Goal: Task Accomplishment & Management: Use online tool/utility

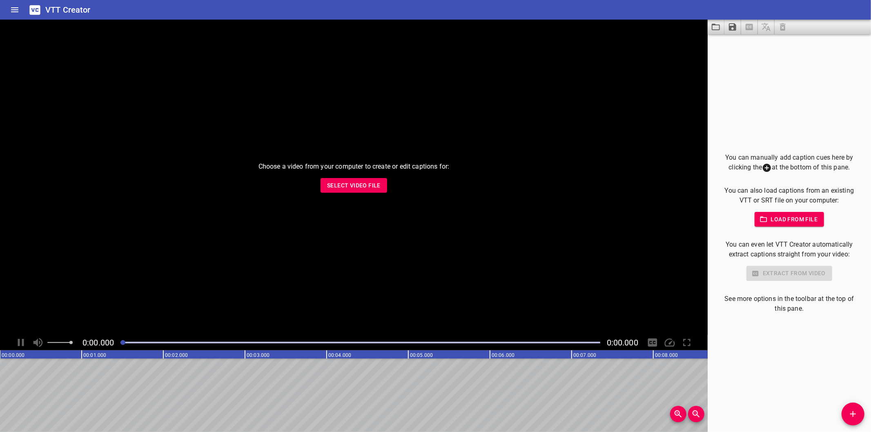
click at [340, 165] on p "Choose a video from your computer to create or edit captions for:" at bounding box center [353, 167] width 191 height 10
click at [340, 169] on p "Choose a video from your computer to create or edit captions for:" at bounding box center [353, 167] width 191 height 10
click at [351, 181] on span "Select Video File" at bounding box center [353, 185] width 53 height 10
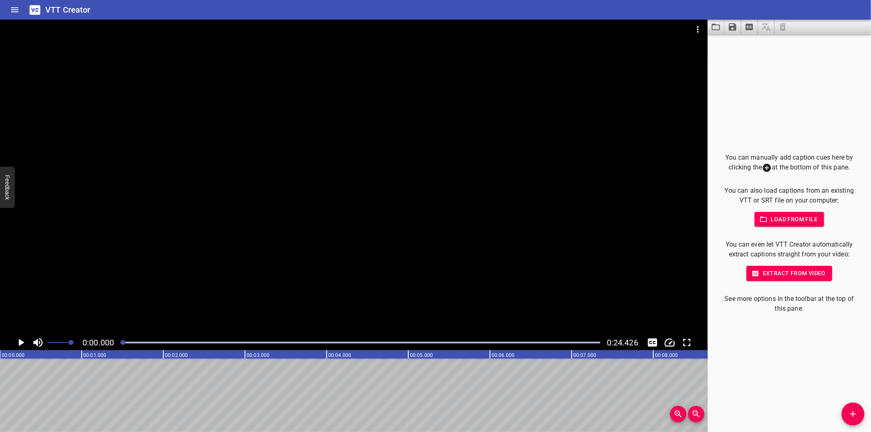
click at [776, 320] on div "You can manually add caption cues here by clicking the at the bottom of this pa…" at bounding box center [788, 233] width 163 height 398
click at [591, 244] on div at bounding box center [353, 177] width 707 height 315
click at [756, 380] on div "You can manually add caption cues here by clicking the at the bottom of this pa…" at bounding box center [788, 233] width 163 height 398
click at [771, 348] on div "You can manually add caption cues here by clicking the at the bottom of this pa…" at bounding box center [788, 233] width 163 height 398
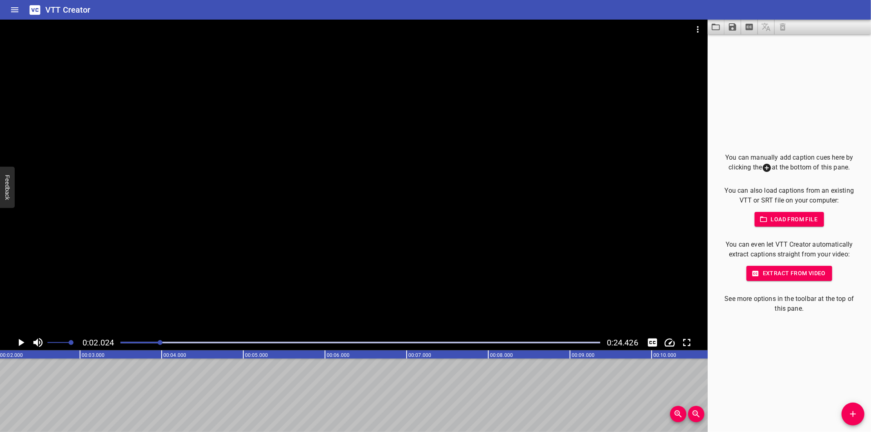
click at [730, 360] on div "You can manually add caption cues here by clicking the at the bottom of this pa…" at bounding box center [788, 233] width 163 height 398
click at [454, 265] on div at bounding box center [353, 177] width 707 height 315
click at [123, 340] on div at bounding box center [360, 342] width 489 height 11
click at [120, 345] on div at bounding box center [360, 342] width 489 height 11
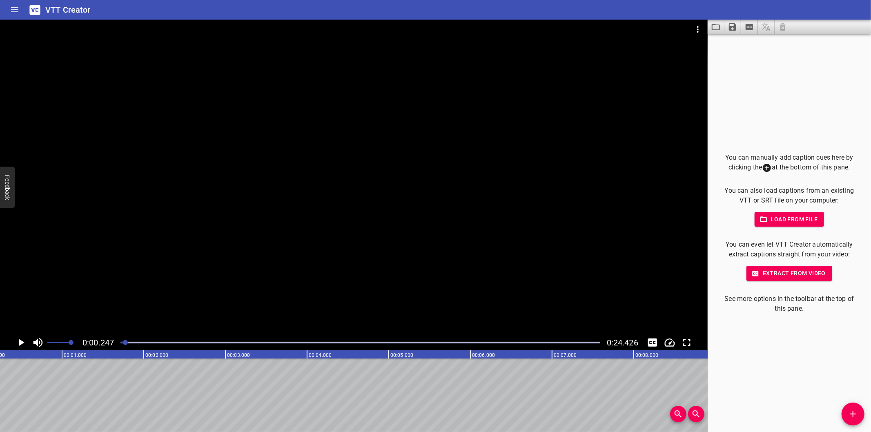
click at [821, 374] on div "You can manually add caption cues here by clicking the at the bottom of this pa…" at bounding box center [788, 233] width 163 height 398
click at [122, 339] on div at bounding box center [360, 342] width 489 height 11
click at [850, 411] on icon "Add Cue" at bounding box center [853, 414] width 10 height 10
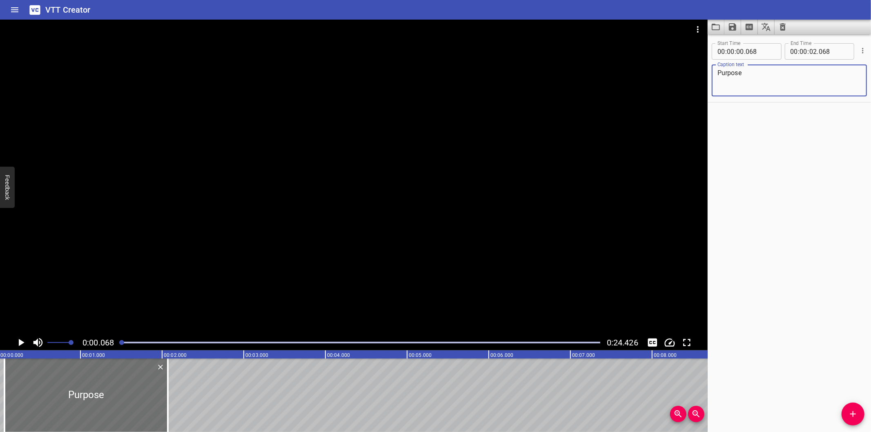
scroll to position [0, 0]
type textarea "Purpose"
drag, startPoint x: 129, startPoint y: 410, endPoint x: 111, endPoint y: 411, distance: 18.0
click at [111, 411] on div at bounding box center [81, 394] width 163 height 73
type input "000"
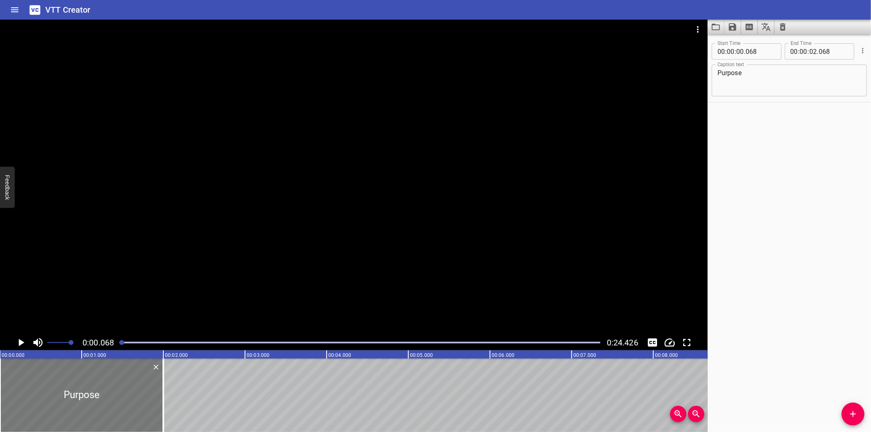
type input "01"
type input "1000"
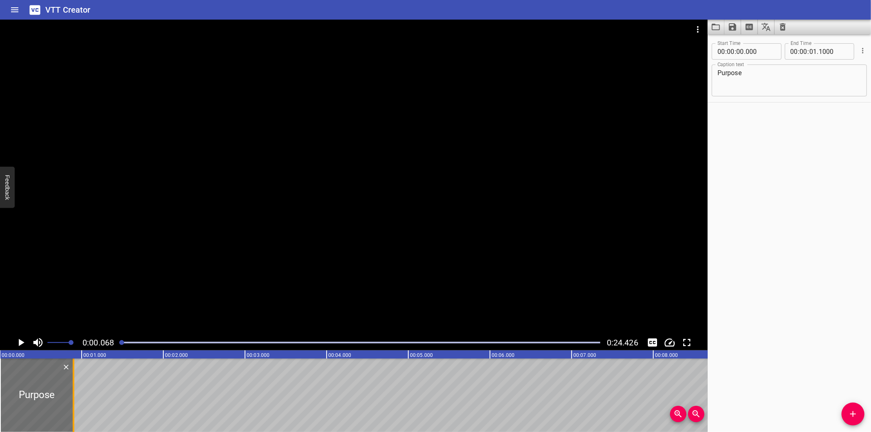
drag, startPoint x: 162, startPoint y: 411, endPoint x: 73, endPoint y: 414, distance: 89.8
click at [73, 414] on div at bounding box center [74, 394] width 2 height 73
type input "00"
type input "900"
click at [120, 340] on div at bounding box center [360, 342] width 489 height 11
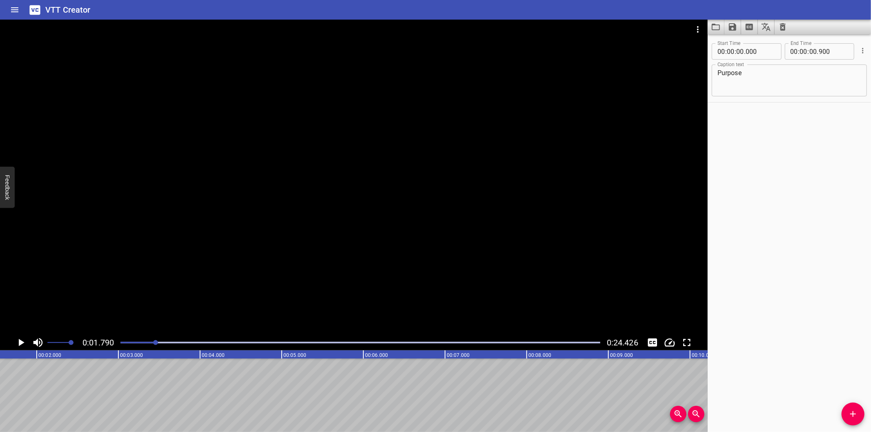
scroll to position [0, 146]
click at [847, 416] on span "Add Cue" at bounding box center [852, 414] width 23 height 10
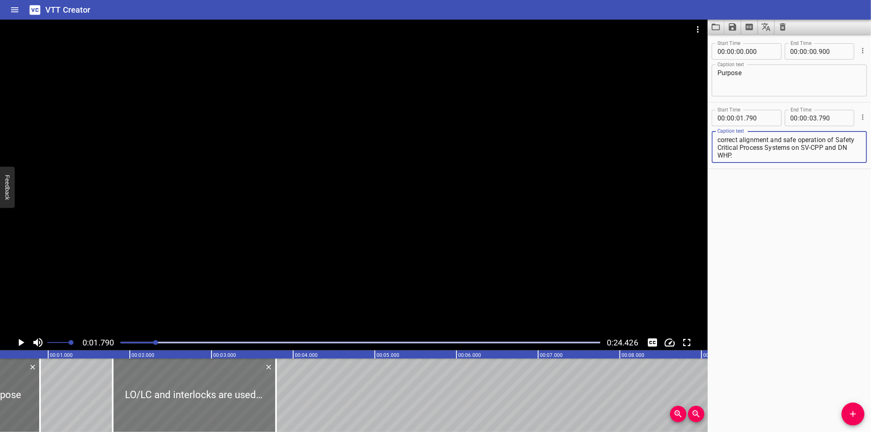
scroll to position [0, 0]
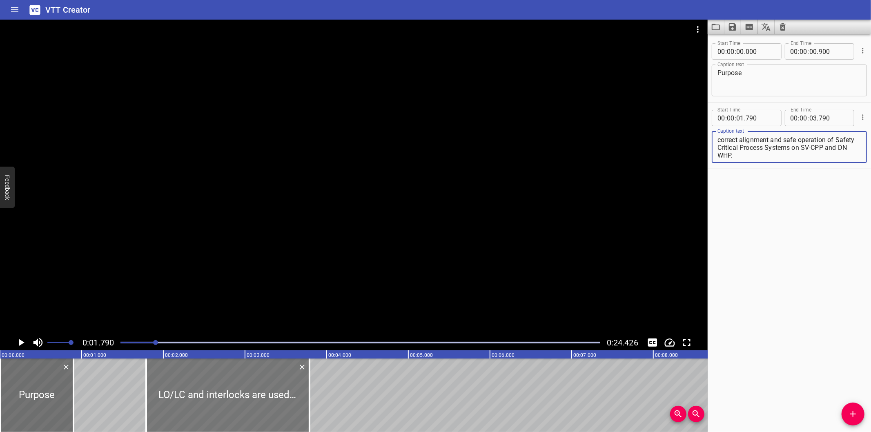
type textarea "LO/LC and interlocks are used to ensure the correct alignment and safe operatio…"
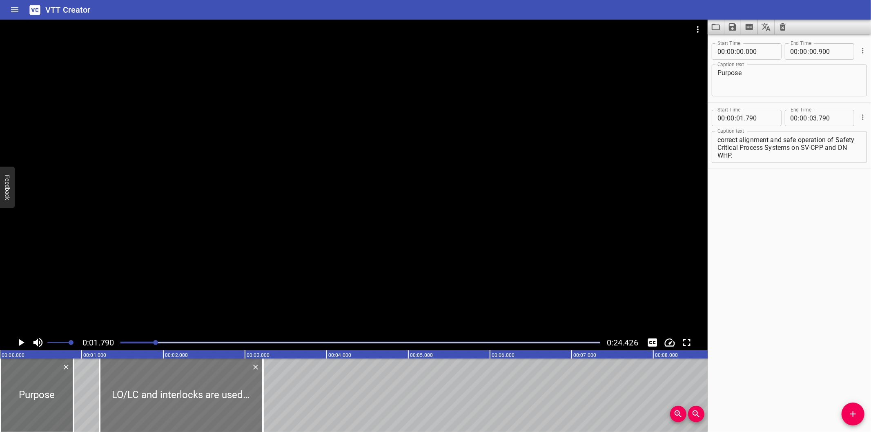
drag, startPoint x: 240, startPoint y: 400, endPoint x: 193, endPoint y: 406, distance: 46.9
click at [193, 406] on div at bounding box center [181, 394] width 163 height 73
type input "220"
click at [235, 279] on div at bounding box center [353, 177] width 707 height 315
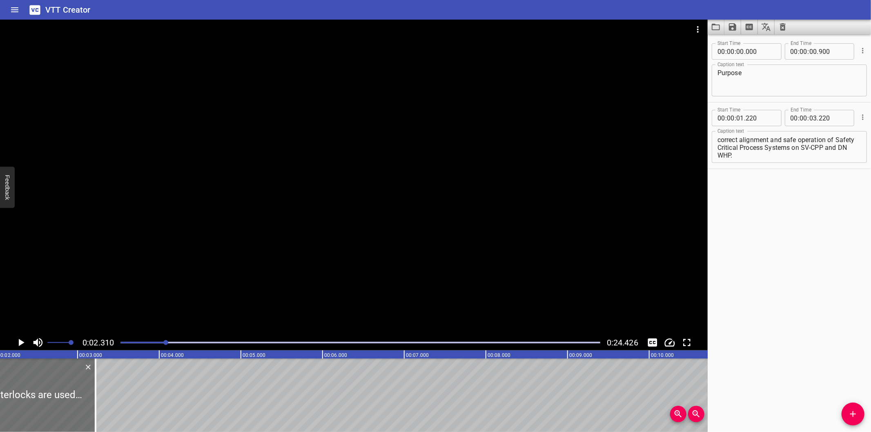
scroll to position [0, 189]
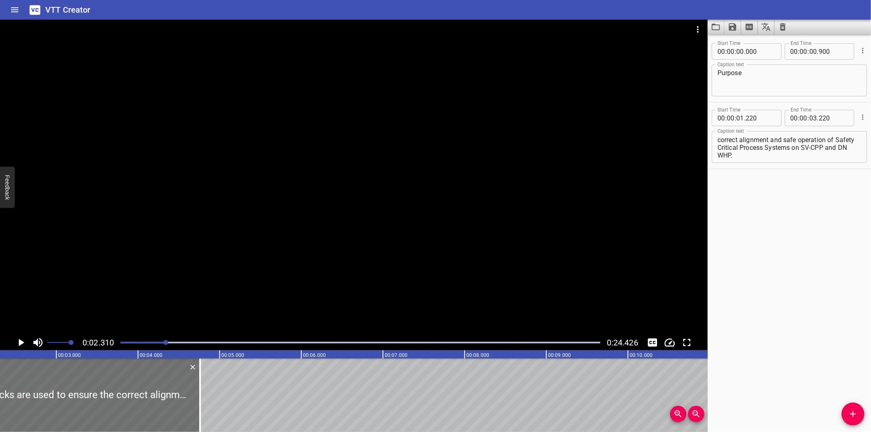
drag, startPoint x: 170, startPoint y: 388, endPoint x: 360, endPoint y: 386, distance: 190.6
click at [204, 386] on div at bounding box center [200, 394] width 8 height 73
type input "06"
type input "230"
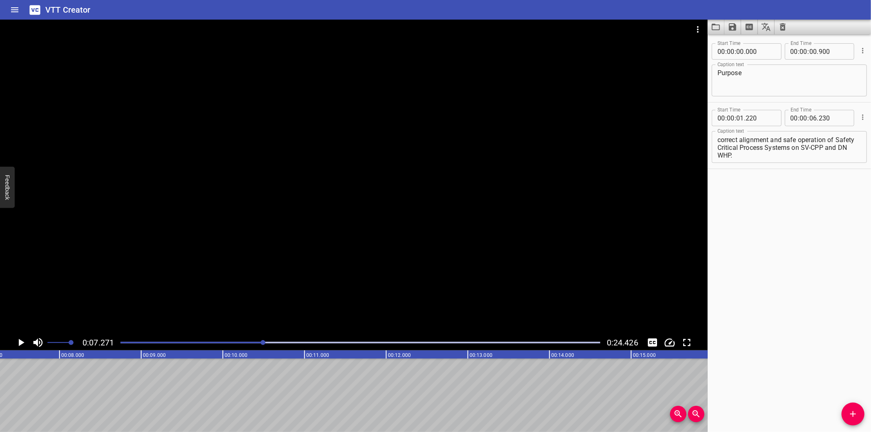
click at [201, 342] on div "Play progress" at bounding box center [24, 343] width 480 height 2
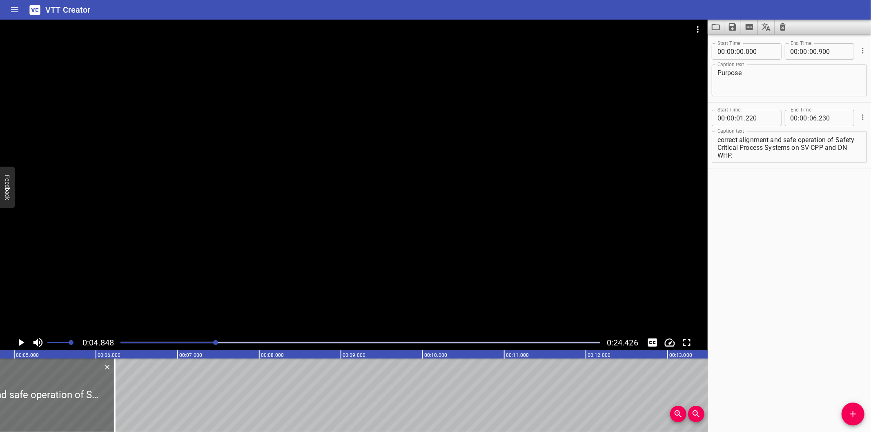
scroll to position [0, 396]
drag, startPoint x: 110, startPoint y: 409, endPoint x: 229, endPoint y: 401, distance: 118.6
click at [139, 401] on div at bounding box center [135, 394] width 8 height 73
type input "07"
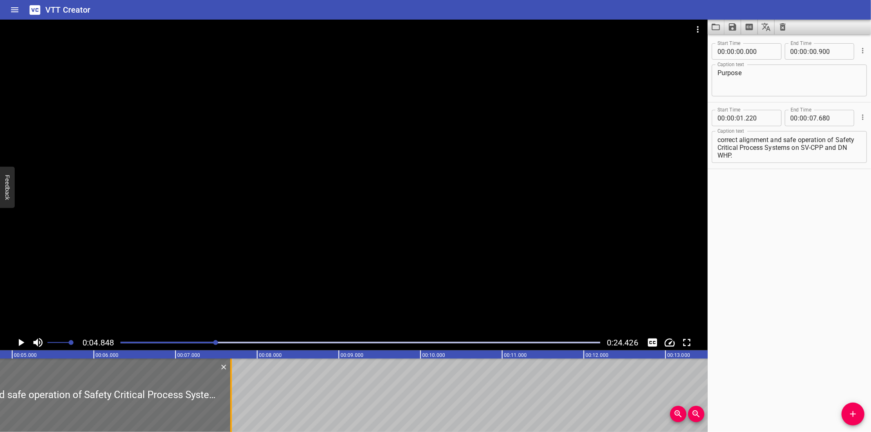
click at [229, 401] on div at bounding box center [231, 394] width 8 height 73
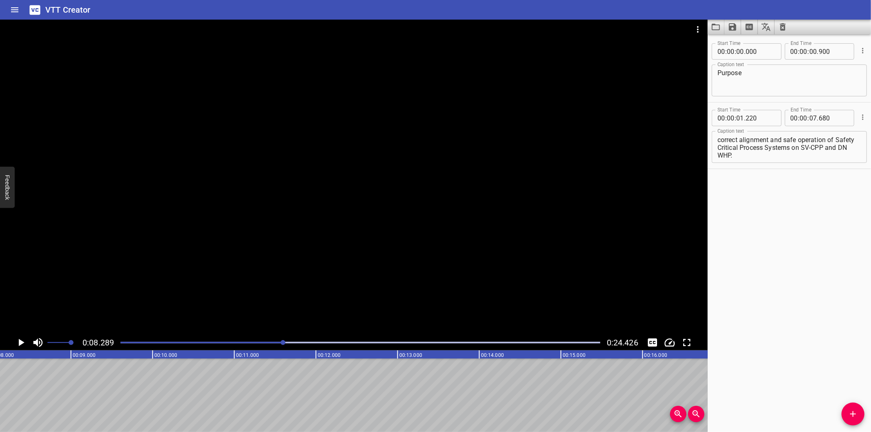
scroll to position [0, 676]
drag, startPoint x: 222, startPoint y: 343, endPoint x: 216, endPoint y: 346, distance: 6.8
click at [218, 345] on div at bounding box center [360, 342] width 489 height 11
click at [211, 347] on div at bounding box center [360, 342] width 489 height 11
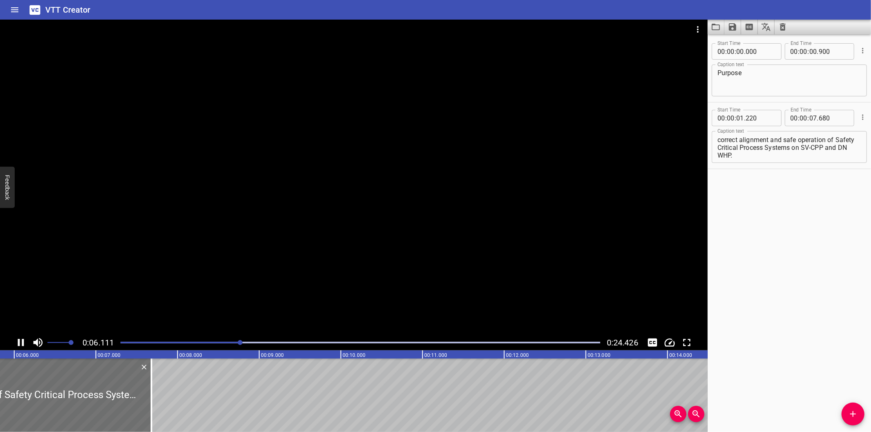
scroll to position [0, 504]
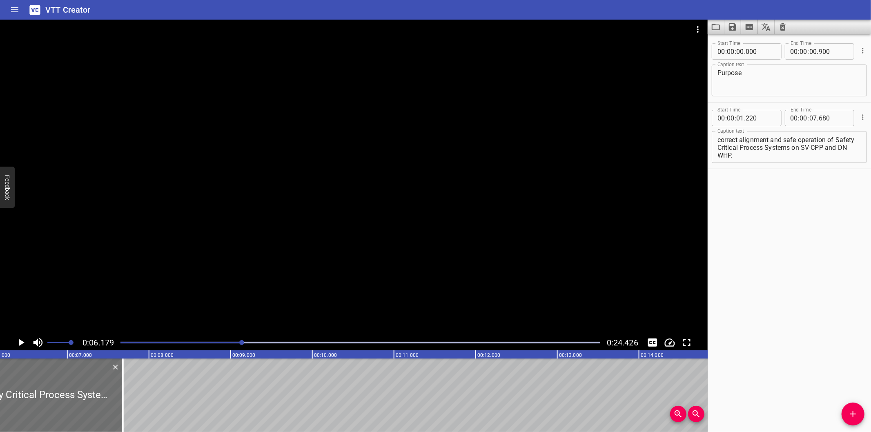
click at [741, 343] on div "Start Time 00 : 00 : 00 . 000 Start Time End Time 00 : 00 : 00 . 900 End Time C…" at bounding box center [788, 233] width 163 height 398
click at [309, 280] on div at bounding box center [353, 177] width 707 height 315
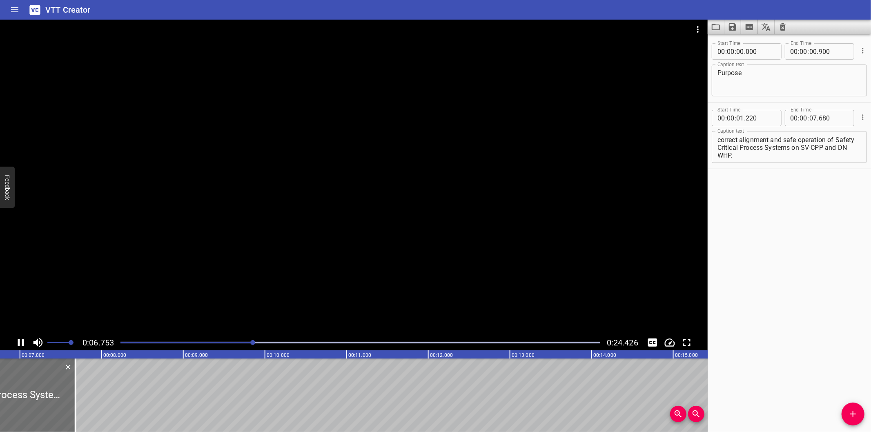
click at [295, 251] on div at bounding box center [353, 177] width 707 height 315
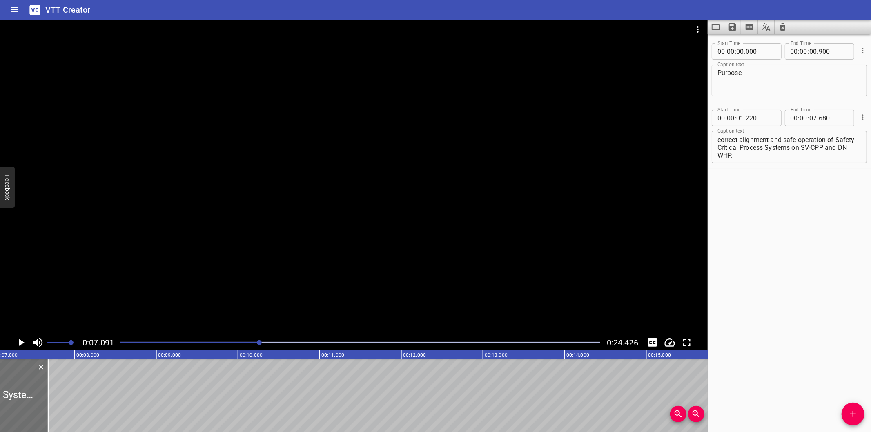
click at [242, 345] on div at bounding box center [360, 342] width 489 height 11
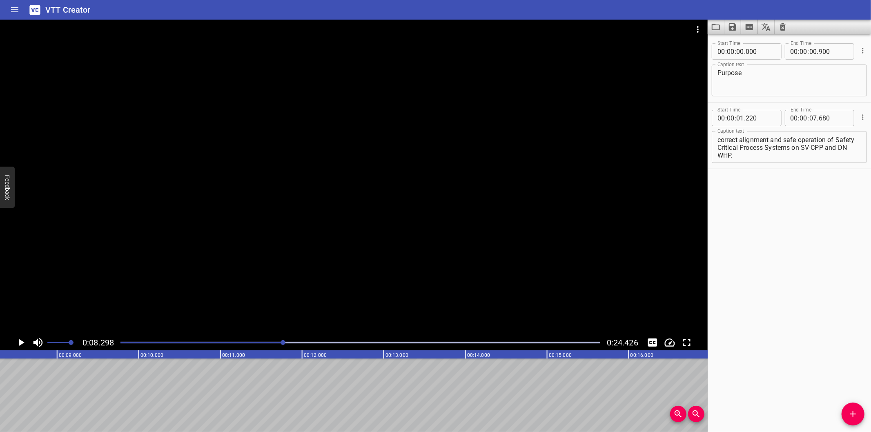
click at [229, 343] on div "Play progress" at bounding box center [44, 343] width 480 height 2
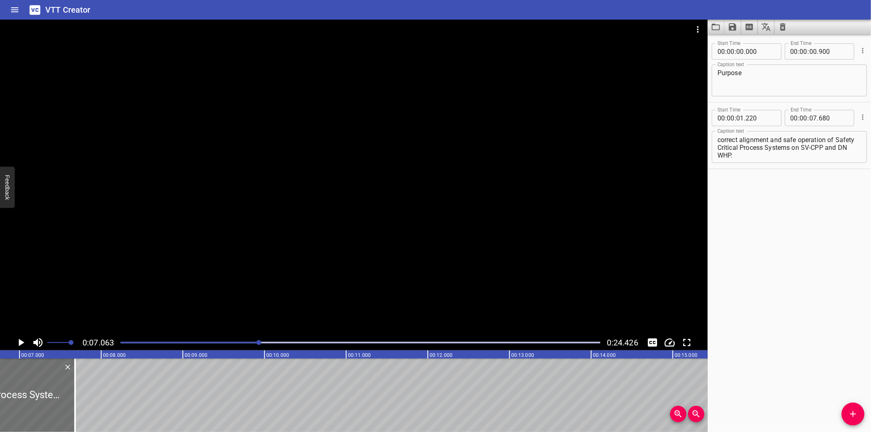
scroll to position [0, 576]
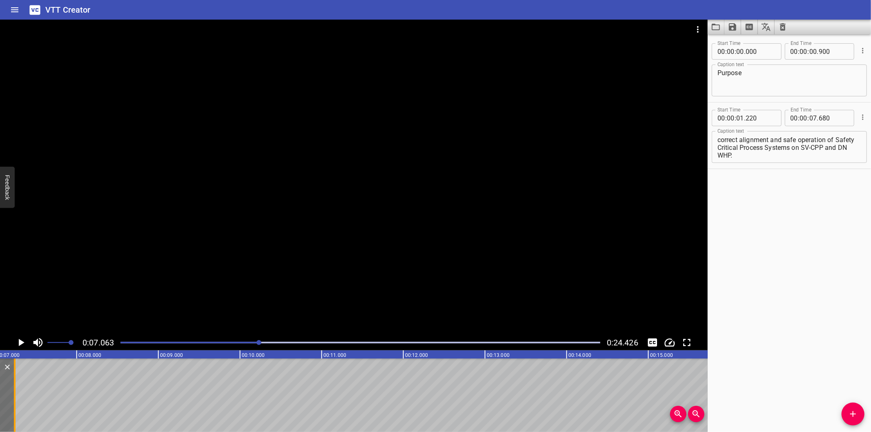
drag, startPoint x: 47, startPoint y: 398, endPoint x: 17, endPoint y: 404, distance: 30.1
click at [17, 404] on div at bounding box center [15, 394] width 8 height 73
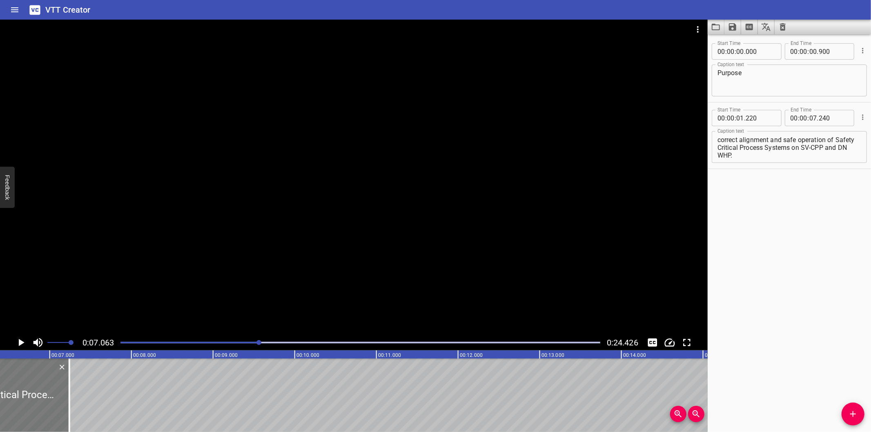
scroll to position [0, 516]
drag, startPoint x: 72, startPoint y: 410, endPoint x: 60, endPoint y: 410, distance: 11.8
click at [60, 410] on div at bounding box center [63, 394] width 8 height 73
type input "095"
click at [244, 344] on div at bounding box center [360, 342] width 489 height 11
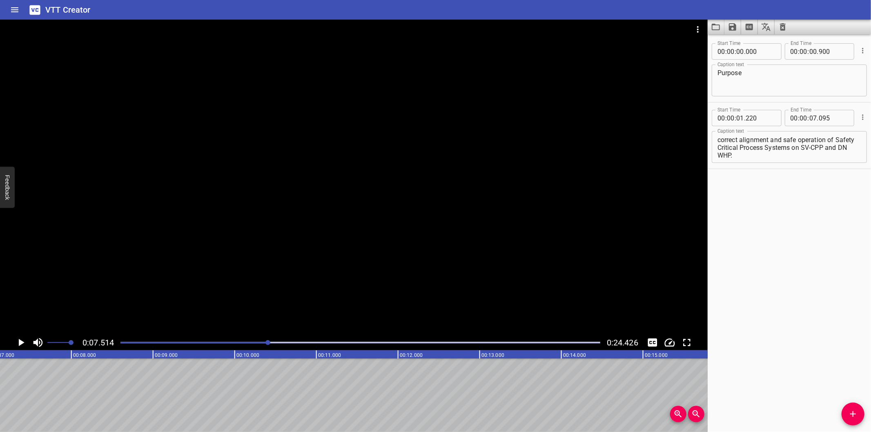
scroll to position [0, 613]
click at [236, 339] on div at bounding box center [360, 342] width 489 height 11
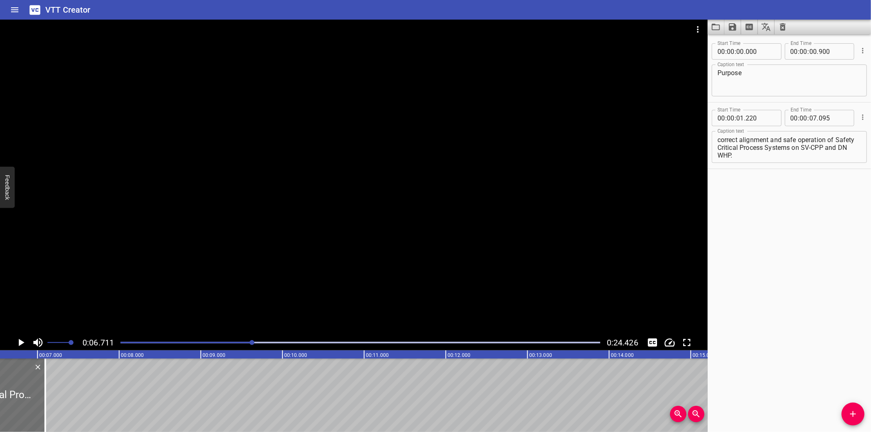
scroll to position [0, 548]
click at [231, 347] on div at bounding box center [360, 342] width 489 height 11
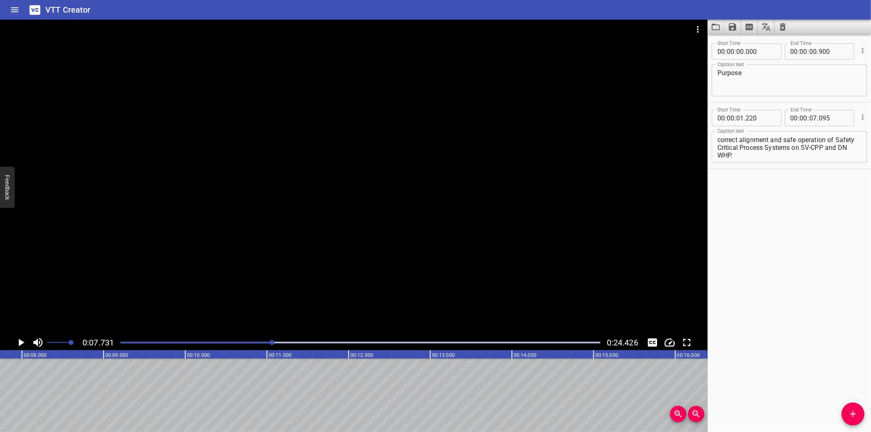
click at [723, 304] on div "Start Time 00 : 00 : 00 . 000 Start Time End Time 00 : 00 : 00 . 900 End Time C…" at bounding box center [788, 233] width 163 height 398
click at [226, 276] on div at bounding box center [353, 177] width 707 height 315
click at [248, 343] on div "Play progress" at bounding box center [33, 343] width 480 height 2
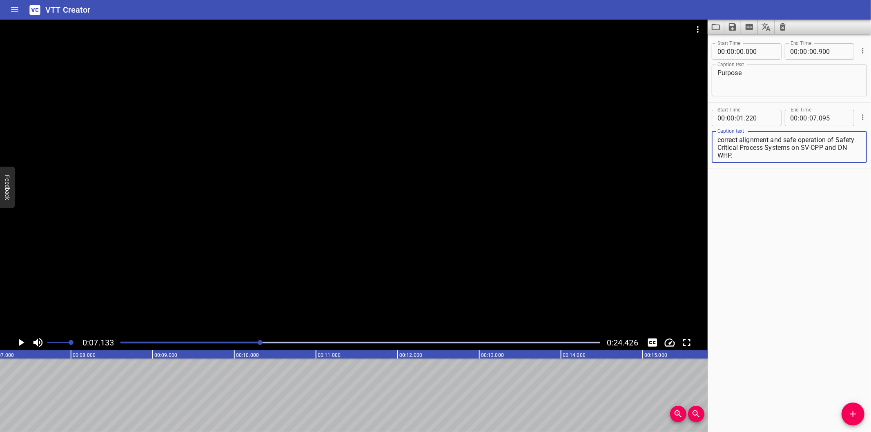
scroll to position [7, 0]
drag, startPoint x: 771, startPoint y: 138, endPoint x: 796, endPoint y: 188, distance: 55.9
click at [796, 188] on div "Start Time 00 : 00 : 00 . 000 Start Time End Time 00 : 00 : 00 . 900 End Time C…" at bounding box center [788, 233] width 163 height 398
type textarea "LO/LC and interlocks are used to ensure the correct alignment"
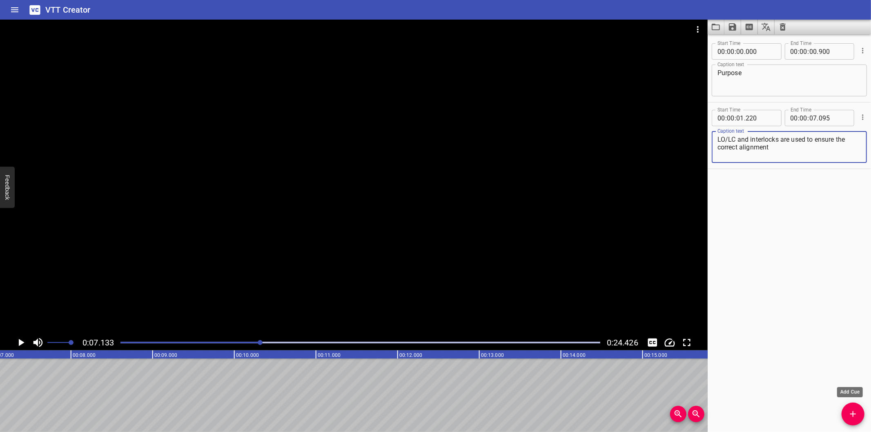
click at [846, 415] on span "Add Cue" at bounding box center [852, 414] width 23 height 10
drag, startPoint x: 846, startPoint y: 415, endPoint x: 823, endPoint y: 409, distance: 24.4
click at [846, 415] on span "Add Cue" at bounding box center [852, 414] width 23 height 10
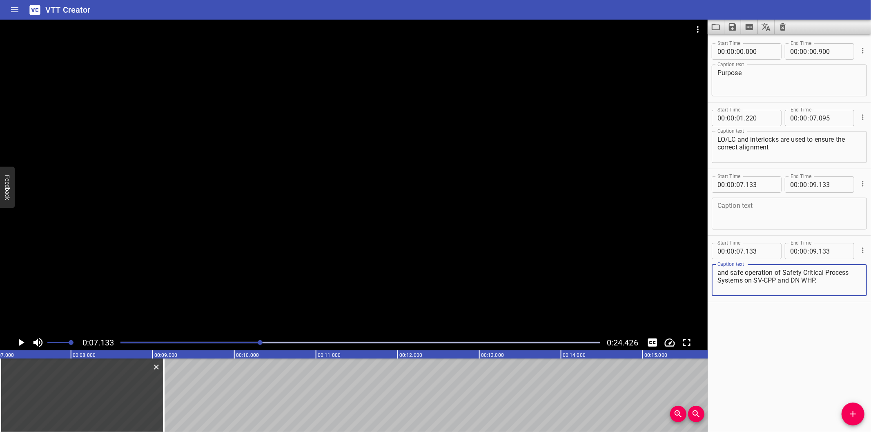
type textarea "and safe operation of Safety Critical Process Systems on SV-CPP and DN WHP."
click at [238, 342] on div "Play progress" at bounding box center [21, 343] width 480 height 2
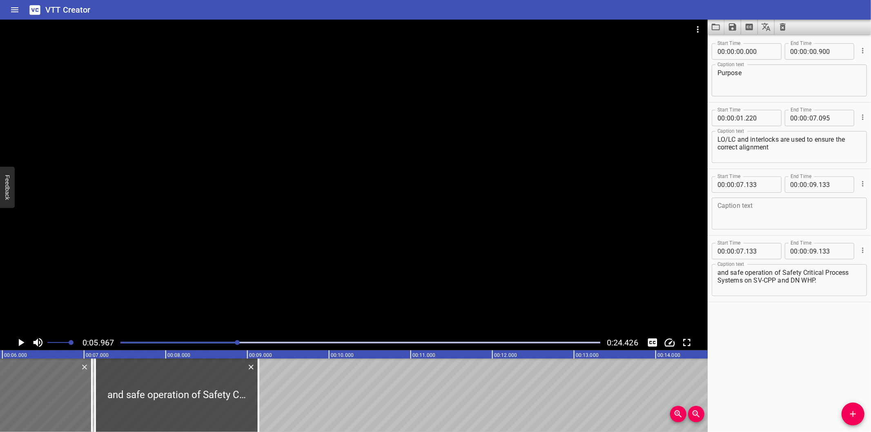
scroll to position [0, 487]
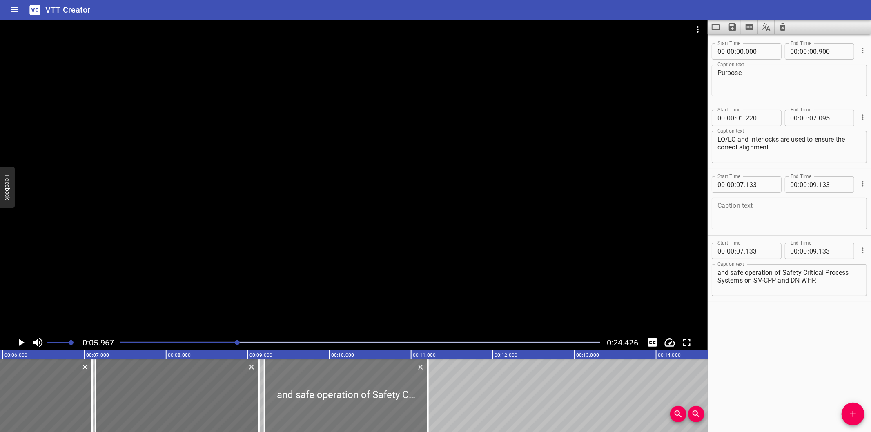
drag, startPoint x: 186, startPoint y: 389, endPoint x: 380, endPoint y: 394, distance: 194.4
click at [380, 394] on div at bounding box center [346, 394] width 163 height 73
type input "09"
type input "513"
type input "11"
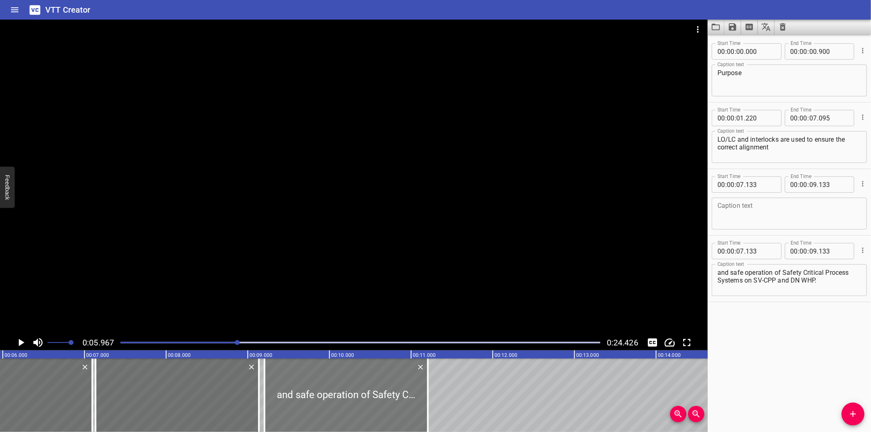
type input "513"
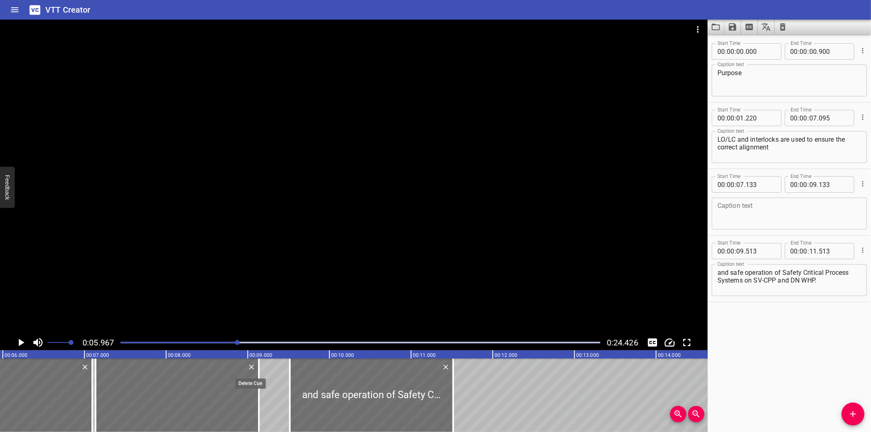
click at [250, 367] on icon "Delete" at bounding box center [251, 367] width 8 height 8
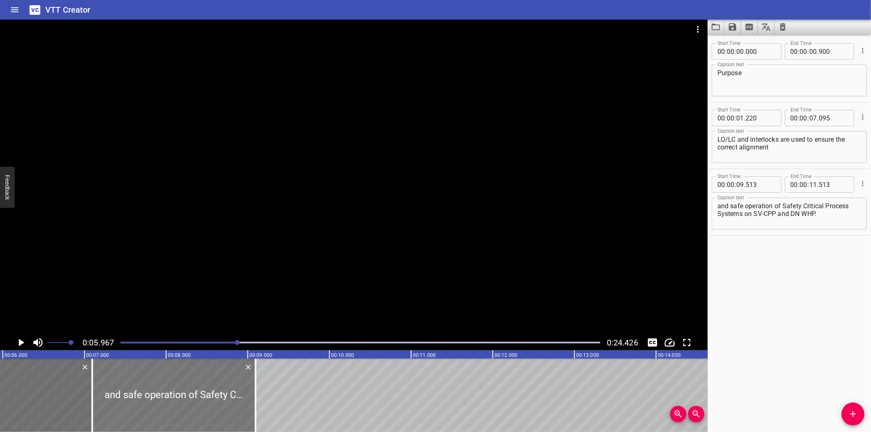
drag, startPoint x: 368, startPoint y: 397, endPoint x: 171, endPoint y: 398, distance: 197.6
click at [171, 398] on div at bounding box center [173, 394] width 163 height 73
type input "07"
type input "093"
type input "09"
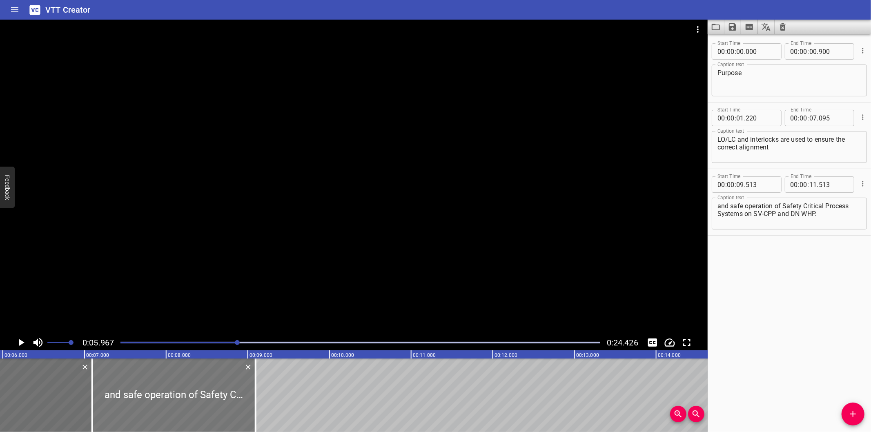
type input "093"
click at [760, 188] on input "number" at bounding box center [760, 184] width 30 height 16
type input "096"
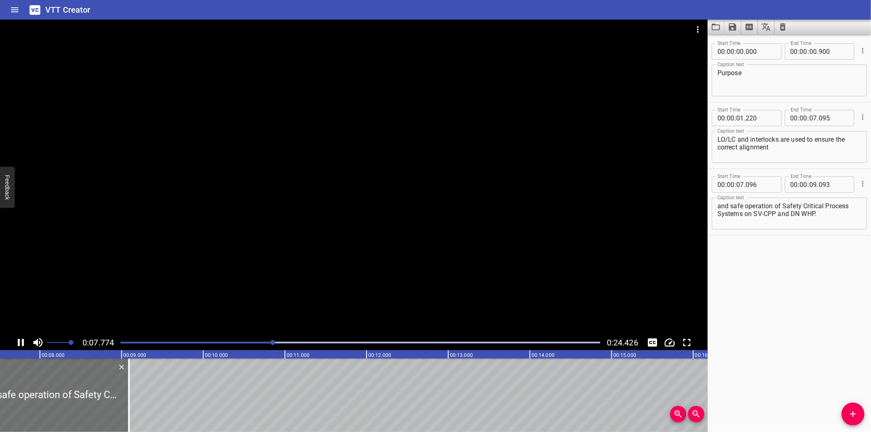
scroll to position [0, 644]
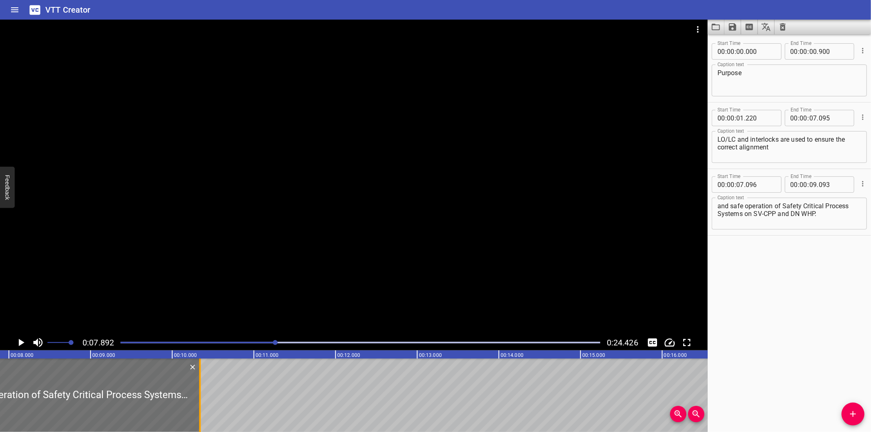
drag, startPoint x: 96, startPoint y: 400, endPoint x: 295, endPoint y: 396, distance: 198.4
click at [204, 396] on div at bounding box center [200, 394] width 8 height 73
type input "11"
click at [201, 396] on div at bounding box center [200, 394] width 2 height 73
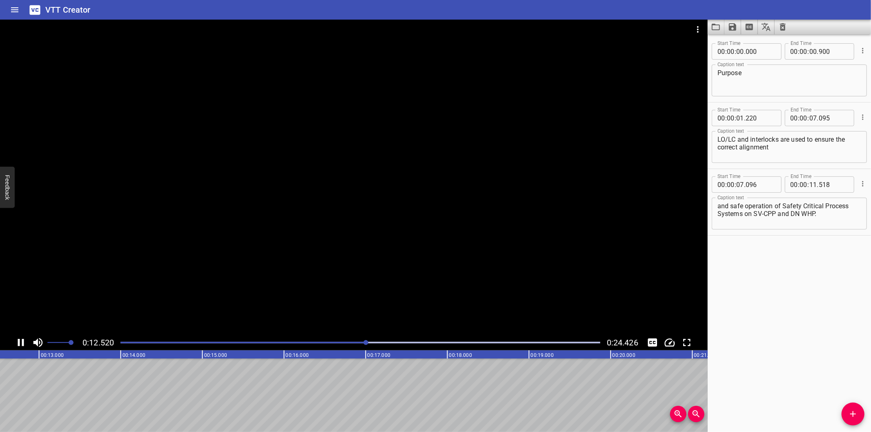
click at [299, 339] on div at bounding box center [360, 342] width 489 height 11
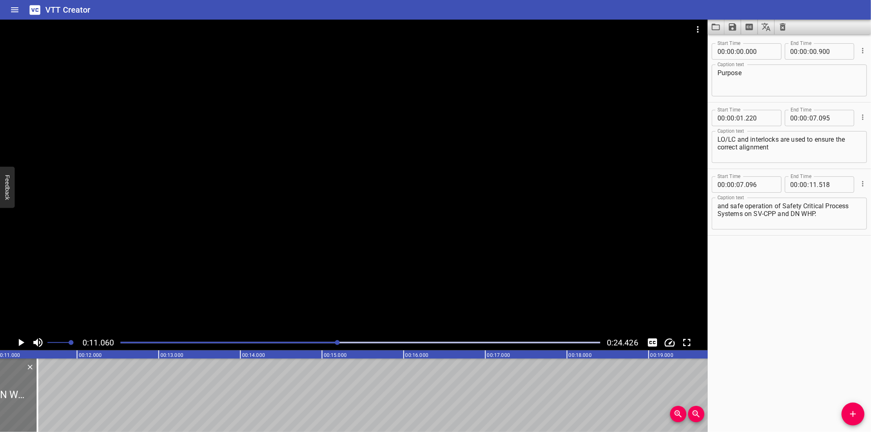
scroll to position [0, 903]
drag, startPoint x: 38, startPoint y: 407, endPoint x: 74, endPoint y: 406, distance: 36.8
click at [74, 406] on div at bounding box center [74, 394] width 2 height 73
type input "968"
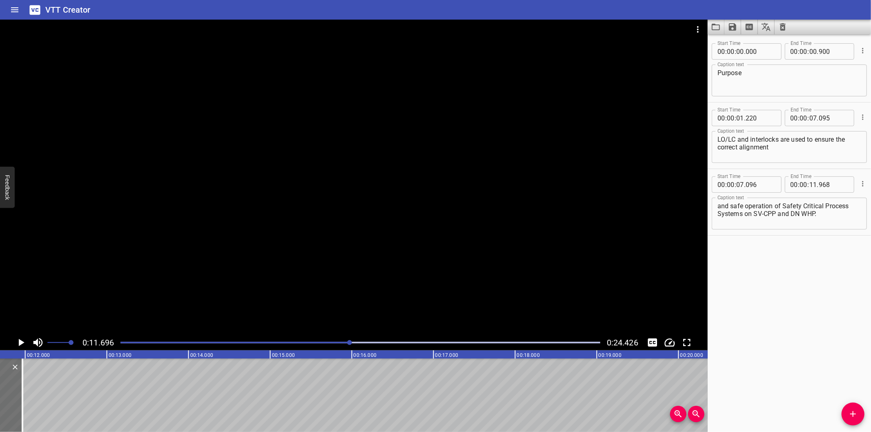
click at [304, 341] on div at bounding box center [360, 342] width 489 height 11
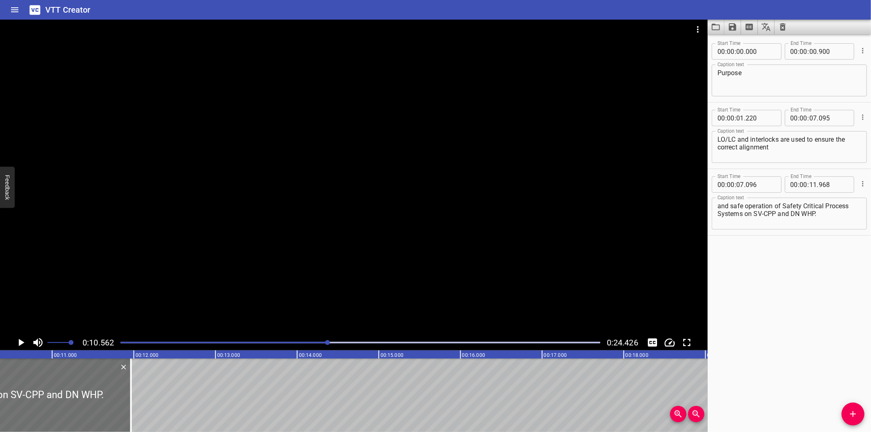
scroll to position [0, 862]
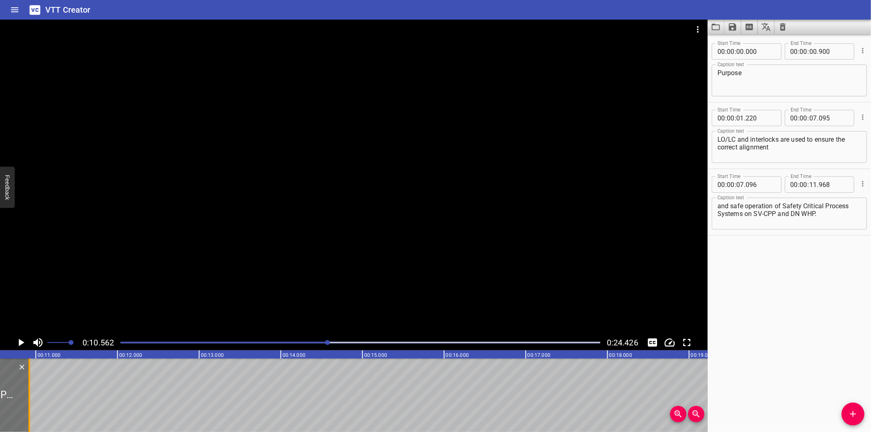
drag, startPoint x: 112, startPoint y: 395, endPoint x: 22, endPoint y: 396, distance: 90.2
click at [25, 396] on div at bounding box center [29, 394] width 8 height 73
type input "10"
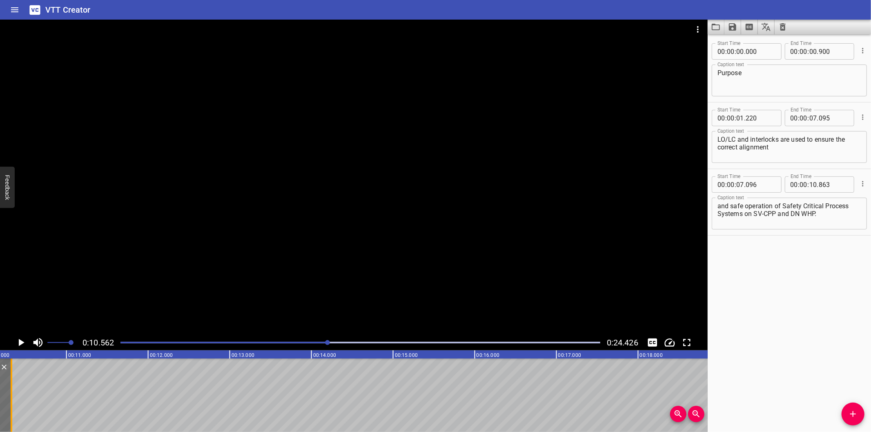
scroll to position [0, 826]
drag, startPoint x: 52, startPoint y: 400, endPoint x: 27, endPoint y: 402, distance: 25.0
click at [27, 402] on div at bounding box center [30, 394] width 8 height 73
drag, startPoint x: 301, startPoint y: 341, endPoint x: 292, endPoint y: 342, distance: 8.6
click at [298, 341] on div at bounding box center [360, 342] width 489 height 11
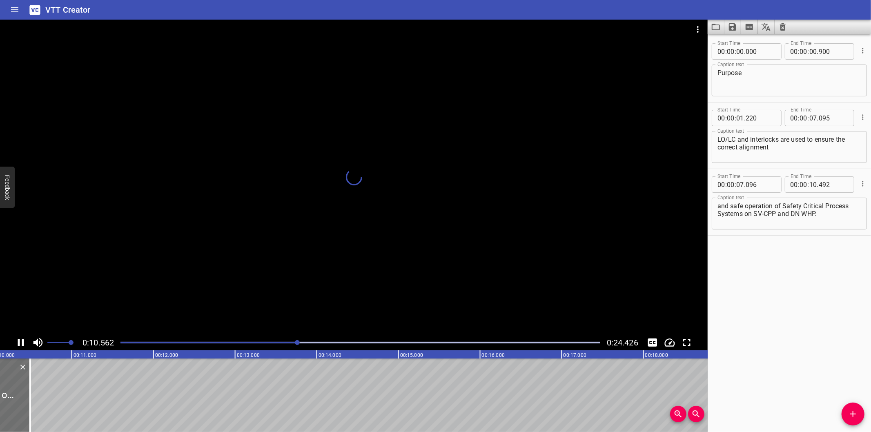
click at [263, 342] on div "Play progress" at bounding box center [58, 343] width 480 height 2
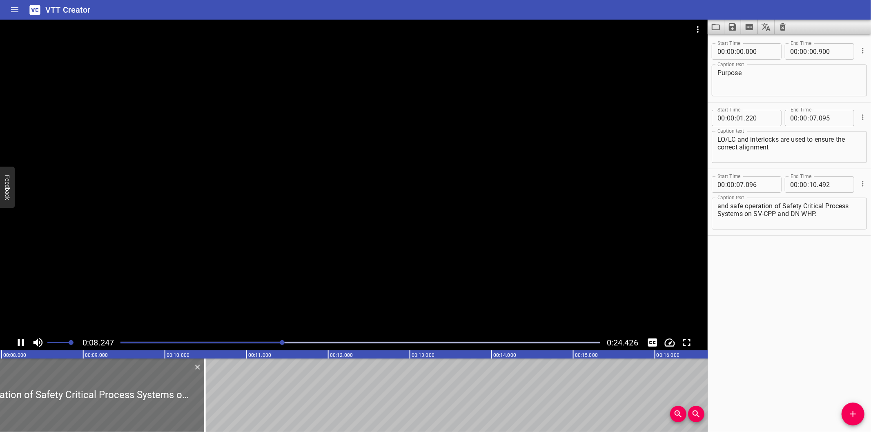
click at [262, 227] on div at bounding box center [353, 177] width 707 height 315
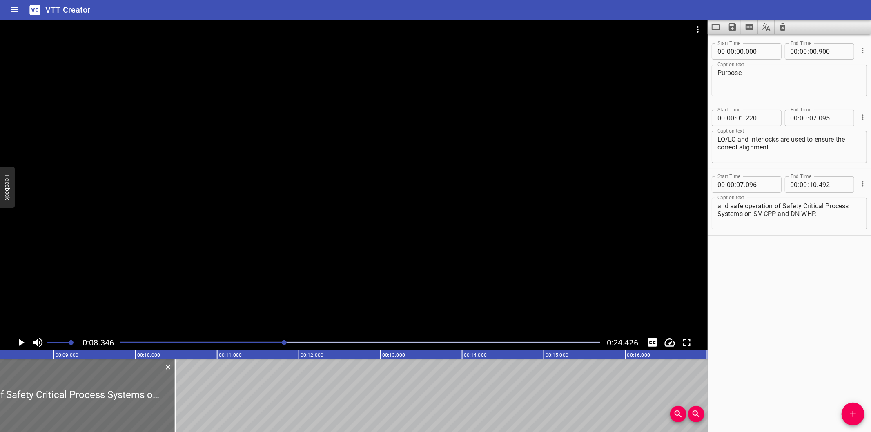
drag, startPoint x: 736, startPoint y: 357, endPoint x: 667, endPoint y: 357, distance: 69.0
click at [736, 357] on div "Start Time 00 : 00 : 00 . 000 Start Time End Time 00 : 00 : 00 . 900 End Time C…" at bounding box center [788, 233] width 163 height 398
click at [250, 342] on div "Play progress" at bounding box center [45, 343] width 480 height 2
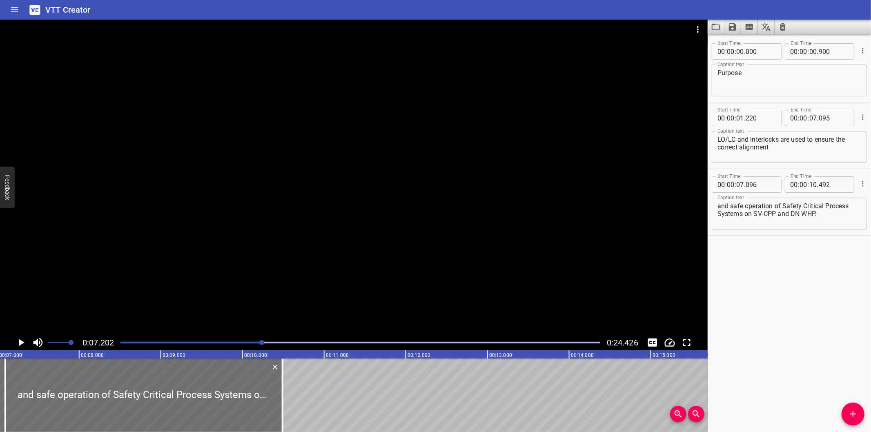
scroll to position [0, 588]
click at [240, 347] on div at bounding box center [360, 342] width 489 height 11
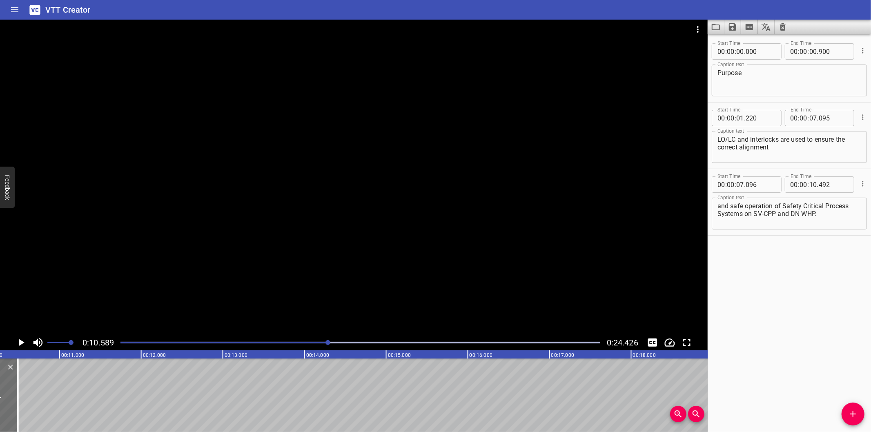
scroll to position [0, 864]
drag, startPoint x: 325, startPoint y: 344, endPoint x: 320, endPoint y: 344, distance: 5.3
click at [325, 344] on div at bounding box center [360, 342] width 489 height 11
drag, startPoint x: 318, startPoint y: 344, endPoint x: 300, endPoint y: 347, distance: 17.5
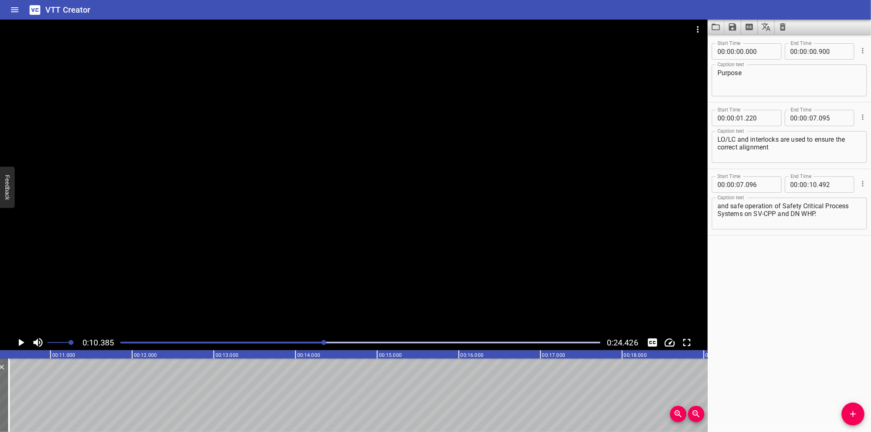
click at [316, 344] on div at bounding box center [360, 342] width 489 height 11
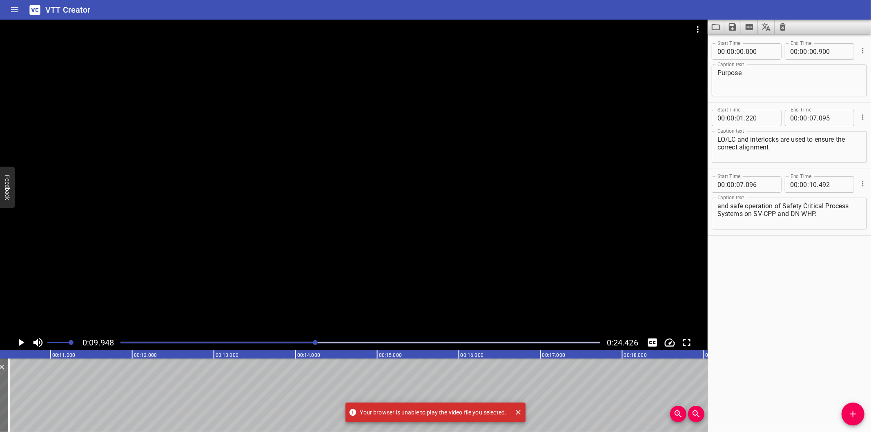
scroll to position [0, 812]
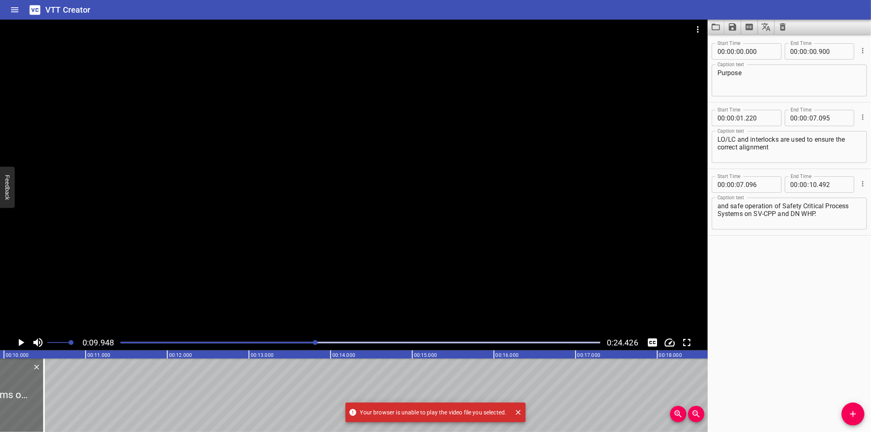
click at [144, 264] on div at bounding box center [353, 177] width 707 height 315
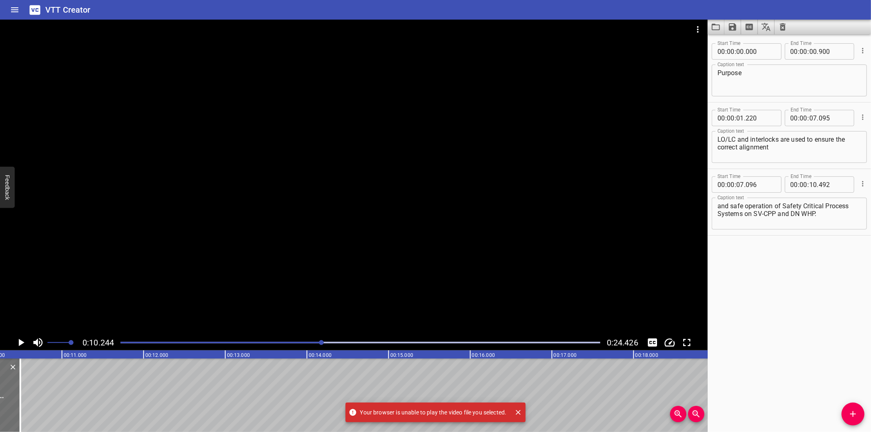
click at [307, 342] on div "Play progress" at bounding box center [82, 343] width 480 height 2
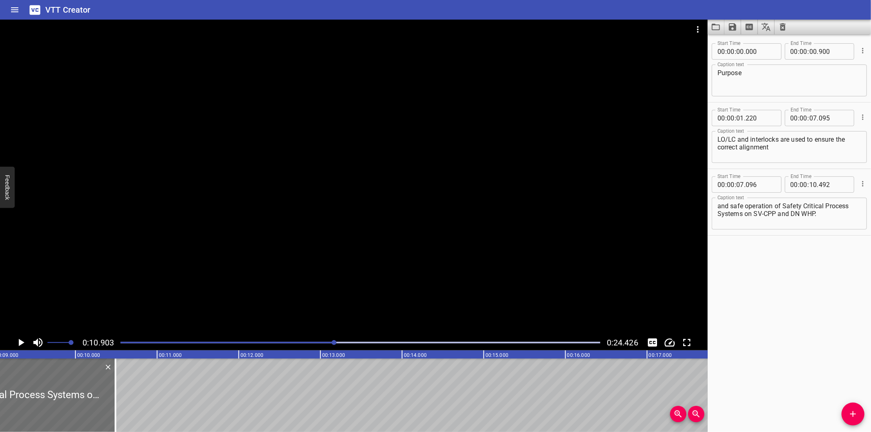
scroll to position [0, 739]
click at [115, 409] on div at bounding box center [118, 394] width 8 height 73
click at [318, 343] on div "Play progress" at bounding box center [95, 343] width 480 height 2
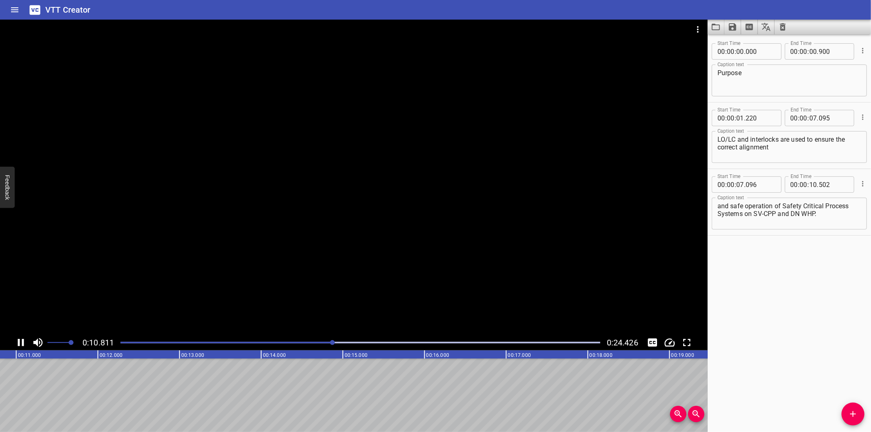
click at [314, 344] on div at bounding box center [360, 342] width 489 height 11
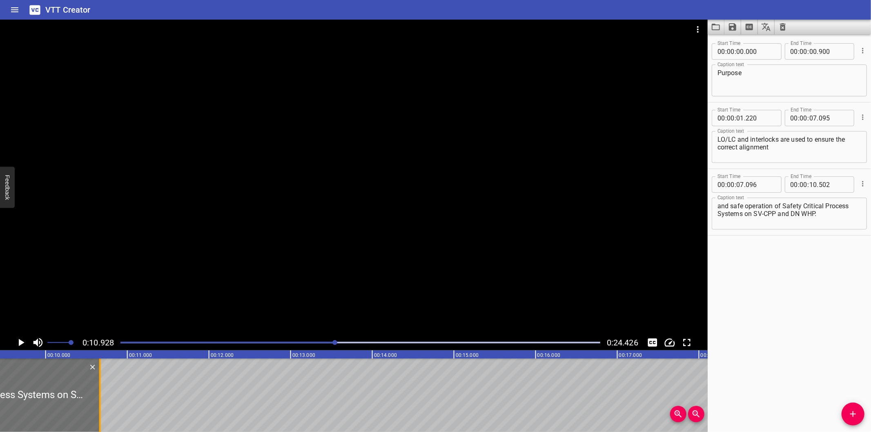
drag, startPoint x: 87, startPoint y: 399, endPoint x: 100, endPoint y: 399, distance: 13.5
click at [100, 399] on div at bounding box center [100, 394] width 2 height 73
type input "667"
drag, startPoint x: 100, startPoint y: 399, endPoint x: 146, endPoint y: 389, distance: 47.2
click at [100, 399] on div at bounding box center [100, 394] width 2 height 73
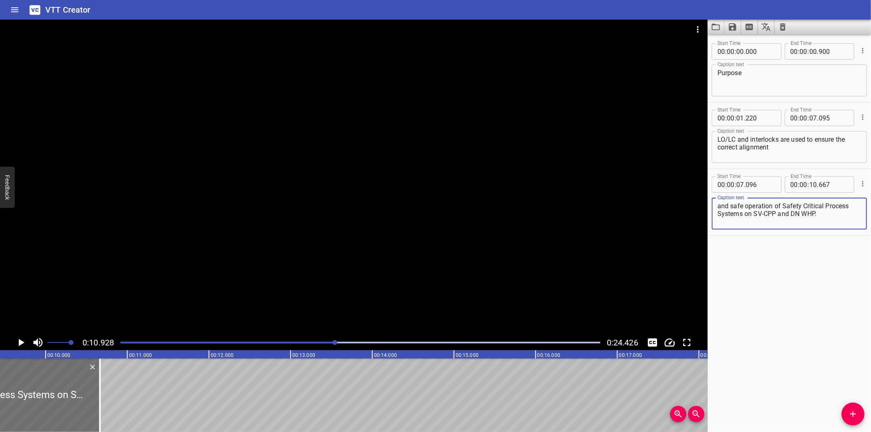
drag, startPoint x: 820, startPoint y: 213, endPoint x: 787, endPoint y: 206, distance: 33.8
click at [787, 206] on textarea "and safe operation of Safety Critical Process Systems on SV-CPP and DN WHP." at bounding box center [789, 213] width 144 height 23
drag, startPoint x: 781, startPoint y: 205, endPoint x: 761, endPoint y: 214, distance: 21.7
click at [761, 214] on textarea "and safe operation of Safety Critical Process Systems on SV-CPP and DN WHP." at bounding box center [789, 213] width 144 height 23
drag, startPoint x: 833, startPoint y: 216, endPoint x: 745, endPoint y: 216, distance: 87.8
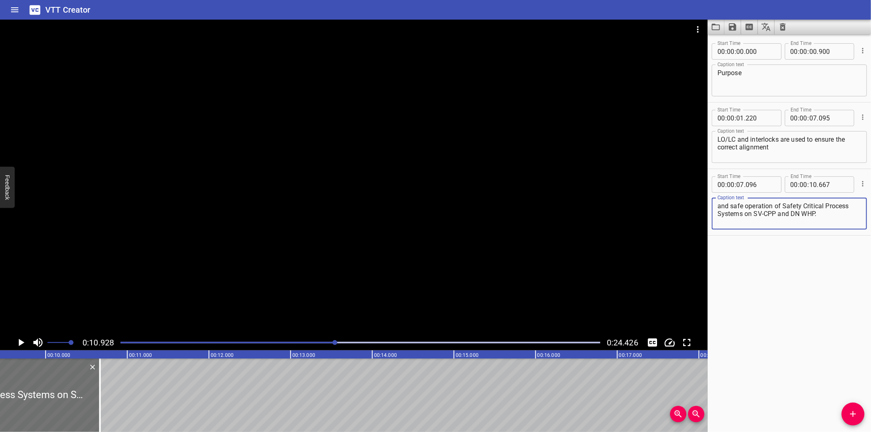
click at [745, 216] on textarea "and safe operation of Safety Critical Process Systems on SV-CPP and DN WHP." at bounding box center [789, 213] width 144 height 23
type textarea "and safe operation of Safety Critical Process Systems"
click at [849, 411] on icon "Add Cue" at bounding box center [853, 414] width 10 height 10
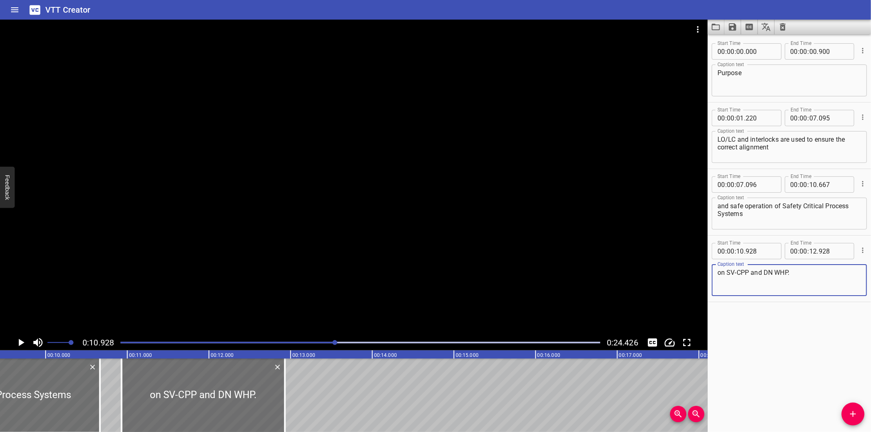
type textarea "on SV-CPP and DN WHP."
click at [765, 253] on input "number" at bounding box center [760, 251] width 30 height 16
type input "668"
click at [287, 342] on div "Play progress" at bounding box center [95, 343] width 480 height 2
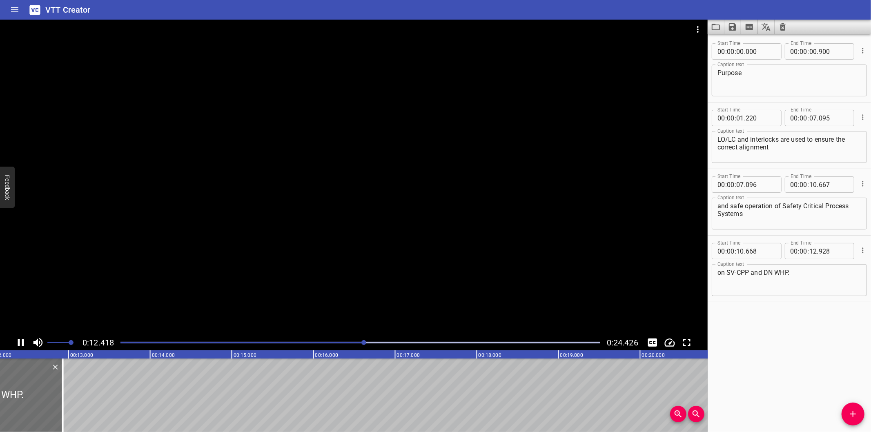
scroll to position [0, 1019]
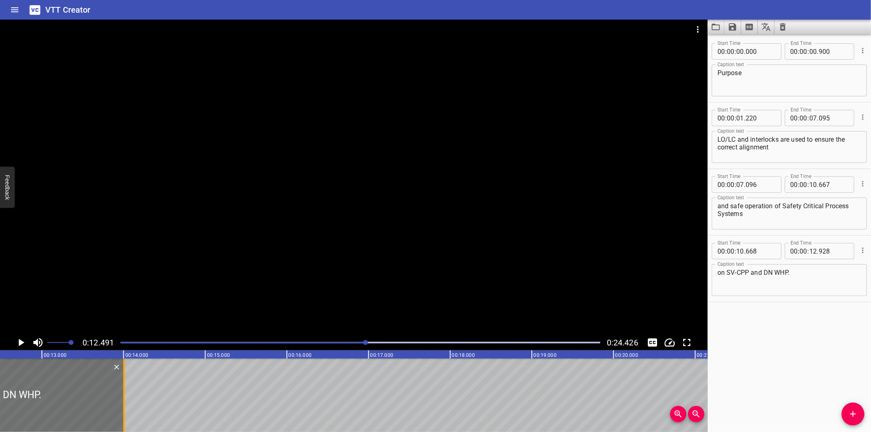
drag, startPoint x: 35, startPoint y: 396, endPoint x: 122, endPoint y: 395, distance: 87.8
click at [122, 395] on div at bounding box center [124, 394] width 8 height 73
type input "14"
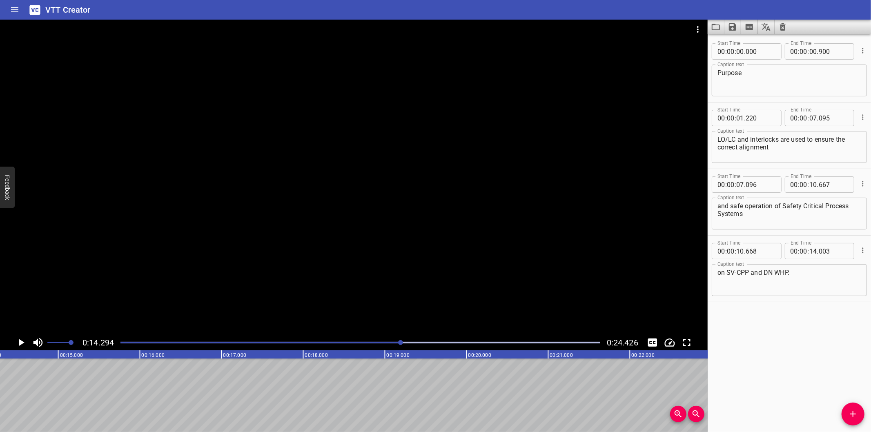
scroll to position [0, 1167]
click at [761, 335] on div "Start Time 00 : 00 : 00 . 000 Start Time End Time 00 : 00 : 00 . 900 End Time C…" at bounding box center [788, 233] width 163 height 398
click at [356, 347] on div at bounding box center [360, 342] width 489 height 11
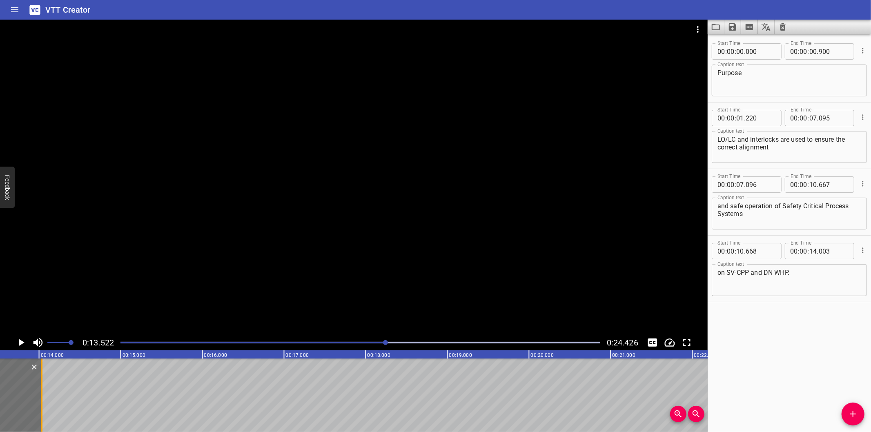
click at [40, 396] on div at bounding box center [42, 394] width 8 height 73
type input "028"
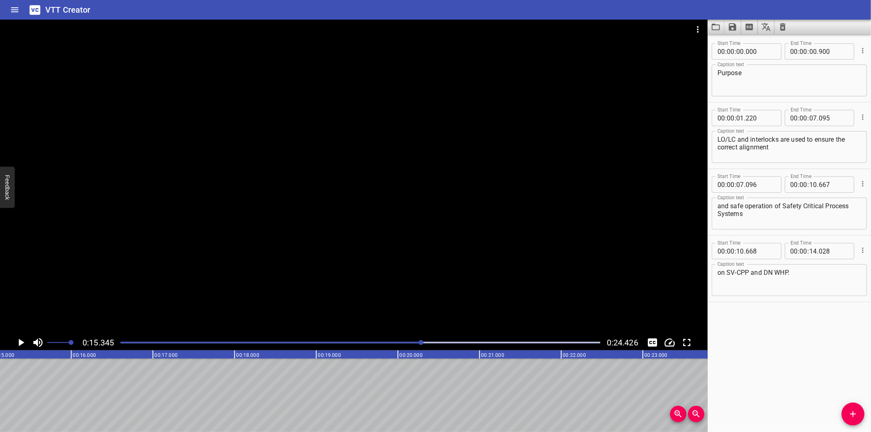
scroll to position [0, 1252]
click at [845, 409] on span "Add Cue" at bounding box center [852, 414] width 23 height 10
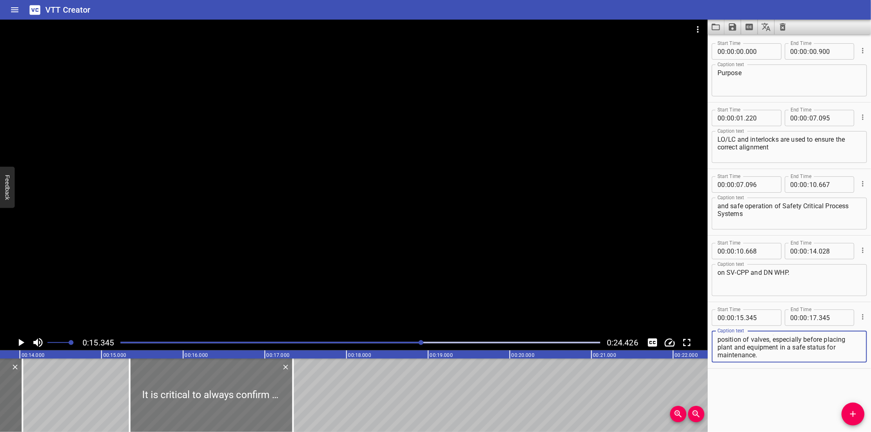
scroll to position [0, 1101]
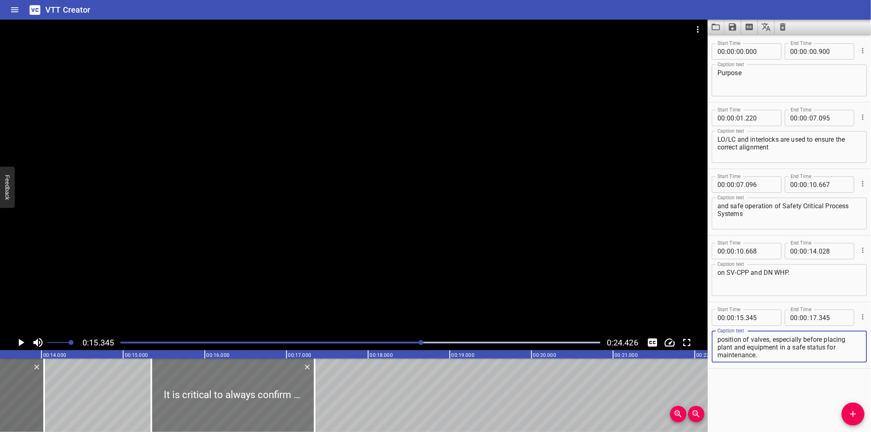
type textarea "It is critical to always confirm the correct position of valves, especially bef…"
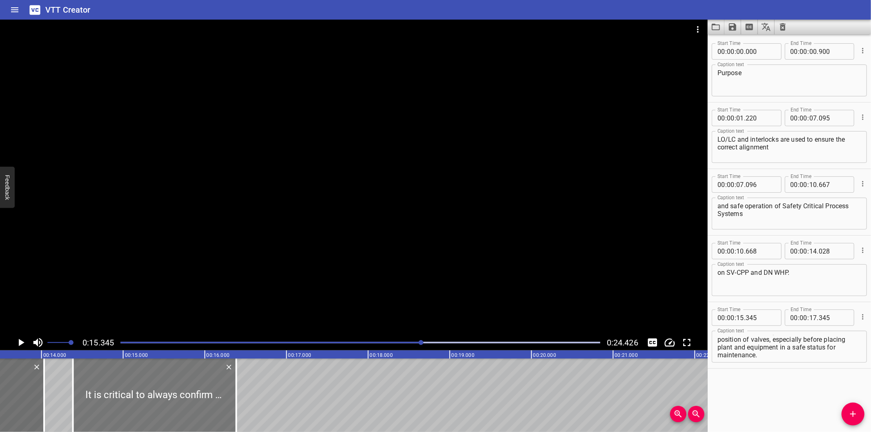
drag, startPoint x: 208, startPoint y: 389, endPoint x: 130, endPoint y: 391, distance: 78.4
click at [130, 391] on div at bounding box center [154, 394] width 163 height 73
type input "14"
type input "385"
type input "16"
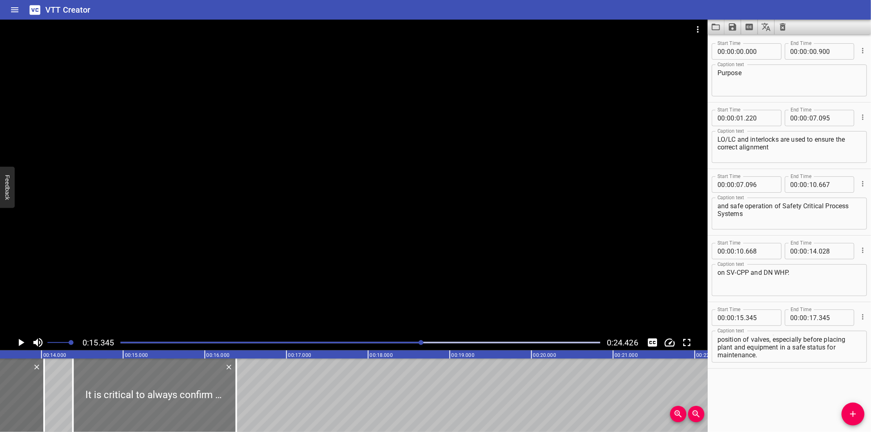
type input "385"
click at [247, 271] on div at bounding box center [353, 177] width 707 height 315
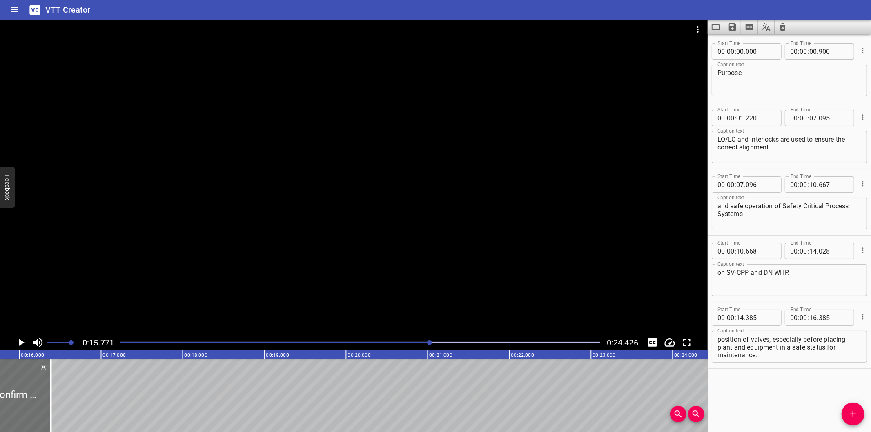
scroll to position [0, 1287]
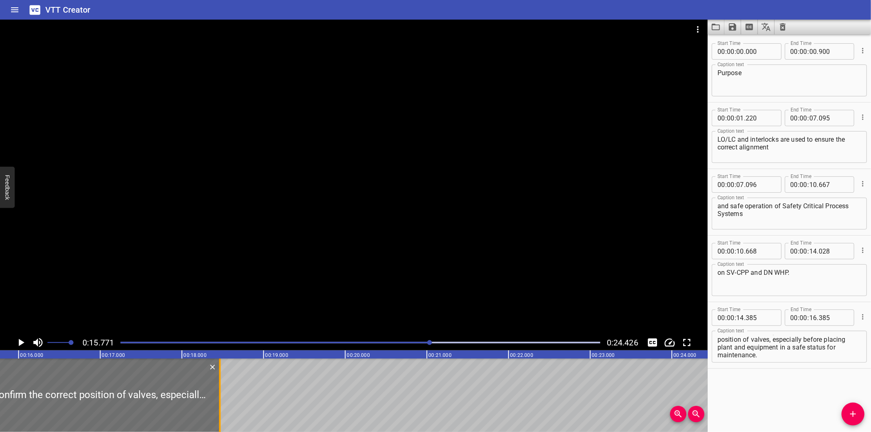
drag, startPoint x: 48, startPoint y: 406, endPoint x: 217, endPoint y: 410, distance: 169.4
click at [217, 410] on div at bounding box center [220, 394] width 8 height 73
type input "18"
type input "465"
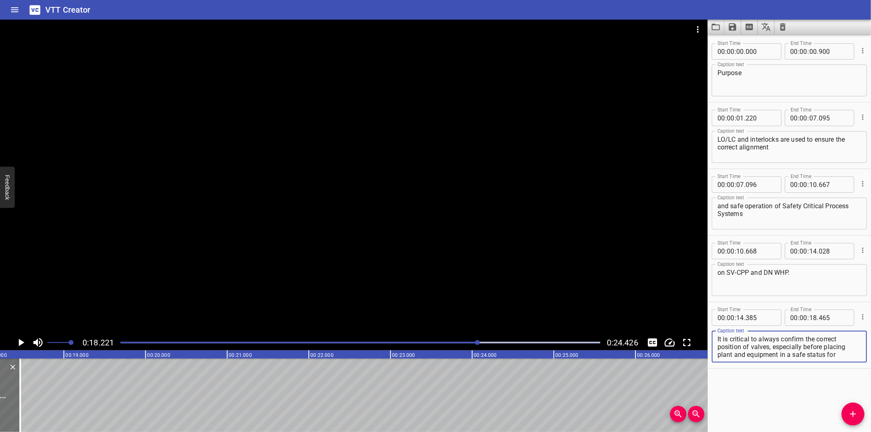
scroll to position [7, 0]
drag, startPoint x: 772, startPoint y: 346, endPoint x: 837, endPoint y: 393, distance: 80.7
click at [837, 393] on div "Start Time 00 : 00 : 00 . 000 Start Time End Time 00 : 00 : 00 . 900 End Time C…" at bounding box center [788, 233] width 163 height 398
type textarea "It is critical to always confirm the correct position of valves,"
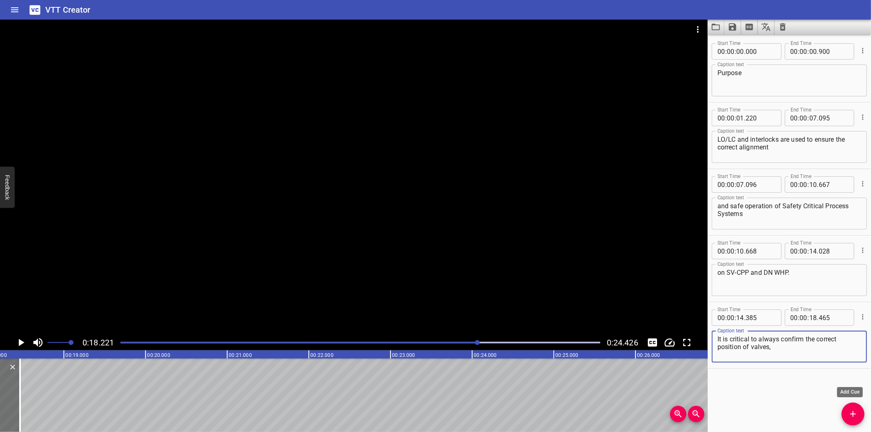
click at [856, 416] on icon "Add Cue" at bounding box center [853, 414] width 10 height 10
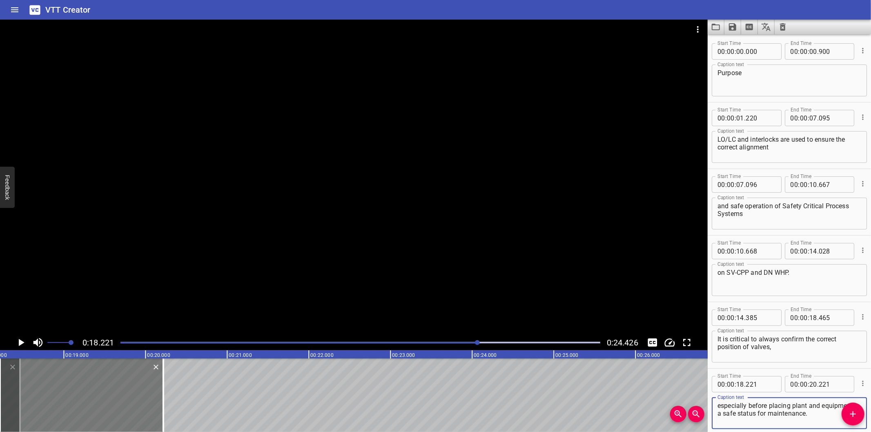
type textarea "especially before placing plant and equipment in a safe status for maintenance."
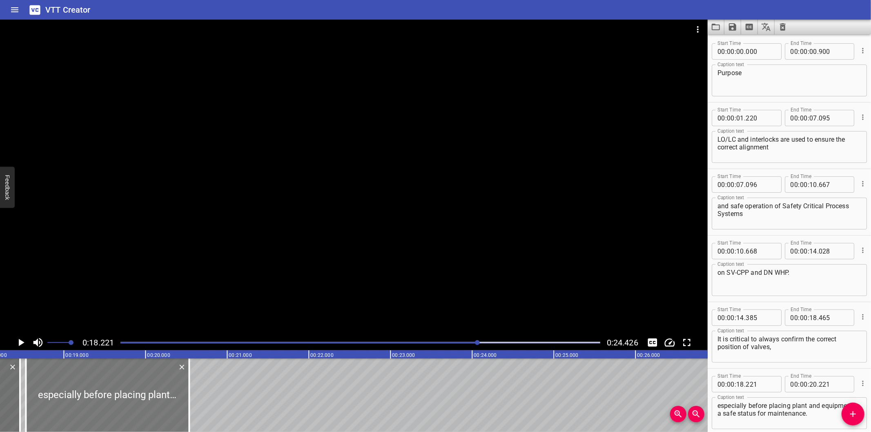
drag, startPoint x: 111, startPoint y: 398, endPoint x: 137, endPoint y: 398, distance: 25.7
click at [137, 398] on div at bounding box center [107, 394] width 163 height 73
type input "536"
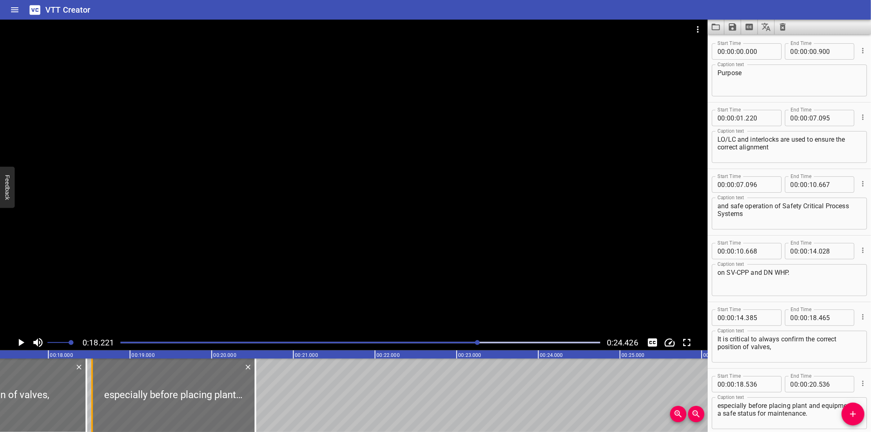
scroll to position [0, 1397]
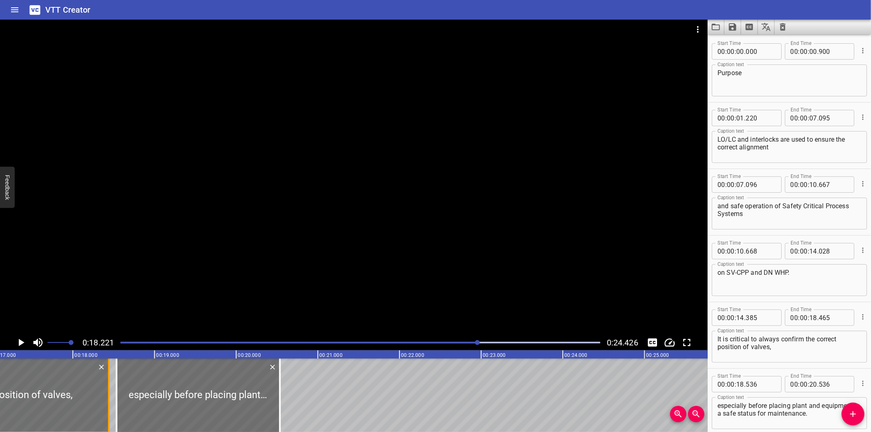
click at [107, 401] on div at bounding box center [108, 394] width 8 height 73
type input "440"
click at [169, 409] on div at bounding box center [196, 394] width 163 height 73
type input "516"
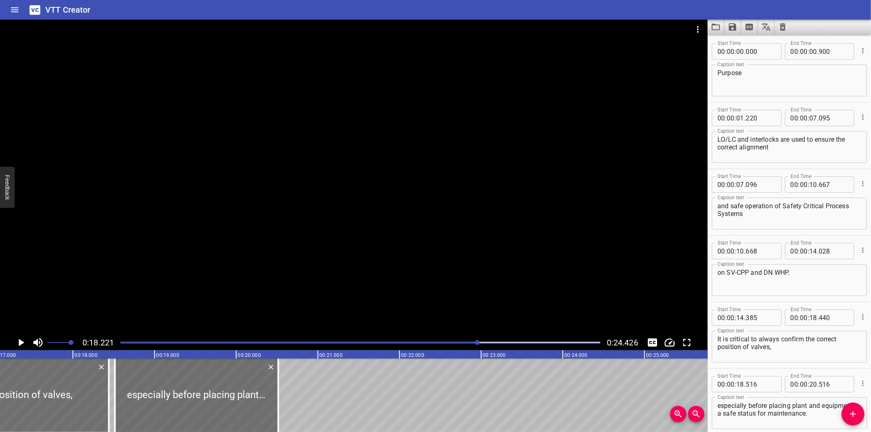
click at [728, 304] on div "Start Time 00 : 00 : 14 . 385 Start Time End Time 00 : 00 : 18 . 440 End Time C…" at bounding box center [788, 335] width 163 height 66
click at [331, 258] on div at bounding box center [353, 177] width 707 height 315
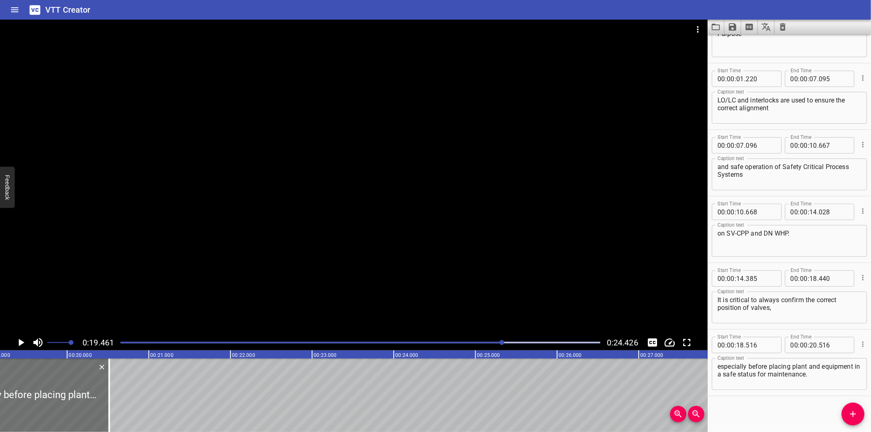
scroll to position [0, 1589]
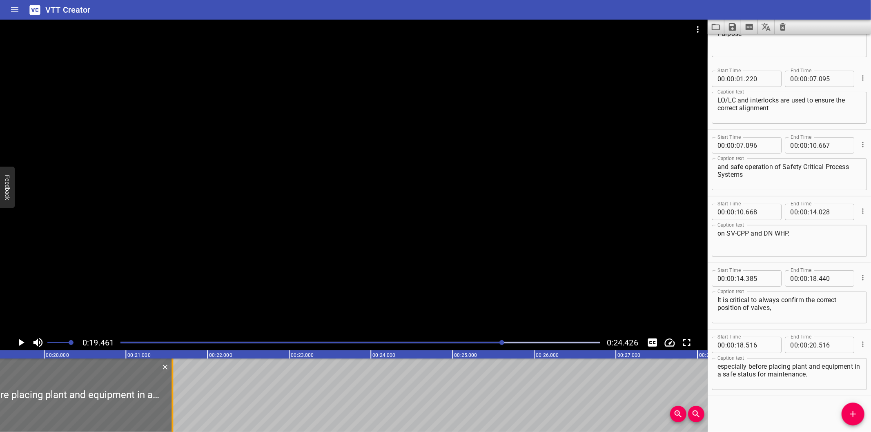
drag, startPoint x: 86, startPoint y: 403, endPoint x: 172, endPoint y: 405, distance: 86.1
click at [172, 405] on div at bounding box center [172, 394] width 2 height 73
type input "21"
type input "571"
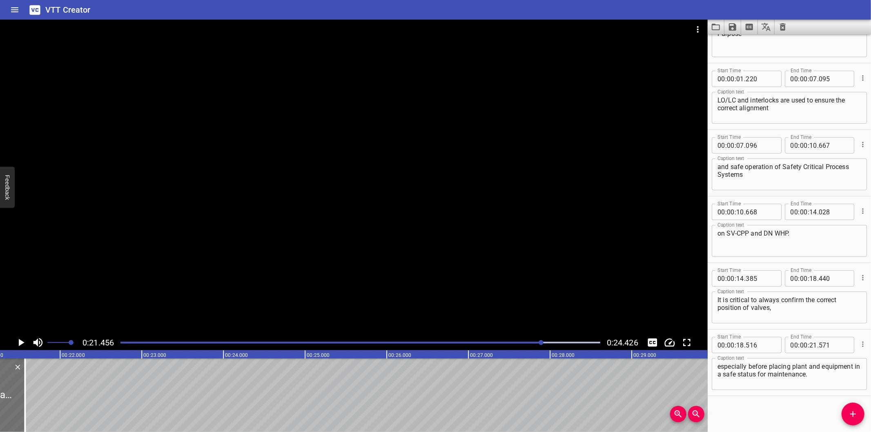
scroll to position [0, 1752]
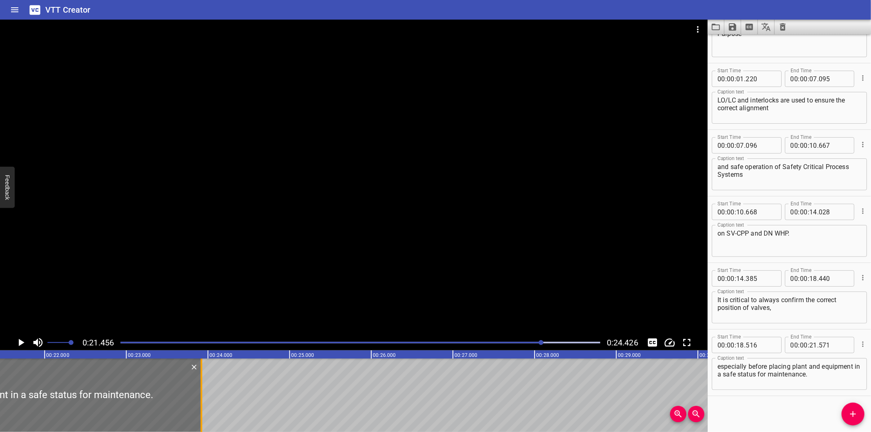
drag, startPoint x: 10, startPoint y: 410, endPoint x: 202, endPoint y: 409, distance: 191.9
click at [202, 409] on div at bounding box center [201, 394] width 2 height 73
type input "23"
type input "921"
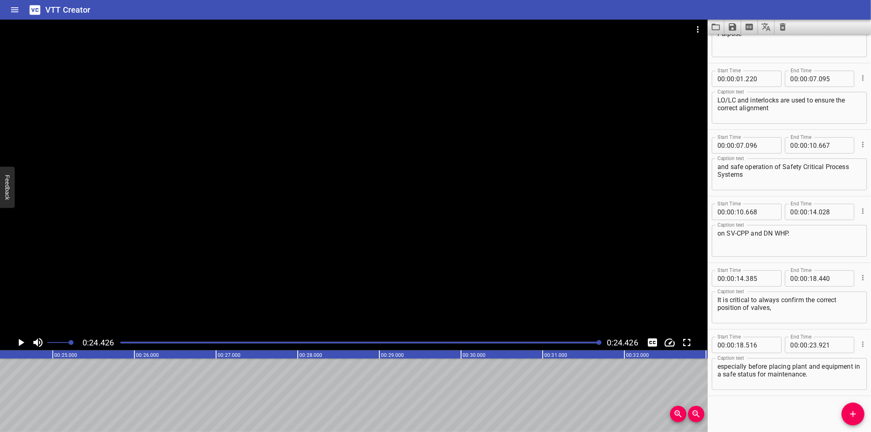
scroll to position [0, 1994]
click at [734, 27] on icon "Save captions to file" at bounding box center [732, 26] width 7 height 7
click at [749, 47] on li "Save to VTT file" at bounding box center [754, 45] width 60 height 15
click at [676, 6] on div "VTT Creator" at bounding box center [435, 10] width 871 height 20
click at [698, 30] on icon "Video Options" at bounding box center [698, 29] width 10 height 10
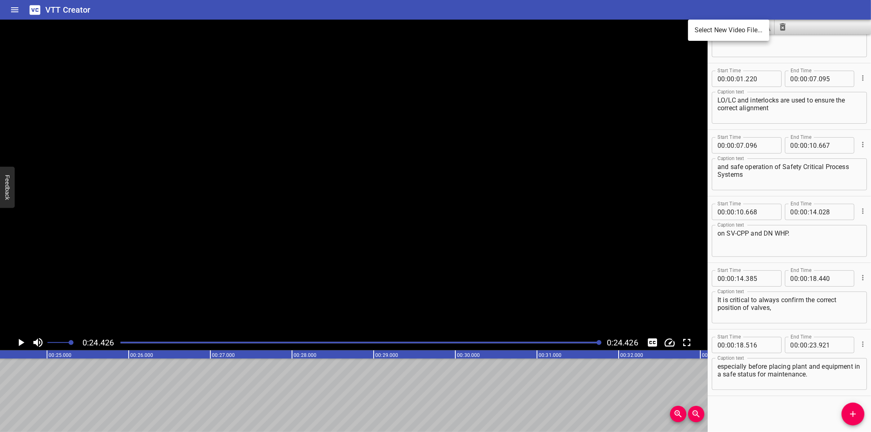
click at [703, 33] on li "Select New Video File..." at bounding box center [728, 30] width 81 height 15
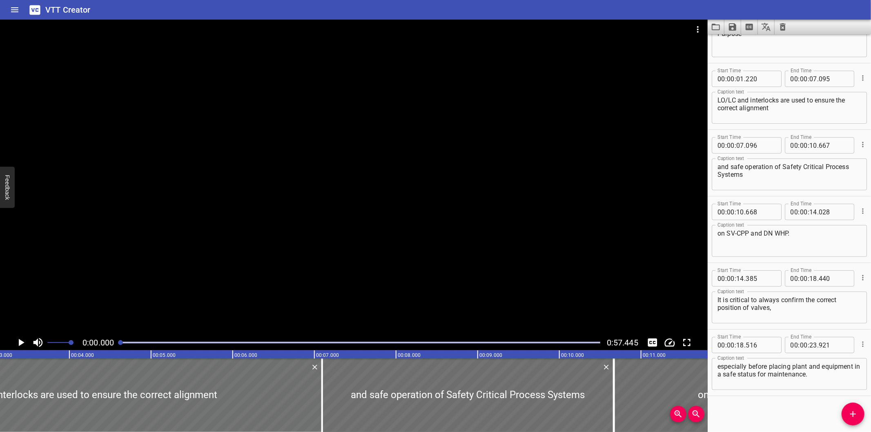
click at [271, 286] on div at bounding box center [353, 177] width 707 height 315
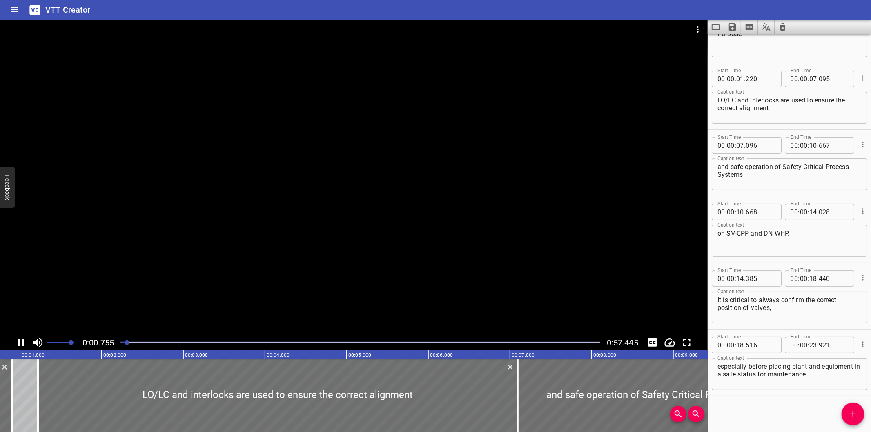
scroll to position [0, 84]
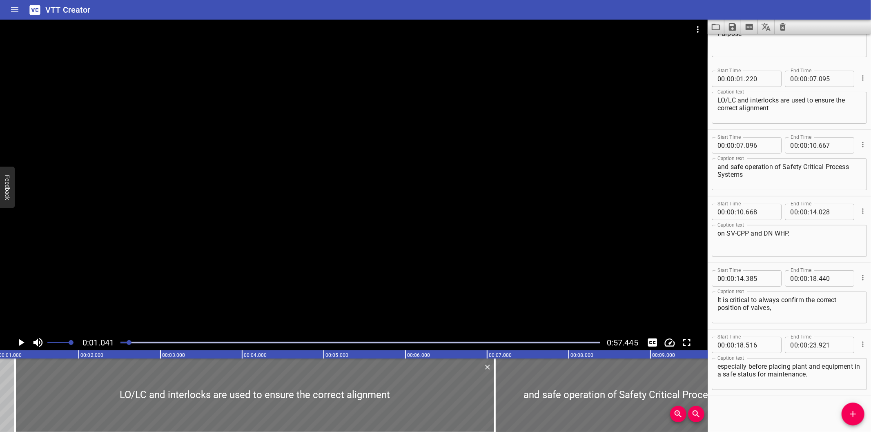
click at [786, 27] on icon "Clear captions" at bounding box center [783, 27] width 10 height 10
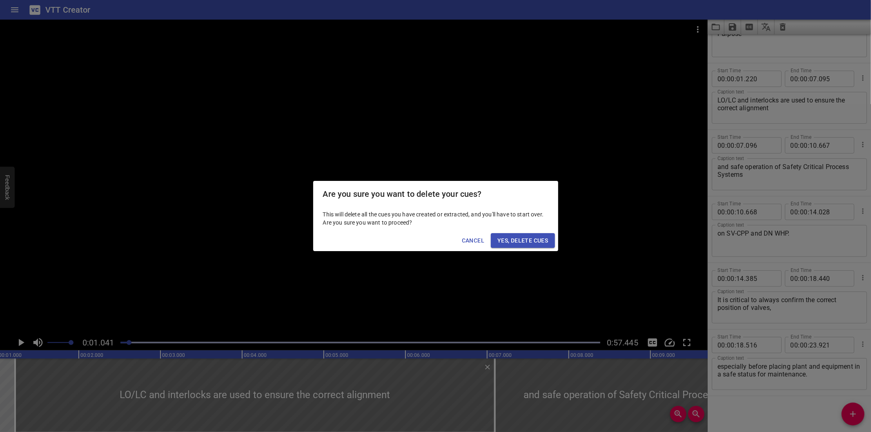
click at [496, 240] on button "Yes, Delete Cues" at bounding box center [523, 240] width 64 height 15
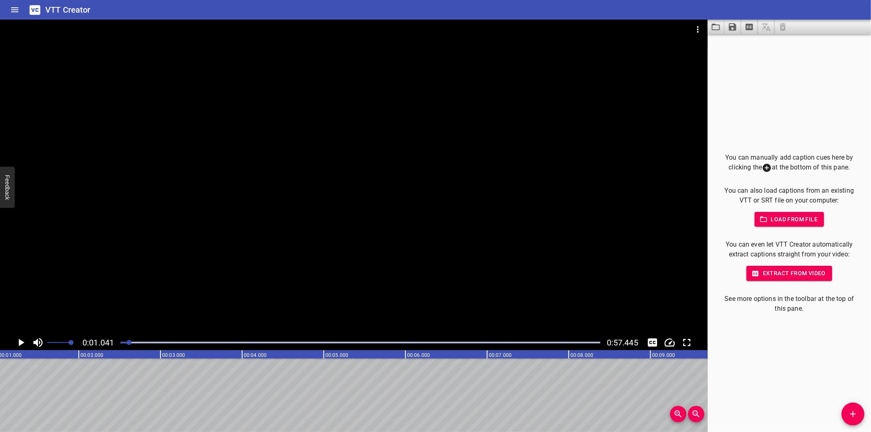
click at [120, 341] on div at bounding box center [360, 342] width 489 height 11
click at [127, 341] on div at bounding box center [129, 342] width 5 height 5
click at [119, 341] on div at bounding box center [120, 342] width 5 height 5
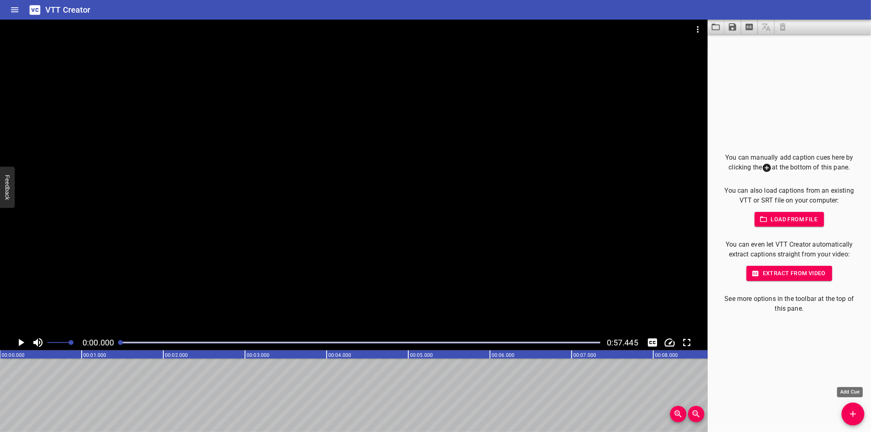
click at [860, 413] on span "Add Cue" at bounding box center [852, 414] width 23 height 10
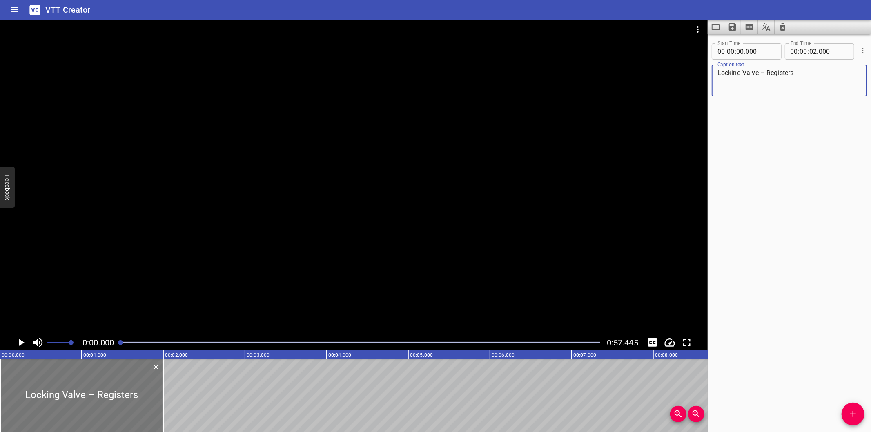
type textarea "Locking Valve – Registers"
drag, startPoint x: 120, startPoint y: 397, endPoint x: 115, endPoint y: 397, distance: 5.3
click at [115, 397] on div at bounding box center [81, 394] width 163 height 73
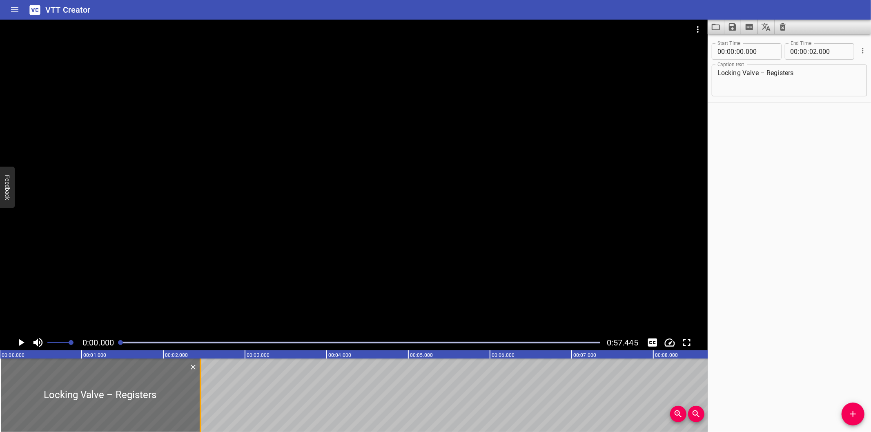
drag, startPoint x: 163, startPoint y: 402, endPoint x: 200, endPoint y: 407, distance: 37.5
click at [200, 407] on div at bounding box center [201, 394] width 2 height 73
click at [260, 287] on div at bounding box center [353, 177] width 707 height 315
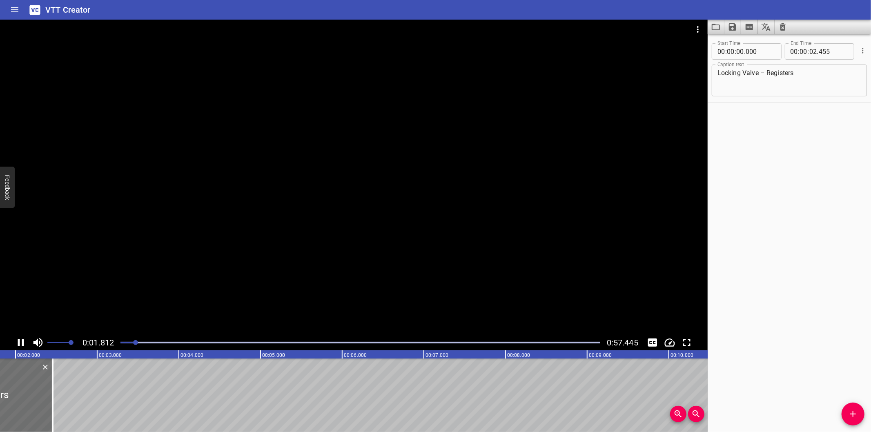
scroll to position [0, 169]
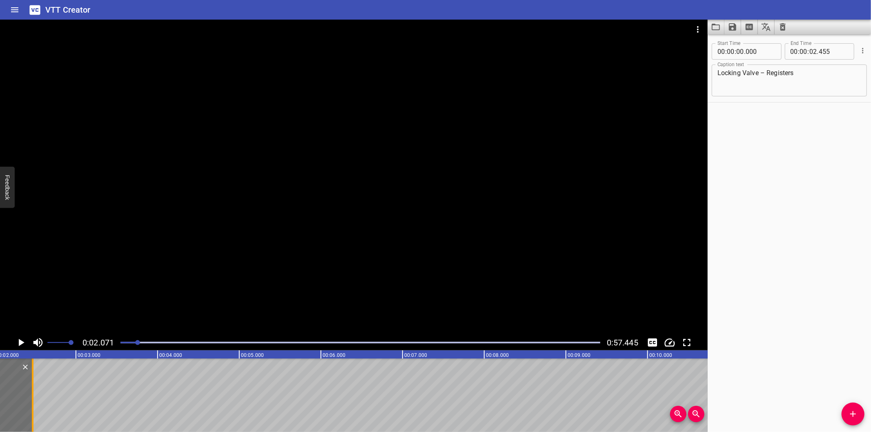
click at [31, 398] on div at bounding box center [33, 394] width 8 height 73
type input "470"
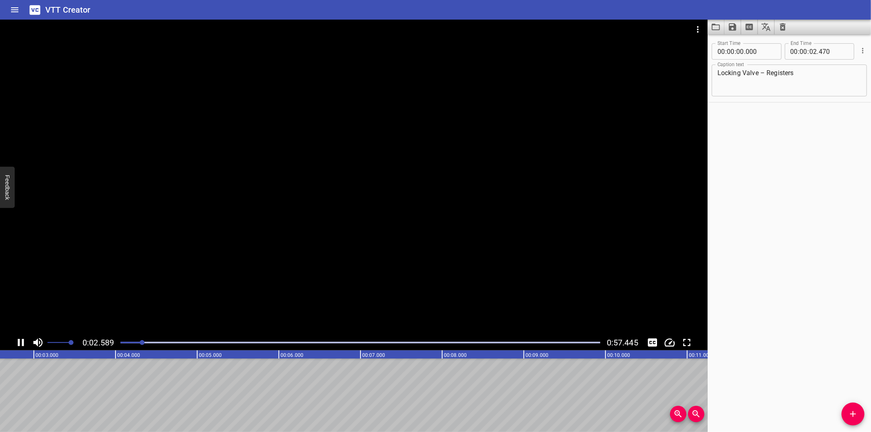
scroll to position [0, 228]
click at [767, 371] on div "Start Time 00 : 00 : 00 . 000 Start Time End Time 00 : 00 : 02 . 470 End Time C…" at bounding box center [788, 233] width 163 height 398
click at [133, 344] on div at bounding box center [360, 342] width 489 height 11
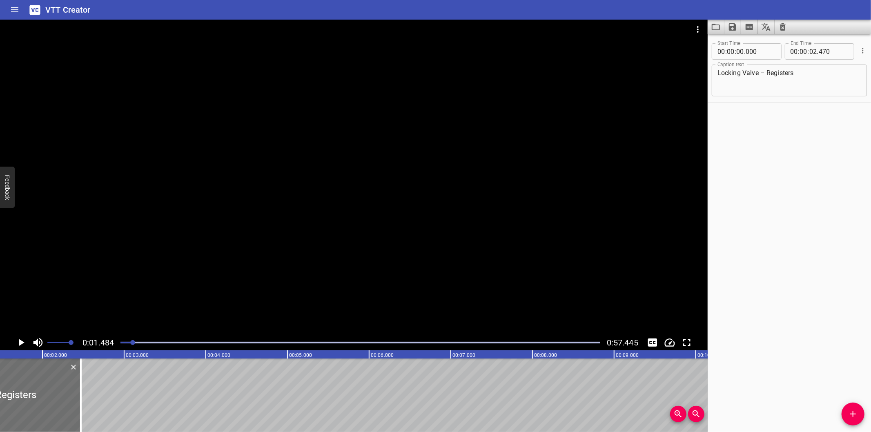
click at [198, 263] on div at bounding box center [353, 177] width 707 height 315
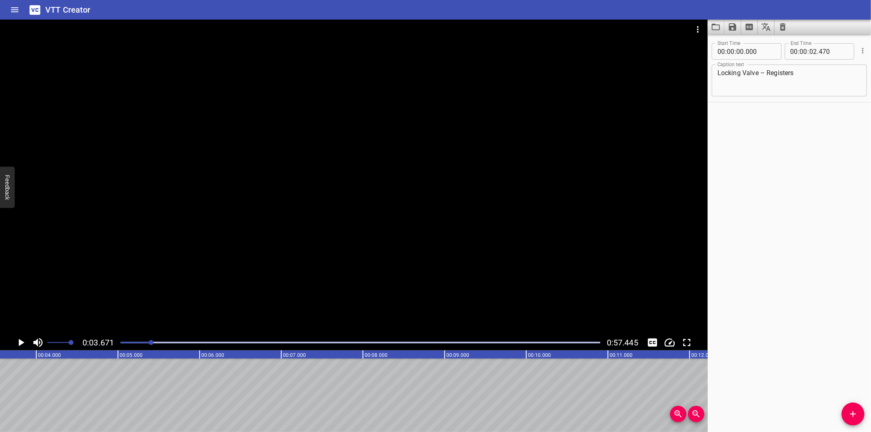
scroll to position [0, 300]
click at [849, 418] on icon "Add Cue" at bounding box center [853, 414] width 10 height 10
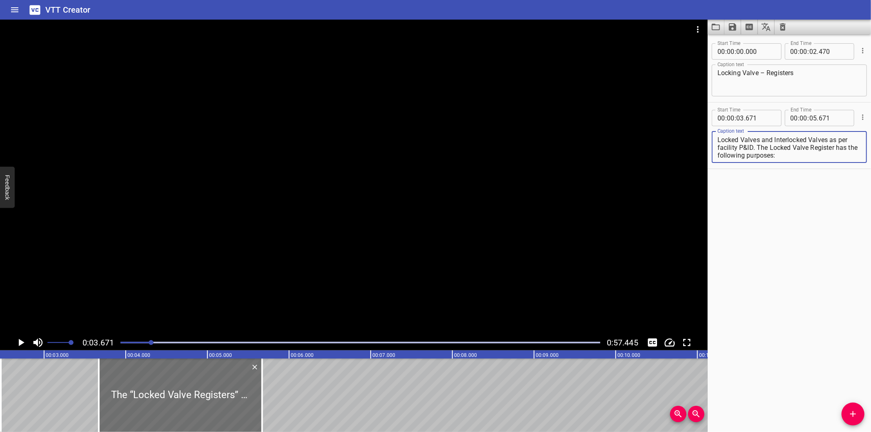
scroll to position [0, 178]
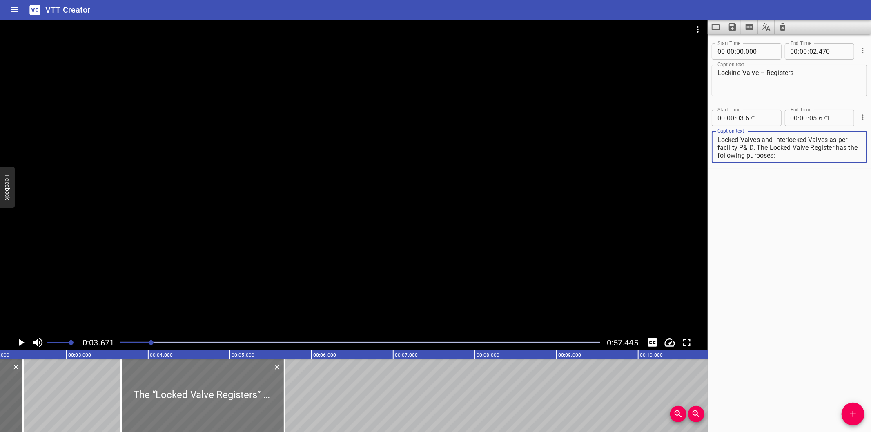
type textarea "The “Locked Valve Registers” contain a list of all Locked Valves and Interlocke…"
click at [214, 381] on div at bounding box center [202, 394] width 163 height 73
type input "661"
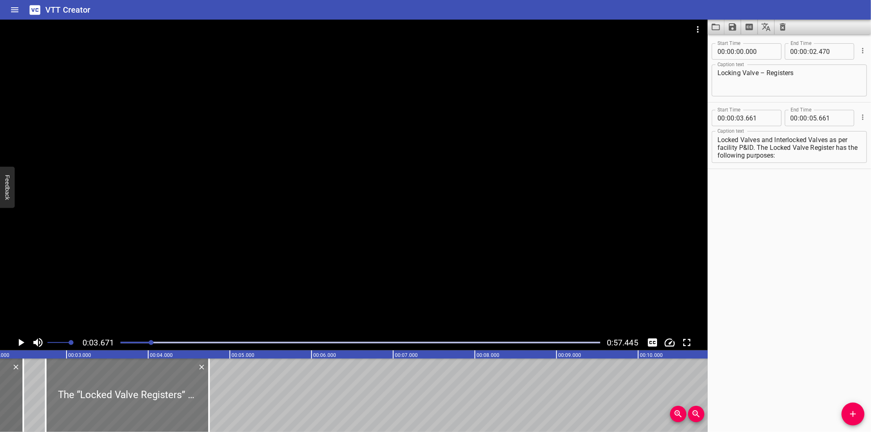
drag, startPoint x: 214, startPoint y: 382, endPoint x: 139, endPoint y: 402, distance: 77.4
click at [139, 402] on div at bounding box center [127, 394] width 163 height 73
type input "02"
type input "746"
type input "04"
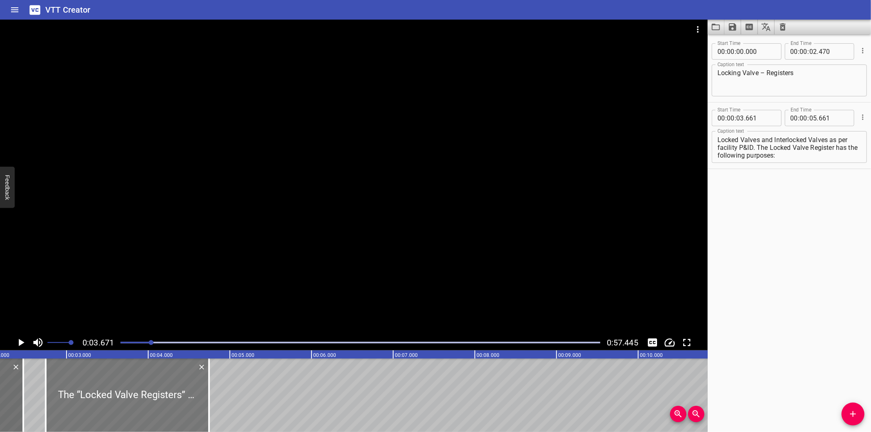
type input "746"
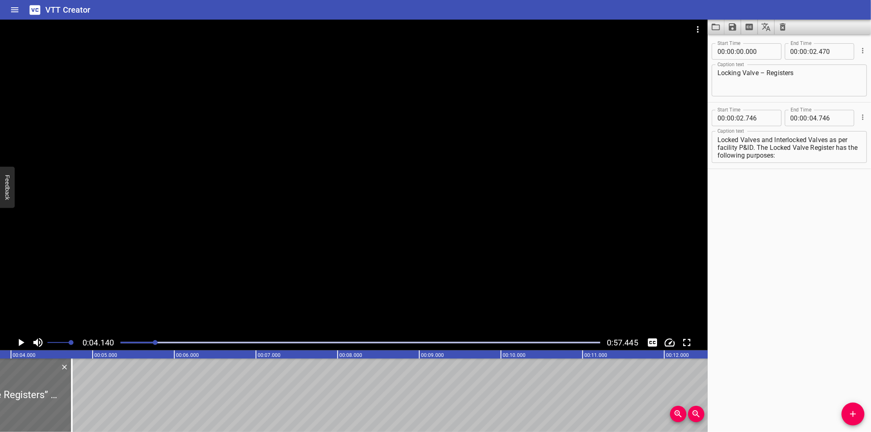
scroll to position [0, 338]
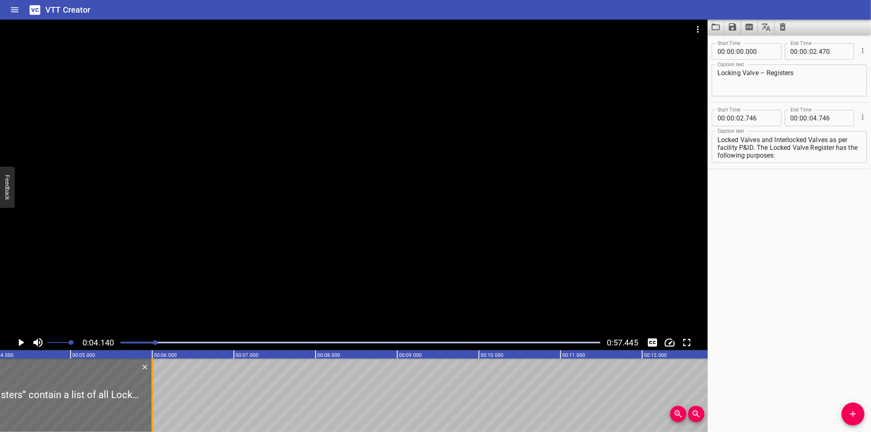
drag, startPoint x: 46, startPoint y: 409, endPoint x: 318, endPoint y: 402, distance: 272.7
click at [156, 402] on div at bounding box center [152, 394] width 8 height 73
type input "08"
type input "086"
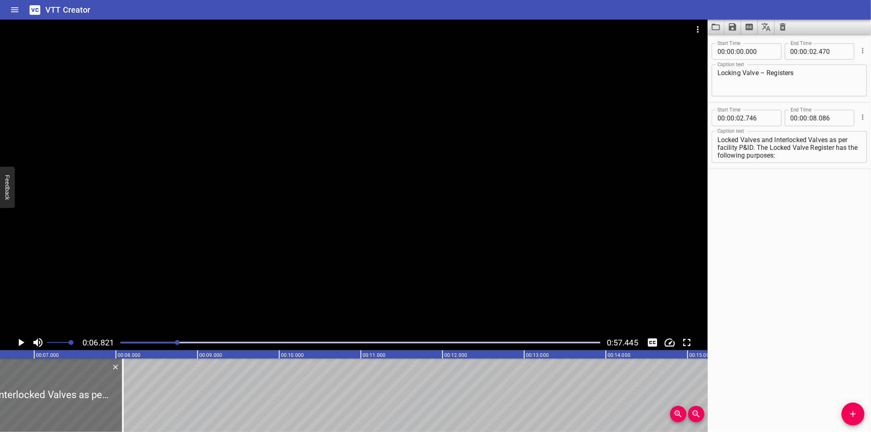
scroll to position [0, 527]
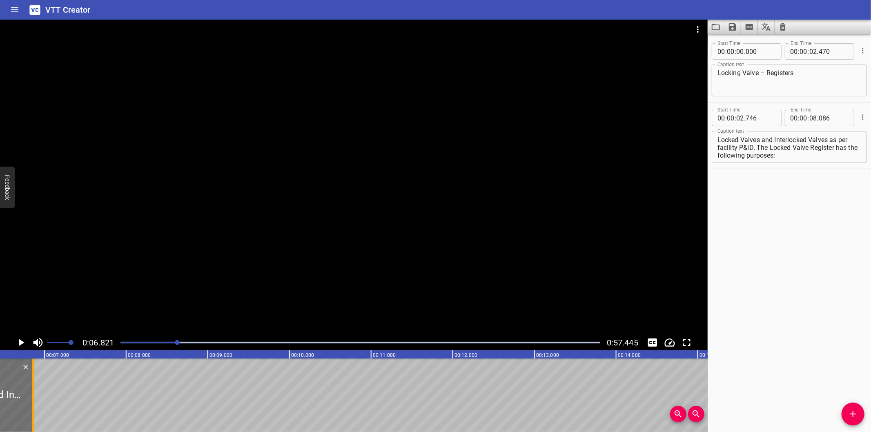
drag, startPoint x: 131, startPoint y: 406, endPoint x: 31, endPoint y: 407, distance: 100.0
click at [31, 407] on div at bounding box center [33, 394] width 8 height 73
type input "06"
type input "861"
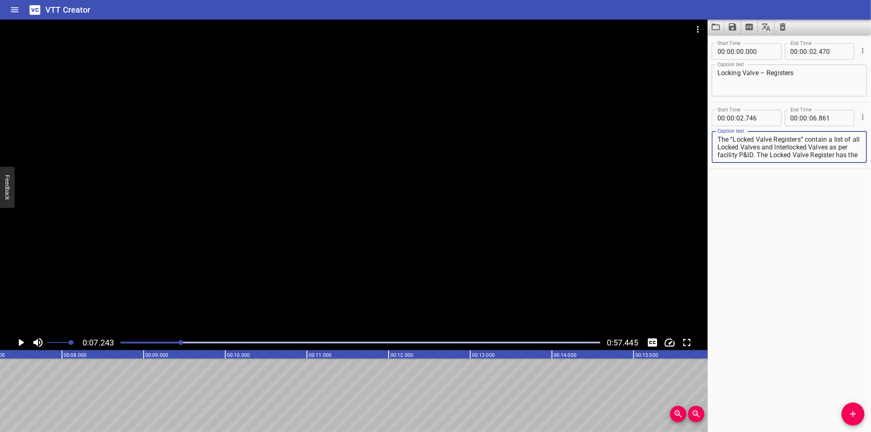
scroll to position [7, 0]
drag, startPoint x: 777, startPoint y: 147, endPoint x: 878, endPoint y: 206, distance: 116.7
click at [870, 206] on html "VTT Creator Caption Editor Batch Transcribe Login Sign Up Privacy Contact 0:07.…" at bounding box center [435, 216] width 871 height 432
type textarea "The “Locked Valve Registers” contain a list of all Locked Valves"
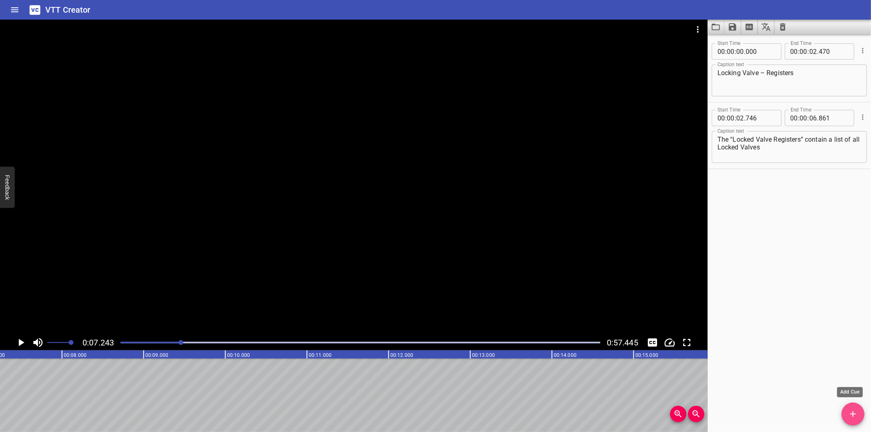
click at [854, 410] on icon "Add Cue" at bounding box center [853, 414] width 10 height 10
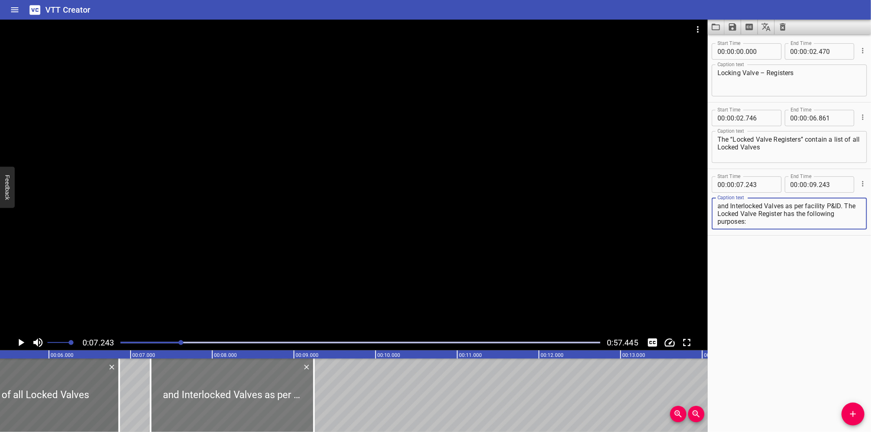
scroll to position [0, 440]
type textarea "and Interlocked Valves as per facility P&ID. The Locked Valve Register has the …"
click at [222, 395] on div at bounding box center [233, 394] width 163 height 73
type input "233"
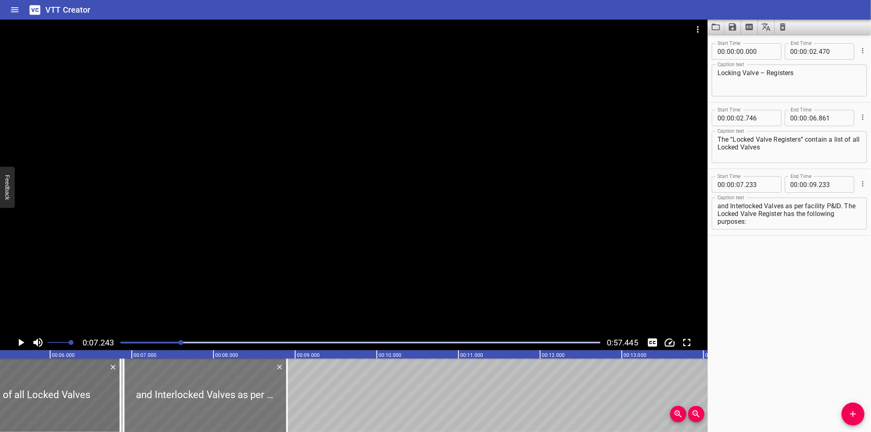
drag, startPoint x: 213, startPoint y: 397, endPoint x: 194, endPoint y: 401, distance: 19.1
click at [194, 401] on div at bounding box center [205, 394] width 163 height 73
type input "06"
type input "898"
type input "08"
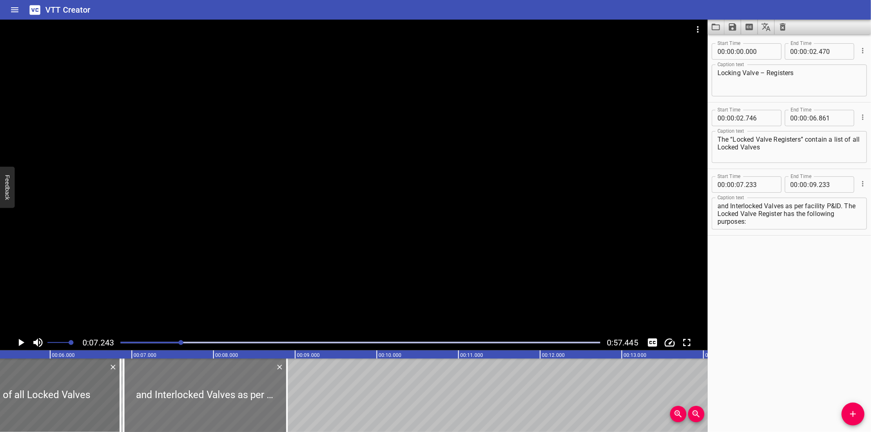
type input "898"
click at [760, 186] on input "number" at bounding box center [760, 184] width 30 height 16
type input "862"
click at [173, 341] on div at bounding box center [360, 342] width 489 height 11
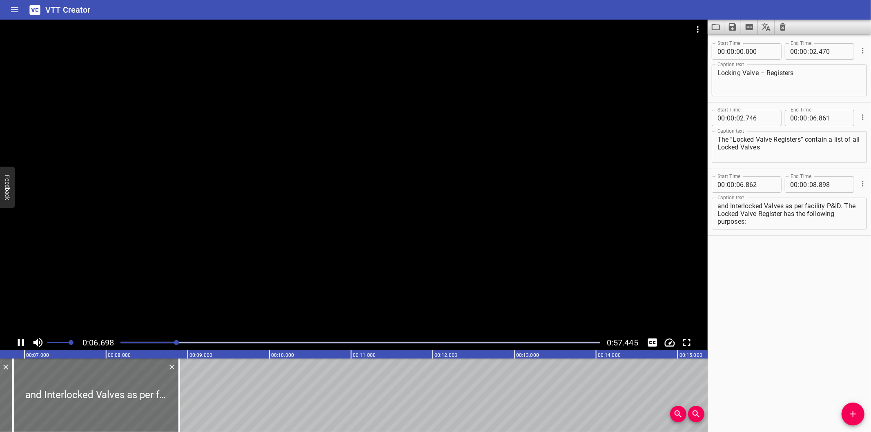
scroll to position [0, 569]
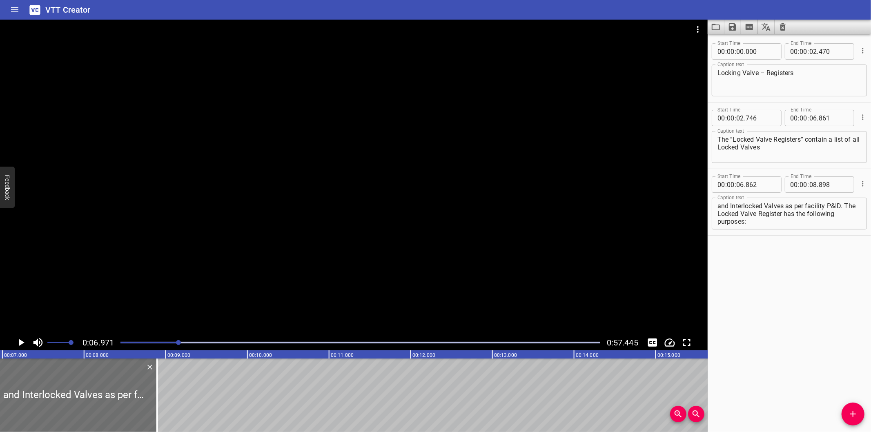
click at [158, 341] on div at bounding box center [360, 342] width 489 height 11
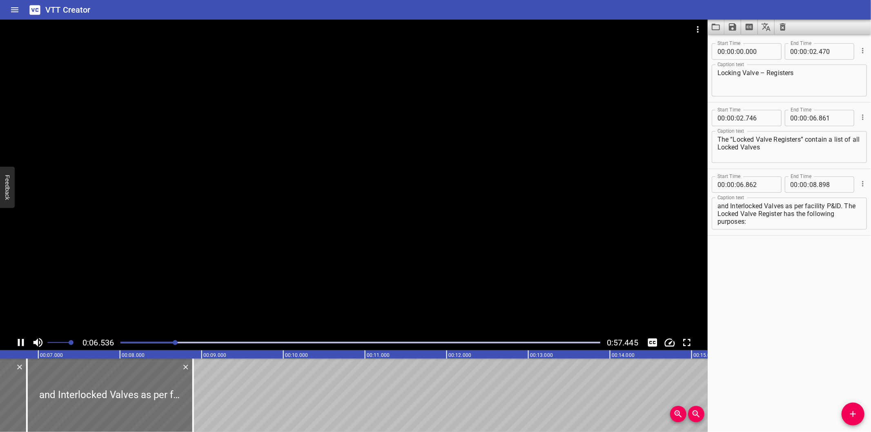
click at [133, 253] on div at bounding box center [353, 177] width 707 height 315
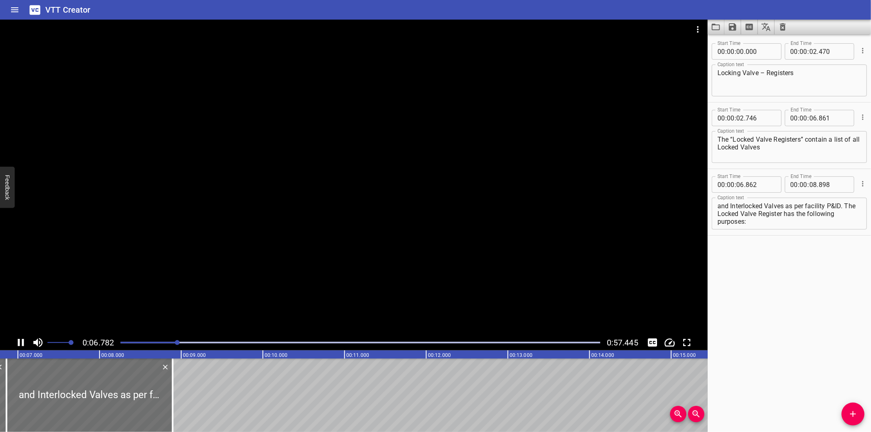
scroll to position [0, 570]
drag, startPoint x: 146, startPoint y: 249, endPoint x: 145, endPoint y: 253, distance: 4.5
click at [146, 249] on div at bounding box center [353, 177] width 707 height 315
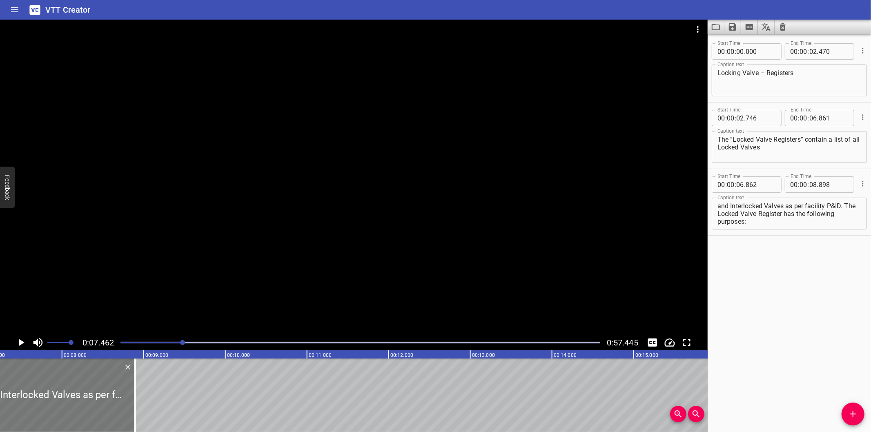
scroll to position [0, 609]
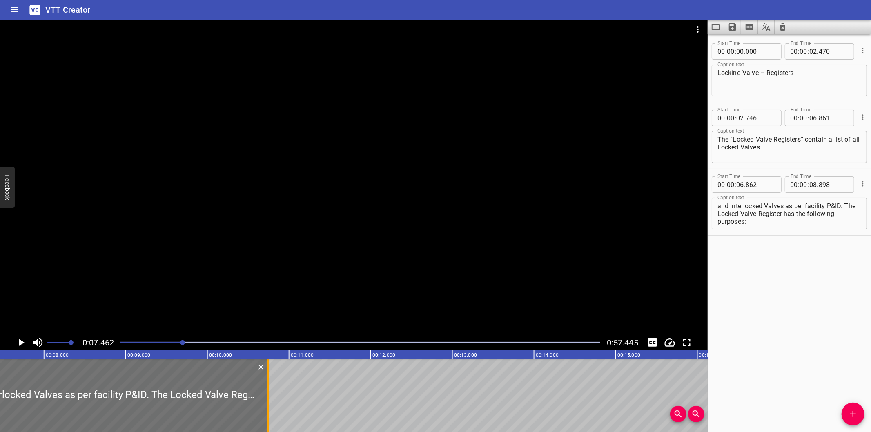
drag, startPoint x: 117, startPoint y: 393, endPoint x: 268, endPoint y: 398, distance: 151.1
click at [268, 397] on div at bounding box center [268, 394] width 2 height 73
type input "10"
type input "748"
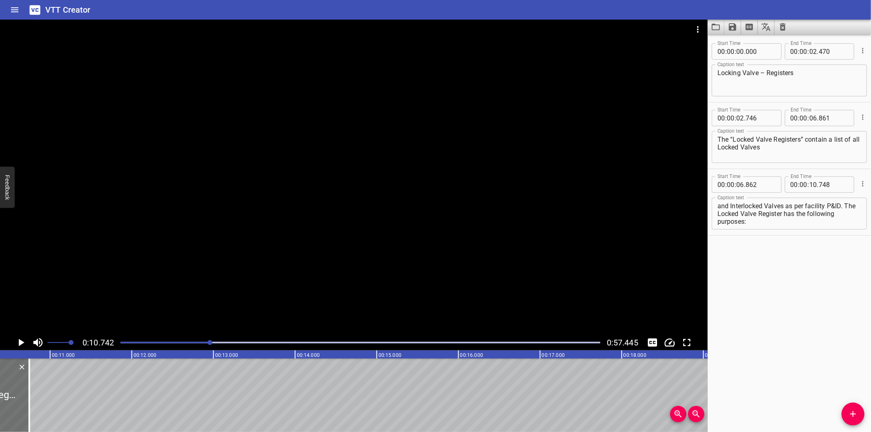
scroll to position [0, 876]
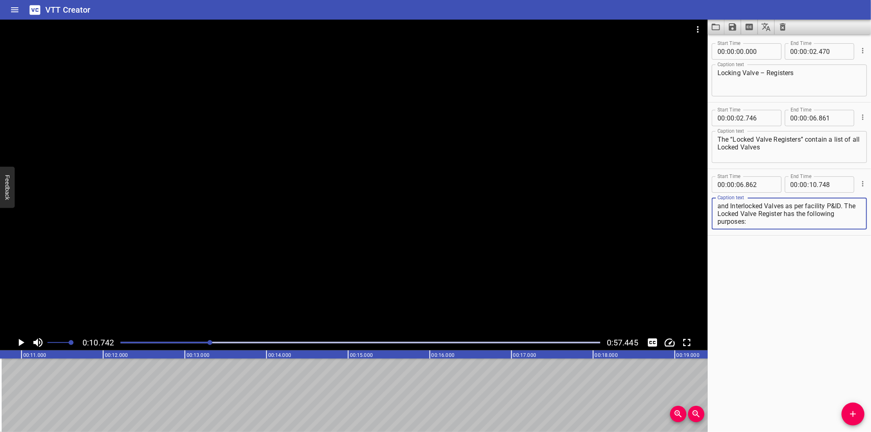
drag, startPoint x: 756, startPoint y: 220, endPoint x: 709, endPoint y: 215, distance: 47.2
click at [709, 215] on div "Start Time 00 : 00 : 06 . 862 Start Time End Time 00 : 00 : 10 . 748 End Time C…" at bounding box center [788, 202] width 163 height 66
type textarea "and Interlocked Valves as per facility P&ID."
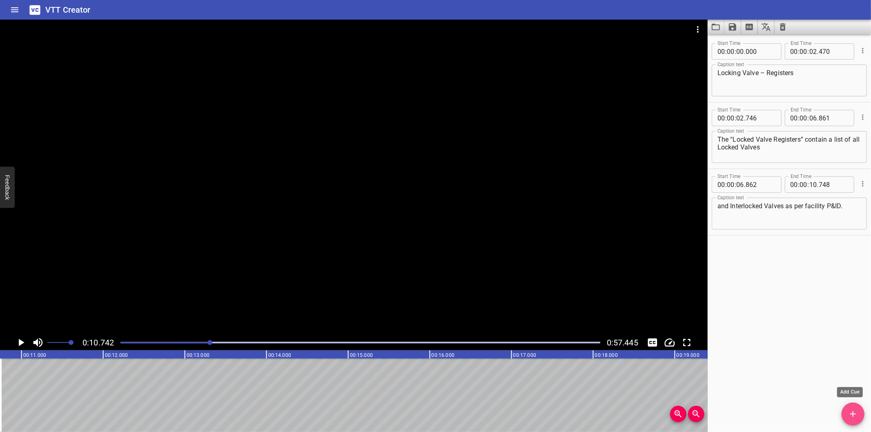
click at [852, 414] on icon "Add Cue" at bounding box center [853, 414] width 6 height 6
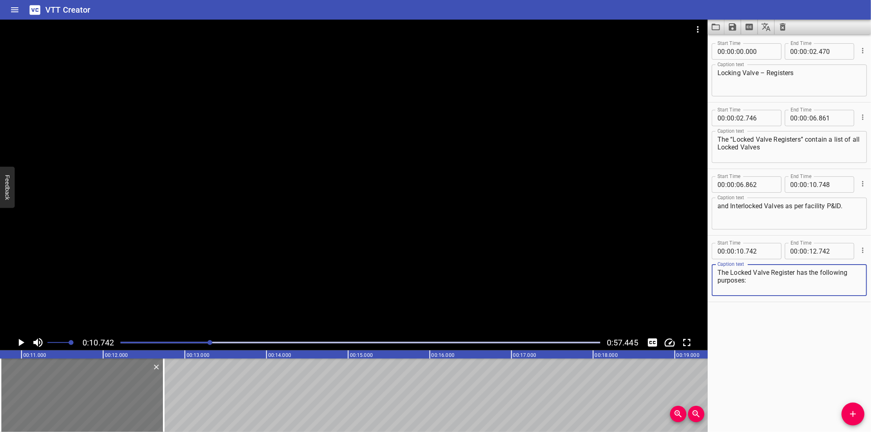
type textarea "The Locked Valve Register has the following purposes:"
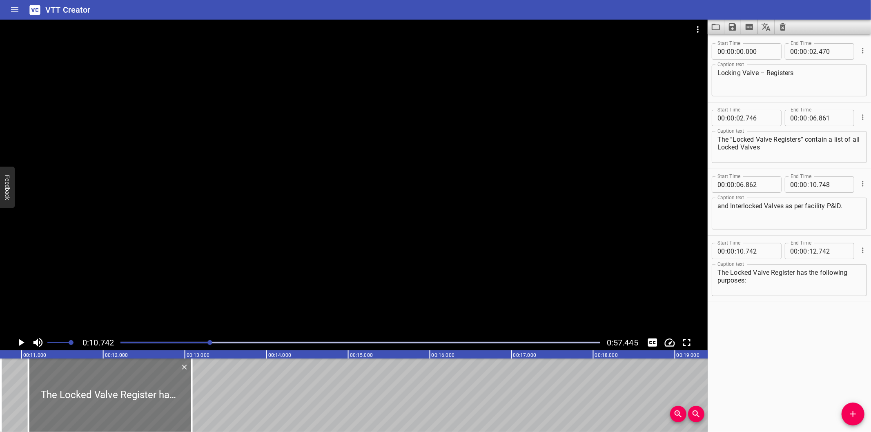
drag, startPoint x: 120, startPoint y: 393, endPoint x: 148, endPoint y: 391, distance: 28.3
click at [148, 391] on div at bounding box center [110, 394] width 163 height 73
type input "11"
type input "087"
type input "13"
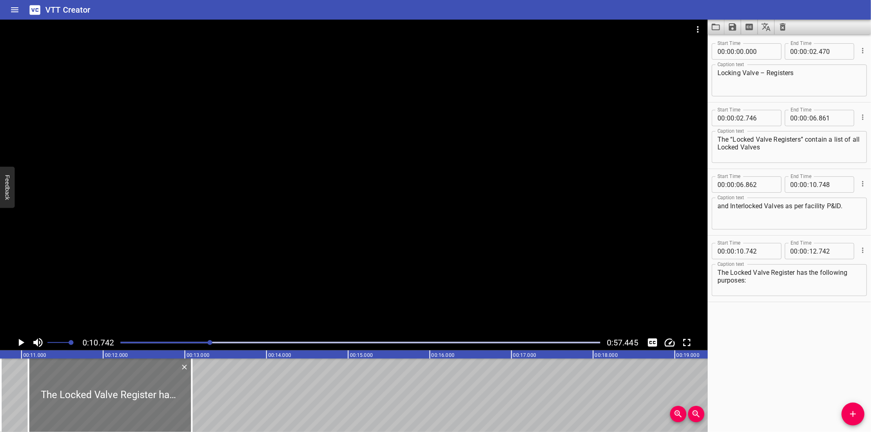
type input "087"
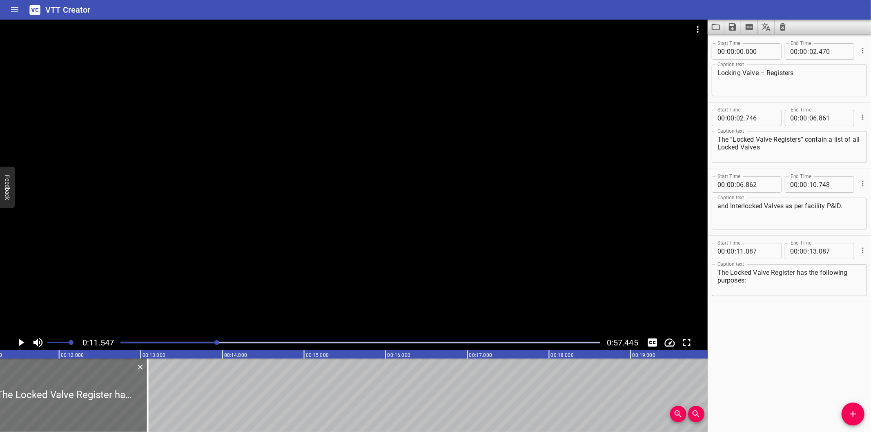
scroll to position [0, 942]
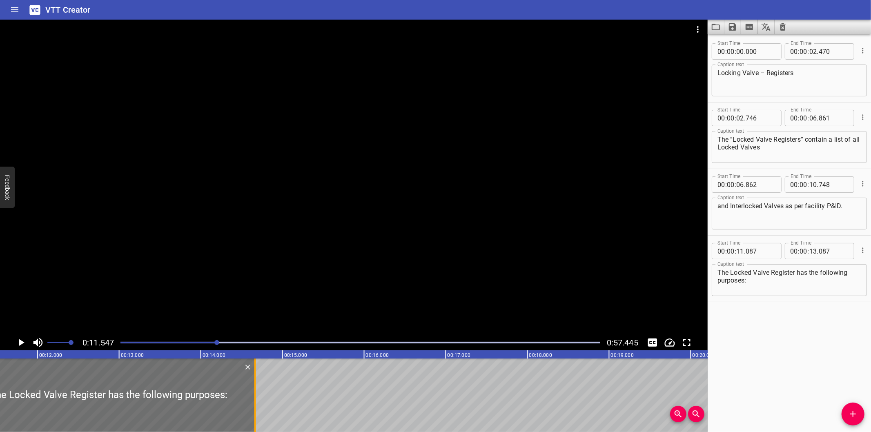
drag, startPoint x: 124, startPoint y: 405, endPoint x: 253, endPoint y: 408, distance: 129.0
click at [253, 408] on div at bounding box center [255, 394] width 8 height 73
type input "14"
type input "667"
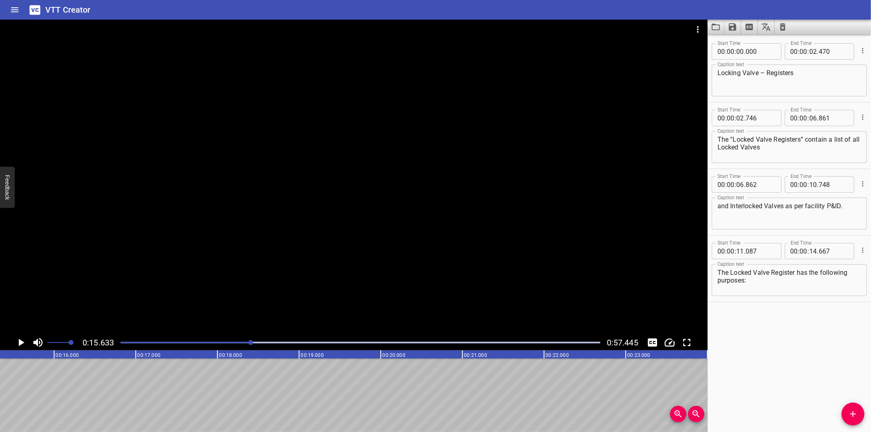
scroll to position [0, 1276]
click at [852, 410] on icon "Add Cue" at bounding box center [853, 414] width 10 height 10
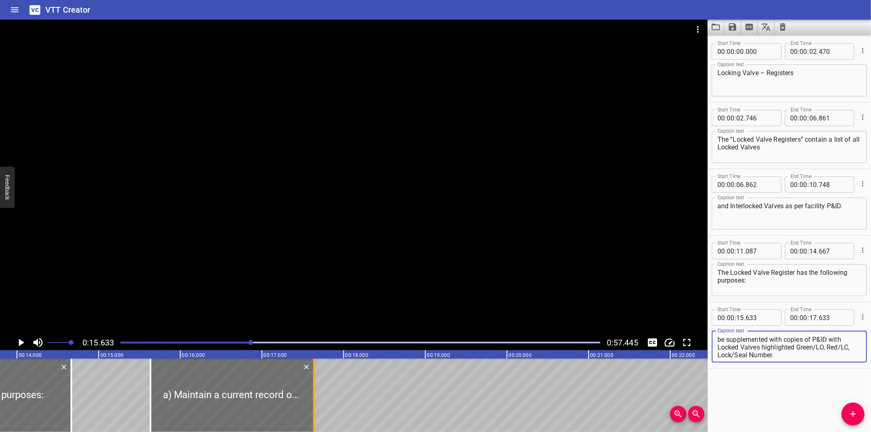
scroll to position [0, 1125]
type textarea "a) Maintain a current record of the position of all Locked Valves. The Locked V…"
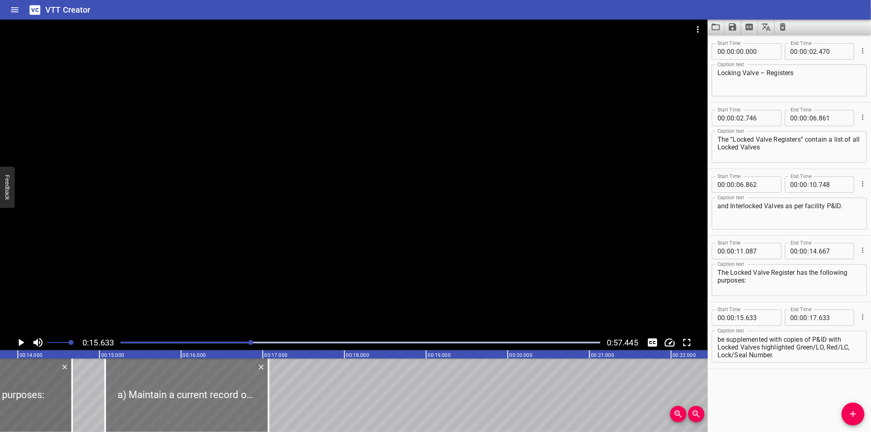
drag, startPoint x: 264, startPoint y: 399, endPoint x: 227, endPoint y: 406, distance: 38.2
click at [227, 406] on div at bounding box center [186, 394] width 163 height 73
type input "068"
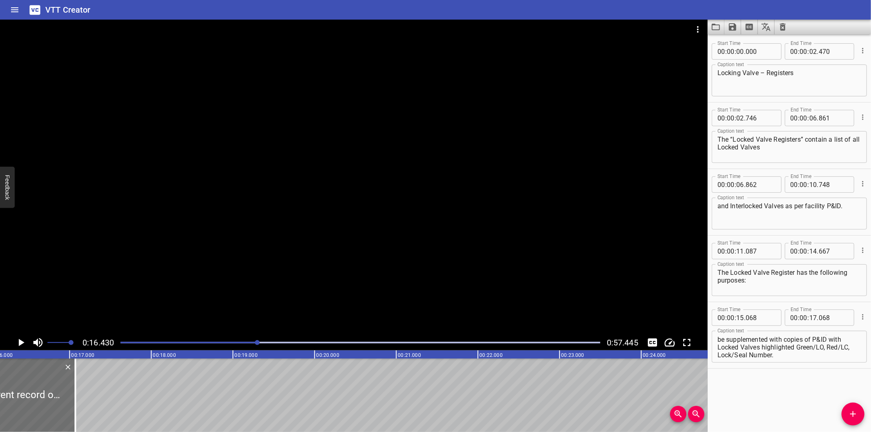
scroll to position [0, 1341]
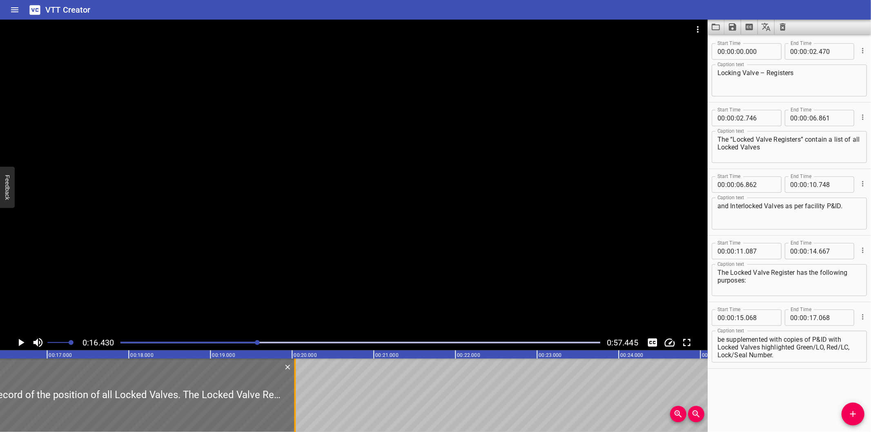
drag, startPoint x: 54, startPoint y: 410, endPoint x: 296, endPoint y: 405, distance: 242.1
click at [296, 405] on div at bounding box center [295, 394] width 8 height 73
type input "20"
type input "033"
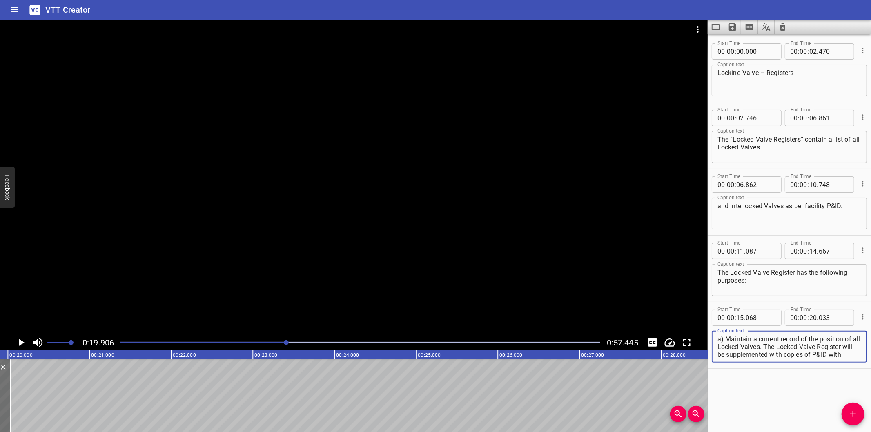
scroll to position [15, 0]
drag, startPoint x: 780, startPoint y: 346, endPoint x: 853, endPoint y: 399, distance: 90.3
click at [853, 399] on div "Start Time 00 : 00 : 00 . 000 Start Time End Time 00 : 00 : 02 . 470 End Time C…" at bounding box center [788, 233] width 163 height 398
type textarea "a) Maintain a current record of the position of all Locked Valves."
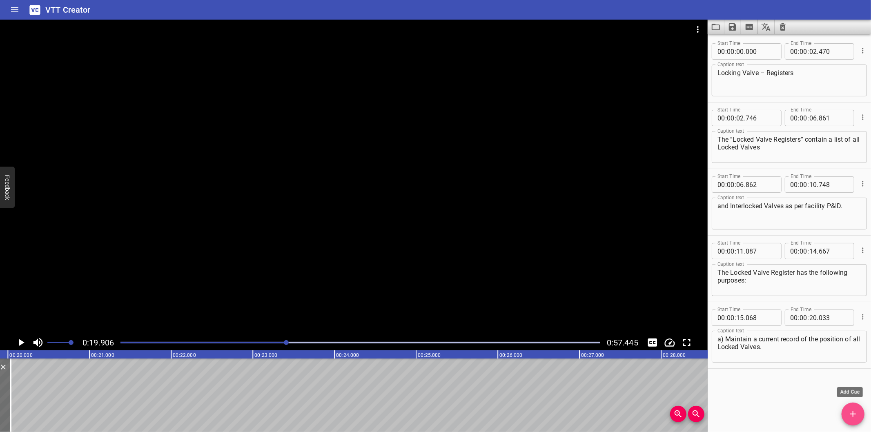
click at [856, 415] on icon "Add Cue" at bounding box center [853, 414] width 10 height 10
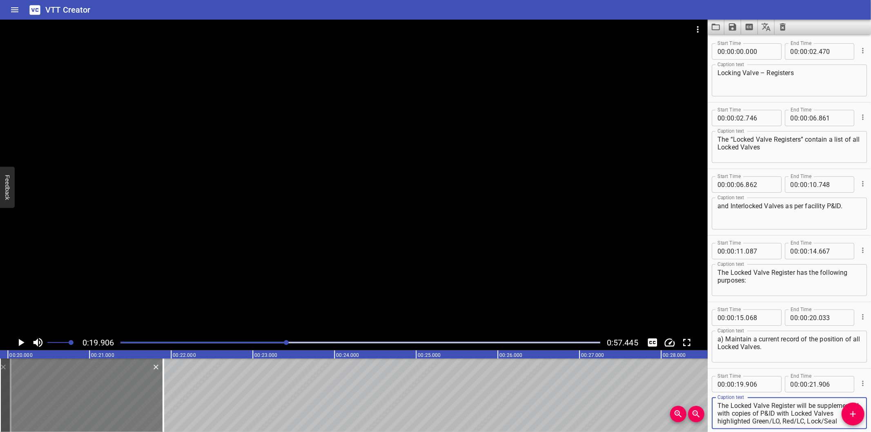
scroll to position [7, 0]
type textarea "The Locked Valve Register will be supplemented with copies of P&ID with Locked …"
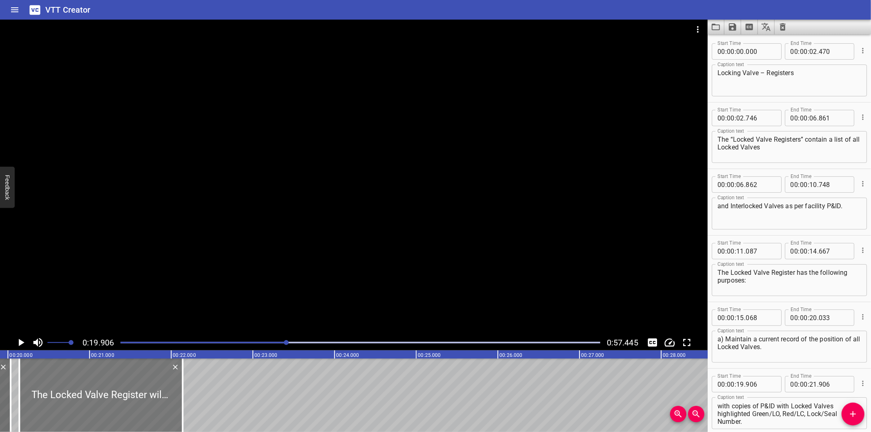
drag, startPoint x: 87, startPoint y: 408, endPoint x: 107, endPoint y: 409, distance: 19.2
click at [107, 409] on div at bounding box center [100, 394] width 163 height 73
type input "20"
type input "141"
type input "22"
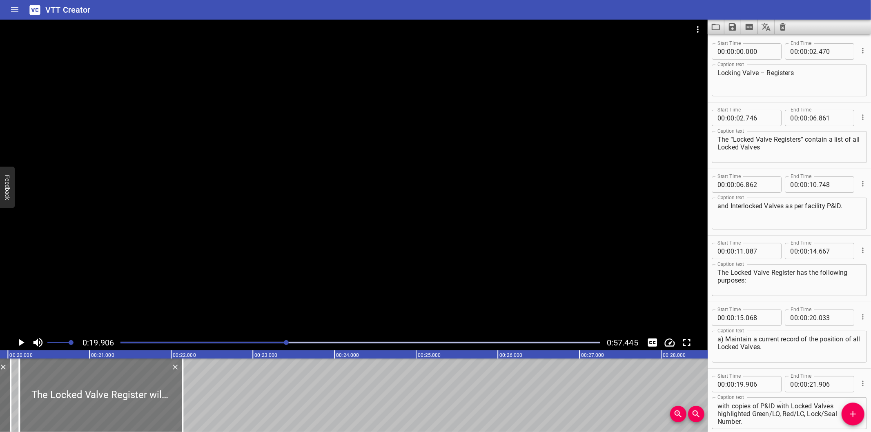
type input "141"
click at [112, 411] on div at bounding box center [101, 394] width 163 height 73
type input "156"
click at [754, 299] on div "Start Time 00 : 00 : 11 . 087 Start Time End Time 00 : 00 : 14 . 667 End Time C…" at bounding box center [788, 269] width 163 height 66
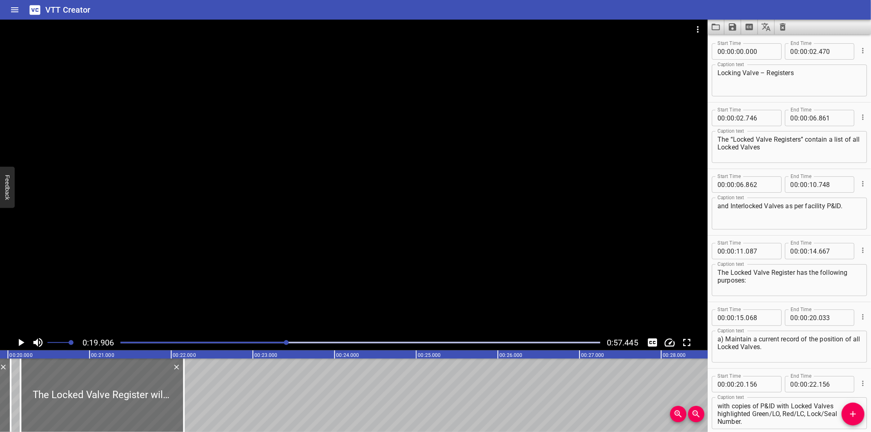
click at [735, 302] on div "Start Time 00 : 00 : 15 . 068 Start Time End Time 00 : 00 : 20 . 033 End Time C…" at bounding box center [788, 335] width 163 height 66
click at [747, 237] on div "Start Time 00 : 00 : 11 . 087 Start Time End Time 00 : 00 : 14 . 667 End Time C…" at bounding box center [788, 269] width 163 height 66
click at [216, 251] on div at bounding box center [353, 177] width 707 height 315
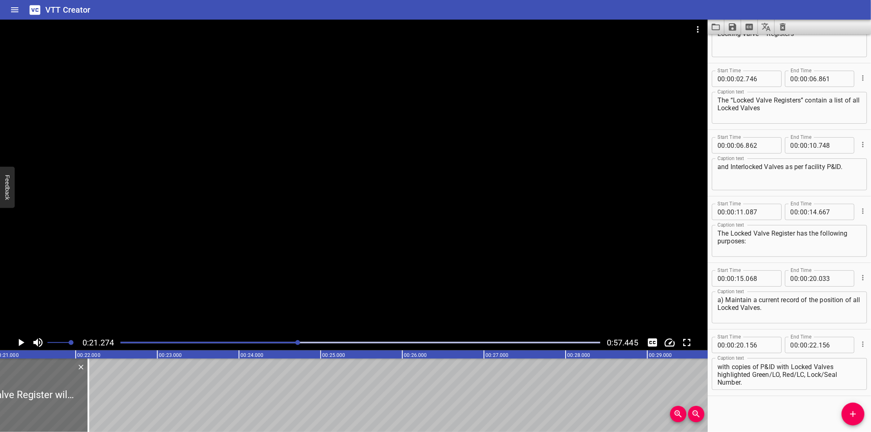
scroll to position [0, 1736]
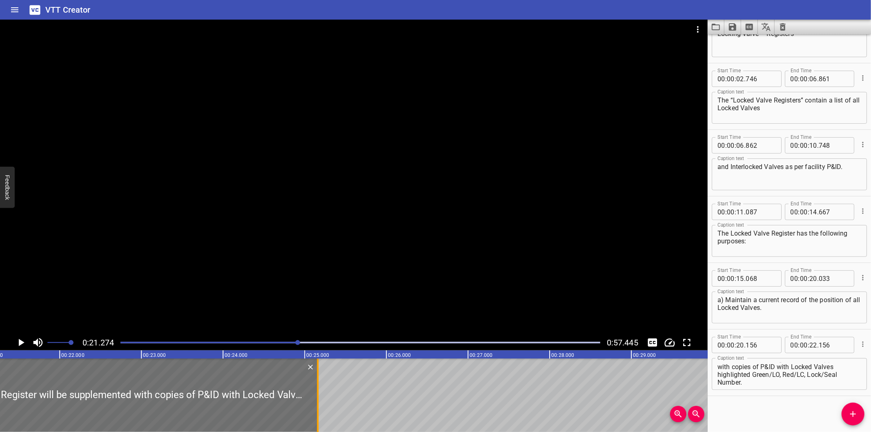
drag, startPoint x: 72, startPoint y: 409, endPoint x: 317, endPoint y: 402, distance: 245.4
click at [317, 402] on div at bounding box center [318, 394] width 2 height 73
type input "25"
type input "161"
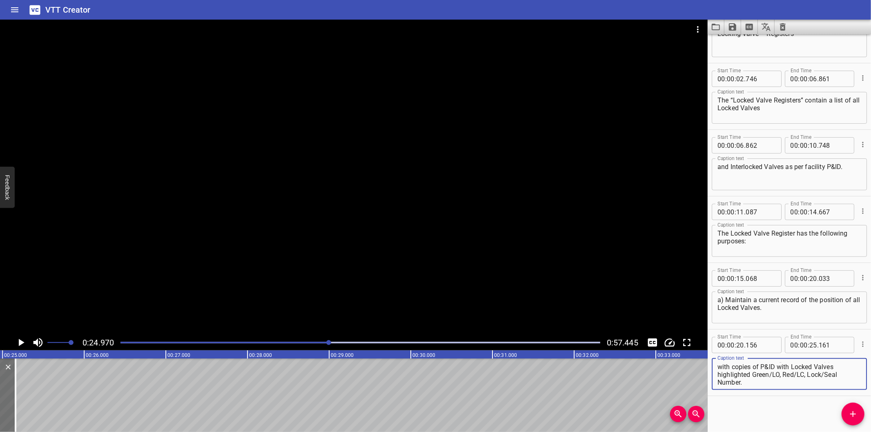
scroll to position [7, 0]
drag, startPoint x: 821, startPoint y: 367, endPoint x: 849, endPoint y: 405, distance: 47.3
click at [849, 405] on div "Start Time 00 : 00 : 00 . 000 Start Time End Time 00 : 00 : 02 . 470 End Time C…" at bounding box center [788, 233] width 163 height 398
type textarea "The Locked Valve Register will be supplemented with copies of P&ID"
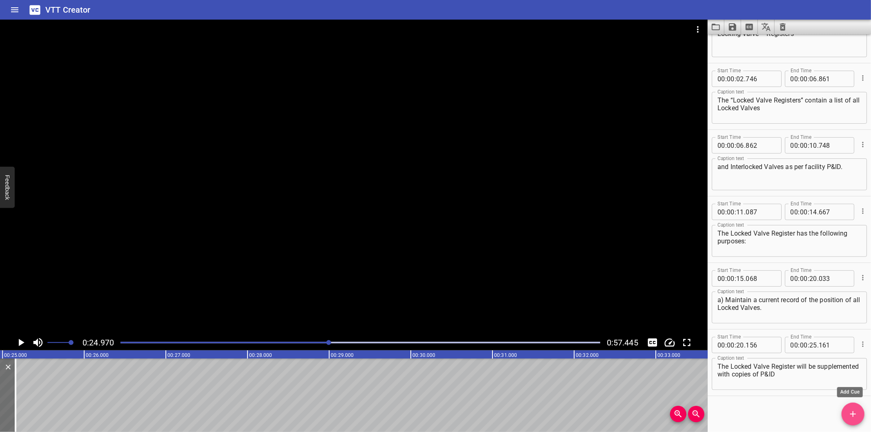
click at [851, 409] on icon "Add Cue" at bounding box center [853, 414] width 10 height 10
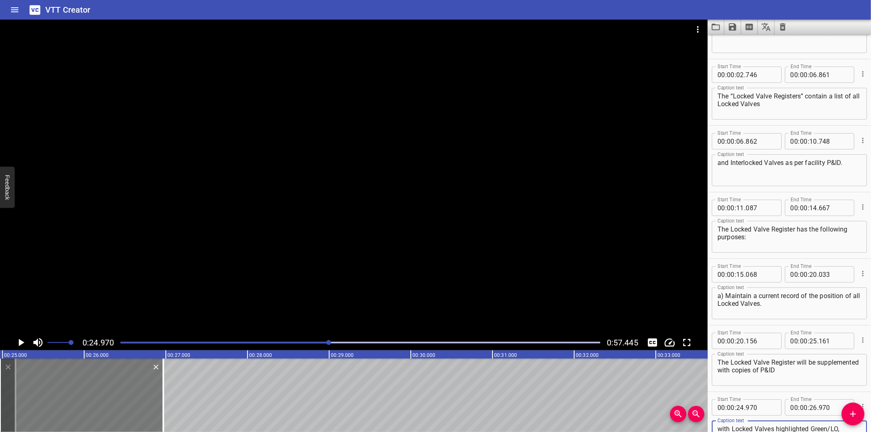
scroll to position [51, 0]
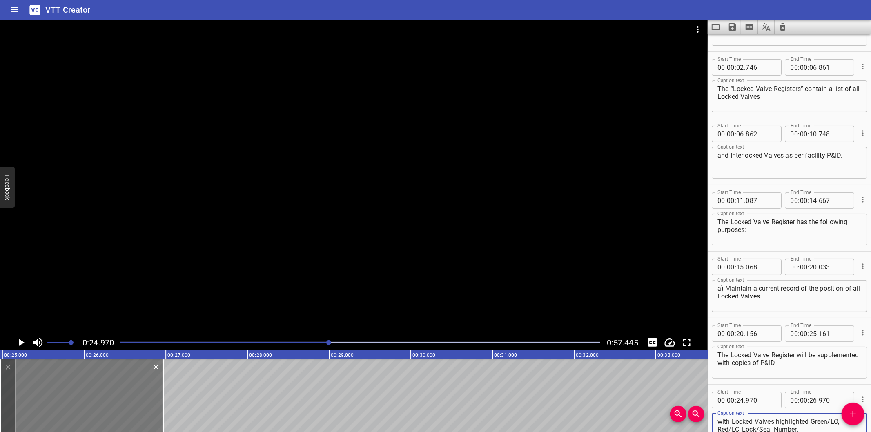
type textarea "with Locked Valves highlighted Green/LO, Red/LC, Lock/Seal Number."
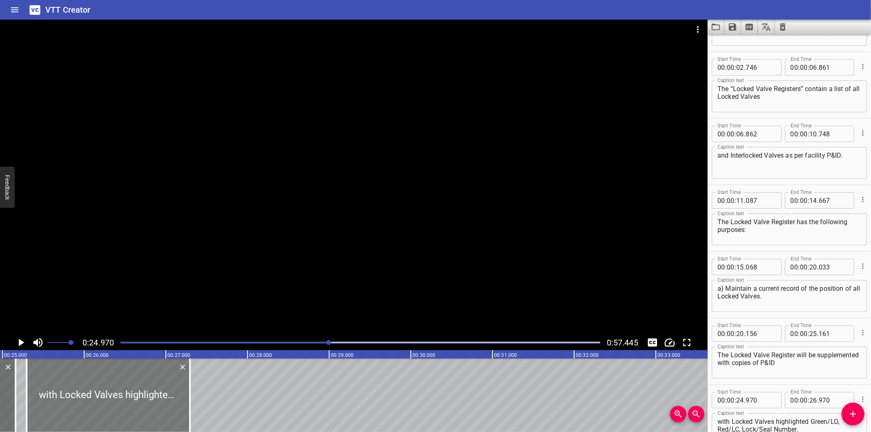
drag, startPoint x: 125, startPoint y: 394, endPoint x: 151, endPoint y: 392, distance: 26.6
click at [151, 392] on div at bounding box center [108, 394] width 163 height 73
type input "25"
type input "295"
type input "27"
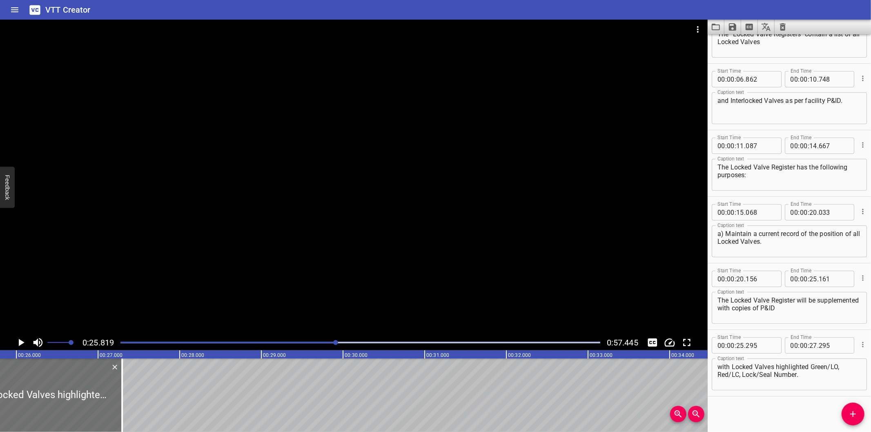
scroll to position [0, 2108]
click at [121, 401] on div at bounding box center [121, 394] width 8 height 73
type input "315"
drag, startPoint x: 131, startPoint y: 401, endPoint x: 458, endPoint y: 393, distance: 327.9
click at [458, 393] on div "Locking Valve – Registers The “Locked Valve Registers” contain a list of all Lo…" at bounding box center [341, 394] width 4898 height 73
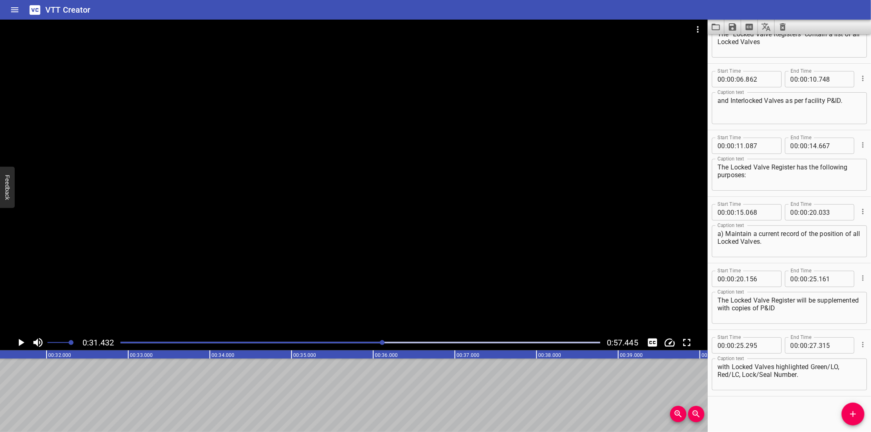
click at [340, 346] on div at bounding box center [360, 342] width 489 height 11
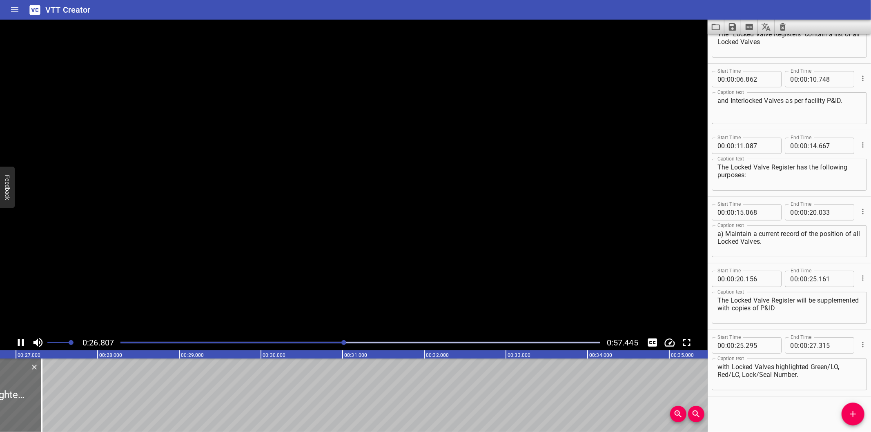
scroll to position [0, 2205]
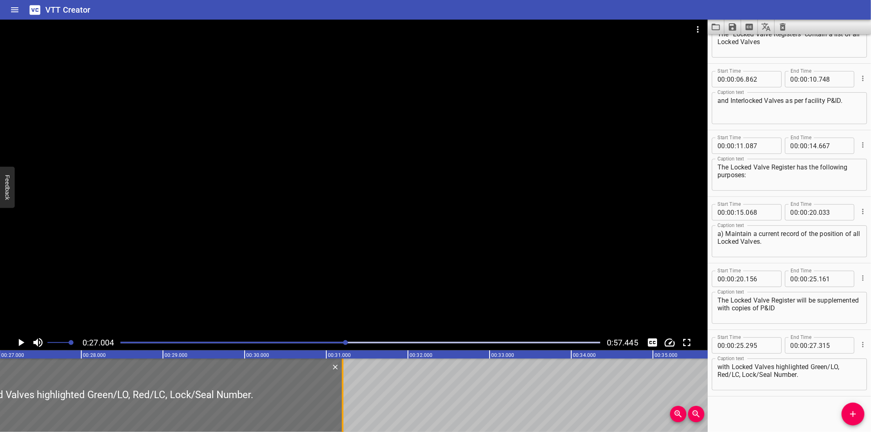
drag, startPoint x: 24, startPoint y: 409, endPoint x: 342, endPoint y: 396, distance: 317.5
click at [342, 396] on div at bounding box center [343, 394] width 2 height 73
type input "31"
type input "200"
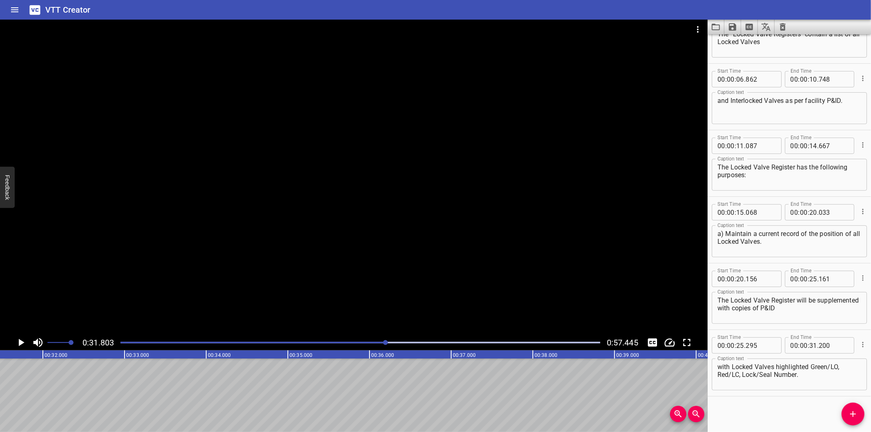
scroll to position [0, 2596]
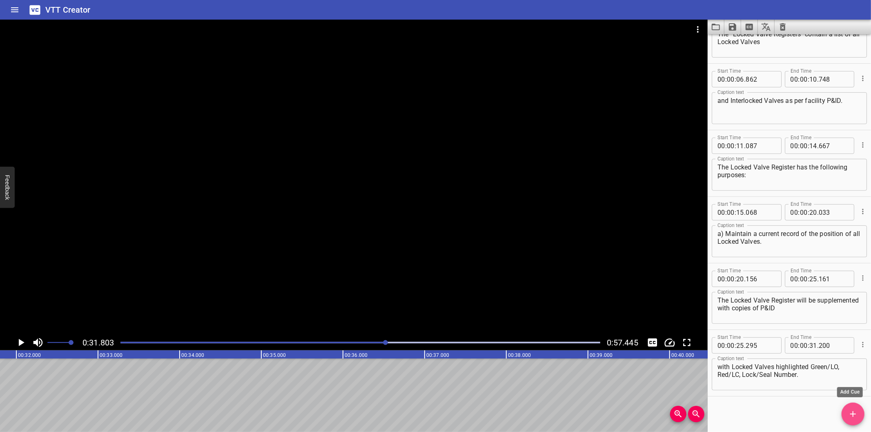
click at [854, 414] on icon "Add Cue" at bounding box center [853, 414] width 6 height 6
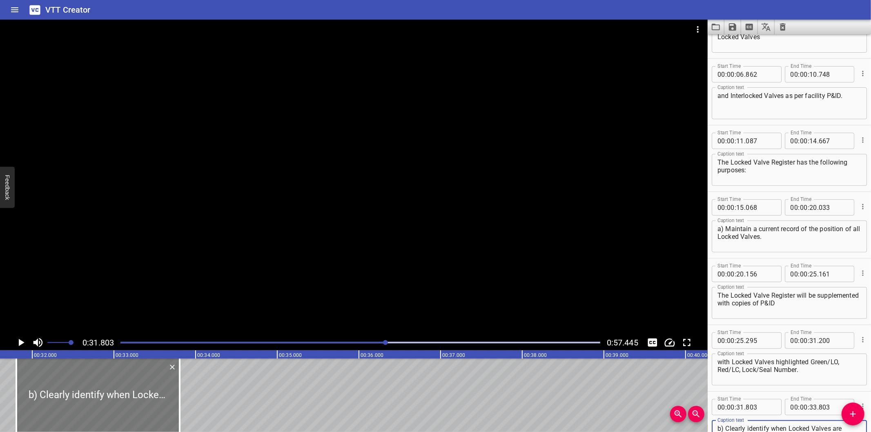
scroll to position [0, 2536]
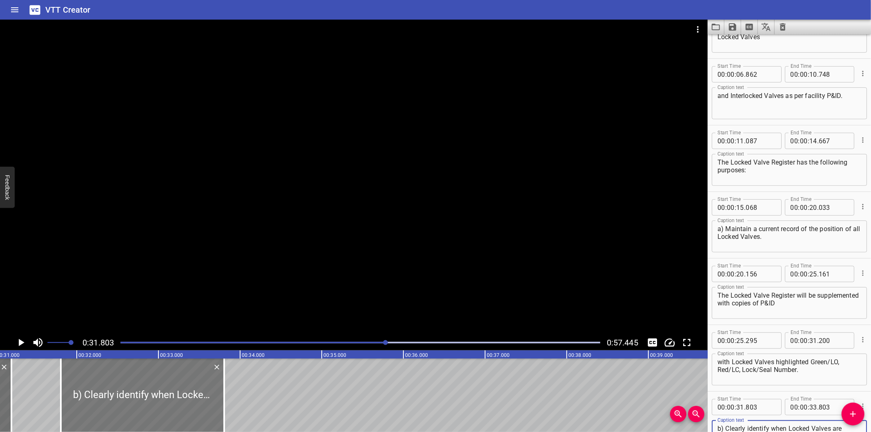
type textarea "b) Clearly identify when Locked Valves are moved from the “Normal As-Built posi…"
click at [211, 396] on div at bounding box center [142, 394] width 163 height 73
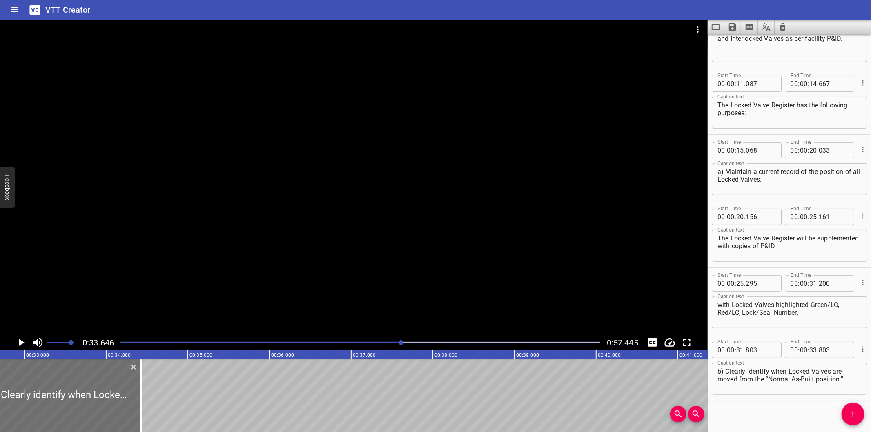
scroll to position [172, 0]
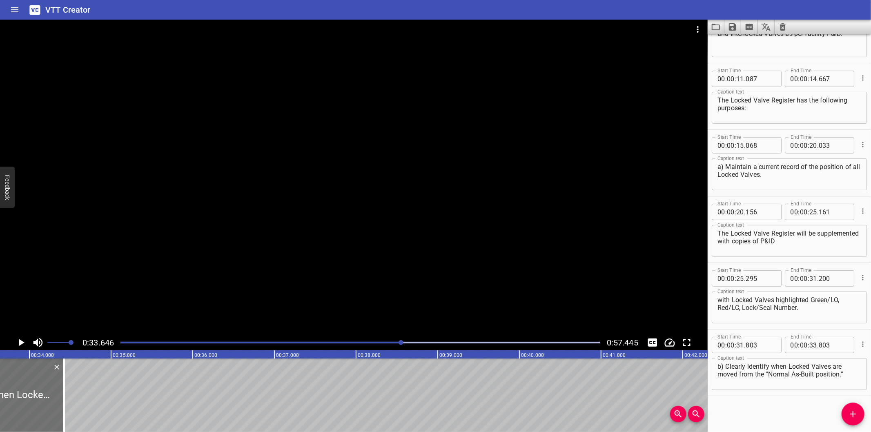
drag, startPoint x: 211, startPoint y: 396, endPoint x: 192, endPoint y: 401, distance: 19.8
type input "34"
type input "151"
type input "36"
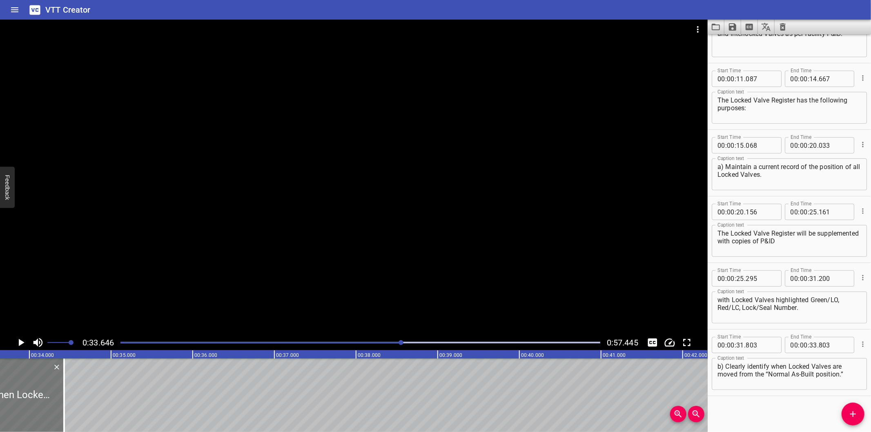
type input "151"
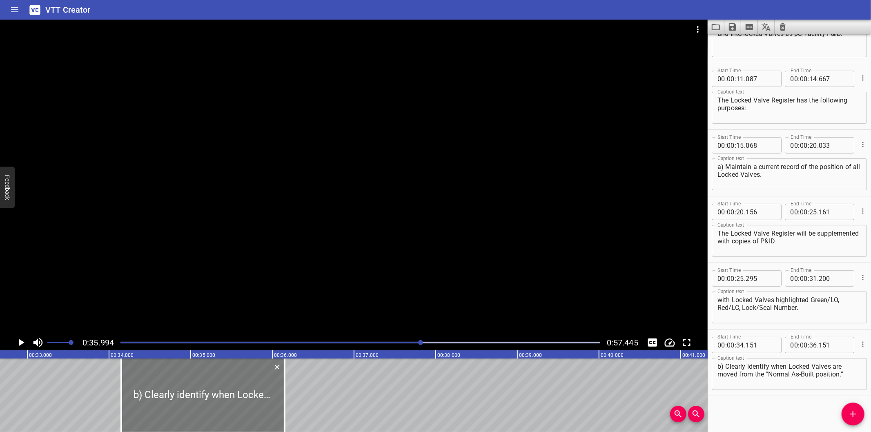
scroll to position [0, 2666]
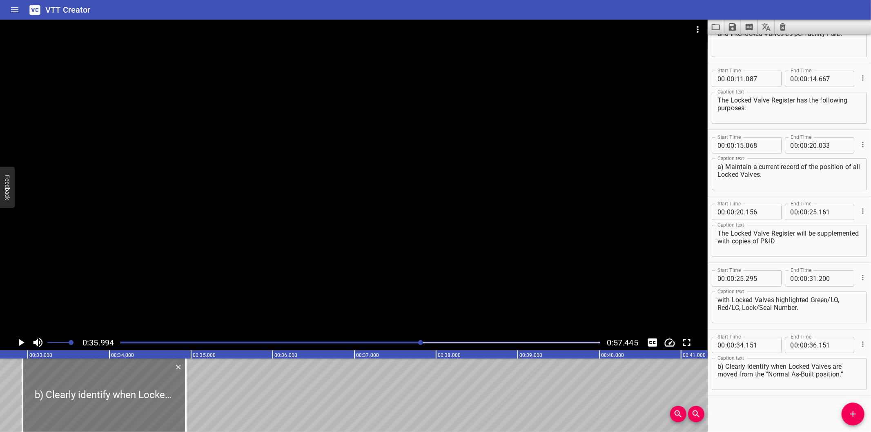
click at [76, 400] on div at bounding box center [103, 394] width 163 height 73
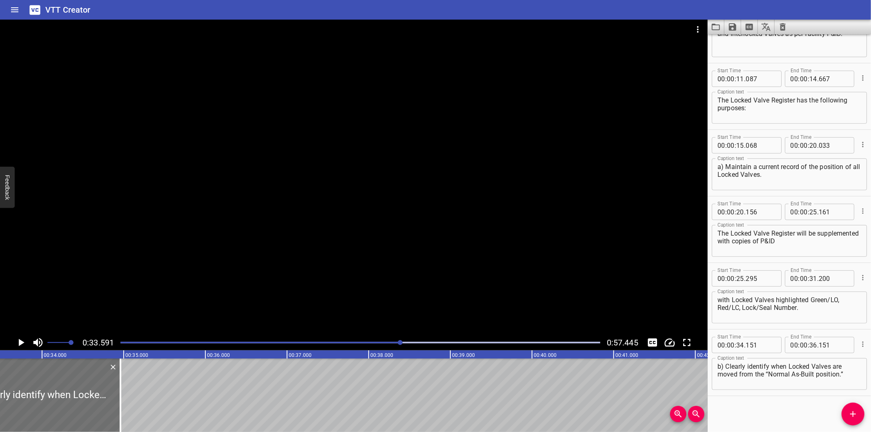
scroll to position [0, 2742]
click at [374, 345] on div at bounding box center [360, 342] width 489 height 11
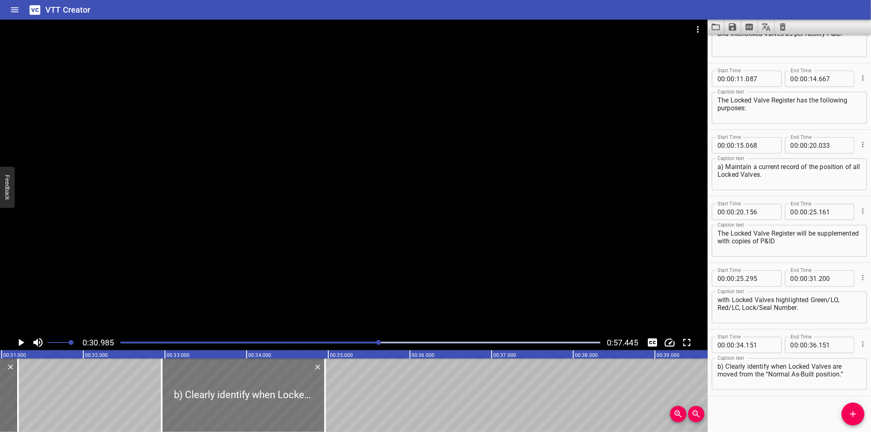
click at [243, 399] on div at bounding box center [243, 394] width 163 height 73
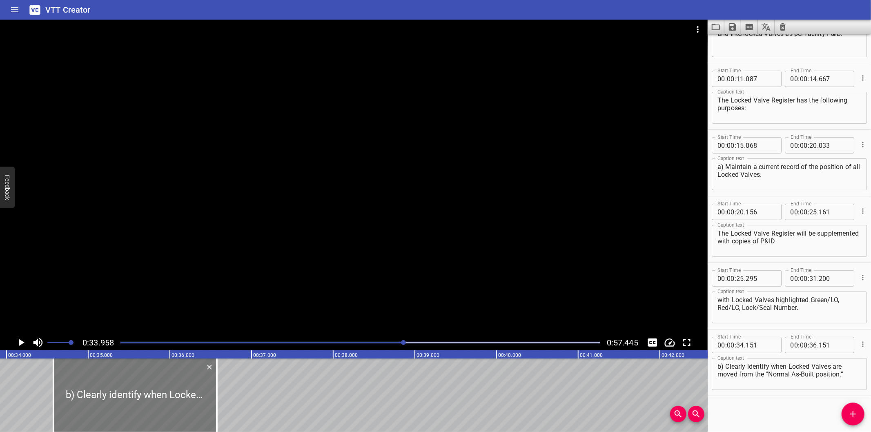
scroll to position [0, 2772]
drag, startPoint x: 240, startPoint y: 399, endPoint x: 138, endPoint y: 398, distance: 102.1
click at [138, 398] on div at bounding box center [131, 394] width 163 height 73
type input "35"
type input "839"
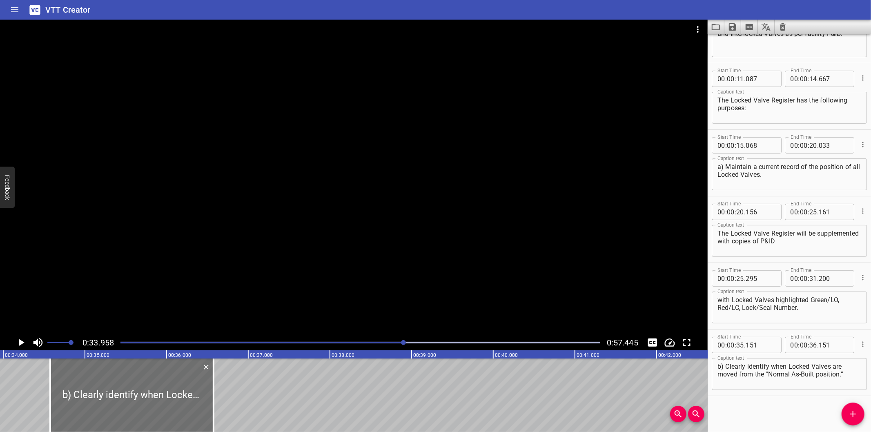
type input "37"
type input "839"
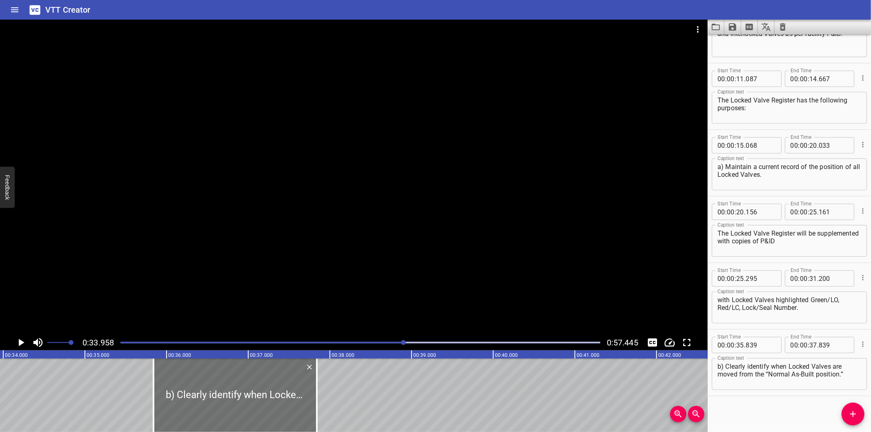
drag, startPoint x: 371, startPoint y: 346, endPoint x: 367, endPoint y: 347, distance: 4.2
click at [370, 346] on div at bounding box center [360, 342] width 489 height 11
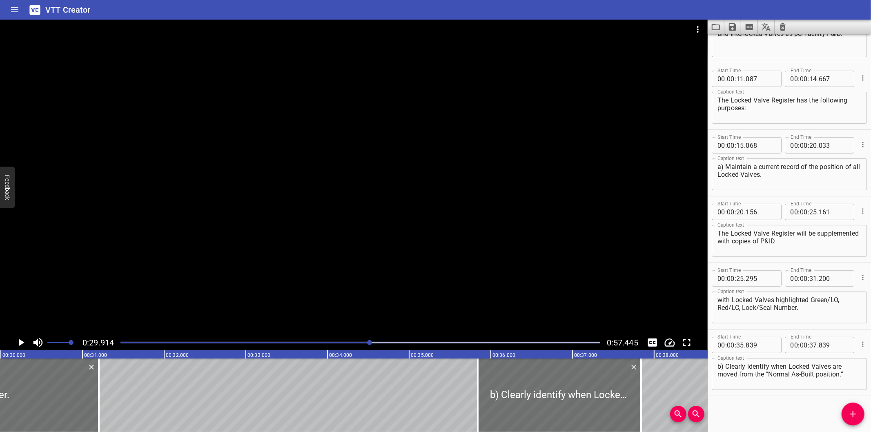
scroll to position [0, 2442]
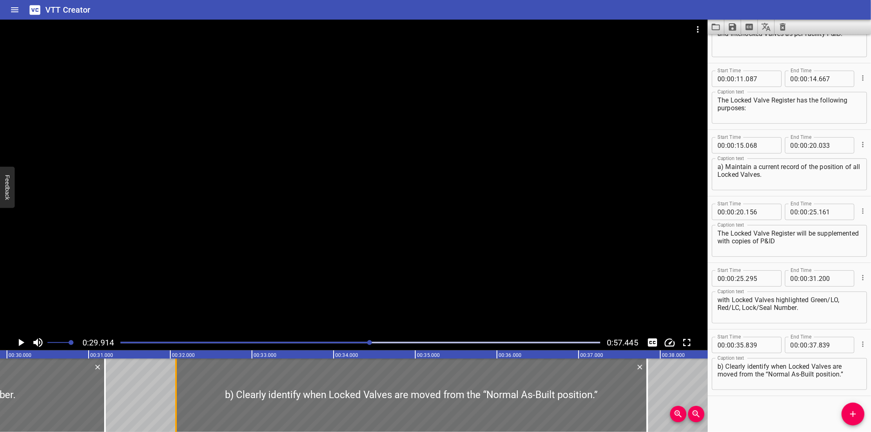
drag, startPoint x: 482, startPoint y: 403, endPoint x: 144, endPoint y: 405, distance: 338.0
click at [172, 405] on div at bounding box center [176, 394] width 8 height 73
type input "31"
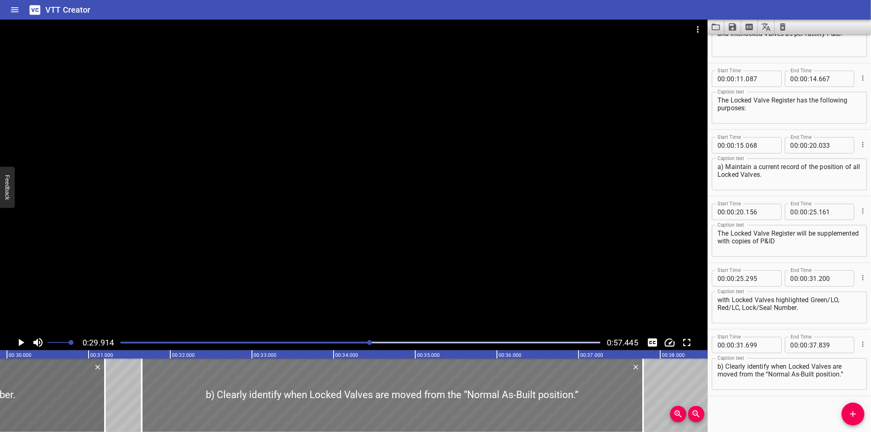
drag, startPoint x: 250, startPoint y: 405, endPoint x: 238, endPoint y: 405, distance: 12.2
click at [238, 405] on div at bounding box center [392, 394] width 501 height 73
type input "549"
type input "689"
drag, startPoint x: 242, startPoint y: 405, endPoint x: 247, endPoint y: 406, distance: 4.6
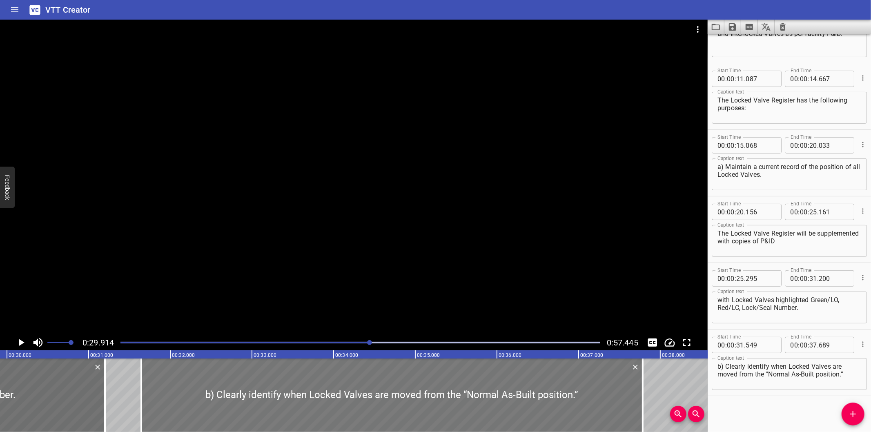
click at [247, 406] on div at bounding box center [391, 394] width 501 height 73
type input "644"
type input "784"
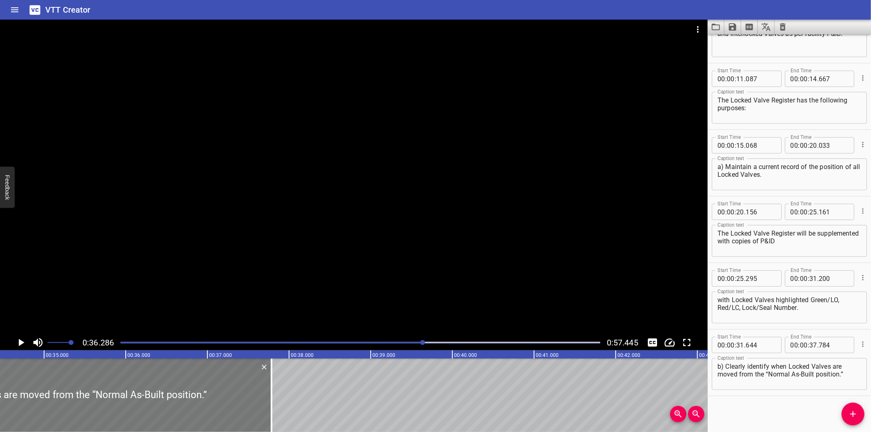
scroll to position [0, 2811]
click at [404, 345] on div at bounding box center [360, 342] width 489 height 11
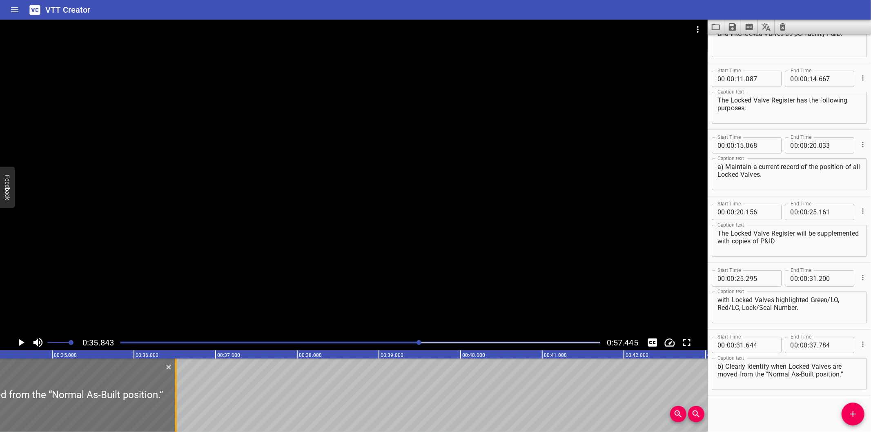
drag, startPoint x: 282, startPoint y: 405, endPoint x: 156, endPoint y: 405, distance: 126.1
click at [172, 405] on div at bounding box center [176, 394] width 8 height 73
type input "36"
type input "314"
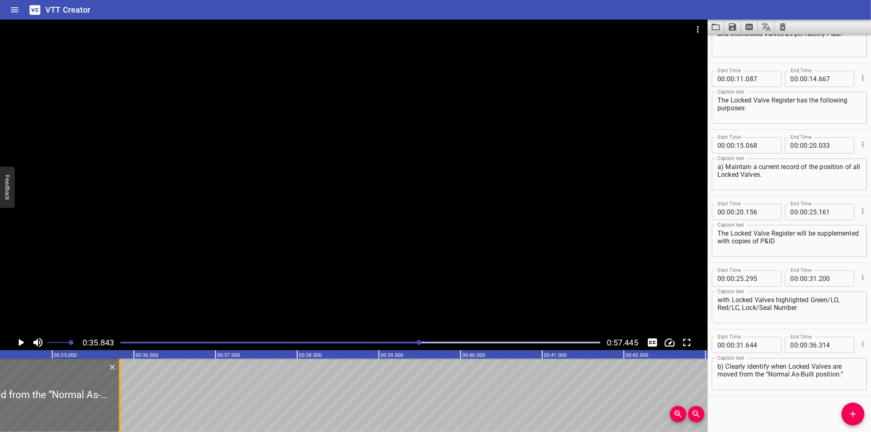
drag, startPoint x: 156, startPoint y: 405, endPoint x: 120, endPoint y: 408, distance: 35.7
click at [120, 408] on div at bounding box center [120, 394] width 8 height 73
type input "35"
type input "824"
drag, startPoint x: 739, startPoint y: 374, endPoint x: 867, endPoint y: 379, distance: 128.3
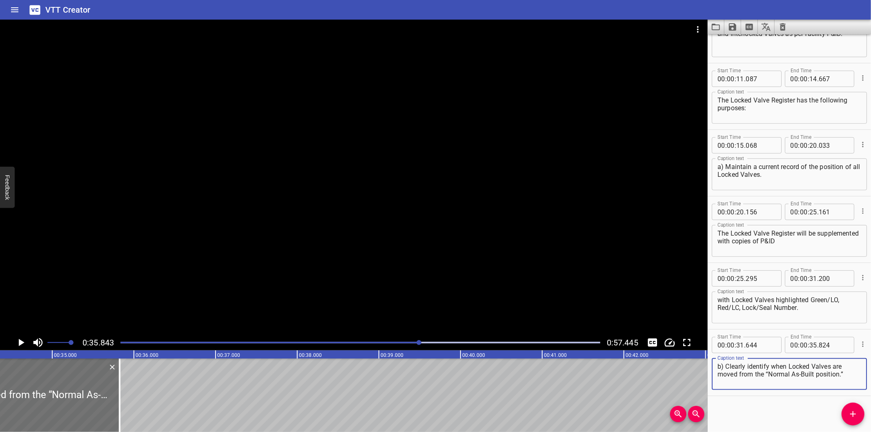
click at [867, 379] on div "Start Time 00 : 00 : 00 . 000 Start Time End Time 00 : 00 : 02 . 470 End Time C…" at bounding box center [788, 233] width 163 height 398
type textarea "b) Clearly identify when Locked Valves are moved"
click at [849, 413] on icon "Add Cue" at bounding box center [853, 414] width 10 height 10
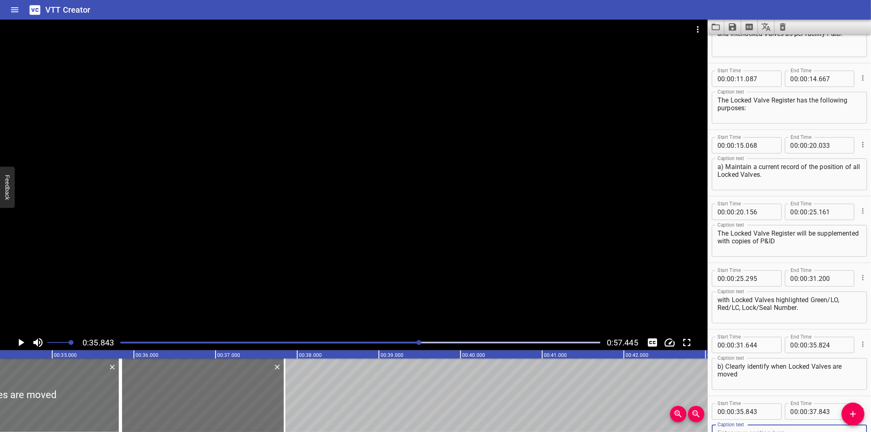
scroll to position [176, 0]
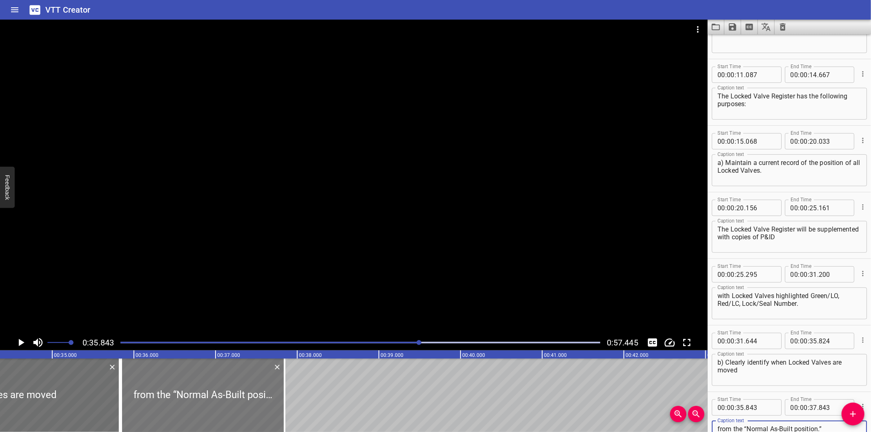
type textarea "from the “Normal As-Built position.”"
drag, startPoint x: 190, startPoint y: 380, endPoint x: 199, endPoint y: 384, distance: 9.7
click at [199, 384] on div at bounding box center [212, 394] width 163 height 73
type input "963"
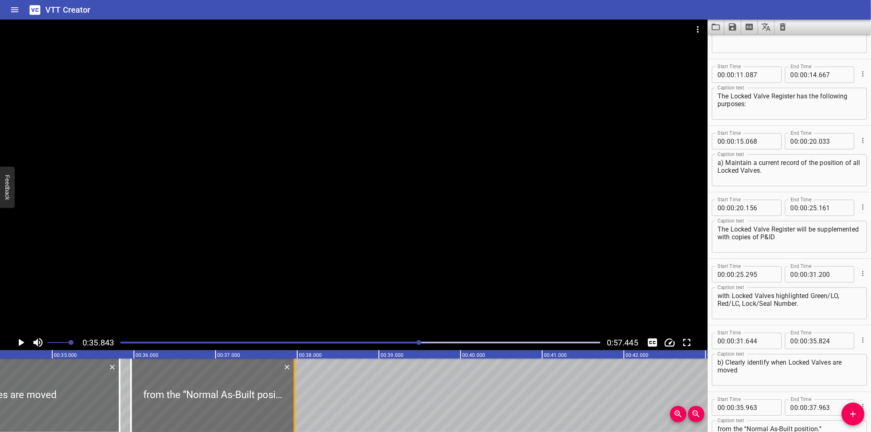
click at [293, 409] on div at bounding box center [294, 394] width 2 height 73
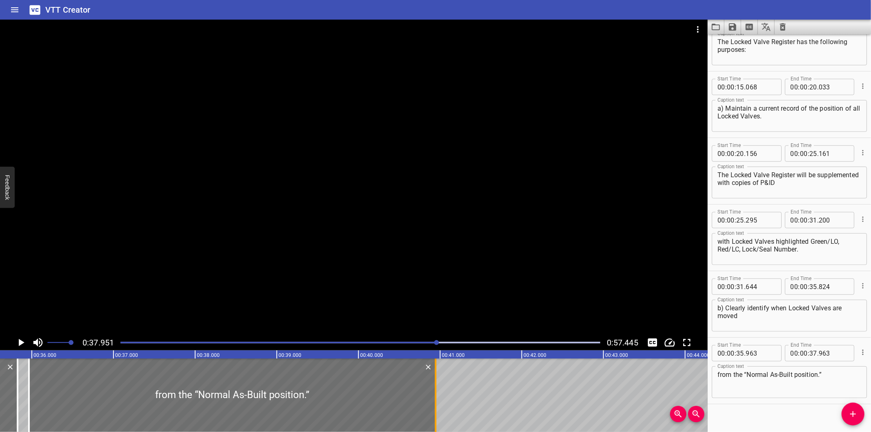
scroll to position [238, 0]
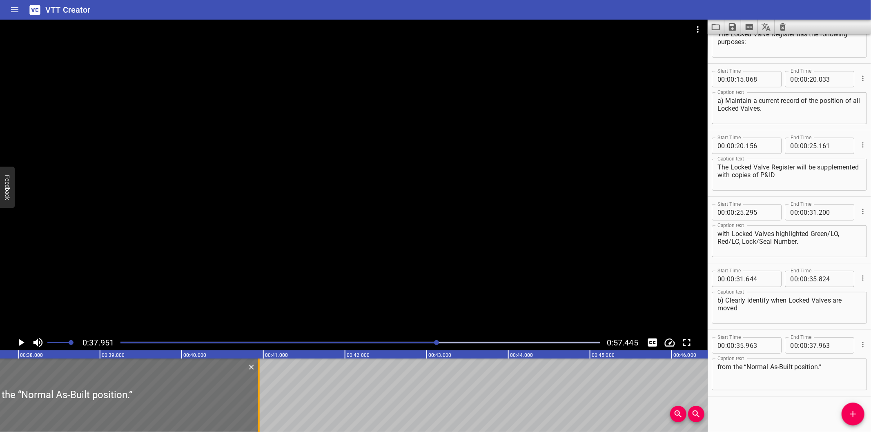
drag, startPoint x: 293, startPoint y: 409, endPoint x: 302, endPoint y: 410, distance: 9.0
type input "41"
type input "628"
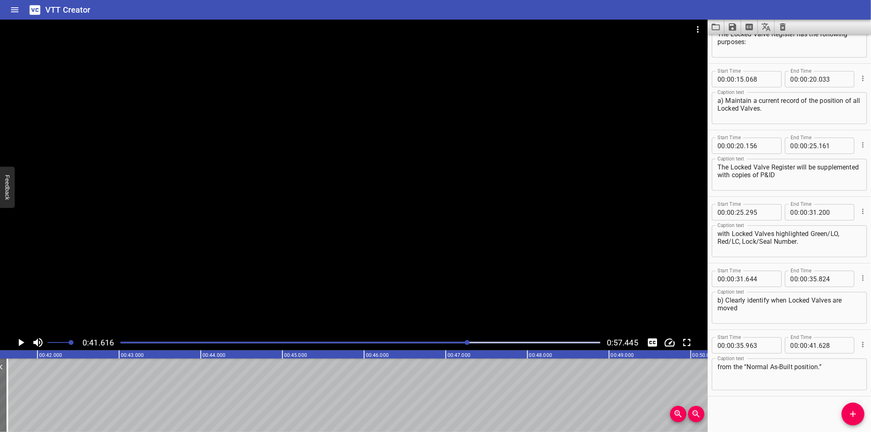
scroll to position [0, 3397]
click at [419, 345] on div at bounding box center [360, 342] width 489 height 11
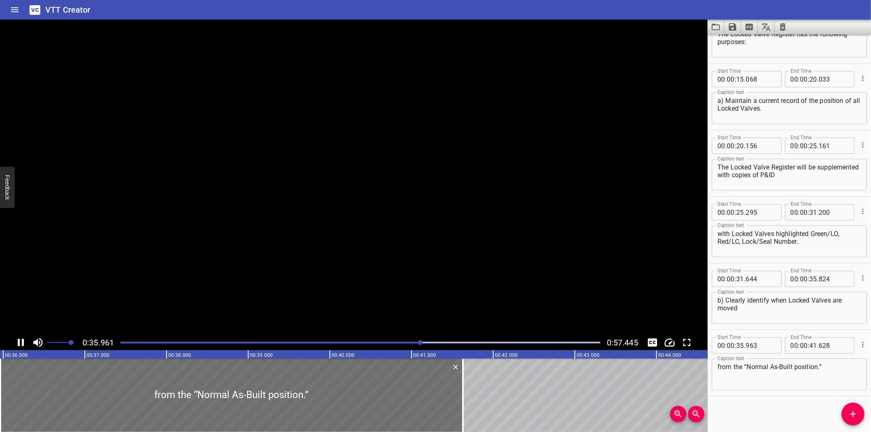
scroll to position [0, 2957]
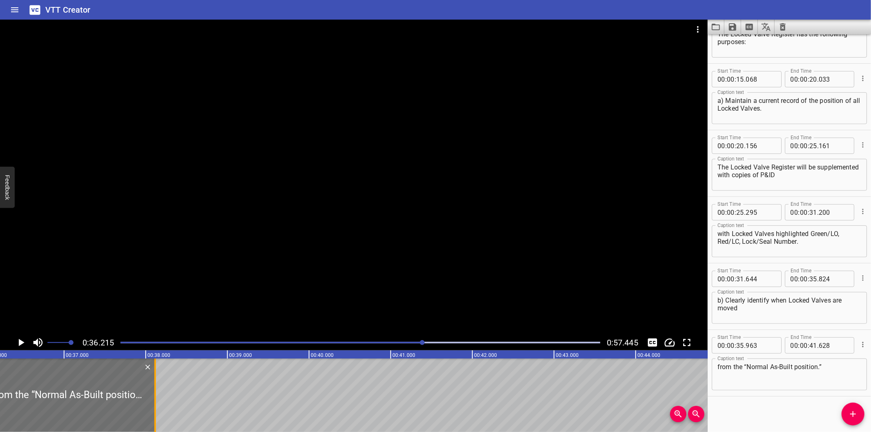
drag, startPoint x: 443, startPoint y: 401, endPoint x: 156, endPoint y: 398, distance: 287.0
click at [156, 398] on div at bounding box center [155, 394] width 8 height 73
type input "38"
type input "113"
click at [391, 345] on div at bounding box center [360, 342] width 489 height 11
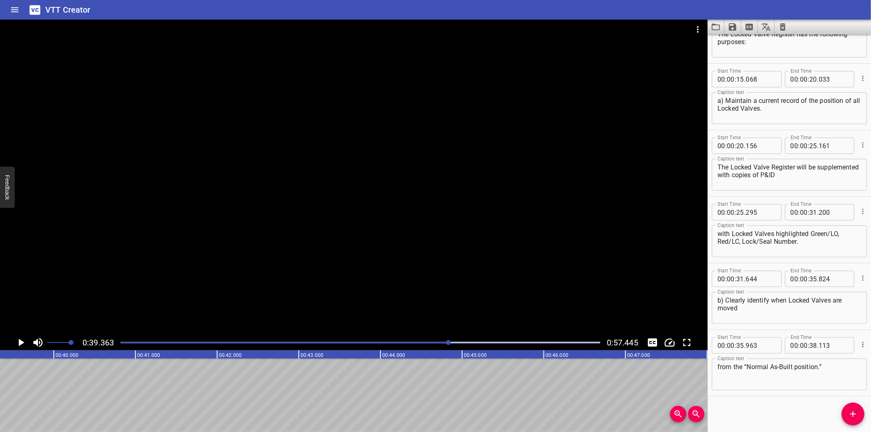
scroll to position [0, 3213]
drag, startPoint x: 855, startPoint y: 415, endPoint x: 843, endPoint y: 416, distance: 11.5
click at [855, 415] on icon "Add Cue" at bounding box center [853, 414] width 10 height 10
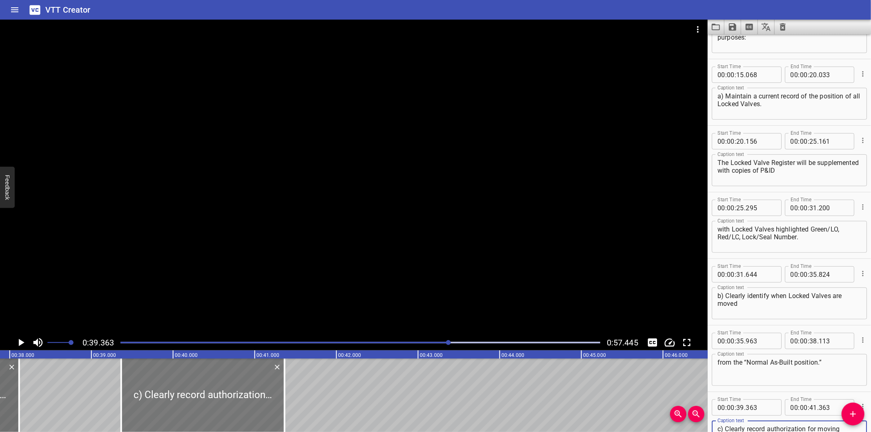
scroll to position [0, 3002]
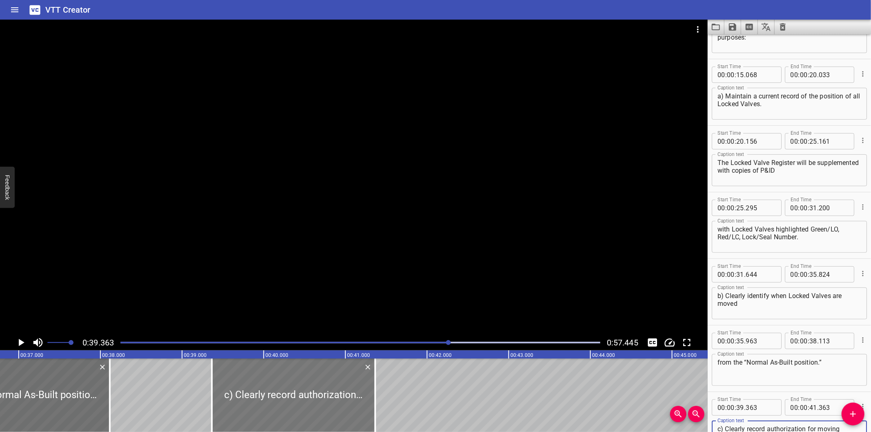
type textarea "c) Clearly record authorization for moving Locked Valves from the “Normal As-Bu…"
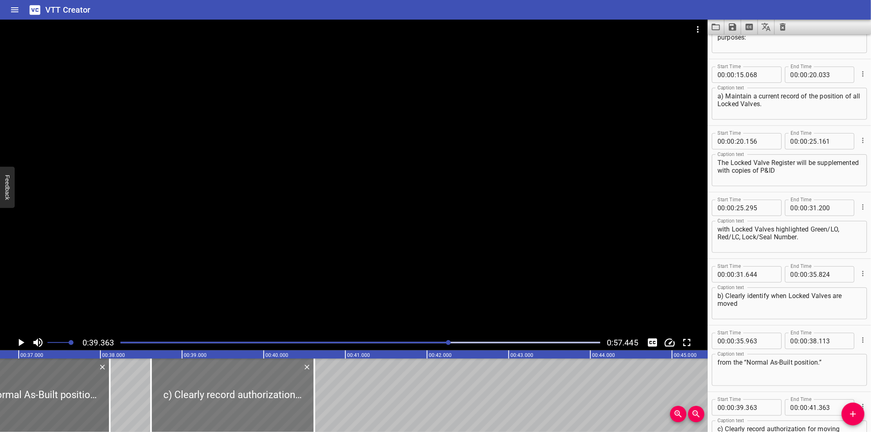
drag, startPoint x: 250, startPoint y: 395, endPoint x: 189, endPoint y: 393, distance: 60.8
click at [189, 393] on div at bounding box center [232, 394] width 163 height 73
type input "38"
type input "618"
type input "40"
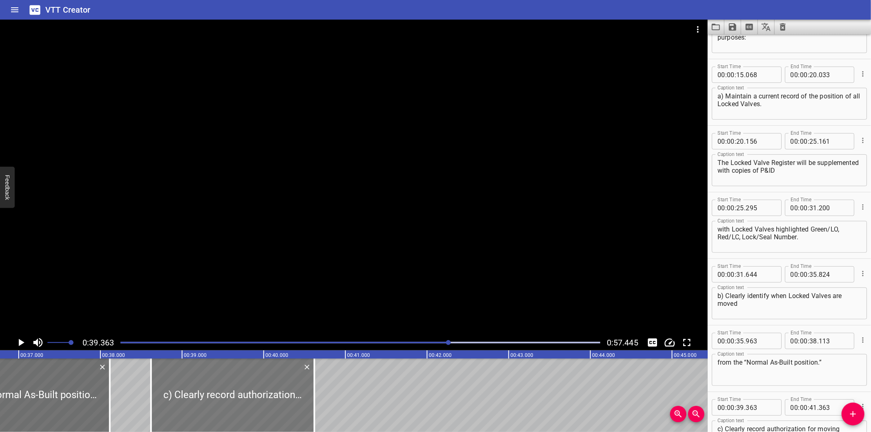
type input "618"
click at [280, 274] on div at bounding box center [353, 177] width 707 height 315
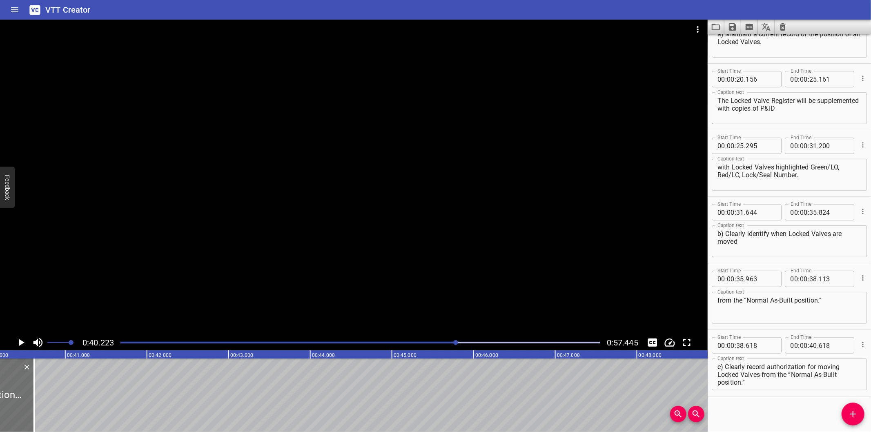
scroll to position [0, 3284]
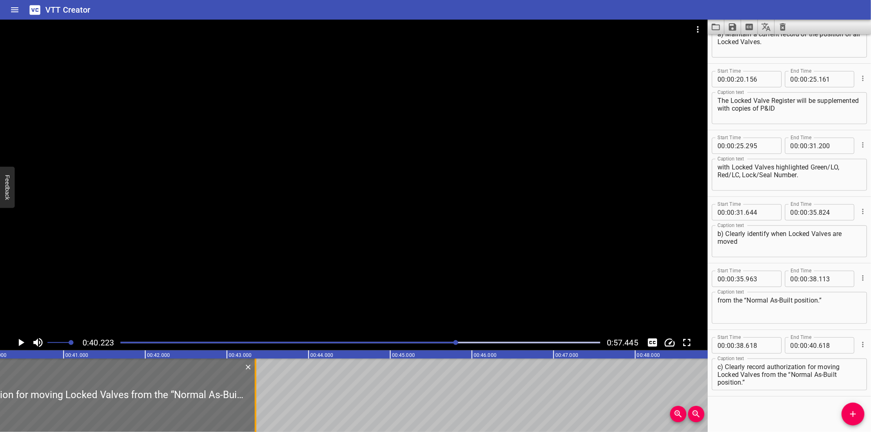
drag, startPoint x: 35, startPoint y: 400, endPoint x: 258, endPoint y: 405, distance: 222.9
click at [258, 405] on div at bounding box center [255, 394] width 8 height 73
type input "43"
type input "348"
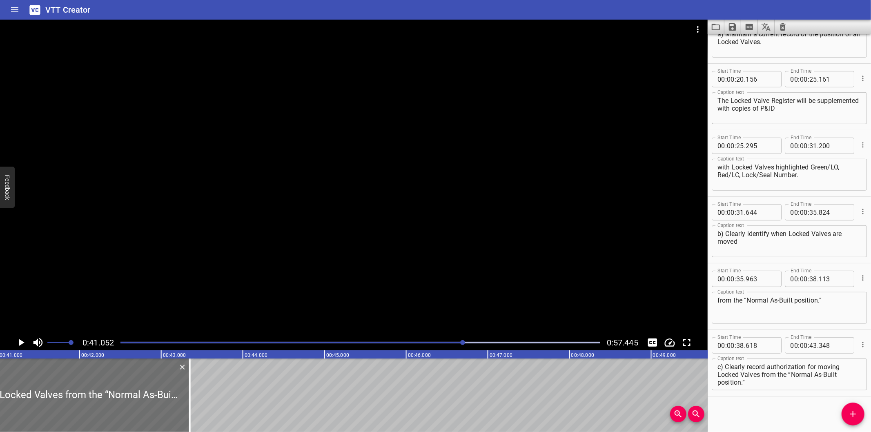
scroll to position [0, 3351]
click at [738, 406] on div "Start Time 00 : 00 : 00 . 000 Start Time End Time 00 : 00 : 02 . 470 End Time C…" at bounding box center [788, 233] width 163 height 398
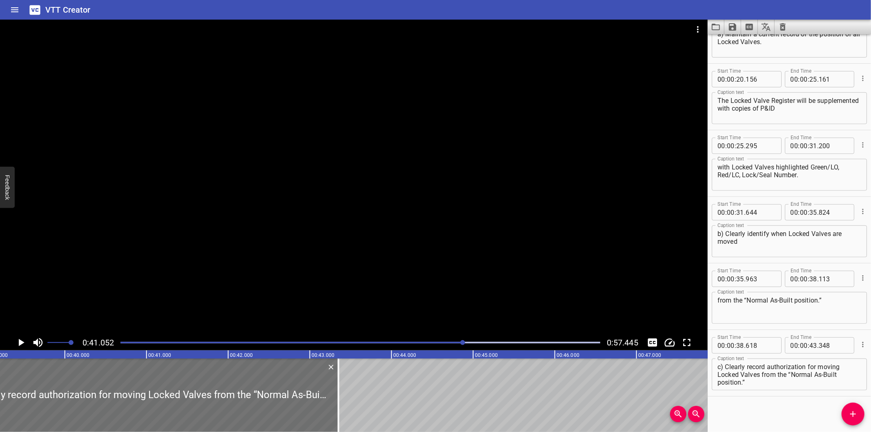
scroll to position [0, 3199]
click at [440, 344] on div at bounding box center [360, 342] width 489 height 11
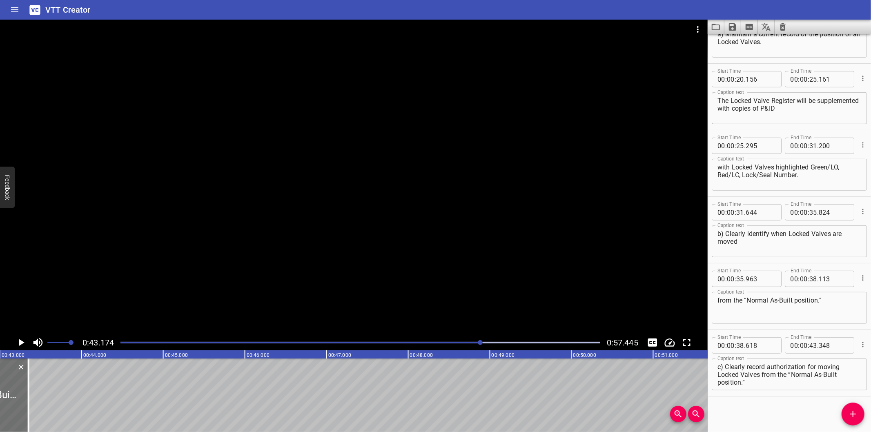
scroll to position [0, 3524]
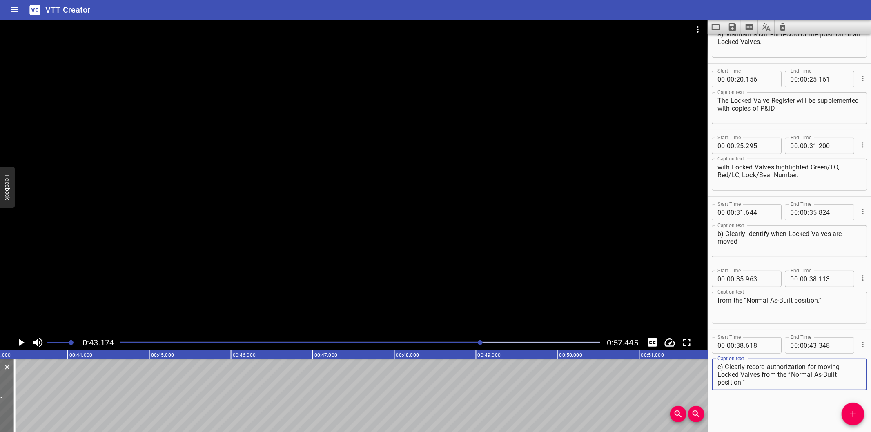
drag, startPoint x: 762, startPoint y: 373, endPoint x: 799, endPoint y: 411, distance: 53.7
click at [799, 411] on div "Start Time 00 : 00 : 00 . 000 Start Time End Time 00 : 00 : 02 . 470 End Time C…" at bounding box center [788, 233] width 163 height 398
type textarea "c) Clearly record authorization for moving Locked Valves"
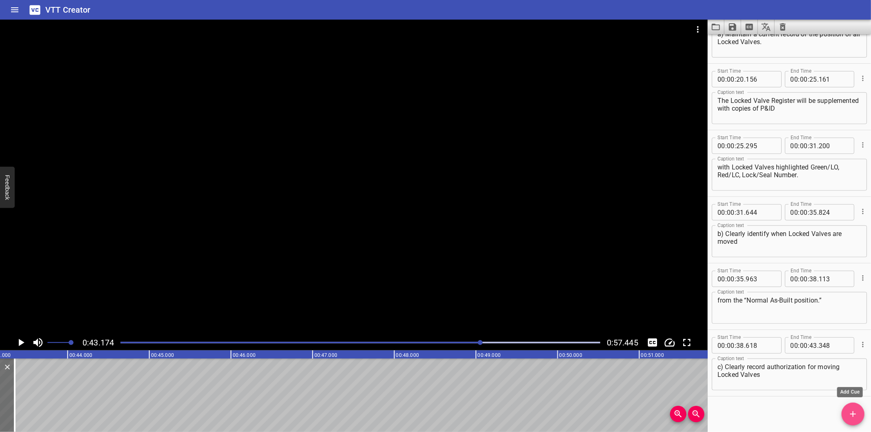
drag, startPoint x: 856, startPoint y: 417, endPoint x: 845, endPoint y: 415, distance: 10.8
click at [855, 415] on icon "Add Cue" at bounding box center [853, 414] width 10 height 10
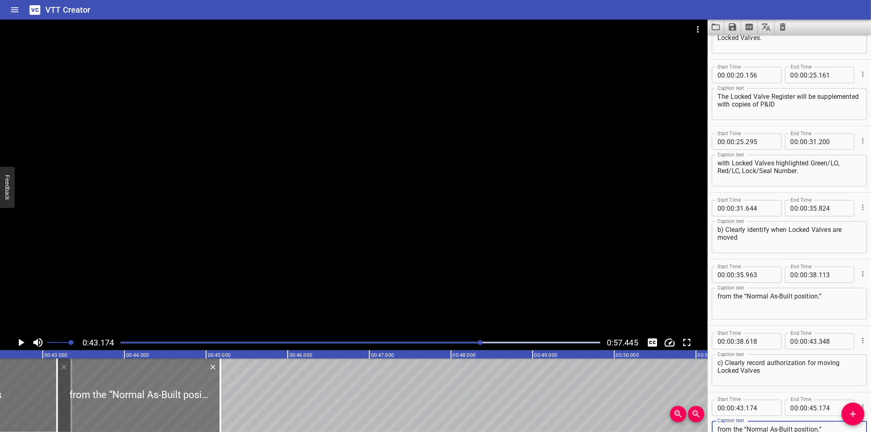
scroll to position [0, 3464]
type textarea "from the “Normal As-Built position.”"
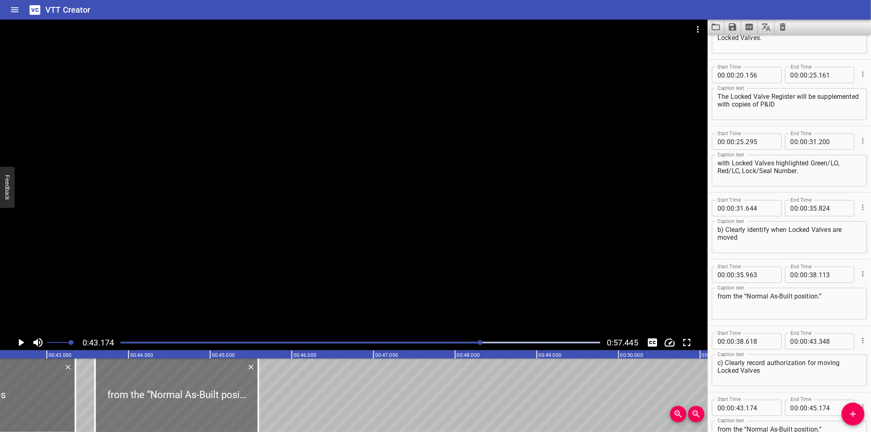
drag, startPoint x: 128, startPoint y: 393, endPoint x: 162, endPoint y: 394, distance: 33.9
click at [162, 394] on div at bounding box center [176, 394] width 163 height 73
type input "589"
click at [74, 403] on div at bounding box center [73, 394] width 8 height 73
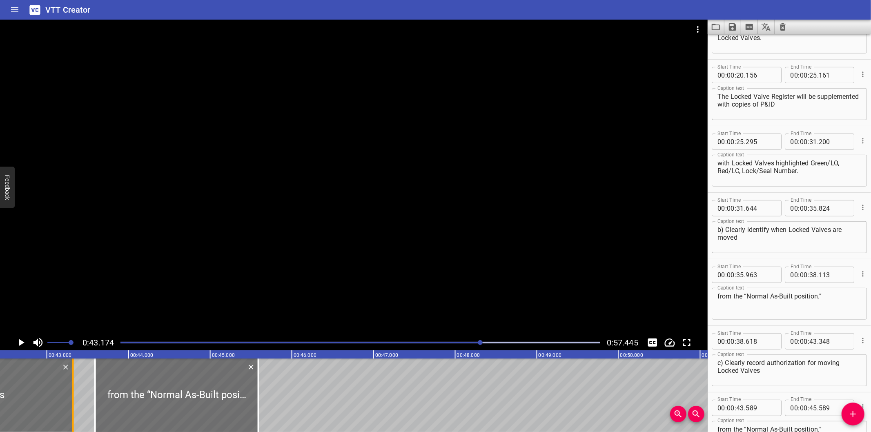
type input "318"
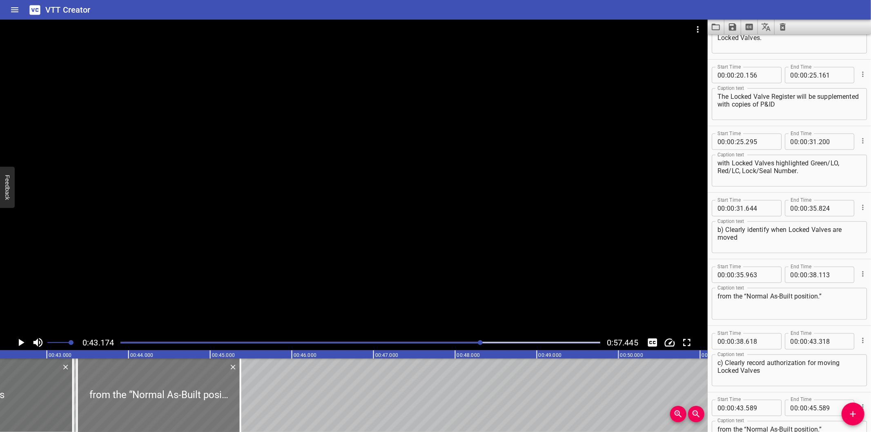
drag, startPoint x: 151, startPoint y: 404, endPoint x: 134, endPoint y: 404, distance: 17.6
click at [134, 404] on div at bounding box center [158, 394] width 163 height 73
type input "369"
drag, startPoint x: 240, startPoint y: 409, endPoint x: 245, endPoint y: 410, distance: 5.8
click at [246, 410] on div at bounding box center [247, 394] width 2 height 73
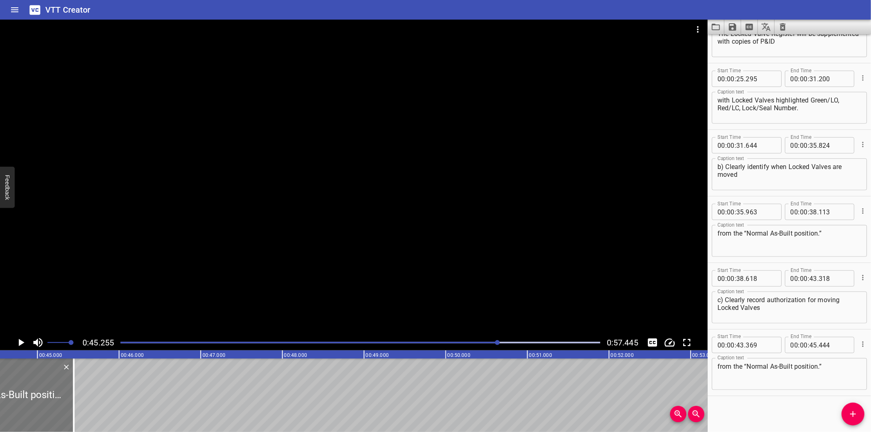
scroll to position [0, 3634]
click at [74, 406] on div at bounding box center [77, 394] width 8 height 73
type input "464"
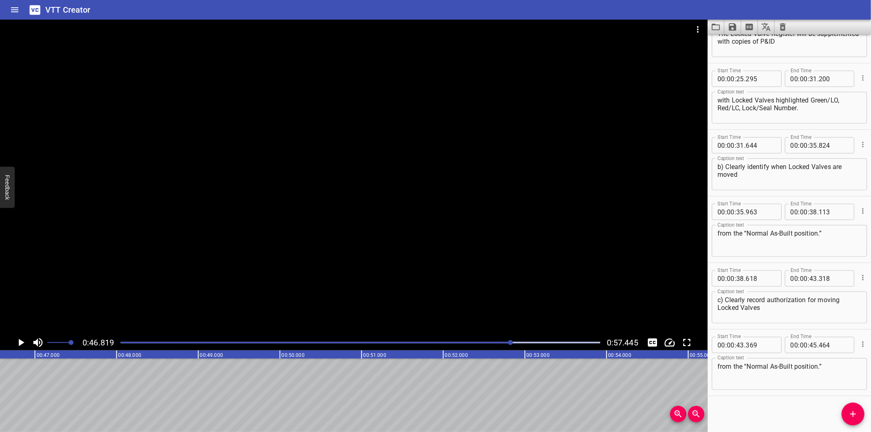
scroll to position [0, 3822]
click at [854, 414] on icon "Add Cue" at bounding box center [853, 414] width 10 height 10
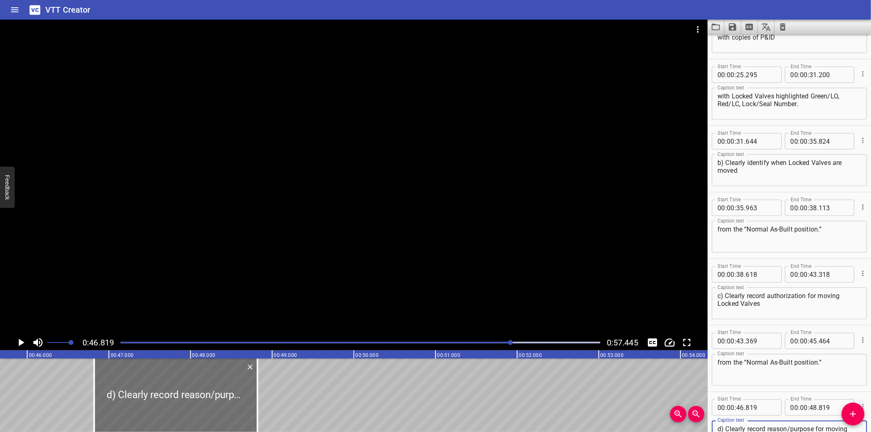
scroll to position [0, 3701]
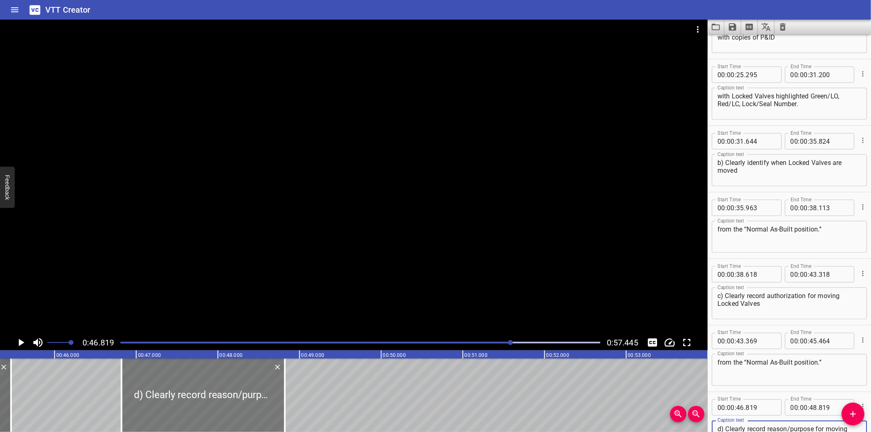
type textarea "d) Clearly record reason/purpose for moving Locked Valves from the “Normal As-B…"
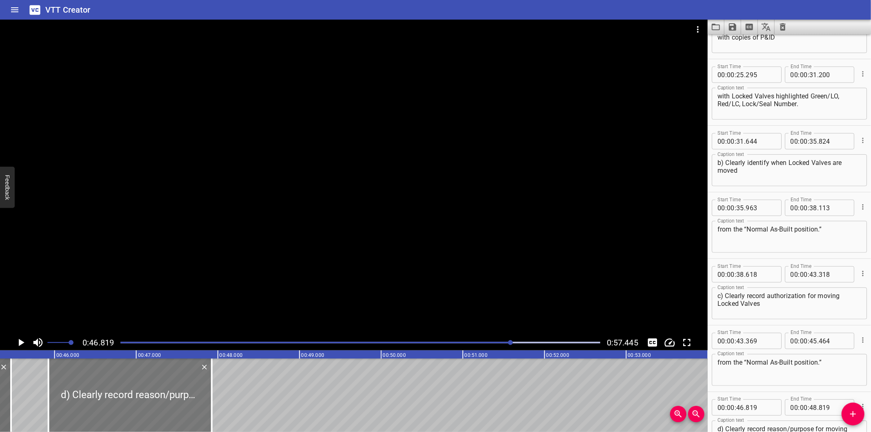
drag, startPoint x: 223, startPoint y: 399, endPoint x: 162, endPoint y: 407, distance: 61.4
click at [162, 407] on div at bounding box center [130, 394] width 163 height 73
type input "45"
type input "924"
type input "47"
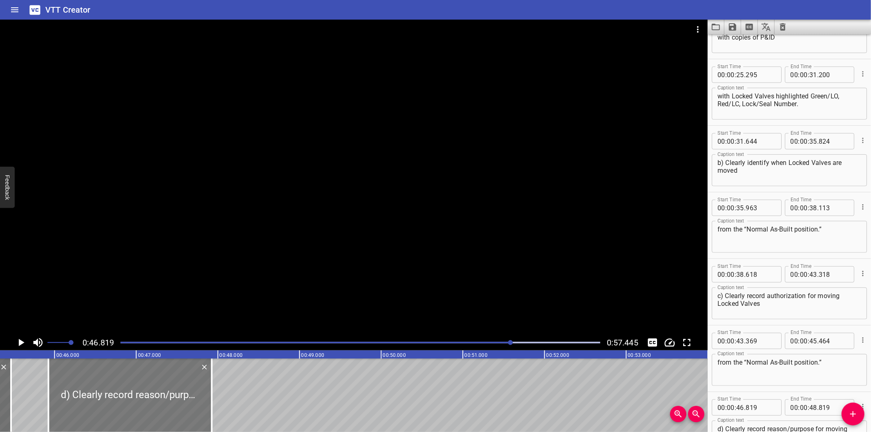
type input "924"
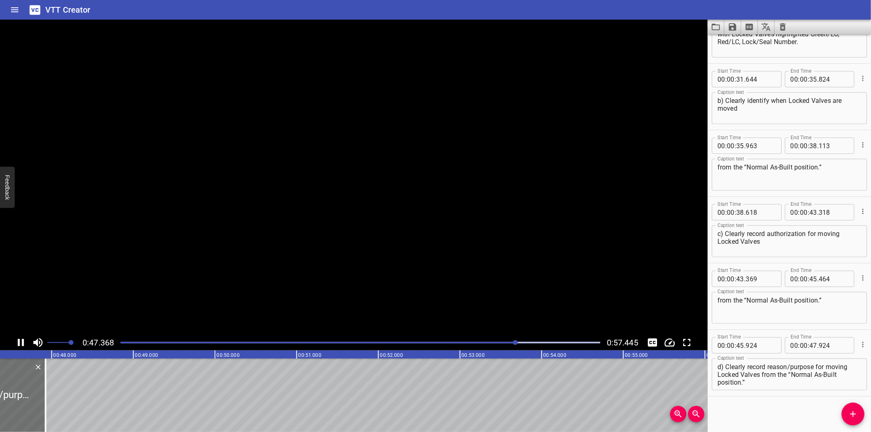
scroll to position [0, 3886]
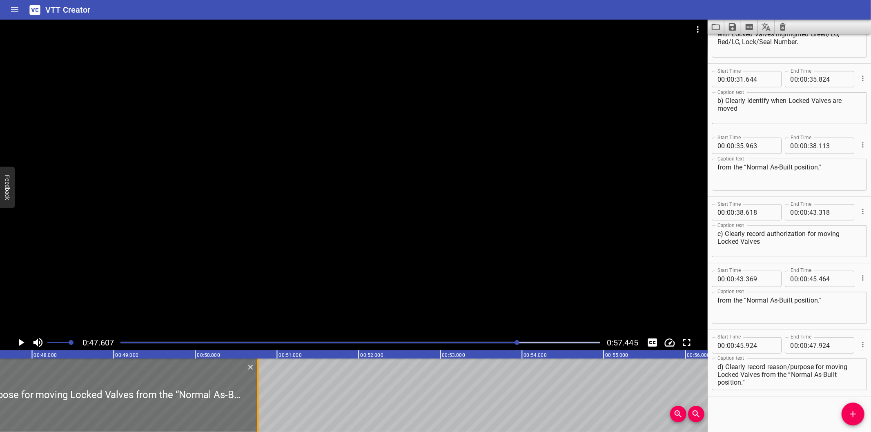
drag, startPoint x: 27, startPoint y: 415, endPoint x: 259, endPoint y: 407, distance: 232.0
click at [259, 407] on div at bounding box center [258, 394] width 8 height 73
type input "50"
type input "764"
click at [259, 407] on div at bounding box center [258, 394] width 8 height 73
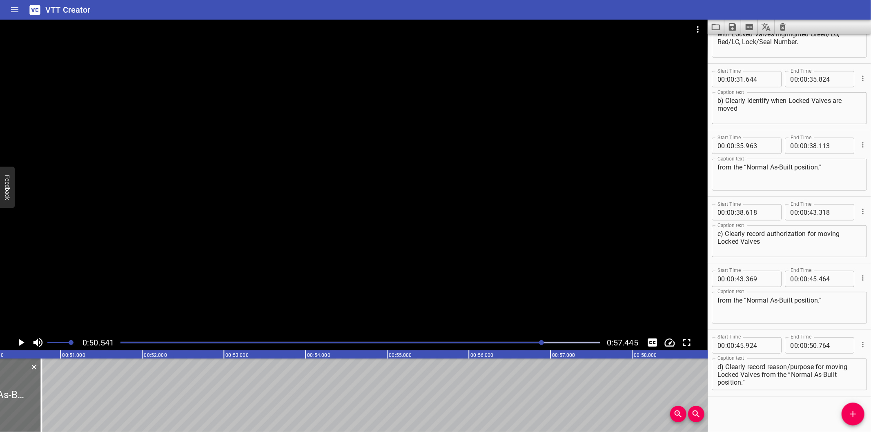
scroll to position [0, 4126]
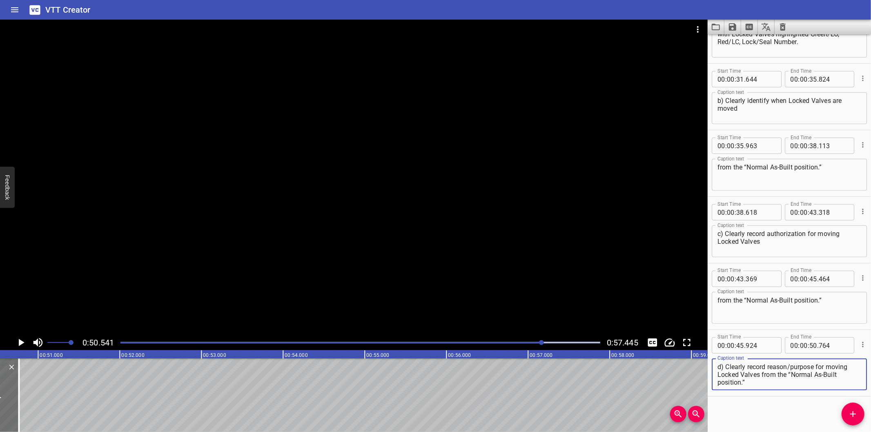
drag, startPoint x: 762, startPoint y: 373, endPoint x: 789, endPoint y: 401, distance: 38.7
click at [789, 401] on div "Start Time 00 : 00 : 00 . 000 Start Time End Time 00 : 00 : 02 . 470 End Time C…" at bounding box center [788, 233] width 163 height 398
type textarea "d) Clearly record reason/purpose for moving Locked Valves"
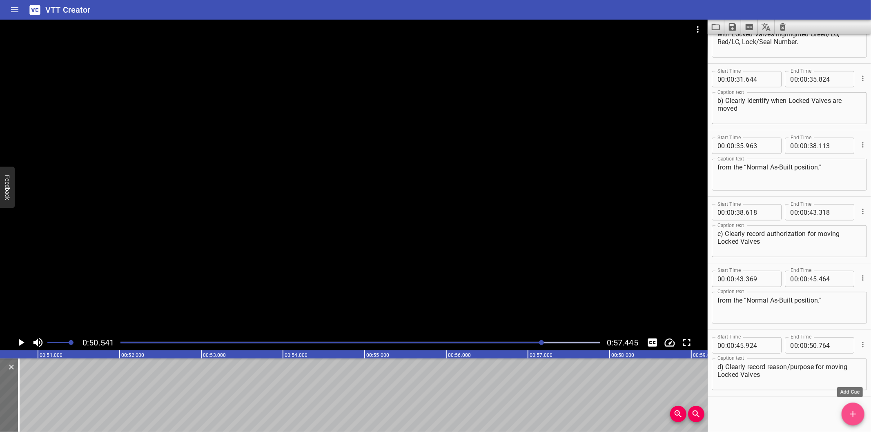
click at [851, 413] on icon "Add Cue" at bounding box center [853, 414] width 10 height 10
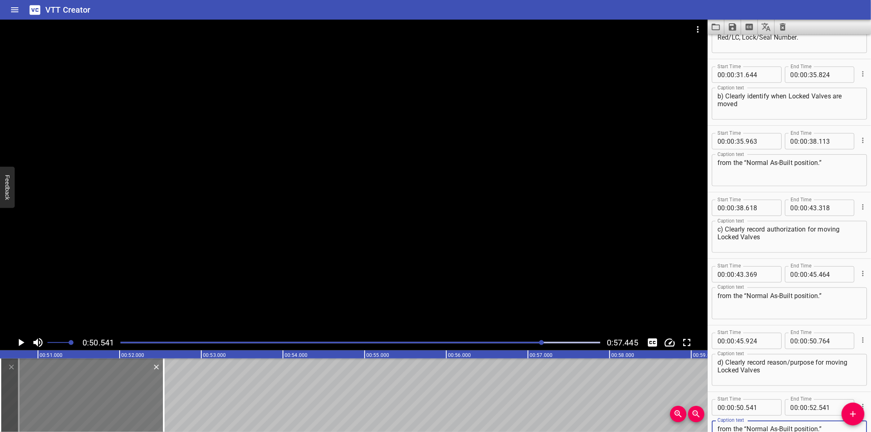
type textarea "from the “Normal As-Built position.”"
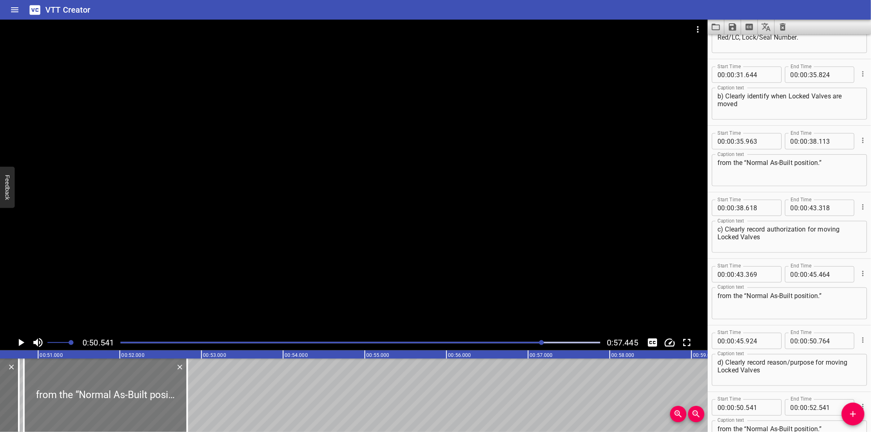
drag, startPoint x: 91, startPoint y: 402, endPoint x: 115, endPoint y: 407, distance: 23.8
click at [115, 407] on div at bounding box center [105, 394] width 163 height 73
type input "826"
drag, startPoint x: 188, startPoint y: 401, endPoint x: 195, endPoint y: 404, distance: 7.7
click at [195, 404] on div at bounding box center [194, 394] width 8 height 73
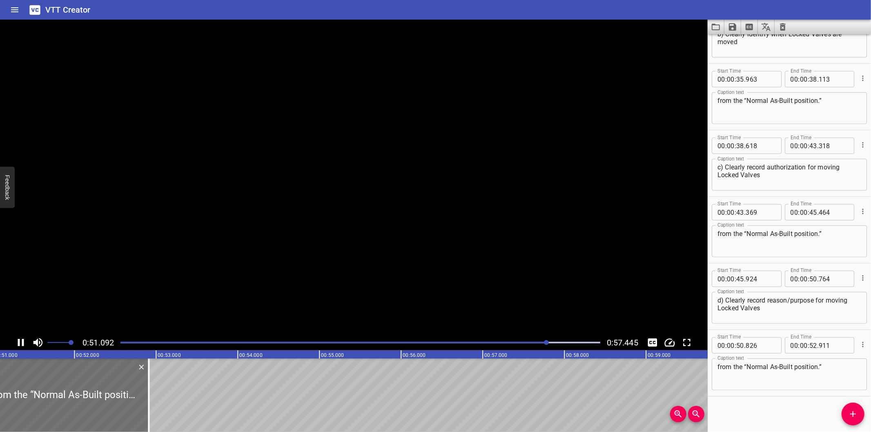
scroll to position [0, 4191]
click at [131, 404] on div at bounding box center [131, 394] width 2 height 73
type input "931"
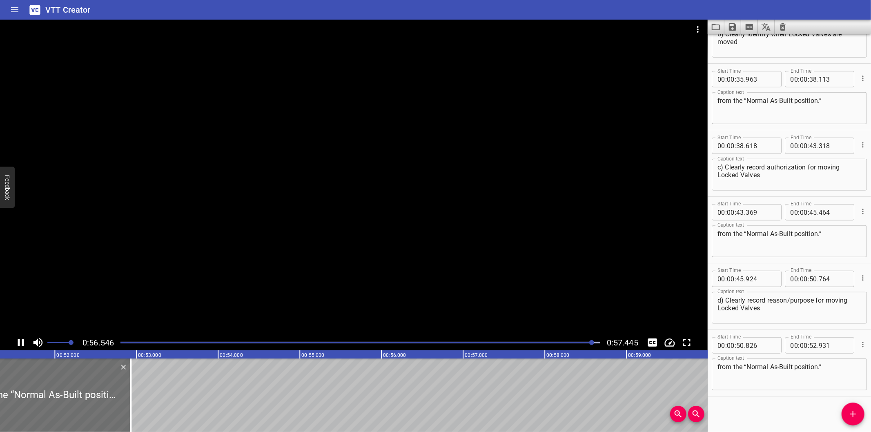
click at [437, 236] on div at bounding box center [353, 177] width 707 height 315
click at [727, 260] on div "Start Time 00 : 00 : 43 . 369 Start Time End Time 00 : 00 : 45 . 464 End Time C…" at bounding box center [788, 230] width 163 height 66
click at [254, 260] on div at bounding box center [353, 177] width 707 height 315
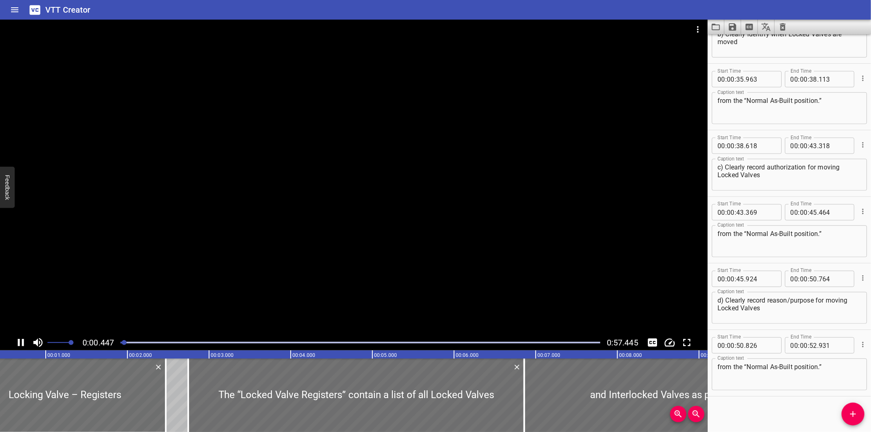
click at [541, 347] on div at bounding box center [360, 342] width 489 height 11
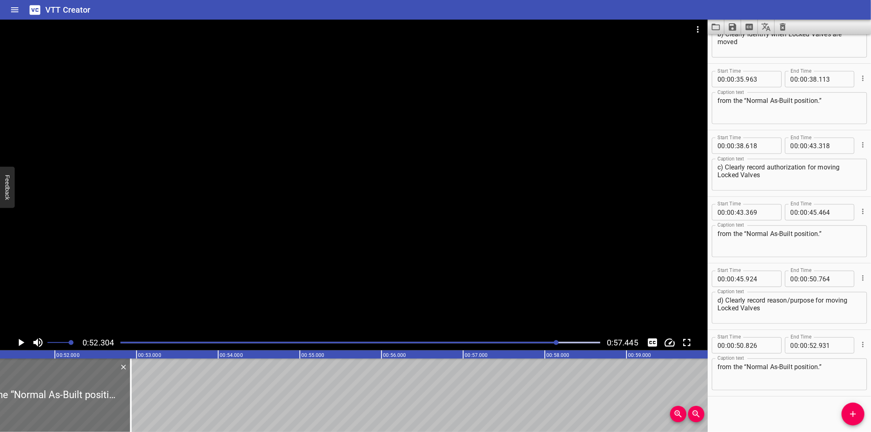
click at [851, 416] on icon "Add Cue" at bounding box center [853, 414] width 10 height 10
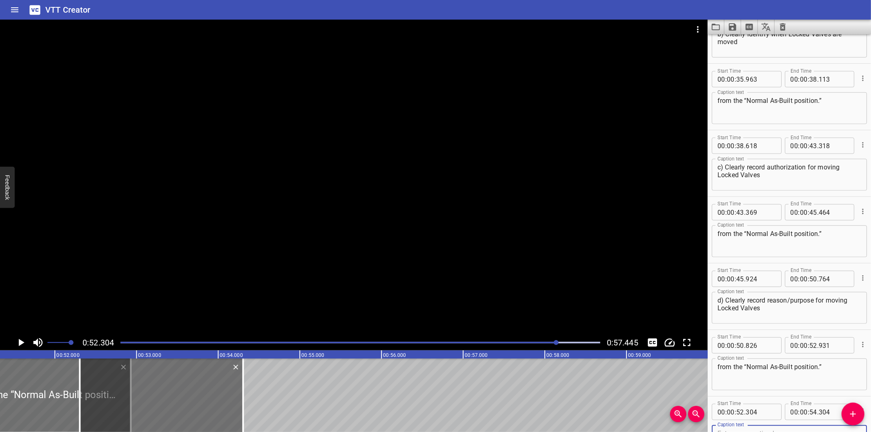
scroll to position [509, 0]
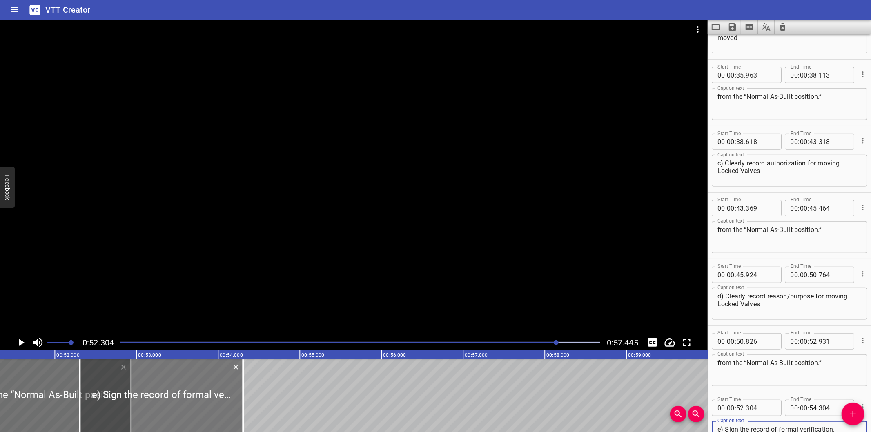
type textarea "e) Sign the record of formal verification."
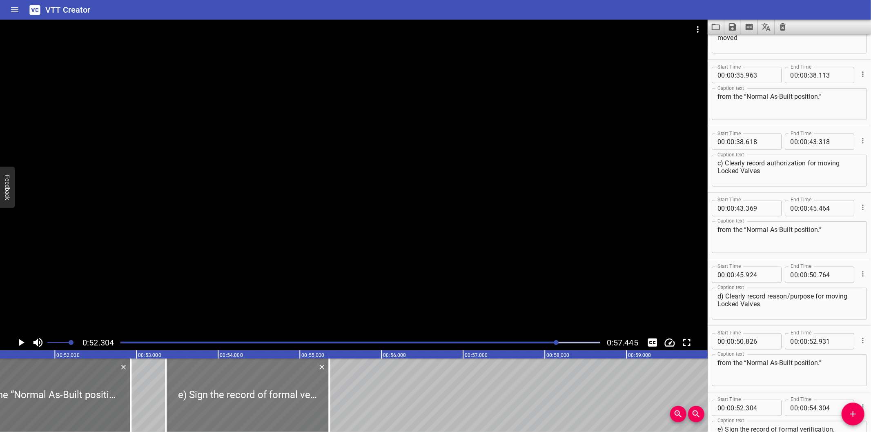
drag, startPoint x: 197, startPoint y: 394, endPoint x: 283, endPoint y: 393, distance: 86.1
click at [283, 393] on div at bounding box center [247, 394] width 163 height 73
type input "53"
type input "359"
type input "55"
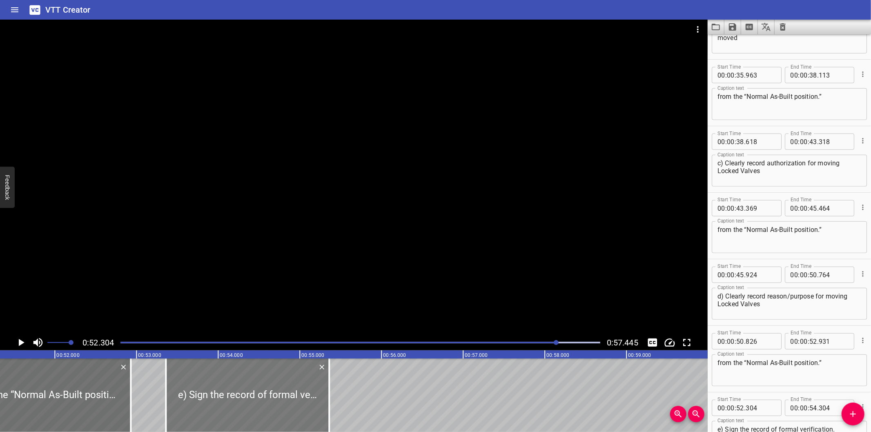
type input "359"
click at [285, 401] on div at bounding box center [247, 394] width 163 height 73
type input "364"
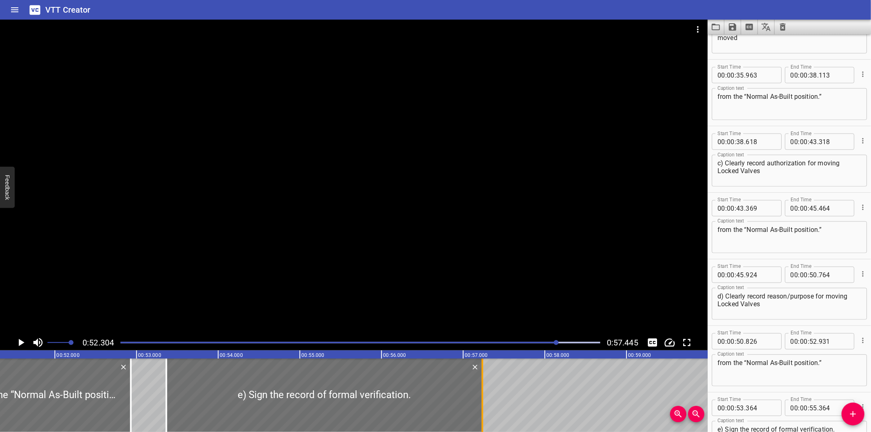
drag, startPoint x: 331, startPoint y: 401, endPoint x: 483, endPoint y: 400, distance: 152.7
click at [483, 400] on div at bounding box center [482, 394] width 8 height 73
type input "57"
type input "234"
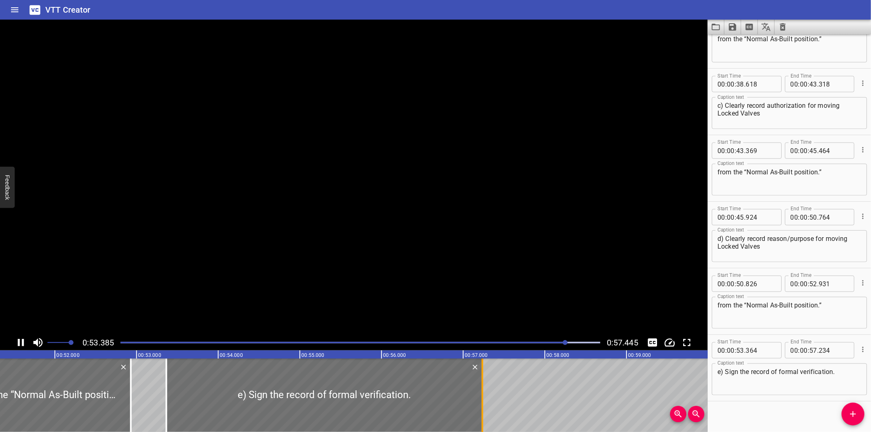
scroll to position [571, 0]
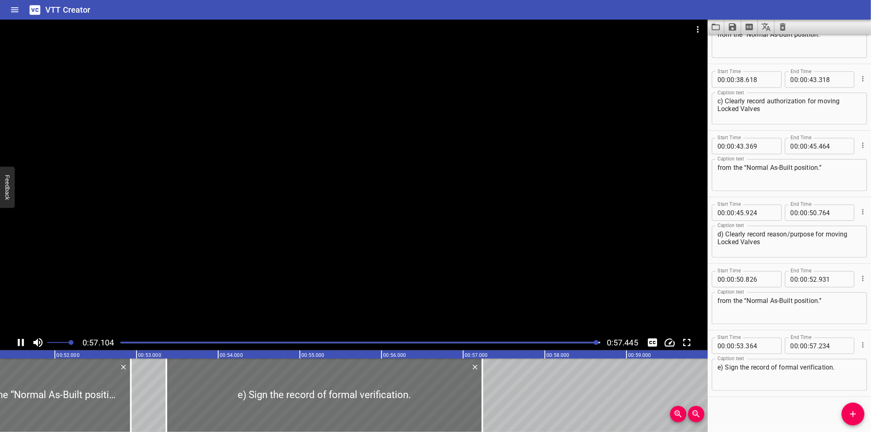
click at [729, 29] on icon "Save captions to file" at bounding box center [732, 26] width 7 height 7
click at [749, 47] on li "Save to VTT file" at bounding box center [754, 45] width 60 height 15
drag, startPoint x: 505, startPoint y: 5, endPoint x: 513, endPoint y: 11, distance: 10.2
click at [505, 5] on div "VTT Creator" at bounding box center [435, 10] width 871 height 20
click at [701, 32] on icon "Video Options" at bounding box center [698, 29] width 10 height 10
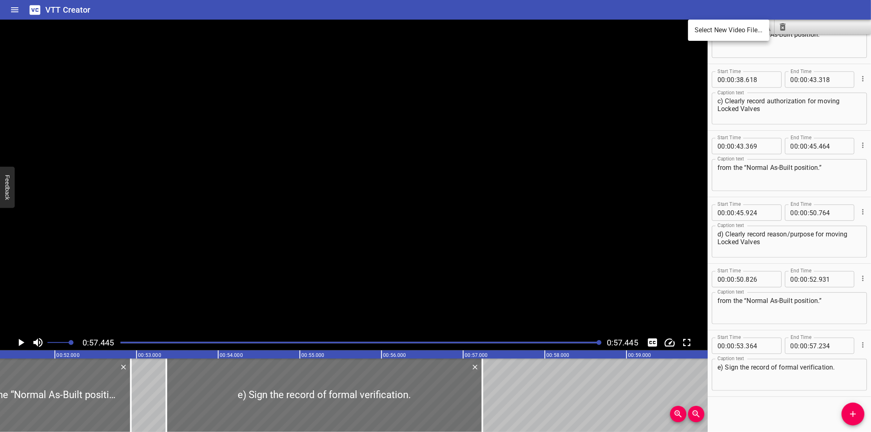
click at [701, 32] on li "Select New Video File..." at bounding box center [728, 30] width 81 height 15
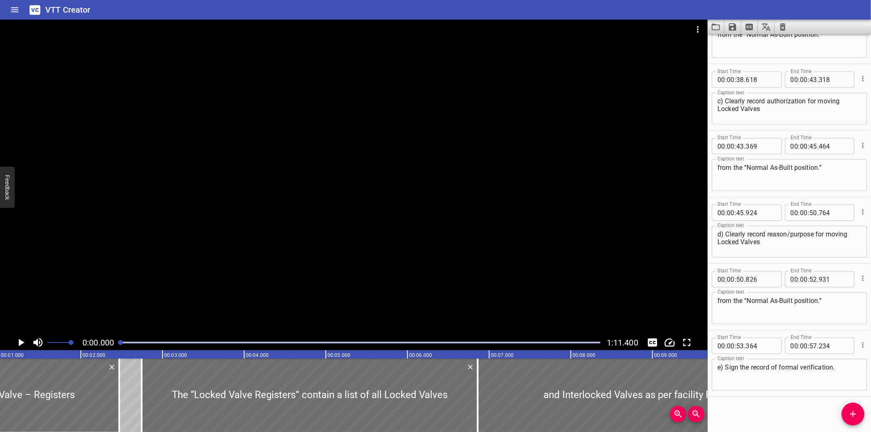
scroll to position [0, 27]
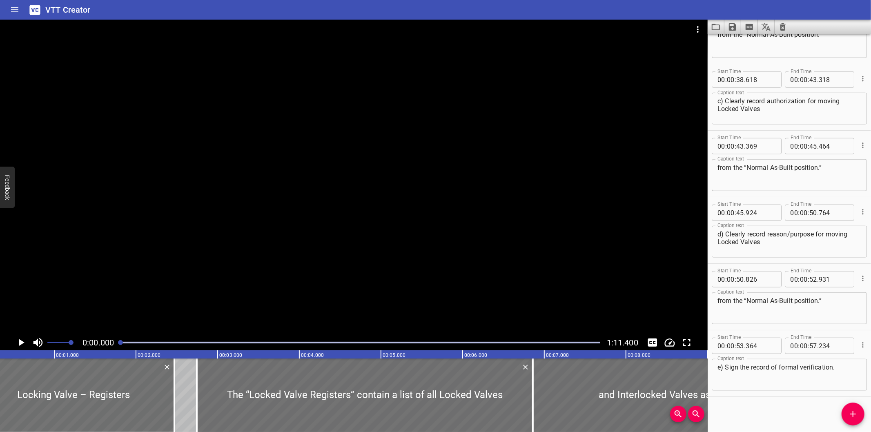
click at [777, 30] on button "Clear captions" at bounding box center [782, 27] width 16 height 15
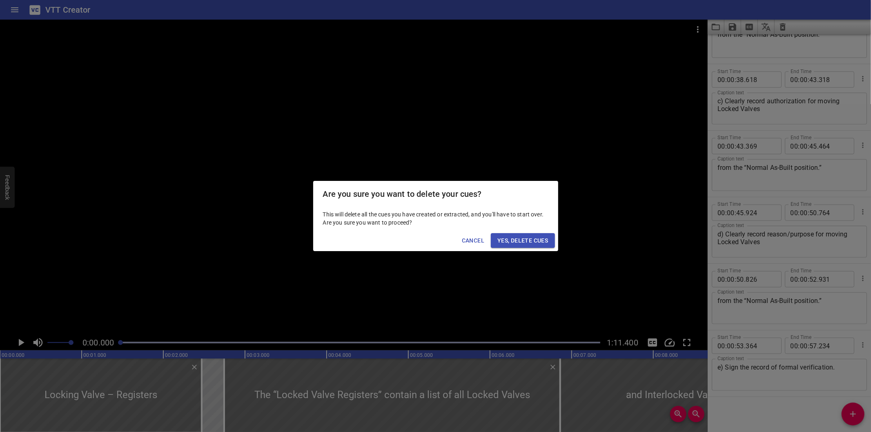
drag, startPoint x: 508, startPoint y: 242, endPoint x: 492, endPoint y: 244, distance: 16.0
click at [508, 242] on span "Yes, Delete Cues" at bounding box center [522, 241] width 51 height 10
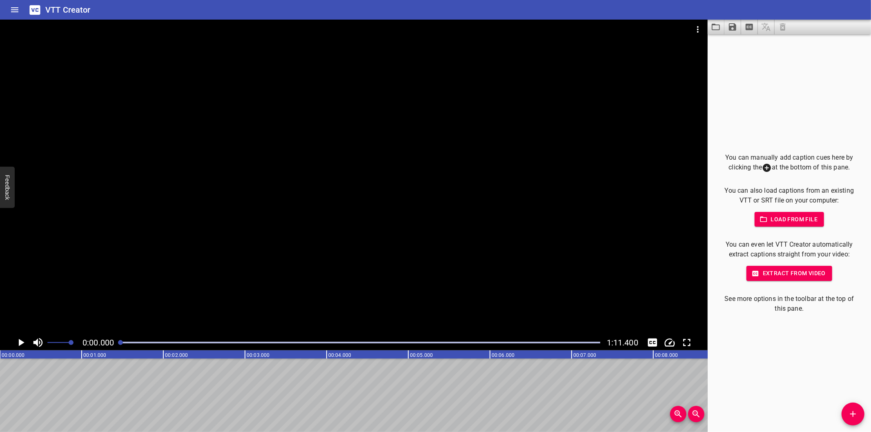
click at [163, 262] on div at bounding box center [353, 177] width 707 height 315
click at [777, 349] on div "You can manually add caption cues here by clicking the at the bottom of this pa…" at bounding box center [788, 233] width 163 height 398
click at [123, 345] on div at bounding box center [360, 342] width 489 height 11
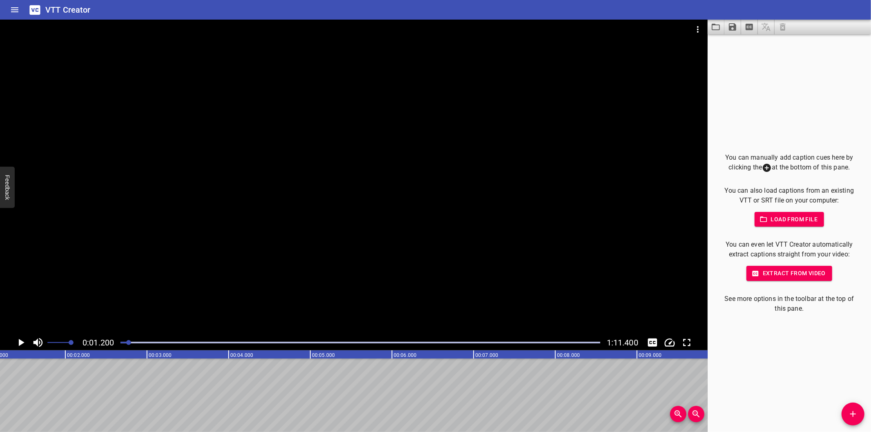
click at [381, 231] on div at bounding box center [353, 177] width 707 height 315
click at [124, 343] on div at bounding box center [123, 342] width 5 height 5
click at [122, 343] on div at bounding box center [123, 342] width 5 height 5
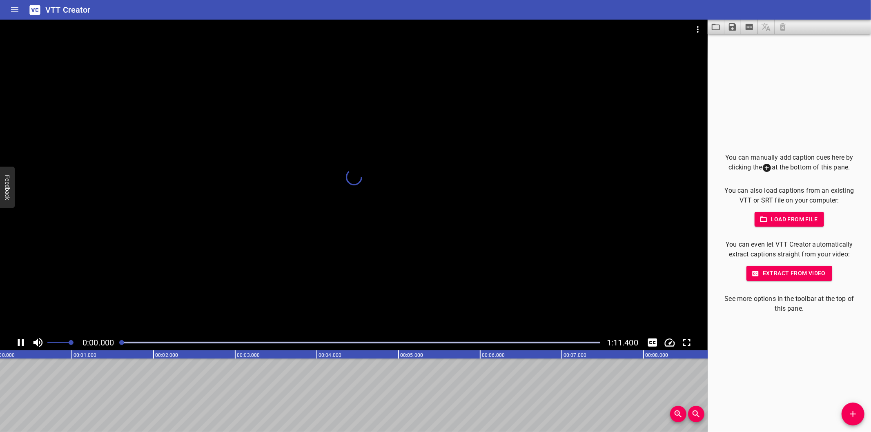
click at [120, 343] on div at bounding box center [121, 342] width 5 height 5
drag, startPoint x: 120, startPoint y: 343, endPoint x: 451, endPoint y: 287, distance: 335.5
click at [123, 343] on div at bounding box center [120, 342] width 5 height 5
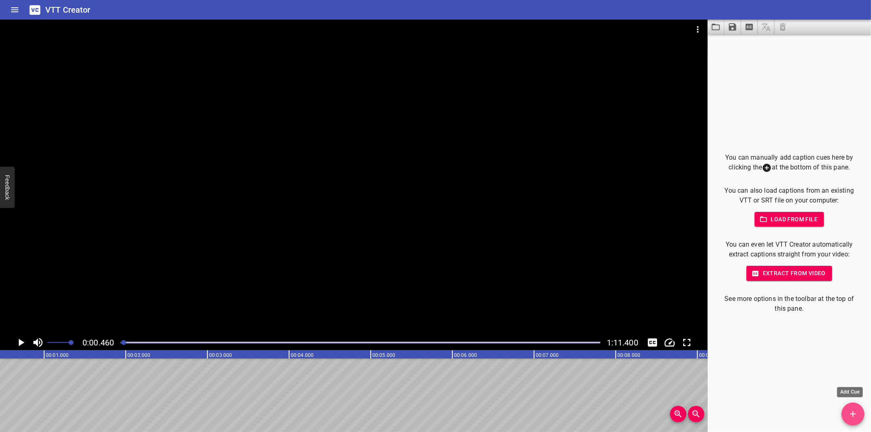
click at [845, 407] on button "Add Cue" at bounding box center [852, 413] width 23 height 23
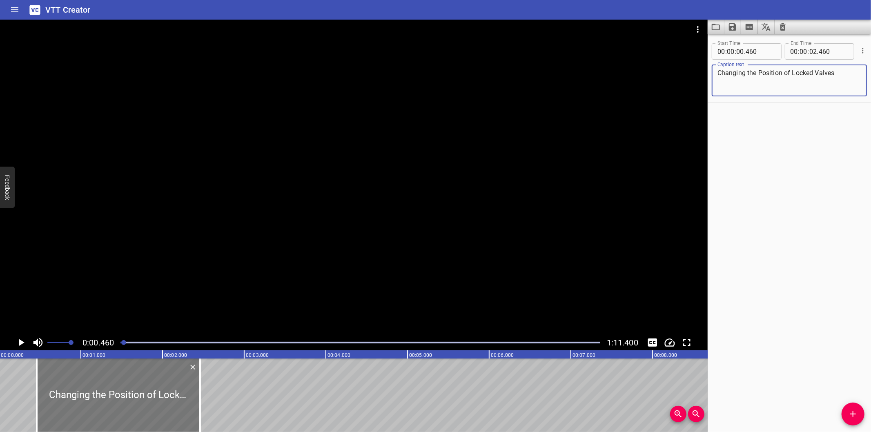
scroll to position [0, 0]
type textarea "Changing the Position of Locked Valves"
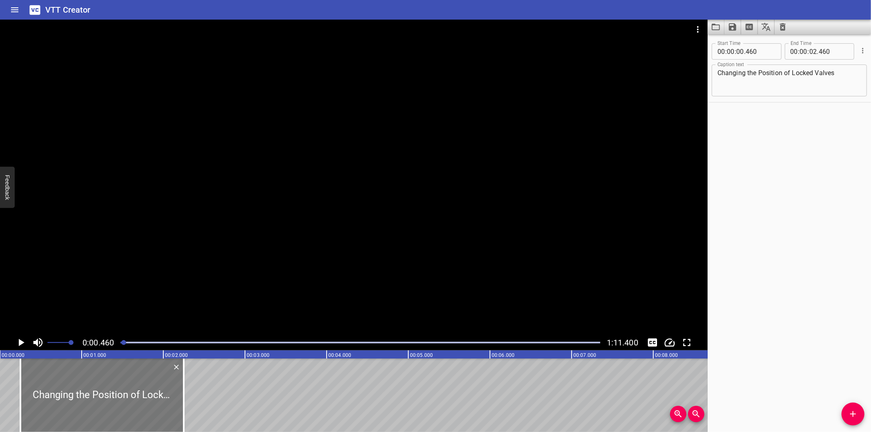
drag, startPoint x: 159, startPoint y: 397, endPoint x: 87, endPoint y: 399, distance: 71.9
click at [87, 399] on div at bounding box center [101, 394] width 163 height 73
type input "000"
click at [87, 399] on div at bounding box center [81, 394] width 163 height 73
click at [173, 294] on div at bounding box center [353, 177] width 707 height 315
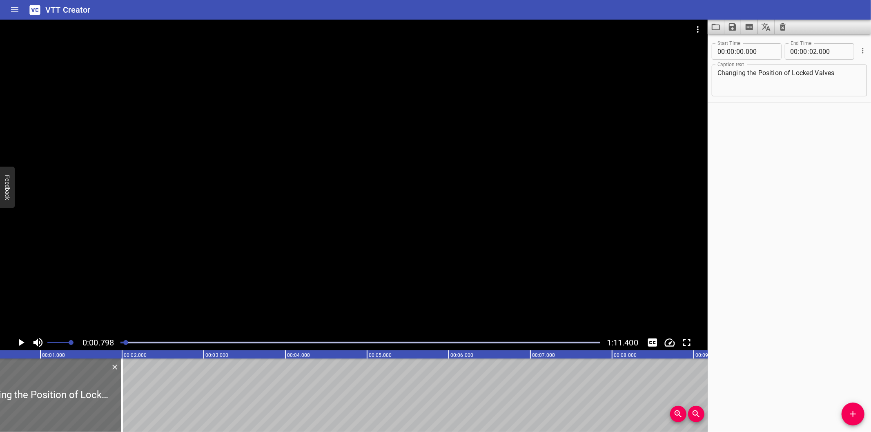
scroll to position [0, 65]
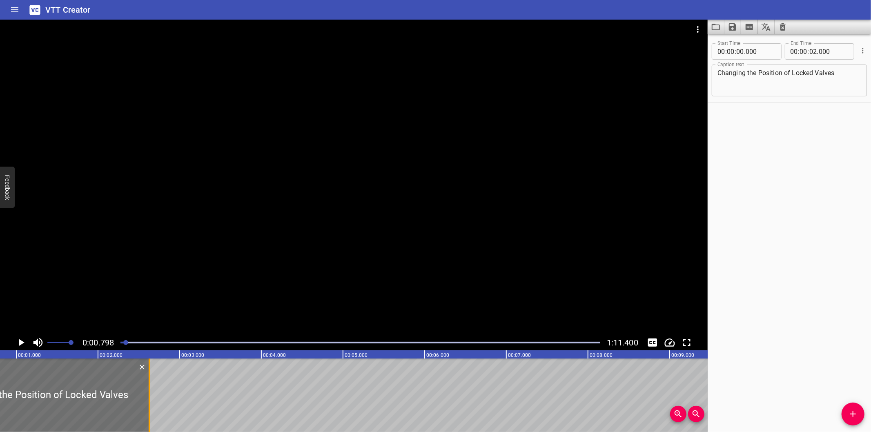
drag, startPoint x: 101, startPoint y: 399, endPoint x: 153, endPoint y: 405, distance: 52.2
click at [153, 405] on div at bounding box center [149, 394] width 8 height 73
type input "635"
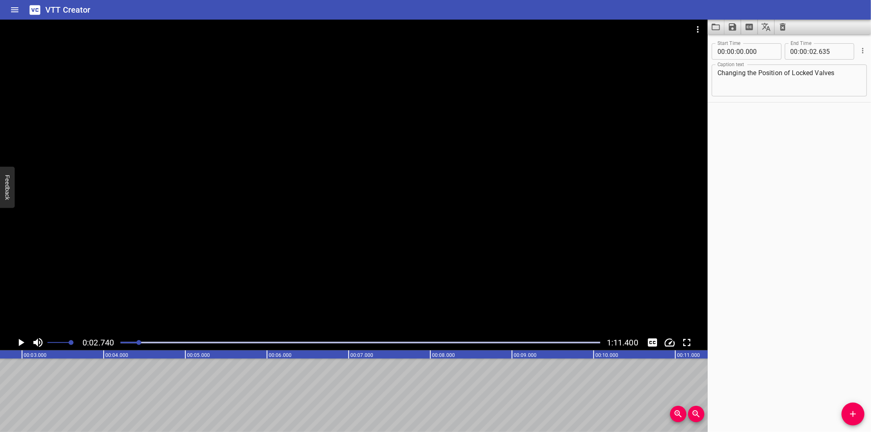
scroll to position [0, 223]
click at [769, 309] on div "Start Time 00 : 00 : 00 . 000 Start Time End Time 00 : 00 : 02 . 635 End Time C…" at bounding box center [788, 233] width 163 height 398
click at [131, 345] on div at bounding box center [360, 342] width 489 height 11
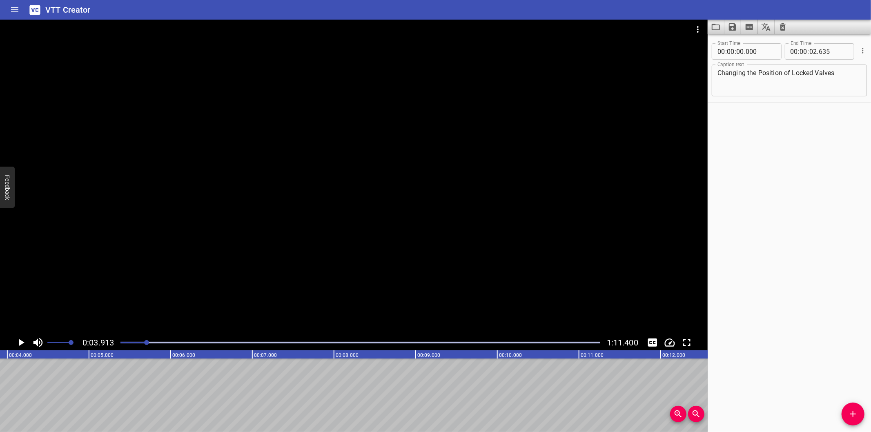
click at [849, 414] on icon "Add Cue" at bounding box center [853, 414] width 10 height 10
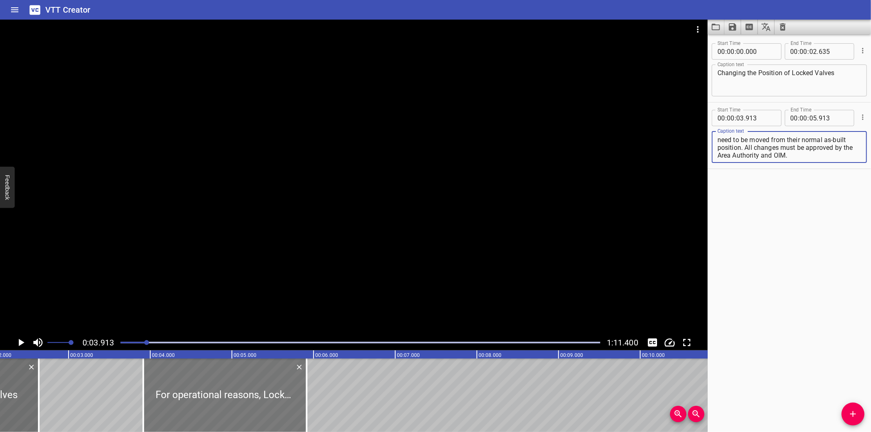
scroll to position [0, 168]
type textarea "For operational reasons, Locked Valves may need to be moved from their normal a…"
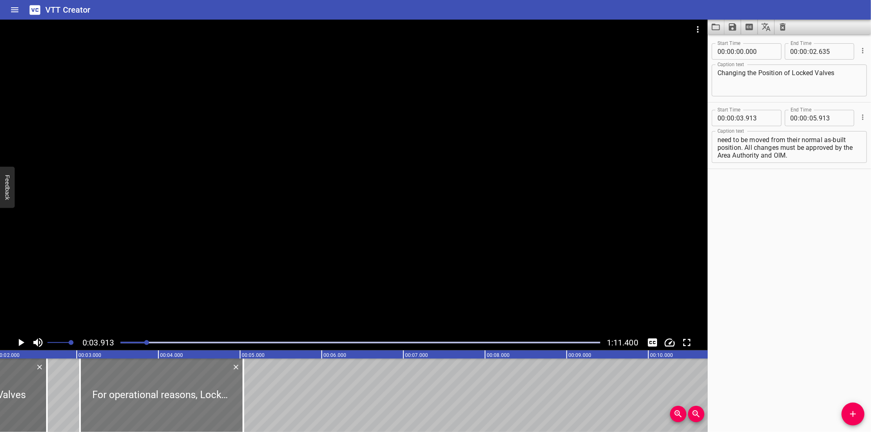
drag, startPoint x: 226, startPoint y: 399, endPoint x: 155, endPoint y: 405, distance: 71.3
click at [155, 405] on div at bounding box center [161, 394] width 163 height 73
type input "038"
drag, startPoint x: 764, startPoint y: 337, endPoint x: 757, endPoint y: 337, distance: 6.9
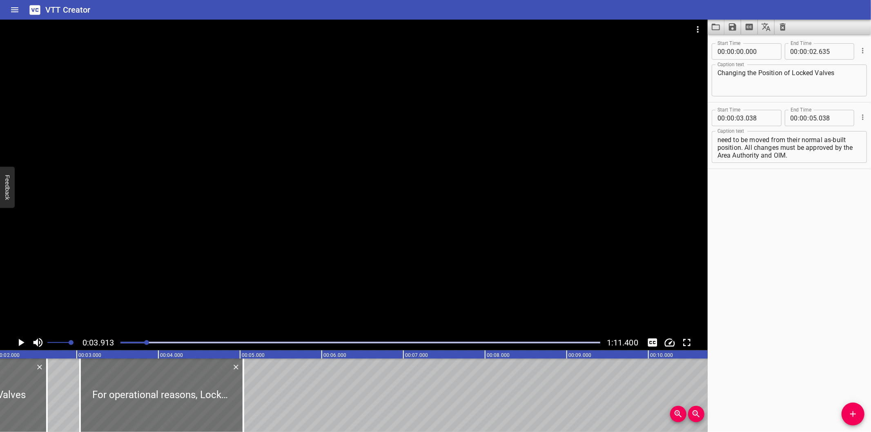
click at [764, 337] on div "Start Time 00 : 00 : 00 . 000 Start Time End Time 00 : 00 : 02 . 635 End Time C…" at bounding box center [788, 233] width 163 height 398
click at [199, 396] on div at bounding box center [159, 394] width 163 height 73
type input "013"
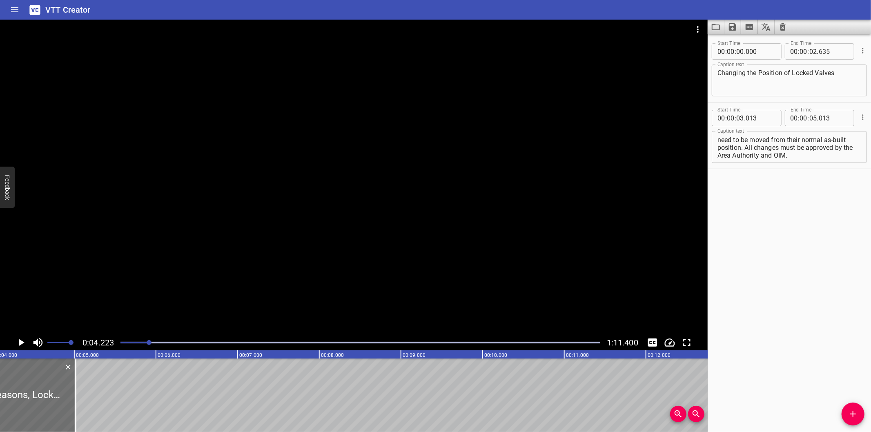
scroll to position [0, 345]
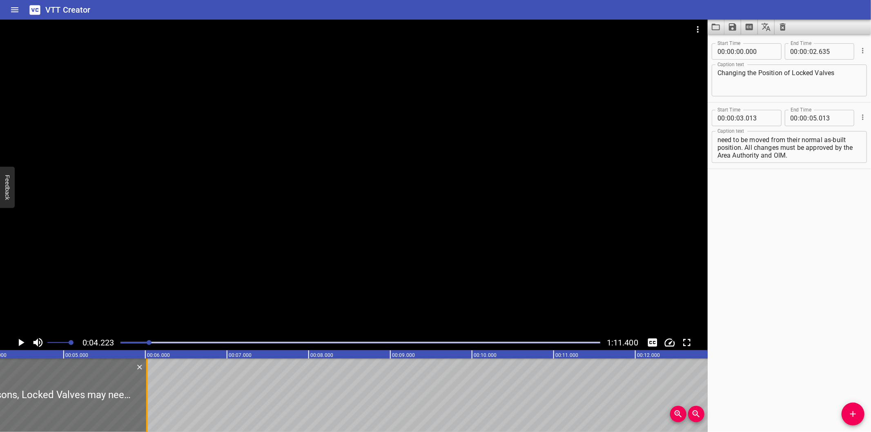
drag, startPoint x: 66, startPoint y: 411, endPoint x: 154, endPoint y: 398, distance: 89.3
click at [151, 398] on div at bounding box center [147, 394] width 8 height 73
type input "06"
type input "093"
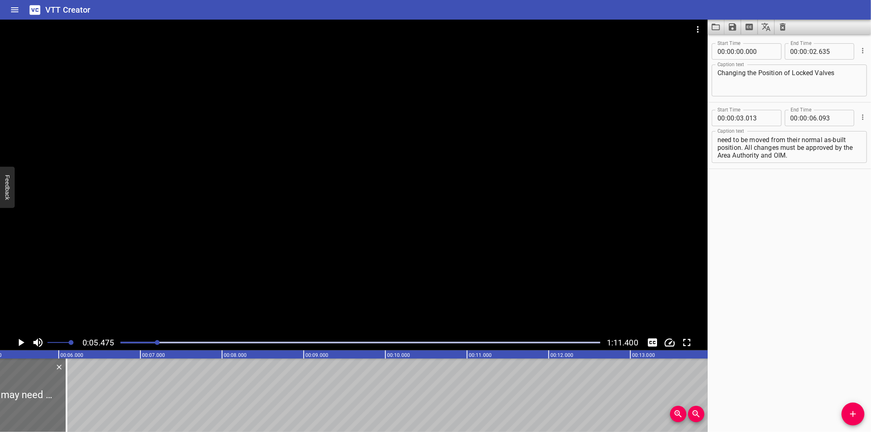
scroll to position [0, 447]
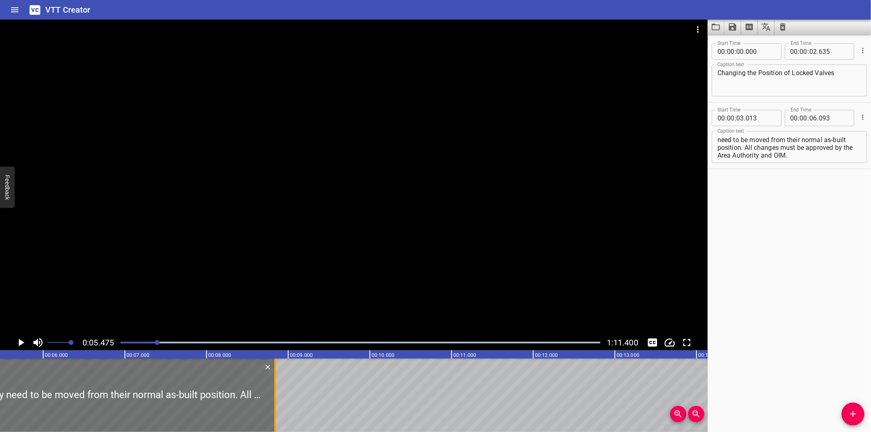
drag, startPoint x: 52, startPoint y: 405, endPoint x: 276, endPoint y: 401, distance: 224.1
click at [276, 401] on div at bounding box center [275, 394] width 8 height 73
type input "08"
type input "838"
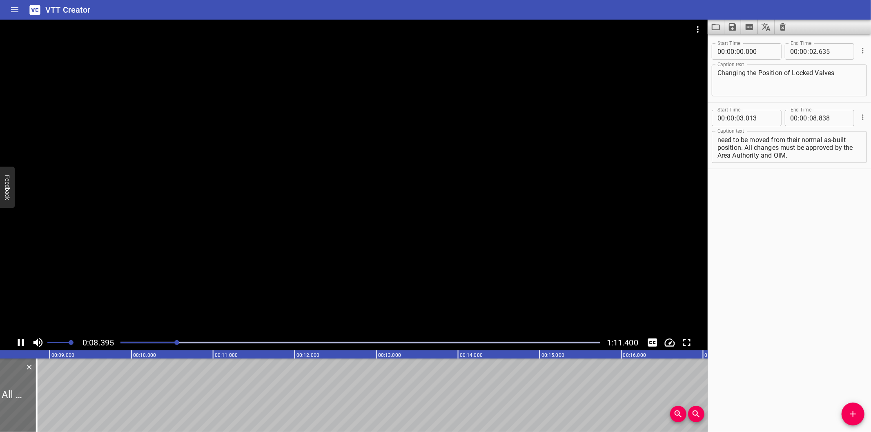
scroll to position [0, 706]
drag, startPoint x: 786, startPoint y: 290, endPoint x: 780, endPoint y: 290, distance: 6.1
click at [786, 290] on div "Start Time 00 : 00 : 00 . 000 Start Time End Time 00 : 00 : 02 . 635 End Time C…" at bounding box center [788, 233] width 163 height 398
click at [164, 345] on div at bounding box center [360, 342] width 489 height 11
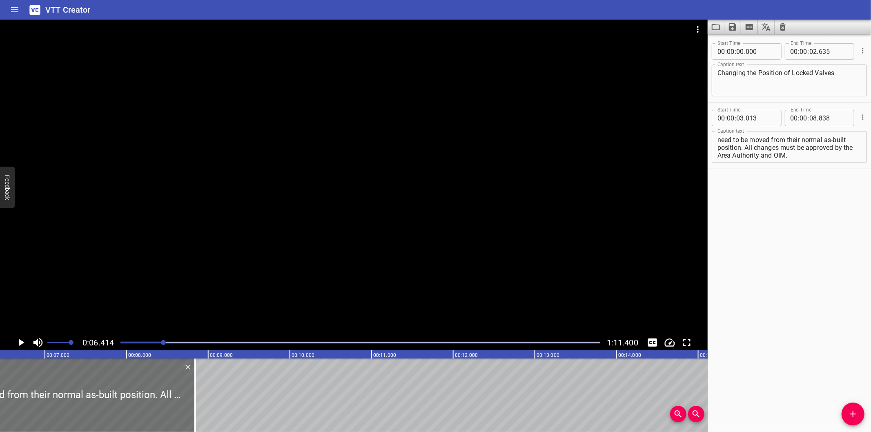
click at [222, 267] on div at bounding box center [353, 177] width 707 height 315
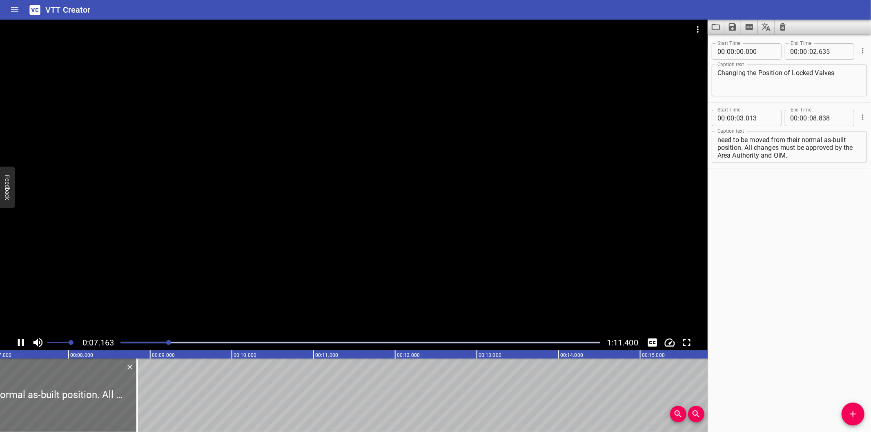
click at [227, 259] on div at bounding box center [353, 177] width 707 height 315
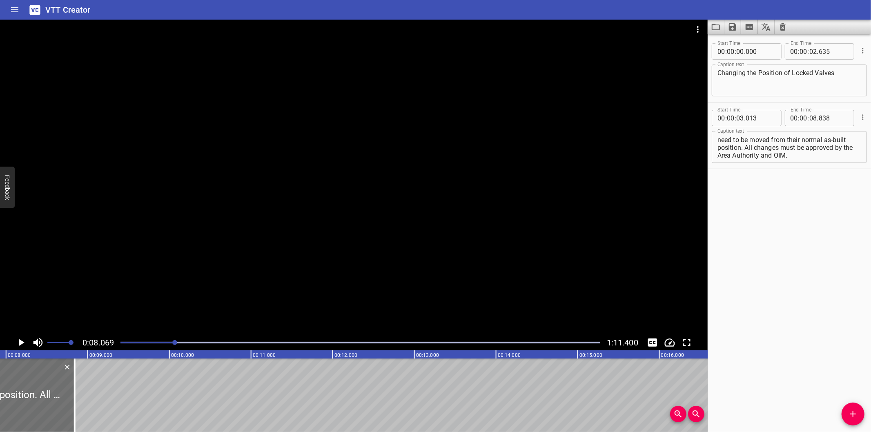
scroll to position [0, 658]
click at [163, 341] on div at bounding box center [360, 342] width 489 height 11
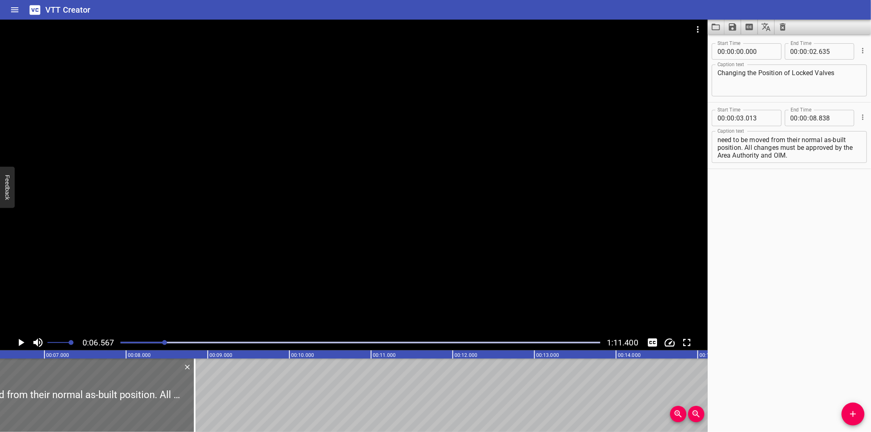
scroll to position [0, 536]
click at [427, 193] on div at bounding box center [353, 177] width 707 height 315
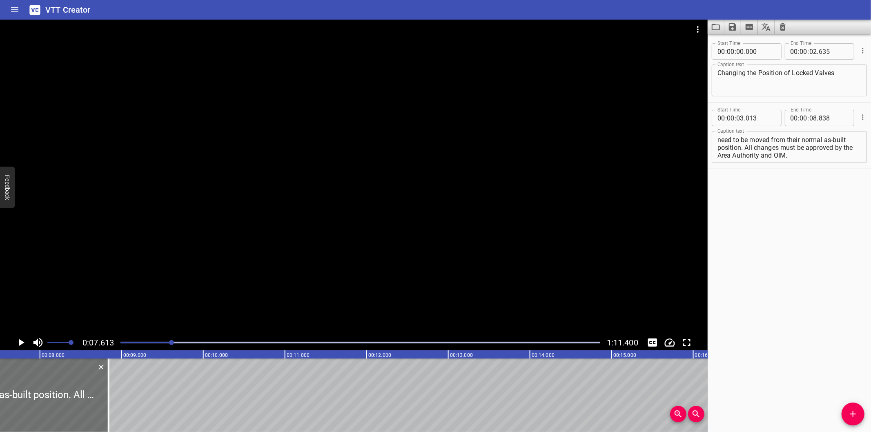
scroll to position [0, 621]
click at [156, 345] on div at bounding box center [360, 342] width 489 height 11
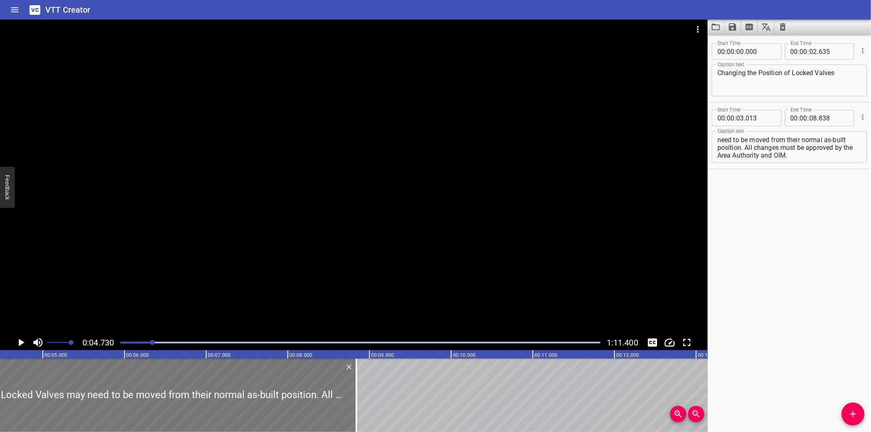
scroll to position [0, 386]
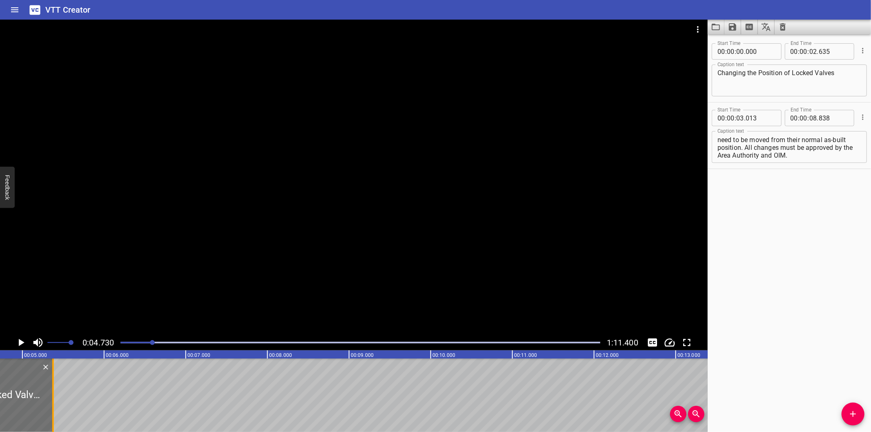
drag, startPoint x: 333, startPoint y: 402, endPoint x: 47, endPoint y: 407, distance: 286.2
click at [49, 407] on div at bounding box center [53, 394] width 8 height 73
type input "05"
type input "333"
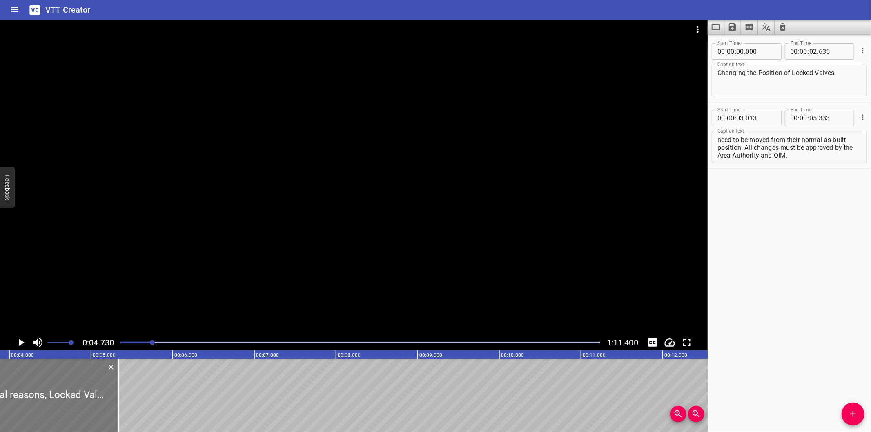
scroll to position [0, 295]
drag, startPoint x: 140, startPoint y: 411, endPoint x: 96, endPoint y: 413, distance: 43.7
click at [96, 413] on div at bounding box center [97, 394] width 2 height 73
type input "04"
type input "798"
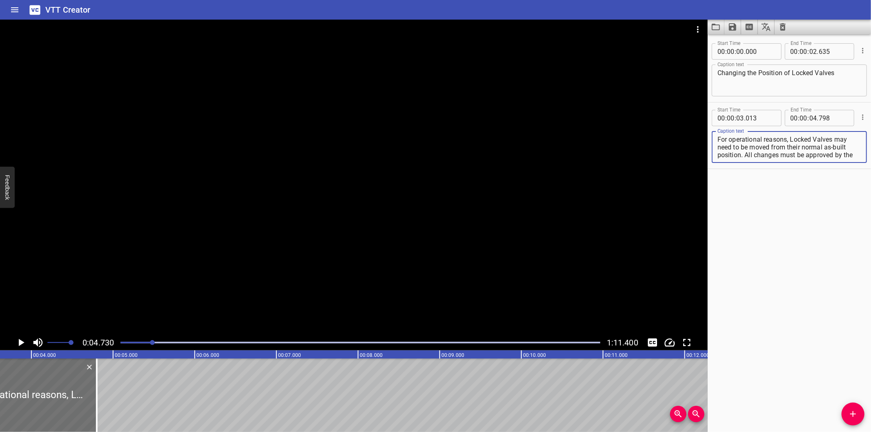
scroll to position [7, 0]
drag, startPoint x: 790, startPoint y: 139, endPoint x: 866, endPoint y: 225, distance: 115.1
click at [866, 225] on div "Start Time 00 : 00 : 00 . 000 Start Time End Time 00 : 00 : 02 . 635 End Time C…" at bounding box center [788, 233] width 163 height 398
type textarea "For operational reasons,"
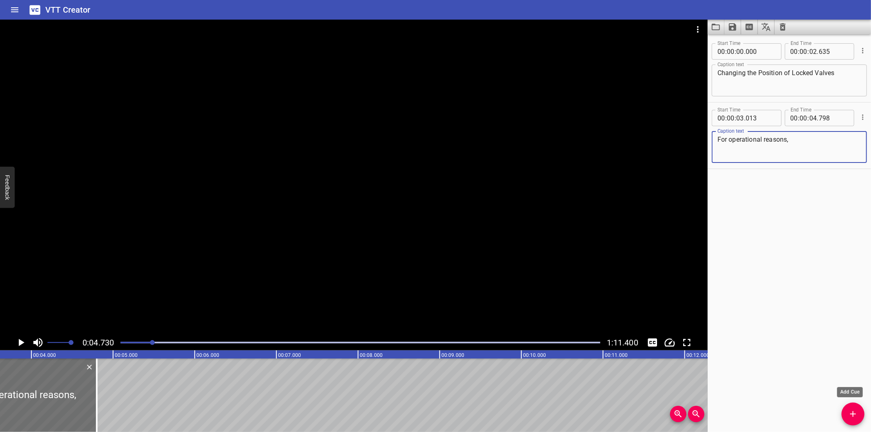
drag, startPoint x: 852, startPoint y: 408, endPoint x: 845, endPoint y: 406, distance: 7.0
click at [852, 408] on button "Add Cue" at bounding box center [852, 413] width 23 height 23
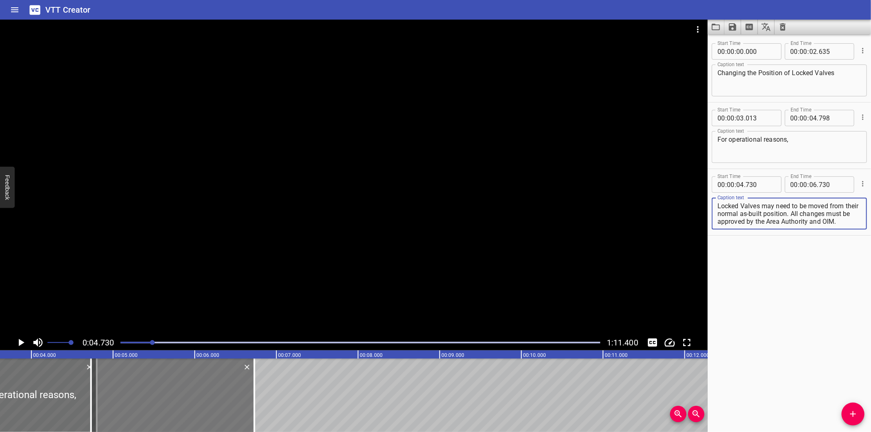
scroll to position [7, 0]
type textarea "Locked Valves may need to be moved from their normal as-built position. All cha…"
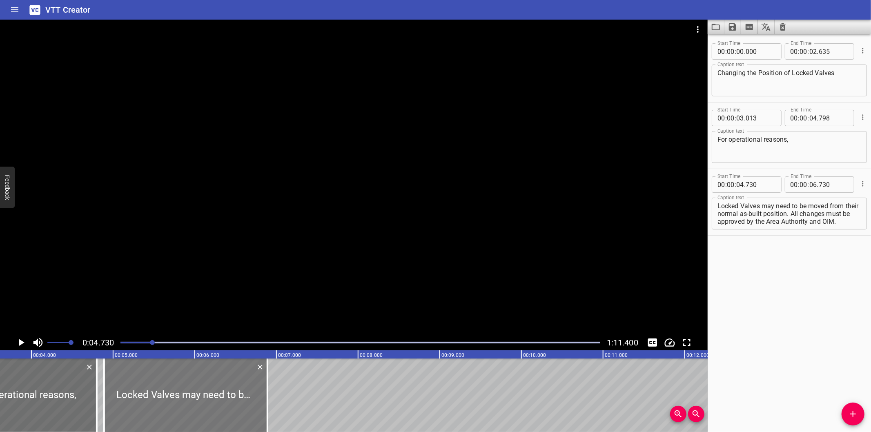
drag, startPoint x: 127, startPoint y: 399, endPoint x: 138, endPoint y: 399, distance: 11.0
click at [138, 399] on div at bounding box center [185, 394] width 163 height 73
type input "890"
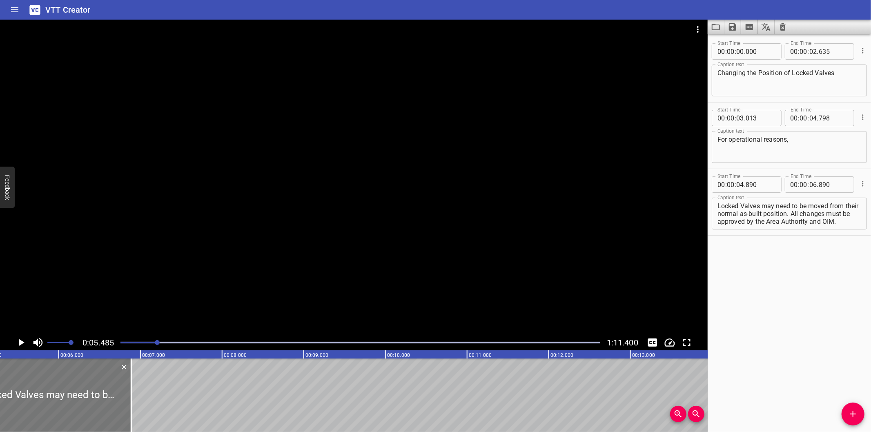
scroll to position [0, 447]
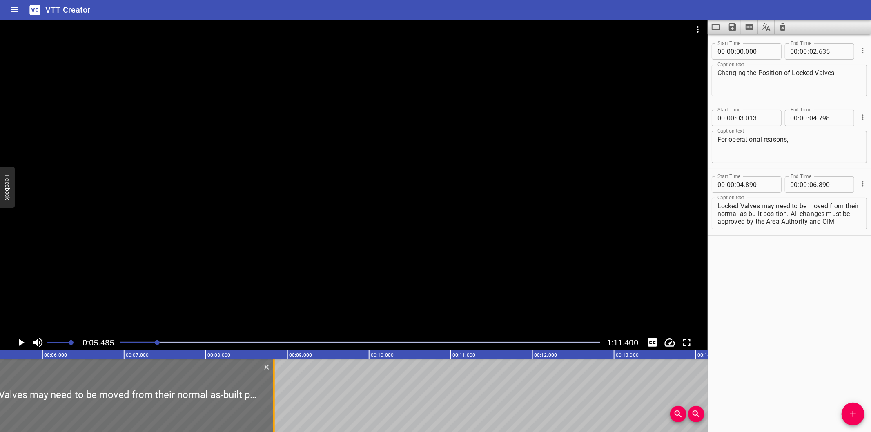
drag, startPoint x: 112, startPoint y: 408, endPoint x: 271, endPoint y: 409, distance: 158.8
click at [271, 409] on div at bounding box center [274, 394] width 8 height 73
type input "08"
type input "835"
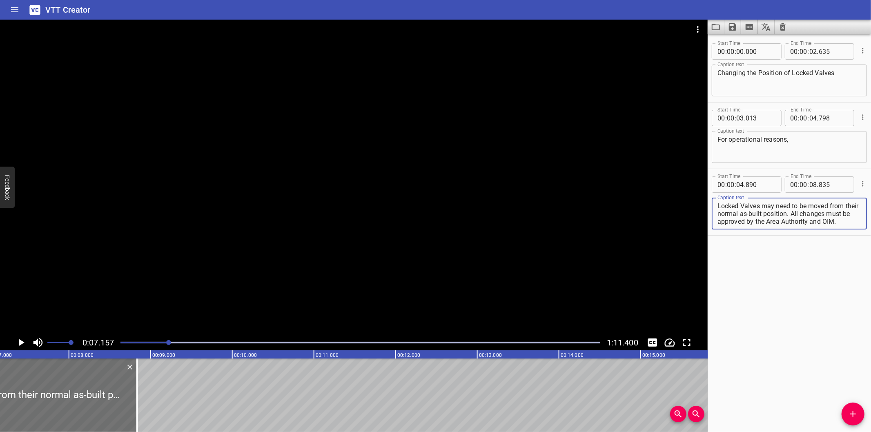
scroll to position [7, 0]
drag, startPoint x: 806, startPoint y: 211, endPoint x: 860, endPoint y: 275, distance: 83.8
click at [859, 275] on div "Start Time 00 : 00 : 00 . 000 Start Time End Time 00 : 00 : 02 . 635 End Time C…" at bounding box center [788, 233] width 163 height 398
type textarea "Locked Valves may need to be moved from their normal as-built position."
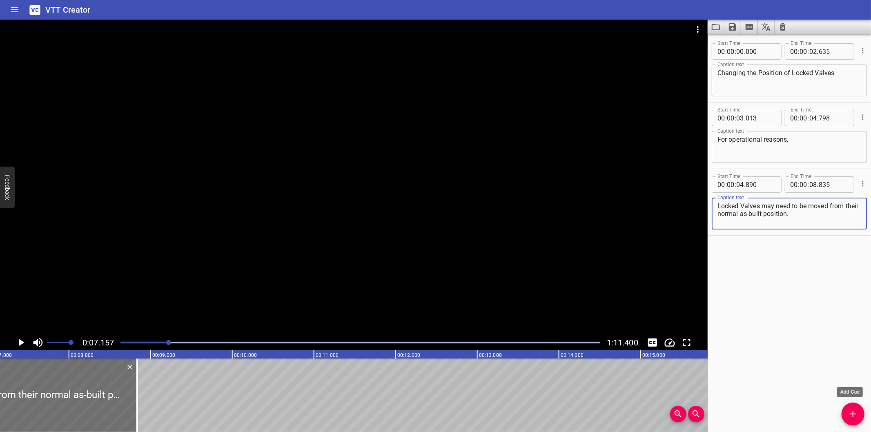
click at [849, 415] on icon "Add Cue" at bounding box center [853, 414] width 10 height 10
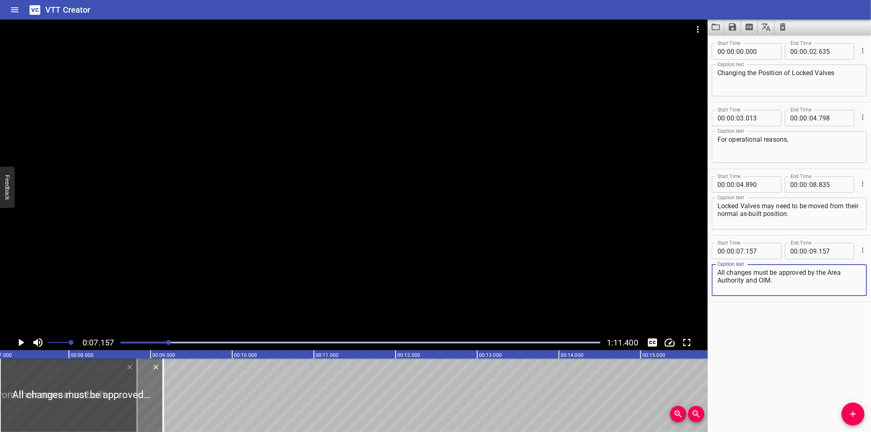
type textarea "All changes must be approved by the Area Authority and OIM."
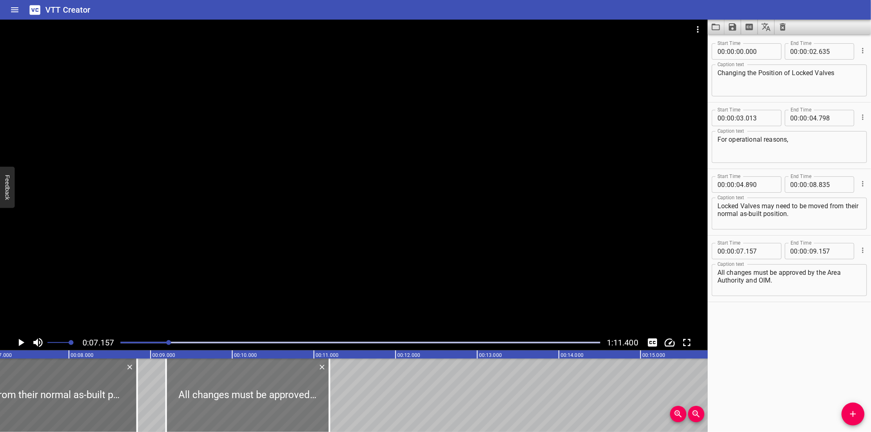
drag, startPoint x: 153, startPoint y: 406, endPoint x: 320, endPoint y: 401, distance: 166.2
click at [320, 401] on div at bounding box center [247, 394] width 163 height 73
type input "09"
type input "192"
type input "11"
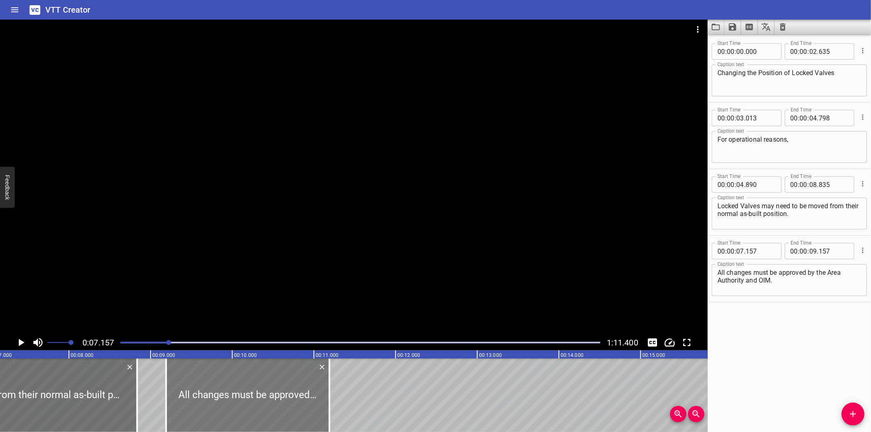
type input "192"
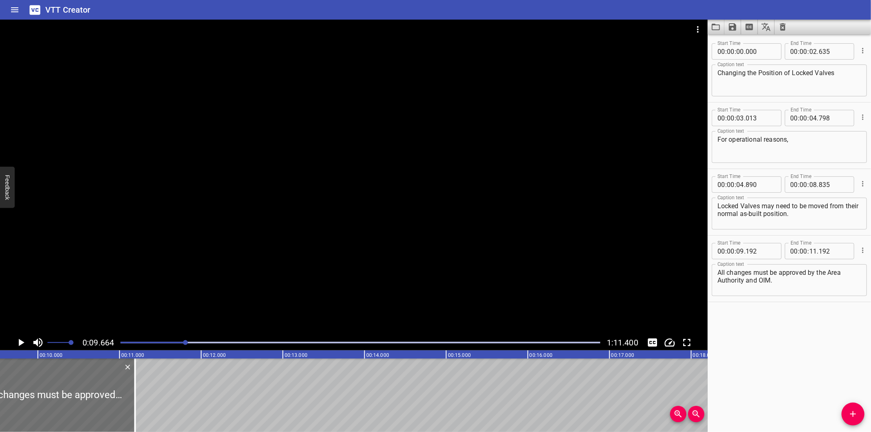
scroll to position [0, 789]
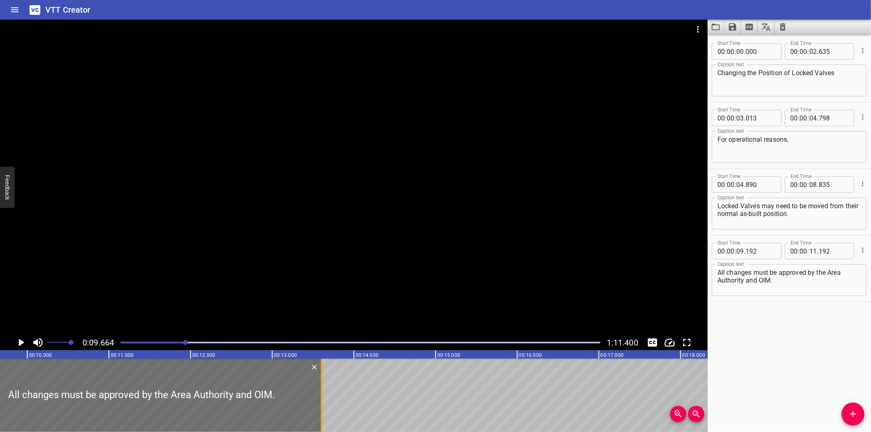
drag, startPoint x: 124, startPoint y: 414, endPoint x: 321, endPoint y: 409, distance: 196.8
click at [321, 409] on div at bounding box center [322, 394] width 2 height 73
type input "13"
type input "607"
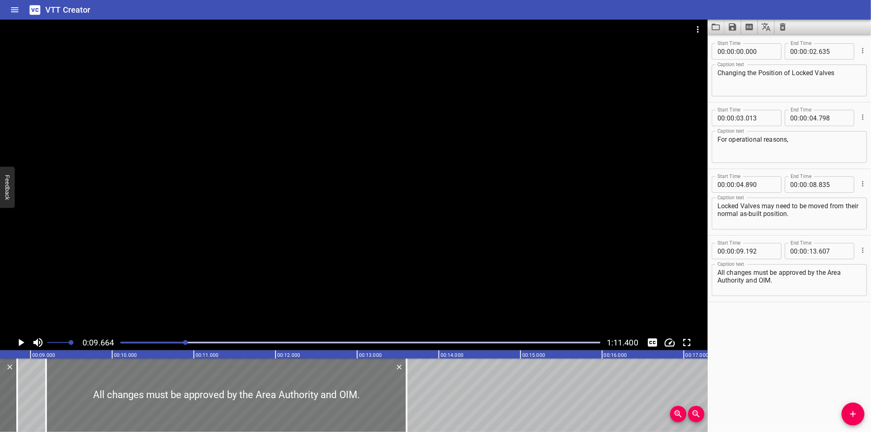
scroll to position [0, 668]
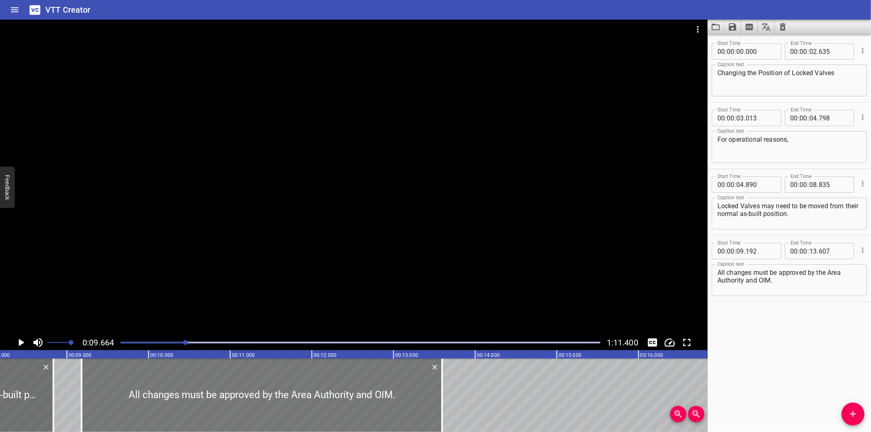
click at [311, 411] on div at bounding box center [262, 394] width 360 height 73
type input "182"
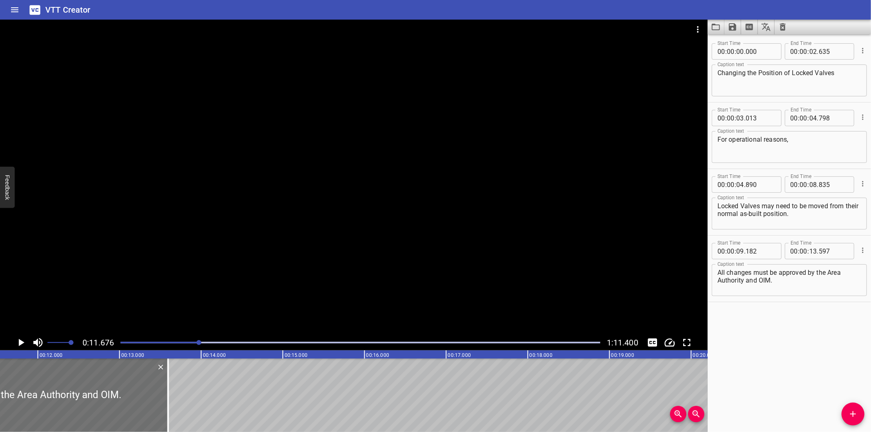
scroll to position [0, 953]
click at [159, 399] on div at bounding box center [158, 394] width 8 height 73
type input "612"
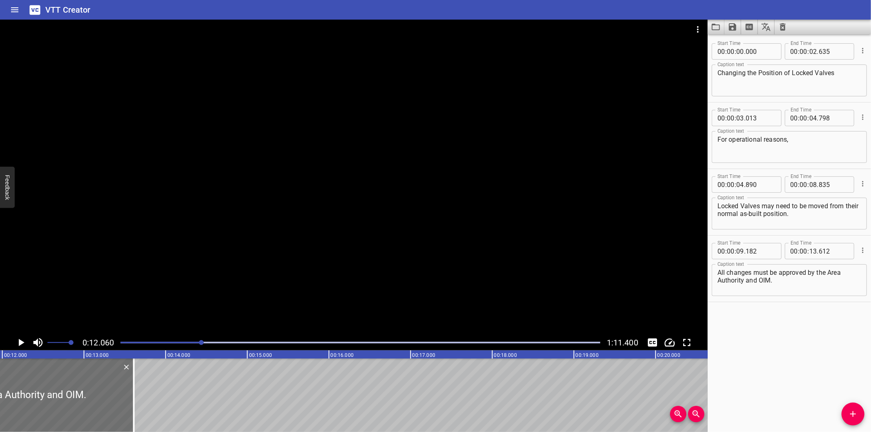
scroll to position [0, 985]
click at [761, 353] on div "Start Time 00 : 00 : 00 . 000 Start Time End Time 00 : 00 : 02 . 635 End Time C…" at bounding box center [788, 233] width 163 height 398
click at [367, 254] on div at bounding box center [353, 177] width 707 height 315
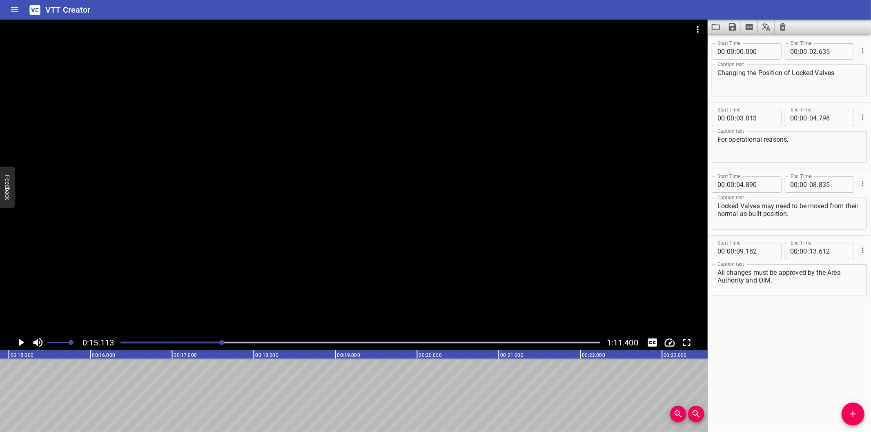
scroll to position [0, 1234]
drag, startPoint x: 848, startPoint y: 411, endPoint x: 840, endPoint y: 409, distance: 8.3
click at [848, 411] on icon "Add Cue" at bounding box center [853, 414] width 10 height 10
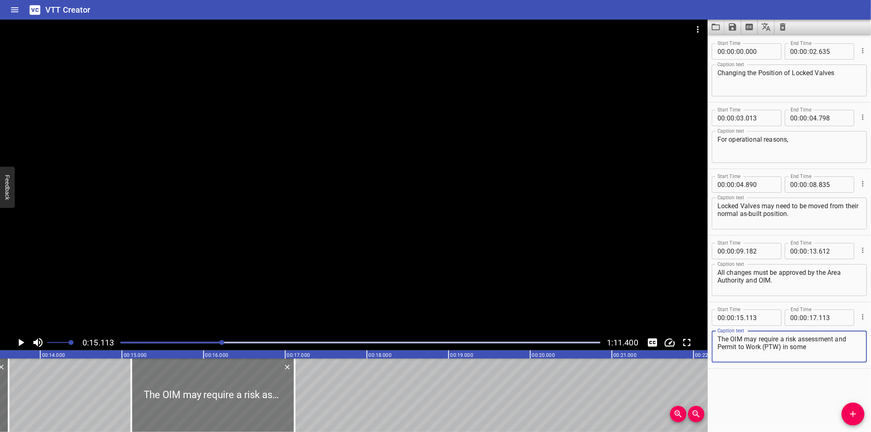
scroll to position [0, 1083]
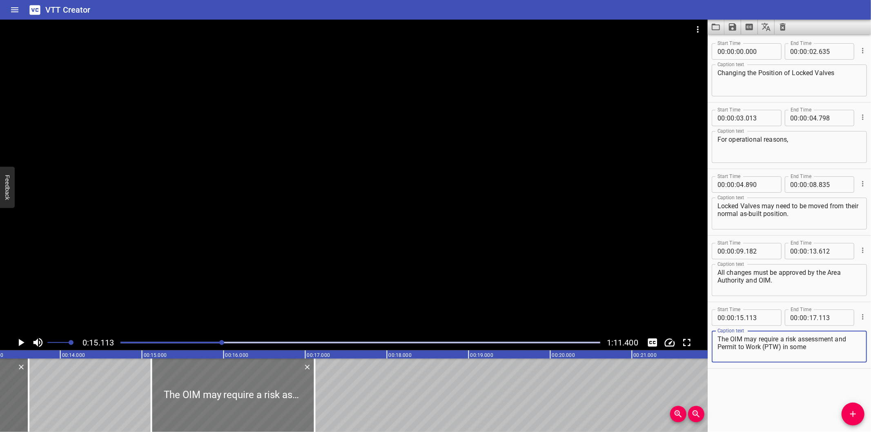
type textarea "The OIM may require a risk assessment and Permit to Work (PTW) in some"
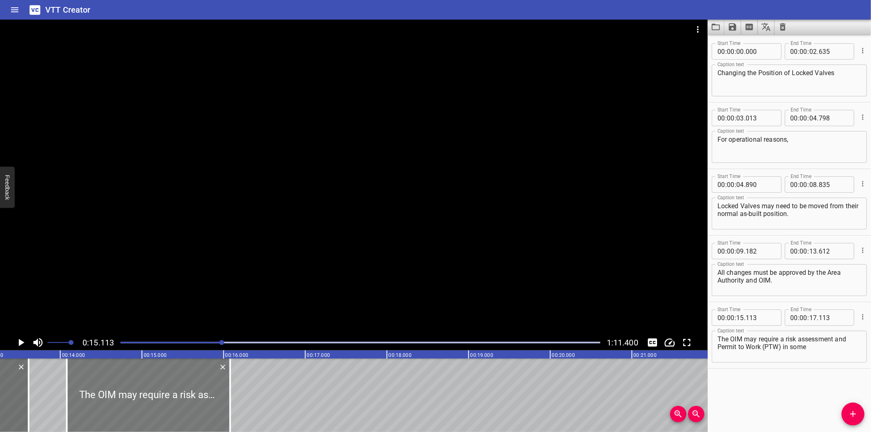
drag, startPoint x: 231, startPoint y: 401, endPoint x: 146, endPoint y: 403, distance: 84.5
click at [146, 403] on div at bounding box center [148, 394] width 163 height 73
click at [171, 239] on div at bounding box center [353, 177] width 707 height 315
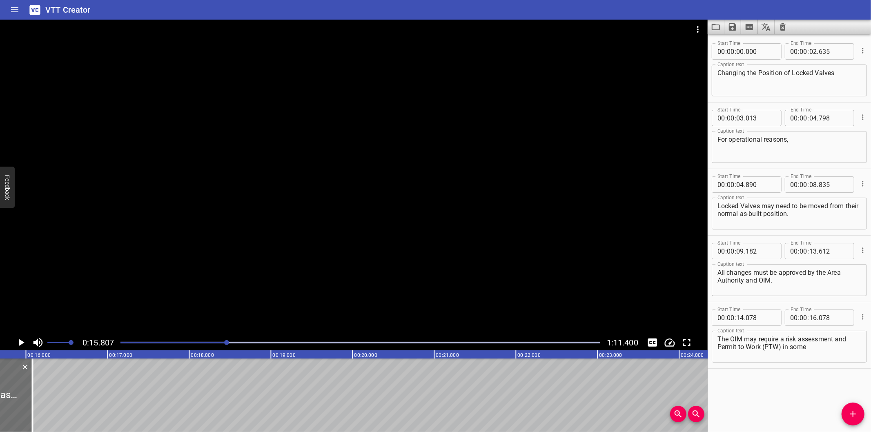
scroll to position [0, 1290]
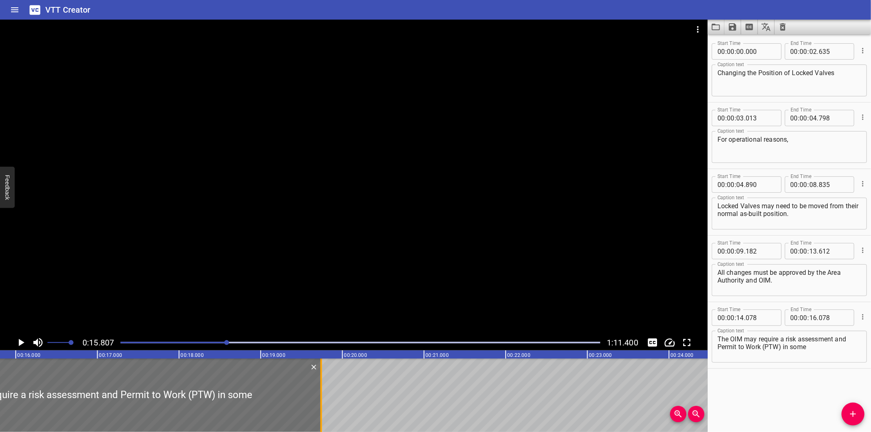
drag, startPoint x: 21, startPoint y: 405, endPoint x: 320, endPoint y: 398, distance: 298.9
click at [320, 398] on div at bounding box center [321, 394] width 2 height 73
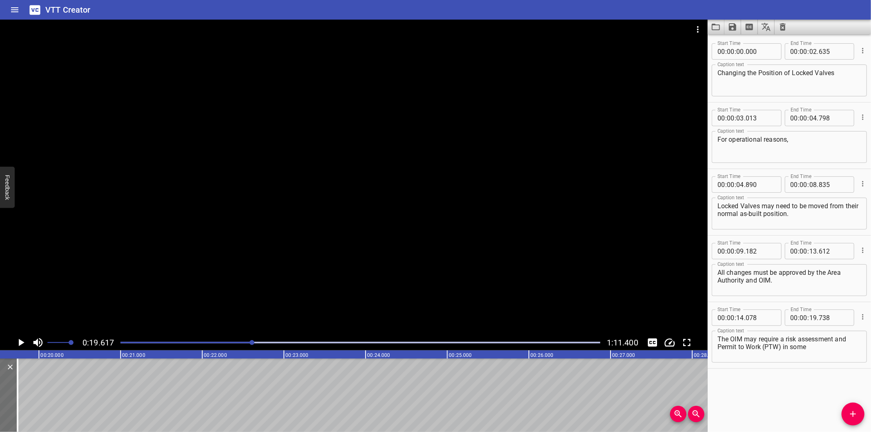
scroll to position [0, 1601]
click at [834, 347] on textarea "The OIM may require a risk assessment and Permit to Work (PTW) in some" at bounding box center [789, 346] width 144 height 23
paste textarea "circumstances."
click at [227, 345] on div at bounding box center [360, 342] width 489 height 11
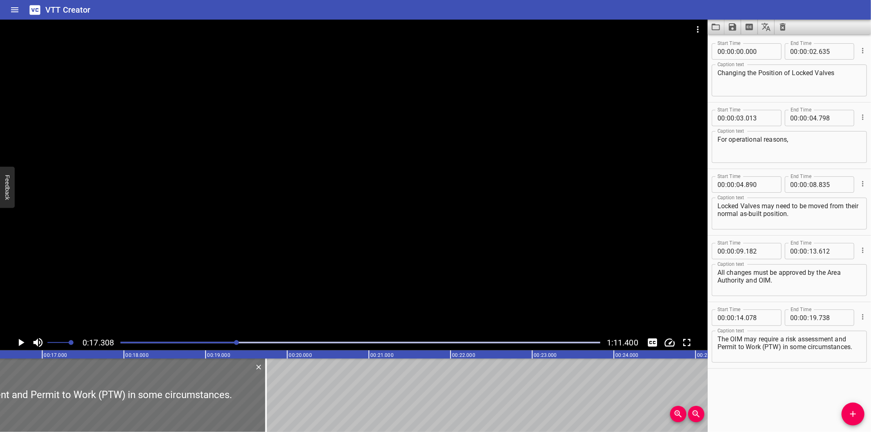
scroll to position [0, 1323]
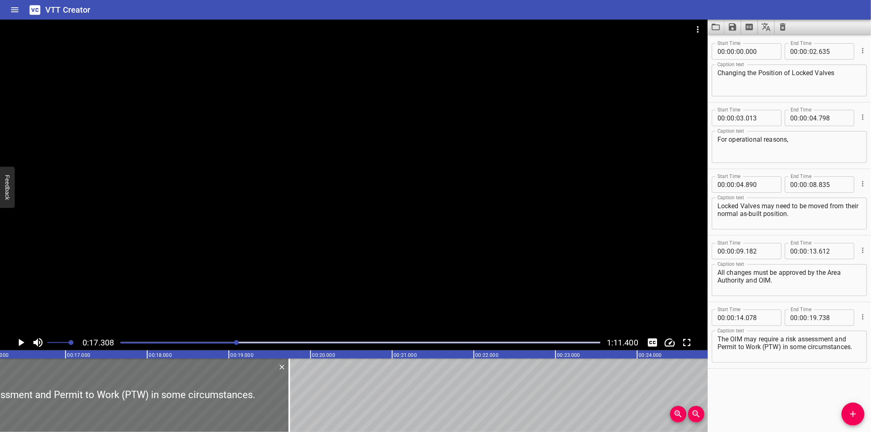
click at [213, 345] on div at bounding box center [360, 342] width 489 height 11
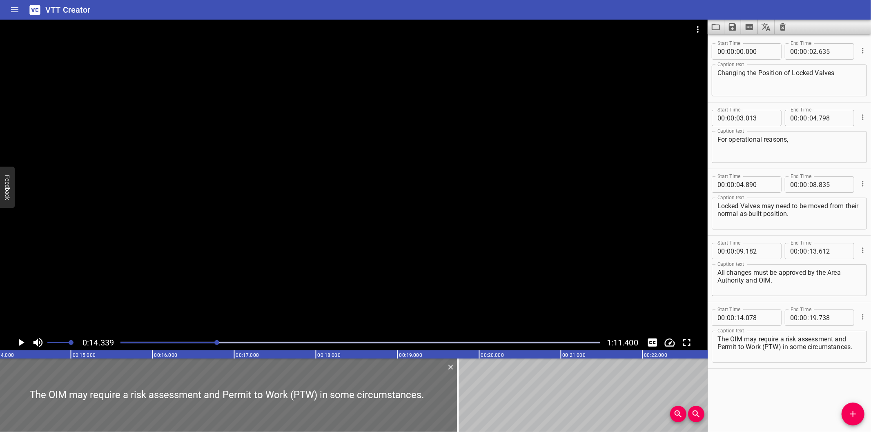
scroll to position [0, 1170]
click at [741, 382] on div "Start Time 00 : 00 : 00 . 000 Start Time End Time 00 : 00 : 02 . 635 End Time C…" at bounding box center [788, 233] width 163 height 398
click at [304, 240] on div at bounding box center [353, 177] width 707 height 315
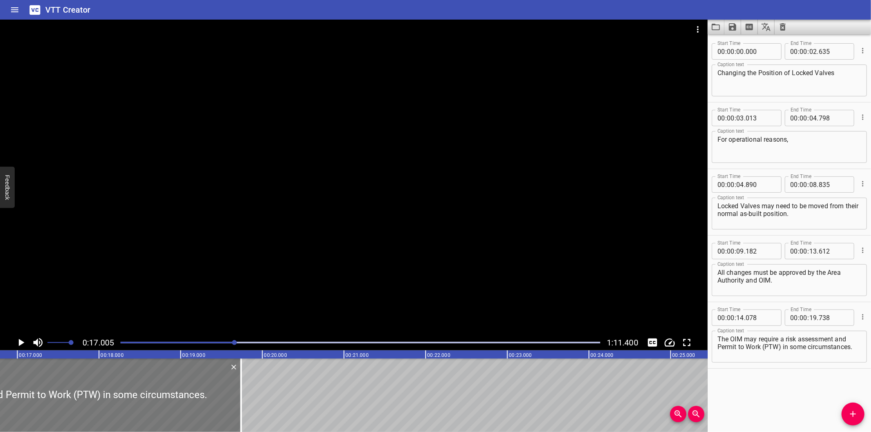
scroll to position [0, 1388]
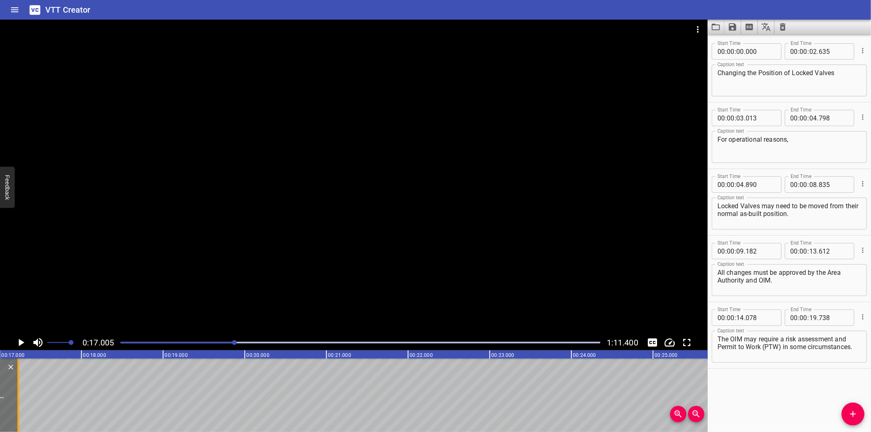
drag, startPoint x: 222, startPoint y: 402, endPoint x: 15, endPoint y: 410, distance: 207.1
click at [17, 410] on div at bounding box center [18, 394] width 2 height 73
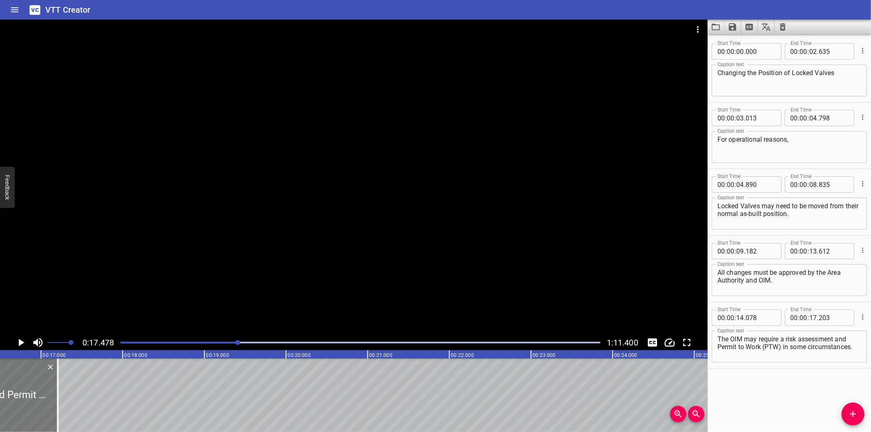
scroll to position [0, 1336]
click at [225, 339] on div at bounding box center [360, 342] width 489 height 11
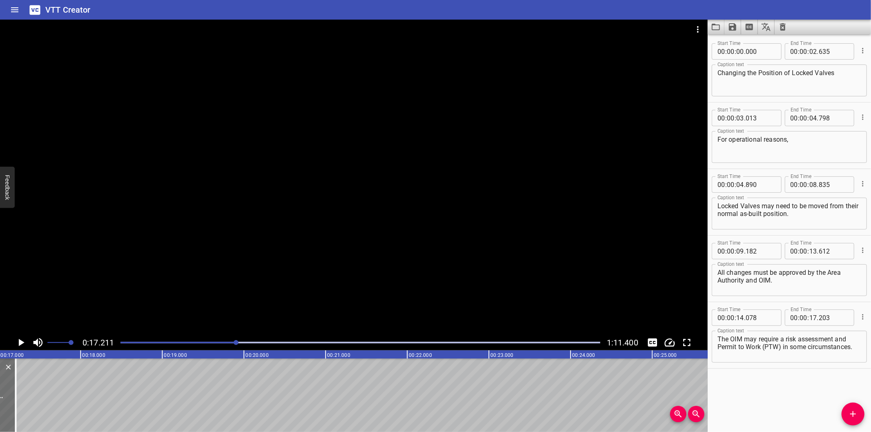
scroll to position [0, 1345]
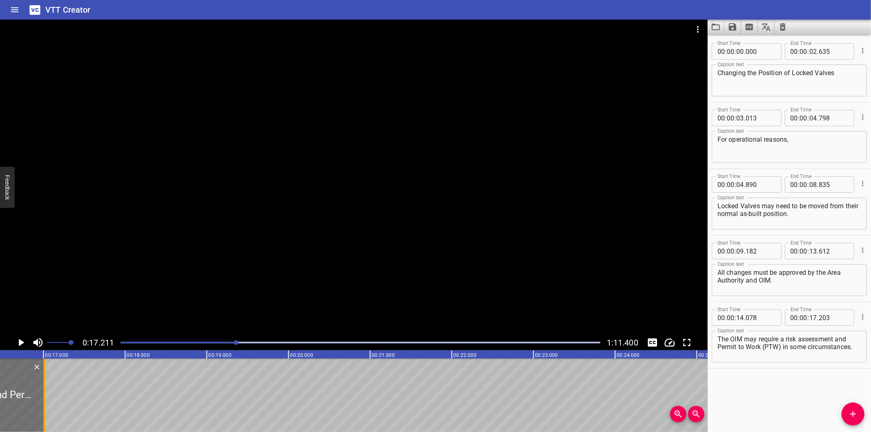
drag, startPoint x: 62, startPoint y: 406, endPoint x: 46, endPoint y: 409, distance: 16.3
click at [46, 409] on div at bounding box center [44, 394] width 8 height 73
drag, startPoint x: 836, startPoint y: 340, endPoint x: 874, endPoint y: 377, distance: 53.4
click at [870, 377] on html "VTT Creator Caption Editor Batch Transcribe Login Sign Up Privacy Contact 0:17.…" at bounding box center [435, 216] width 871 height 432
click at [851, 412] on icon "Add Cue" at bounding box center [853, 414] width 10 height 10
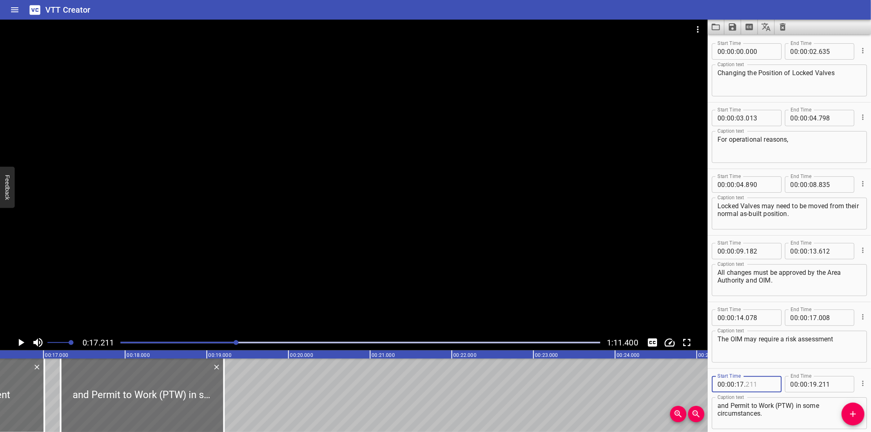
click at [760, 382] on input "number" at bounding box center [760, 384] width 30 height 16
click at [370, 264] on div at bounding box center [353, 177] width 707 height 315
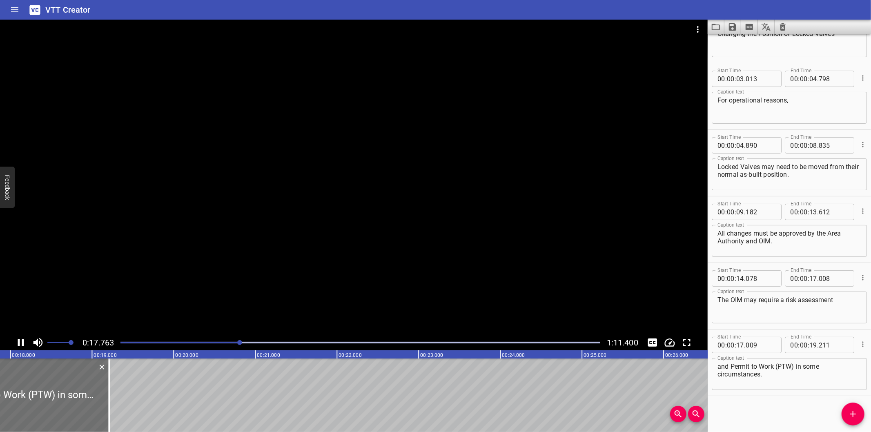
scroll to position [0, 1460]
drag, startPoint x: 108, startPoint y: 398, endPoint x: 154, endPoint y: 407, distance: 46.8
click at [154, 407] on div at bounding box center [154, 394] width 2 height 73
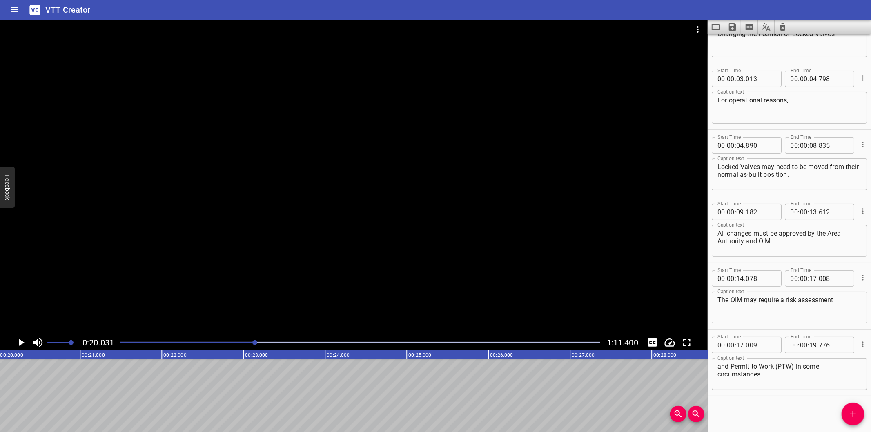
scroll to position [0, 1635]
click at [854, 415] on icon "Add Cue" at bounding box center [853, 414] width 10 height 10
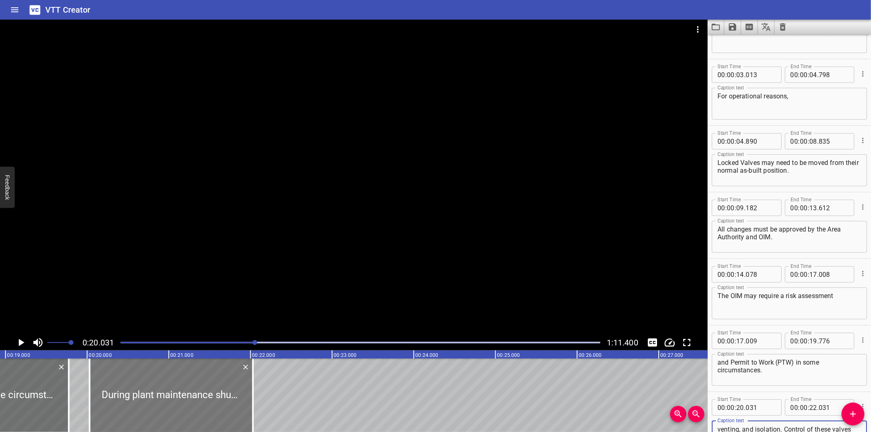
scroll to position [0, 1545]
drag, startPoint x: 156, startPoint y: 402, endPoint x: 152, endPoint y: 406, distance: 5.5
click at [152, 406] on div at bounding box center [179, 394] width 163 height 73
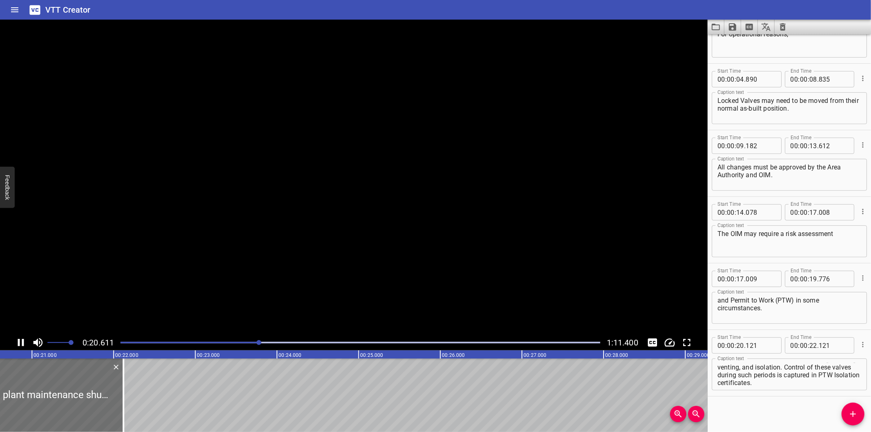
scroll to position [0, 1696]
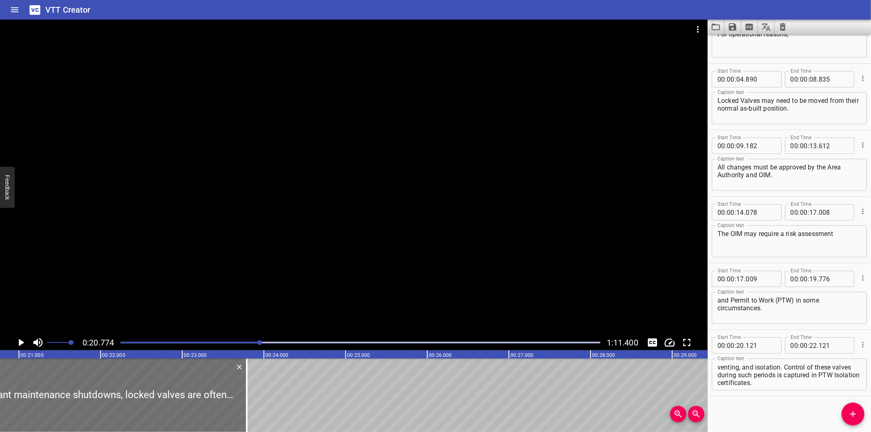
drag, startPoint x: 109, startPoint y: 401, endPoint x: 344, endPoint y: 398, distance: 235.1
click at [247, 398] on div at bounding box center [247, 394] width 2 height 73
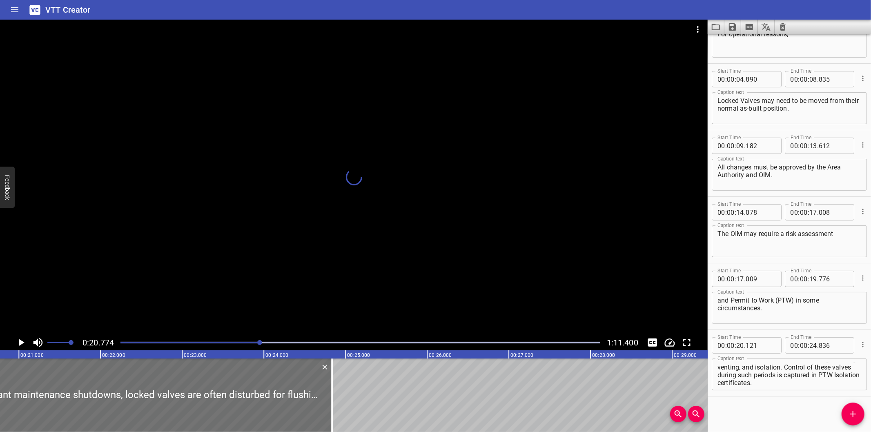
drag, startPoint x: 344, startPoint y: 398, endPoint x: 361, endPoint y: 399, distance: 17.1
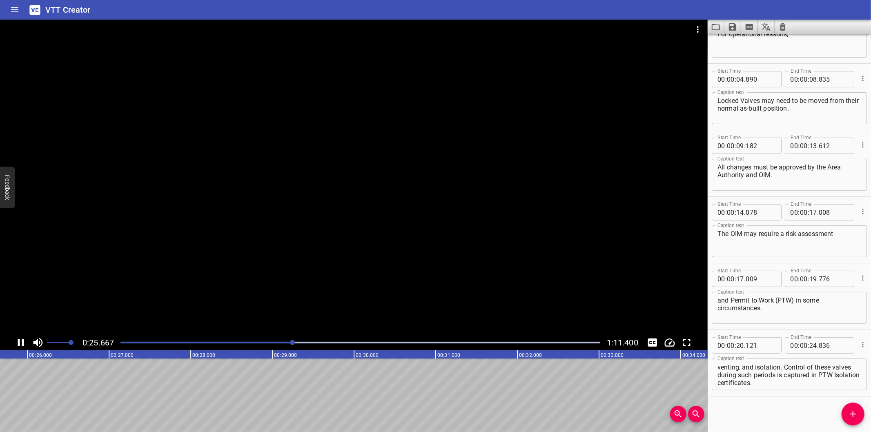
click at [252, 338] on div "0:25.667 1:11.400" at bounding box center [353, 343] width 707 height 16
click at [268, 344] on div at bounding box center [360, 342] width 489 height 11
click at [296, 344] on div at bounding box center [298, 342] width 5 height 5
click at [251, 344] on div at bounding box center [360, 342] width 489 height 11
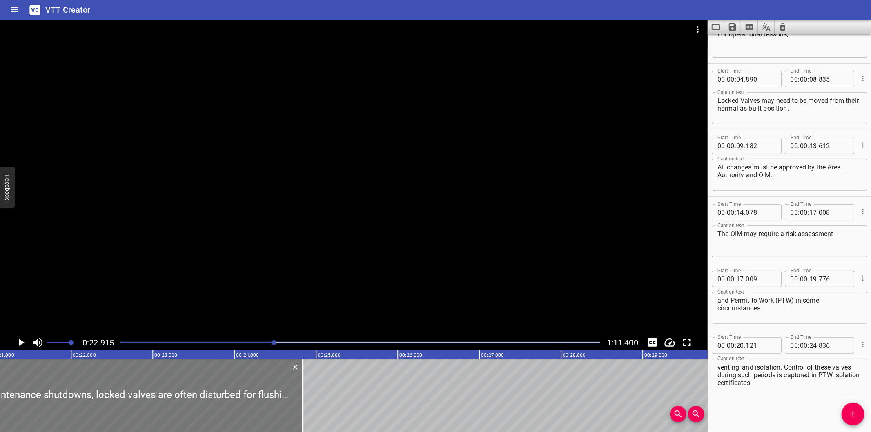
scroll to position [0, 1720]
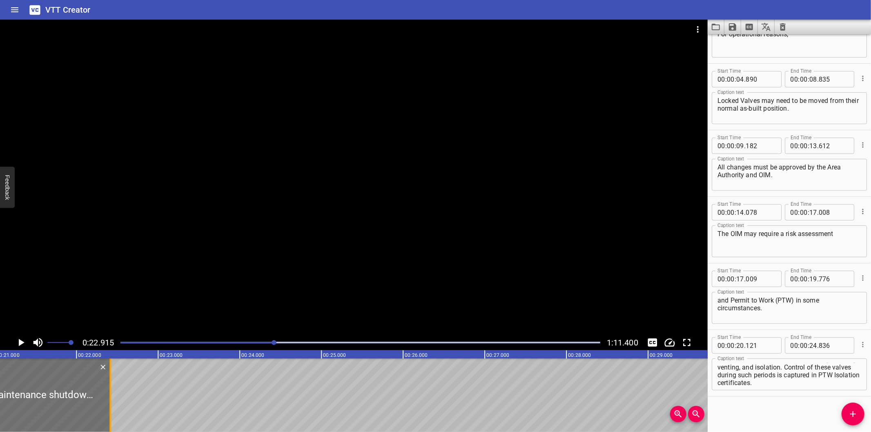
drag, startPoint x: 309, startPoint y: 406, endPoint x: 112, endPoint y: 402, distance: 197.6
click at [112, 402] on div at bounding box center [110, 394] width 8 height 73
drag, startPoint x: 717, startPoint y: 373, endPoint x: 905, endPoint y: 426, distance: 195.2
click at [870, 426] on html "VTT Creator Caption Editor Batch Transcribe Login Sign Up Privacy Contact 0:22.…" at bounding box center [435, 216] width 871 height 432
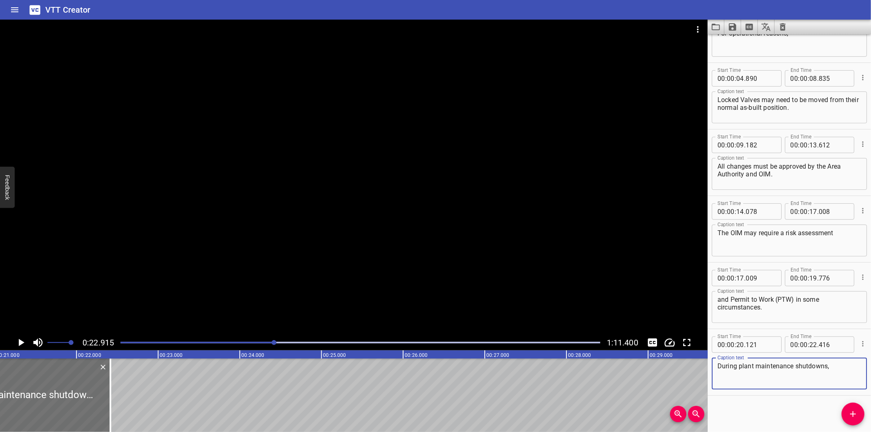
scroll to position [0, 0]
click at [851, 414] on icon "Add Cue" at bounding box center [853, 414] width 6 height 6
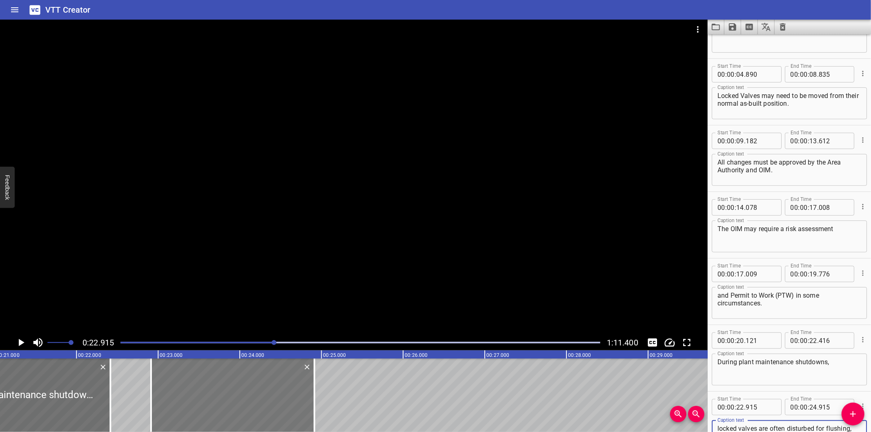
scroll to position [125, 0]
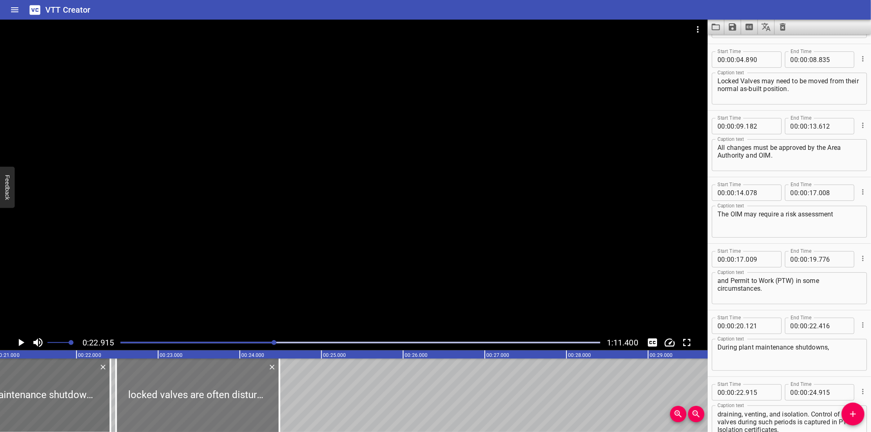
drag, startPoint x: 252, startPoint y: 392, endPoint x: 217, endPoint y: 396, distance: 35.4
click at [217, 396] on div at bounding box center [197, 394] width 163 height 73
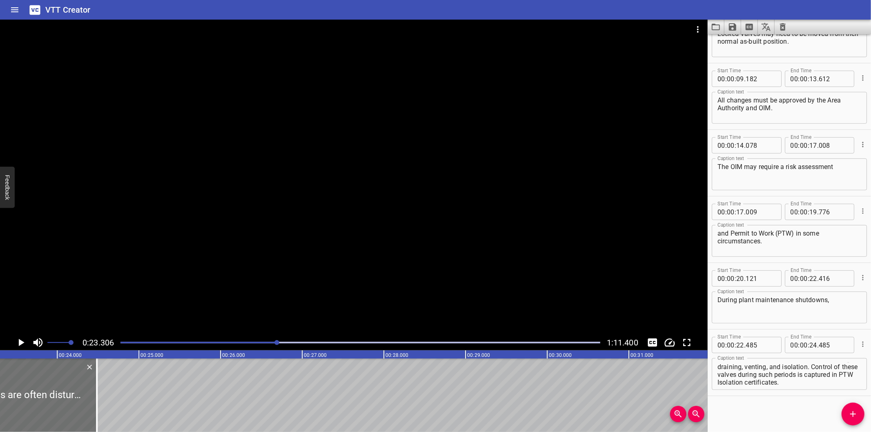
scroll to position [0, 1903]
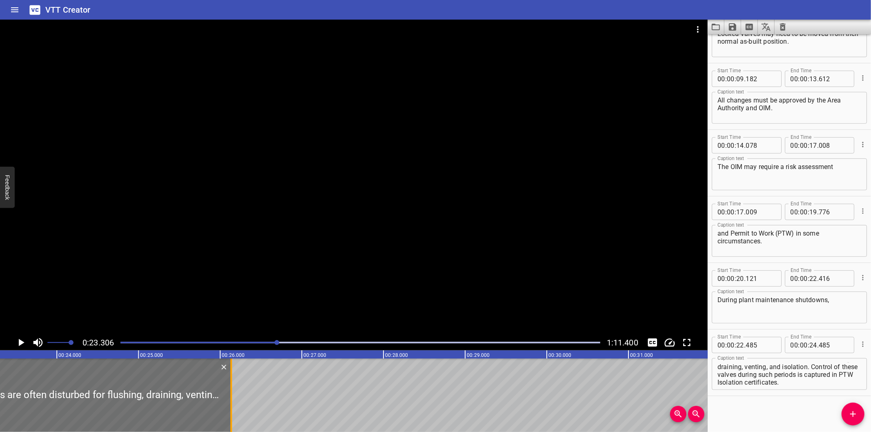
drag, startPoint x: 99, startPoint y: 396, endPoint x: 254, endPoint y: 402, distance: 154.8
click at [235, 401] on div at bounding box center [231, 394] width 8 height 73
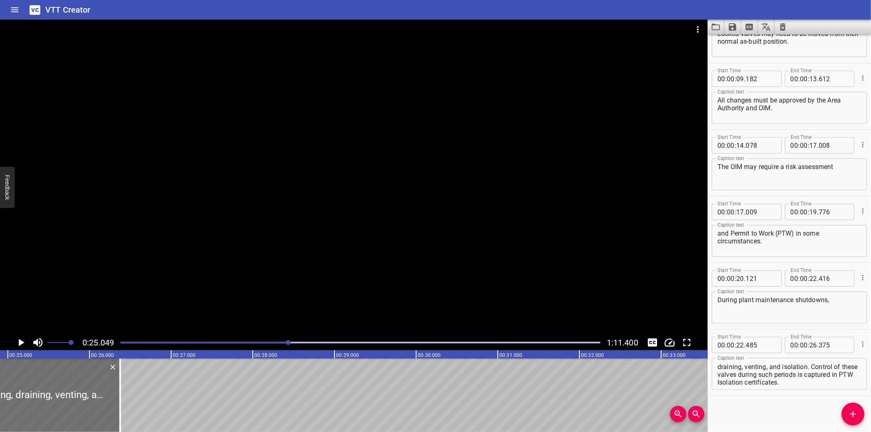
scroll to position [0, 2045]
drag, startPoint x: 109, startPoint y: 405, endPoint x: 136, endPoint y: 401, distance: 26.7
click at [111, 405] on div at bounding box center [108, 394] width 8 height 73
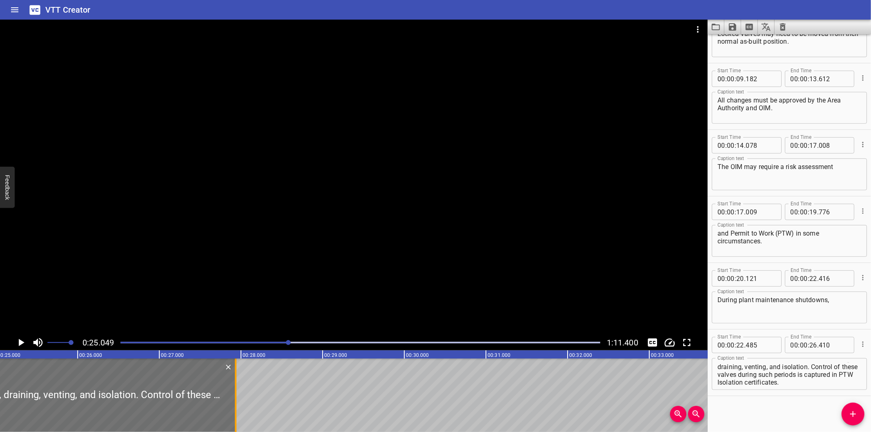
drag, startPoint x: 113, startPoint y: 394, endPoint x: 237, endPoint y: 395, distance: 124.5
click at [237, 395] on div at bounding box center [235, 394] width 8 height 73
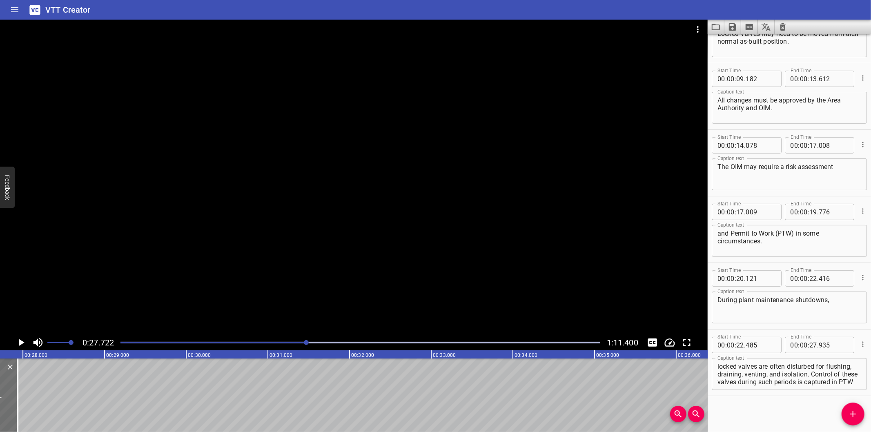
scroll to position [7, 0]
drag, startPoint x: 718, startPoint y: 381, endPoint x: 855, endPoint y: 411, distance: 140.0
click at [855, 411] on div "Start Time 00 : 00 : 00 . 000 Start Time End Time 00 : 00 : 02 . 635 End Time C…" at bounding box center [788, 233] width 163 height 398
click at [854, 413] on icon "Add Cue" at bounding box center [853, 414] width 10 height 10
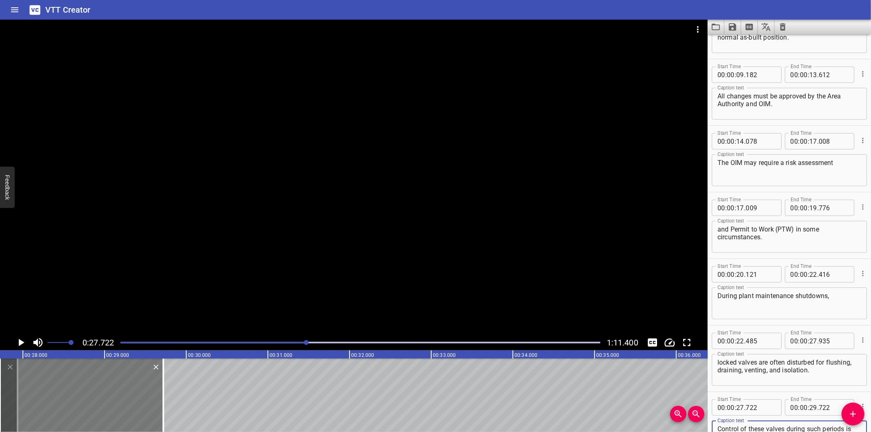
scroll to position [184, 0]
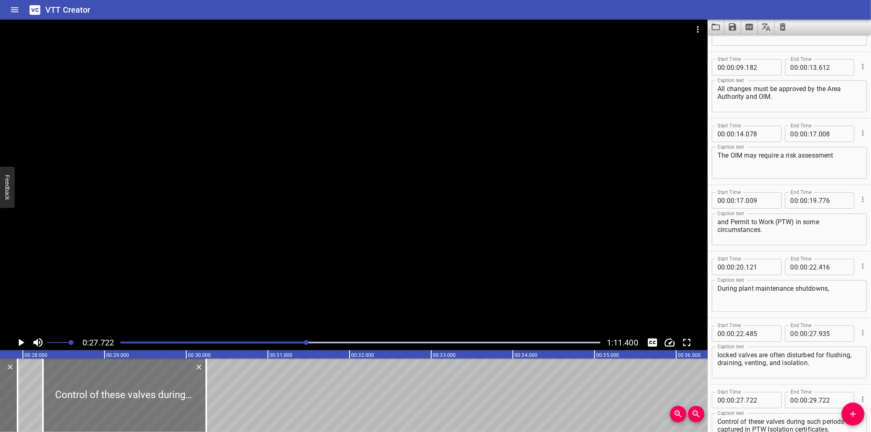
drag, startPoint x: 101, startPoint y: 394, endPoint x: 143, endPoint y: 396, distance: 42.1
click at [143, 396] on div at bounding box center [124, 394] width 163 height 73
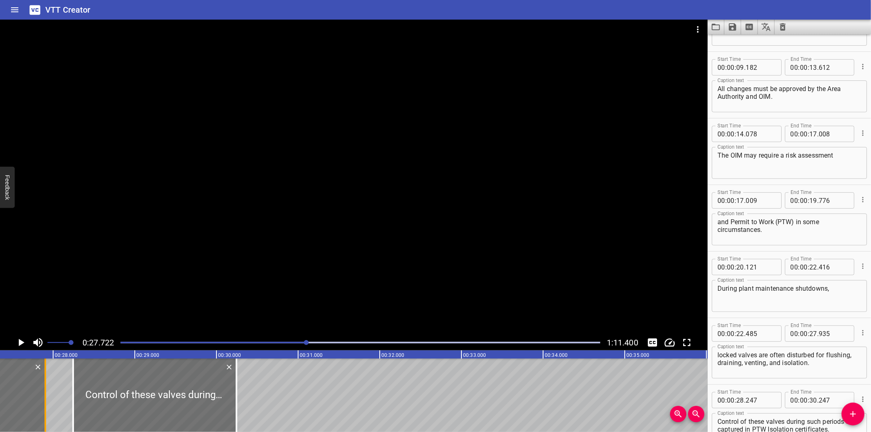
click at [46, 403] on div at bounding box center [45, 394] width 2 height 73
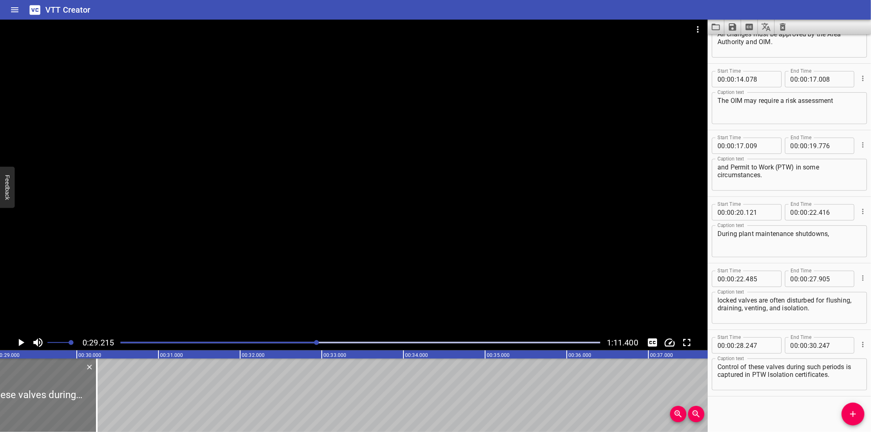
scroll to position [0, 2385]
click at [784, 261] on div "Start Time 00 : 00 : 20 . 121 Start Time End Time 00 : 00 : 22 . 416 End Time C…" at bounding box center [788, 230] width 163 height 66
click at [291, 231] on div at bounding box center [353, 177] width 707 height 315
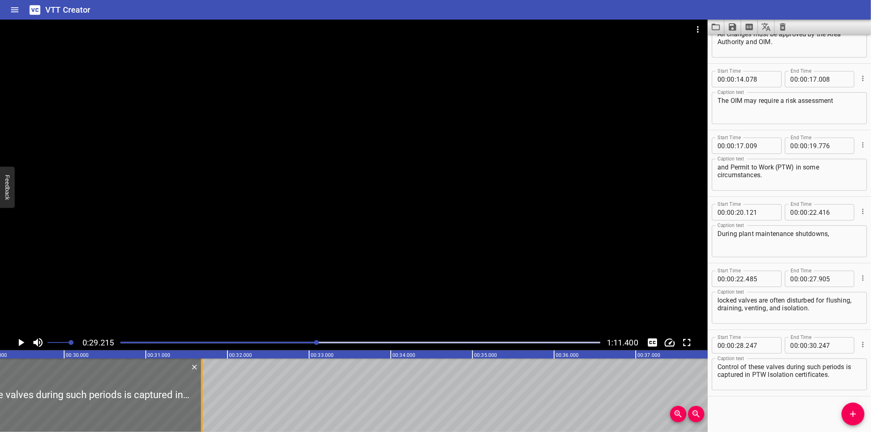
drag, startPoint x: 82, startPoint y: 398, endPoint x: 215, endPoint y: 395, distance: 132.7
click at [206, 395] on div at bounding box center [202, 394] width 8 height 73
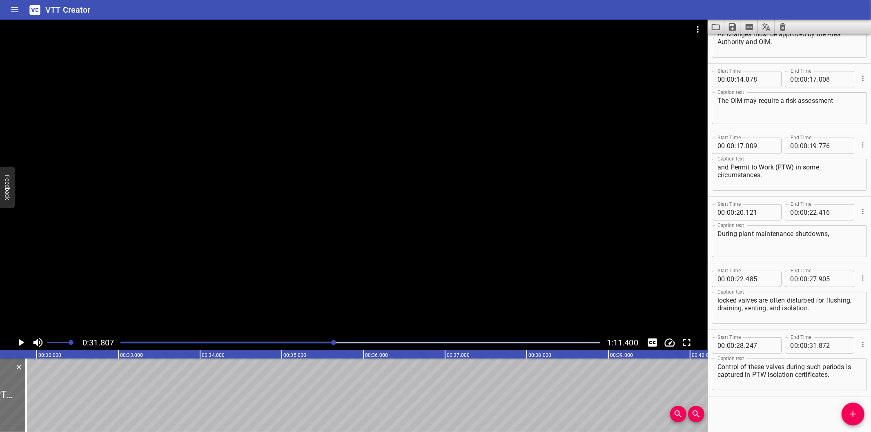
scroll to position [0, 2597]
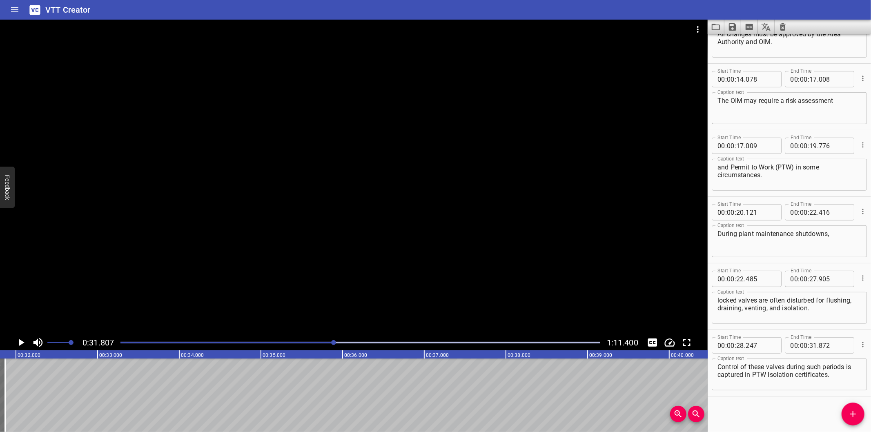
click at [302, 345] on div at bounding box center [360, 342] width 489 height 11
click at [331, 345] on div at bounding box center [333, 342] width 5 height 5
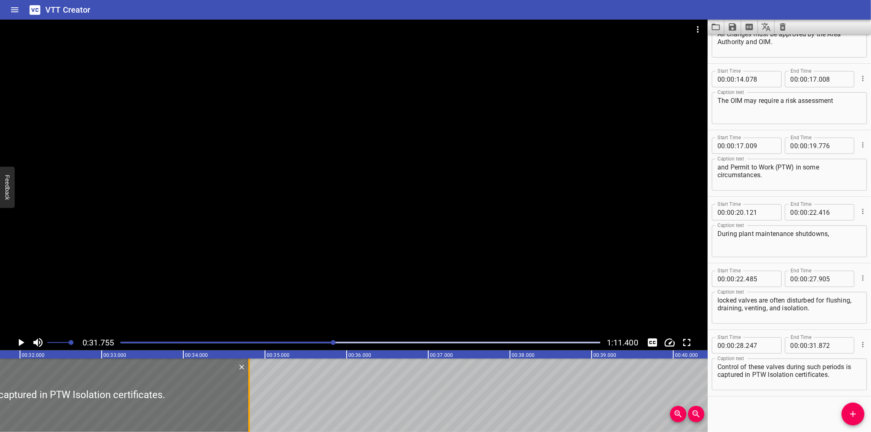
drag, startPoint x: 8, startPoint y: 407, endPoint x: 248, endPoint y: 411, distance: 239.6
click at [248, 411] on div at bounding box center [249, 394] width 2 height 73
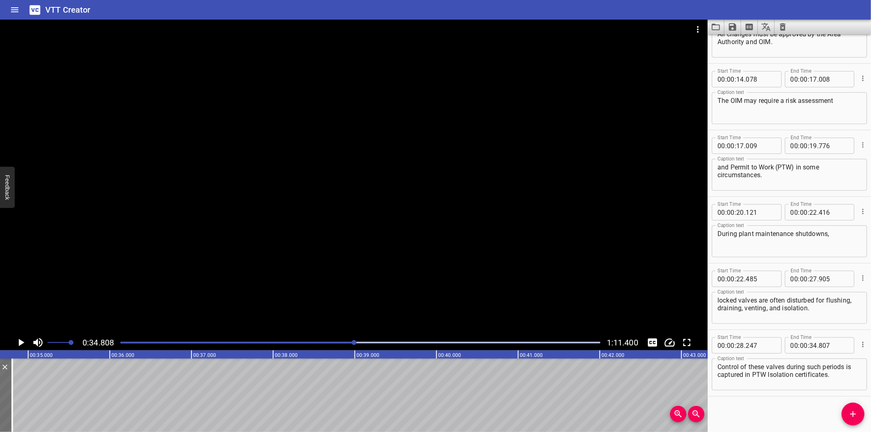
scroll to position [0, 2841]
click at [345, 344] on div at bounding box center [360, 342] width 489 height 11
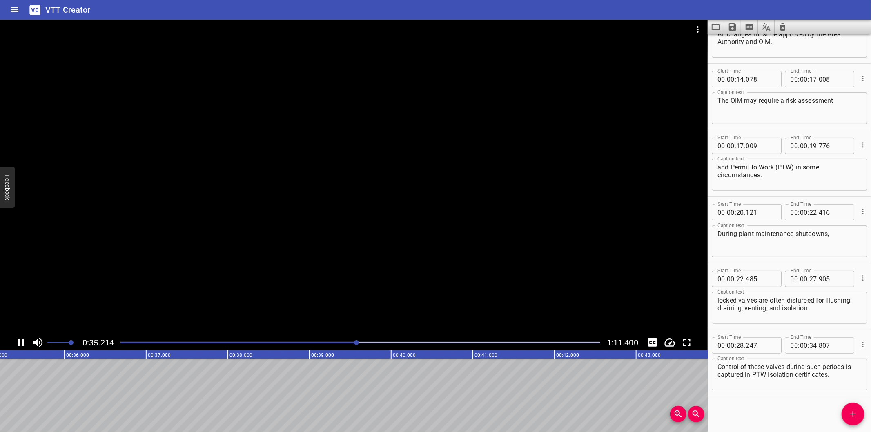
click at [227, 294] on div at bounding box center [353, 177] width 707 height 315
click at [856, 414] on icon "Add Cue" at bounding box center [853, 414] width 10 height 10
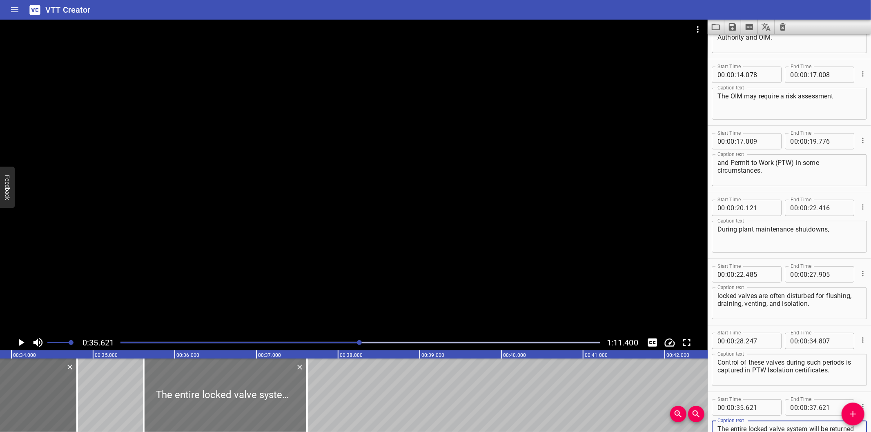
scroll to position [0, 2757]
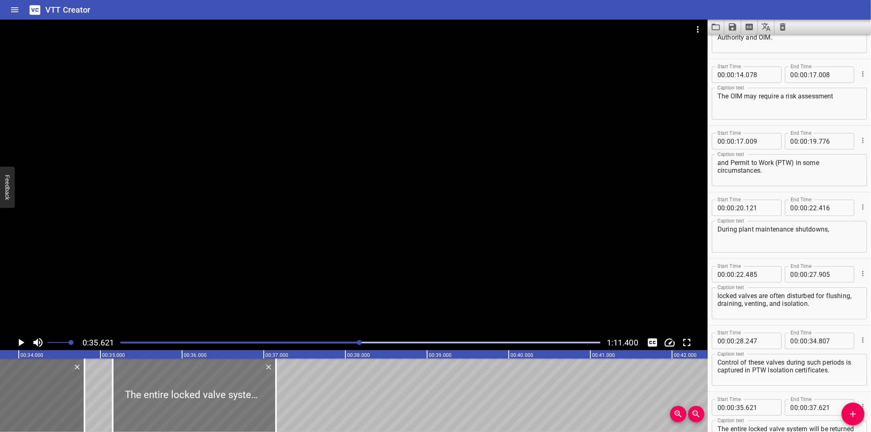
drag, startPoint x: 263, startPoint y: 410, endPoint x: 225, endPoint y: 411, distance: 38.0
click at [225, 411] on div at bounding box center [194, 394] width 163 height 73
click at [279, 261] on div at bounding box center [353, 177] width 707 height 315
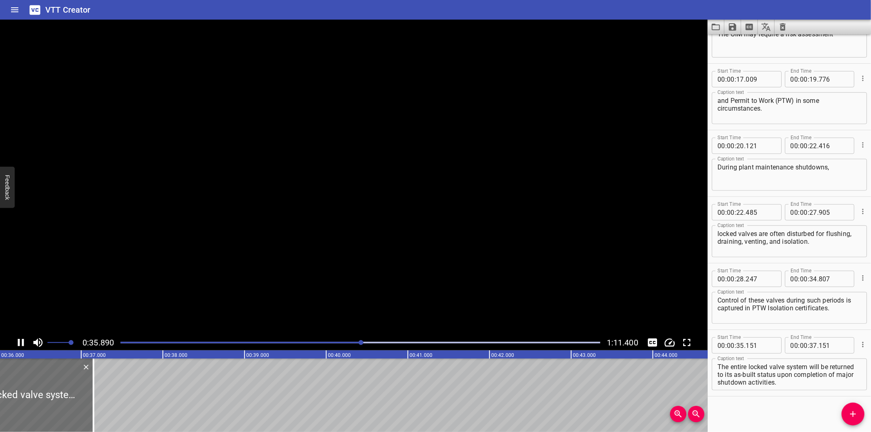
scroll to position [0, 2955]
click at [76, 393] on div at bounding box center [77, 394] width 8 height 73
click at [78, 393] on div at bounding box center [78, 394] width 2 height 73
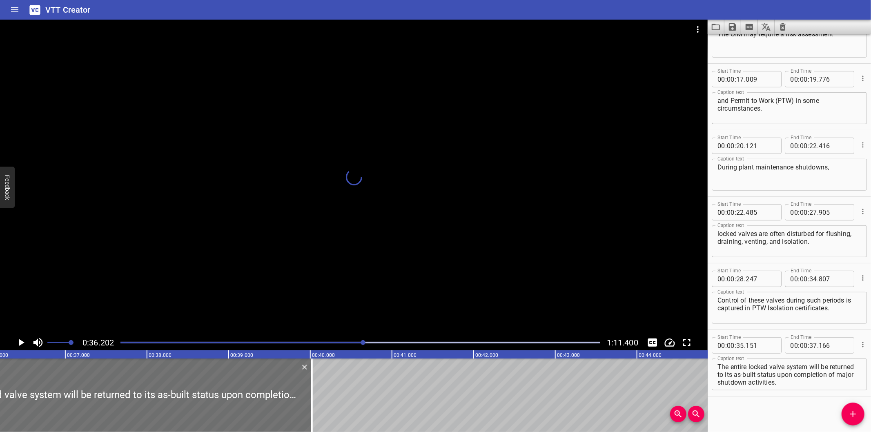
click at [311, 394] on div at bounding box center [312, 394] width 2 height 73
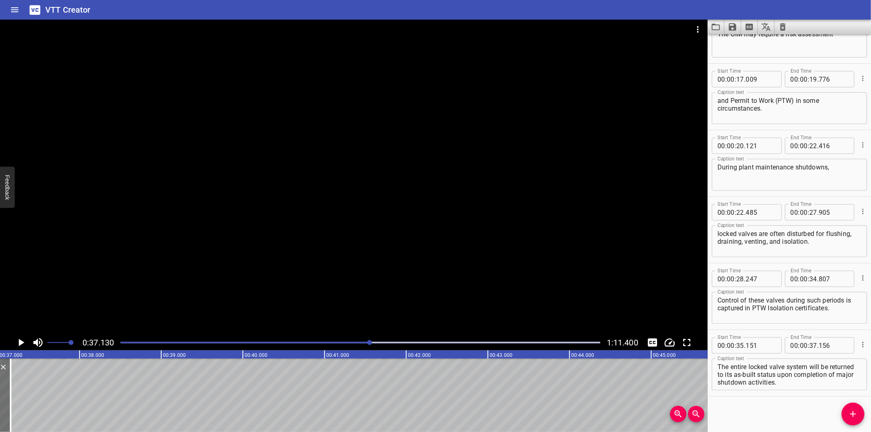
scroll to position [0, 3031]
click at [340, 345] on div at bounding box center [360, 342] width 489 height 11
click at [367, 345] on div at bounding box center [369, 342] width 5 height 5
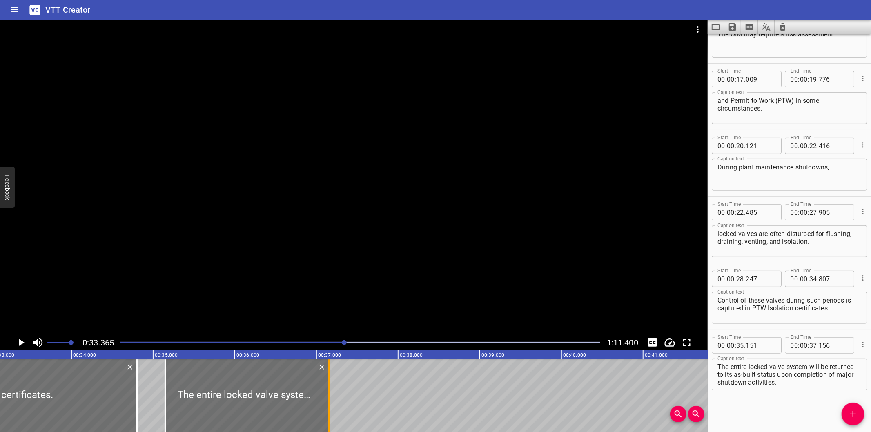
scroll to position [0, 2724]
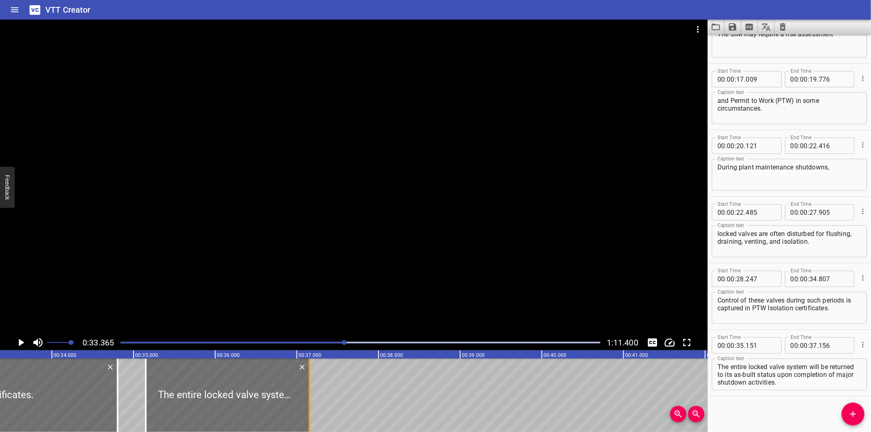
drag, startPoint x: 308, startPoint y: 405, endPoint x: 317, endPoint y: 405, distance: 8.6
click at [310, 405] on div at bounding box center [310, 394] width 2 height 73
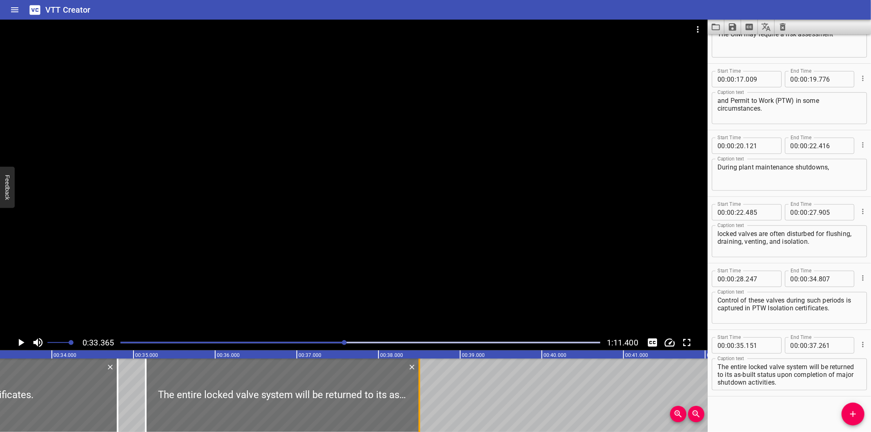
drag, startPoint x: 317, startPoint y: 405, endPoint x: 463, endPoint y: 409, distance: 146.6
click at [420, 409] on div at bounding box center [419, 394] width 2 height 73
click at [464, 409] on div at bounding box center [465, 394] width 2 height 73
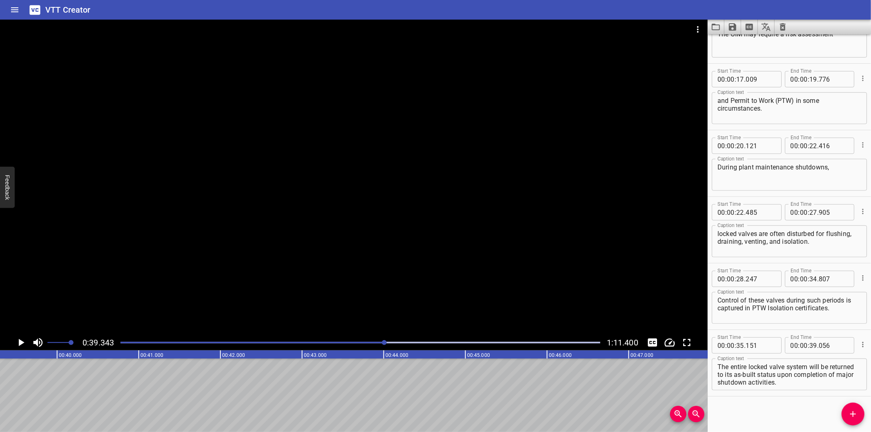
scroll to position [0, 3212]
click at [350, 340] on div at bounding box center [360, 342] width 489 height 11
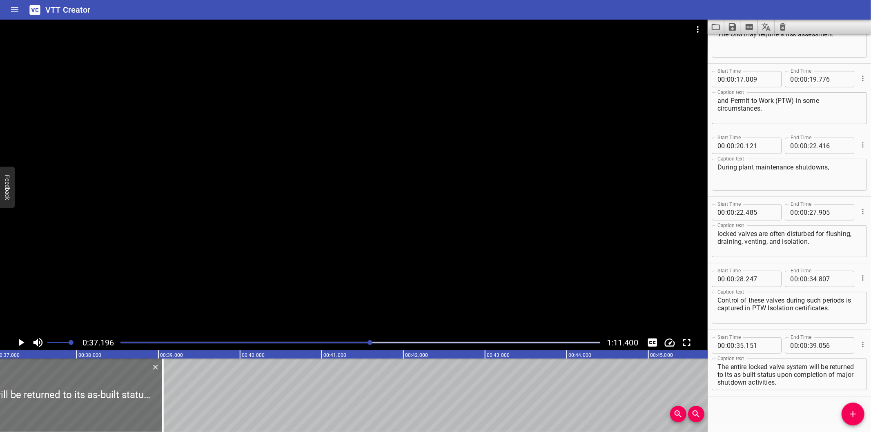
scroll to position [0, 3036]
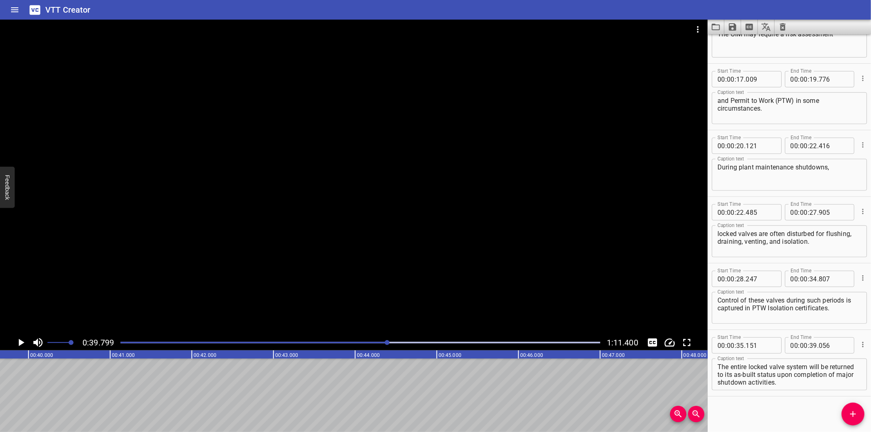
scroll to position [0, 3249]
click at [333, 342] on div "Play progress" at bounding box center [148, 343] width 480 height 2
click at [385, 342] on div at bounding box center [387, 342] width 5 height 5
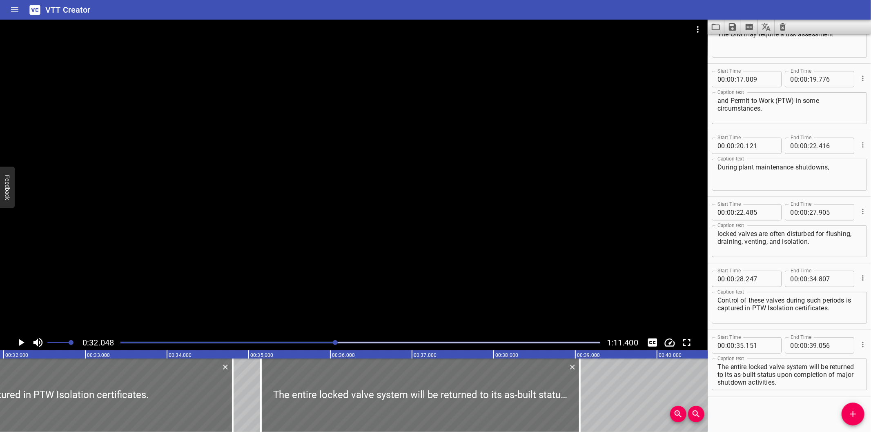
scroll to position [0, 2617]
drag, startPoint x: 745, startPoint y: 401, endPoint x: 704, endPoint y: 390, distance: 42.8
click at [745, 401] on div "Start Time 00 : 00 : 00 . 000 Start Time End Time 00 : 00 : 02 . 635 End Time C…" at bounding box center [788, 233] width 163 height 398
click at [391, 280] on div at bounding box center [353, 177] width 707 height 315
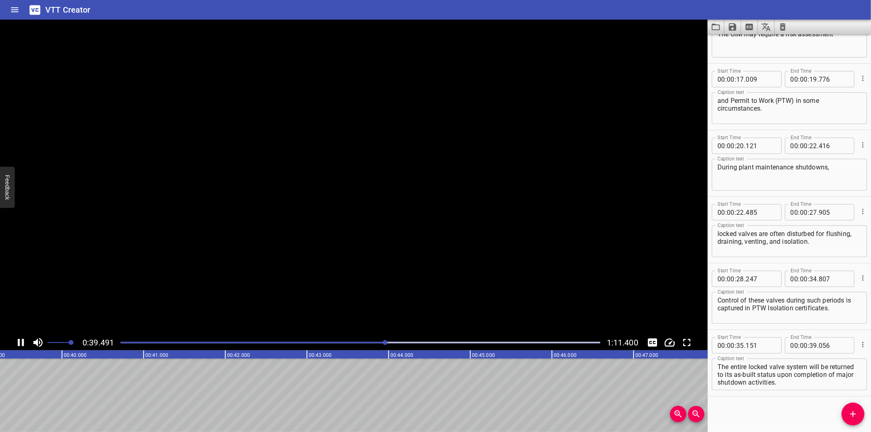
scroll to position [0, 3232]
click at [377, 342] on div "Play progress" at bounding box center [147, 343] width 480 height 2
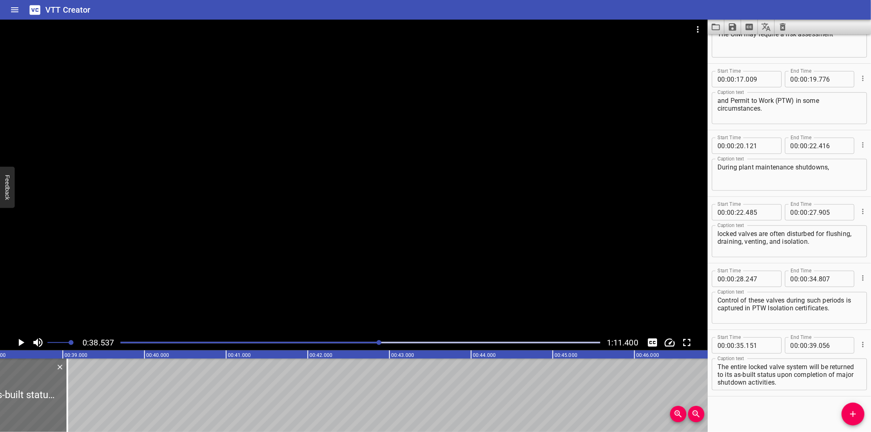
scroll to position [0, 3146]
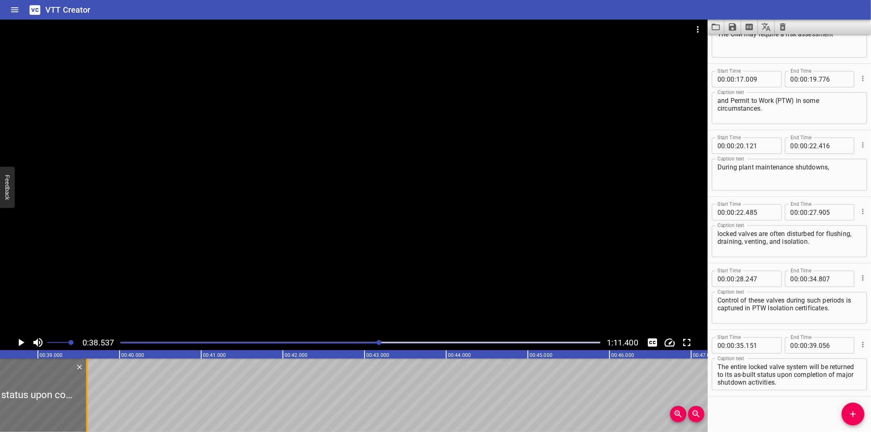
drag, startPoint x: 40, startPoint y: 410, endPoint x: 85, endPoint y: 403, distance: 45.4
click at [85, 403] on div at bounding box center [87, 394] width 8 height 73
drag, startPoint x: 805, startPoint y: 372, endPoint x: 841, endPoint y: 414, distance: 55.5
click at [841, 414] on div "Start Time 00 : 00 : 00 . 000 Start Time End Time 00 : 00 : 02 . 635 End Time C…" at bounding box center [788, 233] width 163 height 398
click at [851, 416] on icon "Add Cue" at bounding box center [853, 414] width 10 height 10
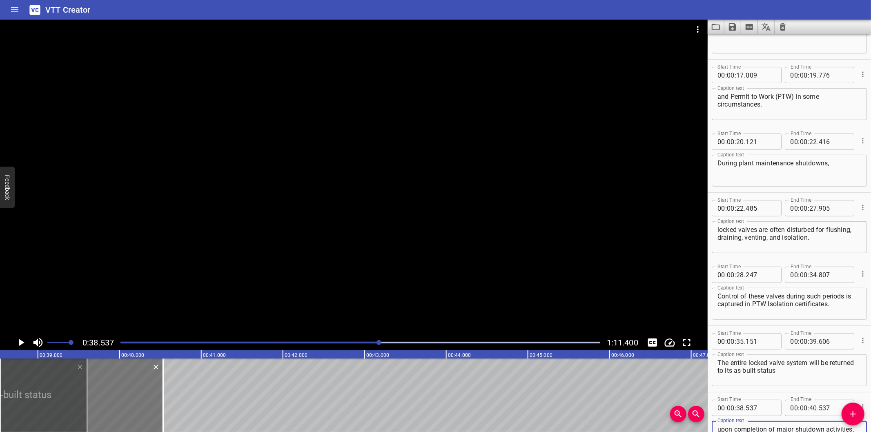
scroll to position [317, 0]
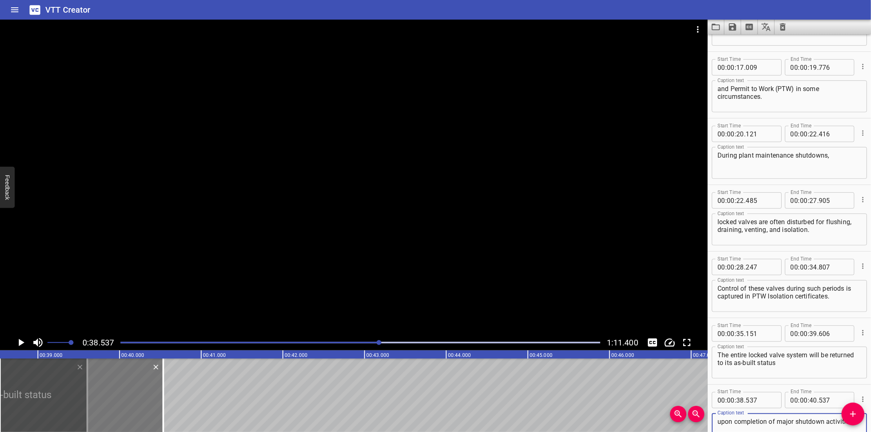
drag, startPoint x: 145, startPoint y: 393, endPoint x: 149, endPoint y: 393, distance: 4.5
click at [146, 393] on div at bounding box center [81, 394] width 163 height 73
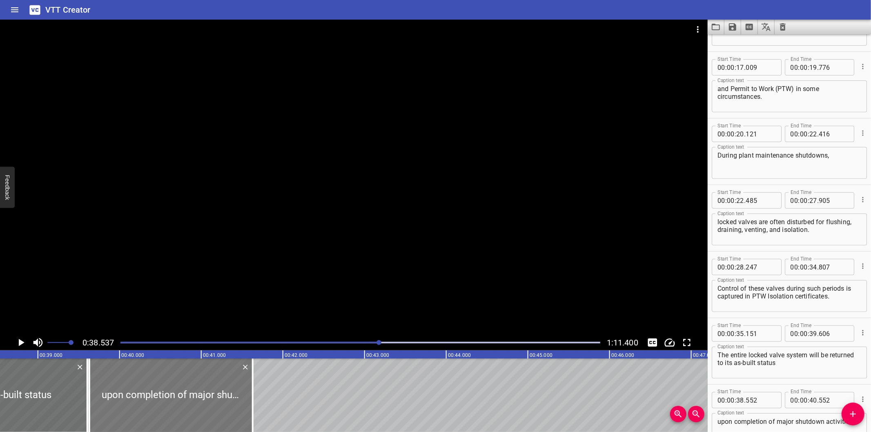
drag, startPoint x: 149, startPoint y: 393, endPoint x: 236, endPoint y: 391, distance: 86.6
click at [236, 391] on div at bounding box center [170, 394] width 163 height 73
click at [763, 398] on input "632" at bounding box center [760, 400] width 30 height 16
click at [763, 398] on input "number" at bounding box center [760, 400] width 30 height 16
click at [474, 258] on div at bounding box center [353, 177] width 707 height 315
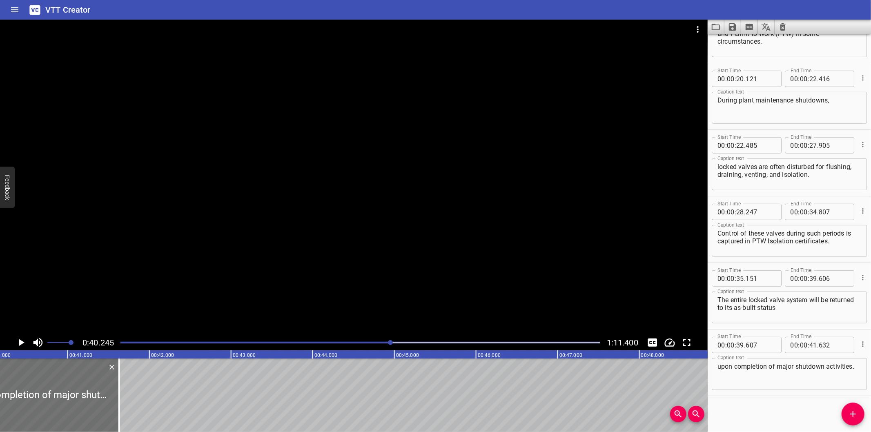
scroll to position [0, 3285]
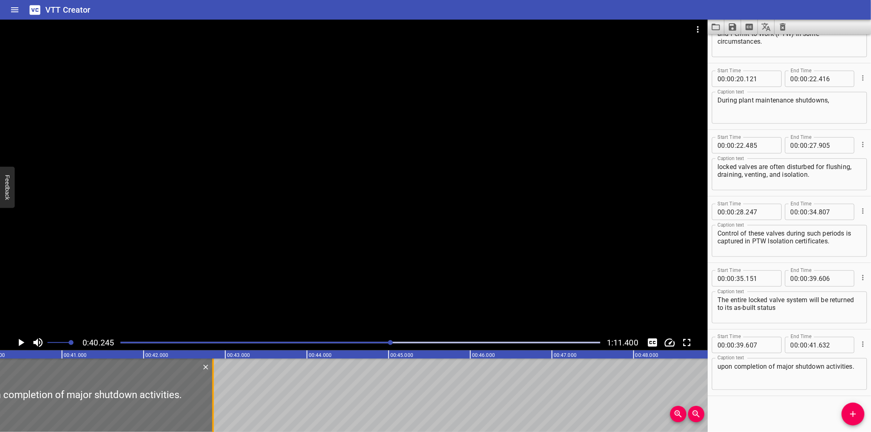
drag, startPoint x: 112, startPoint y: 398, endPoint x: 211, endPoint y: 391, distance: 99.0
click at [211, 391] on div at bounding box center [213, 394] width 8 height 73
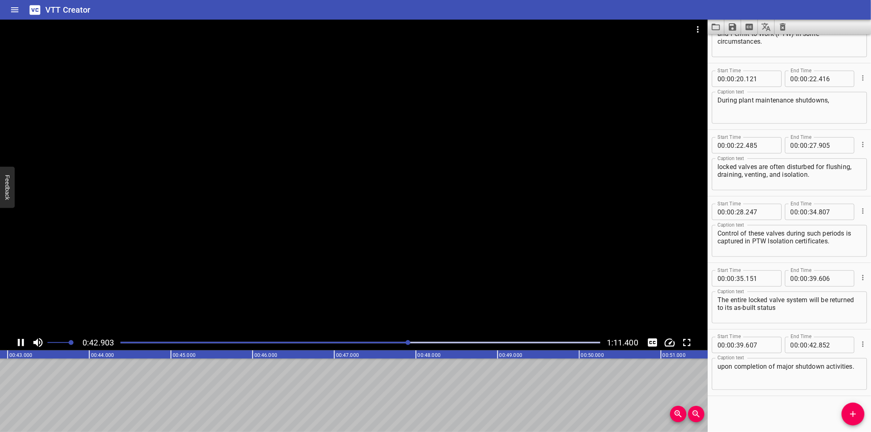
scroll to position [0, 3524]
click at [853, 413] on icon "Add Cue" at bounding box center [853, 414] width 6 height 6
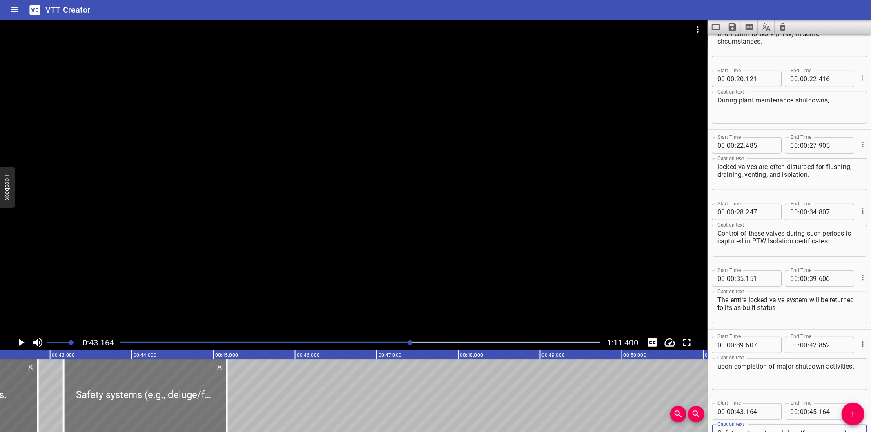
scroll to position [0, 3433]
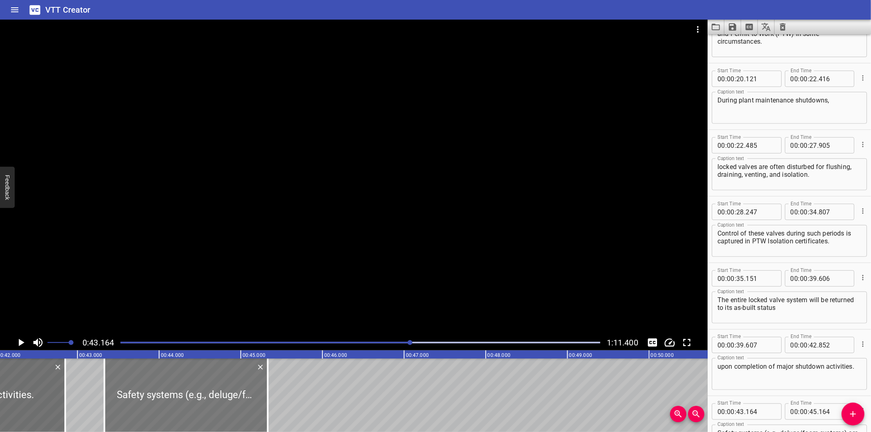
drag, startPoint x: 176, startPoint y: 396, endPoint x: 188, endPoint y: 401, distance: 12.8
click at [188, 401] on div at bounding box center [185, 394] width 163 height 73
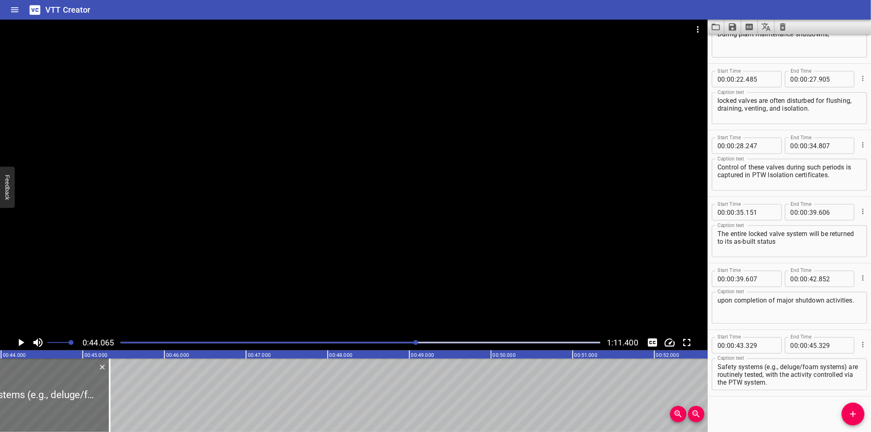
scroll to position [0, 3597]
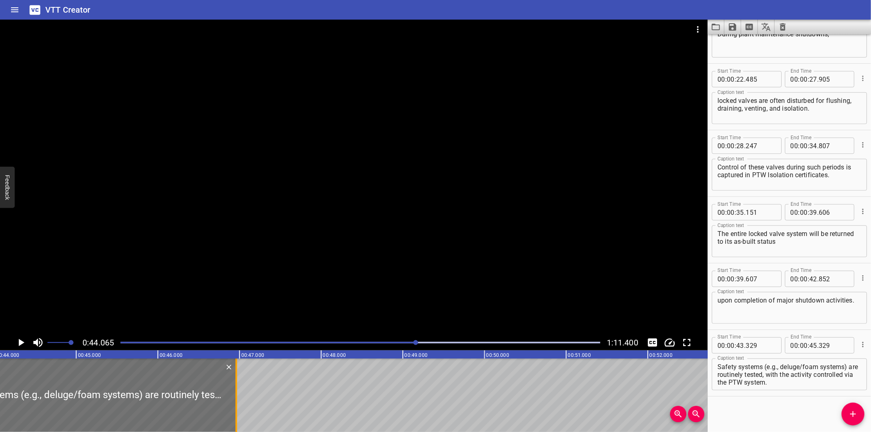
drag, startPoint x: 103, startPoint y: 405, endPoint x: 237, endPoint y: 407, distance: 133.9
click at [237, 407] on div at bounding box center [237, 394] width 2 height 73
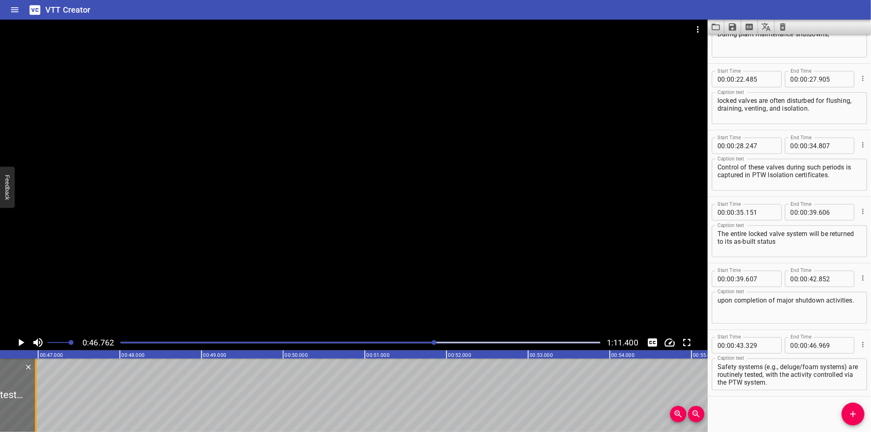
scroll to position [0, 3817]
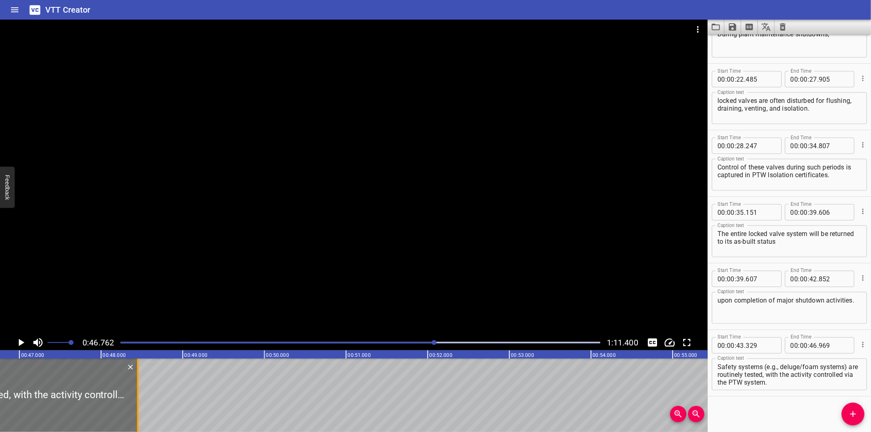
drag, startPoint x: 15, startPoint y: 410, endPoint x: 136, endPoint y: 412, distance: 121.3
click at [136, 411] on div at bounding box center [138, 394] width 8 height 73
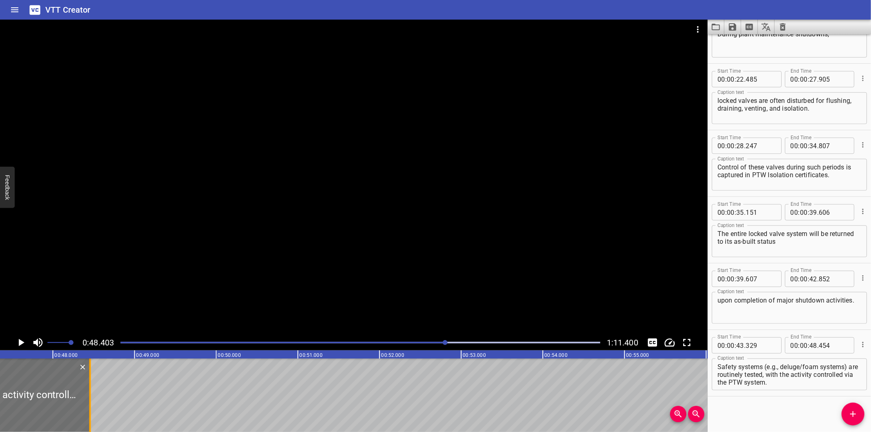
scroll to position [0, 3860]
click at [93, 402] on div at bounding box center [94, 394] width 2 height 73
drag, startPoint x: 777, startPoint y: 374, endPoint x: 829, endPoint y: 404, distance: 60.7
click at [829, 404] on div "Start Time 00 : 00 : 00 . 000 Start Time End Time 00 : 00 : 02 . 635 End Time C…" at bounding box center [788, 233] width 163 height 398
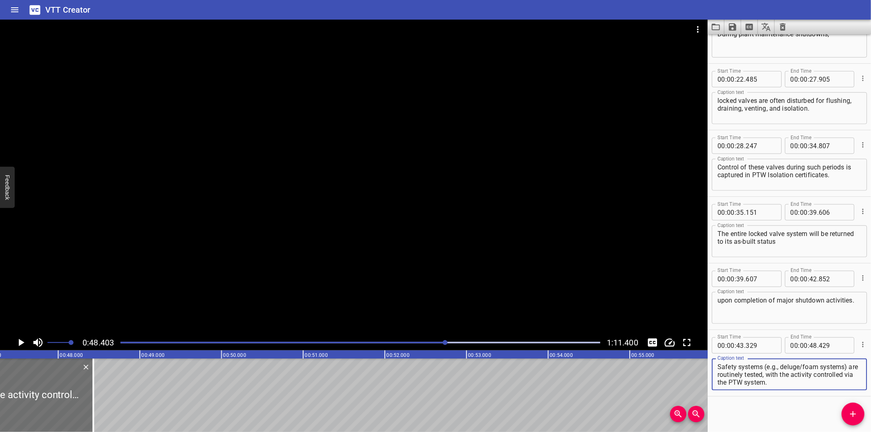
drag, startPoint x: 778, startPoint y: 374, endPoint x: 827, endPoint y: 393, distance: 52.0
click at [827, 393] on div "Start Time 00 : 00 : 43 . 329 Start Time End Time 00 : 00 : 48 . 429 End Time C…" at bounding box center [788, 363] width 163 height 66
click at [850, 410] on icon "Add Cue" at bounding box center [853, 414] width 10 height 10
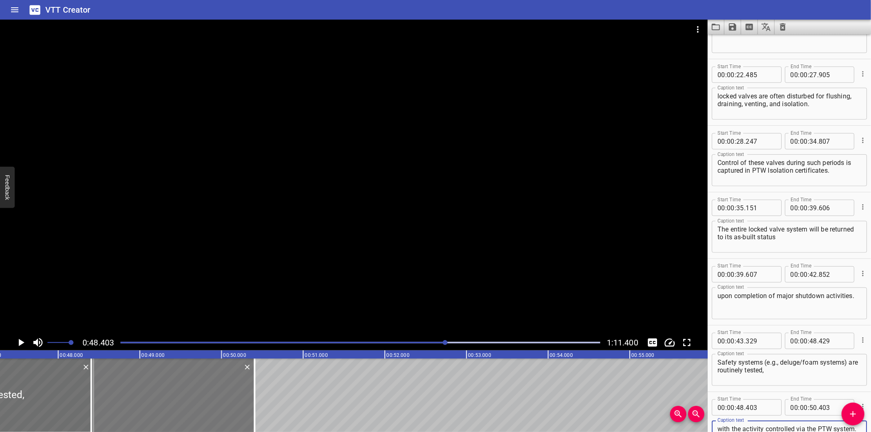
scroll to position [450, 0]
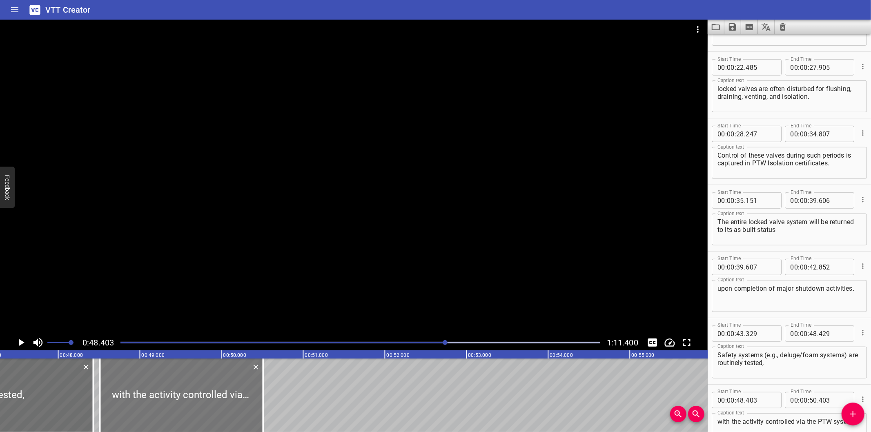
drag, startPoint x: 185, startPoint y: 388, endPoint x: 193, endPoint y: 391, distance: 9.0
click at [193, 391] on div at bounding box center [181, 394] width 163 height 73
click at [287, 271] on div at bounding box center [353, 177] width 707 height 315
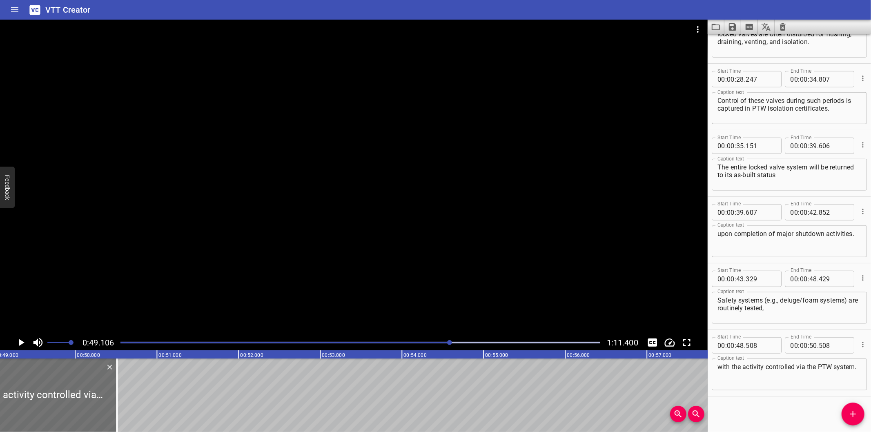
scroll to position [0, 4009]
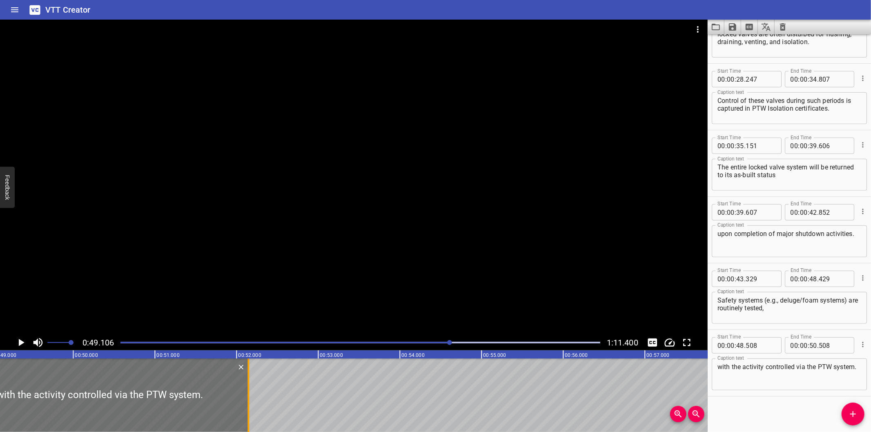
drag, startPoint x: 116, startPoint y: 398, endPoint x: 249, endPoint y: 402, distance: 133.6
click at [249, 402] on div at bounding box center [248, 394] width 8 height 73
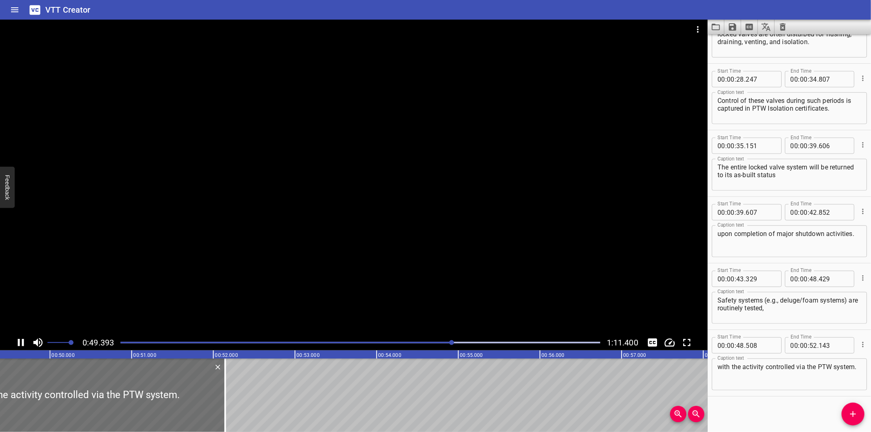
scroll to position [0, 4047]
click at [783, 405] on div "Start Time 00 : 00 : 00 . 000 Start Time End Time 00 : 00 : 02 . 635 End Time C…" at bounding box center [788, 233] width 163 height 398
click at [756, 409] on div "Start Time 00 : 00 : 00 . 000 Start Time End Time 00 : 00 : 02 . 635 End Time C…" at bounding box center [788, 233] width 163 height 398
click at [367, 287] on div at bounding box center [353, 177] width 707 height 315
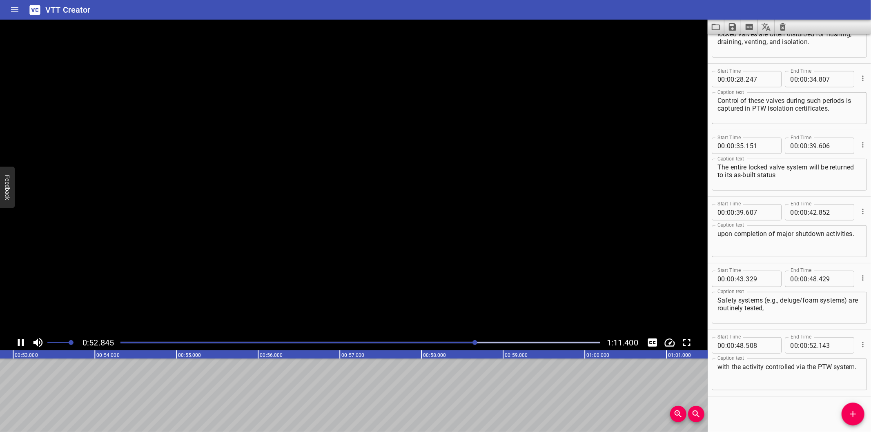
scroll to position [0, 4330]
drag, startPoint x: 847, startPoint y: 411, endPoint x: 835, endPoint y: 410, distance: 12.3
click at [847, 411] on span "Add Cue" at bounding box center [852, 414] width 23 height 10
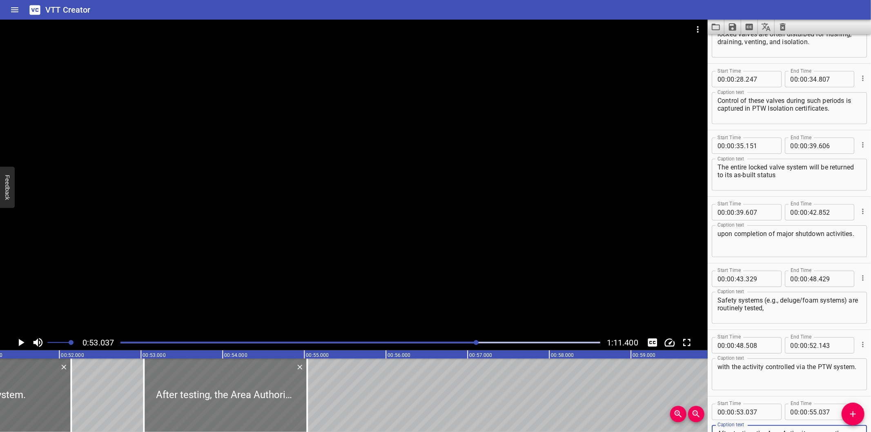
scroll to position [0, 4178]
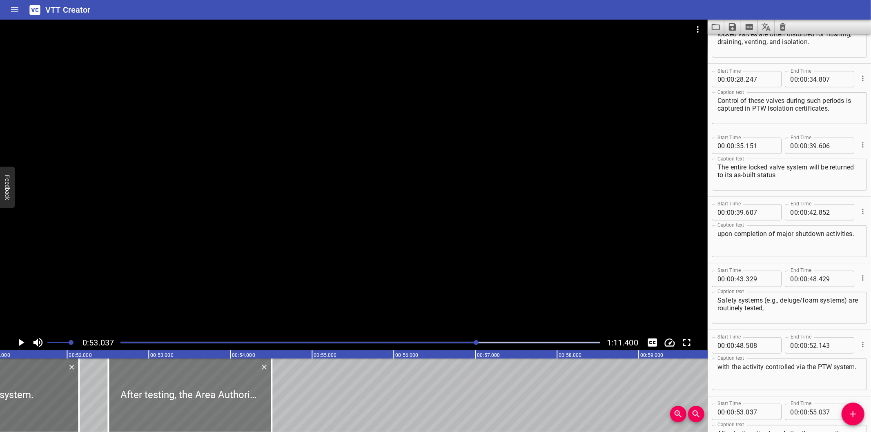
drag, startPoint x: 201, startPoint y: 398, endPoint x: 158, endPoint y: 404, distance: 43.7
click at [158, 404] on div at bounding box center [189, 394] width 163 height 73
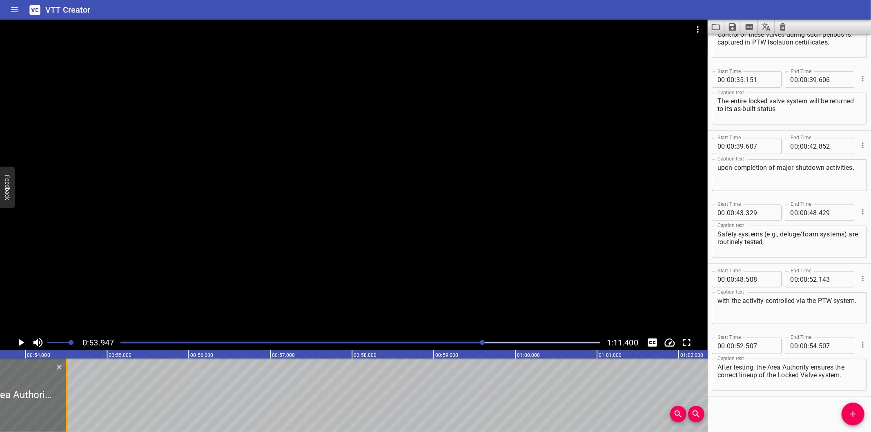
scroll to position [0, 4404]
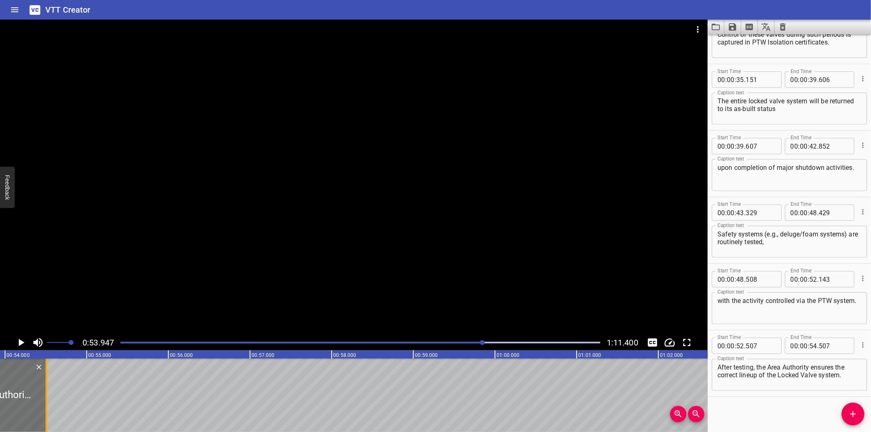
drag, startPoint x: 42, startPoint y: 407, endPoint x: 60, endPoint y: 405, distance: 17.7
click at [43, 407] on div at bounding box center [46, 394] width 8 height 73
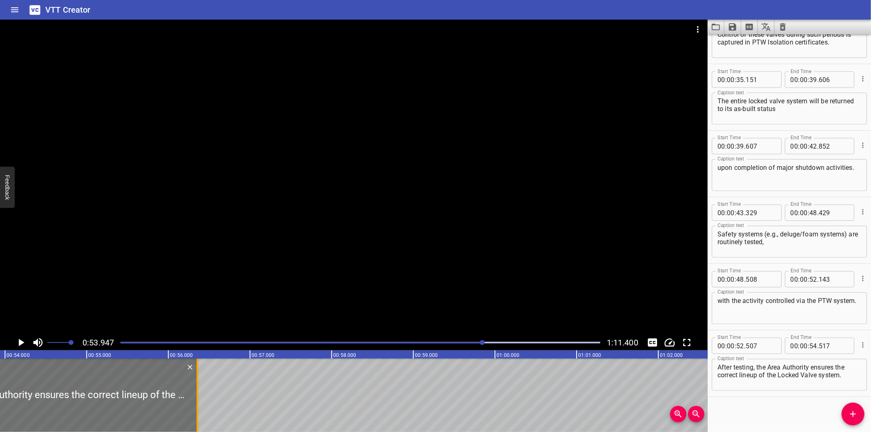
drag, startPoint x: 60, startPoint y: 405, endPoint x: 227, endPoint y: 404, distance: 167.4
click at [201, 404] on div at bounding box center [197, 394] width 8 height 73
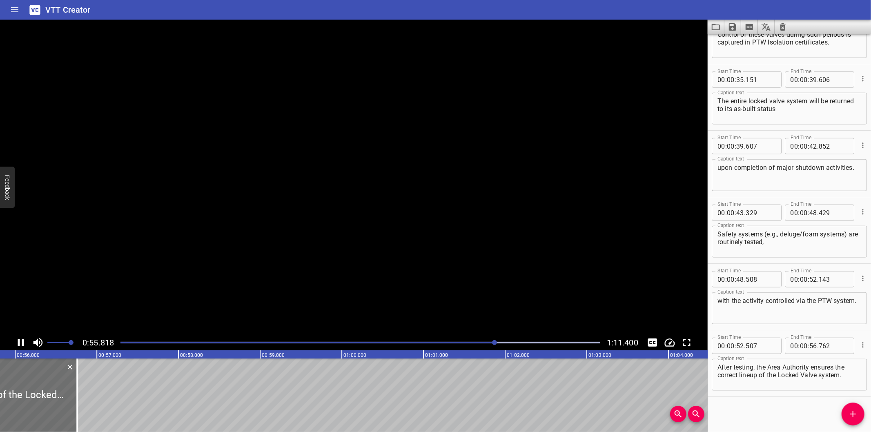
scroll to position [0, 4571]
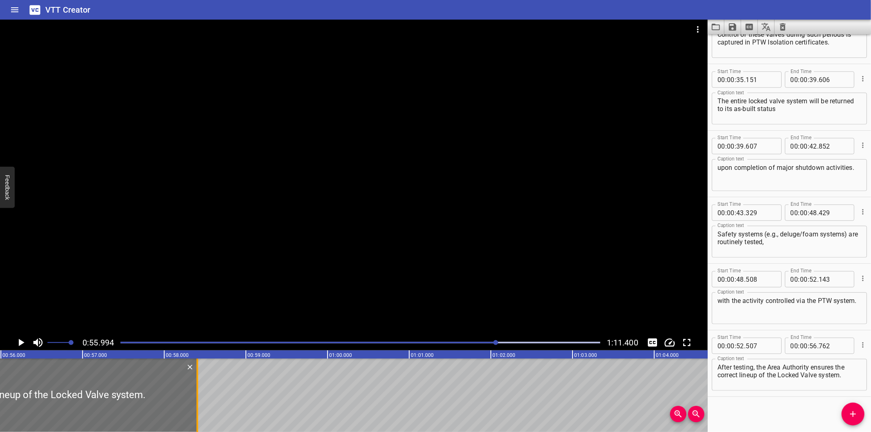
drag, startPoint x: 63, startPoint y: 399, endPoint x: 198, endPoint y: 402, distance: 134.3
click at [198, 402] on div at bounding box center [197, 394] width 8 height 73
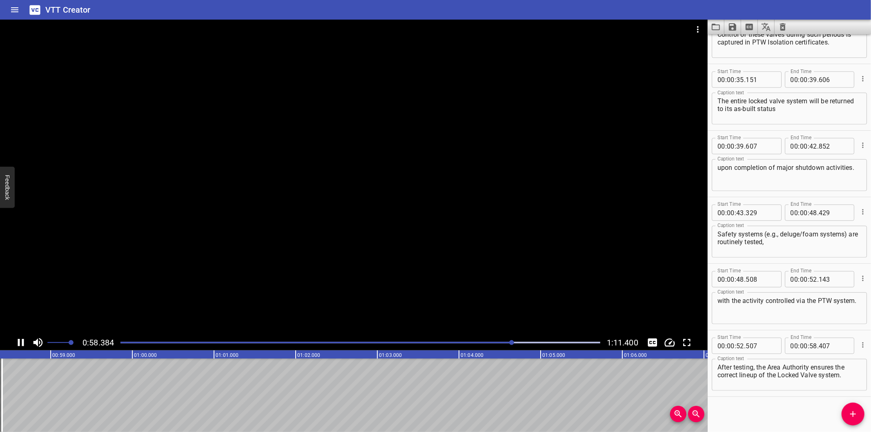
scroll to position [0, 4781]
click at [507, 346] on div at bounding box center [360, 342] width 489 height 11
click at [846, 409] on button "Add Cue" at bounding box center [852, 413] width 23 height 23
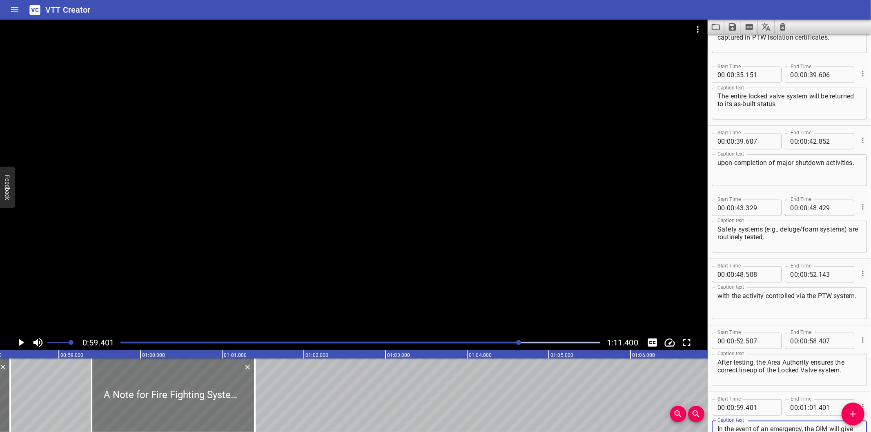
scroll to position [0, 4729]
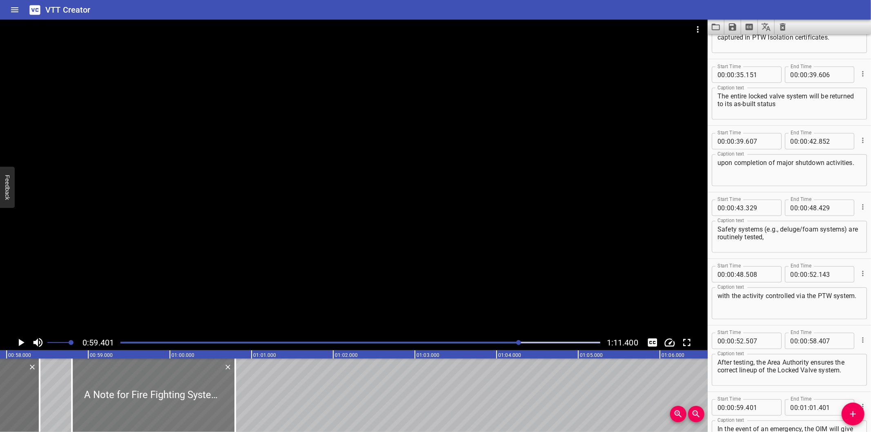
drag, startPoint x: 193, startPoint y: 404, endPoint x: 149, endPoint y: 414, distance: 44.8
click at [149, 414] on div at bounding box center [153, 394] width 163 height 73
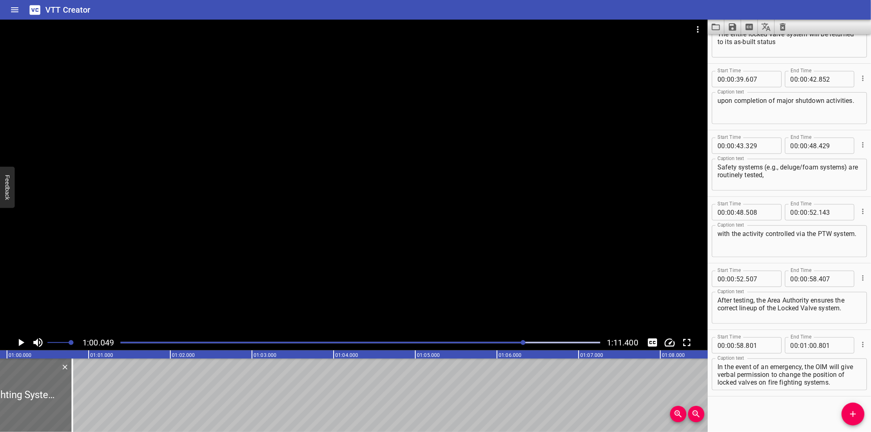
scroll to position [0, 4902]
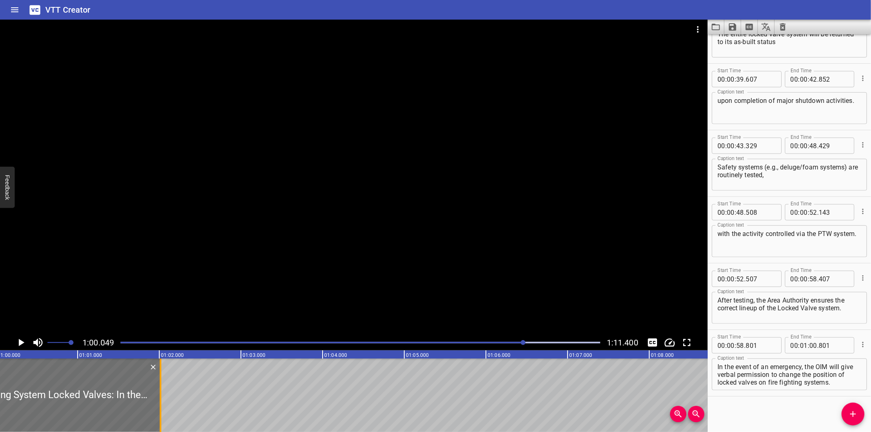
drag, startPoint x: 59, startPoint y: 410, endPoint x: 158, endPoint y: 407, distance: 99.3
click at [158, 407] on div at bounding box center [160, 394] width 8 height 73
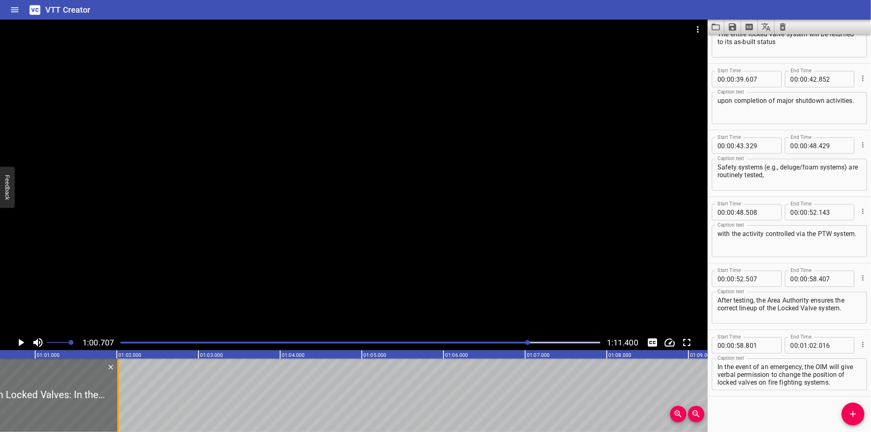
scroll to position [0, 4956]
click at [104, 409] on div at bounding box center [105, 394] width 2 height 73
click at [751, 407] on div "Start Time 00 : 00 : 00 . 000 Start Time End Time 00 : 00 : 02 . 635 End Time C…" at bounding box center [788, 233] width 163 height 398
click at [372, 231] on div at bounding box center [353, 177] width 707 height 315
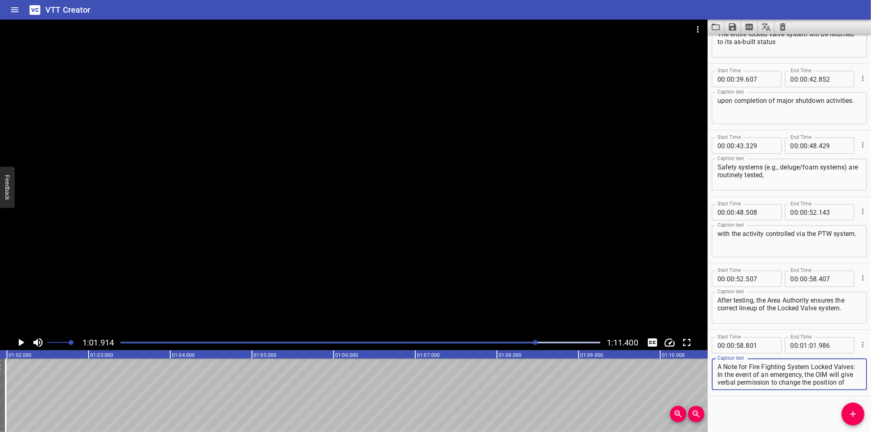
scroll to position [15, 0]
drag, startPoint x: 739, startPoint y: 374, endPoint x: 778, endPoint y: 393, distance: 43.1
click at [778, 393] on div "Start Time 00 : 00 : 58 . 801 Start Time End Time 00 : 01 : 01 . 986 End Time C…" at bounding box center [788, 363] width 163 height 66
click at [756, 376] on textarea "A Note for Fire Fighting System Locked Valves: In the event of an emergency, th…" at bounding box center [789, 374] width 144 height 23
drag, startPoint x: 740, startPoint y: 373, endPoint x: 793, endPoint y: 423, distance: 73.4
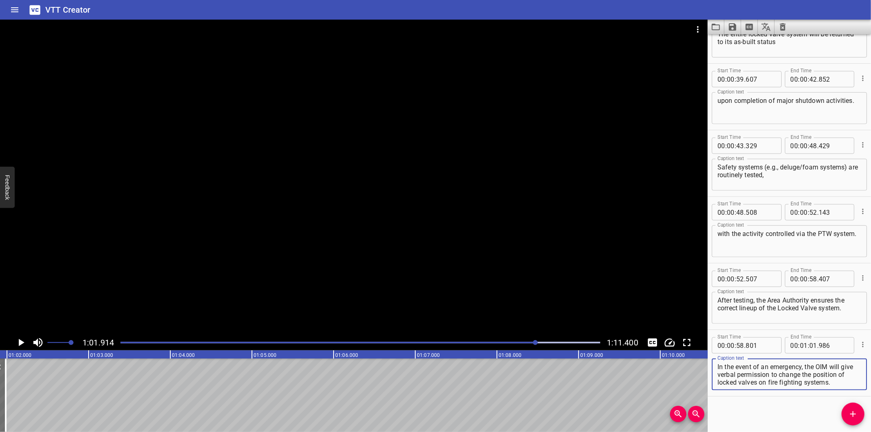
click at [793, 423] on div "Start Time 00 : 00 : 00 . 000 Start Time End Time 00 : 00 : 02 . 635 End Time C…" at bounding box center [788, 233] width 163 height 398
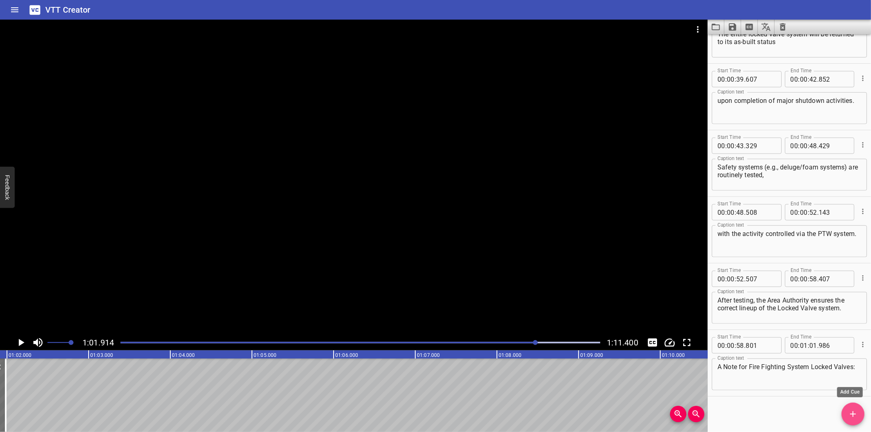
click at [851, 417] on icon "Add Cue" at bounding box center [853, 414] width 10 height 10
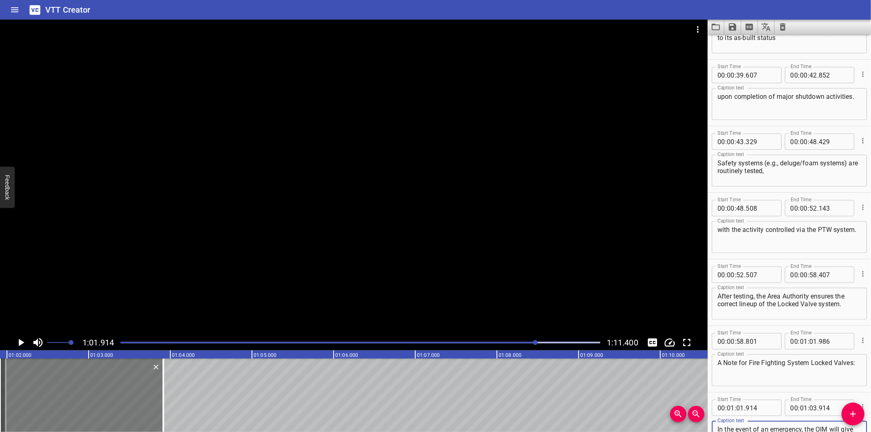
scroll to position [656, 0]
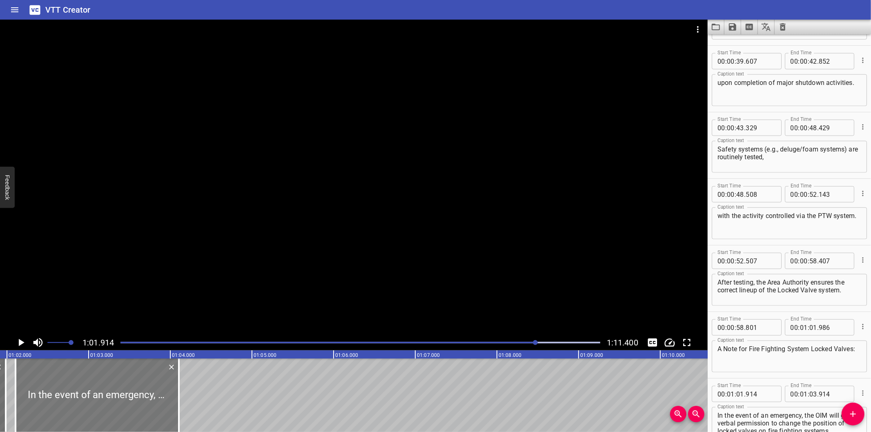
drag, startPoint x: 127, startPoint y: 396, endPoint x: 142, endPoint y: 397, distance: 15.5
click at [142, 397] on div at bounding box center [97, 394] width 163 height 73
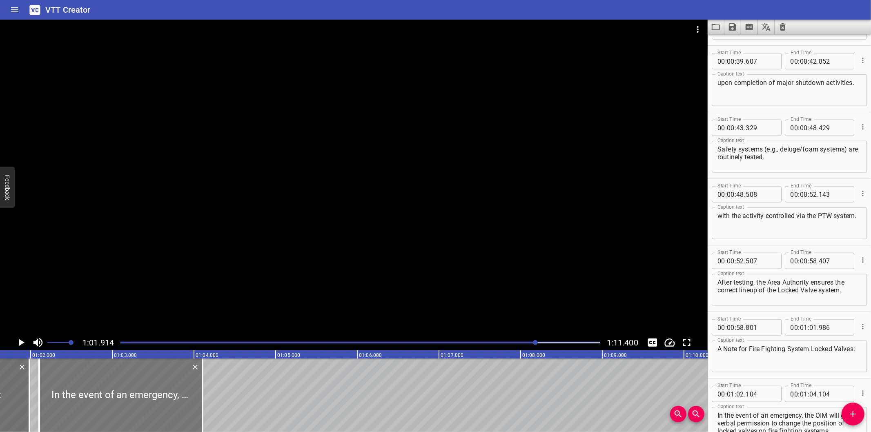
scroll to position [0, 4964]
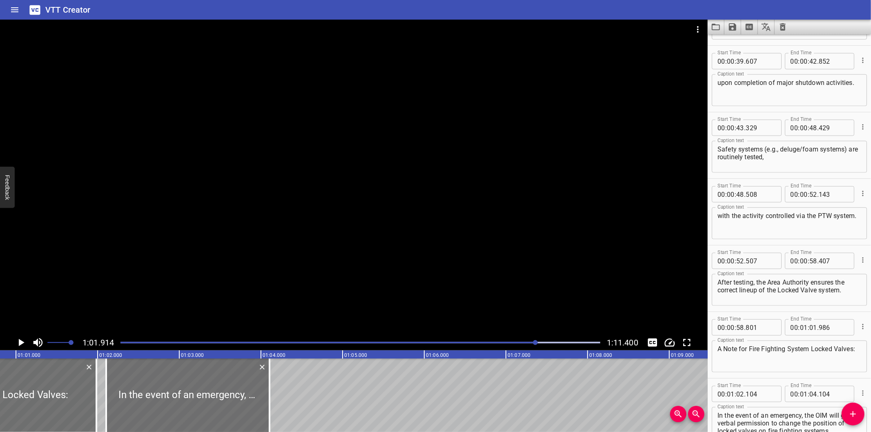
click at [219, 290] on div at bounding box center [353, 177] width 707 height 315
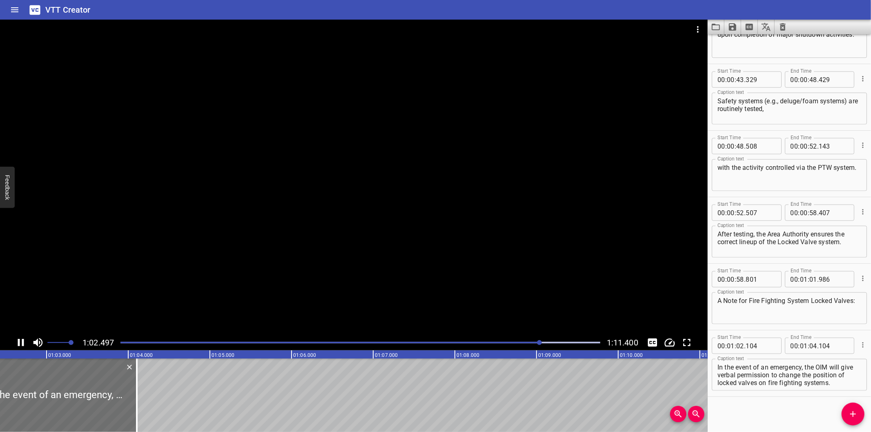
scroll to position [0, 5111]
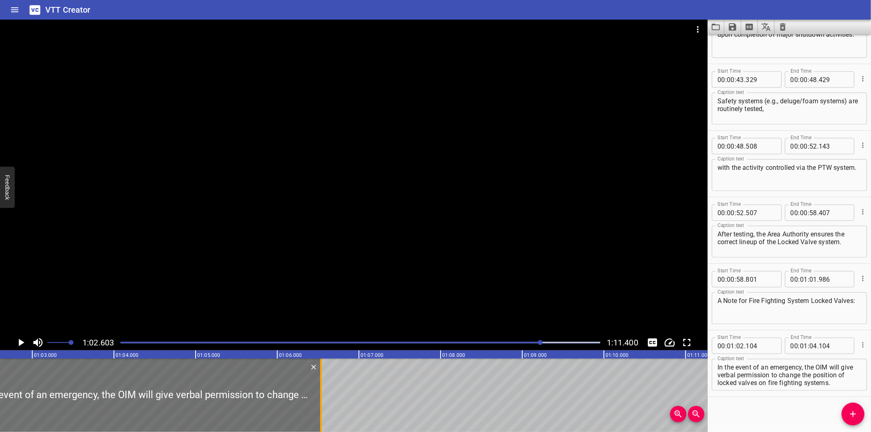
drag, startPoint x: 121, startPoint y: 384, endPoint x: 319, endPoint y: 399, distance: 199.0
click at [319, 399] on div at bounding box center [321, 394] width 8 height 73
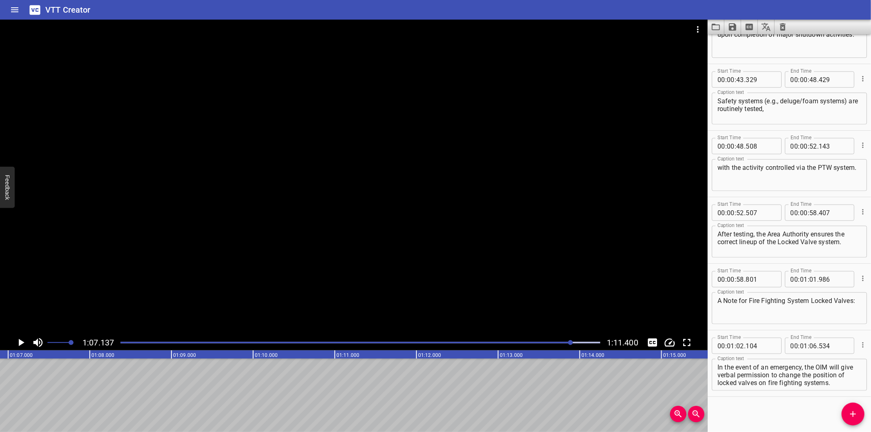
scroll to position [0, 5481]
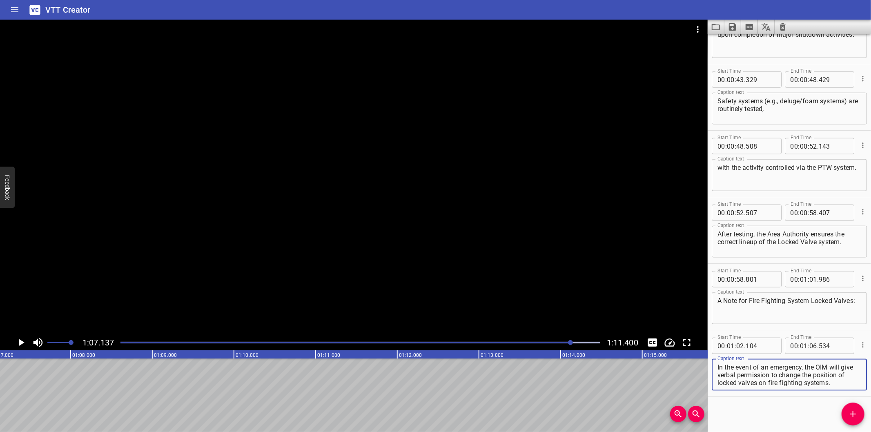
drag, startPoint x: 772, startPoint y: 373, endPoint x: 860, endPoint y: 406, distance: 94.0
click at [860, 406] on div "Start Time 00 : 00 : 00 . 000 Start Time End Time 00 : 00 : 02 . 635 End Time C…" at bounding box center [788, 233] width 163 height 398
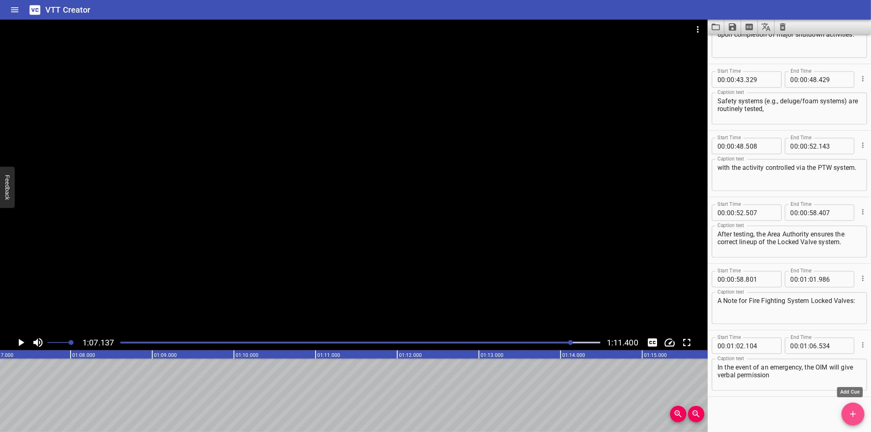
drag, startPoint x: 856, startPoint y: 416, endPoint x: 851, endPoint y: 416, distance: 5.0
click at [856, 416] on icon "Add Cue" at bounding box center [853, 414] width 10 height 10
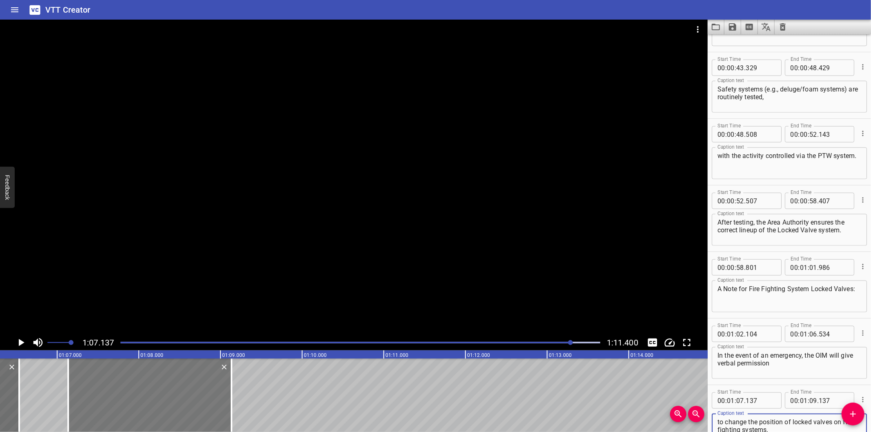
scroll to position [0, 5390]
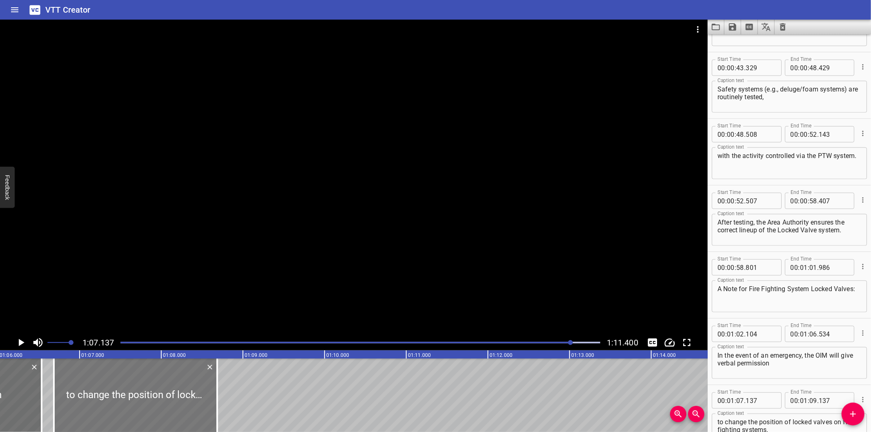
drag, startPoint x: 191, startPoint y: 389, endPoint x: 154, endPoint y: 395, distance: 37.2
click at [154, 395] on div at bounding box center [135, 394] width 163 height 73
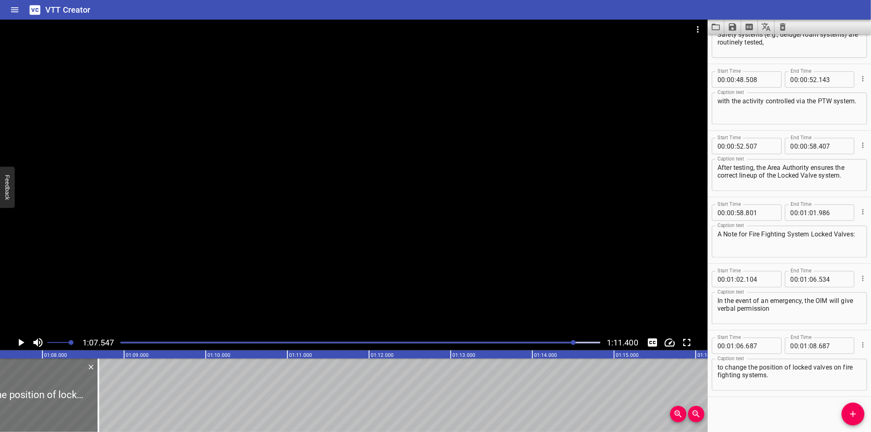
scroll to position [0, 5515]
click at [95, 405] on div at bounding box center [93, 394] width 8 height 73
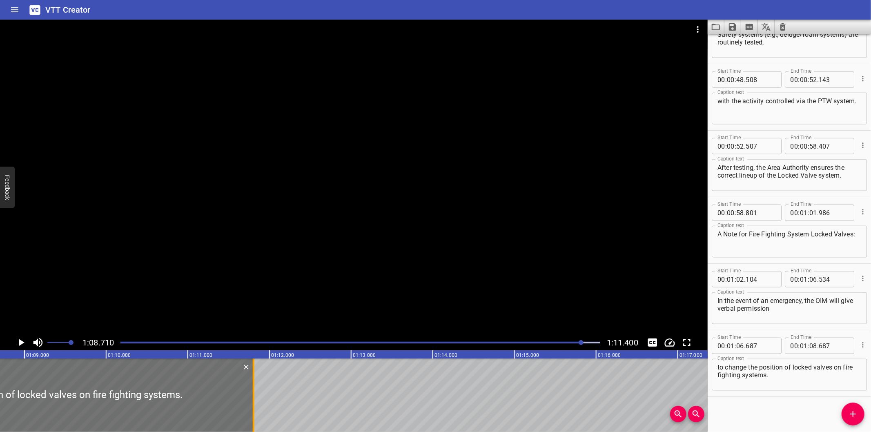
scroll to position [0, 5609]
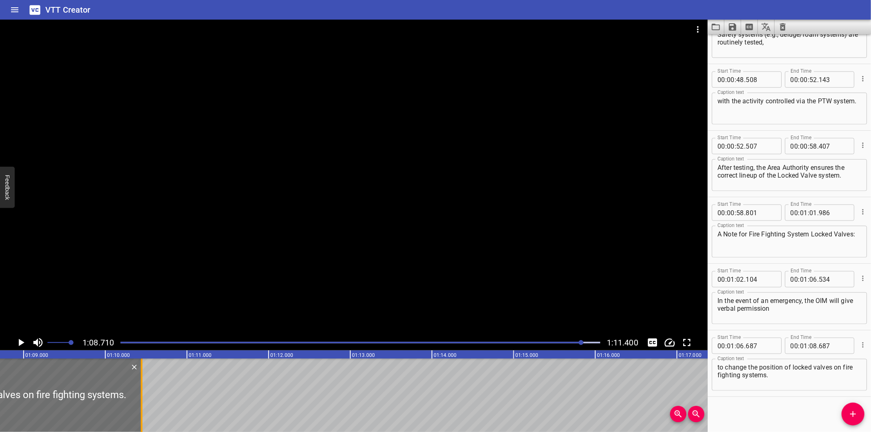
drag, startPoint x: 102, startPoint y: 405, endPoint x: 138, endPoint y: 412, distance: 36.3
click at [138, 412] on div at bounding box center [142, 394] width 8 height 73
click at [156, 397] on div at bounding box center [156, 394] width 2 height 73
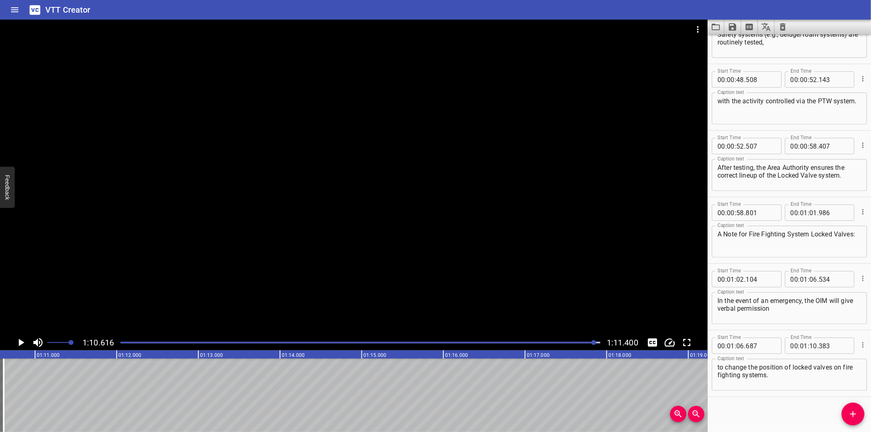
scroll to position [0, 5765]
click at [584, 343] on div "Play progress" at bounding box center [355, 343] width 480 height 2
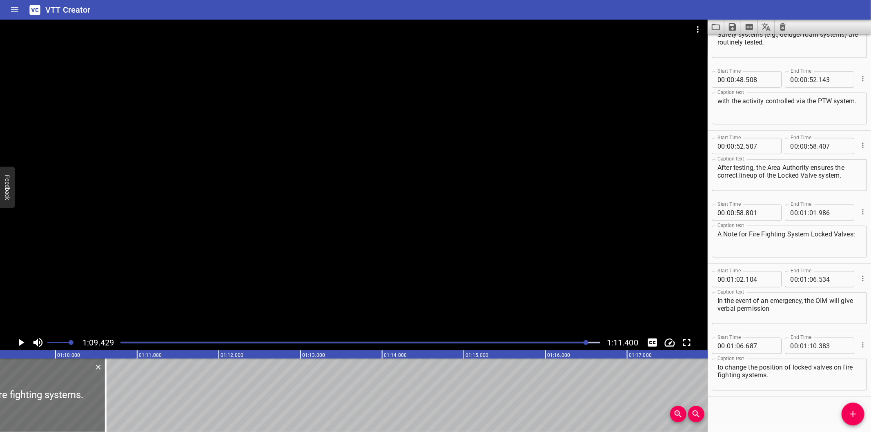
scroll to position [0, 5668]
drag, startPoint x: 100, startPoint y: 406, endPoint x: 112, endPoint y: 406, distance: 11.8
click at [112, 406] on div at bounding box center [112, 394] width 2 height 73
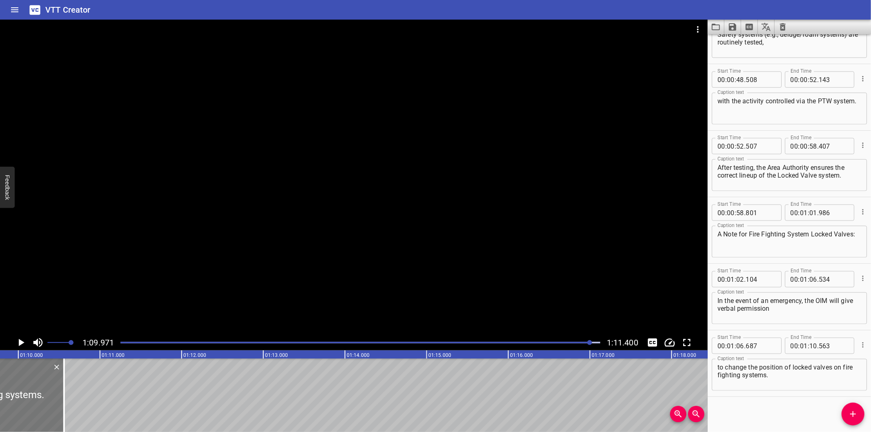
scroll to position [0, 5682]
drag, startPoint x: 82, startPoint y: 403, endPoint x: 102, endPoint y: 405, distance: 20.2
click at [102, 405] on div at bounding box center [98, 394] width 8 height 73
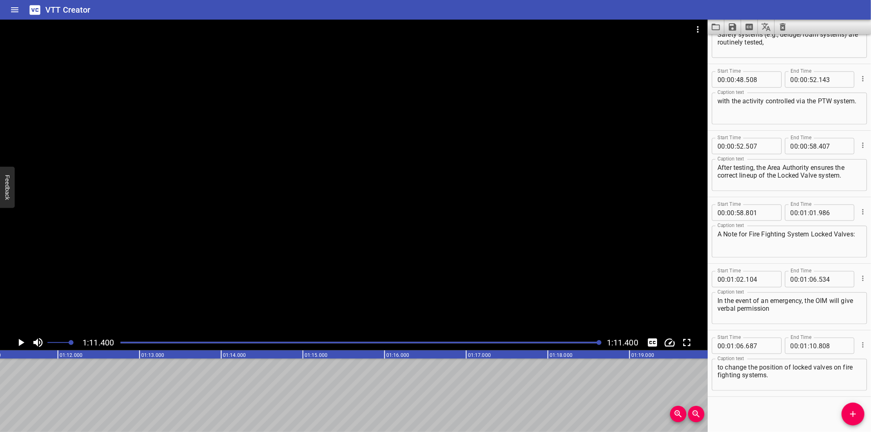
scroll to position [0, 5829]
click at [577, 340] on div at bounding box center [360, 342] width 489 height 11
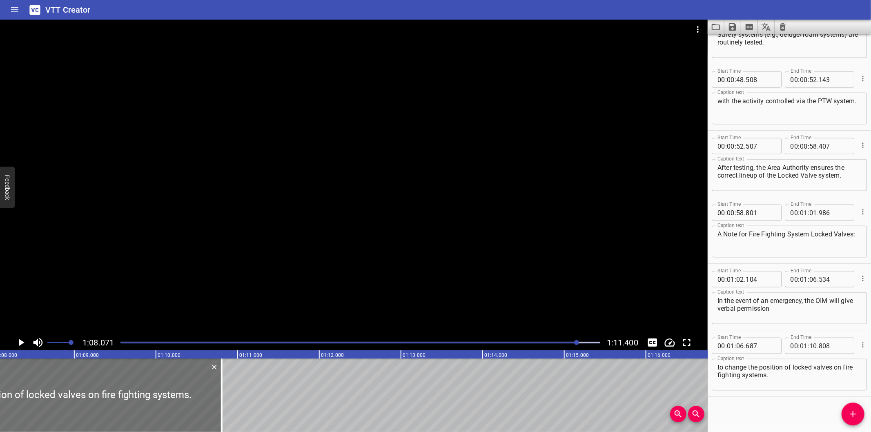
scroll to position [0, 5557]
click at [222, 406] on div at bounding box center [224, 394] width 8 height 73
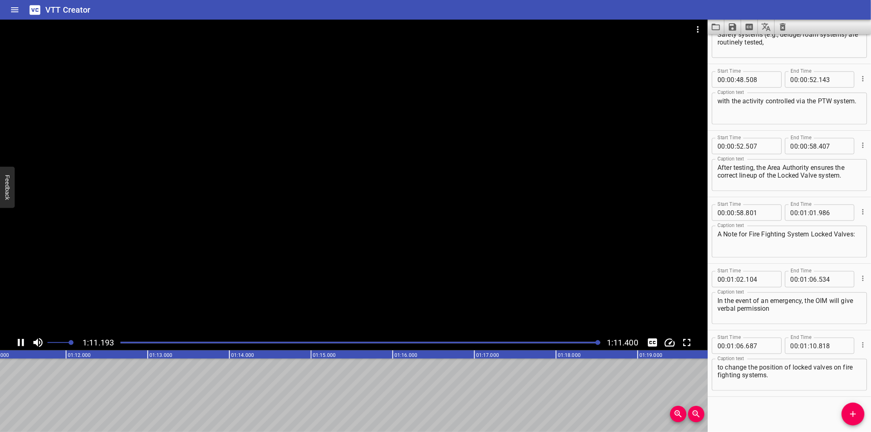
scroll to position [0, 5829]
click at [730, 30] on icon "Save captions to file" at bounding box center [732, 26] width 7 height 7
click at [738, 44] on li "Save to VTT file" at bounding box center [754, 45] width 60 height 15
click at [758, 409] on div "Start Time 00 : 00 : 00 . 000 Start Time End Time 00 : 00 : 02 . 635 End Time C…" at bounding box center [788, 233] width 163 height 398
click at [693, 28] on icon "Video Options" at bounding box center [698, 29] width 10 height 10
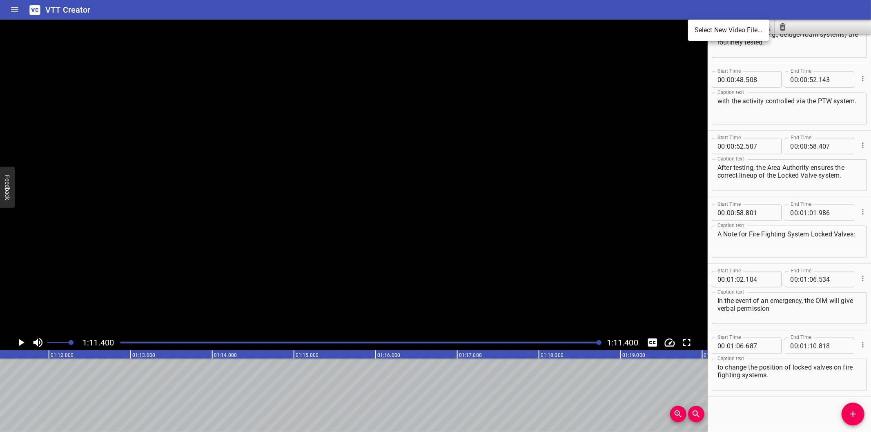
click at [705, 27] on li "Select New Video File..." at bounding box center [728, 30] width 81 height 15
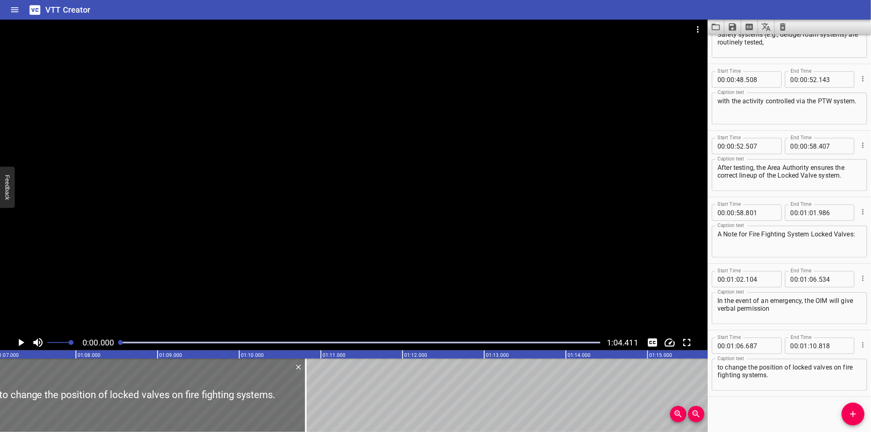
click at [345, 135] on div at bounding box center [353, 177] width 707 height 315
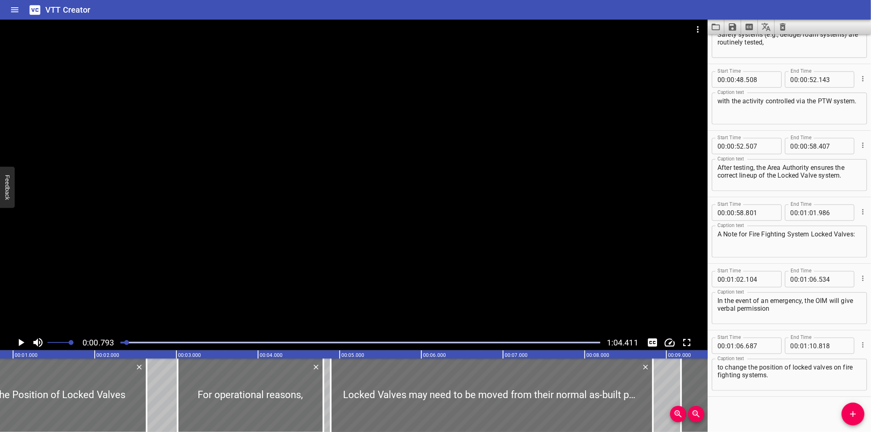
scroll to position [0, 64]
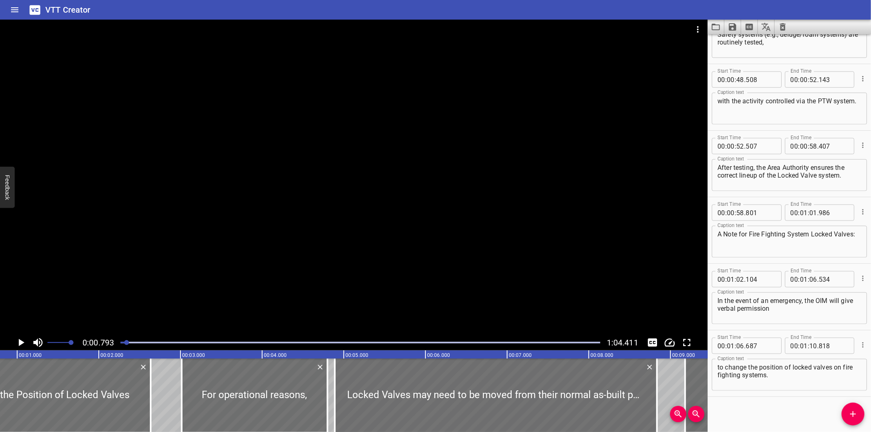
click at [786, 28] on icon "Clear captions" at bounding box center [783, 27] width 10 height 10
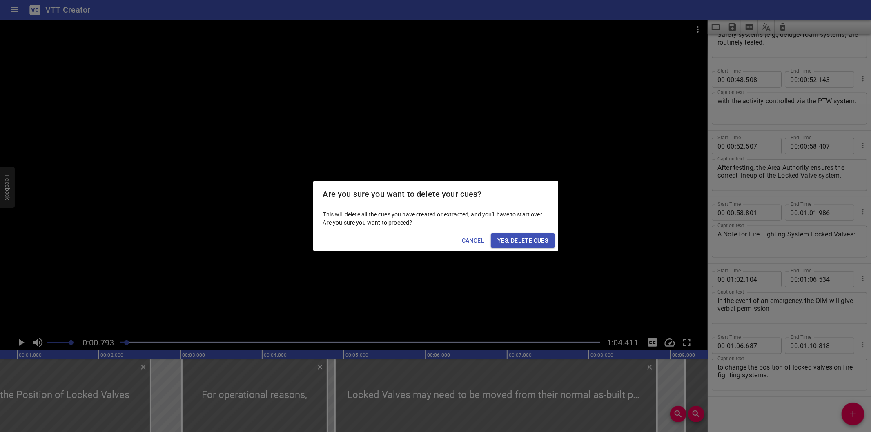
click at [531, 240] on span "Yes, Delete Cues" at bounding box center [522, 241] width 51 height 10
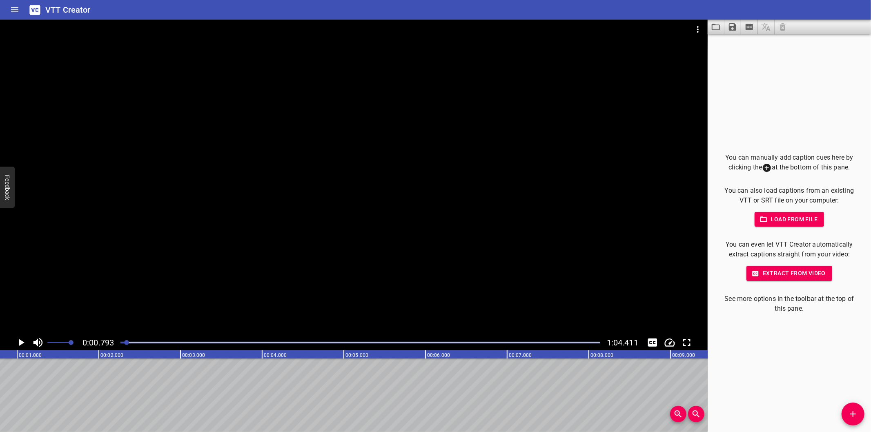
click at [300, 259] on div at bounding box center [353, 177] width 707 height 315
click at [117, 345] on div at bounding box center [360, 342] width 489 height 11
click at [117, 344] on div at bounding box center [360, 342] width 489 height 11
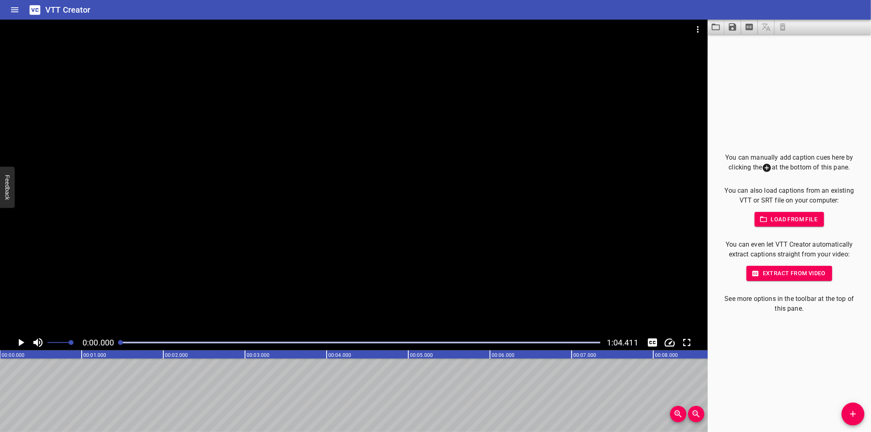
click at [117, 344] on div at bounding box center [360, 342] width 489 height 11
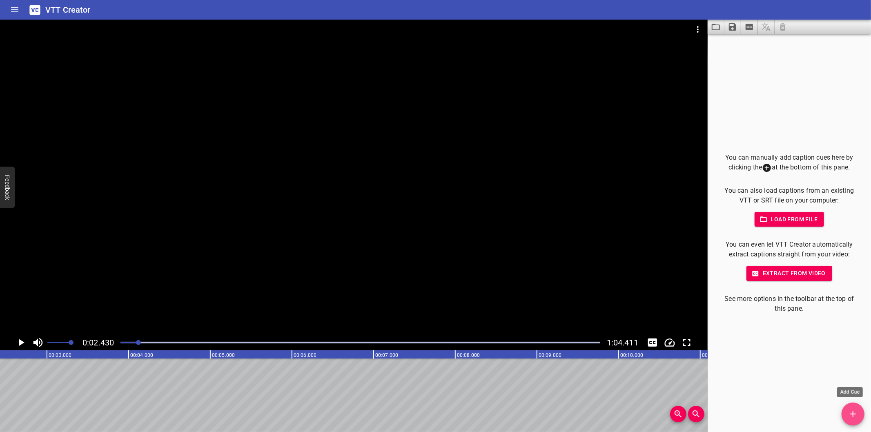
click at [848, 408] on button "Add Cue" at bounding box center [852, 413] width 23 height 23
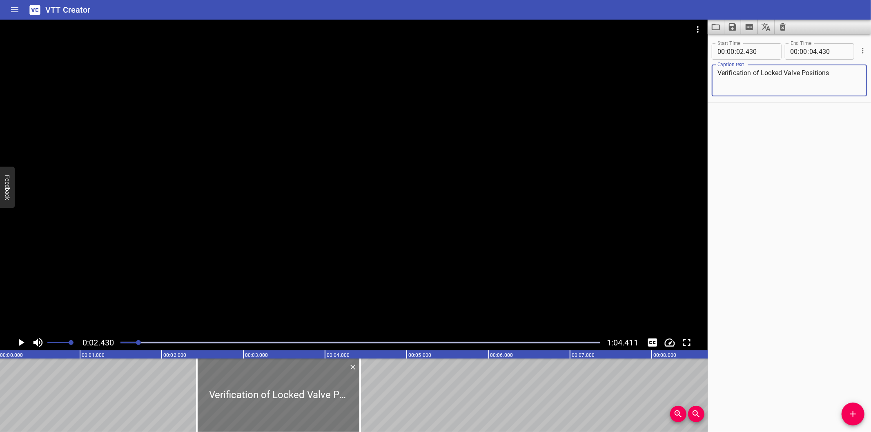
scroll to position [0, 0]
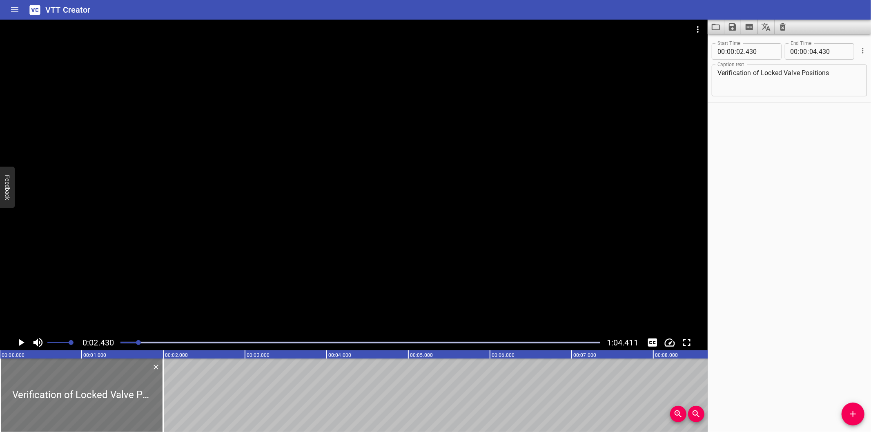
drag, startPoint x: 289, startPoint y: 395, endPoint x: 48, endPoint y: 404, distance: 241.0
click at [49, 403] on div at bounding box center [81, 394] width 163 height 73
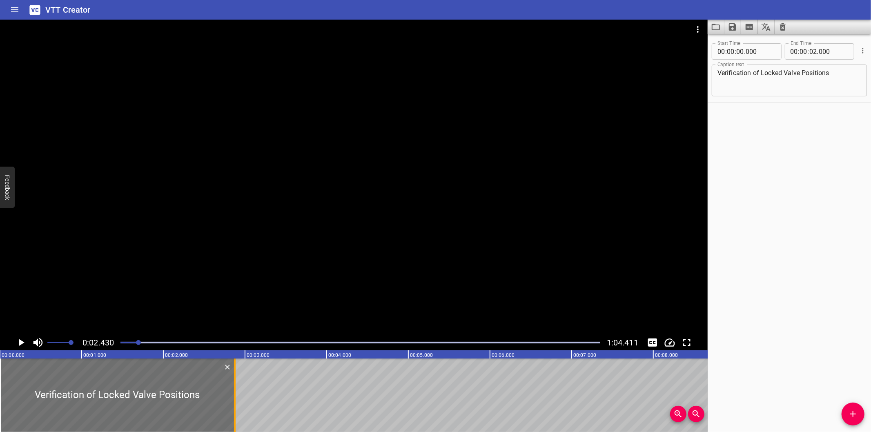
drag, startPoint x: 165, startPoint y: 392, endPoint x: 236, endPoint y: 407, distance: 72.8
click at [236, 407] on div at bounding box center [235, 394] width 8 height 73
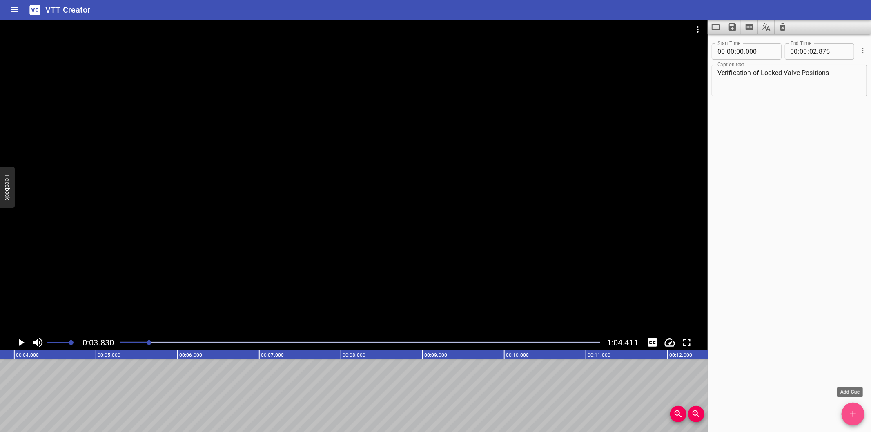
click at [848, 417] on icon "Add Cue" at bounding box center [853, 414] width 10 height 10
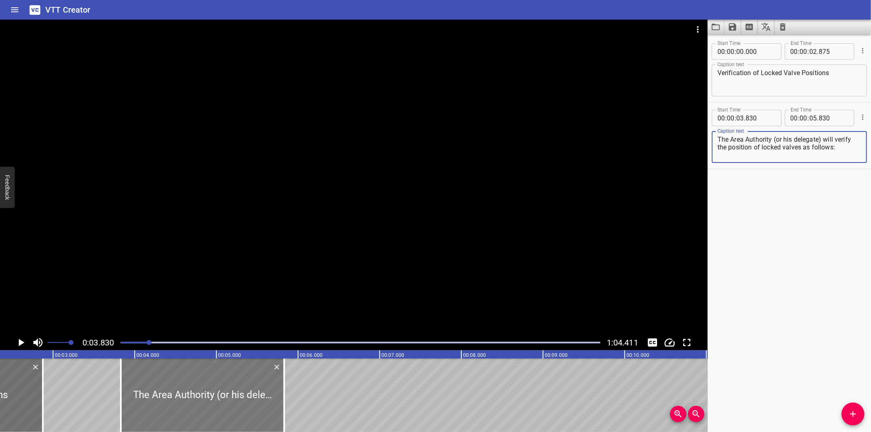
scroll to position [0, 191]
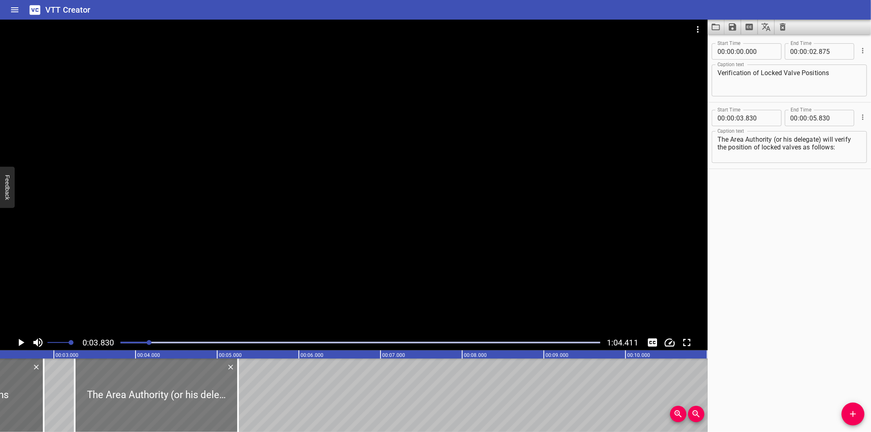
drag, startPoint x: 190, startPoint y: 412, endPoint x: 167, endPoint y: 414, distance: 23.7
click at [167, 414] on div at bounding box center [156, 394] width 163 height 73
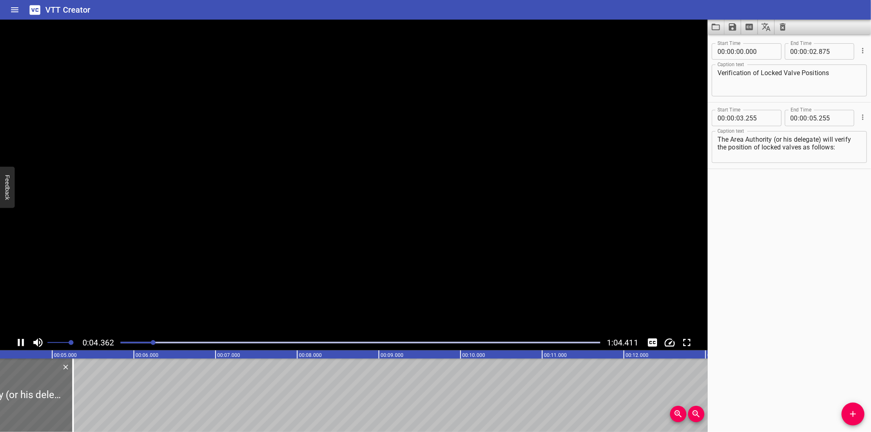
scroll to position [0, 372]
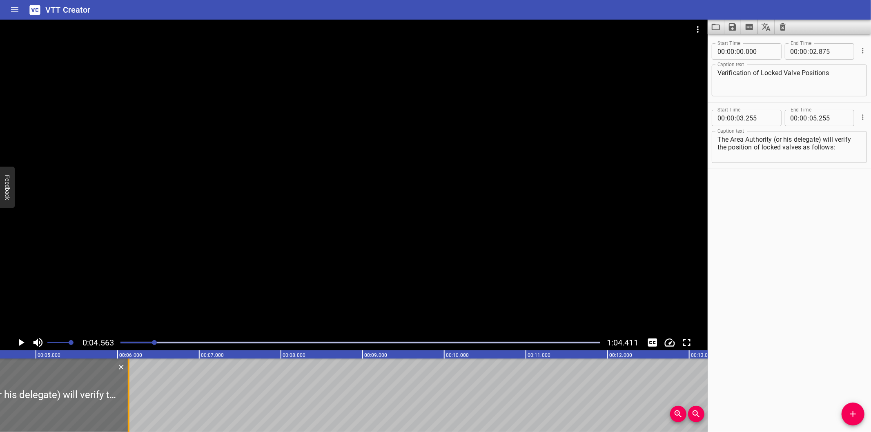
drag, startPoint x: 58, startPoint y: 406, endPoint x: 129, endPoint y: 405, distance: 71.9
click at [129, 405] on div at bounding box center [128, 394] width 8 height 73
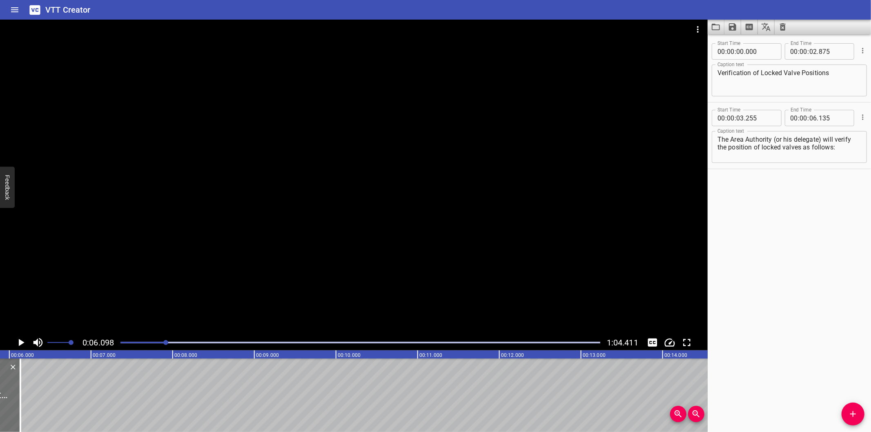
scroll to position [0, 498]
click at [260, 240] on div at bounding box center [353, 177] width 707 height 315
click at [162, 344] on div at bounding box center [360, 342] width 489 height 11
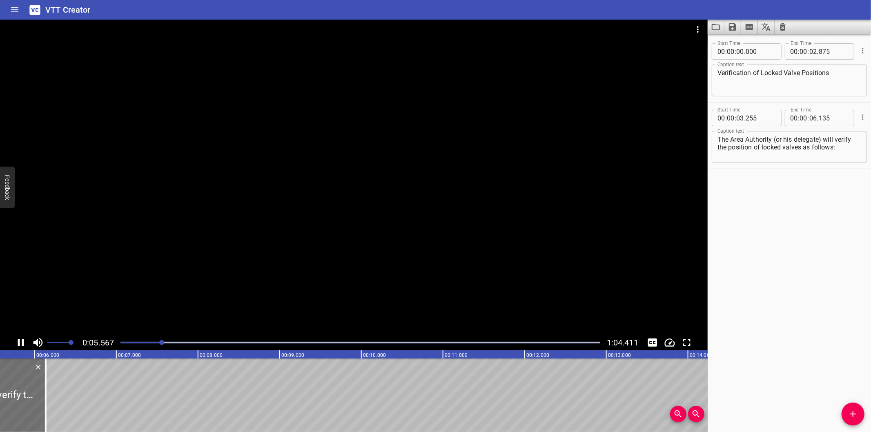
scroll to position [0, 472]
drag, startPoint x: 749, startPoint y: 345, endPoint x: 718, endPoint y: 337, distance: 31.8
click at [749, 345] on div "Start Time 00 : 00 : 00 . 000 Start Time End Time 00 : 00 : 02 . 875 End Time C…" at bounding box center [788, 233] width 163 height 398
click at [154, 344] on div at bounding box center [360, 342] width 489 height 11
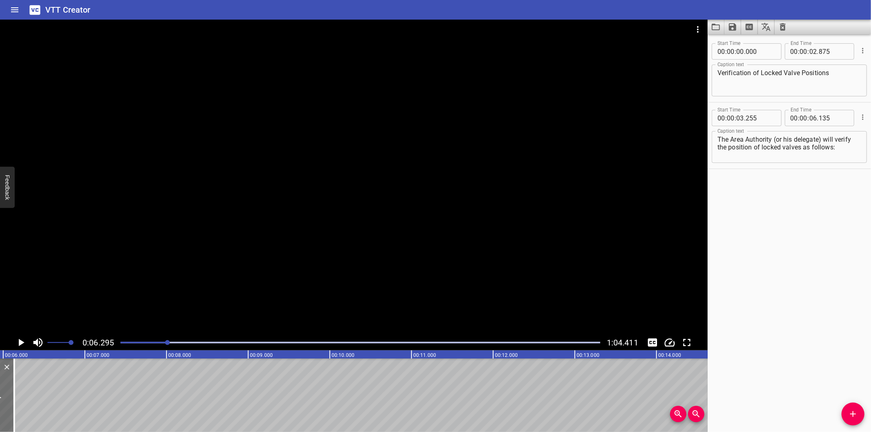
scroll to position [0, 454]
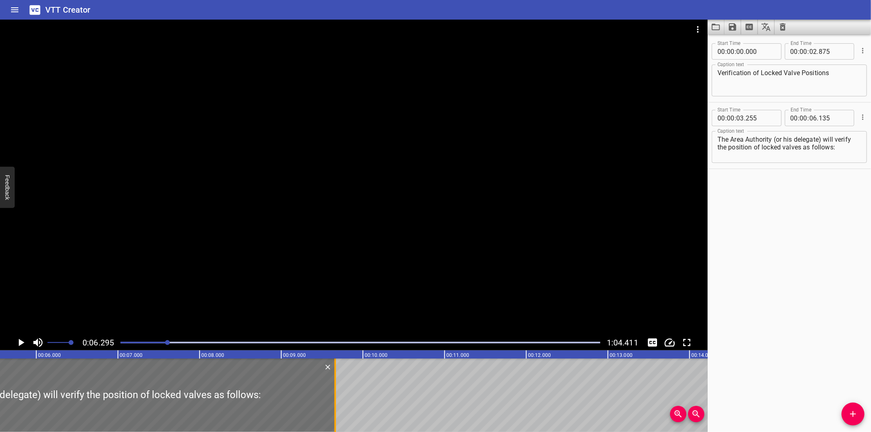
drag, startPoint x: 80, startPoint y: 411, endPoint x: 333, endPoint y: 411, distance: 253.5
click at [333, 411] on div at bounding box center [335, 394] width 8 height 73
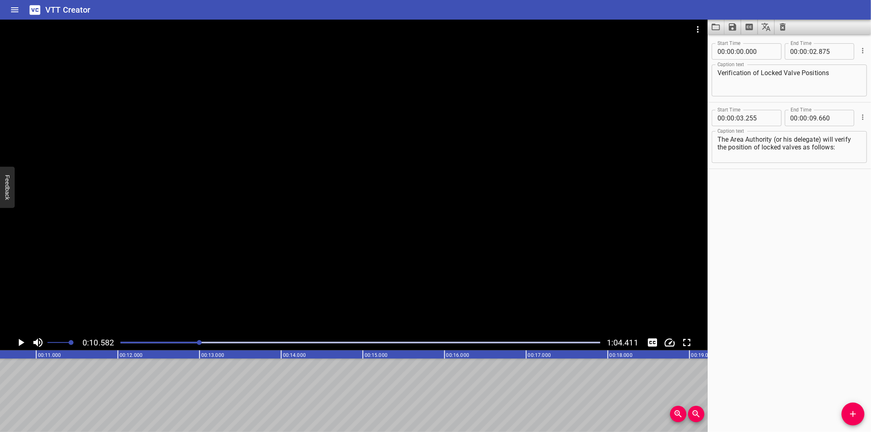
scroll to position [0, 864]
drag, startPoint x: 852, startPoint y: 411, endPoint x: 860, endPoint y: 405, distance: 9.8
click at [852, 411] on icon "Add Cue" at bounding box center [853, 414] width 6 height 6
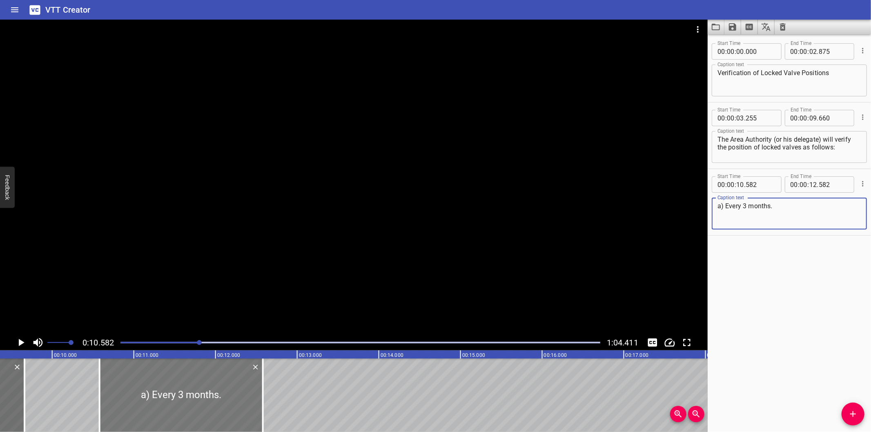
scroll to position [0, 743]
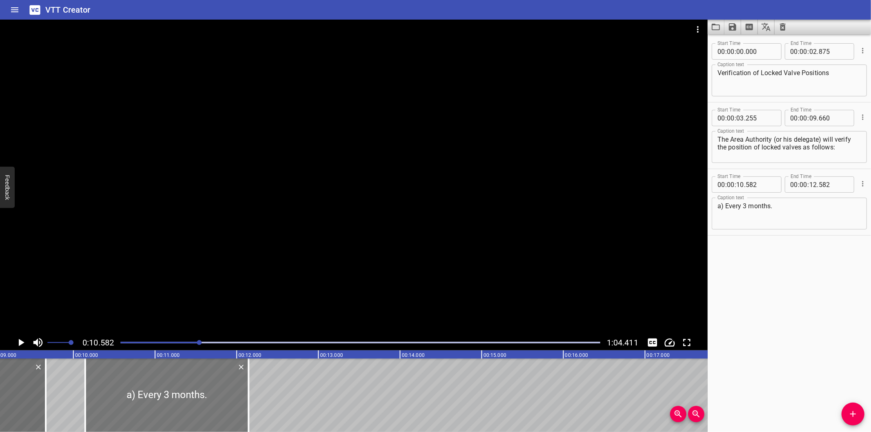
drag, startPoint x: 193, startPoint y: 398, endPoint x: 158, endPoint y: 410, distance: 36.9
click at [158, 410] on div at bounding box center [166, 394] width 163 height 73
click at [781, 303] on div "Start Time 00 : 00 : 00 . 000 Start Time End Time 00 : 00 : 02 . 875 End Time C…" at bounding box center [788, 233] width 163 height 398
click at [229, 296] on div at bounding box center [353, 177] width 707 height 315
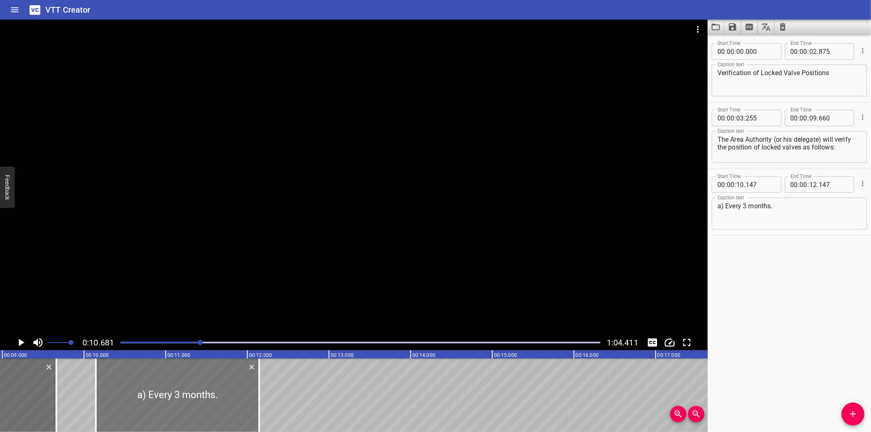
scroll to position [0, 720]
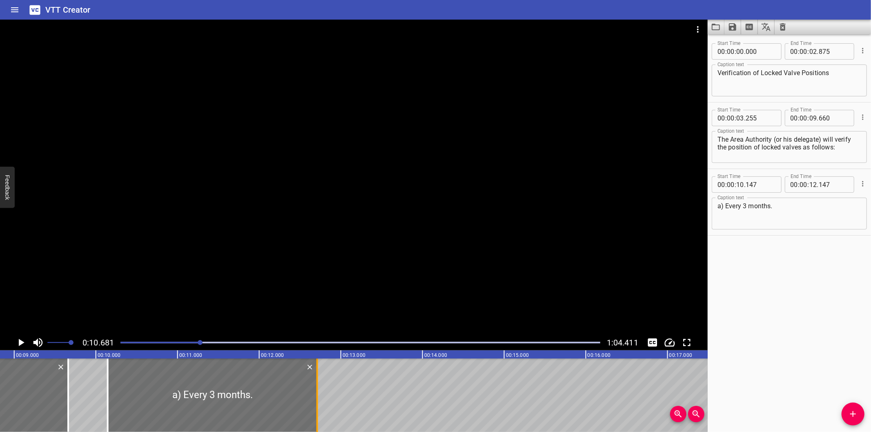
drag, startPoint x: 268, startPoint y: 402, endPoint x: 314, endPoint y: 401, distance: 46.1
click at [314, 401] on div at bounding box center [317, 394] width 8 height 73
click at [297, 404] on div at bounding box center [209, 394] width 209 height 73
click at [349, 225] on div at bounding box center [353, 177] width 707 height 315
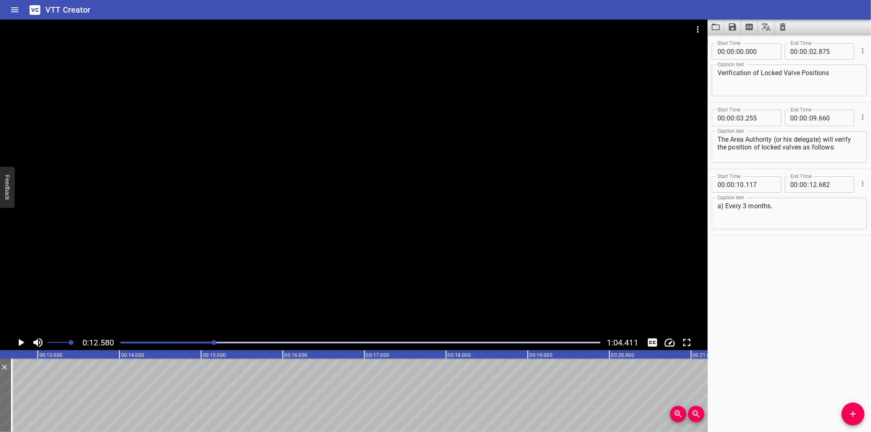
scroll to position [0, 1027]
click at [852, 408] on button "Add Cue" at bounding box center [852, 413] width 23 height 23
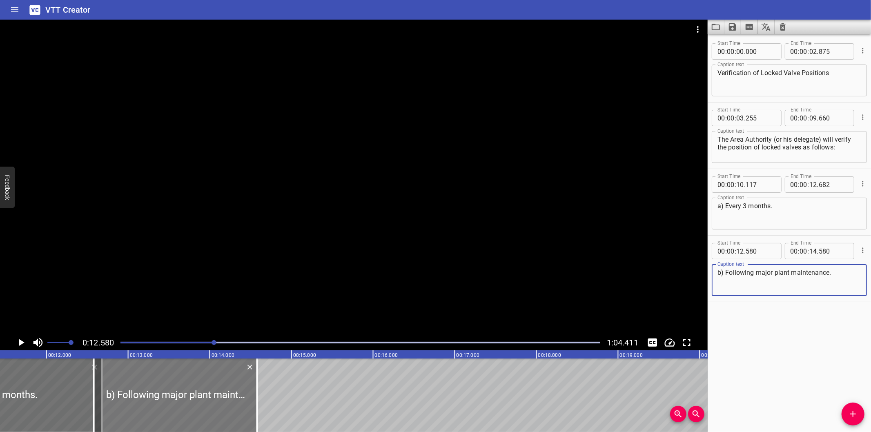
scroll to position [0, 905]
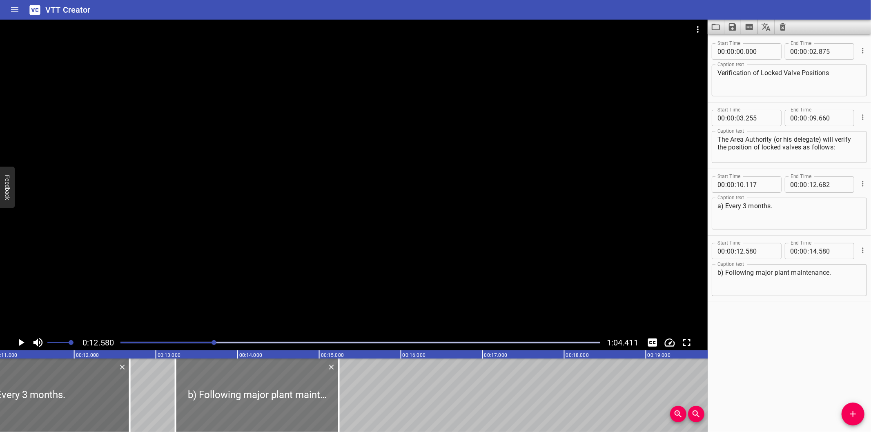
drag, startPoint x: 178, startPoint y: 405, endPoint x: 231, endPoint y: 409, distance: 53.7
click at [231, 409] on div at bounding box center [257, 394] width 163 height 73
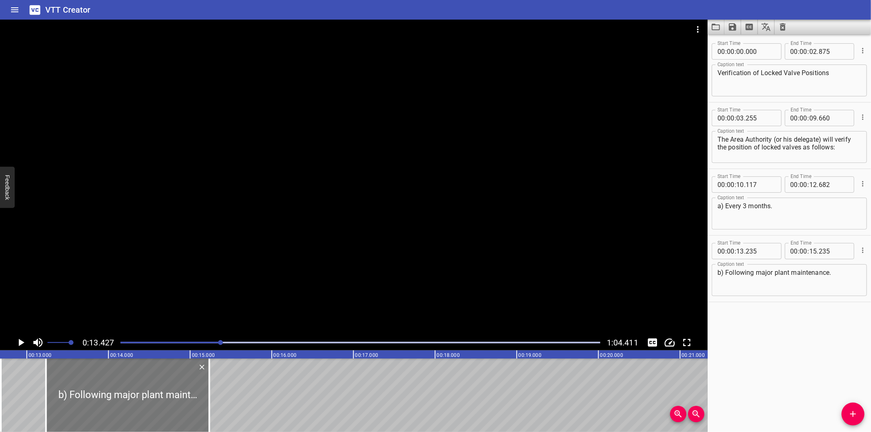
scroll to position [0, 1005]
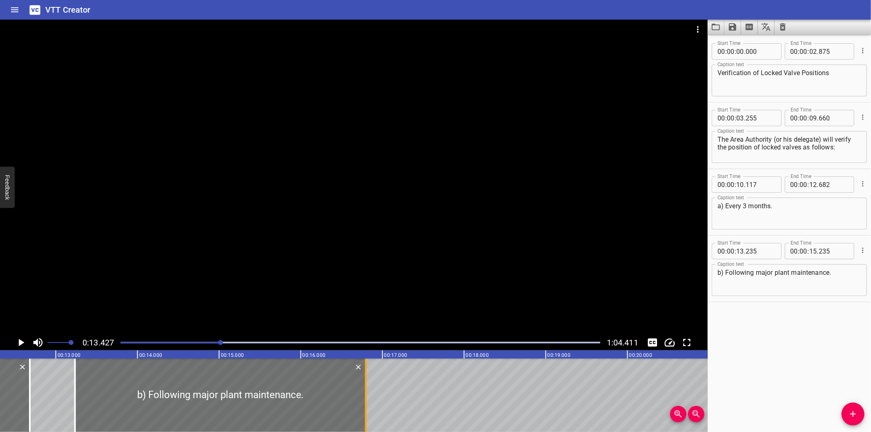
drag, startPoint x: 239, startPoint y: 413, endPoint x: 367, endPoint y: 411, distance: 127.4
click at [367, 411] on div at bounding box center [366, 394] width 8 height 73
click at [341, 413] on div at bounding box center [219, 394] width 291 height 73
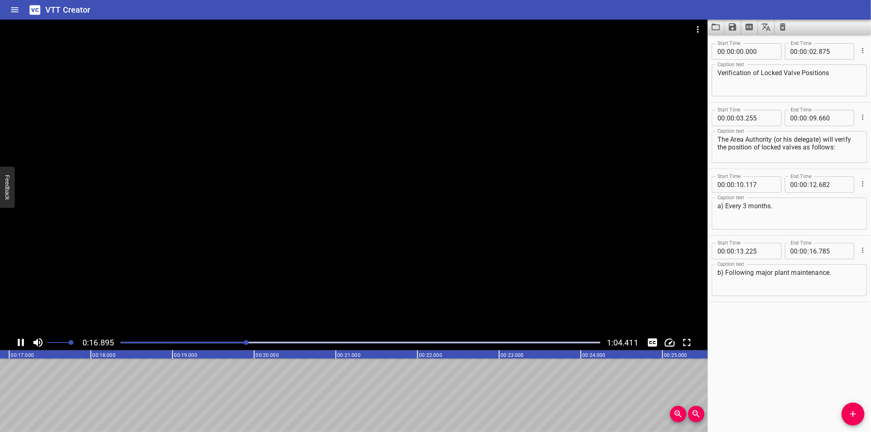
scroll to position [0, 1396]
click at [848, 410] on icon "Add Cue" at bounding box center [853, 414] width 10 height 10
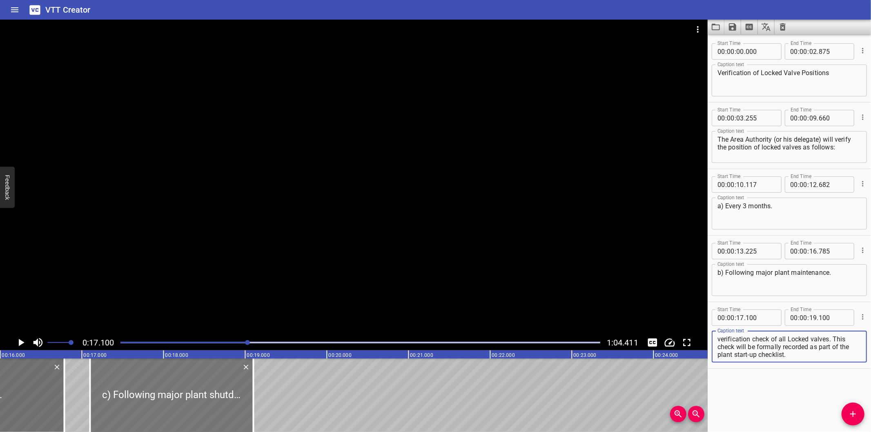
scroll to position [0, 1305]
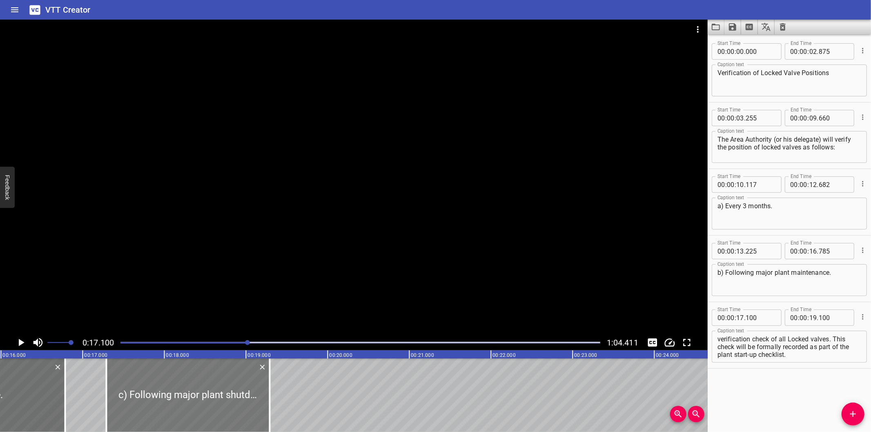
drag, startPoint x: 189, startPoint y: 394, endPoint x: 199, endPoint y: 402, distance: 13.4
click at [199, 402] on div at bounding box center [188, 394] width 163 height 73
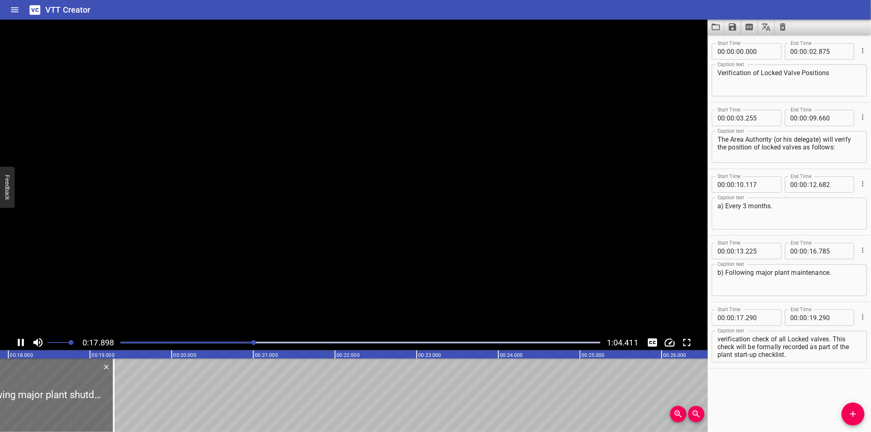
scroll to position [0, 1474]
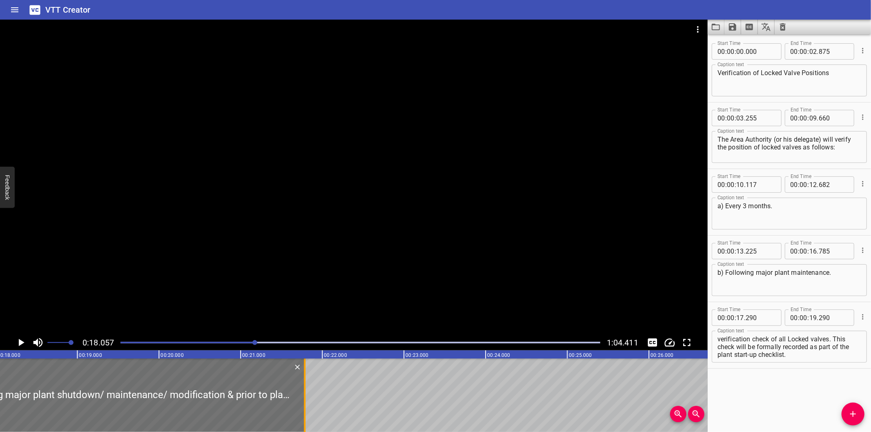
drag, startPoint x: 99, startPoint y: 404, endPoint x: 314, endPoint y: 402, distance: 215.5
click at [309, 402] on div at bounding box center [304, 394] width 8 height 73
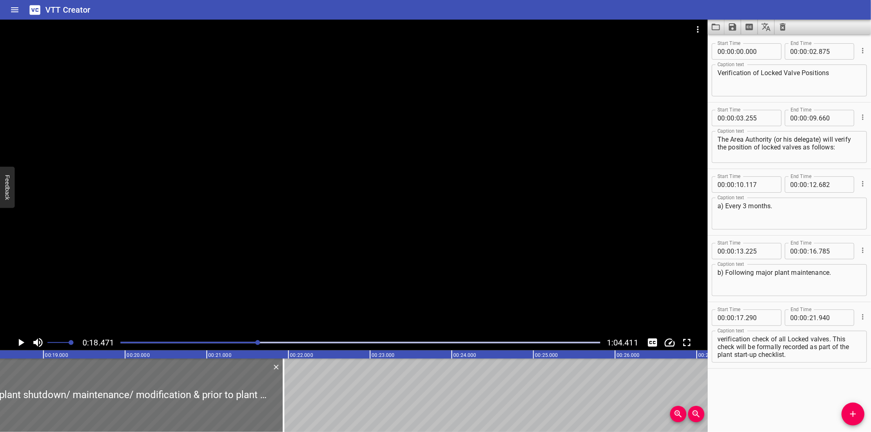
click at [761, 387] on div "Start Time 00 : 00 : 00 . 000 Start Time End Time 00 : 00 : 02 . 875 End Time C…" at bounding box center [788, 233] width 163 height 398
click at [472, 268] on div at bounding box center [353, 177] width 707 height 315
click at [471, 268] on div at bounding box center [353, 177] width 707 height 315
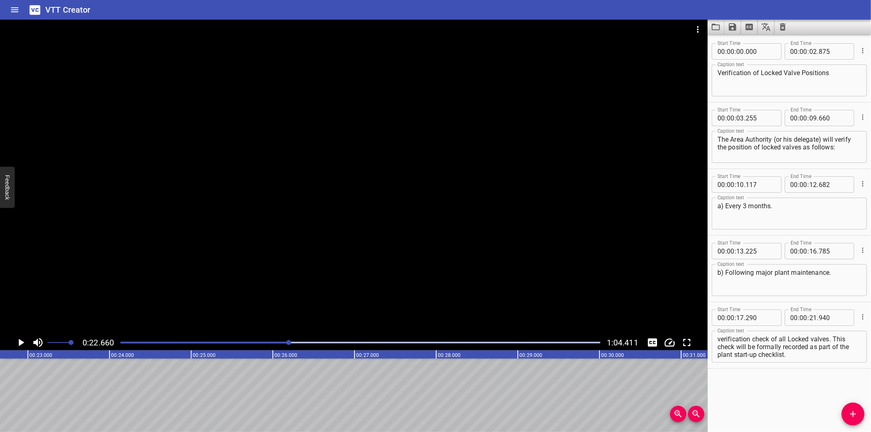
scroll to position [0, 0]
click at [758, 347] on textarea "c) Following major plant shutdown/ maintenance/ modification & prior to plant s…" at bounding box center [789, 346] width 144 height 23
click at [247, 345] on div at bounding box center [360, 342] width 489 height 11
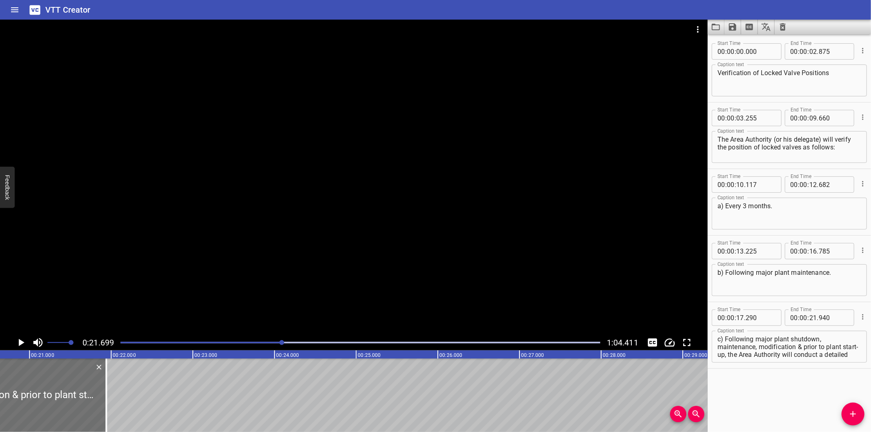
scroll to position [0, 1681]
drag, startPoint x: 111, startPoint y: 405, endPoint x: 95, endPoint y: 404, distance: 15.5
click at [95, 404] on div at bounding box center [95, 394] width 2 height 73
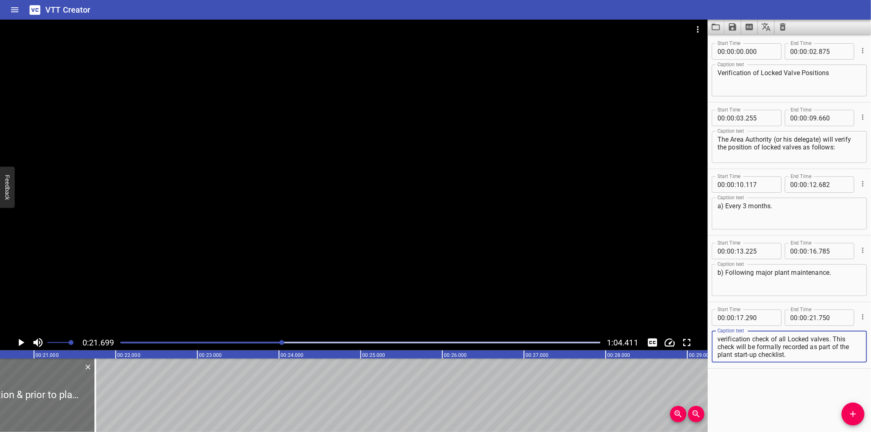
drag, startPoint x: 758, startPoint y: 347, endPoint x: 906, endPoint y: 411, distance: 160.9
click at [870, 411] on html "VTT Creator Caption Editor Batch Transcribe Login Sign Up Privacy Contact 0:21.…" at bounding box center [435, 216] width 871 height 432
click at [851, 418] on icon "Add Cue" at bounding box center [853, 414] width 10 height 10
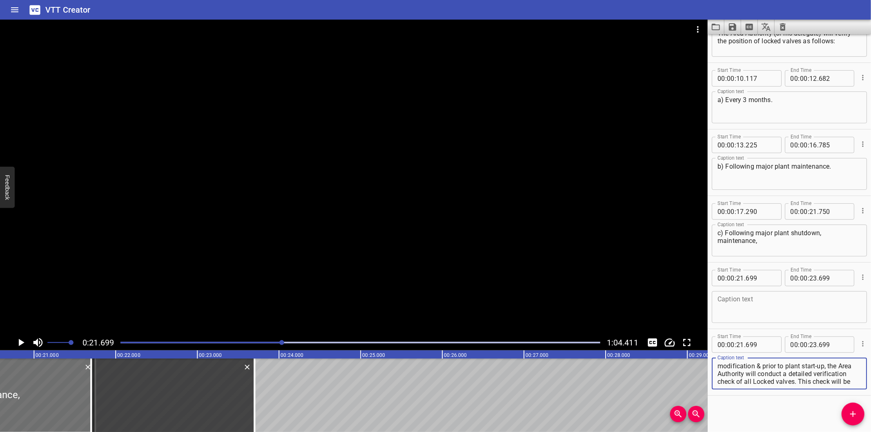
scroll to position [15, 0]
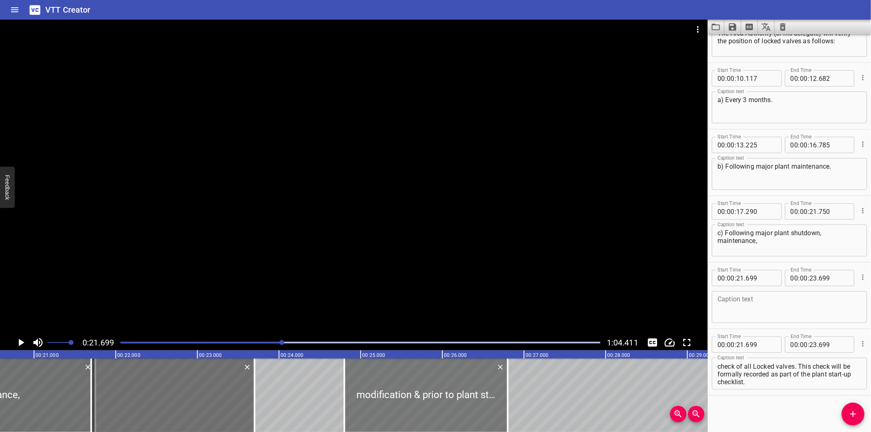
drag, startPoint x: 218, startPoint y: 400, endPoint x: 387, endPoint y: 407, distance: 169.2
click at [482, 419] on div at bounding box center [425, 394] width 163 height 73
click at [246, 366] on icon "Delete" at bounding box center [247, 367] width 8 height 8
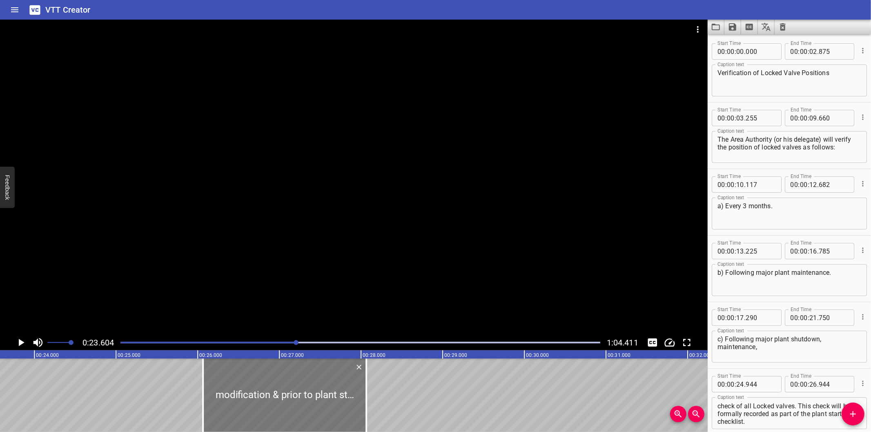
scroll to position [0, 1927]
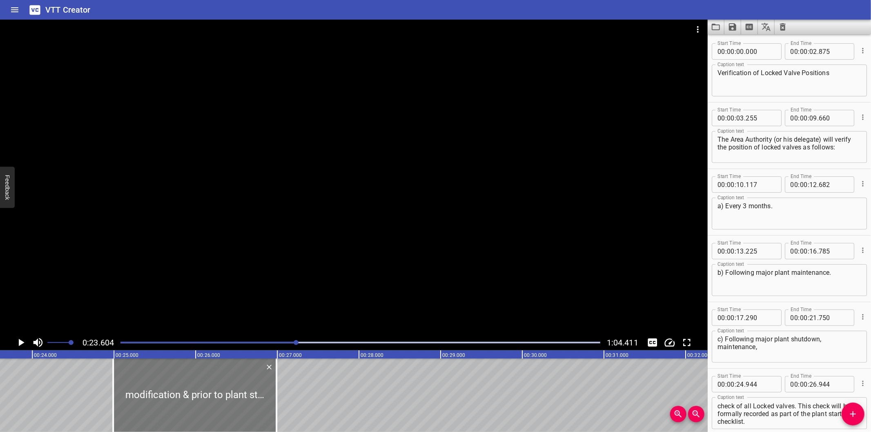
drag, startPoint x: 421, startPoint y: 392, endPoint x: 68, endPoint y: 392, distance: 353.5
click at [113, 392] on div at bounding box center [194, 394] width 163 height 73
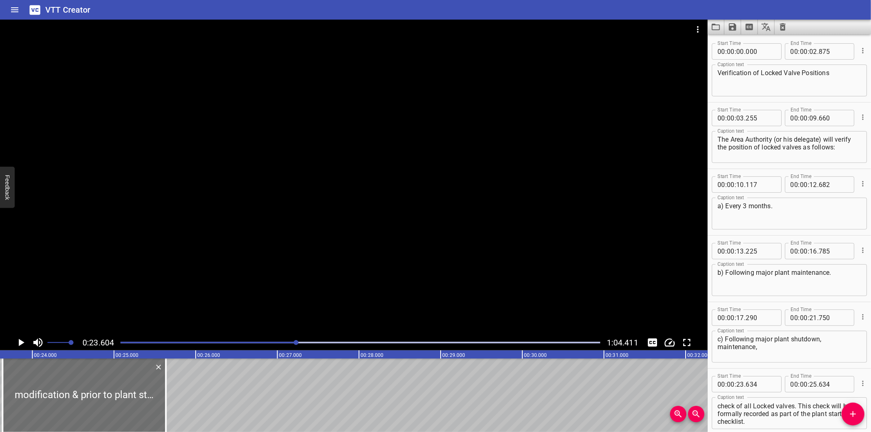
click at [243, 345] on div at bounding box center [360, 342] width 489 height 11
click at [293, 345] on div at bounding box center [295, 342] width 5 height 5
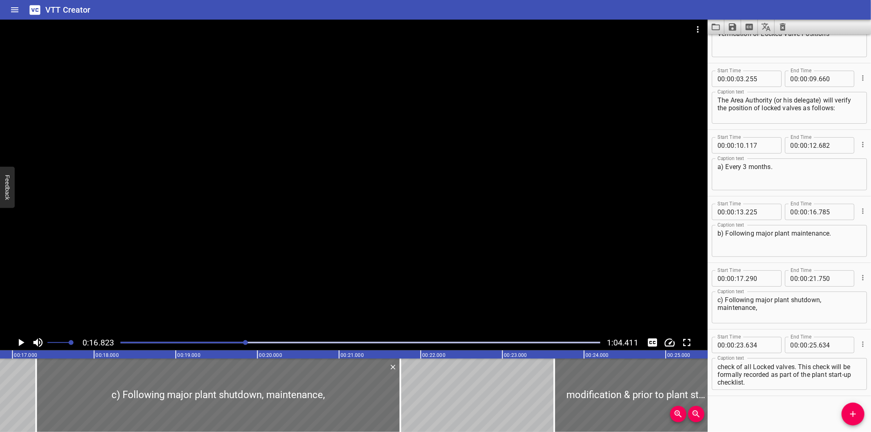
scroll to position [0, 1373]
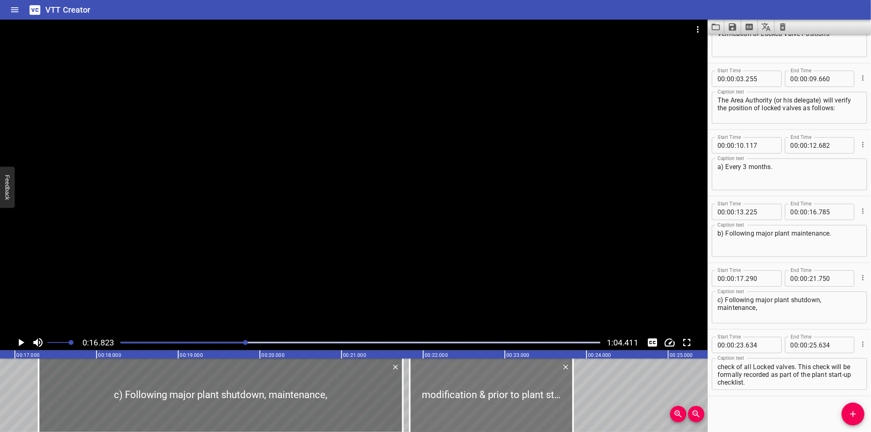
drag, startPoint x: 633, startPoint y: 387, endPoint x: 486, endPoint y: 389, distance: 147.0
click at [486, 389] on div at bounding box center [490, 394] width 163 height 73
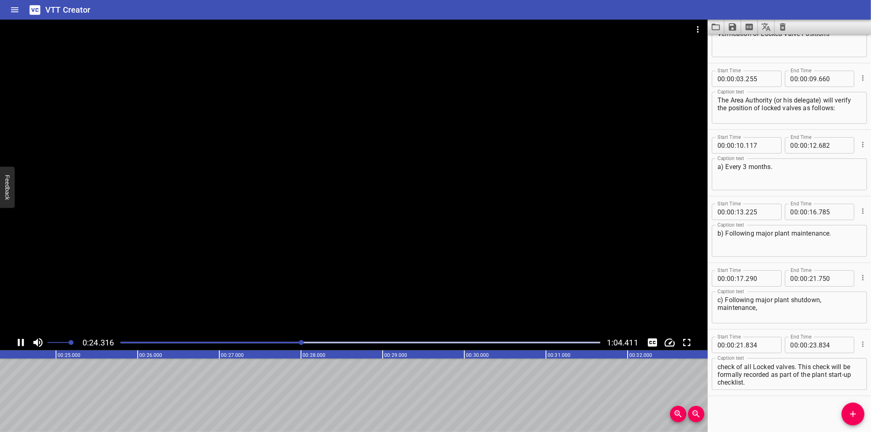
click at [272, 342] on div "Play progress" at bounding box center [62, 343] width 480 height 2
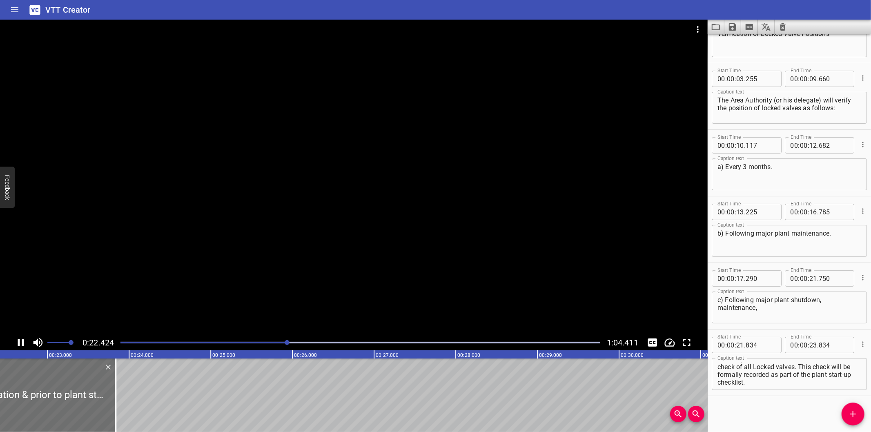
click at [320, 263] on div at bounding box center [353, 177] width 707 height 315
click at [275, 339] on div at bounding box center [360, 342] width 489 height 11
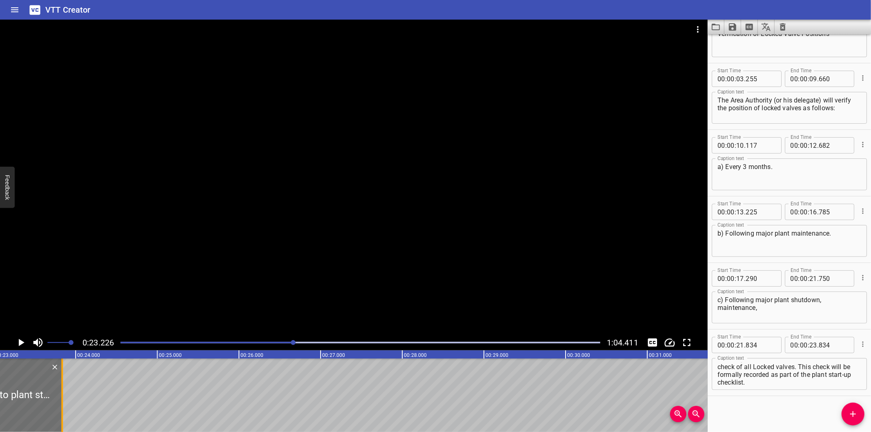
scroll to position [0, 1896]
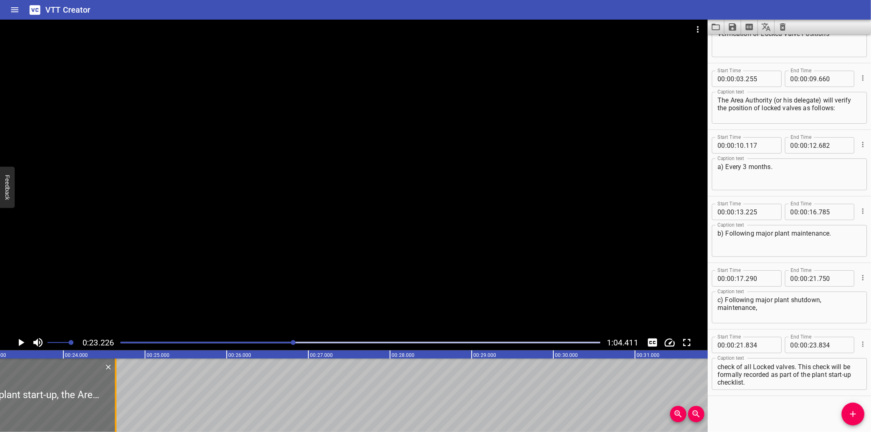
drag, startPoint x: 51, startPoint y: 413, endPoint x: 116, endPoint y: 409, distance: 65.9
click at [116, 409] on div at bounding box center [115, 394] width 8 height 73
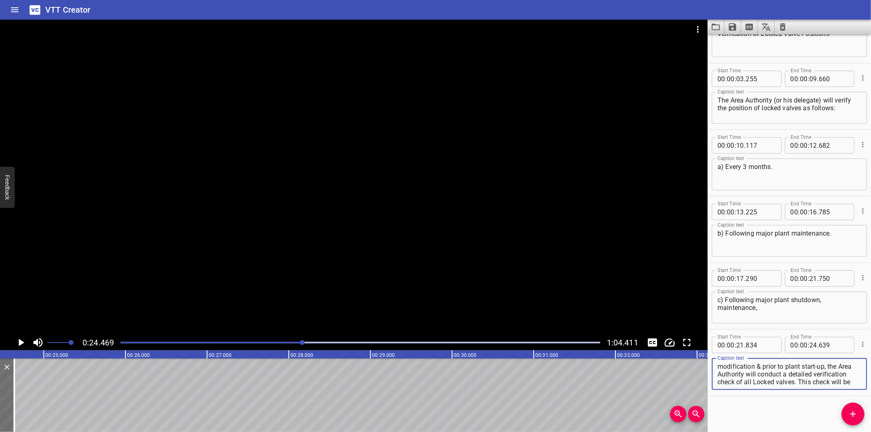
scroll to position [15, 0]
drag, startPoint x: 829, startPoint y: 365, endPoint x: 847, endPoint y: 403, distance: 41.8
click at [847, 403] on div "Start Time 00 : 00 : 00 . 000 Start Time End Time 00 : 00 : 02 . 875 End Time C…" at bounding box center [788, 233] width 163 height 398
click at [854, 410] on icon "Add Cue" at bounding box center [853, 414] width 10 height 10
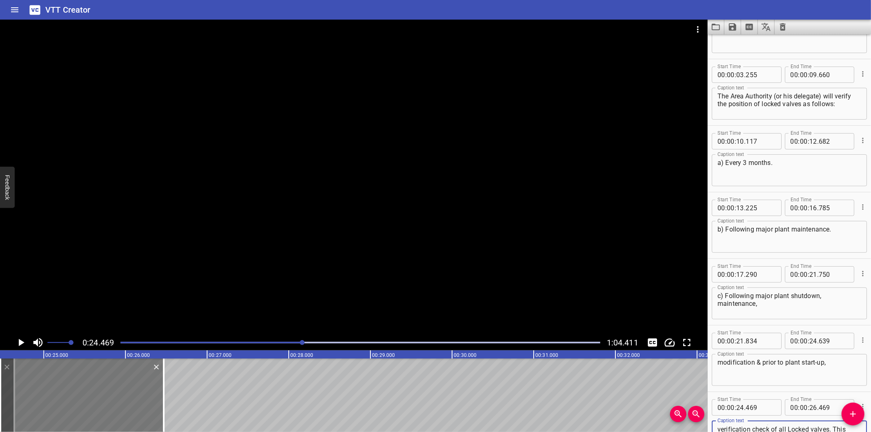
scroll to position [58, 0]
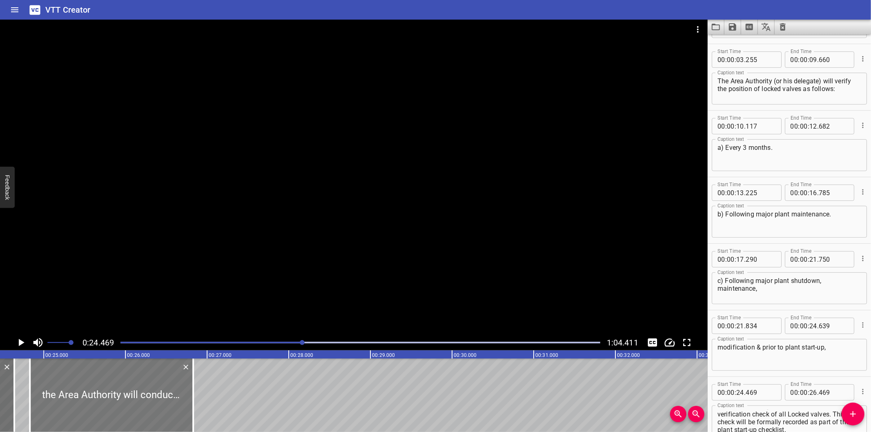
drag, startPoint x: 126, startPoint y: 402, endPoint x: 155, endPoint y: 402, distance: 29.4
click at [155, 402] on div at bounding box center [111, 394] width 163 height 73
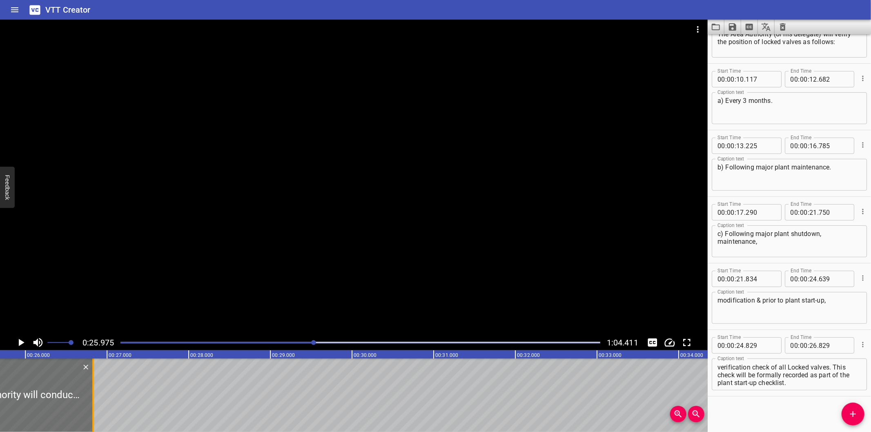
scroll to position [0, 2120]
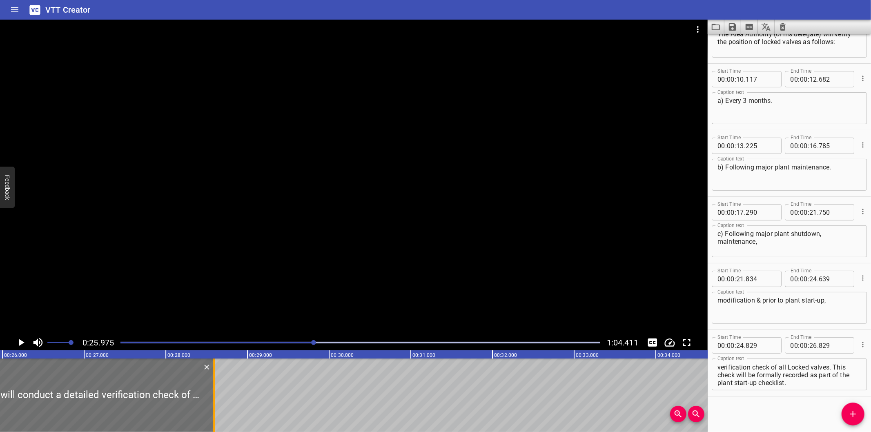
drag, startPoint x: 72, startPoint y: 409, endPoint x: 279, endPoint y: 400, distance: 207.6
click at [218, 400] on div at bounding box center [214, 394] width 8 height 73
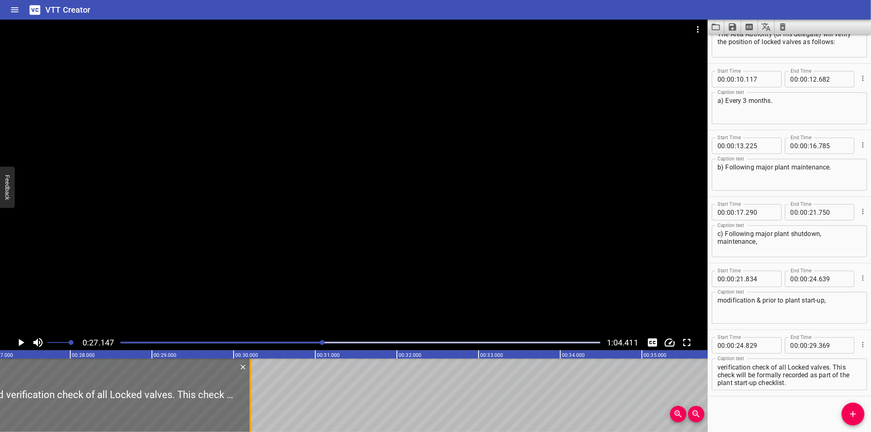
drag, startPoint x: 182, startPoint y: 414, endPoint x: 250, endPoint y: 411, distance: 68.2
click at [250, 411] on div at bounding box center [250, 394] width 2 height 73
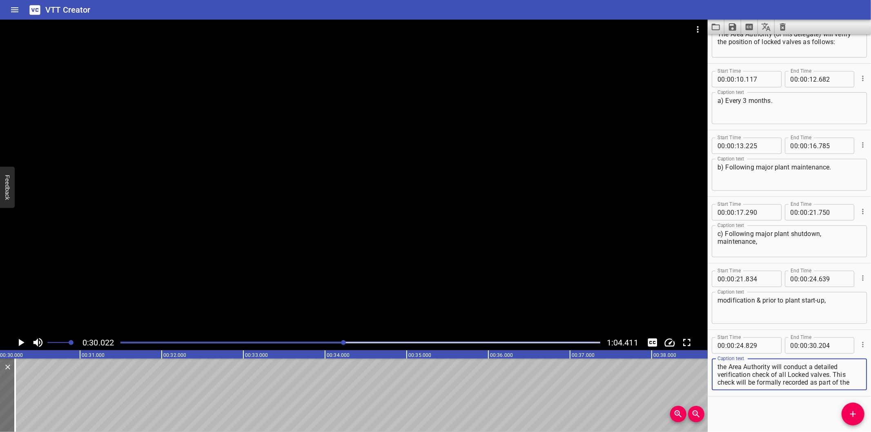
scroll to position [7, 0]
drag, startPoint x: 834, startPoint y: 374, endPoint x: 876, endPoint y: 417, distance: 59.8
click at [870, 417] on html "VTT Creator Caption Editor Batch Transcribe Login Sign Up Privacy Contact 0:30.…" at bounding box center [435, 216] width 871 height 432
click at [827, 381] on textarea "the Area Authority will conduct a detailed verification check of all Locked val…" at bounding box center [789, 374] width 144 height 23
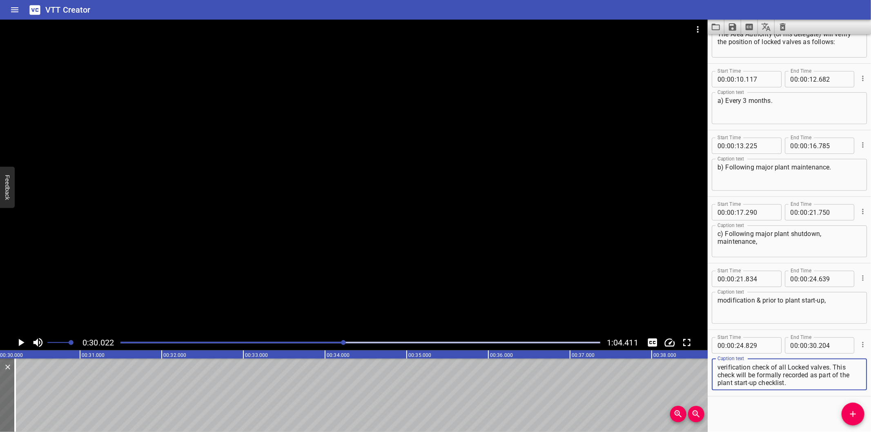
drag, startPoint x: 834, startPoint y: 366, endPoint x: 840, endPoint y: 393, distance: 28.1
click at [840, 393] on div "Start Time 00 : 00 : 24 . 829 Start Time End Time 00 : 00 : 30 . 204 End Time C…" at bounding box center [788, 363] width 163 height 66
click at [858, 416] on span "Add Cue" at bounding box center [852, 414] width 23 height 10
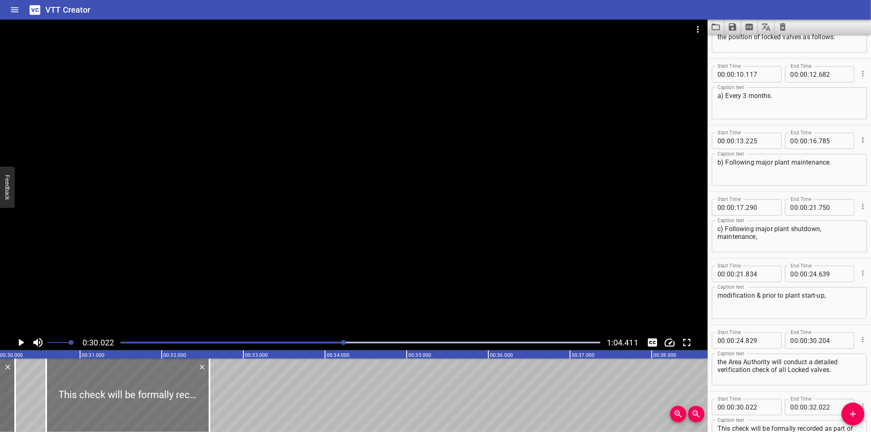
drag, startPoint x: 105, startPoint y: 397, endPoint x: 148, endPoint y: 396, distance: 42.9
click at [151, 396] on div at bounding box center [127, 394] width 163 height 73
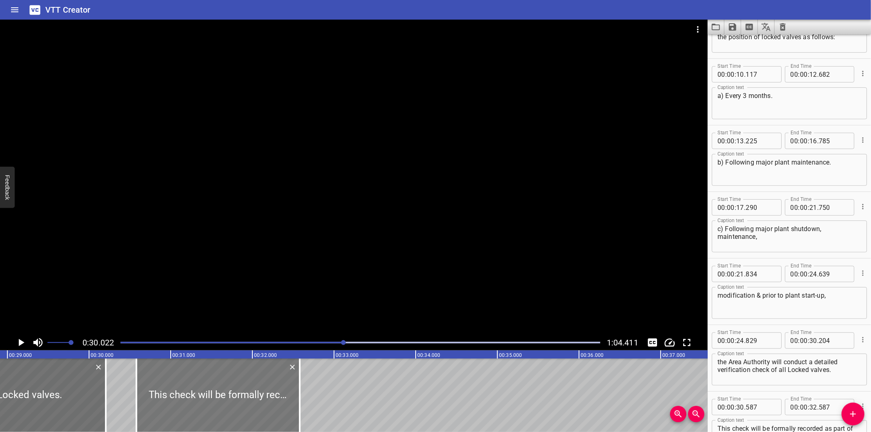
click at [189, 395] on div at bounding box center [217, 394] width 163 height 73
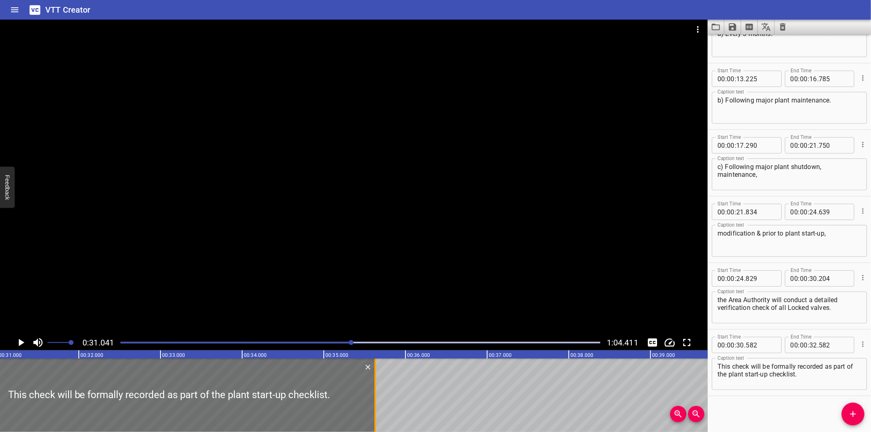
drag, startPoint x: 127, startPoint y: 404, endPoint x: 376, endPoint y: 402, distance: 249.0
click at [376, 402] on div at bounding box center [375, 394] width 2 height 73
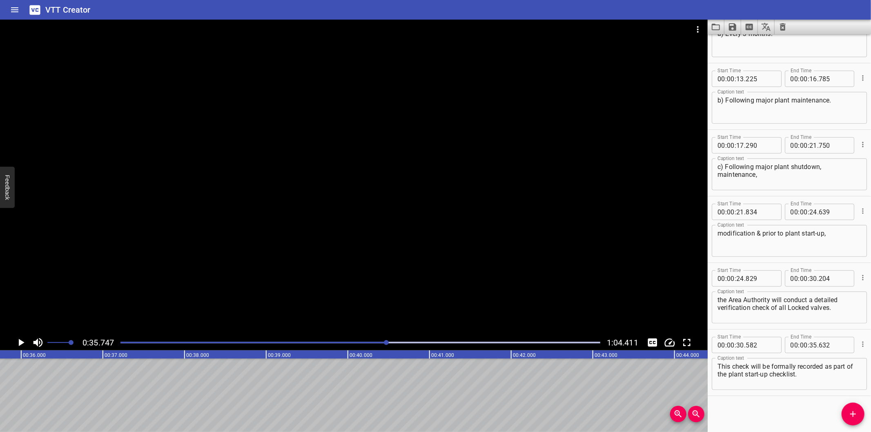
drag, startPoint x: 376, startPoint y: 344, endPoint x: 360, endPoint y: 348, distance: 15.6
click at [376, 344] on div at bounding box center [360, 342] width 489 height 11
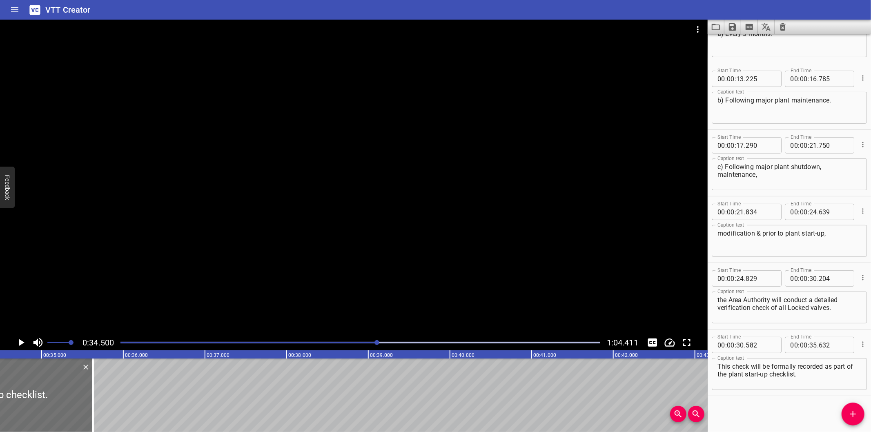
scroll to position [0, 2817]
drag, startPoint x: 759, startPoint y: 409, endPoint x: 751, endPoint y: 405, distance: 9.0
click at [759, 409] on div "Start Time 00 : 00 : 00 . 000 Start Time End Time 00 : 00 : 02 . 875 End Time C…" at bounding box center [788, 233] width 163 height 398
drag, startPoint x: 116, startPoint y: 430, endPoint x: 288, endPoint y: 414, distance: 173.1
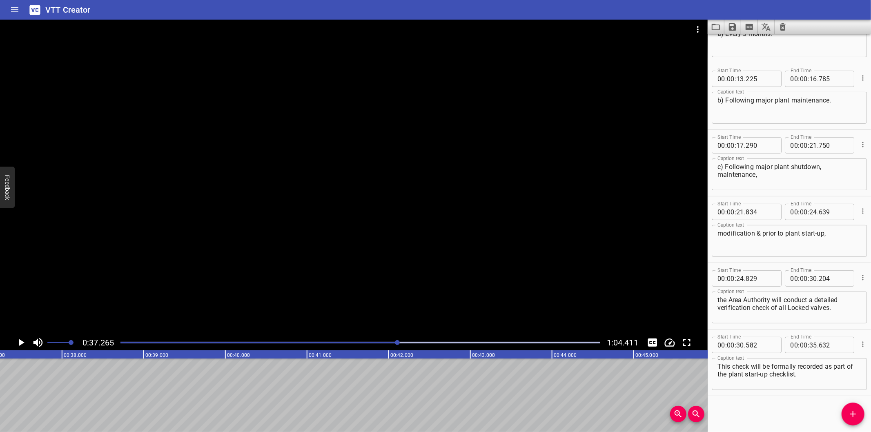
scroll to position [0, 3042]
click at [738, 401] on div "Start Time 00 : 00 : 00 . 000 Start Time End Time 00 : 00 : 02 . 875 End Time C…" at bounding box center [788, 233] width 163 height 398
click at [739, 401] on div "Start Time 00 : 00 : 00 . 000 Start Time End Time 00 : 00 : 02 . 875 End Time C…" at bounding box center [788, 233] width 163 height 398
click at [735, 407] on div "Start Time 00 : 00 : 00 . 000 Start Time End Time 00 : 00 : 02 . 875 End Time C…" at bounding box center [788, 233] width 163 height 398
click at [746, 393] on div "Start Time 00 : 00 : 30 . 582 Start Time End Time 00 : 00 : 35 . 632 End Time C…" at bounding box center [788, 362] width 163 height 66
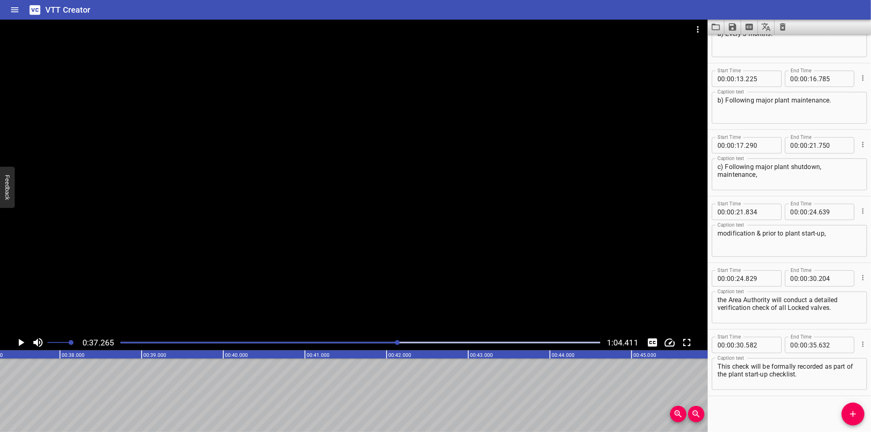
click at [471, 244] on div at bounding box center [353, 177] width 707 height 315
click at [362, 344] on div at bounding box center [360, 342] width 489 height 11
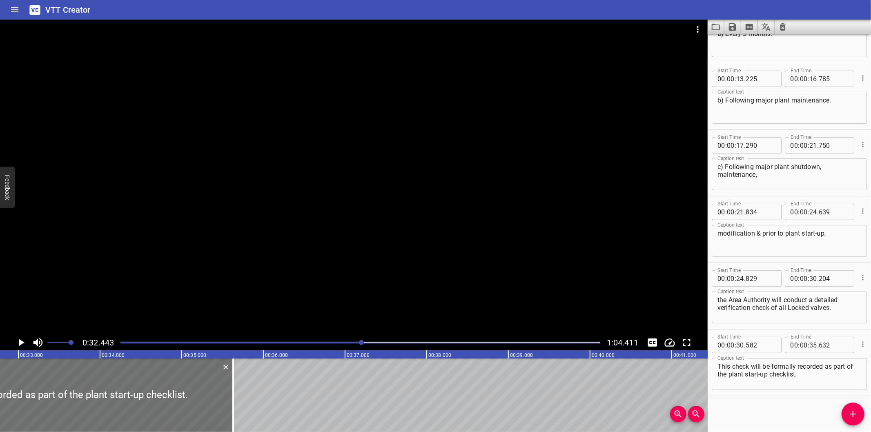
click at [358, 345] on div at bounding box center [360, 342] width 489 height 11
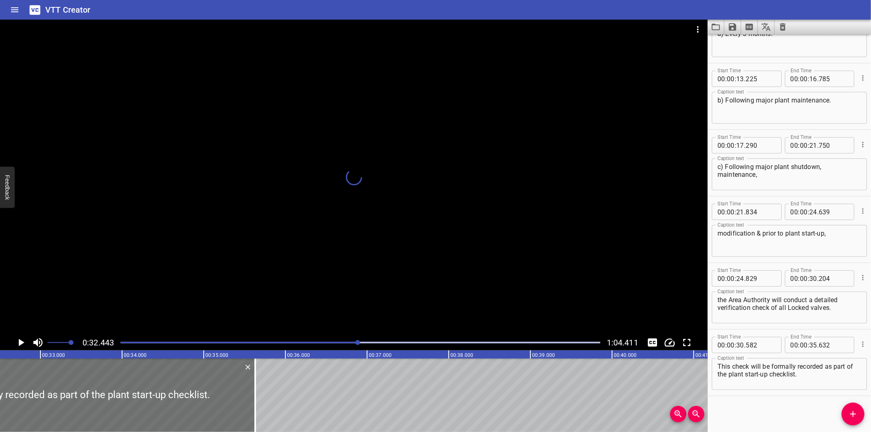
click at [358, 345] on div at bounding box center [357, 342] width 5 height 5
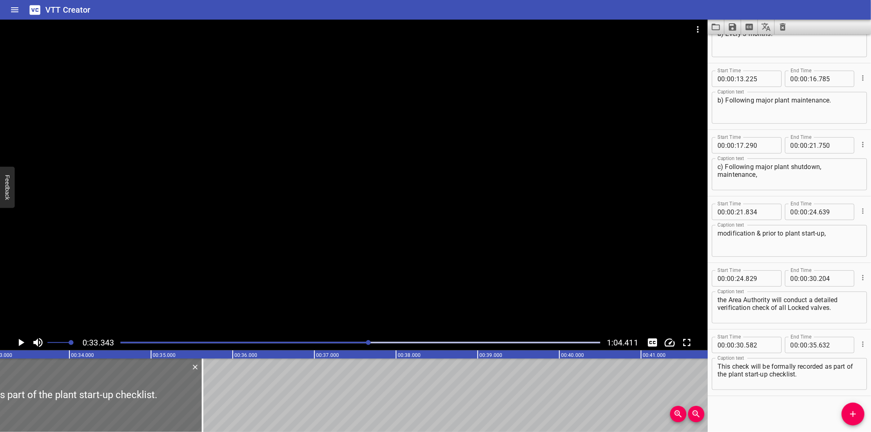
scroll to position [0, 2722]
click at [743, 404] on div "Start Time 00 : 00 : 00 . 000 Start Time End Time 00 : 00 : 02 . 875 End Time C…" at bounding box center [788, 233] width 163 height 398
click at [746, 331] on div "Start Time 00 : 00 : 30 . 582 Start Time End Time 00 : 00 : 35 . 632 End Time C…" at bounding box center [788, 362] width 163 height 66
click at [760, 403] on div "Start Time 00 : 00 : 00 . 000 Start Time End Time 00 : 00 : 02 . 875 End Time C…" at bounding box center [788, 233] width 163 height 398
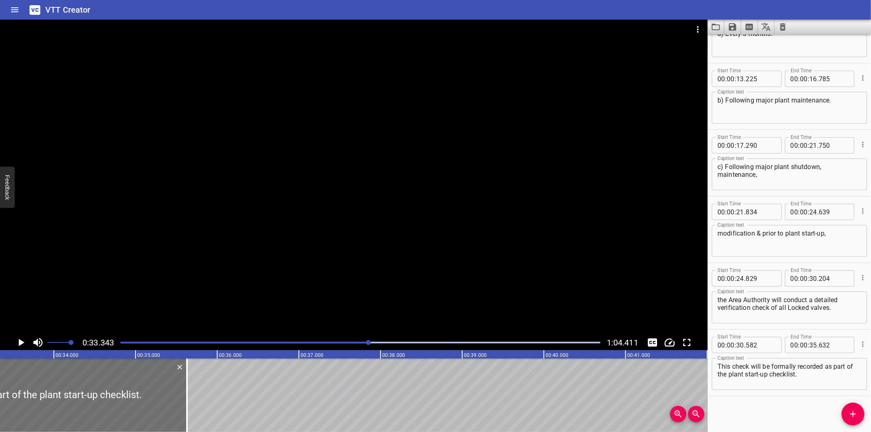
drag, startPoint x: 777, startPoint y: 410, endPoint x: 750, endPoint y: 407, distance: 26.7
click at [777, 410] on div "Start Time 00 : 00 : 00 . 000 Start Time End Time 00 : 00 : 02 . 875 End Time C…" at bounding box center [788, 233] width 163 height 398
click at [754, 411] on div "Start Time 00 : 00 : 00 . 000 Start Time End Time 00 : 00 : 02 . 875 End Time C…" at bounding box center [788, 233] width 163 height 398
click at [745, 405] on div "Start Time 00 : 00 : 00 . 000 Start Time End Time 00 : 00 : 02 . 875 End Time C…" at bounding box center [788, 233] width 163 height 398
click at [802, 411] on div "Start Time 00 : 00 : 00 . 000 Start Time End Time 00 : 00 : 02 . 875 End Time C…" at bounding box center [788, 233] width 163 height 398
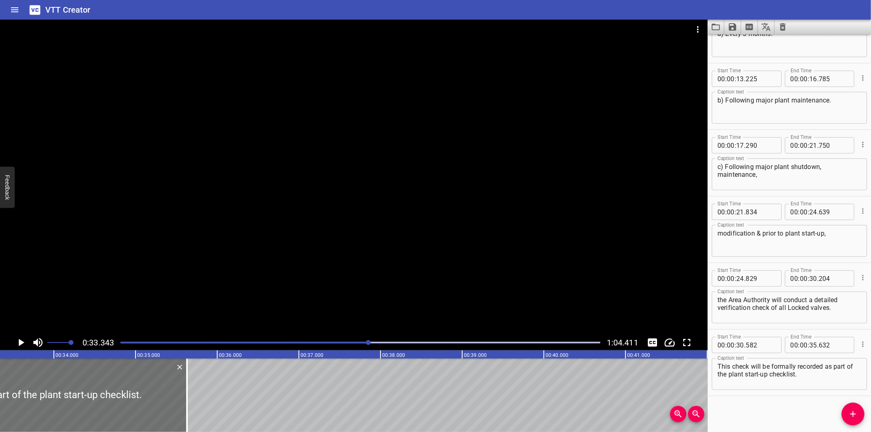
click at [780, 409] on div "Start Time 00 : 00 : 00 . 000 Start Time End Time 00 : 00 : 02 . 875 End Time C…" at bounding box center [788, 233] width 163 height 398
click at [461, 127] on div at bounding box center [353, 177] width 707 height 315
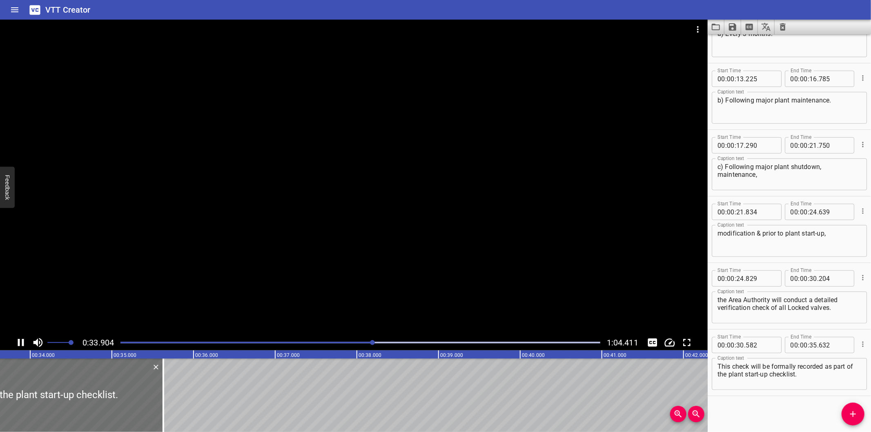
click at [413, 186] on div at bounding box center [353, 177] width 707 height 315
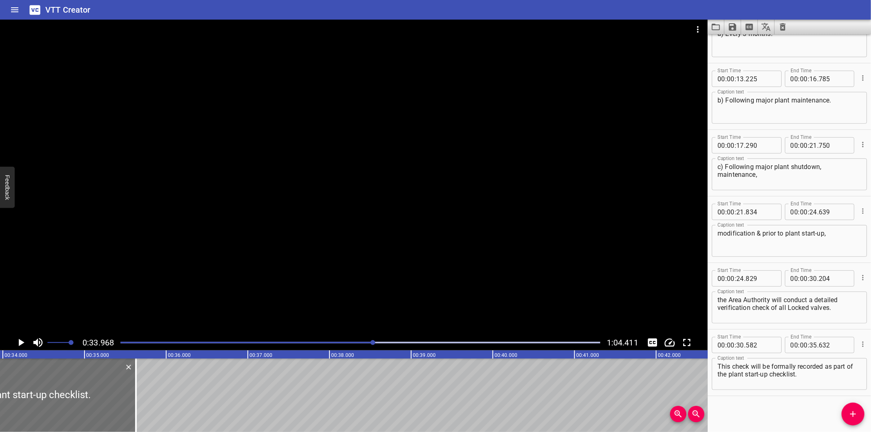
click at [731, 400] on div "Start Time 00 : 00 : 00 . 000 Start Time End Time 00 : 00 : 02 . 875 End Time C…" at bounding box center [788, 233] width 163 height 398
click at [222, 259] on div at bounding box center [353, 177] width 707 height 315
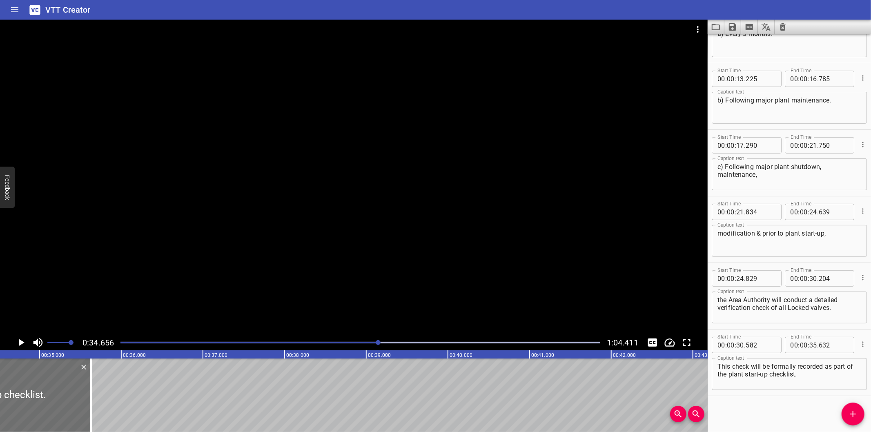
scroll to position [0, 2829]
click at [776, 409] on div "Start Time 00 : 00 : 00 . 000 Start Time End Time 00 : 00 : 02 . 875 End Time C…" at bounding box center [788, 233] width 163 height 398
click at [420, 271] on div at bounding box center [353, 177] width 707 height 315
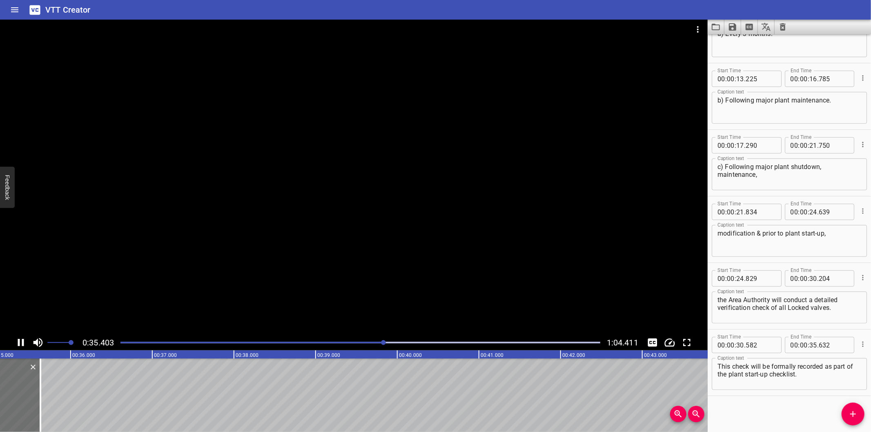
click at [349, 342] on div "Play progress" at bounding box center [144, 343] width 480 height 2
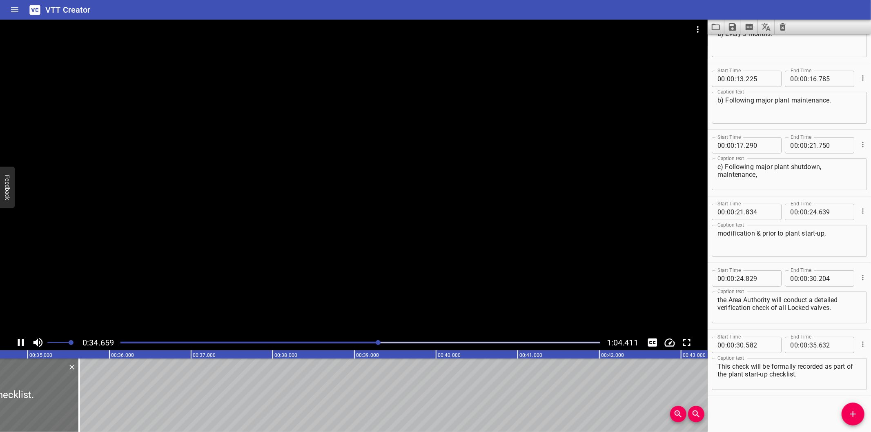
click at [380, 282] on div at bounding box center [353, 177] width 707 height 315
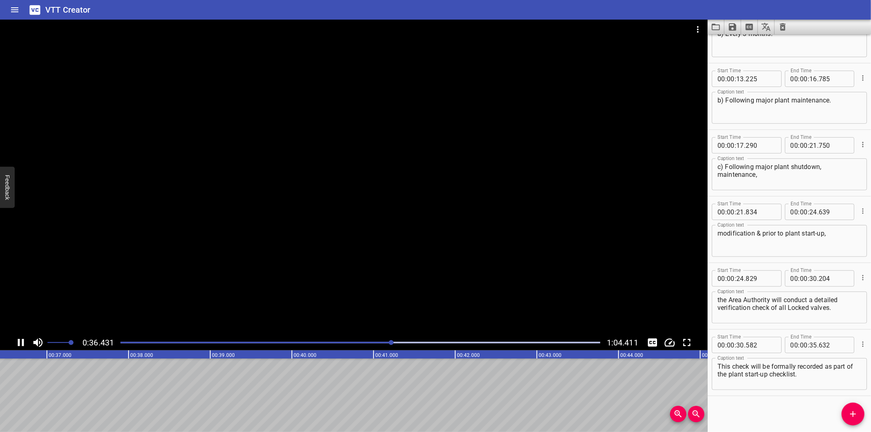
click at [307, 265] on div at bounding box center [353, 177] width 707 height 315
click at [382, 345] on div at bounding box center [360, 342] width 489 height 11
click at [377, 345] on div at bounding box center [360, 342] width 489 height 11
click at [378, 345] on div at bounding box center [380, 342] width 5 height 5
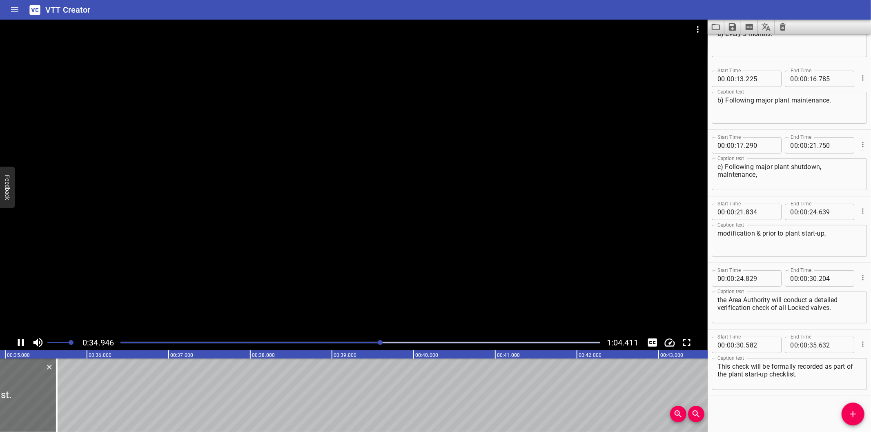
click at [365, 345] on div at bounding box center [360, 342] width 489 height 11
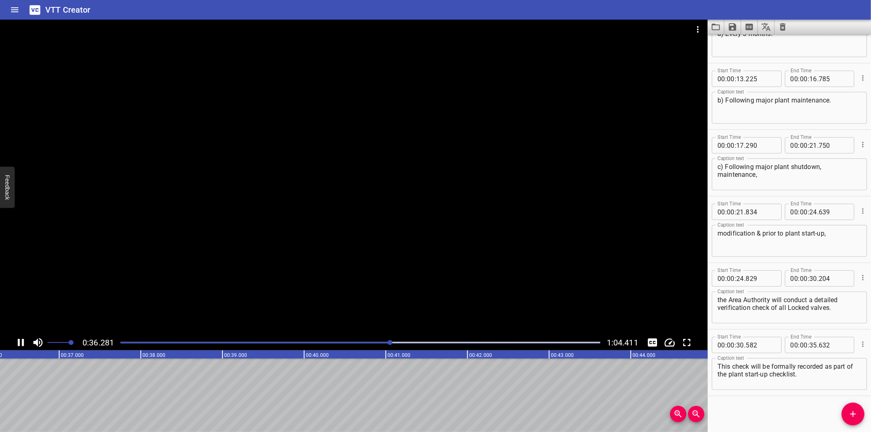
click at [319, 341] on div at bounding box center [360, 342] width 489 height 11
click at [387, 341] on div at bounding box center [389, 342] width 5 height 5
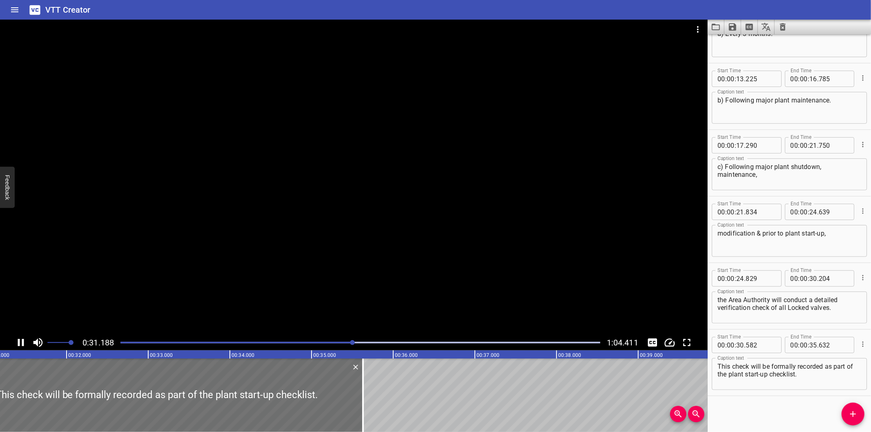
click at [294, 278] on div at bounding box center [353, 177] width 707 height 315
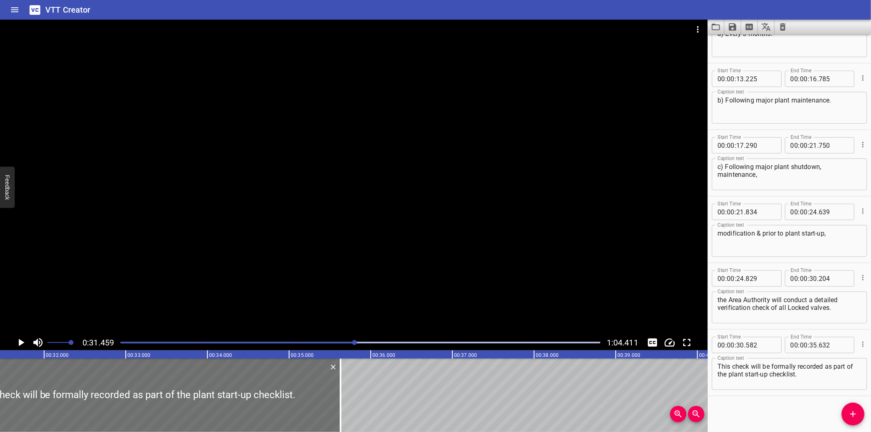
click at [294, 278] on div at bounding box center [353, 177] width 707 height 315
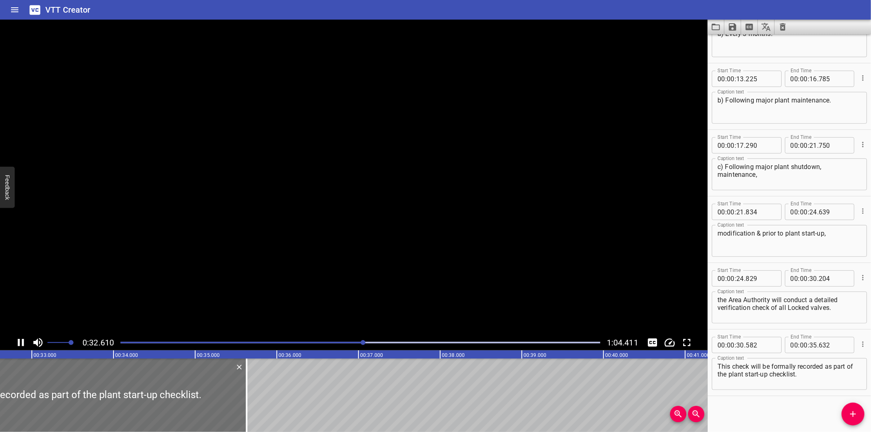
click at [294, 278] on video at bounding box center [353, 177] width 707 height 315
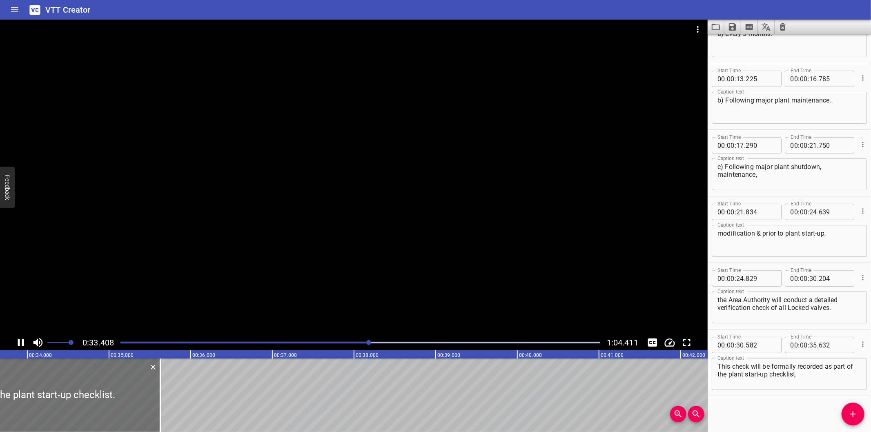
click at [268, 291] on div at bounding box center [353, 177] width 707 height 315
drag, startPoint x: 291, startPoint y: 389, endPoint x: 273, endPoint y: 399, distance: 21.2
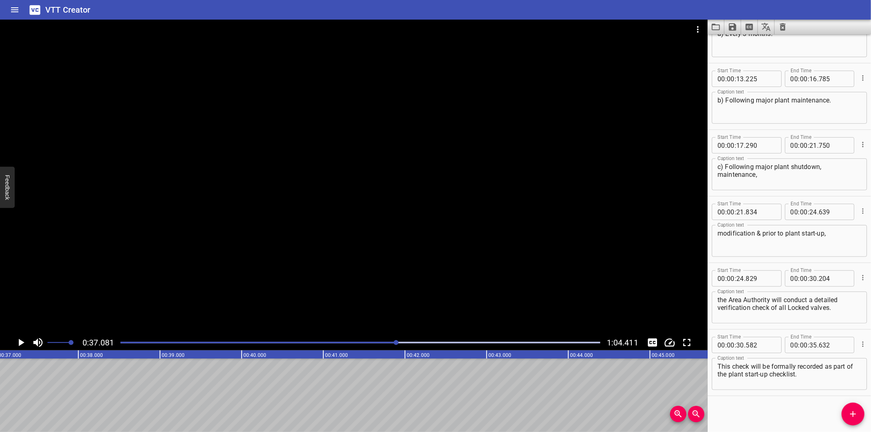
scroll to position [0, 3027]
click at [335, 341] on div at bounding box center [360, 342] width 489 height 11
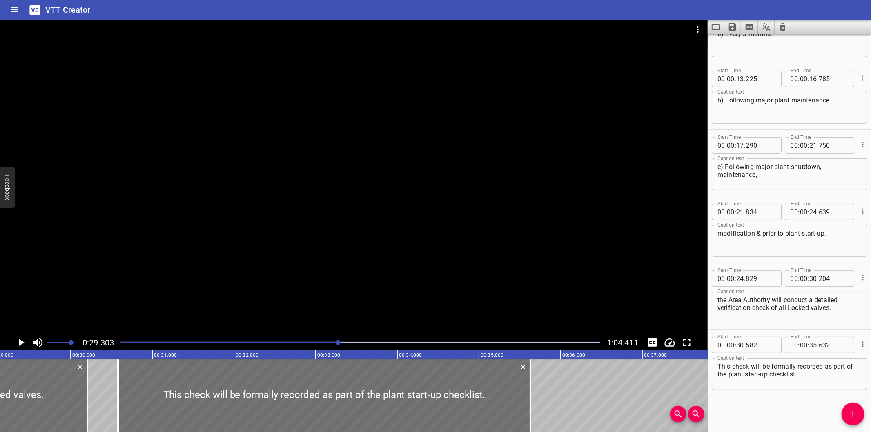
scroll to position [0, 2392]
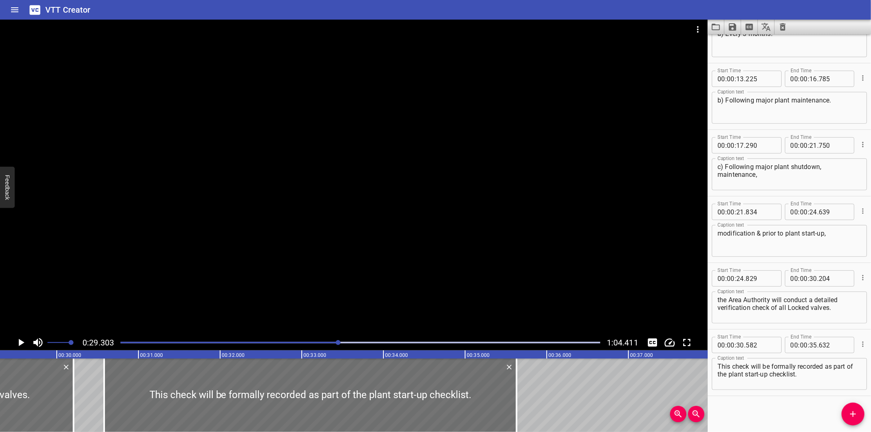
click at [749, 418] on div "Start Time 00 : 00 : 00 . 000 Start Time End Time 00 : 00 : 02 . 875 End Time C…" at bounding box center [788, 233] width 163 height 398
click at [729, 402] on div "Start Time 00 : 00 : 00 . 000 Start Time End Time 00 : 00 : 02 . 875 End Time C…" at bounding box center [788, 233] width 163 height 398
click at [290, 265] on div at bounding box center [353, 177] width 707 height 315
click at [291, 265] on div at bounding box center [353, 177] width 707 height 315
drag, startPoint x: 291, startPoint y: 265, endPoint x: 290, endPoint y: 285, distance: 19.6
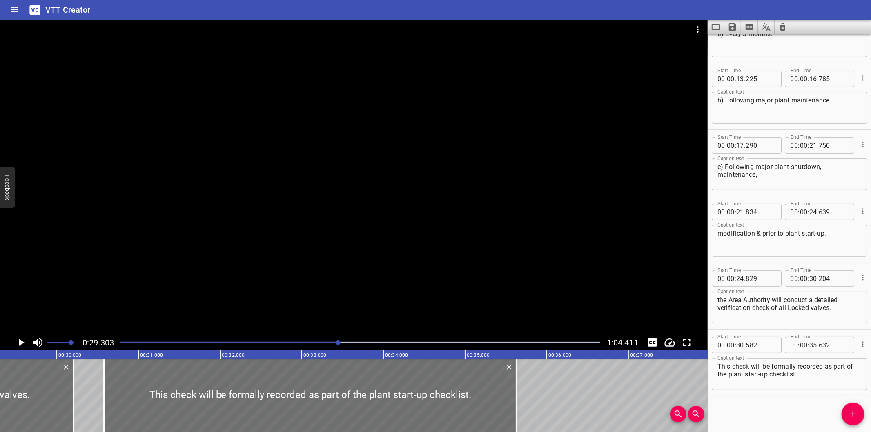
click at [291, 265] on div at bounding box center [353, 177] width 707 height 315
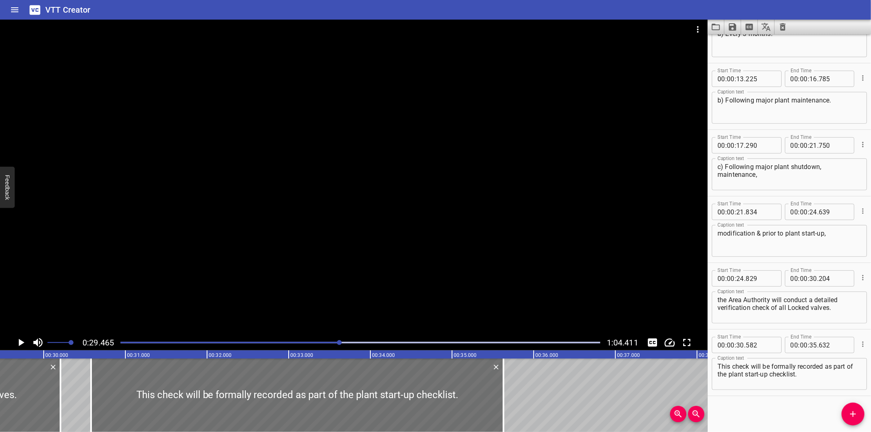
drag, startPoint x: 740, startPoint y: 405, endPoint x: 700, endPoint y: 377, distance: 49.0
click at [740, 405] on div "Start Time 00 : 00 : 00 . 000 Start Time End Time 00 : 00 : 02 . 875 End Time C…" at bounding box center [788, 233] width 163 height 398
click at [270, 143] on div at bounding box center [353, 177] width 707 height 315
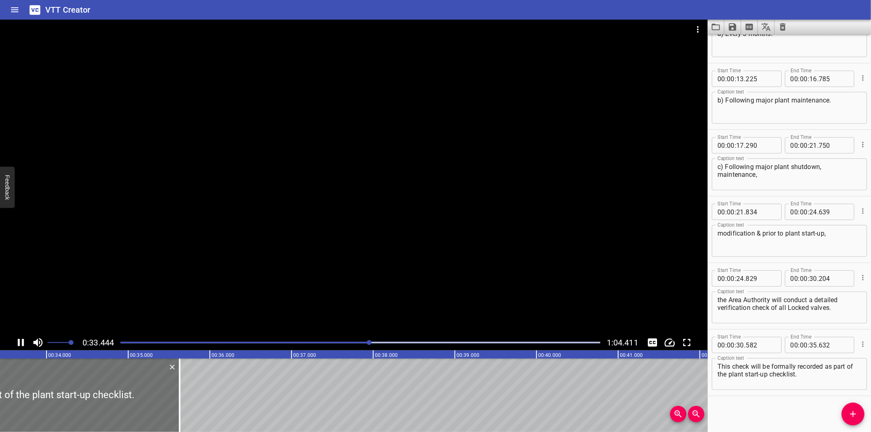
click at [309, 260] on div at bounding box center [353, 177] width 707 height 315
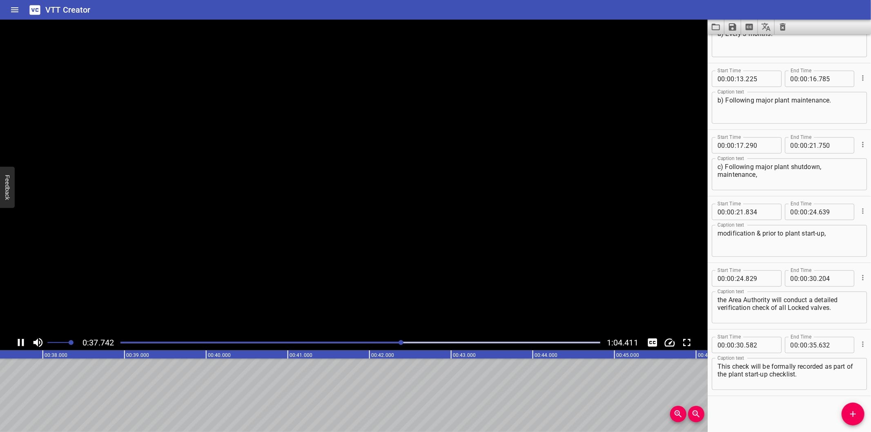
scroll to position [0, 3088]
click at [852, 416] on icon "Add Cue" at bounding box center [853, 414] width 6 height 6
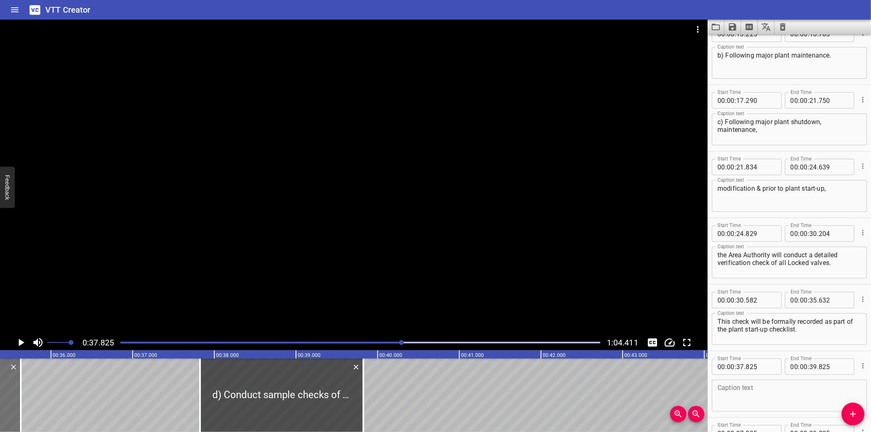
scroll to position [0, 2877]
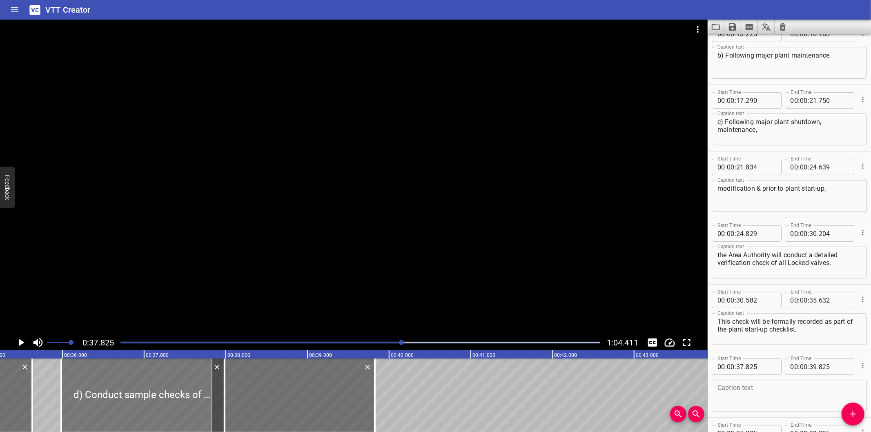
drag, startPoint x: 238, startPoint y: 411, endPoint x: 88, endPoint y: 395, distance: 151.1
click at [88, 395] on div at bounding box center [142, 394] width 163 height 73
click at [369, 369] on icon "Delete" at bounding box center [367, 367] width 8 height 8
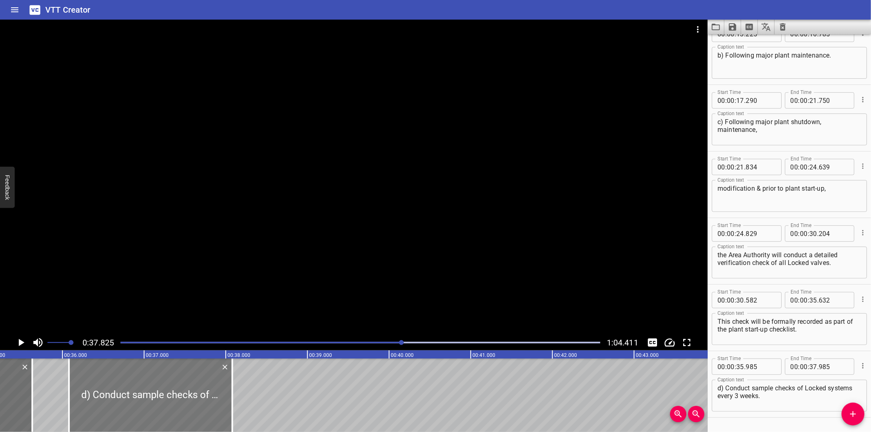
drag, startPoint x: 155, startPoint y: 389, endPoint x: 147, endPoint y: 387, distance: 8.5
click at [147, 387] on div at bounding box center [150, 394] width 163 height 73
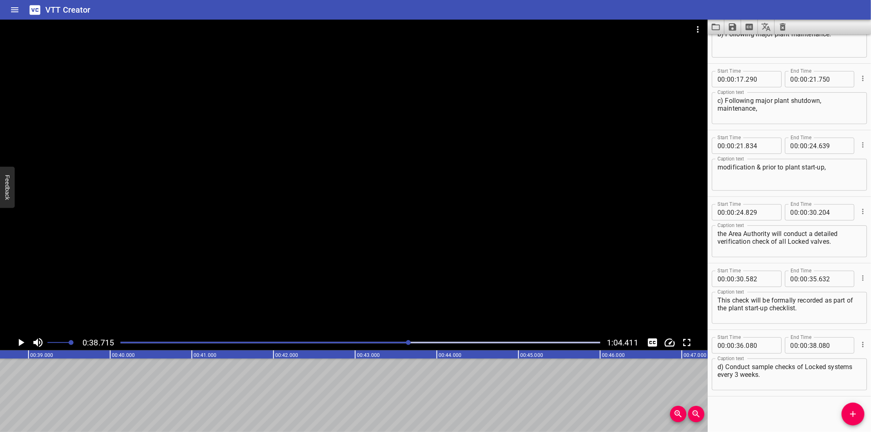
scroll to position [0, 3161]
click at [383, 345] on div at bounding box center [360, 342] width 489 height 11
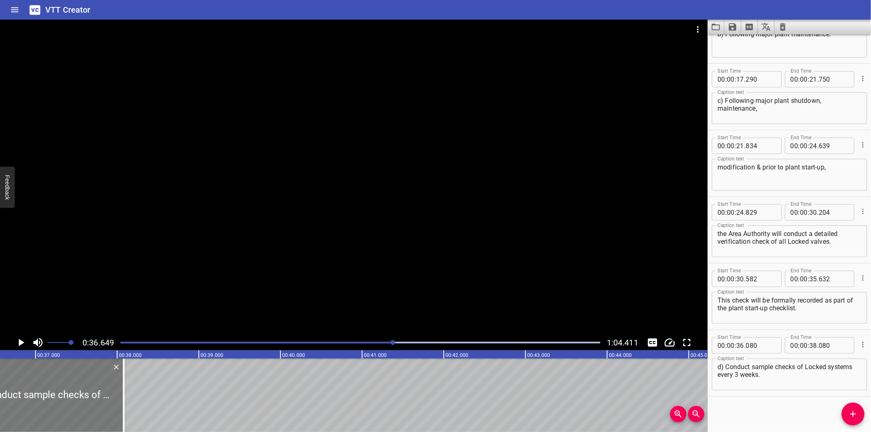
scroll to position [0, 2992]
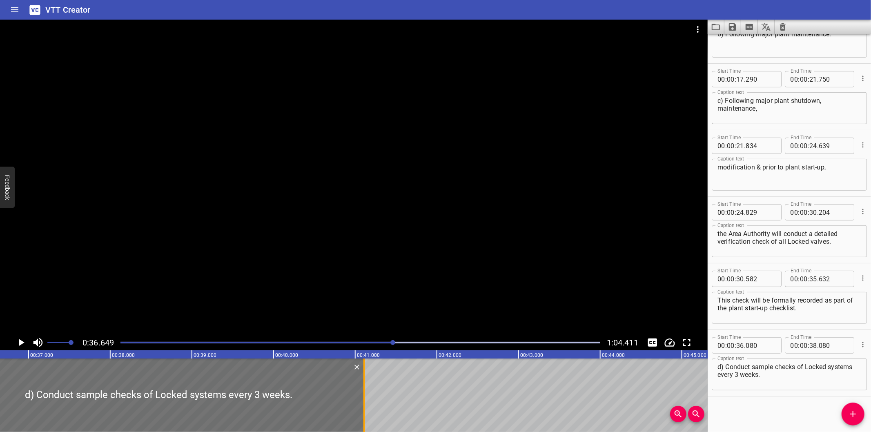
drag, startPoint x: 115, startPoint y: 409, endPoint x: 362, endPoint y: 403, distance: 247.4
click at [362, 403] on div at bounding box center [364, 394] width 8 height 73
drag, startPoint x: 362, startPoint y: 403, endPoint x: 353, endPoint y: 406, distance: 10.2
click at [363, 403] on div at bounding box center [364, 394] width 2 height 73
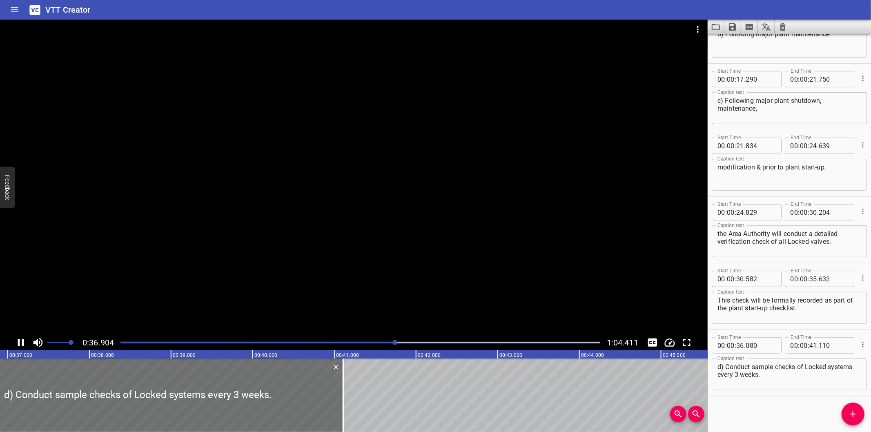
scroll to position [0, 3035]
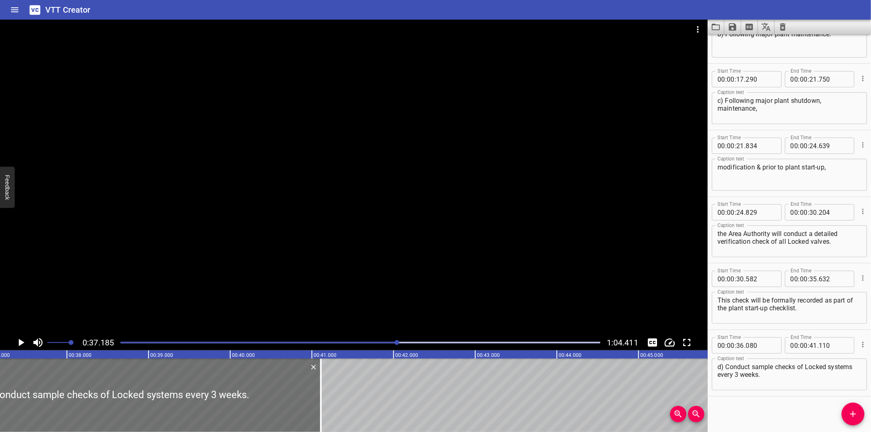
click at [173, 305] on div at bounding box center [353, 177] width 707 height 315
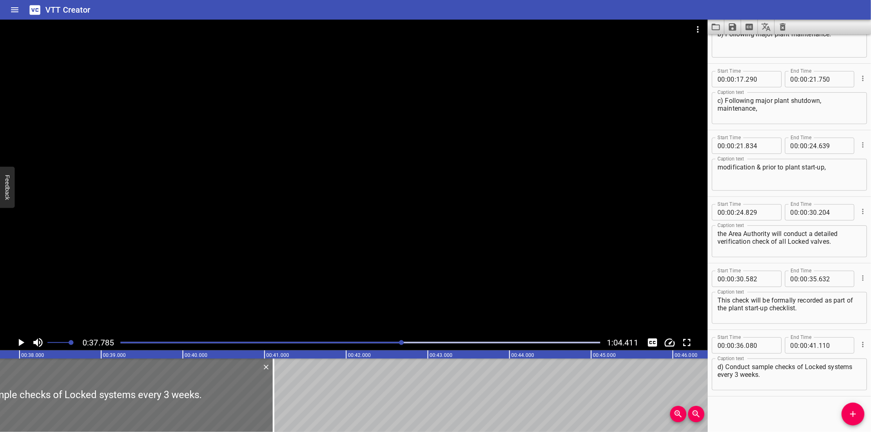
scroll to position [0, 3084]
click at [247, 418] on div at bounding box center [66, 394] width 411 height 73
click at [709, 394] on div "Start Time 00 : 00 : 36 . 080 Start Time End Time 00 : 00 : 41 . 110 End Time C…" at bounding box center [788, 363] width 163 height 66
click at [736, 400] on div "Start Time 00 : 00 : 00 . 000 Start Time End Time 00 : 00 : 02 . 875 End Time C…" at bounding box center [788, 233] width 163 height 398
click at [367, 199] on div at bounding box center [353, 177] width 707 height 315
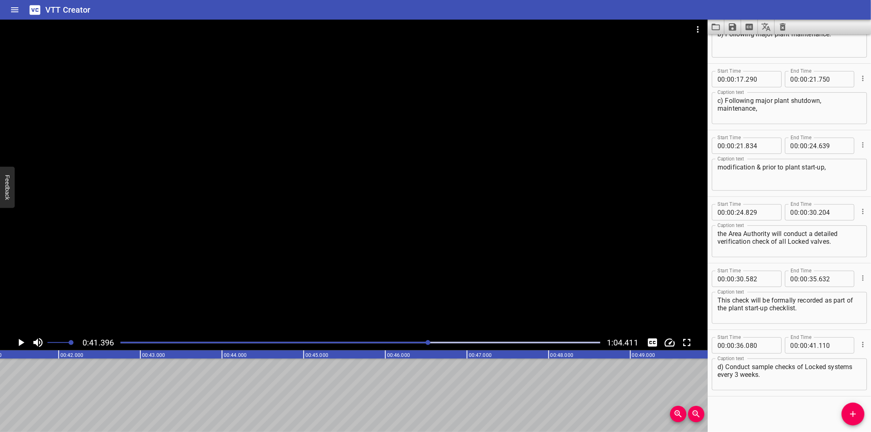
scroll to position [0, 3379]
click at [859, 418] on span "Add Cue" at bounding box center [852, 414] width 23 height 10
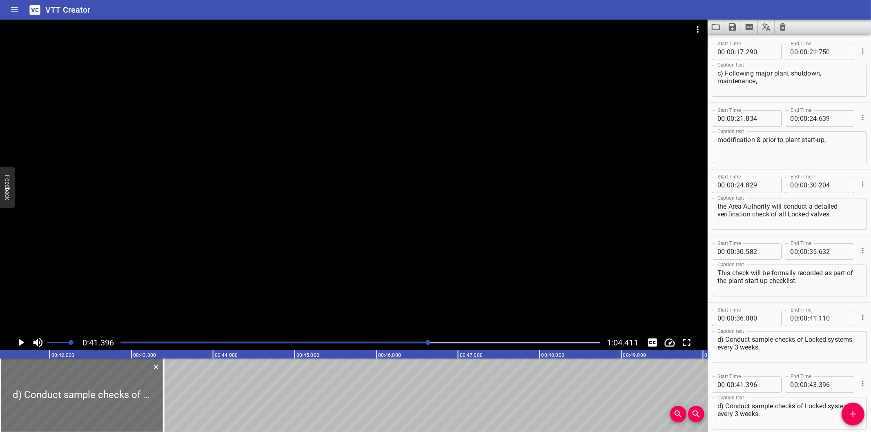
scroll to position [305, 0]
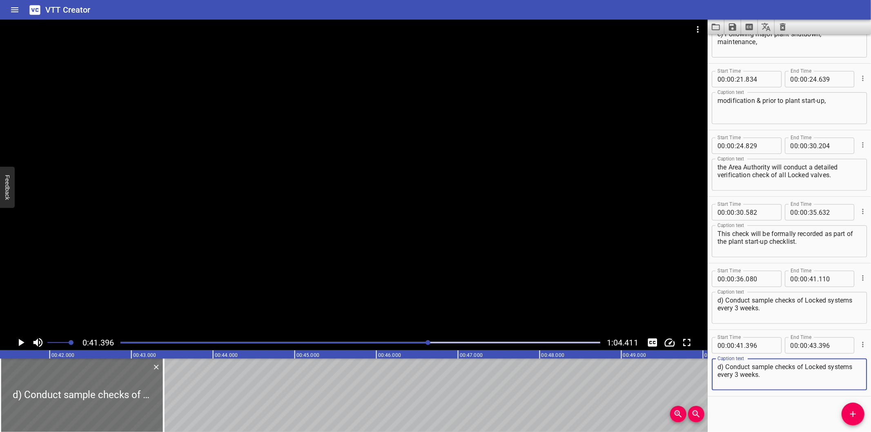
click at [780, 372] on textarea "d) Conduct sample checks of Locked systems every 3 weeks." at bounding box center [789, 374] width 144 height 23
paste textarea "e) Following maintenance and testing of safety systems when locked valves may b…"
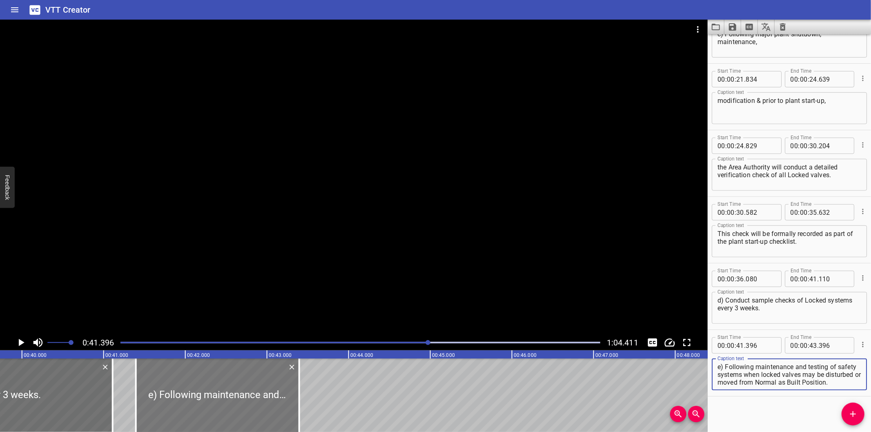
scroll to position [0, 3228]
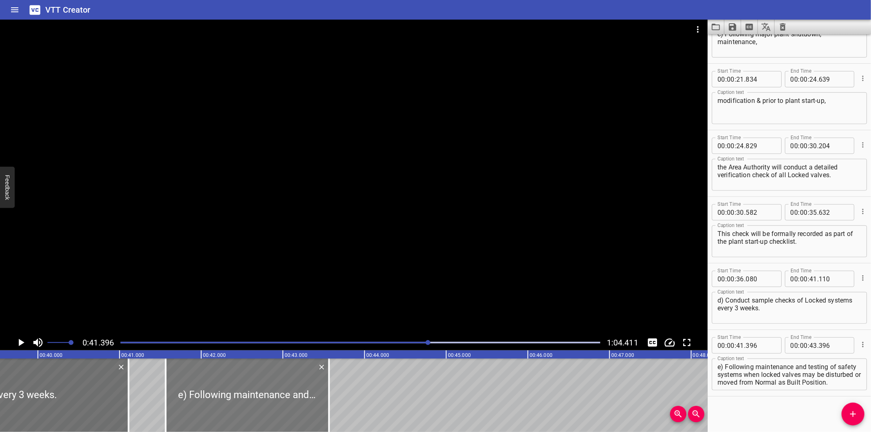
drag, startPoint x: 217, startPoint y: 389, endPoint x: 230, endPoint y: 392, distance: 13.4
click at [230, 392] on div at bounding box center [247, 394] width 163 height 73
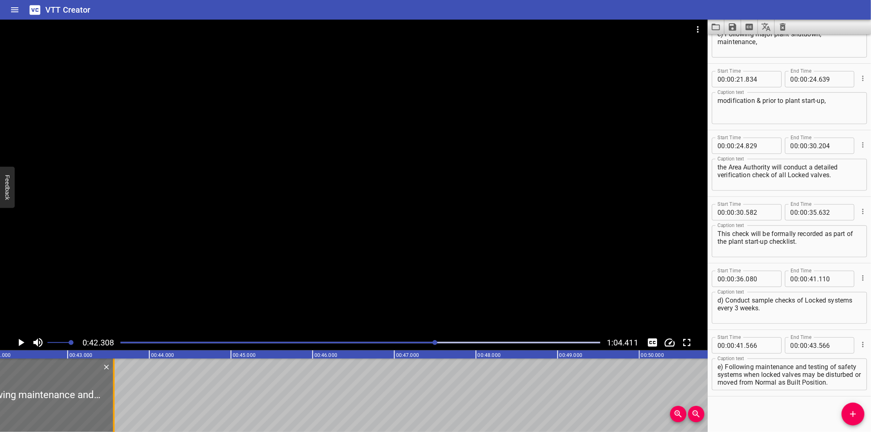
scroll to position [0, 3454]
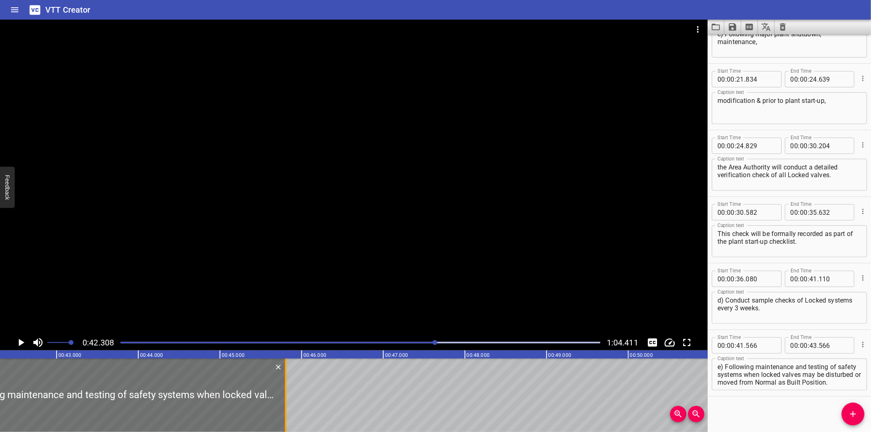
drag, startPoint x: 100, startPoint y: 404, endPoint x: 283, endPoint y: 402, distance: 182.9
click at [283, 402] on div at bounding box center [286, 394] width 8 height 73
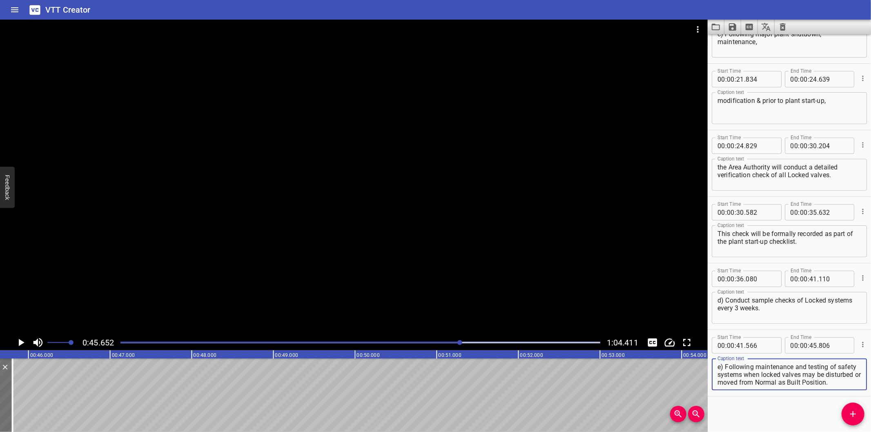
scroll to position [7, 0]
drag, startPoint x: 765, startPoint y: 374, endPoint x: 803, endPoint y: 424, distance: 62.8
click at [803, 424] on div "Start Time 00 : 00 : 00 . 000 Start Time End Time 00 : 00 : 02 . 875 End Time C…" at bounding box center [788, 233] width 163 height 398
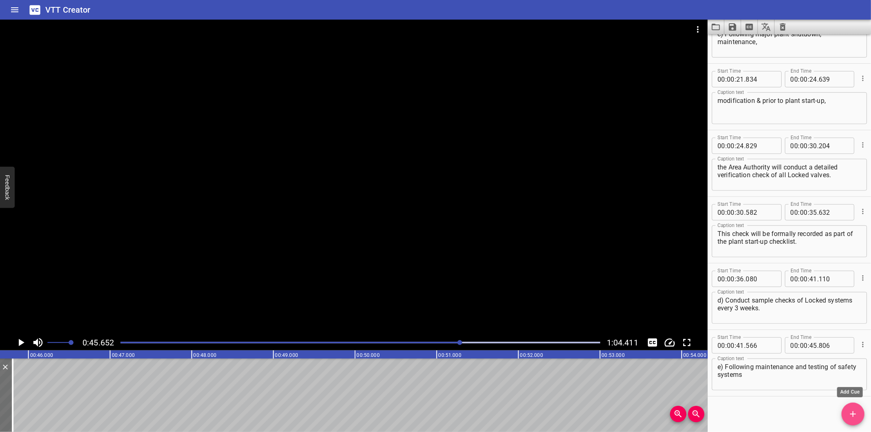
click at [854, 419] on icon "Add Cue" at bounding box center [853, 414] width 10 height 10
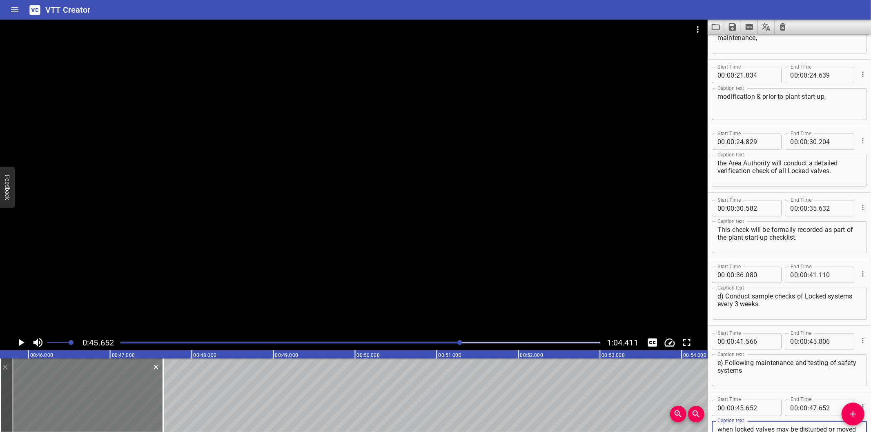
scroll to position [317, 0]
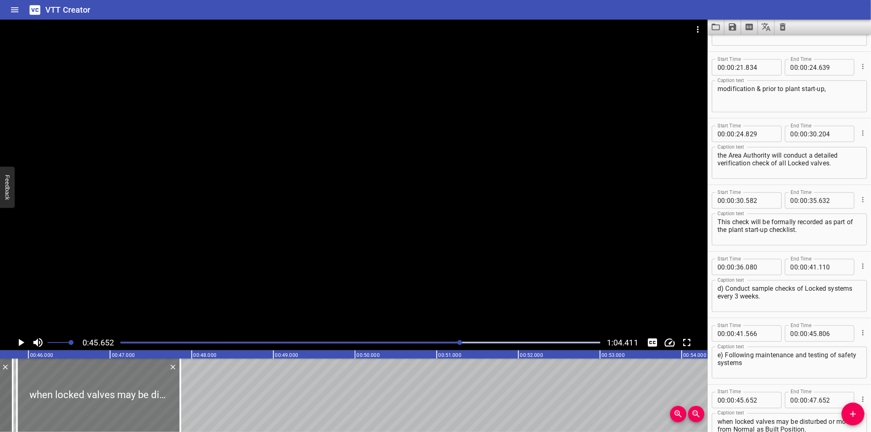
drag, startPoint x: 104, startPoint y: 385, endPoint x: 136, endPoint y: 390, distance: 31.8
click at [135, 390] on div at bounding box center [98, 394] width 163 height 73
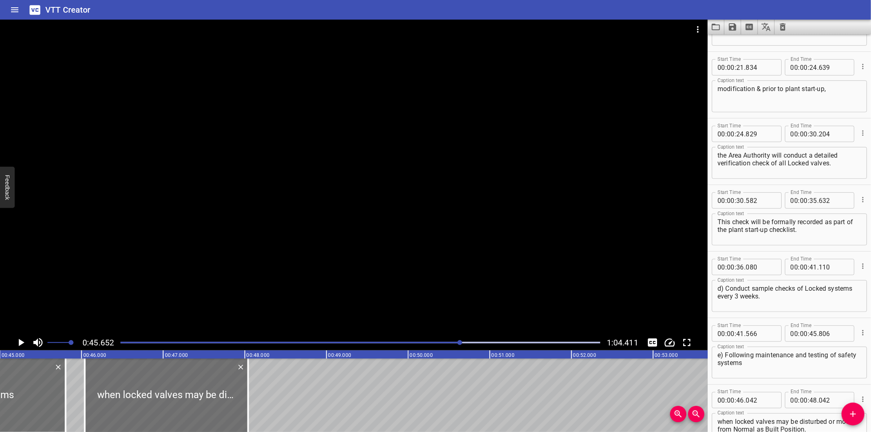
scroll to position [0, 3666]
click at [72, 413] on div at bounding box center [71, 394] width 8 height 73
drag, startPoint x: 125, startPoint y: 416, endPoint x: 111, endPoint y: 415, distance: 14.4
click at [111, 415] on div at bounding box center [159, 394] width 163 height 73
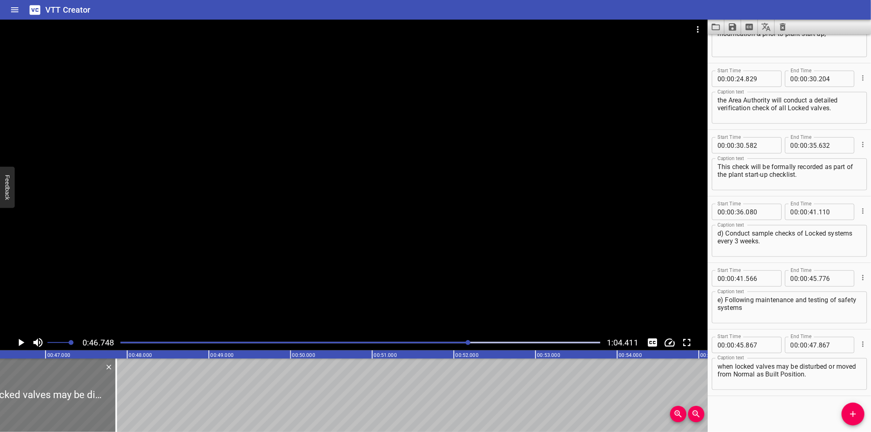
scroll to position [0, 3817]
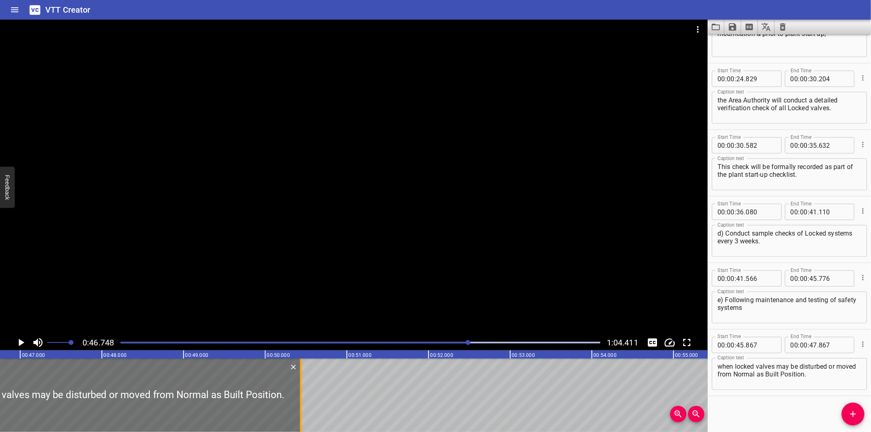
drag, startPoint x: 91, startPoint y: 414, endPoint x: 301, endPoint y: 407, distance: 209.9
click at [301, 407] on div at bounding box center [301, 394] width 2 height 73
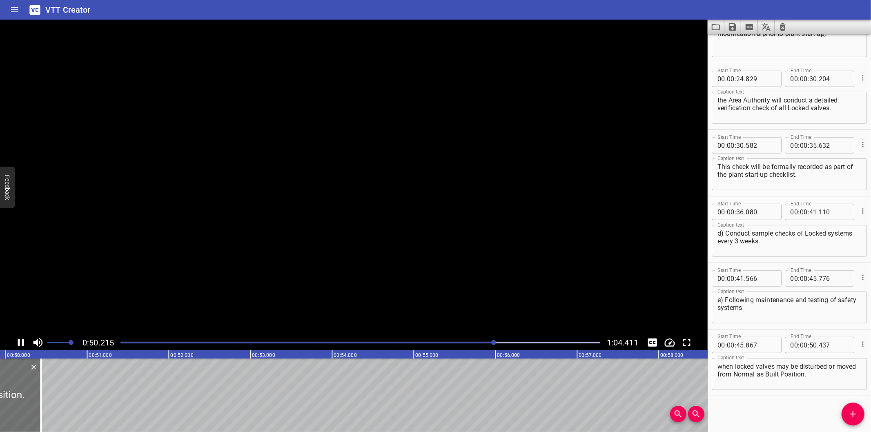
scroll to position [0, 4107]
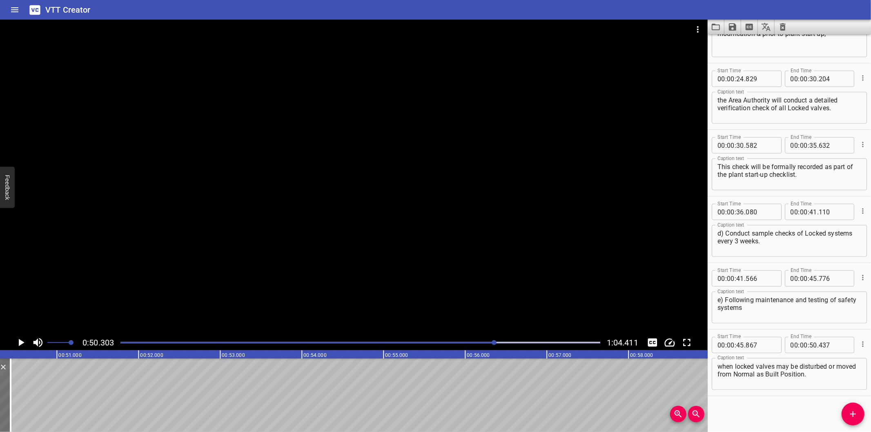
click at [859, 413] on span "Add Cue" at bounding box center [852, 414] width 23 height 10
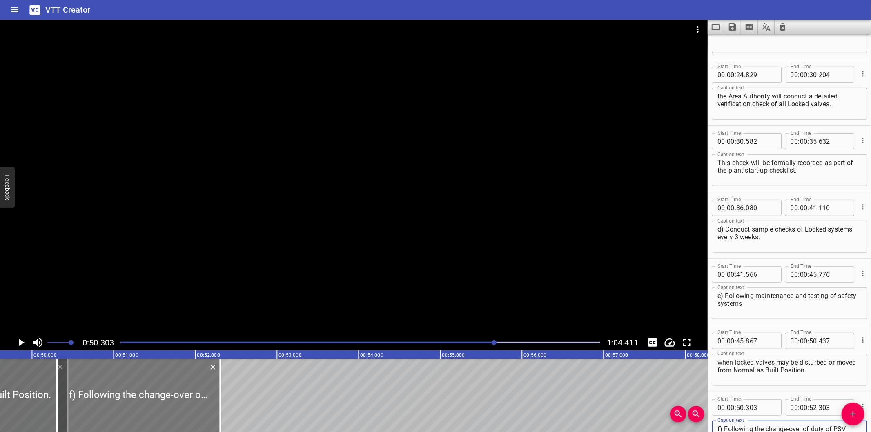
scroll to position [0, 4046]
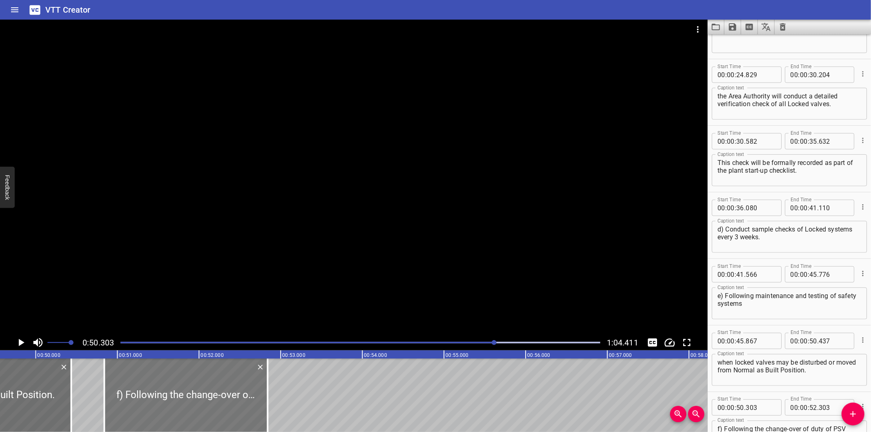
drag, startPoint x: 136, startPoint y: 389, endPoint x: 177, endPoint y: 392, distance: 41.3
click at [177, 392] on div at bounding box center [185, 394] width 163 height 73
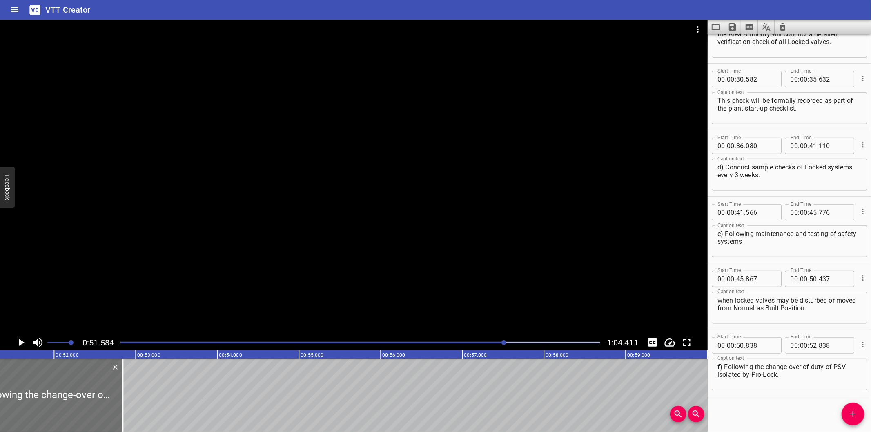
scroll to position [0, 4211]
drag, startPoint x: 113, startPoint y: 407, endPoint x: 267, endPoint y: 398, distance: 154.6
click at [126, 398] on div at bounding box center [122, 394] width 8 height 73
drag, startPoint x: 267, startPoint y: 398, endPoint x: 287, endPoint y: 390, distance: 21.7
click at [273, 398] on div "Verification of Locked Valve Positions The Area Authority (or his delegate) wil…" at bounding box center [687, 394] width 9797 height 73
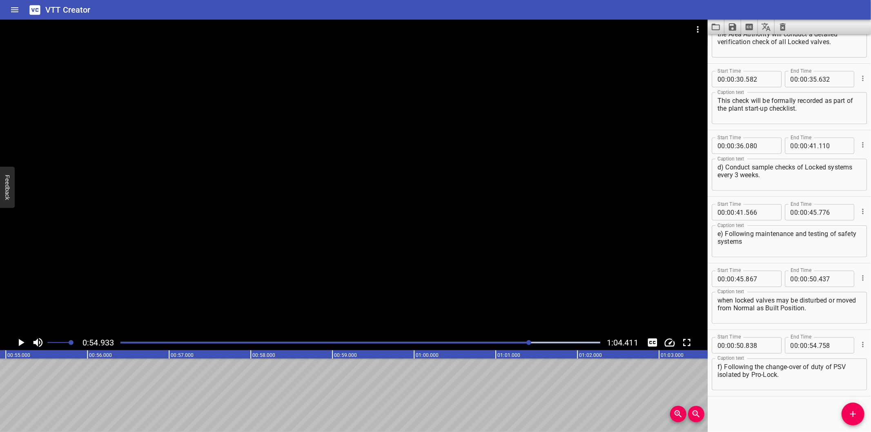
click at [470, 342] on div "Play progress" at bounding box center [290, 343] width 480 height 2
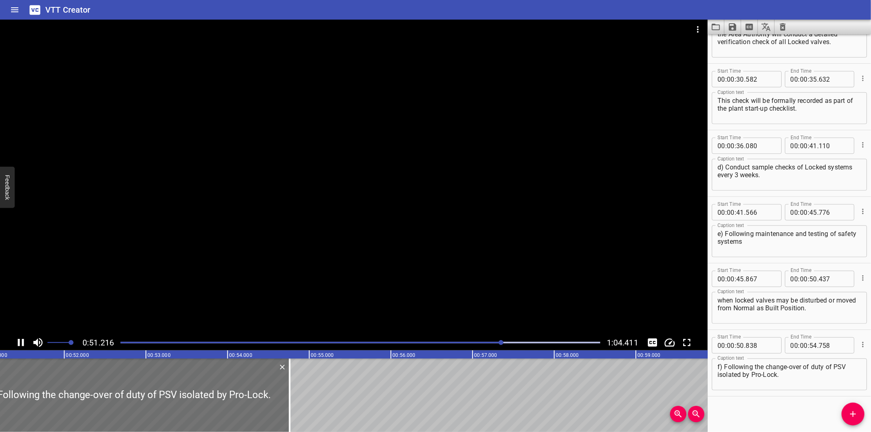
scroll to position [0, 4201]
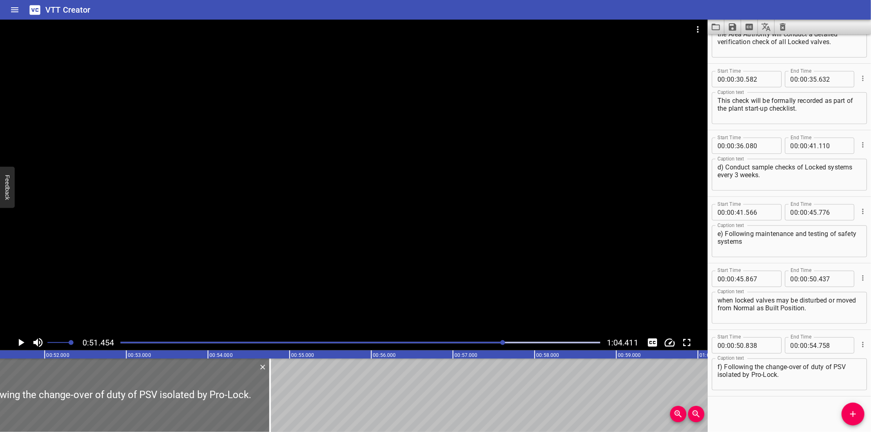
click at [776, 407] on div "Start Time 00 : 00 : 00 . 000 Start Time End Time 00 : 00 : 02 . 875 End Time C…" at bounding box center [788, 233] width 163 height 398
click at [397, 271] on div at bounding box center [353, 177] width 707 height 315
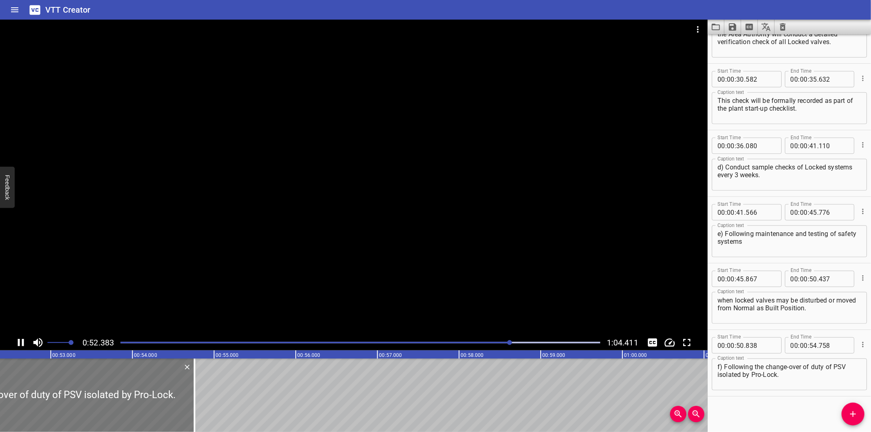
scroll to position [0, 4297]
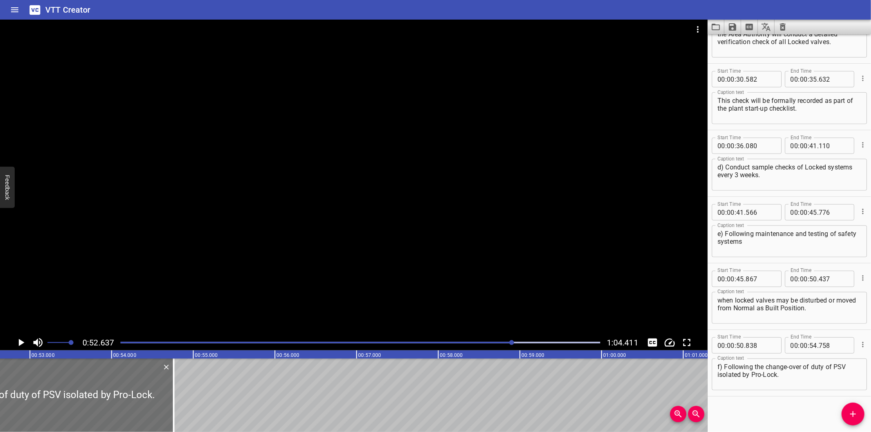
click at [769, 409] on div "Start Time 00 : 00 : 00 . 000 Start Time End Time 00 : 00 : 02 . 875 End Time C…" at bounding box center [788, 233] width 163 height 398
click at [316, 257] on div at bounding box center [353, 177] width 707 height 315
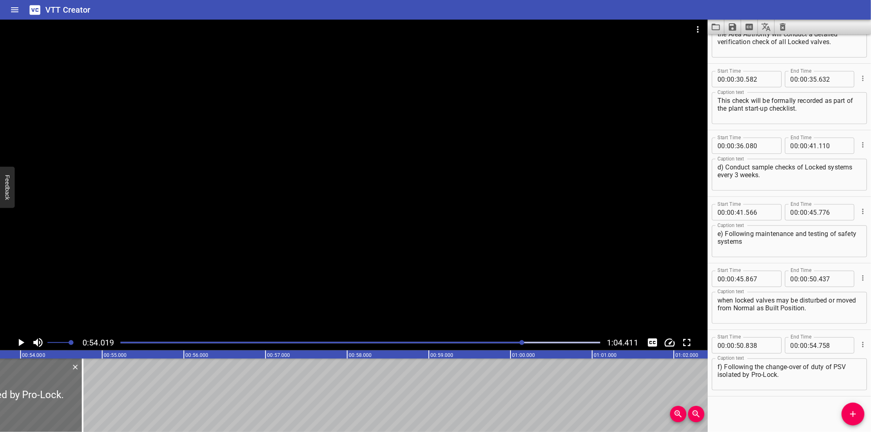
scroll to position [0, 4410]
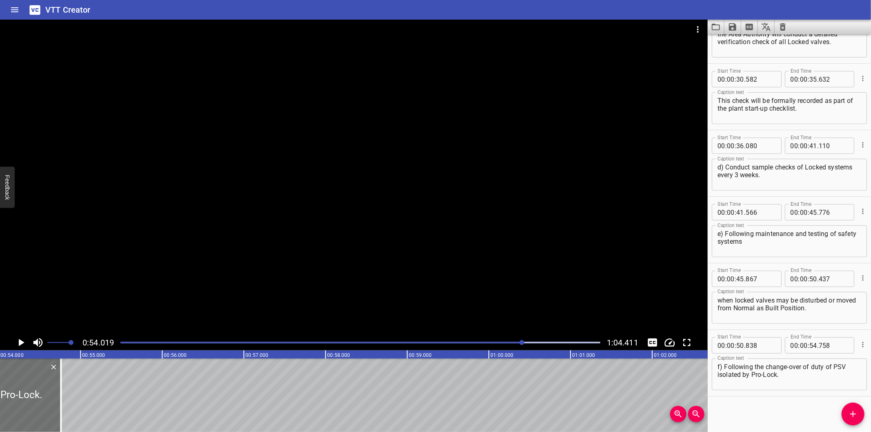
click at [736, 402] on div "Start Time 00 : 00 : 00 . 000 Start Time End Time 00 : 00 : 02 . 875 End Time C…" at bounding box center [788, 233] width 163 height 398
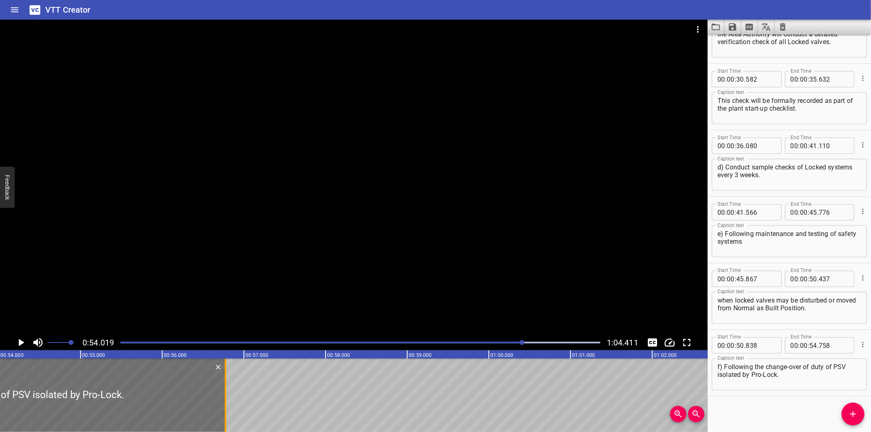
drag, startPoint x: 62, startPoint y: 388, endPoint x: 227, endPoint y: 393, distance: 164.6
click at [227, 393] on div at bounding box center [225, 394] width 8 height 73
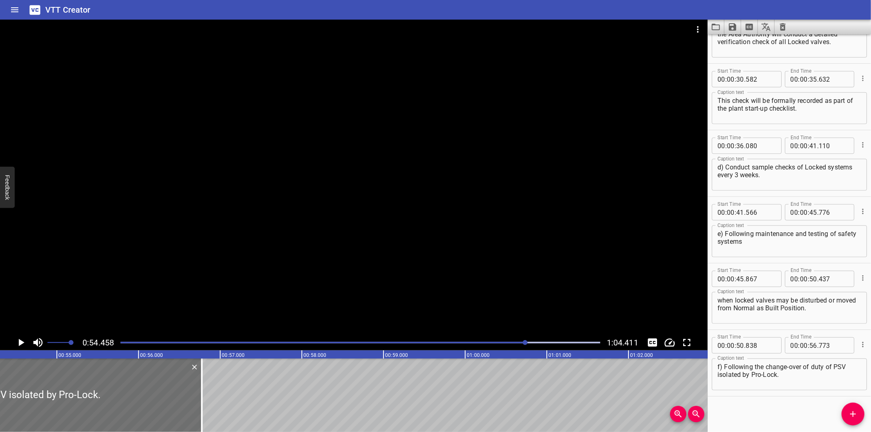
scroll to position [0, 4446]
drag, startPoint x: 739, startPoint y: 412, endPoint x: 721, endPoint y: 399, distance: 22.2
click at [739, 412] on div "Start Time 00 : 00 : 00 . 000 Start Time End Time 00 : 00 : 02 . 875 End Time C…" at bounding box center [788, 233] width 163 height 398
click at [305, 231] on div at bounding box center [353, 177] width 707 height 315
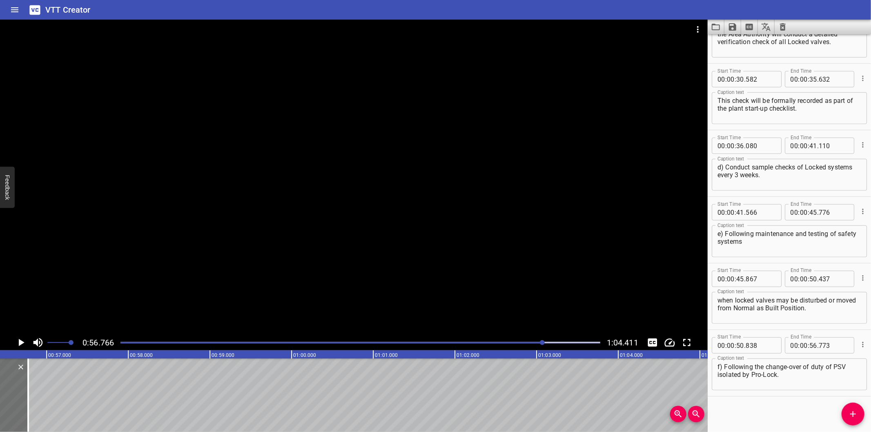
scroll to position [0, 4634]
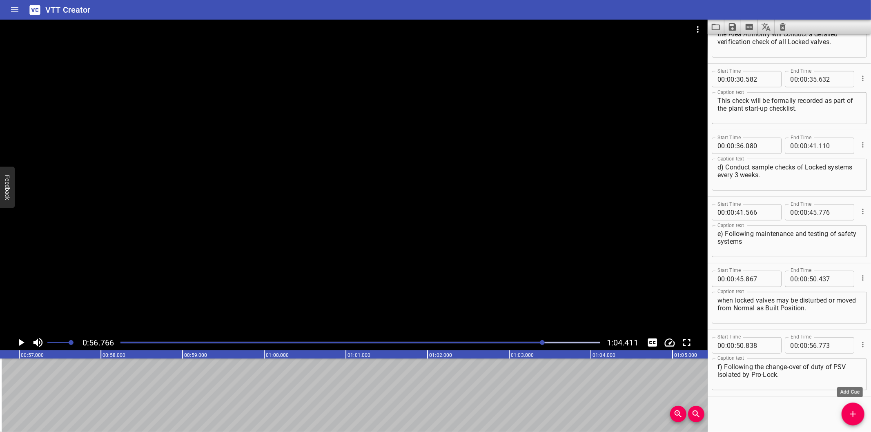
click at [845, 418] on span "Add Cue" at bounding box center [852, 414] width 23 height 10
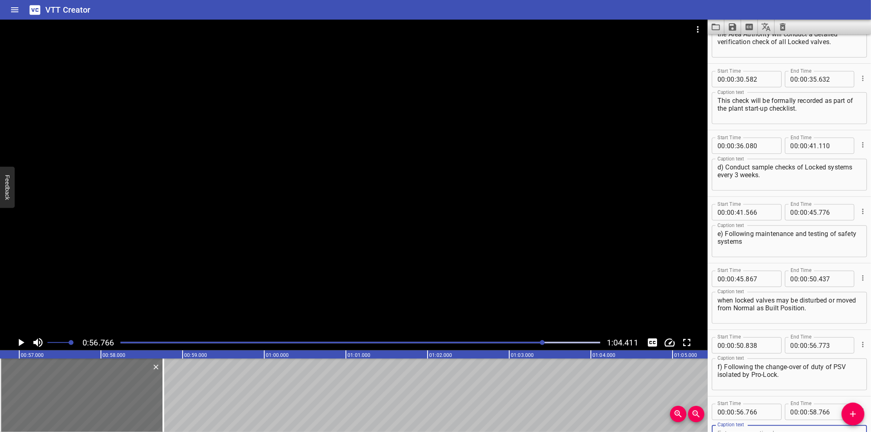
scroll to position [442, 0]
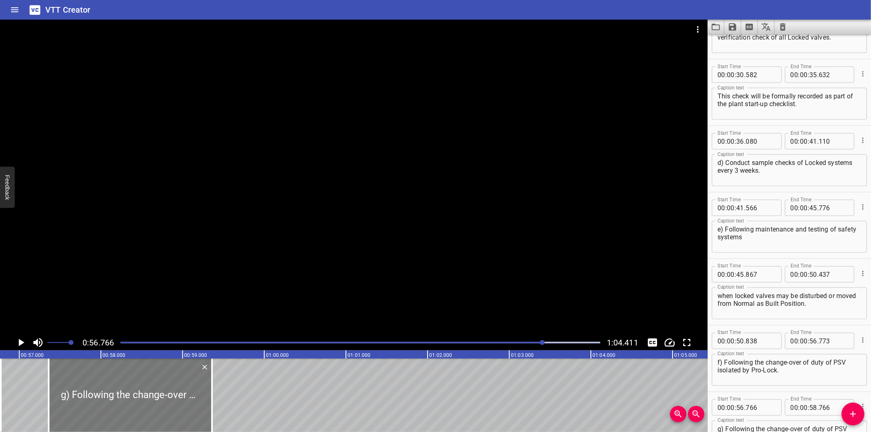
drag, startPoint x: 84, startPoint y: 394, endPoint x: 133, endPoint y: 397, distance: 48.7
click at [133, 397] on div at bounding box center [130, 394] width 163 height 73
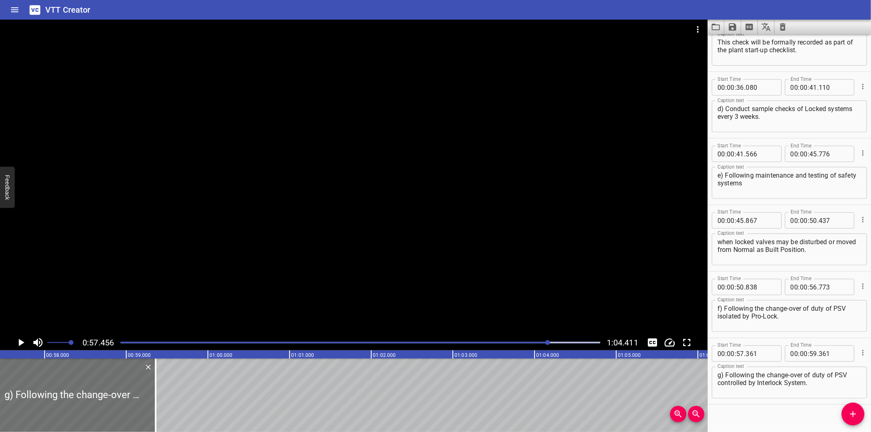
scroll to position [505, 0]
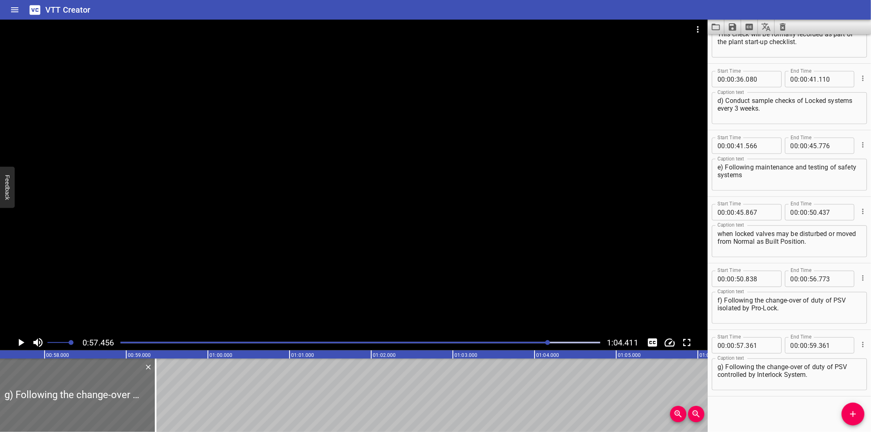
click at [530, 343] on div "Play progress" at bounding box center [309, 343] width 480 height 2
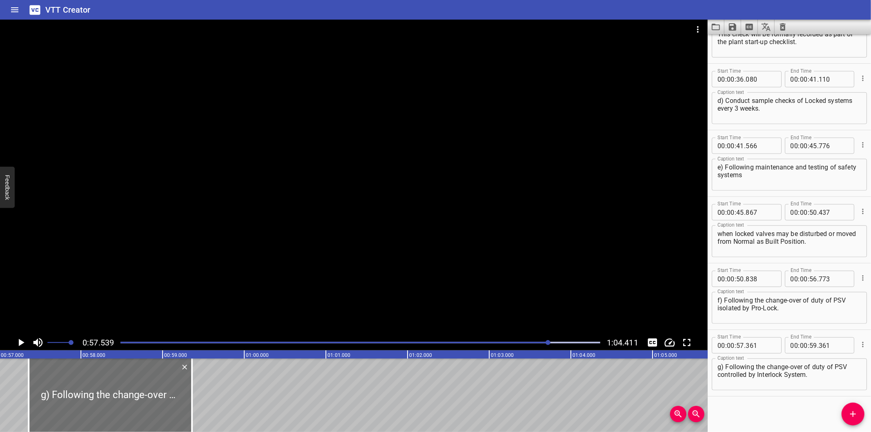
scroll to position [0, 4606]
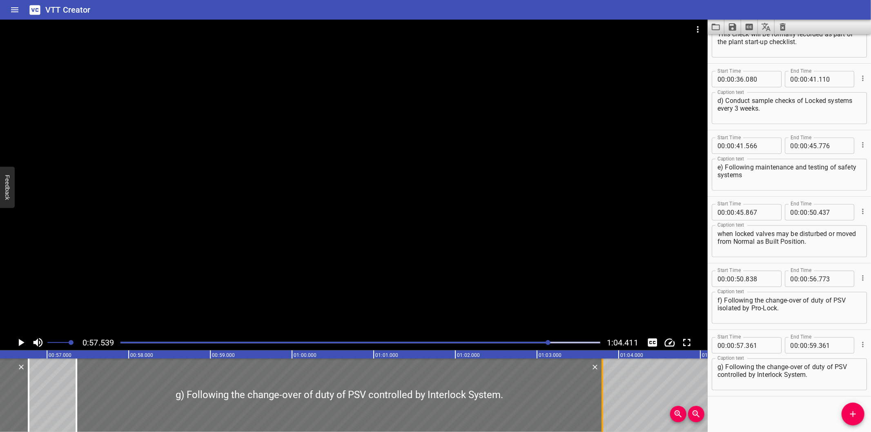
drag, startPoint x: 237, startPoint y: 407, endPoint x: 599, endPoint y: 407, distance: 362.5
click at [599, 407] on div at bounding box center [602, 394] width 8 height 73
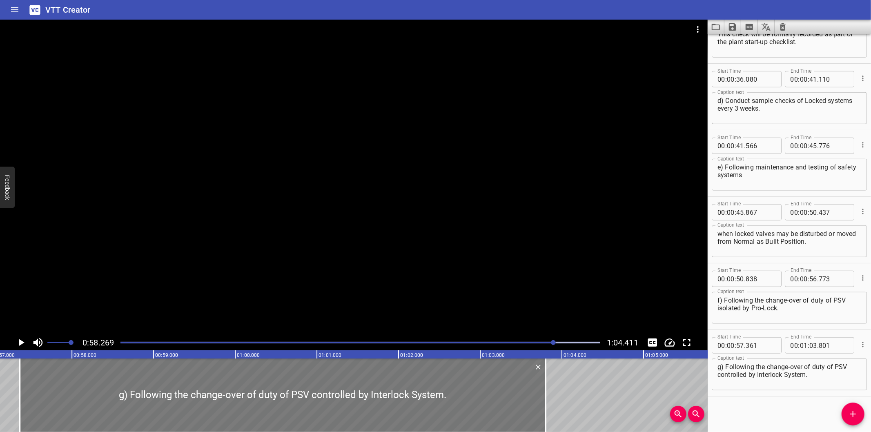
scroll to position [0, 4635]
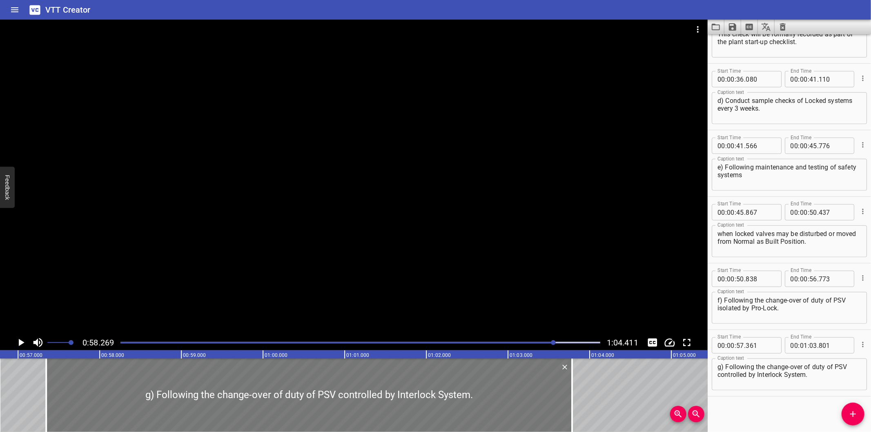
click at [287, 387] on div at bounding box center [309, 394] width 526 height 73
click at [814, 381] on textarea "g) Following the change-over of duty of PSV controlled by Interlock System." at bounding box center [789, 374] width 144 height 23
click at [485, 236] on div at bounding box center [353, 177] width 707 height 315
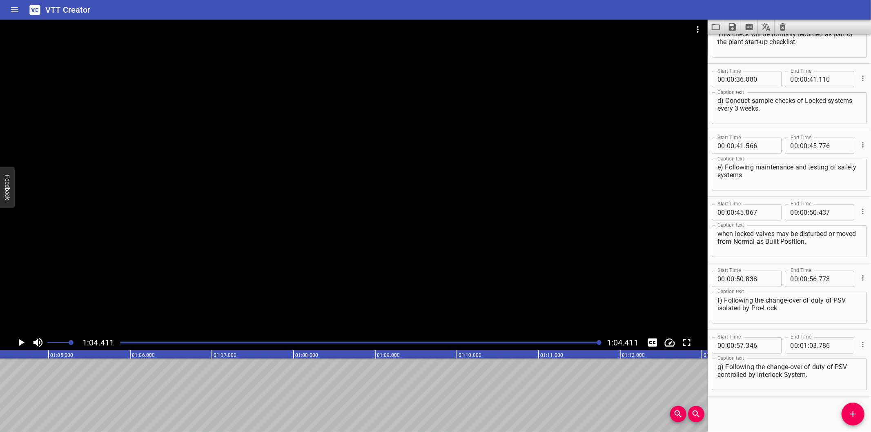
scroll to position [0, 5258]
click at [732, 28] on icon "Save captions to file" at bounding box center [732, 27] width 10 height 10
click at [754, 42] on li "Save to VTT file" at bounding box center [754, 45] width 60 height 15
drag, startPoint x: 774, startPoint y: 415, endPoint x: 765, endPoint y: 384, distance: 32.1
click at [774, 415] on div "Start Time 00 : 00 : 00 . 000 Start Time End Time 00 : 00 : 02 . 875 End Time C…" at bounding box center [788, 233] width 163 height 398
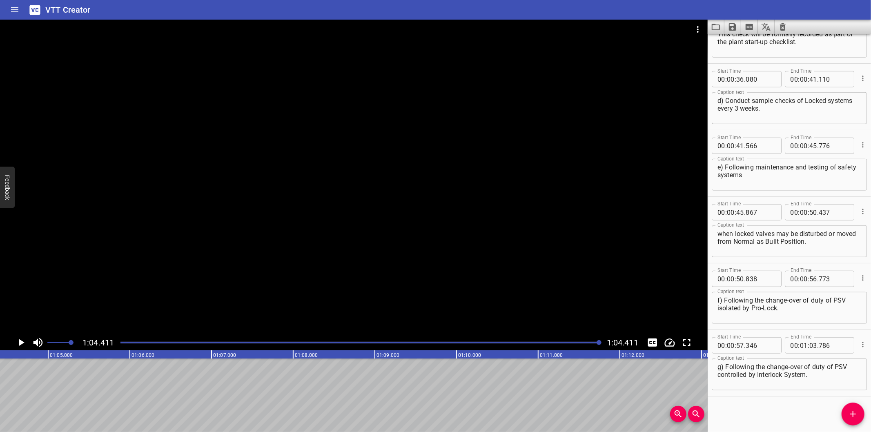
click at [694, 31] on icon "Video Options" at bounding box center [698, 29] width 10 height 10
click at [694, 31] on li "Select New Video File..." at bounding box center [728, 30] width 81 height 15
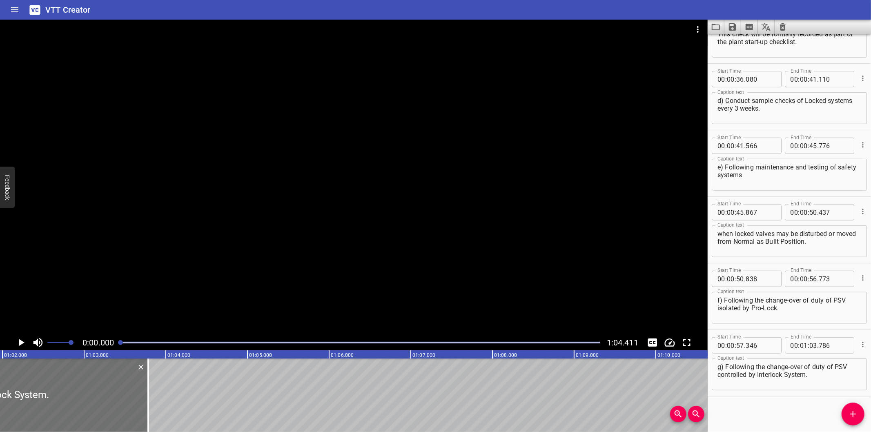
click at [316, 216] on div at bounding box center [353, 177] width 707 height 315
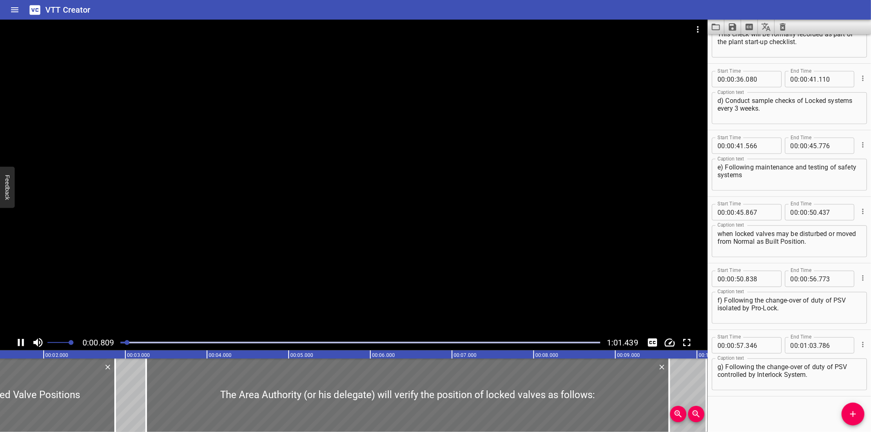
scroll to position [0, 74]
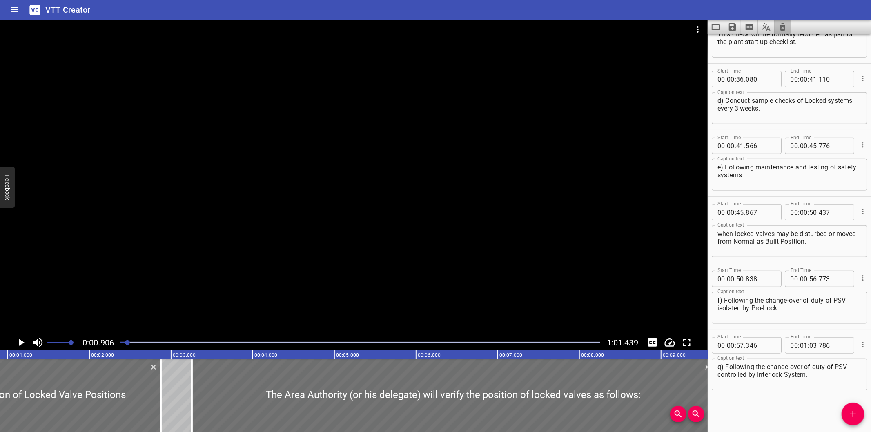
click at [783, 33] on button "Clear captions" at bounding box center [782, 27] width 16 height 15
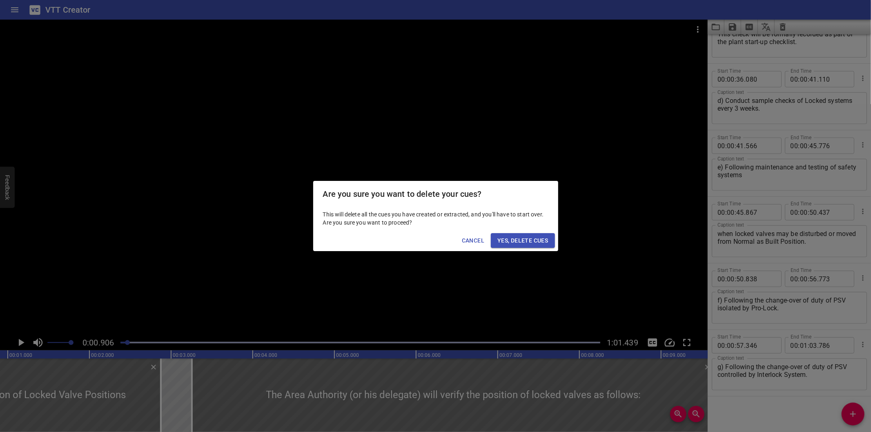
click at [528, 245] on span "Yes, Delete Cues" at bounding box center [522, 241] width 51 height 10
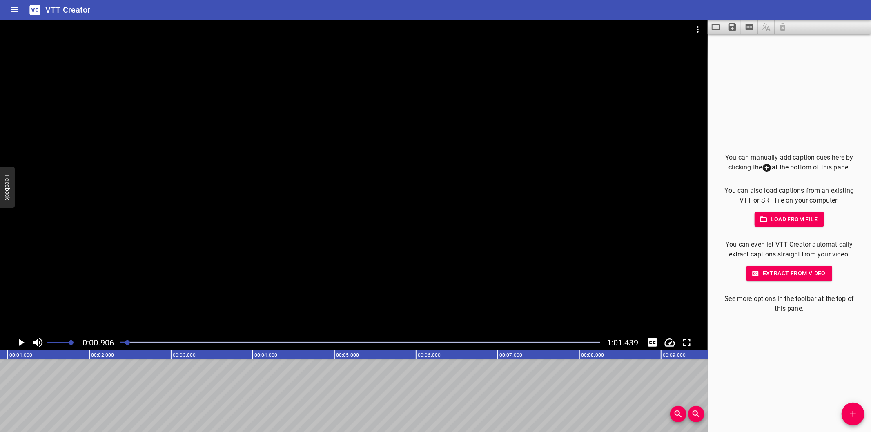
click at [126, 343] on div at bounding box center [127, 342] width 5 height 5
click at [124, 343] on div at bounding box center [124, 342] width 5 height 5
click at [123, 344] on div at bounding box center [123, 342] width 5 height 5
click at [182, 262] on div at bounding box center [353, 177] width 707 height 315
click at [120, 339] on div at bounding box center [360, 342] width 489 height 11
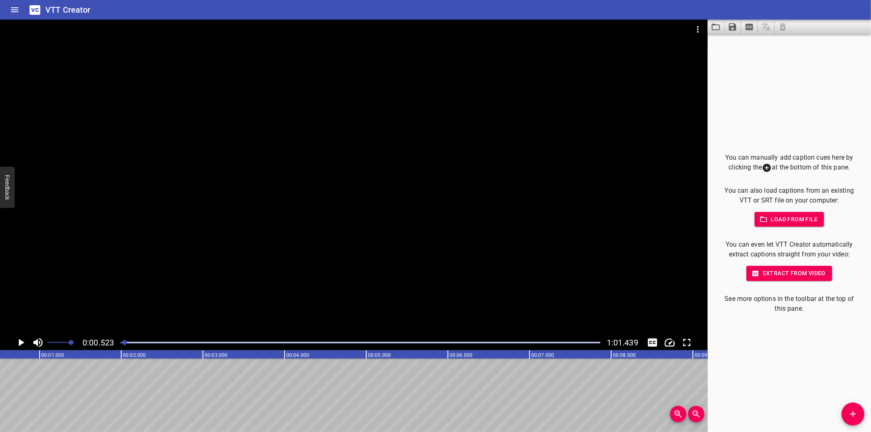
scroll to position [0, 42]
click at [800, 372] on div "You can manually add caption cues here by clicking the at the bottom of this pa…" at bounding box center [788, 233] width 163 height 398
click at [437, 233] on div at bounding box center [353, 177] width 707 height 315
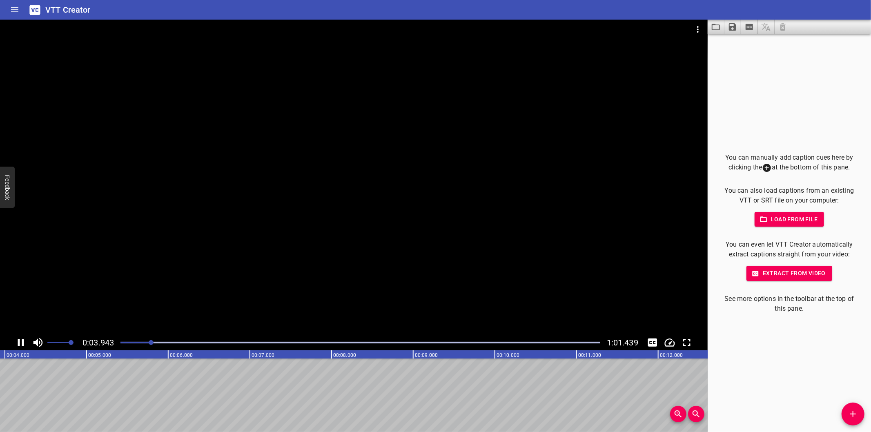
click at [136, 339] on div at bounding box center [360, 342] width 489 height 11
click at [123, 341] on div at bounding box center [360, 342] width 489 height 11
click at [120, 339] on div at bounding box center [360, 342] width 489 height 11
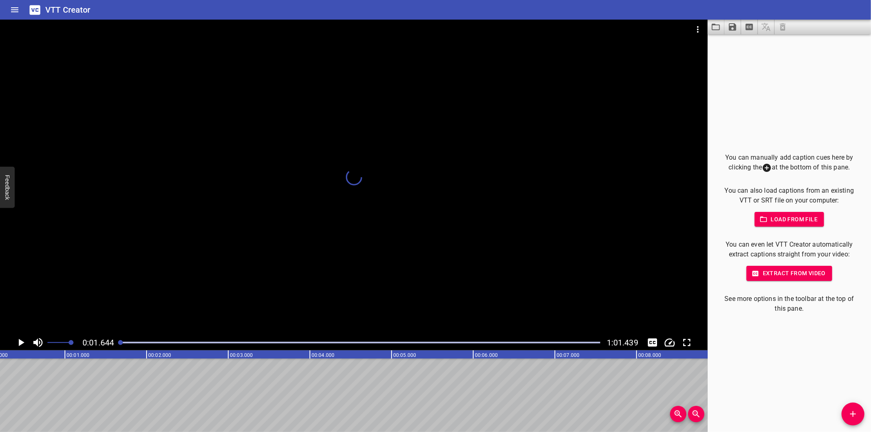
click at [117, 341] on div at bounding box center [360, 342] width 489 height 11
drag, startPoint x: 743, startPoint y: 373, endPoint x: 709, endPoint y: 365, distance: 35.2
click at [743, 373] on div "You can manually add caption cues here by clicking the at the bottom of this pa…" at bounding box center [788, 233] width 163 height 398
click at [305, 250] on div at bounding box center [353, 177] width 707 height 315
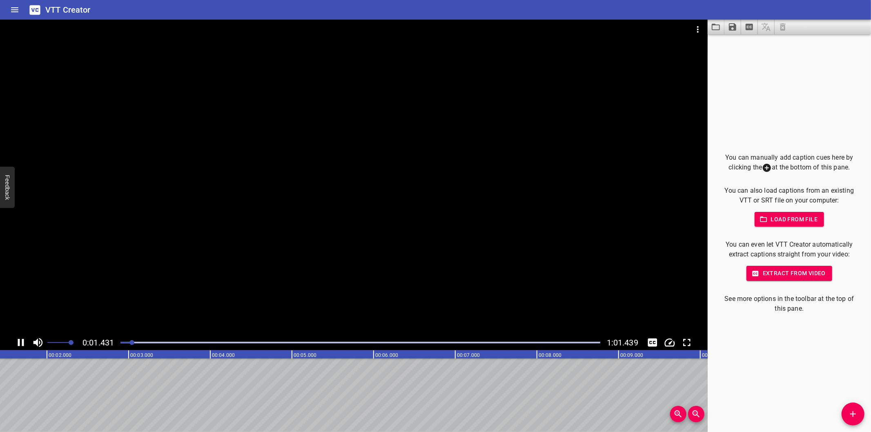
click at [116, 341] on div at bounding box center [360, 342] width 489 height 11
click at [859, 409] on button "Add Cue" at bounding box center [852, 413] width 23 height 23
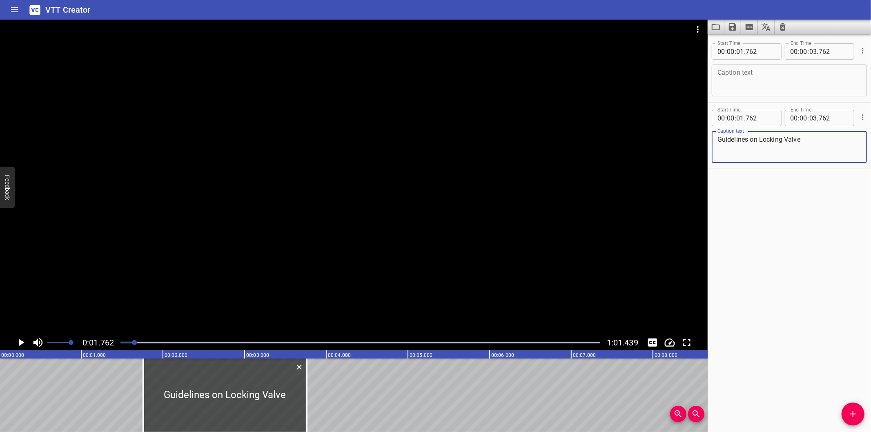
scroll to position [0, 0]
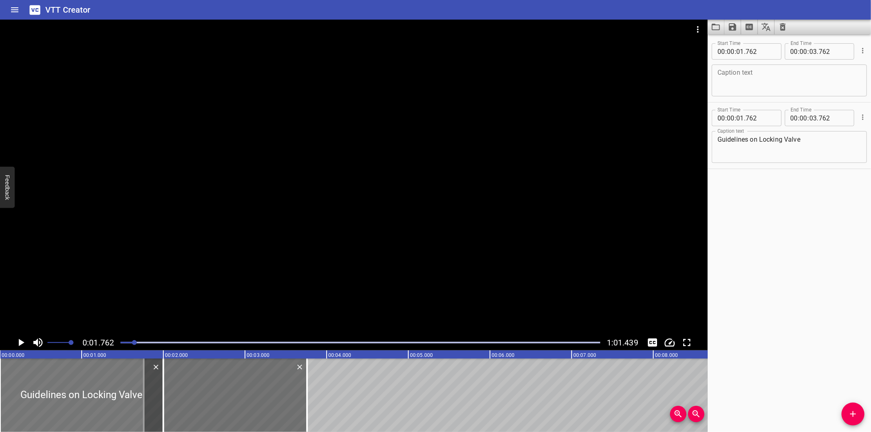
drag, startPoint x: 238, startPoint y: 390, endPoint x: 119, endPoint y: 386, distance: 118.9
click at [30, 391] on div at bounding box center [81, 394] width 163 height 73
click at [300, 370] on icon "Delete" at bounding box center [300, 367] width 8 height 8
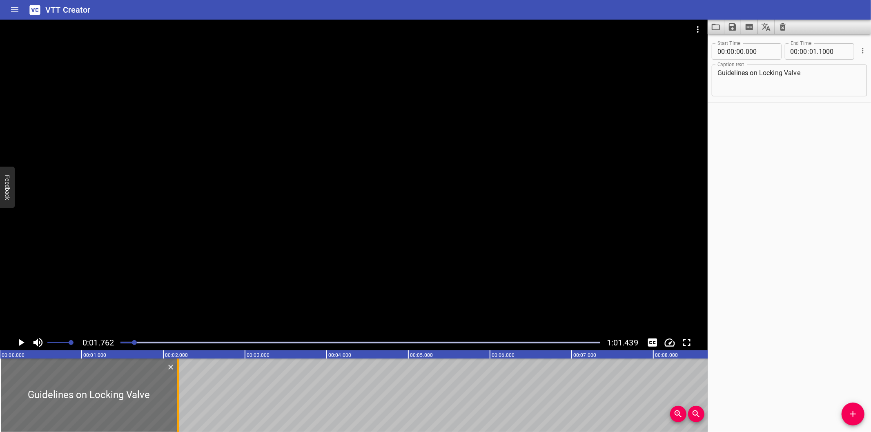
drag, startPoint x: 164, startPoint y: 405, endPoint x: 178, endPoint y: 407, distance: 14.8
click at [178, 407] on div at bounding box center [178, 394] width 2 height 73
click at [125, 346] on div at bounding box center [360, 342] width 489 height 11
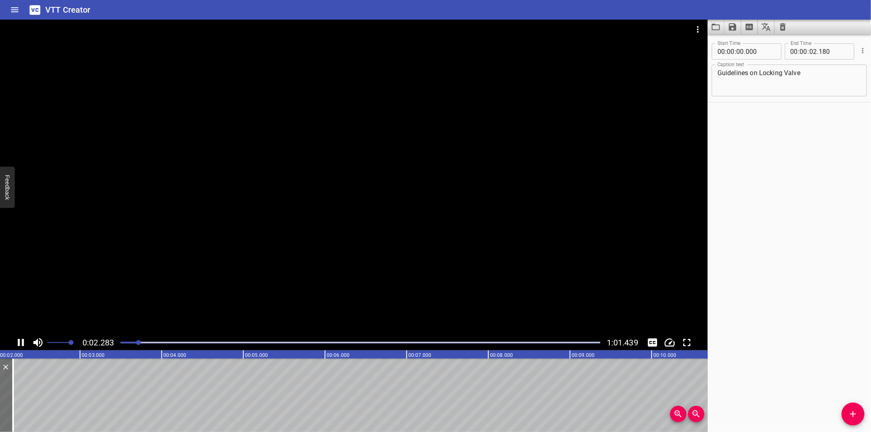
scroll to position [0, 195]
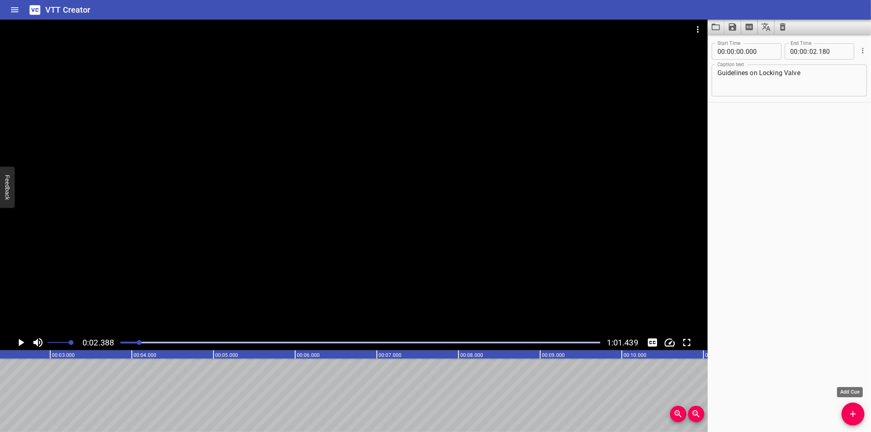
drag, startPoint x: 858, startPoint y: 413, endPoint x: 851, endPoint y: 413, distance: 6.5
click at [858, 413] on icon "Add Cue" at bounding box center [853, 414] width 10 height 10
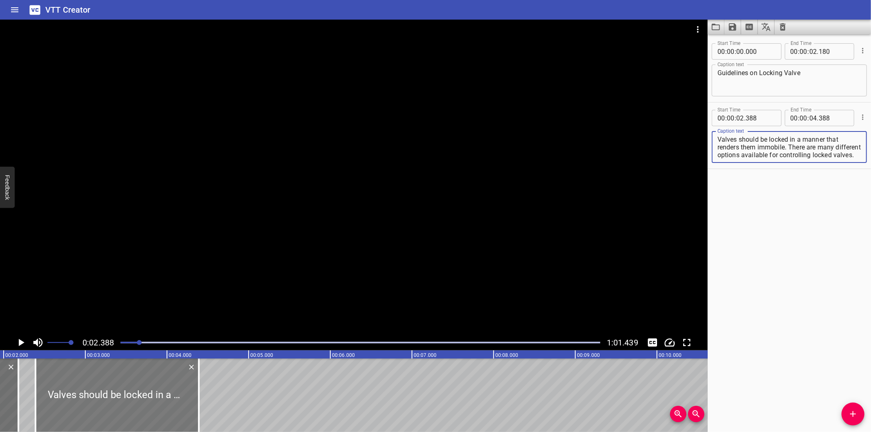
scroll to position [0, 104]
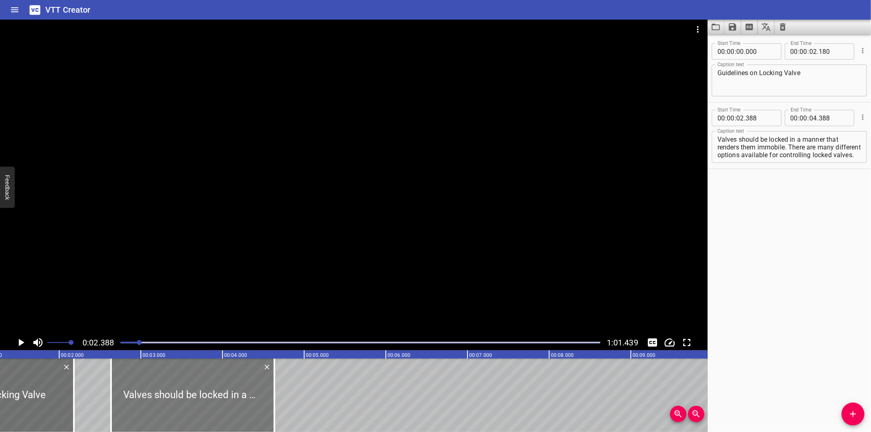
drag, startPoint x: 192, startPoint y: 401, endPoint x: 200, endPoint y: 398, distance: 9.3
click at [200, 398] on div at bounding box center [192, 394] width 163 height 73
click at [745, 373] on div "Start Time 00 : 00 : 00 . 000 Start Time End Time 00 : 00 : 02 . 180 End Time C…" at bounding box center [788, 233] width 163 height 398
click at [305, 281] on div at bounding box center [353, 177] width 707 height 315
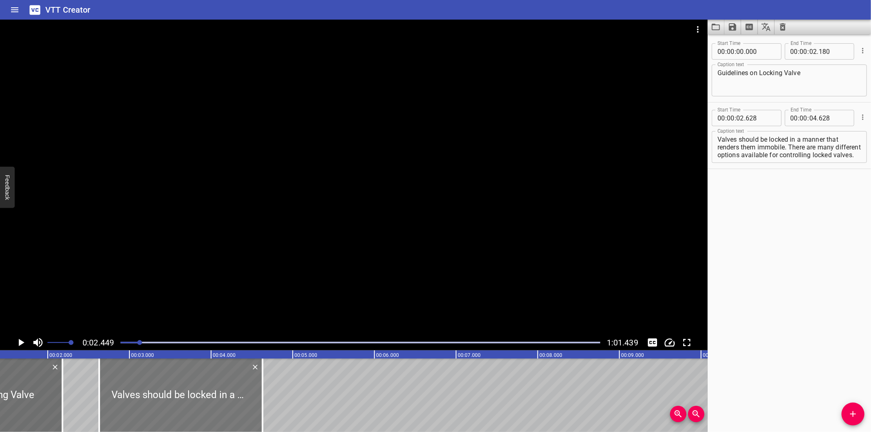
scroll to position [0, 109]
drag, startPoint x: 185, startPoint y: 389, endPoint x: 178, endPoint y: 389, distance: 6.6
click at [178, 389] on div at bounding box center [180, 394] width 163 height 73
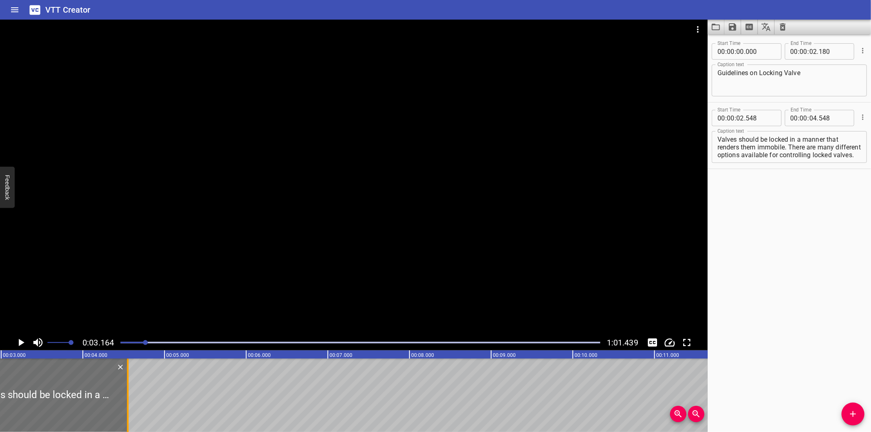
scroll to position [0, 258]
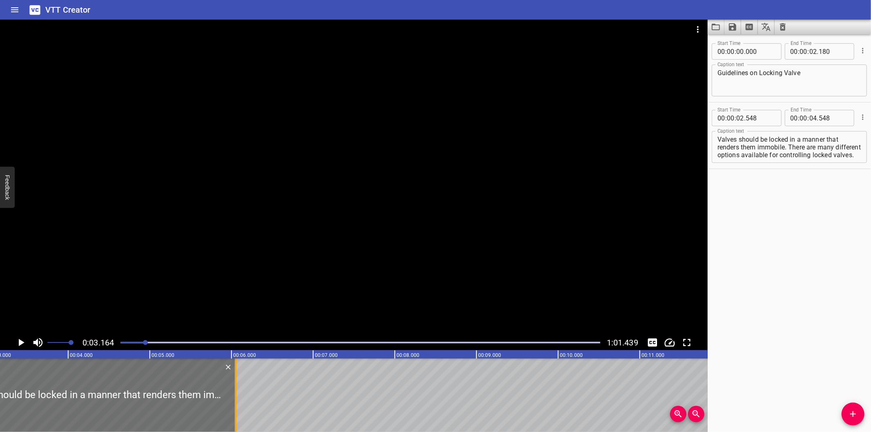
drag, startPoint x: 111, startPoint y: 415, endPoint x: 233, endPoint y: 415, distance: 122.9
click at [233, 415] on div at bounding box center [235, 394] width 8 height 73
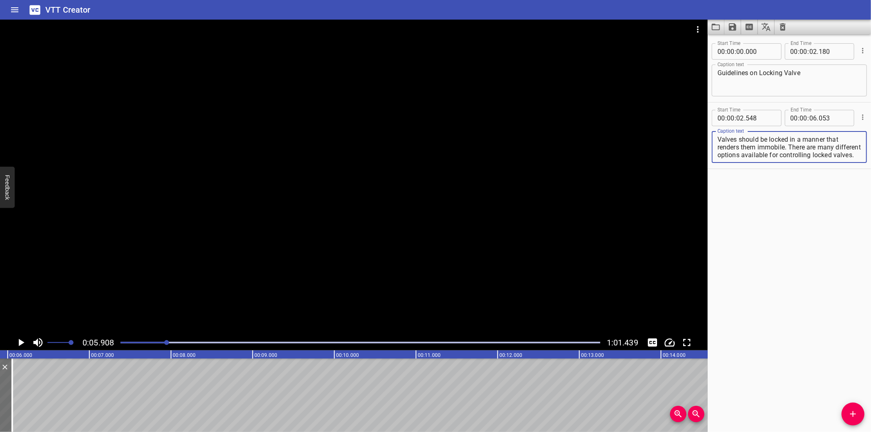
scroll to position [7, 0]
drag, startPoint x: 790, startPoint y: 147, endPoint x: 861, endPoint y: 199, distance: 88.5
click at [861, 199] on div "Start Time 00 : 00 : 00 . 000 Start Time End Time 00 : 00 : 02 . 180 End Time C…" at bounding box center [788, 233] width 163 height 398
click at [854, 407] on button "Add Cue" at bounding box center [852, 413] width 23 height 23
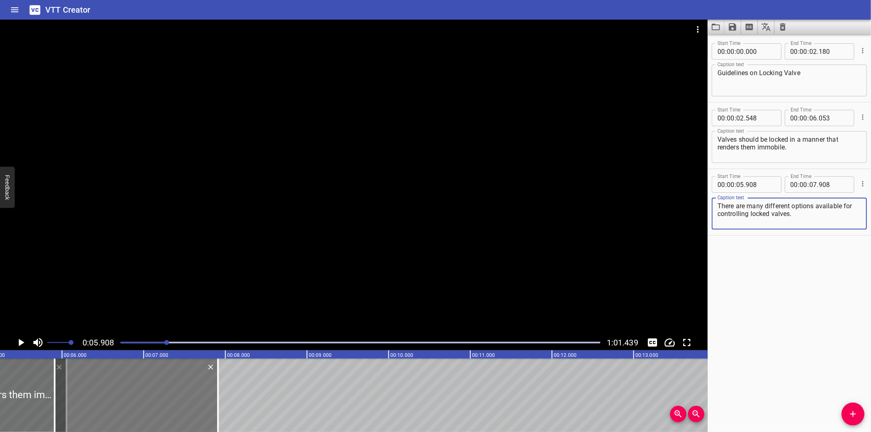
scroll to position [0, 422]
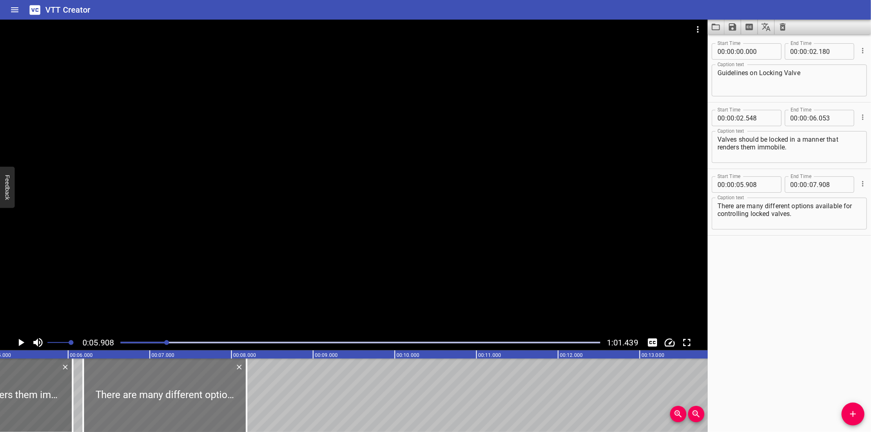
drag, startPoint x: 164, startPoint y: 397, endPoint x: 186, endPoint y: 395, distance: 22.1
click at [186, 395] on div at bounding box center [164, 394] width 163 height 73
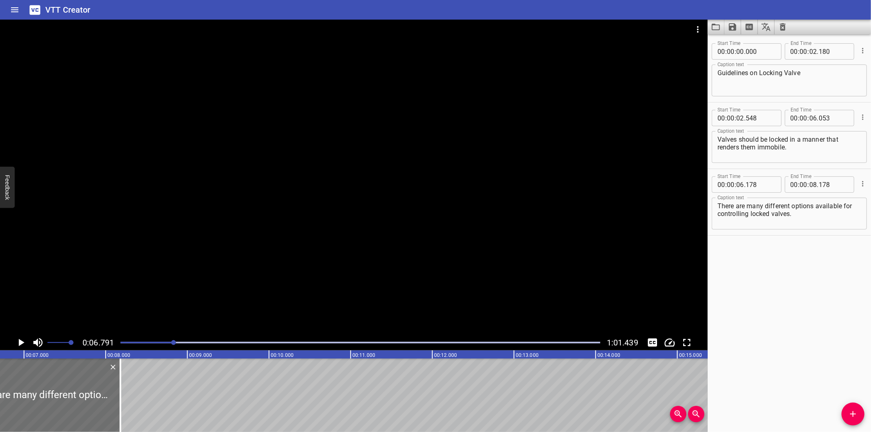
scroll to position [0, 554]
click at [769, 322] on div "Start Time 00 : 00 : 00 . 000 Start Time End Time 00 : 00 : 02 . 180 End Time C…" at bounding box center [788, 233] width 163 height 398
click at [275, 287] on div at bounding box center [353, 177] width 707 height 315
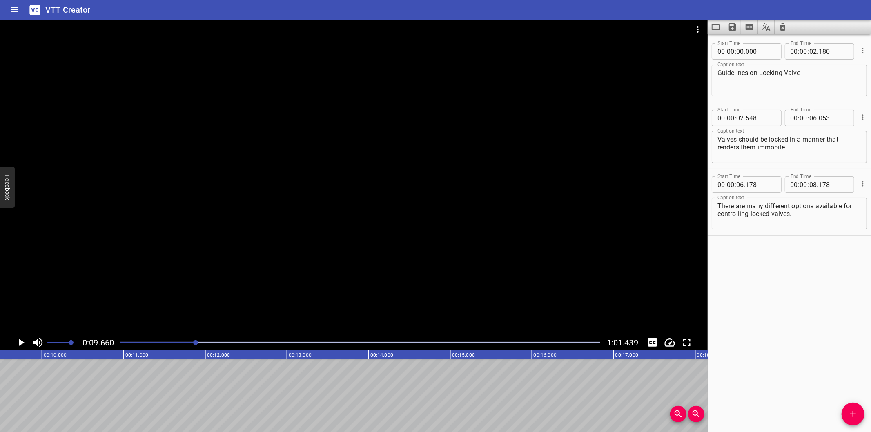
scroll to position [0, 789]
click at [735, 329] on div "Start Time 00 : 00 : 00 . 000 Start Time End Time 00 : 00 : 02 . 180 End Time C…" at bounding box center [788, 233] width 163 height 398
click at [185, 337] on div at bounding box center [360, 342] width 489 height 11
drag, startPoint x: 168, startPoint y: 343, endPoint x: 162, endPoint y: 343, distance: 5.3
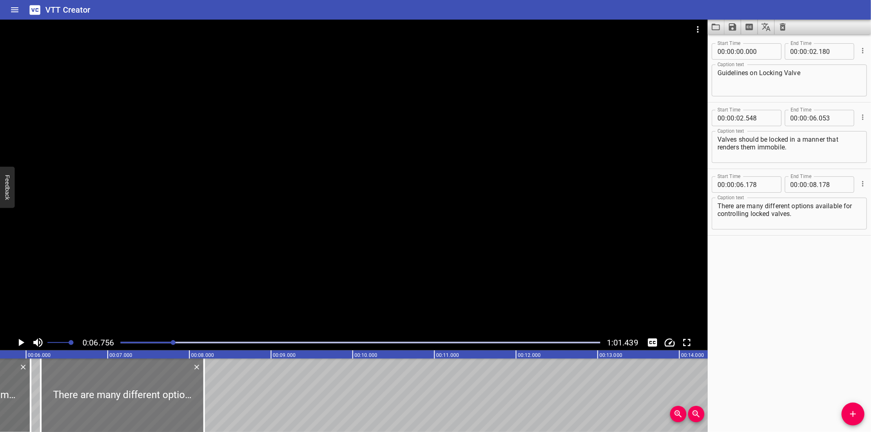
scroll to position [0, 430]
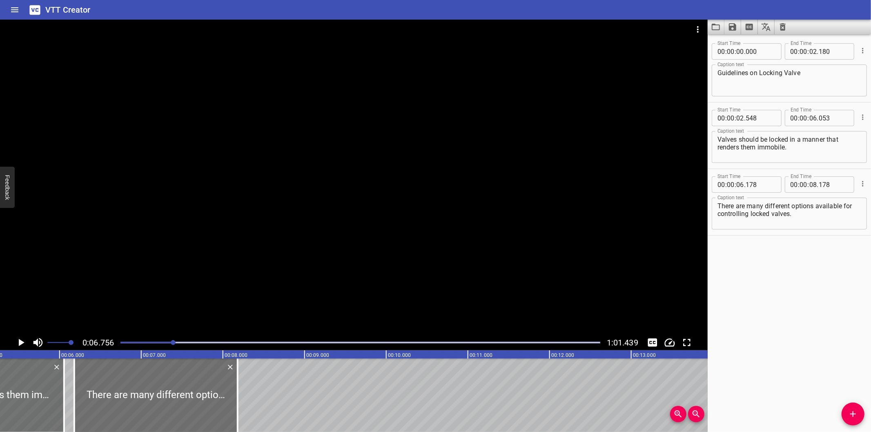
click at [209, 272] on div at bounding box center [353, 177] width 707 height 315
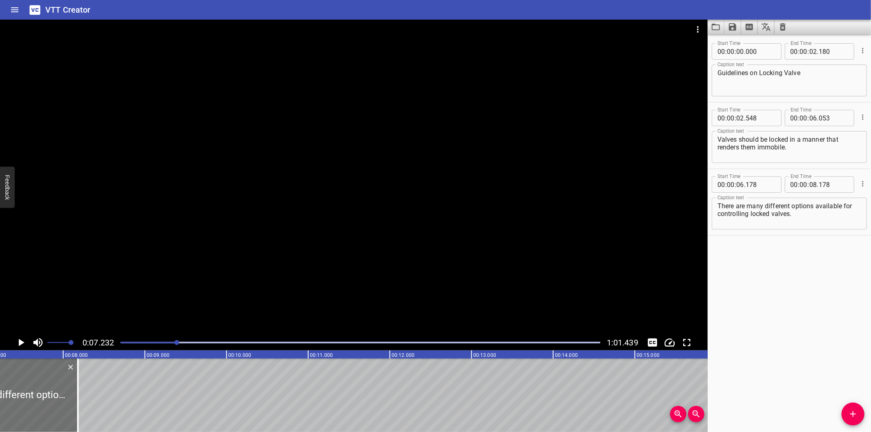
scroll to position [0, 590]
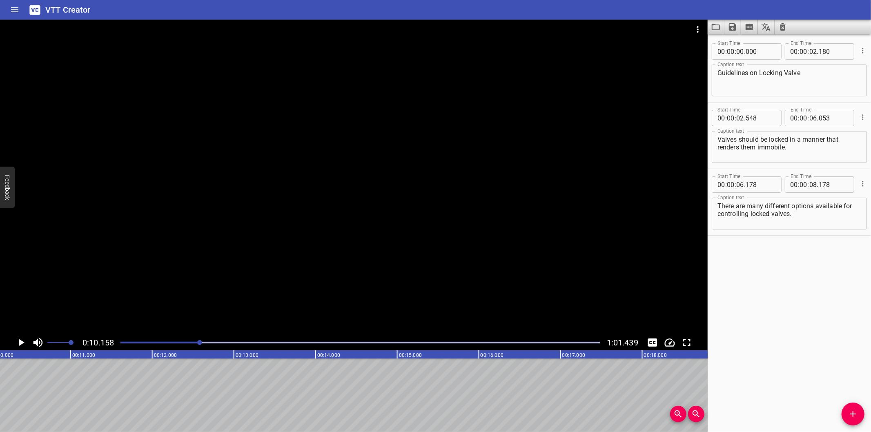
scroll to position [0, 829]
click at [736, 370] on div "Start Time 00 : 00 : 00 . 000 Start Time End Time 00 : 00 : 02 . 180 End Time C…" at bounding box center [788, 233] width 163 height 398
click at [170, 347] on div at bounding box center [360, 342] width 489 height 11
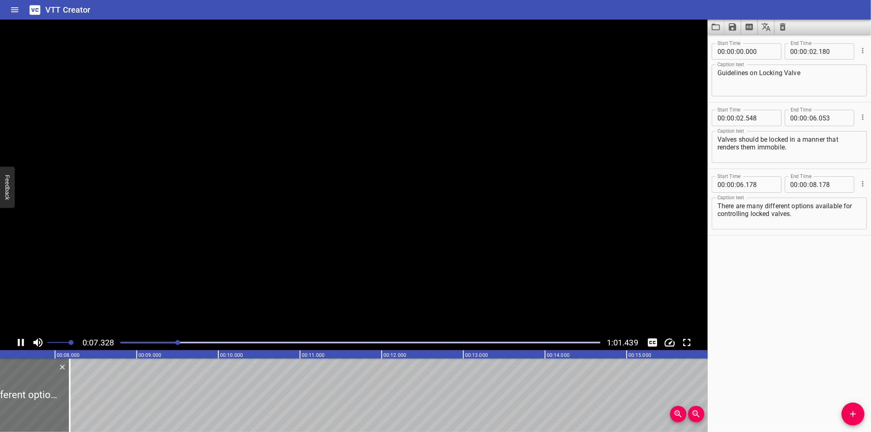
scroll to position [0, 620]
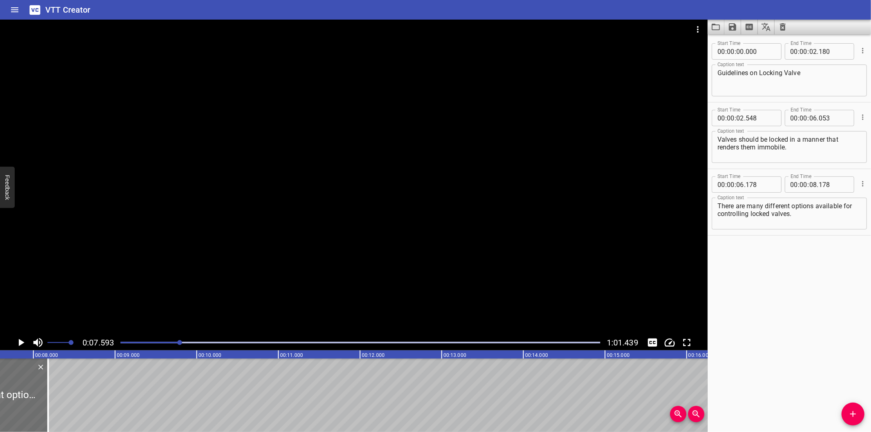
click at [774, 369] on div "Start Time 00 : 00 : 00 . 000 Start Time End Time 00 : 00 : 02 . 180 End Time C…" at bounding box center [788, 233] width 163 height 398
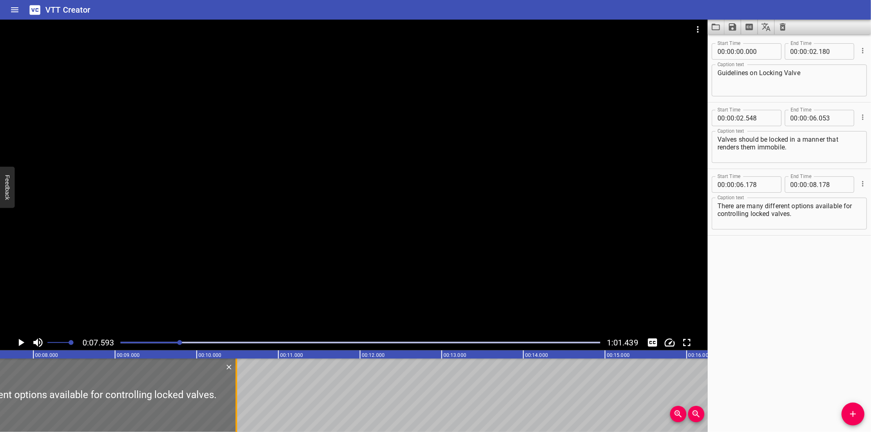
drag, startPoint x: 49, startPoint y: 402, endPoint x: 238, endPoint y: 408, distance: 188.3
click at [238, 408] on div at bounding box center [236, 394] width 8 height 73
click at [153, 345] on div at bounding box center [360, 342] width 489 height 11
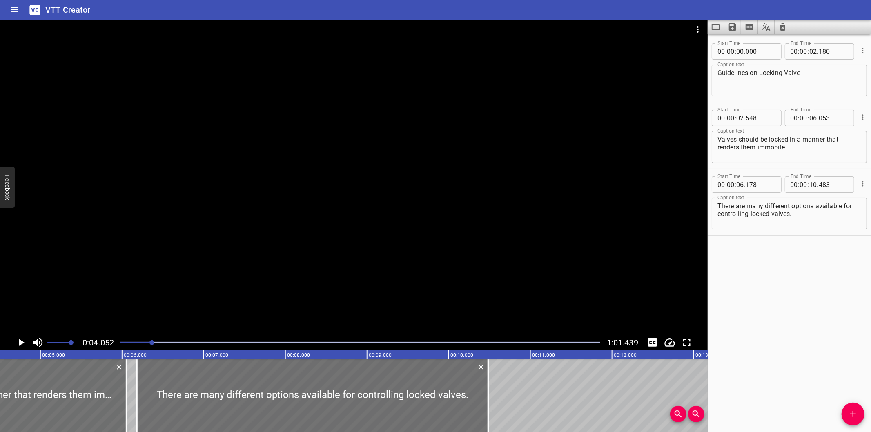
scroll to position [0, 331]
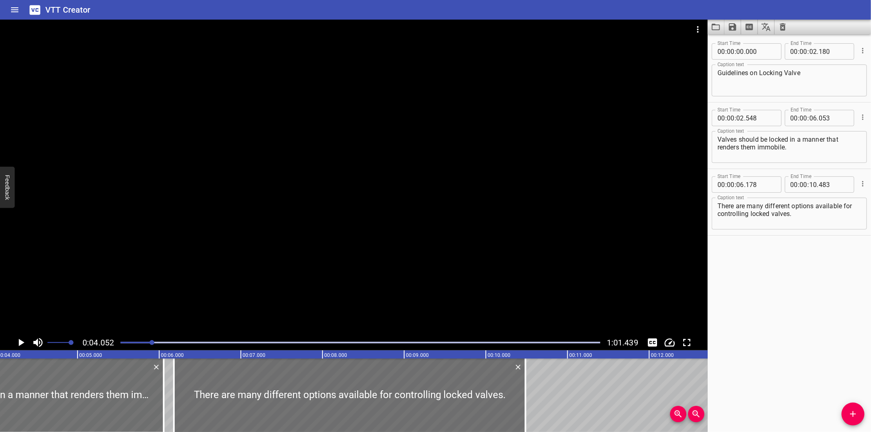
click at [238, 276] on div at bounding box center [353, 177] width 707 height 315
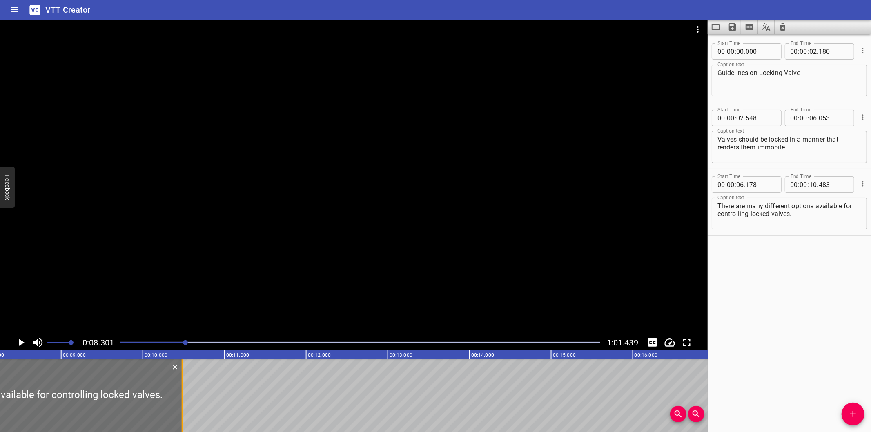
scroll to position [0, 678]
click at [176, 410] on div at bounding box center [176, 394] width 2 height 73
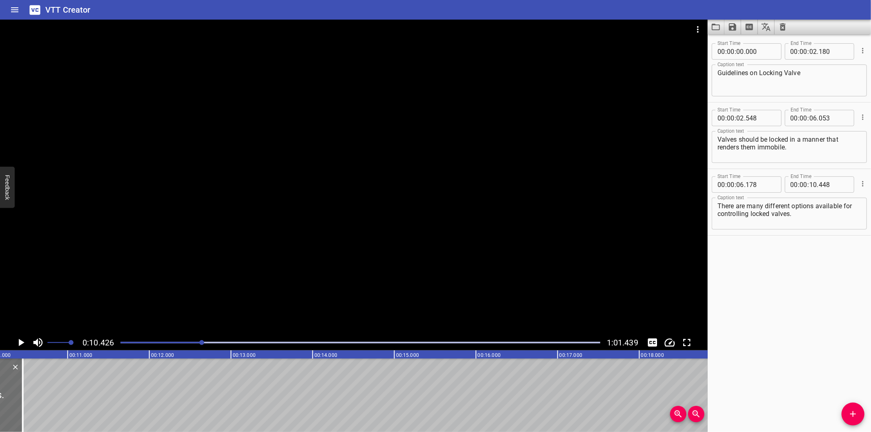
scroll to position [0, 851]
click at [756, 342] on div "Start Time 00 : 00 : 00 . 000 Start Time End Time 00 : 00 : 02 . 180 End Time C…" at bounding box center [788, 233] width 163 height 398
drag, startPoint x: 784, startPoint y: 358, endPoint x: 776, endPoint y: 353, distance: 9.9
click at [784, 358] on div "Start Time 00 : 00 : 00 . 000 Start Time End Time 00 : 00 : 02 . 180 End Time C…" at bounding box center [788, 233] width 163 height 398
click at [195, 340] on div at bounding box center [360, 342] width 489 height 11
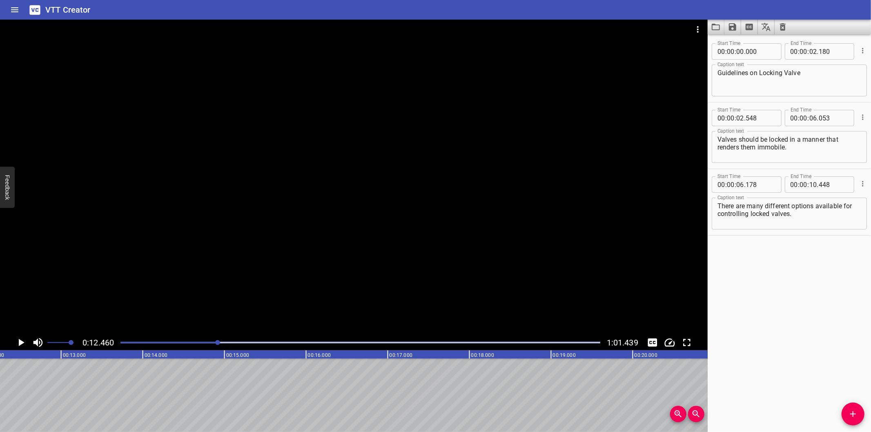
scroll to position [0, 1017]
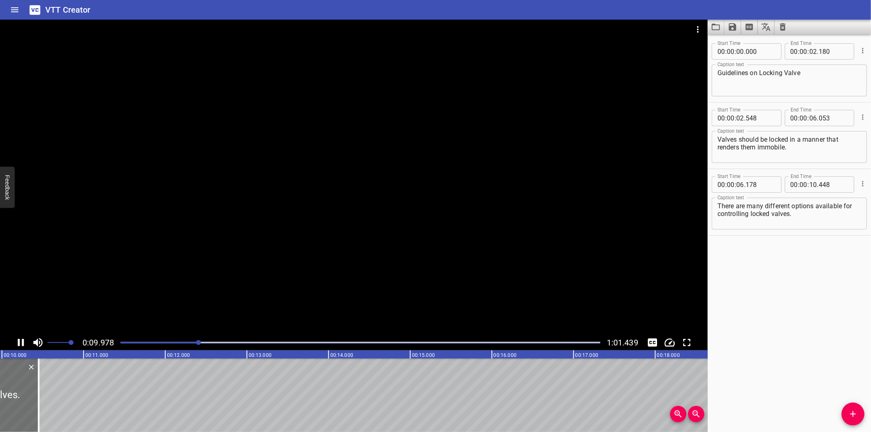
scroll to position [0, 838]
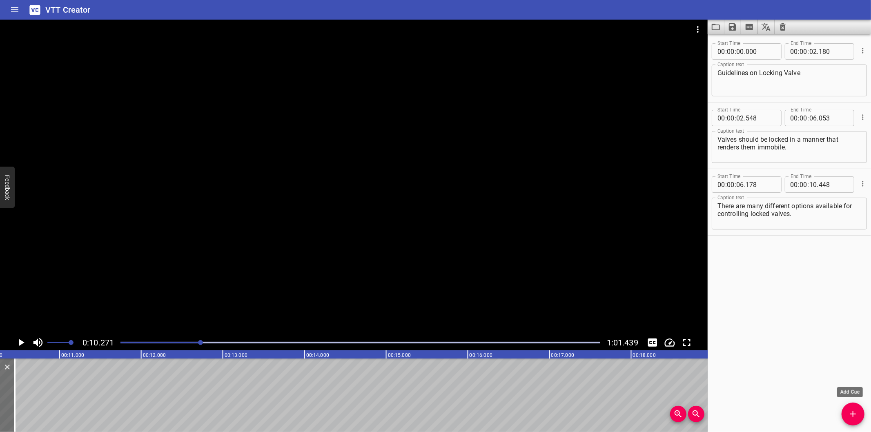
drag, startPoint x: 858, startPoint y: 416, endPoint x: 813, endPoint y: 416, distance: 45.3
click at [858, 416] on span "Add Cue" at bounding box center [852, 414] width 23 height 10
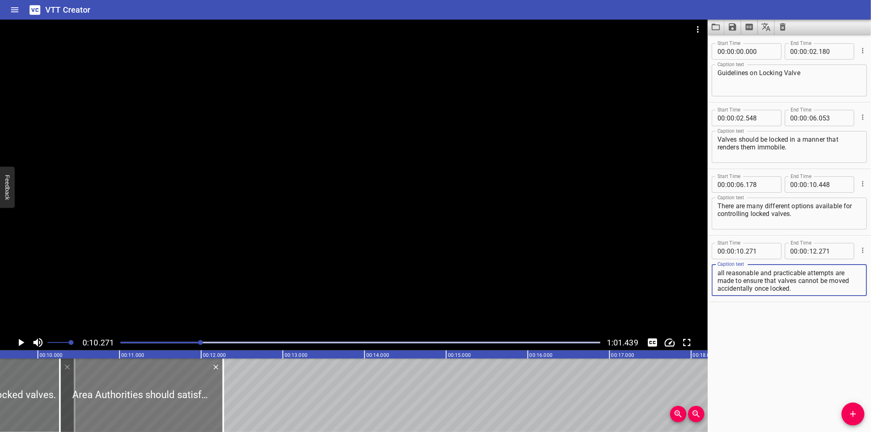
scroll to position [0, 778]
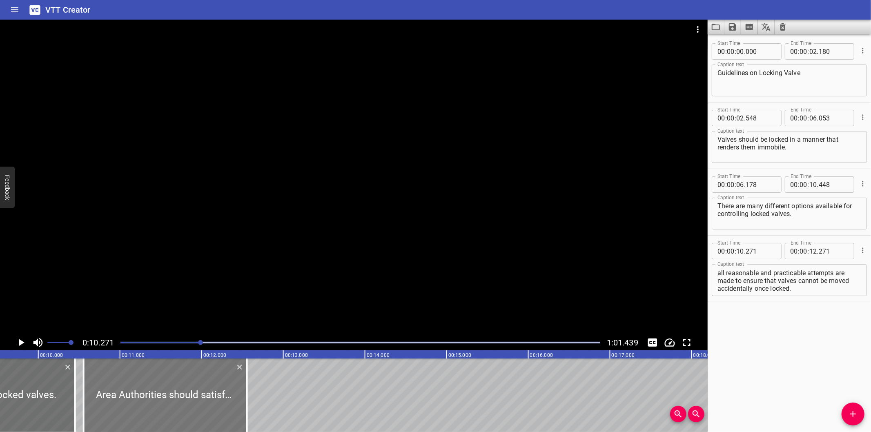
drag, startPoint x: 165, startPoint y: 396, endPoint x: 189, endPoint y: 394, distance: 23.3
click at [189, 394] on div at bounding box center [165, 394] width 163 height 73
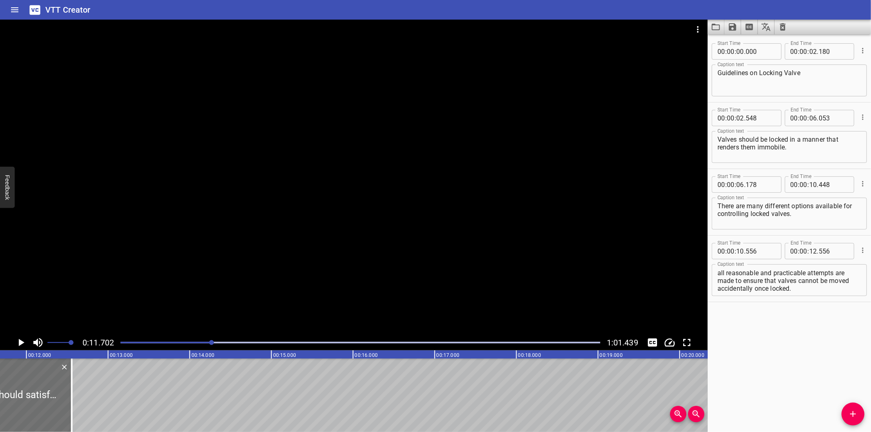
scroll to position [0, 955]
drag, startPoint x: 71, startPoint y: 419, endPoint x: 227, endPoint y: 392, distance: 157.8
click at [74, 392] on div at bounding box center [70, 394] width 8 height 73
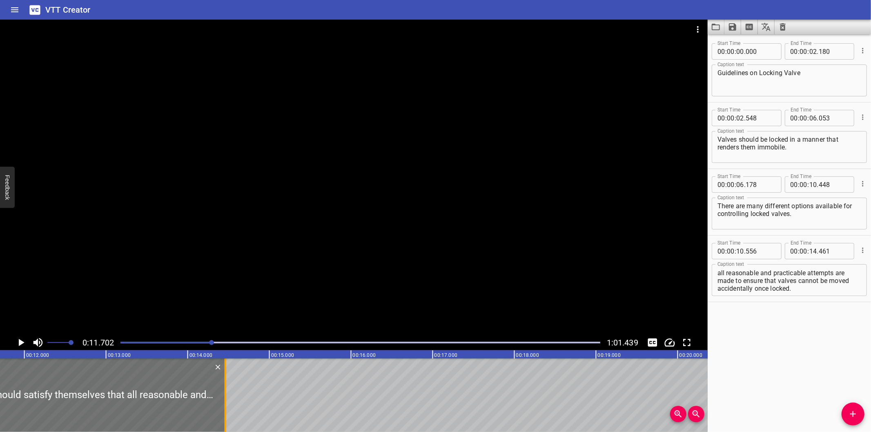
click at [227, 393] on div at bounding box center [225, 394] width 8 height 73
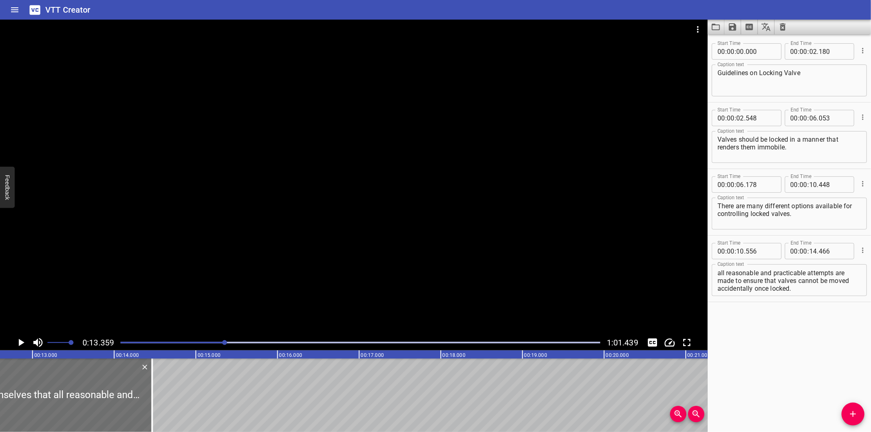
scroll to position [0, 1000]
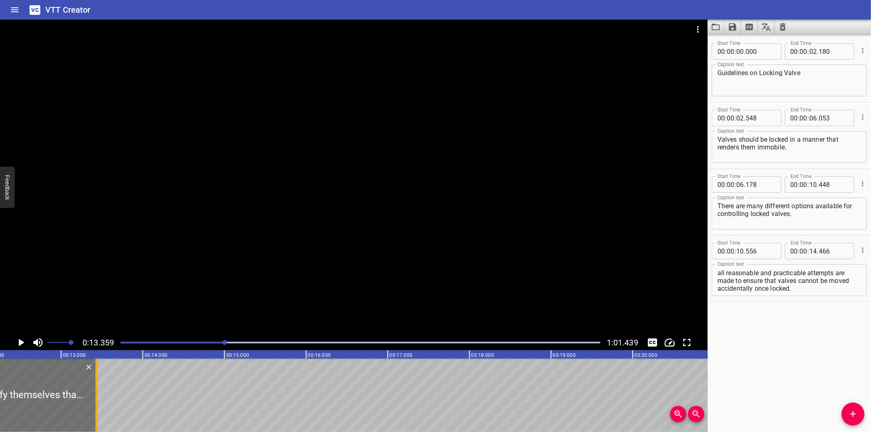
drag, startPoint x: 181, startPoint y: 413, endPoint x: 97, endPoint y: 410, distance: 84.6
click at [97, 410] on div at bounding box center [97, 394] width 2 height 73
drag, startPoint x: 718, startPoint y: 280, endPoint x: 885, endPoint y: 323, distance: 172.9
click at [870, 323] on html "VTT Creator Caption Editor Batch Transcribe Login Sign Up Privacy Contact 0:13.…" at bounding box center [435, 216] width 871 height 432
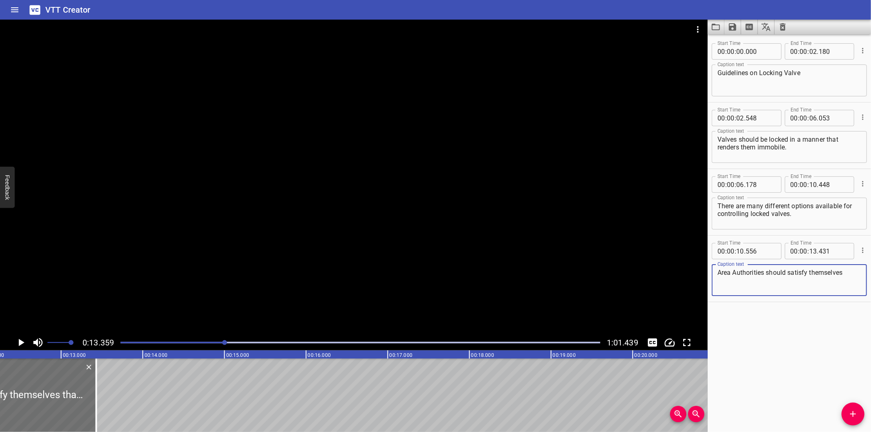
scroll to position [0, 0]
click at [854, 403] on button "Add Cue" at bounding box center [852, 413] width 23 height 23
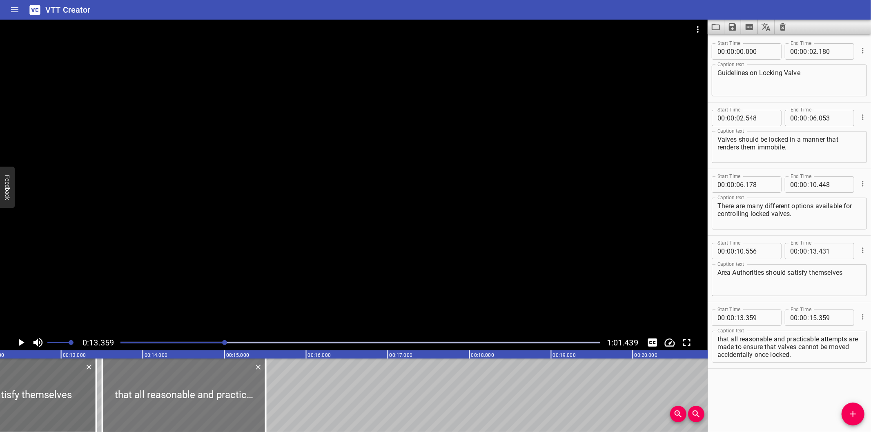
drag, startPoint x: 192, startPoint y: 399, endPoint x: 204, endPoint y: 398, distance: 11.9
click at [204, 398] on div at bounding box center [183, 394] width 163 height 73
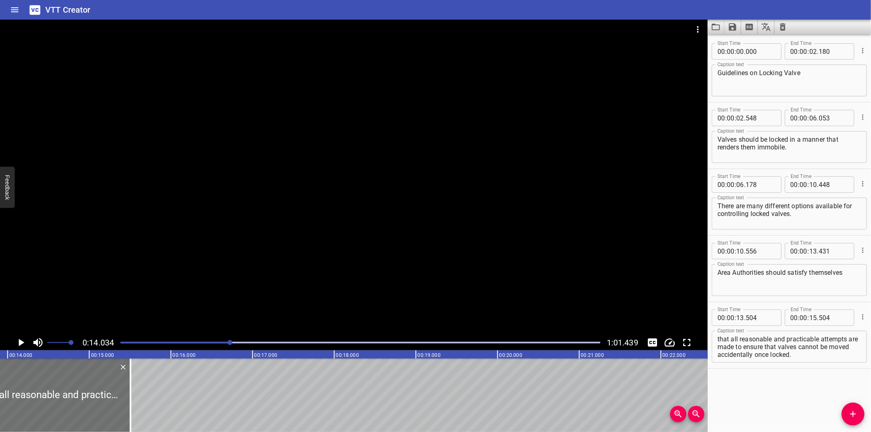
scroll to position [0, 1145]
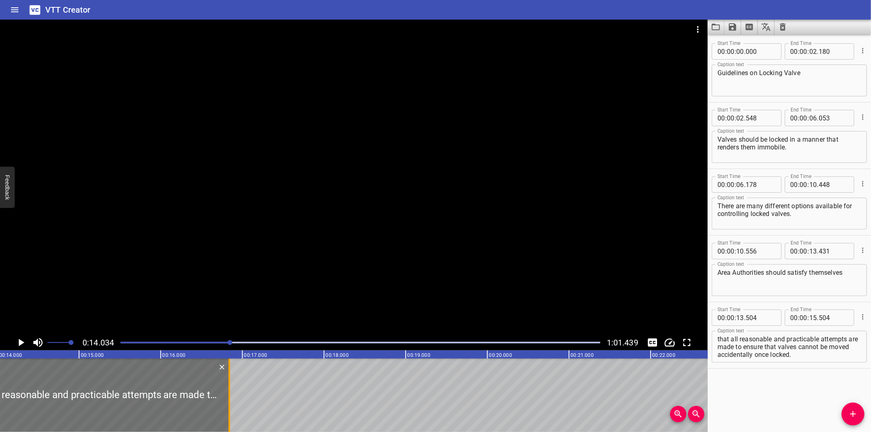
drag, startPoint x: 121, startPoint y: 406, endPoint x: 230, endPoint y: 402, distance: 109.1
click at [230, 402] on div at bounding box center [229, 394] width 8 height 73
click at [856, 281] on div "Area Authorities should satisfy themselves Caption text" at bounding box center [788, 280] width 155 height 32
click at [843, 350] on textarea "that all reasonable and practicable attempts are made to ensure that valves can…" at bounding box center [789, 346] width 144 height 23
click at [843, 352] on textarea "that all reasonable and practicable attempts are made to ensure that valves can…" at bounding box center [789, 346] width 144 height 23
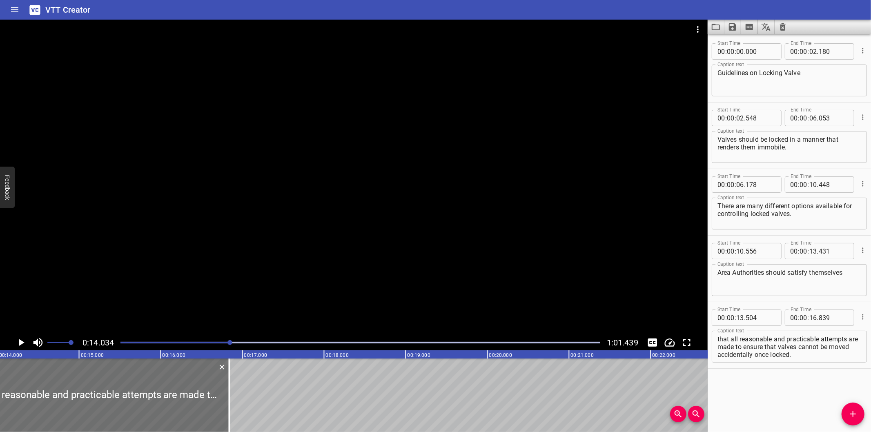
click at [265, 276] on div at bounding box center [353, 177] width 707 height 315
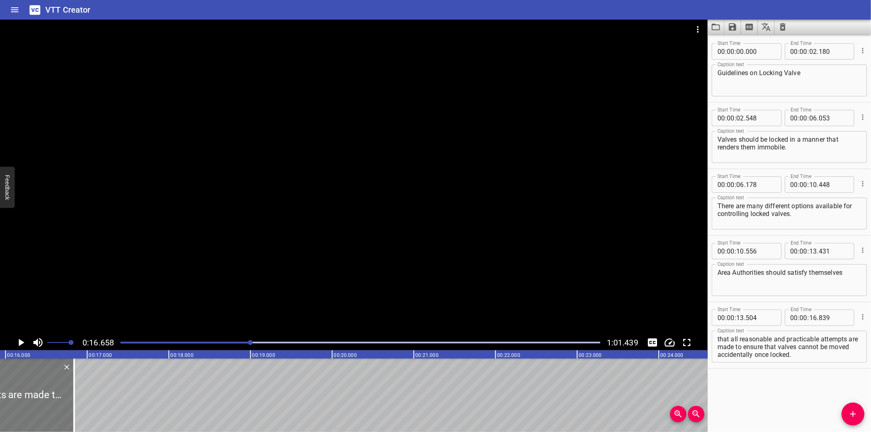
scroll to position [0, 1299]
click at [75, 411] on div at bounding box center [76, 394] width 2 height 73
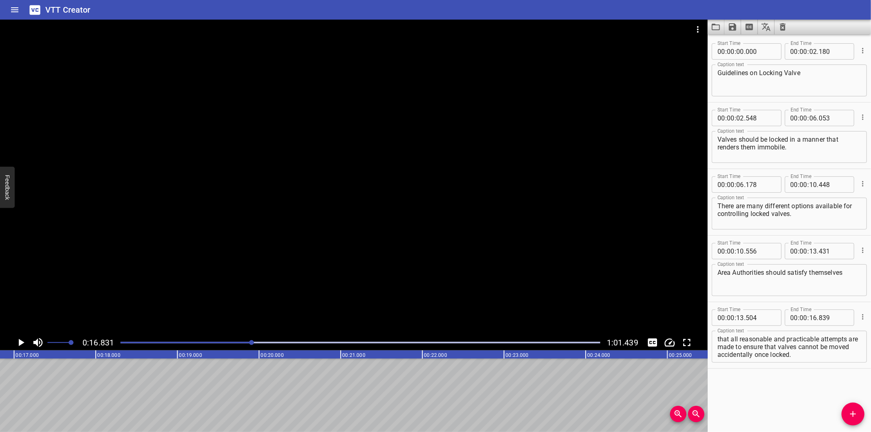
drag, startPoint x: 75, startPoint y: 411, endPoint x: 68, endPoint y: 409, distance: 7.1
click at [240, 345] on div at bounding box center [360, 342] width 489 height 11
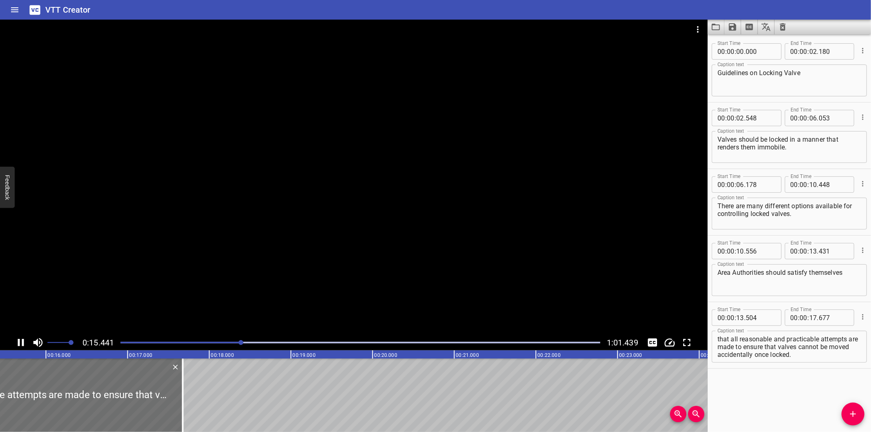
scroll to position [0, 1280]
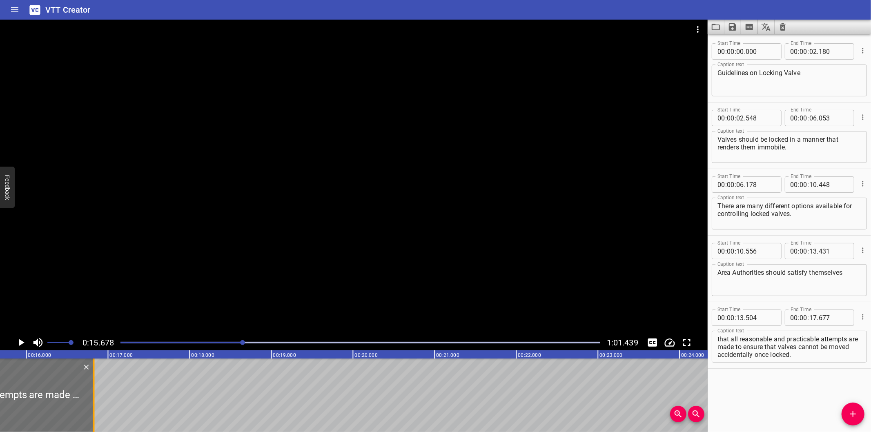
drag, startPoint x: 165, startPoint y: 407, endPoint x: 95, endPoint y: 405, distance: 69.8
click at [95, 405] on div at bounding box center [94, 394] width 8 height 73
click at [228, 344] on div at bounding box center [360, 342] width 489 height 11
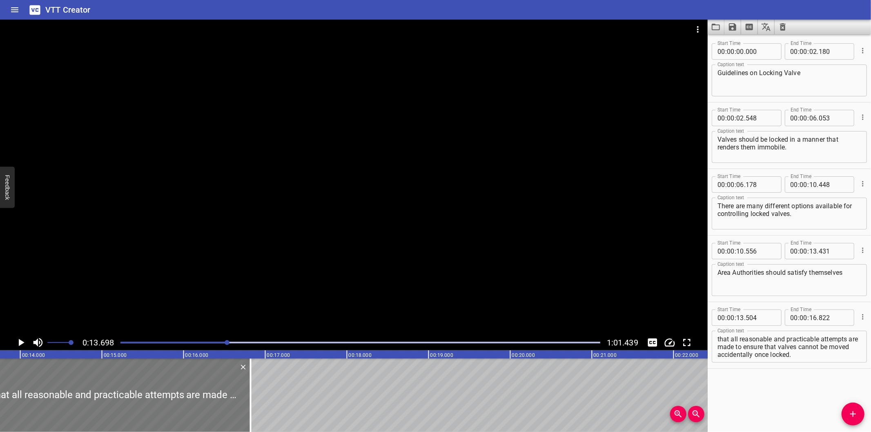
scroll to position [0, 1118]
click at [254, 399] on div at bounding box center [253, 394] width 8 height 73
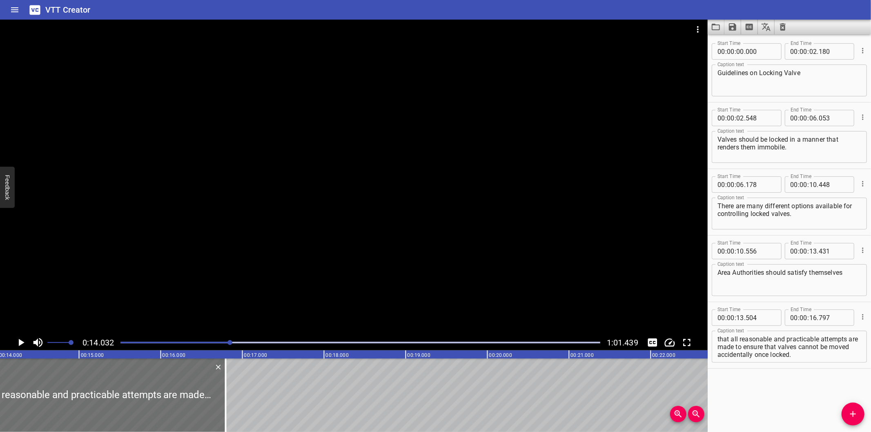
drag, startPoint x: 198, startPoint y: 431, endPoint x: 255, endPoint y: 411, distance: 60.9
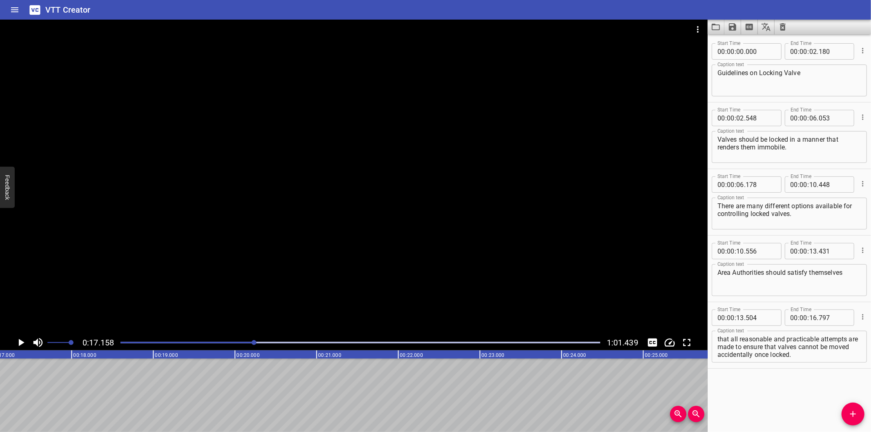
scroll to position [0, 1401]
click at [743, 376] on div "Start Time 00 : 00 : 00 . 000 Start Time End Time 00 : 00 : 02 . 180 End Time C…" at bounding box center [788, 233] width 163 height 398
click at [229, 347] on div at bounding box center [360, 342] width 489 height 11
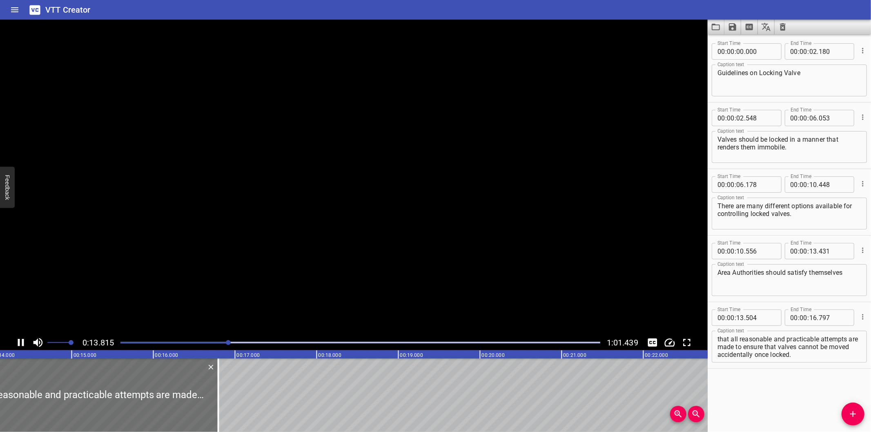
scroll to position [0, 1129]
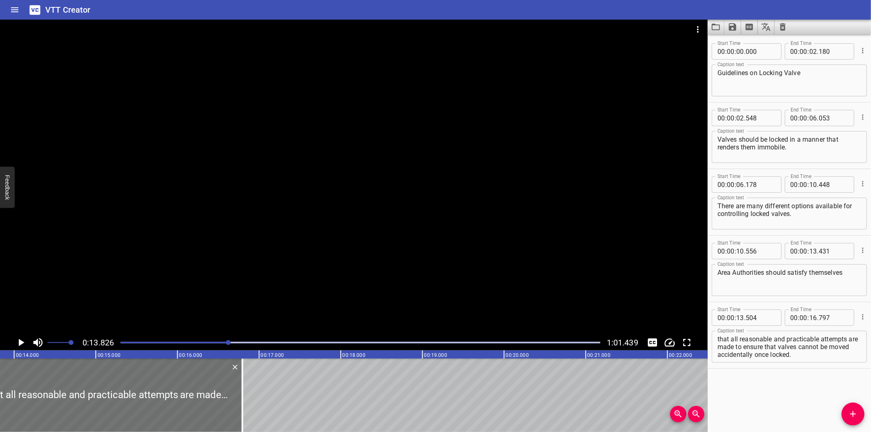
click at [765, 405] on div "Start Time 00 : 00 : 00 . 000 Start Time End Time 00 : 00 : 02 . 180 End Time C…" at bounding box center [788, 233] width 163 height 398
click at [278, 261] on div at bounding box center [353, 177] width 707 height 315
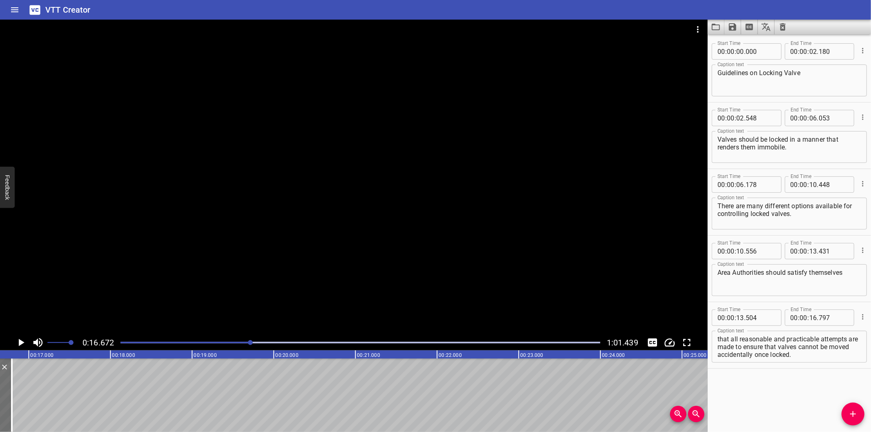
scroll to position [0, 1361]
drag, startPoint x: 747, startPoint y: 347, endPoint x: 850, endPoint y: 380, distance: 108.4
click at [850, 380] on div "Start Time 00 : 00 : 00 . 000 Start Time End Time 00 : 00 : 02 . 180 End Time C…" at bounding box center [788, 233] width 163 height 398
click at [851, 421] on button "Add Cue" at bounding box center [852, 413] width 23 height 23
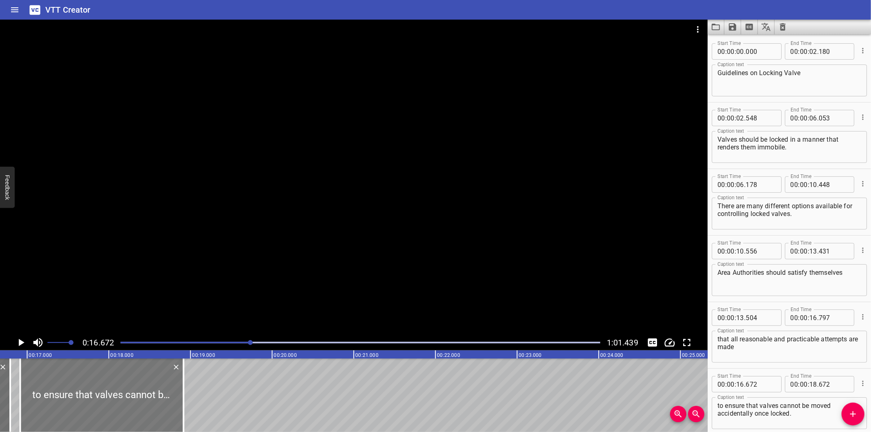
drag, startPoint x: 92, startPoint y: 394, endPoint x: 112, endPoint y: 392, distance: 20.1
click at [112, 392] on div at bounding box center [101, 394] width 163 height 73
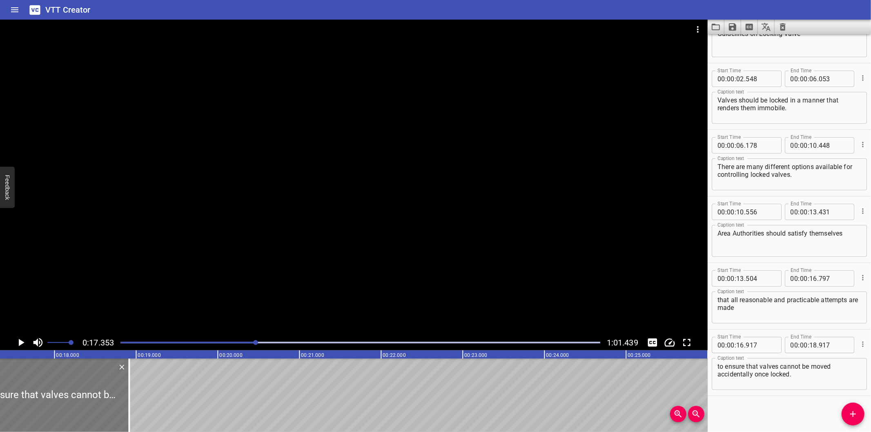
scroll to position [0, 1417]
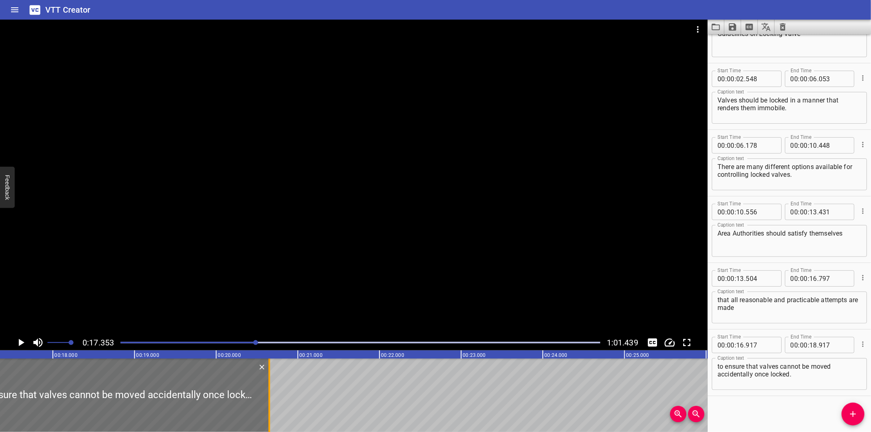
drag, startPoint x: 129, startPoint y: 399, endPoint x: 271, endPoint y: 399, distance: 142.1
click at [271, 399] on div at bounding box center [269, 394] width 8 height 73
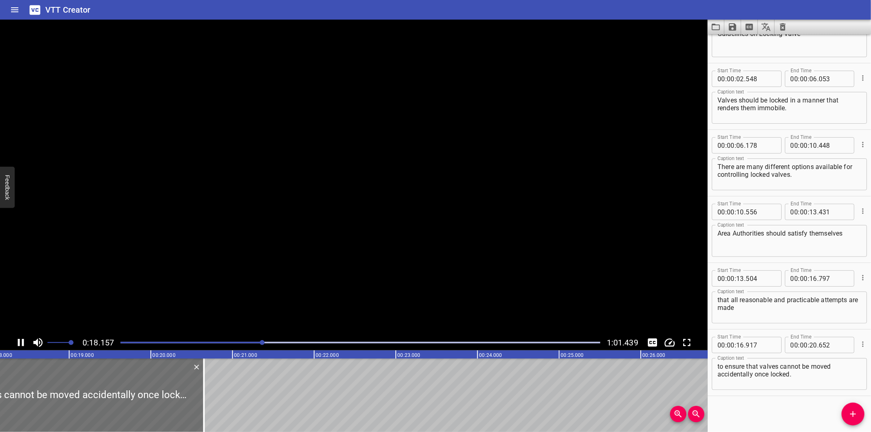
scroll to position [0, 1492]
click at [815, 387] on div "to ensure that valves cannot be moved accidentally once locked. Caption text" at bounding box center [788, 374] width 155 height 32
click at [402, 273] on div at bounding box center [353, 177] width 707 height 315
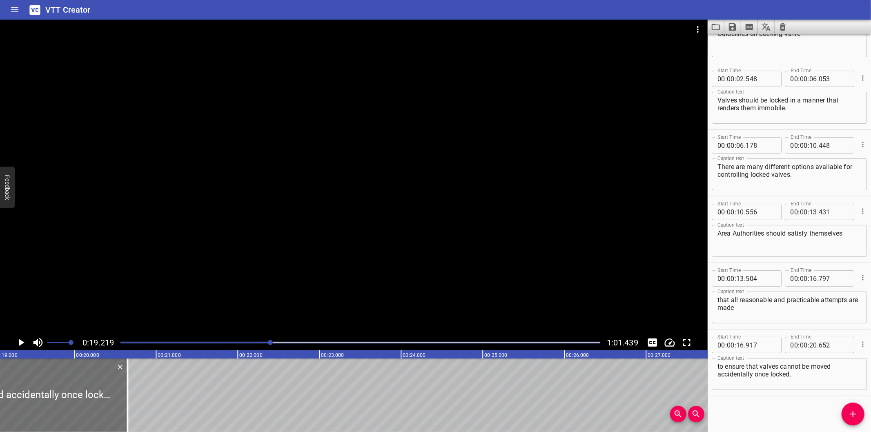
scroll to position [0, 1569]
click at [115, 393] on div at bounding box center [119, 394] width 8 height 73
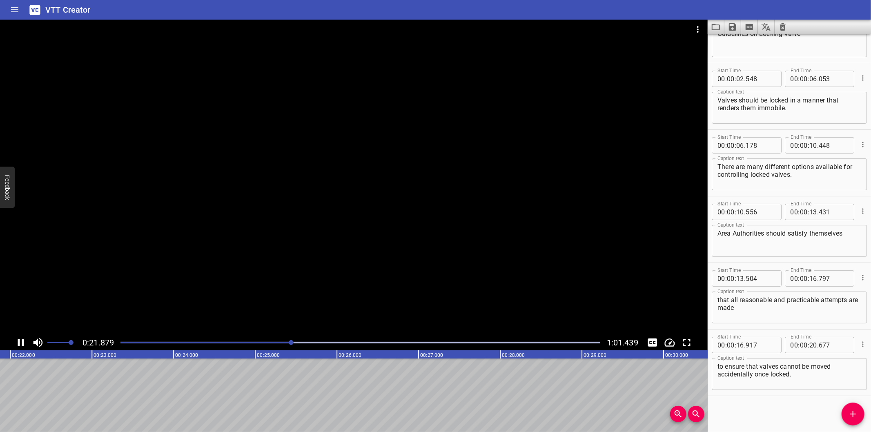
scroll to position [0, 1797]
click at [854, 411] on icon "Add Cue" at bounding box center [853, 414] width 10 height 10
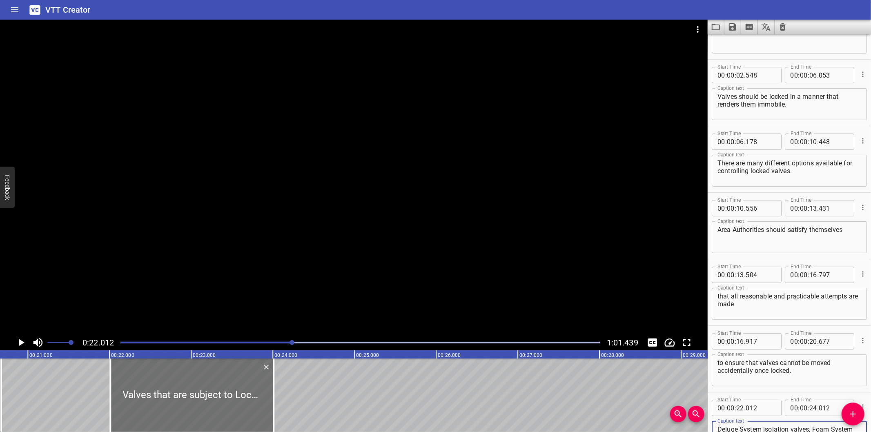
scroll to position [0, 1676]
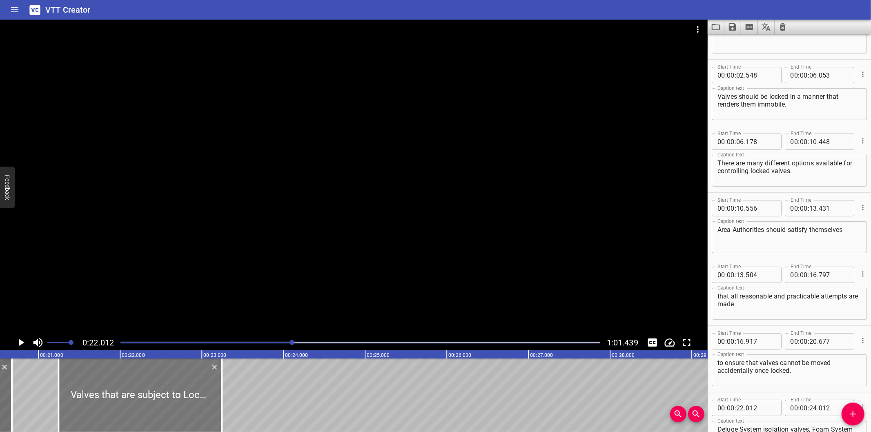
drag, startPoint x: 234, startPoint y: 407, endPoint x: 172, endPoint y: 407, distance: 62.5
click at [172, 407] on div at bounding box center [139, 394] width 163 height 73
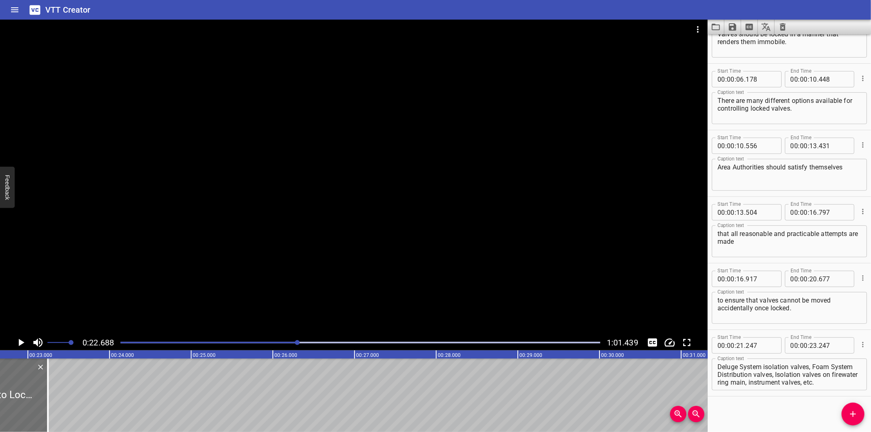
scroll to position [0, 1852]
click at [45, 411] on div at bounding box center [46, 394] width 2 height 73
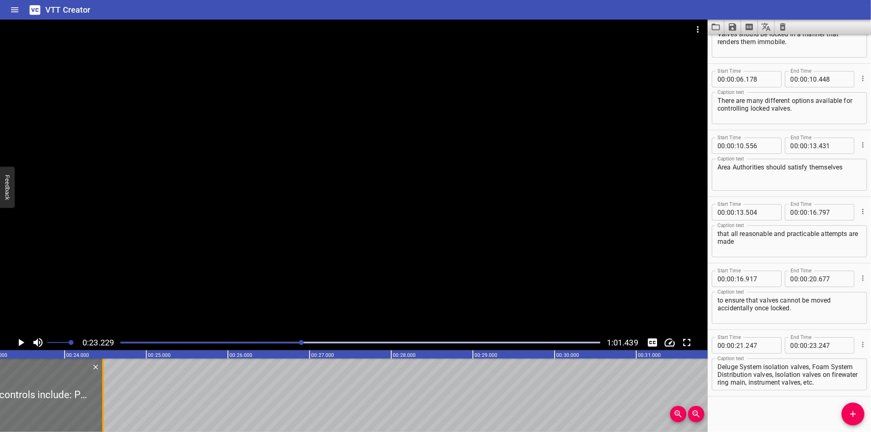
scroll to position [0, 1896]
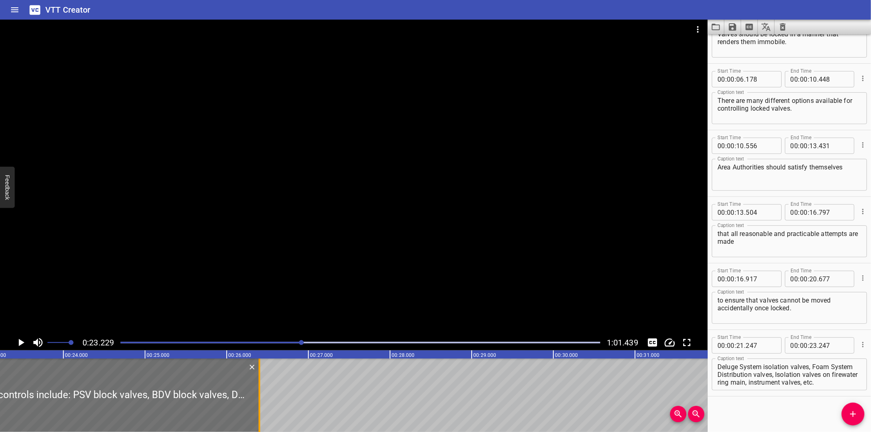
drag, startPoint x: 44, startPoint y: 411, endPoint x: 258, endPoint y: 394, distance: 214.6
click at [258, 394] on div at bounding box center [259, 394] width 2 height 73
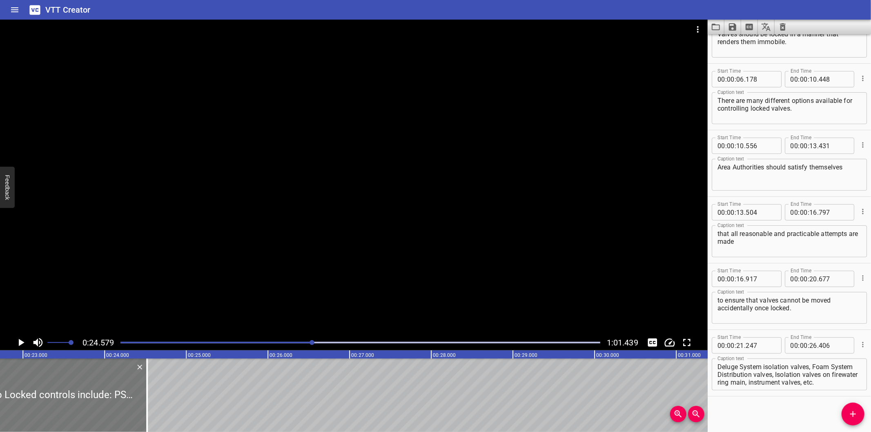
click at [149, 400] on div at bounding box center [147, 394] width 8 height 73
click at [139, 385] on div at bounding box center [138, 394] width 2 height 73
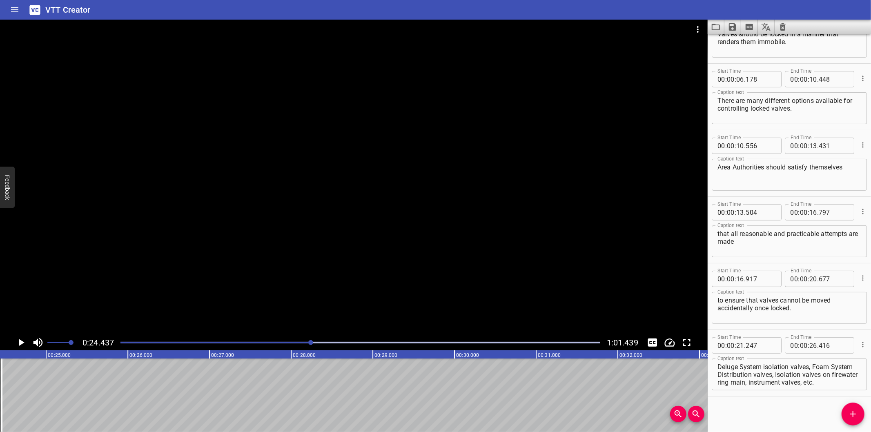
click at [298, 337] on div at bounding box center [360, 342] width 489 height 11
click at [289, 343] on div "Play progress" at bounding box center [72, 343] width 480 height 2
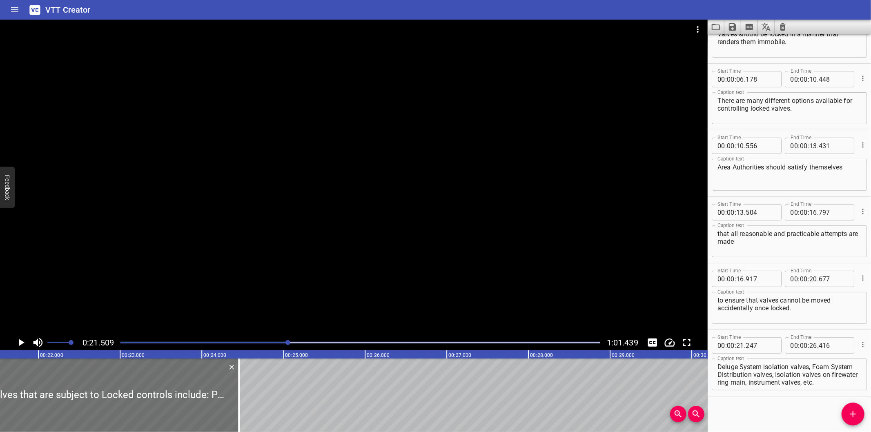
scroll to position [0, 1756]
click at [240, 395] on div at bounding box center [241, 394] width 2 height 73
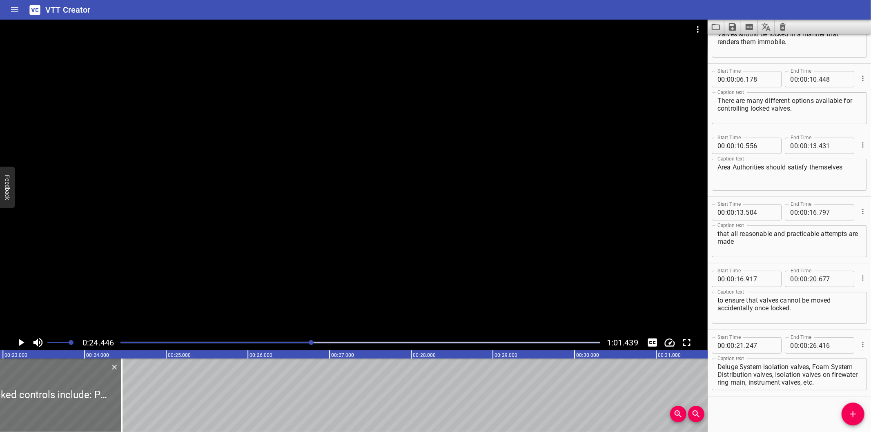
click at [280, 340] on div at bounding box center [360, 342] width 489 height 11
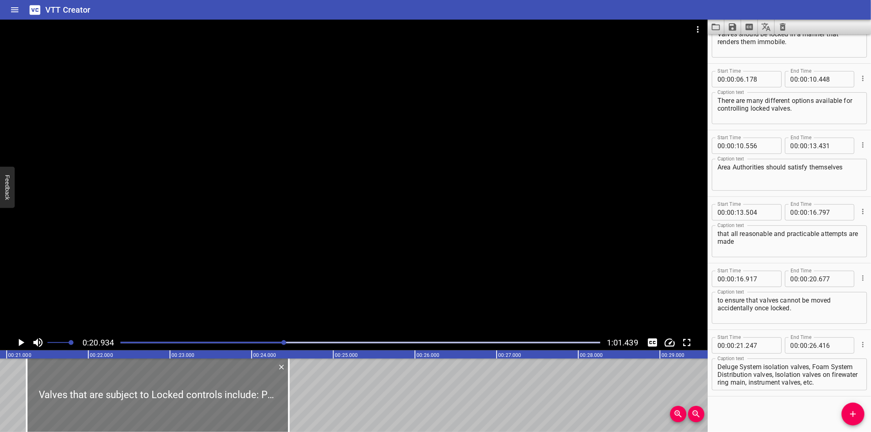
scroll to position [0, 1709]
click at [289, 402] on div at bounding box center [288, 394] width 2 height 73
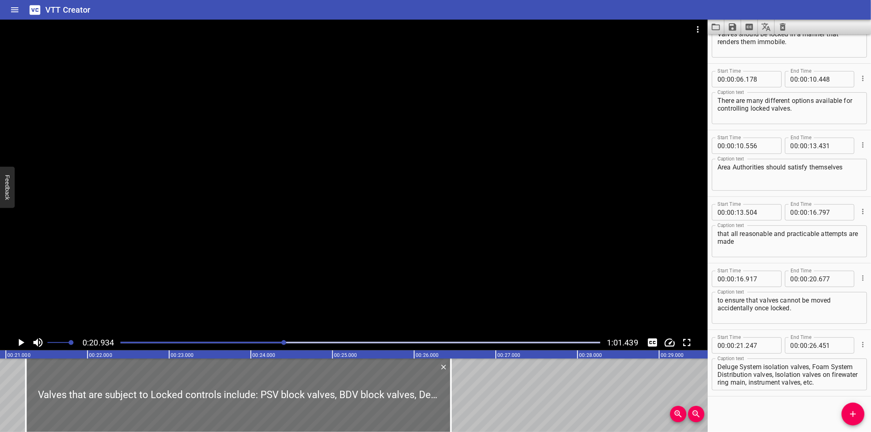
drag, startPoint x: 725, startPoint y: 412, endPoint x: 569, endPoint y: 387, distance: 158.4
click at [725, 411] on div "Start Time 00 : 00 : 00 . 000 Start Time End Time 00 : 00 : 02 . 180 End Time C…" at bounding box center [788, 233] width 163 height 398
click at [219, 263] on div at bounding box center [353, 177] width 707 height 315
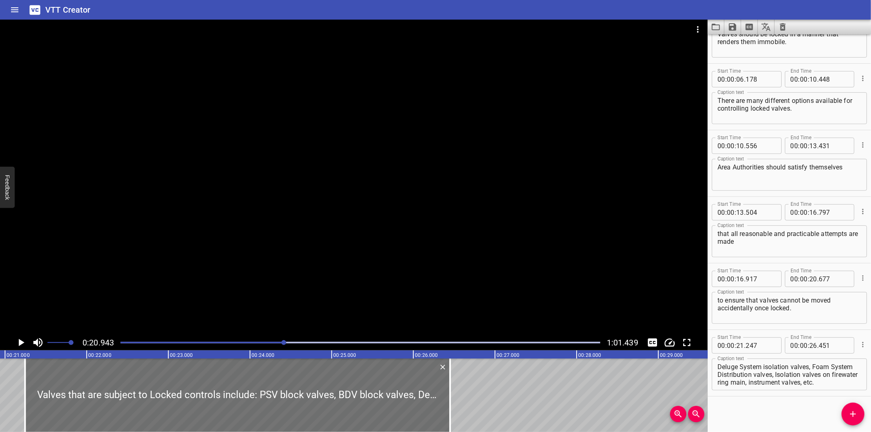
click at [251, 227] on div at bounding box center [353, 177] width 707 height 315
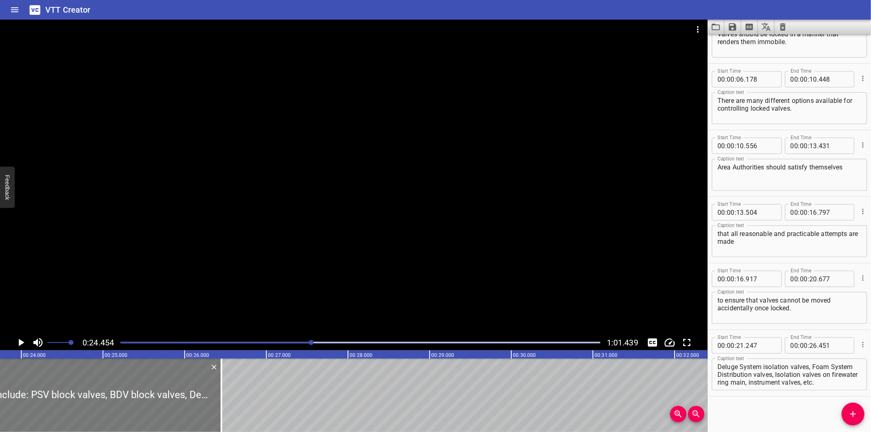
scroll to position [0, 1936]
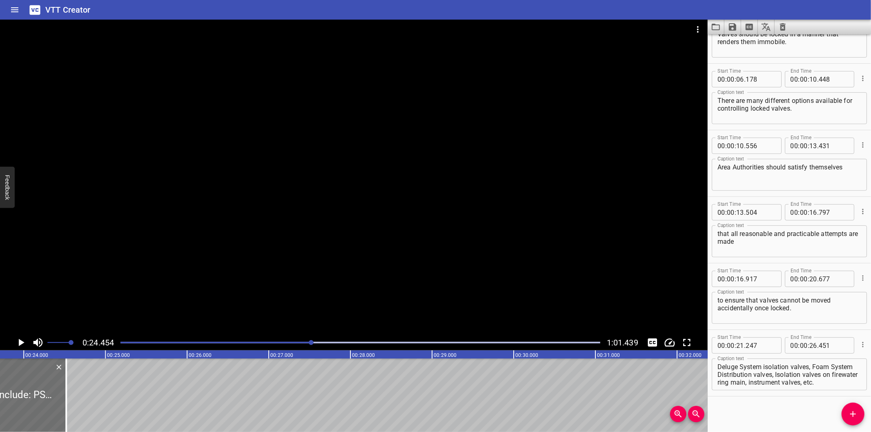
drag, startPoint x: 226, startPoint y: 409, endPoint x: 85, endPoint y: 396, distance: 141.4
click at [69, 396] on div at bounding box center [66, 394] width 8 height 73
drag, startPoint x: 743, startPoint y: 373, endPoint x: 794, endPoint y: 411, distance: 63.6
click at [794, 411] on div "Start Time 00 : 00 : 00 . 000 Start Time End Time 00 : 00 : 02 . 180 End Time C…" at bounding box center [788, 233] width 163 height 398
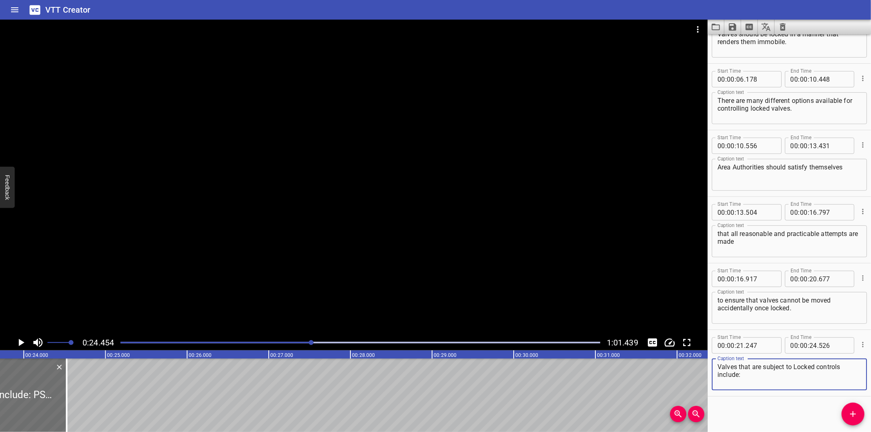
scroll to position [0, 0]
click at [850, 414] on icon "Add Cue" at bounding box center [853, 414] width 10 height 10
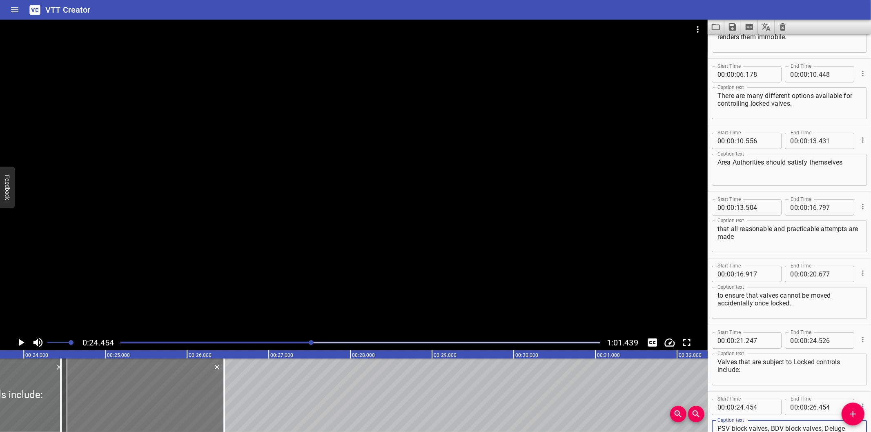
scroll to position [125, 0]
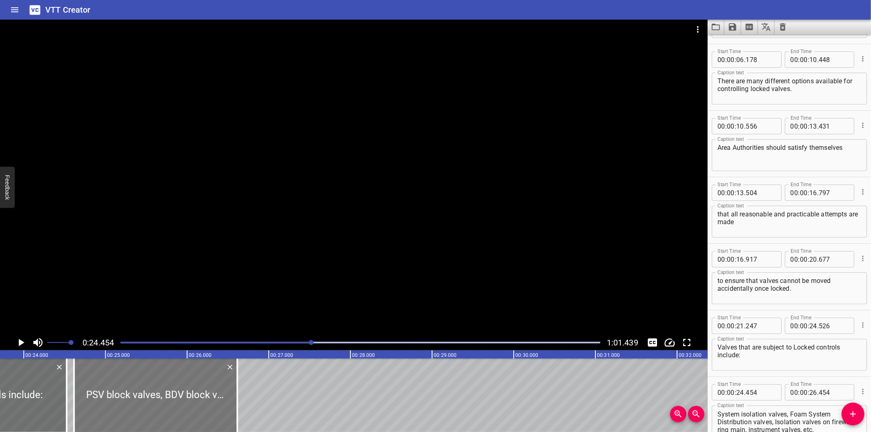
drag, startPoint x: 144, startPoint y: 378, endPoint x: 157, endPoint y: 378, distance: 13.1
click at [157, 378] on div at bounding box center [155, 394] width 163 height 73
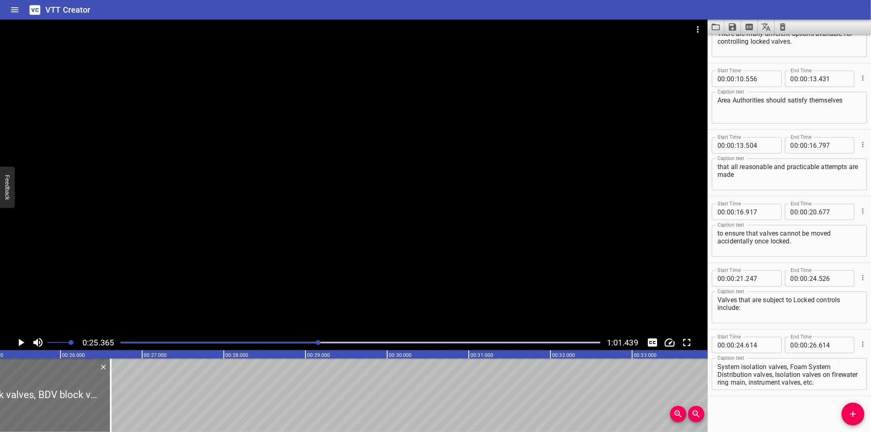
scroll to position [0, 2071]
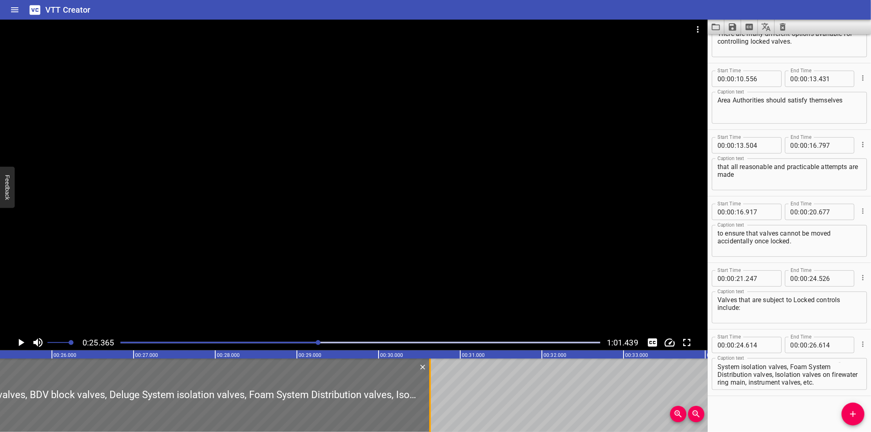
drag, startPoint x: 102, startPoint y: 402, endPoint x: 430, endPoint y: 407, distance: 327.8
click at [430, 407] on div at bounding box center [430, 394] width 2 height 73
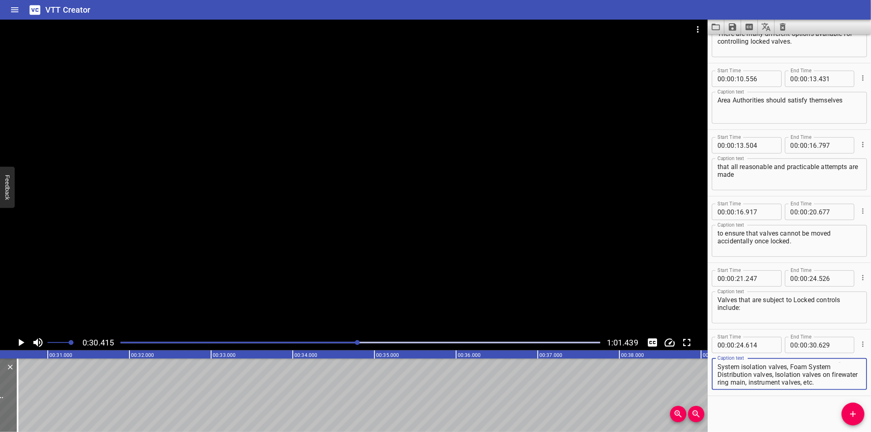
scroll to position [7, 0]
drag, startPoint x: 790, startPoint y: 365, endPoint x: 852, endPoint y: 414, distance: 79.3
click at [852, 414] on div "Start Time 00 : 00 : 00 . 000 Start Time End Time 00 : 00 : 02 . 180 End Time C…" at bounding box center [788, 233] width 163 height 398
click at [852, 416] on icon "Add Cue" at bounding box center [853, 414] width 6 height 6
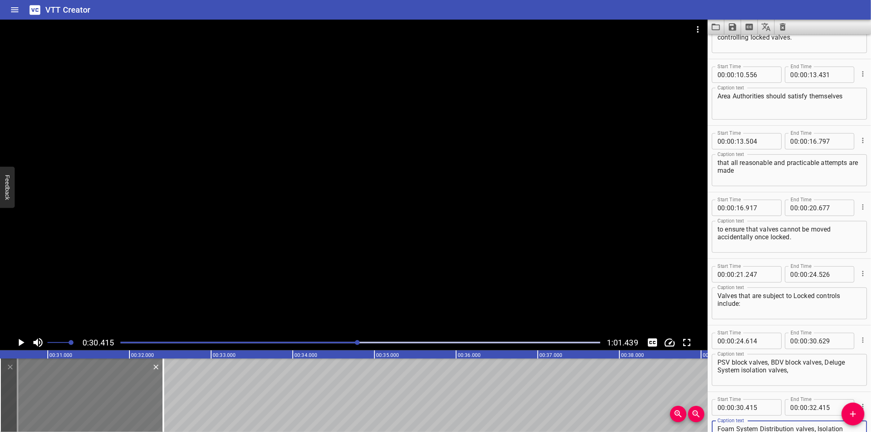
scroll to position [191, 0]
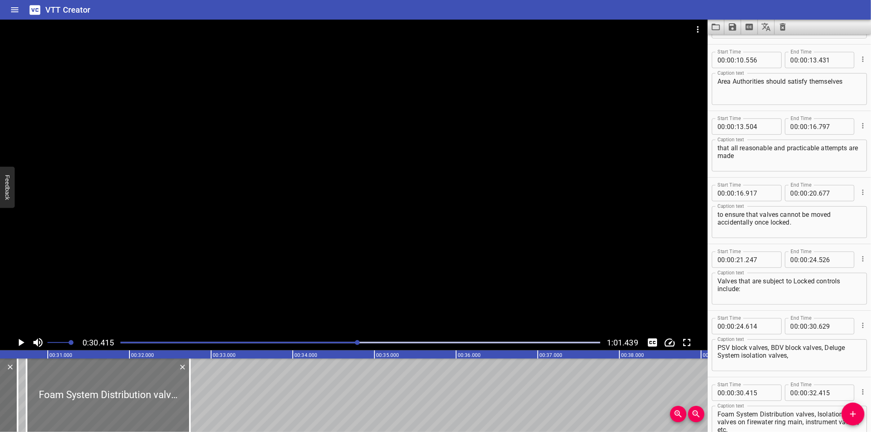
drag, startPoint x: 119, startPoint y: 398, endPoint x: 146, endPoint y: 400, distance: 26.6
click at [146, 400] on div at bounding box center [108, 394] width 163 height 73
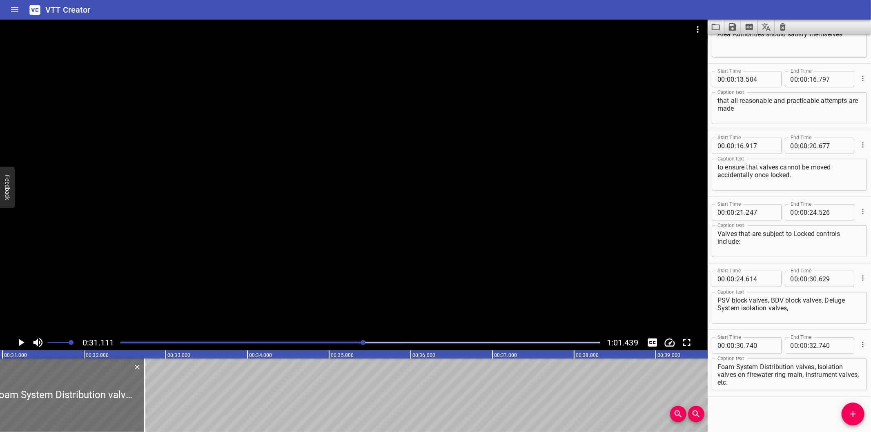
scroll to position [0, 2540]
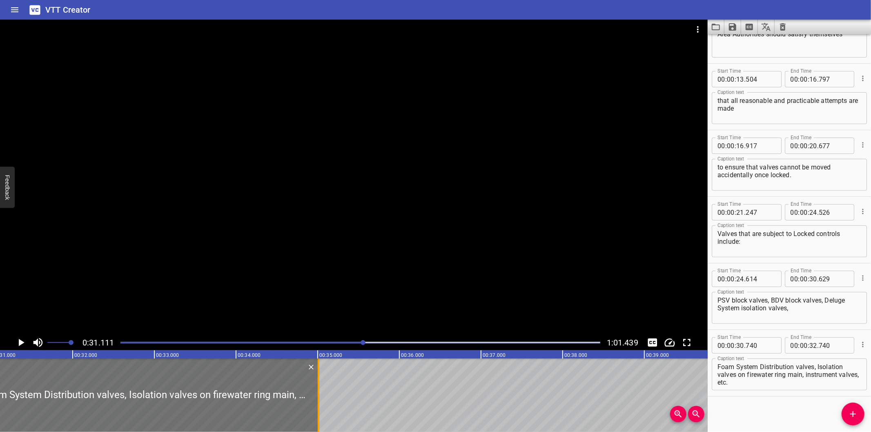
drag, startPoint x: 135, startPoint y: 396, endPoint x: 320, endPoint y: 389, distance: 185.4
click at [320, 389] on div at bounding box center [318, 394] width 8 height 73
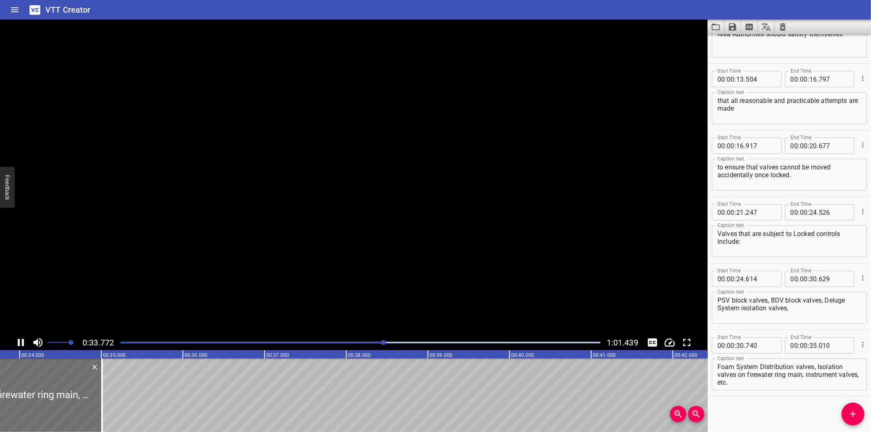
scroll to position [0, 2766]
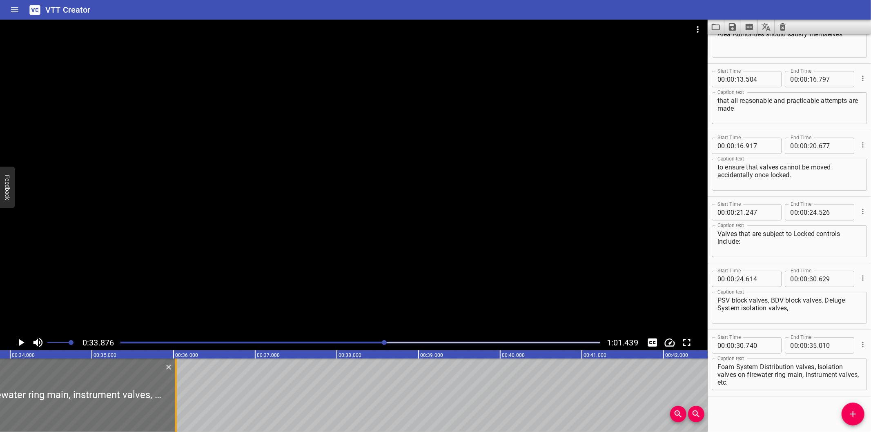
drag, startPoint x: 89, startPoint y: 413, endPoint x: 172, endPoint y: 409, distance: 83.4
click at [172, 409] on div at bounding box center [176, 394] width 8 height 73
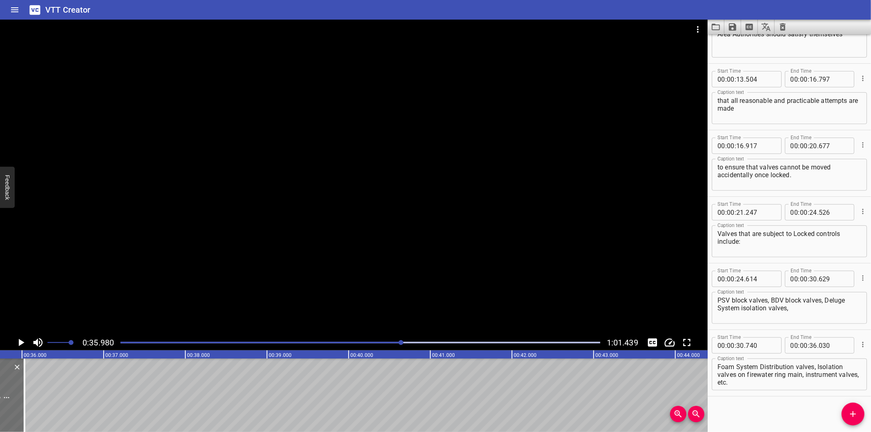
scroll to position [0, 2937]
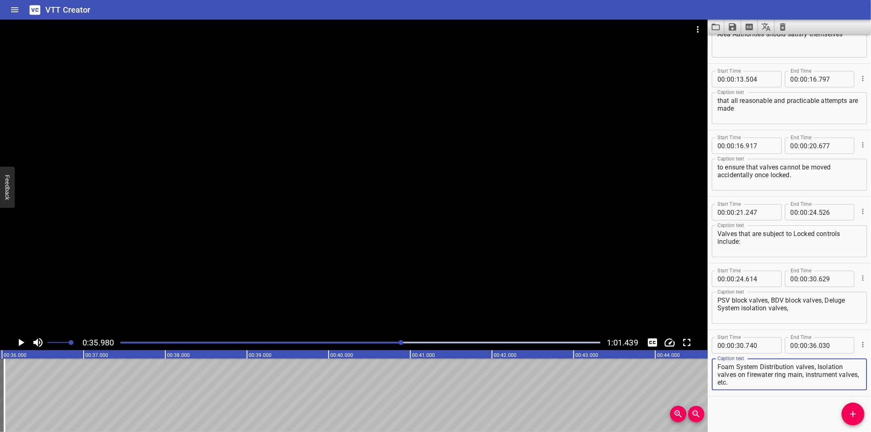
drag, startPoint x: 805, startPoint y: 374, endPoint x: 829, endPoint y: 393, distance: 30.2
click at [829, 393] on div "Start Time 00 : 00 : 30 . 740 Start Time End Time 00 : 00 : 36 . 030 End Time C…" at bounding box center [788, 363] width 163 height 66
click at [854, 410] on icon "Add Cue" at bounding box center [853, 414] width 10 height 10
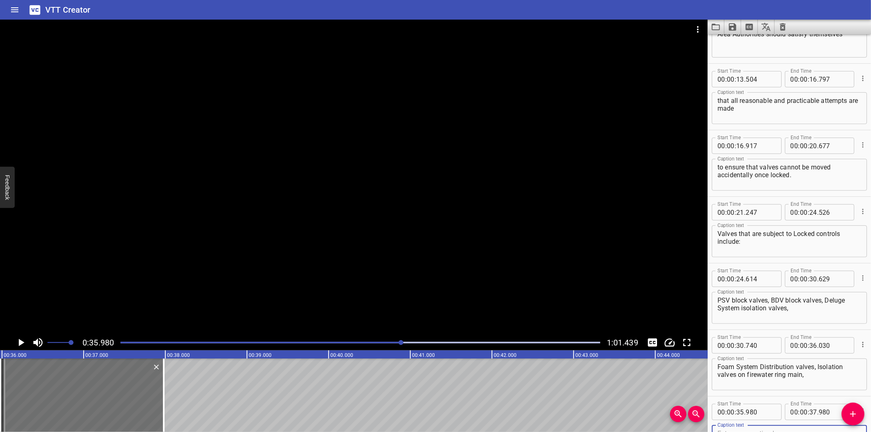
scroll to position [243, 0]
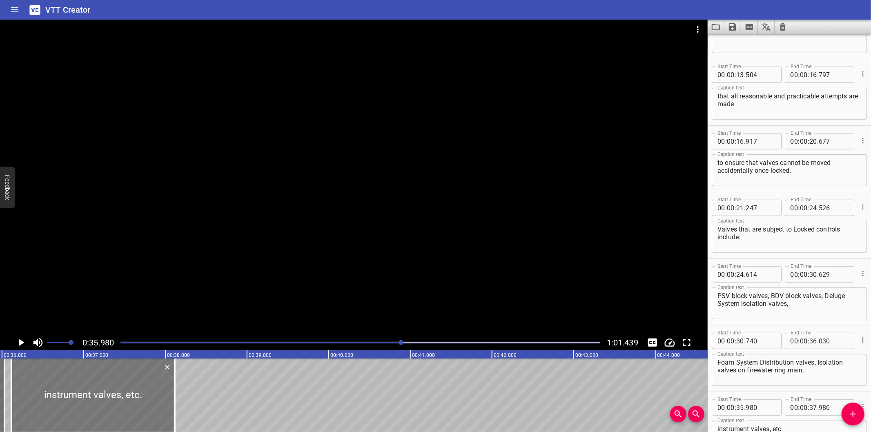
drag, startPoint x: 83, startPoint y: 395, endPoint x: 93, endPoint y: 395, distance: 9.8
click at [93, 395] on div at bounding box center [92, 394] width 163 height 73
click at [189, 405] on div at bounding box center [190, 394] width 2 height 73
click at [143, 404] on div at bounding box center [100, 394] width 179 height 73
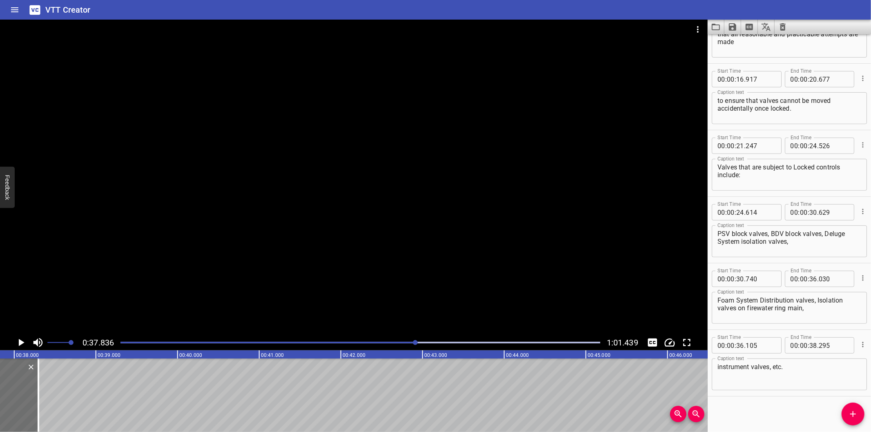
scroll to position [0, 3089]
click at [38, 409] on div at bounding box center [38, 394] width 2 height 73
click at [40, 409] on div at bounding box center [39, 394] width 8 height 73
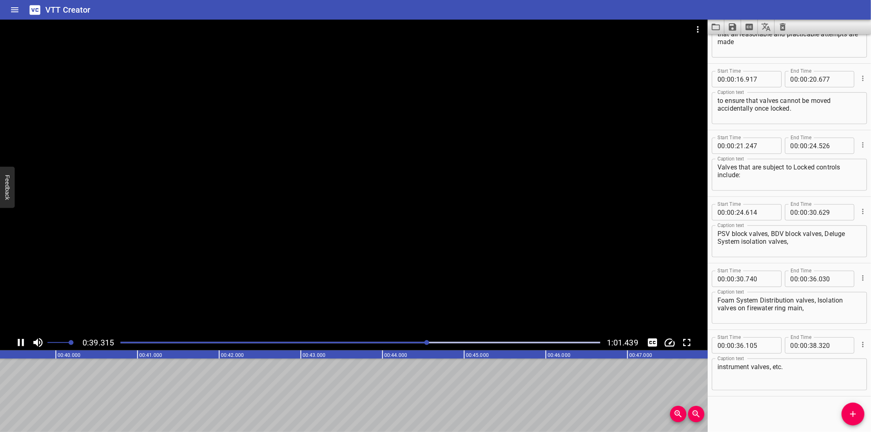
scroll to position [0, 3234]
drag, startPoint x: 850, startPoint y: 417, endPoint x: 794, endPoint y: 416, distance: 55.5
click at [850, 416] on icon "Add Cue" at bounding box center [853, 414] width 10 height 10
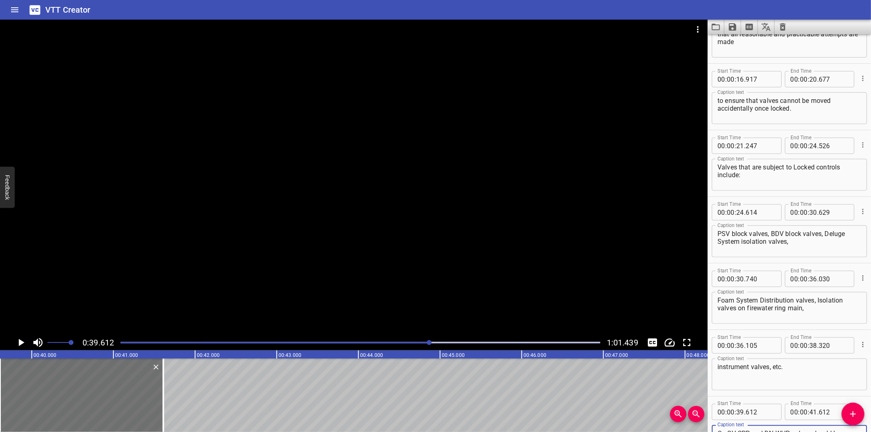
scroll to position [309, 0]
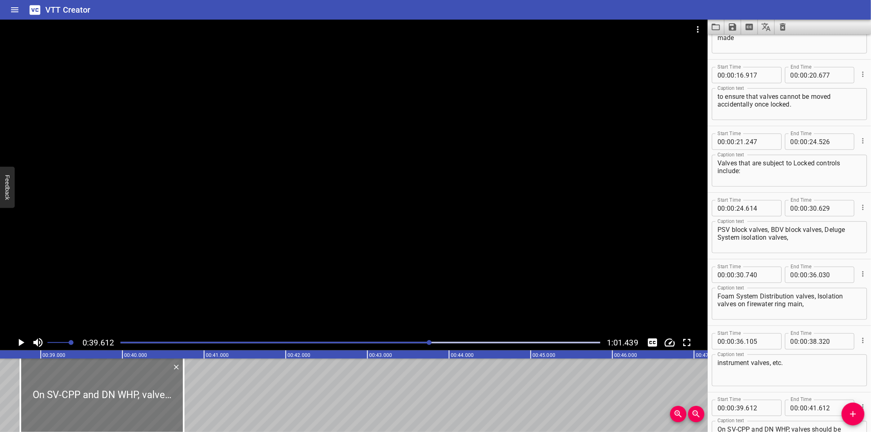
drag, startPoint x: 180, startPoint y: 392, endPoint x: 109, endPoint y: 408, distance: 72.0
click at [109, 408] on div at bounding box center [101, 394] width 163 height 73
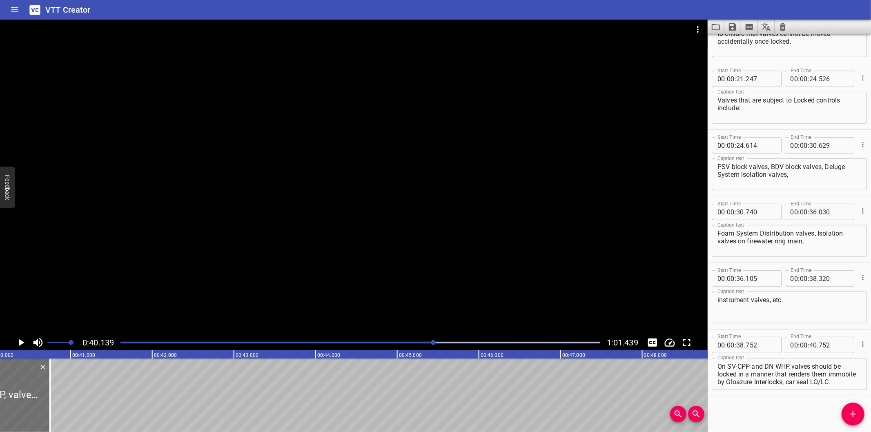
click at [725, 407] on div "Start Time 00 : 00 : 00 . 000 Start Time End Time 00 : 00 : 02 . 180 End Time C…" at bounding box center [788, 233] width 163 height 398
click at [425, 343] on div "Play progress" at bounding box center [194, 343] width 480 height 2
click at [425, 343] on div at bounding box center [424, 342] width 5 height 5
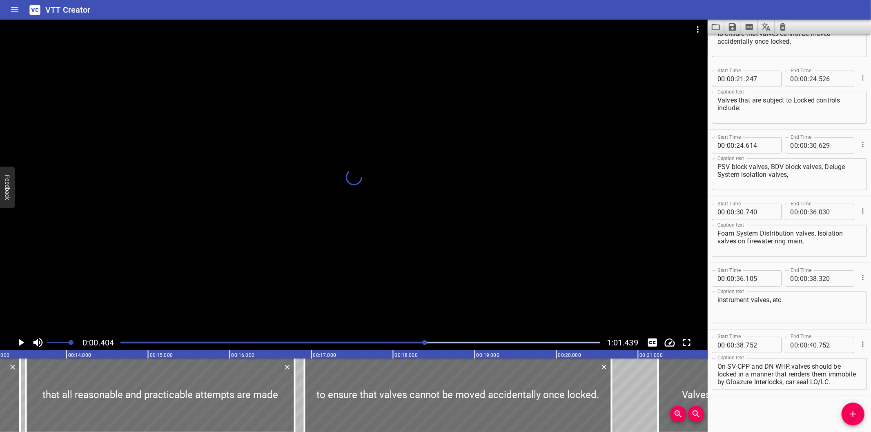
click at [416, 274] on div at bounding box center [353, 177] width 707 height 315
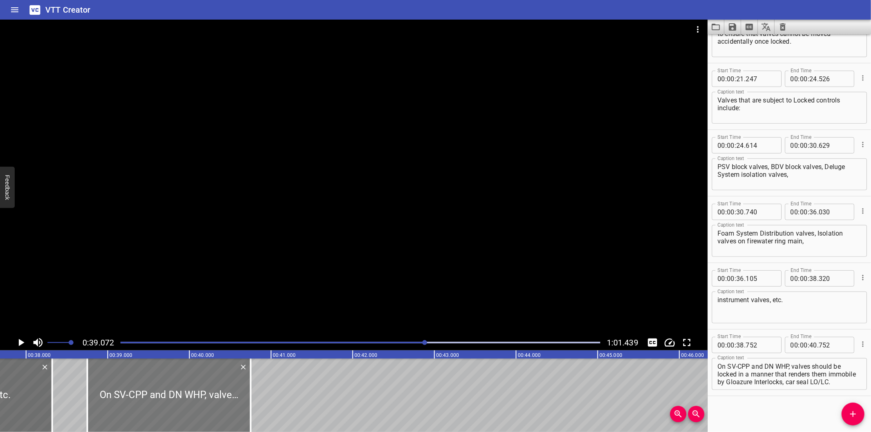
scroll to position [0, 3069]
click at [192, 400] on div at bounding box center [179, 394] width 163 height 73
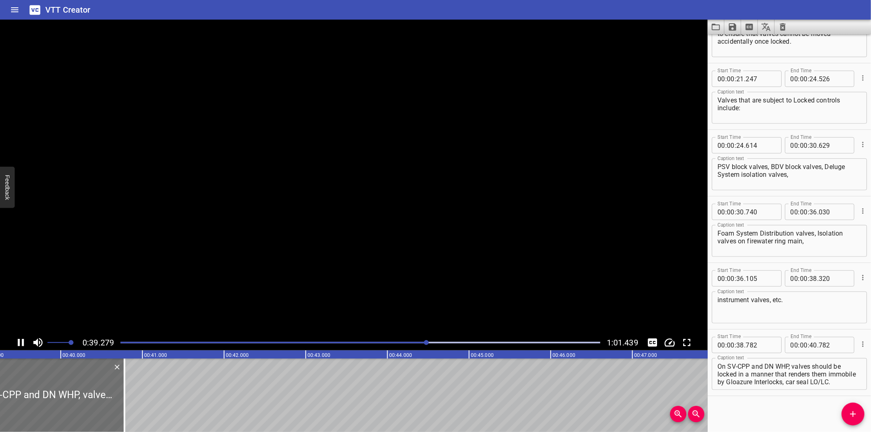
scroll to position [0, 3230]
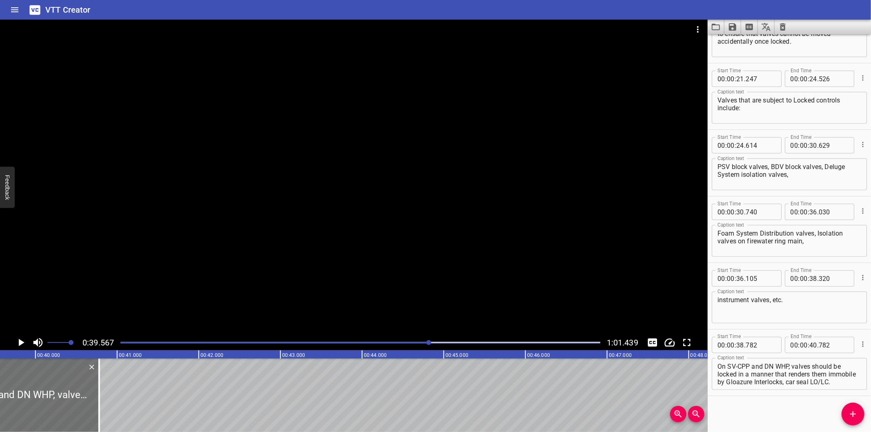
click at [734, 405] on div "Start Time 00 : 00 : 00 . 000 Start Time End Time 00 : 00 : 02 . 180 End Time C…" at bounding box center [788, 233] width 163 height 398
click at [369, 271] on div at bounding box center [353, 177] width 707 height 315
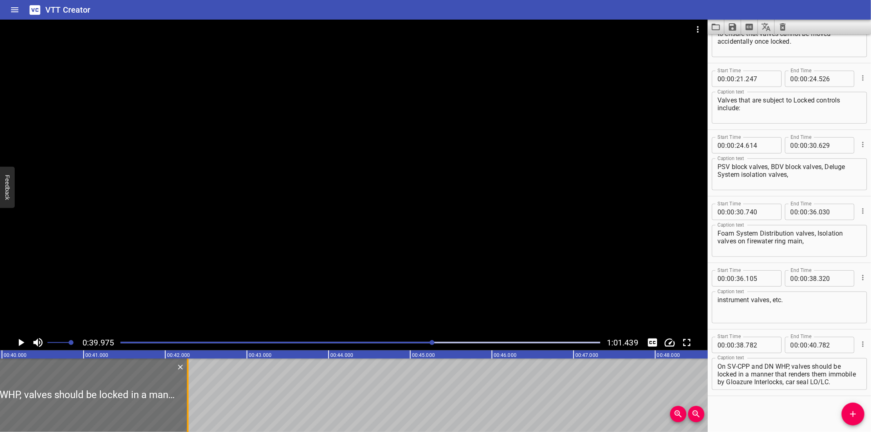
drag, startPoint x: 66, startPoint y: 407, endPoint x: 188, endPoint y: 405, distance: 122.1
click at [188, 405] on div at bounding box center [188, 394] width 2 height 73
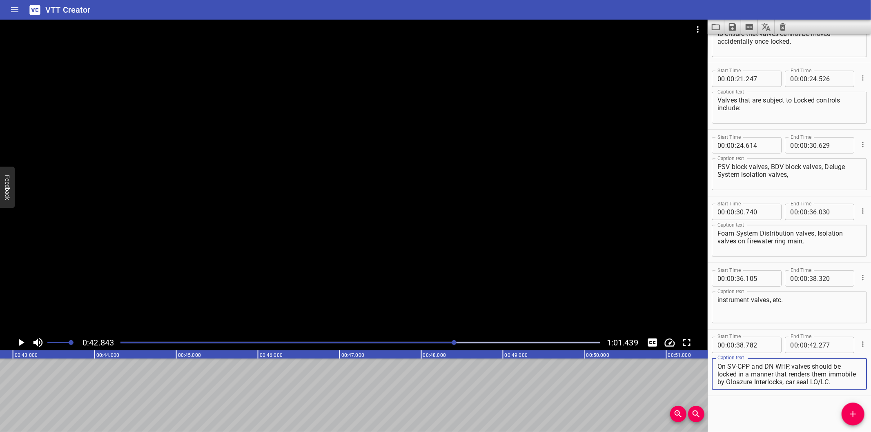
scroll to position [7, 0]
drag, startPoint x: 792, startPoint y: 365, endPoint x: 827, endPoint y: 419, distance: 64.2
click at [827, 419] on div "Start Time 00 : 00 : 00 . 000 Start Time End Time 00 : 00 : 02 . 180 End Time C…" at bounding box center [788, 233] width 163 height 398
drag, startPoint x: 792, startPoint y: 366, endPoint x: 812, endPoint y: 400, distance: 39.7
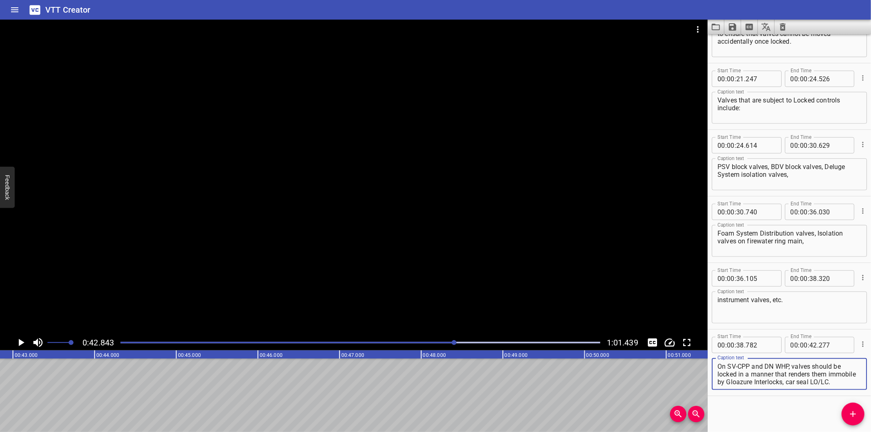
click at [812, 400] on div "Start Time 00 : 00 : 00 . 000 Start Time End Time 00 : 00 : 02 . 180 End Time C…" at bounding box center [788, 233] width 163 height 398
click at [853, 411] on icon "Add Cue" at bounding box center [853, 414] width 6 height 6
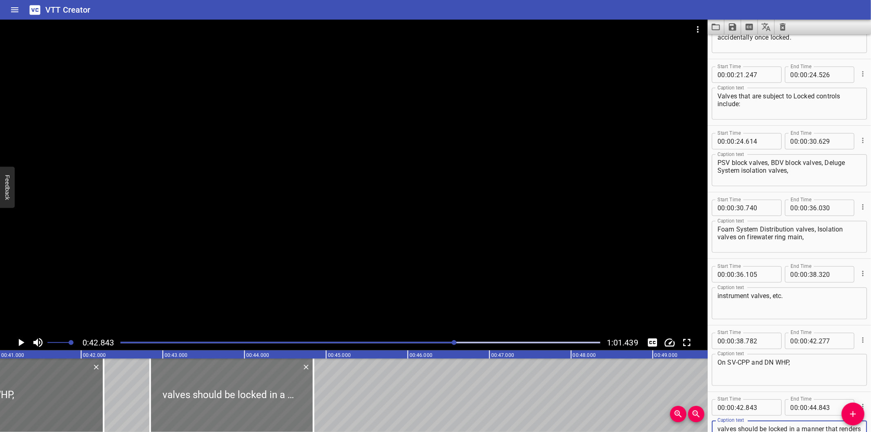
scroll to position [0, 3346]
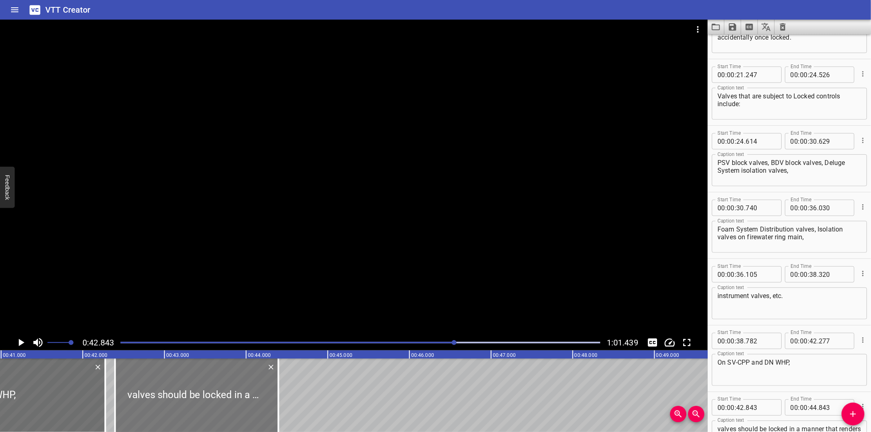
drag, startPoint x: 214, startPoint y: 403, endPoint x: 178, endPoint y: 403, distance: 36.7
click at [178, 403] on div at bounding box center [196, 394] width 163 height 73
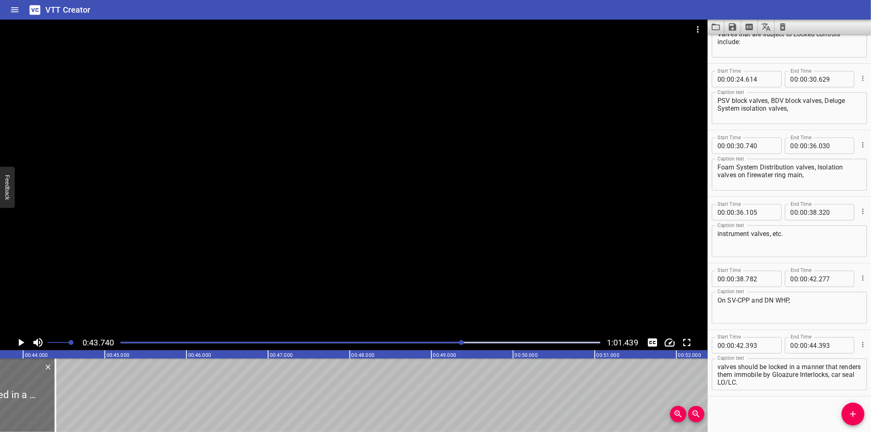
scroll to position [0, 3570]
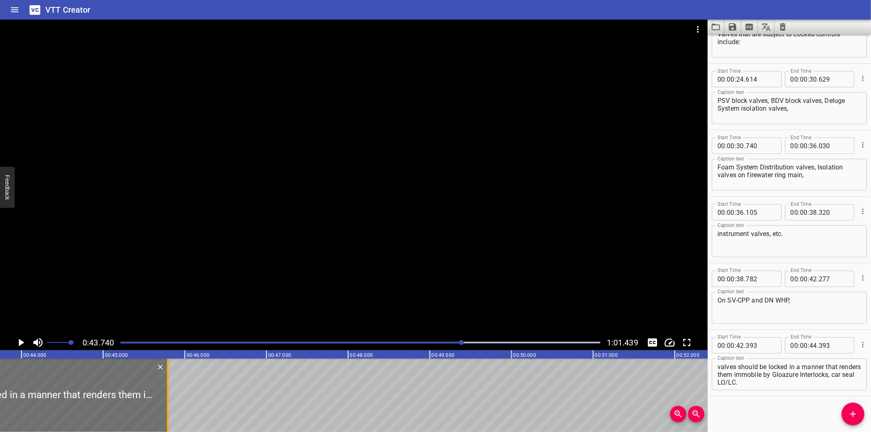
drag, startPoint x: 54, startPoint y: 410, endPoint x: 168, endPoint y: 410, distance: 113.5
click at [168, 410] on div at bounding box center [168, 394] width 2 height 73
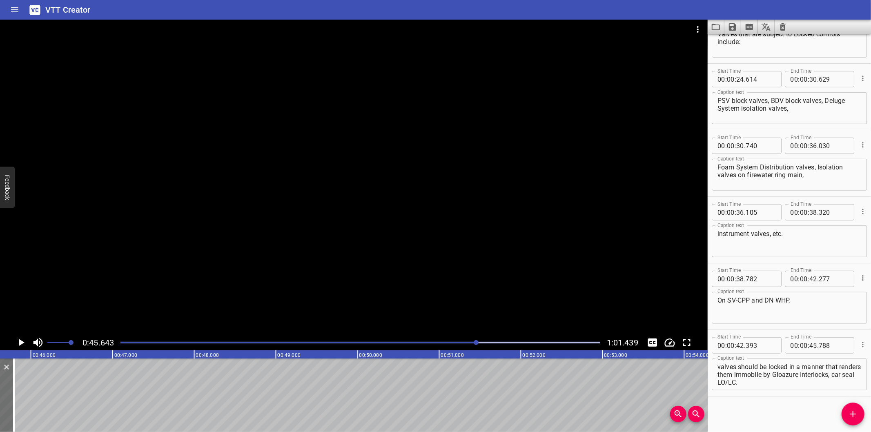
scroll to position [0, 3726]
drag, startPoint x: 787, startPoint y: 375, endPoint x: 807, endPoint y: 392, distance: 26.7
click at [807, 392] on div "Start Time 00 : 00 : 42 . 393 Start Time End Time 00 : 00 : 45 . 788 End Time C…" at bounding box center [788, 363] width 163 height 66
click at [854, 411] on icon "Add Cue" at bounding box center [853, 414] width 10 height 10
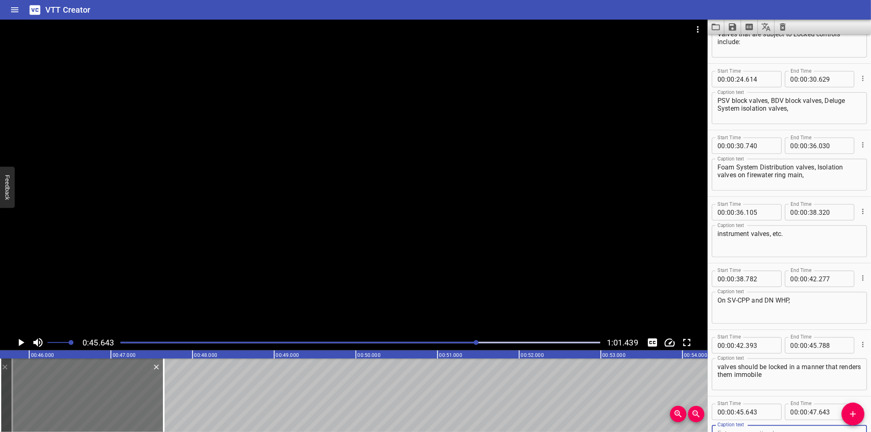
scroll to position [442, 0]
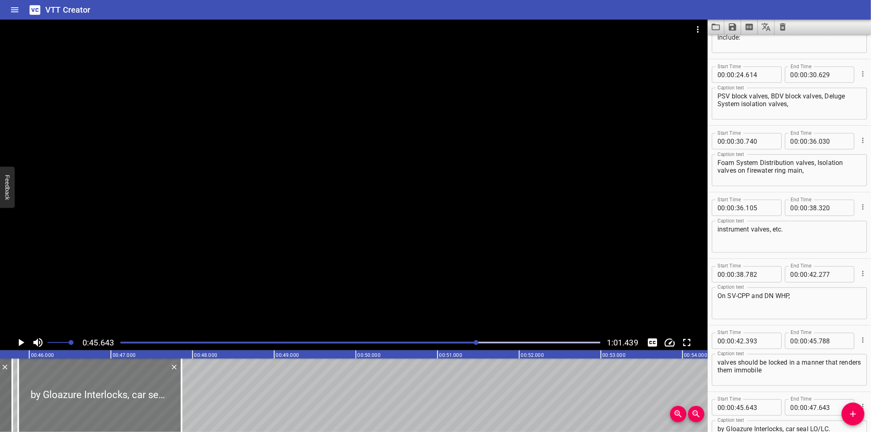
drag, startPoint x: 101, startPoint y: 405, endPoint x: 119, endPoint y: 403, distance: 18.0
click at [119, 403] on div at bounding box center [99, 394] width 163 height 73
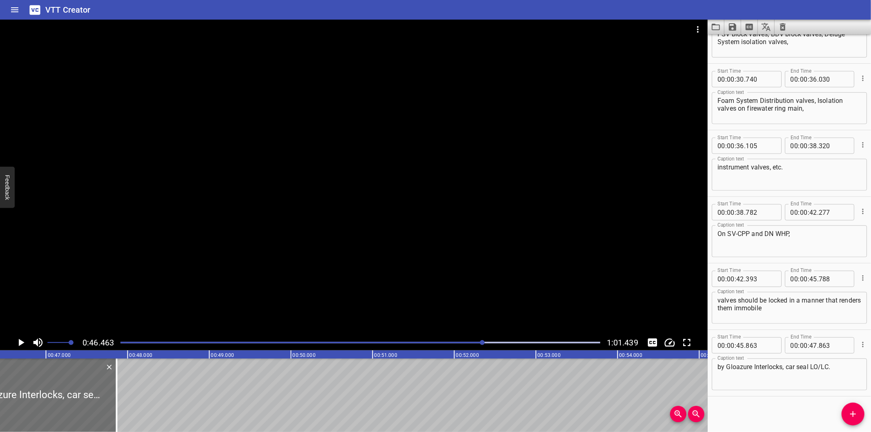
scroll to position [0, 3793]
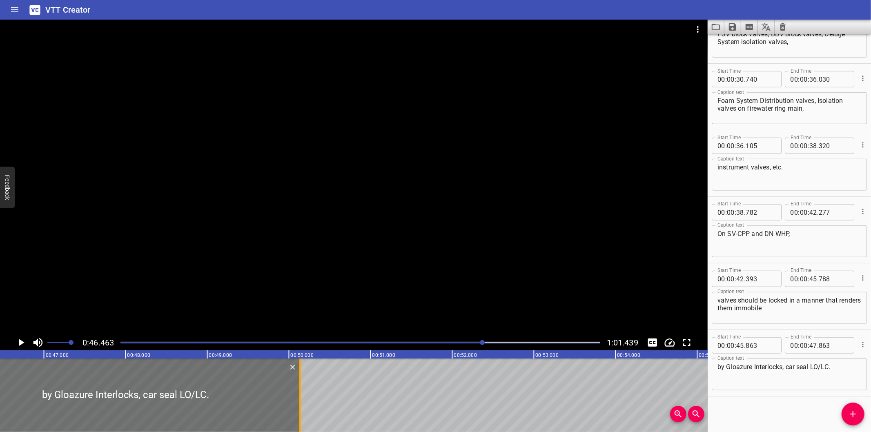
drag, startPoint x: 113, startPoint y: 399, endPoint x: 298, endPoint y: 402, distance: 185.4
click at [298, 402] on div at bounding box center [300, 394] width 8 height 73
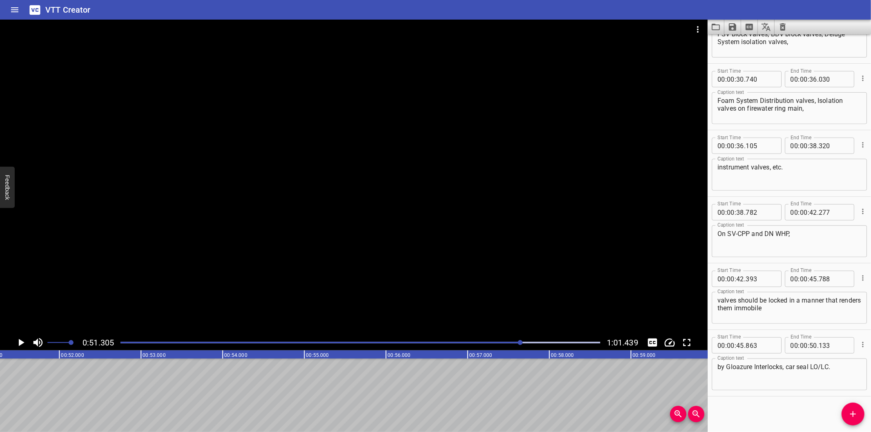
scroll to position [0, 4188]
click at [849, 410] on icon "Add Cue" at bounding box center [853, 414] width 10 height 10
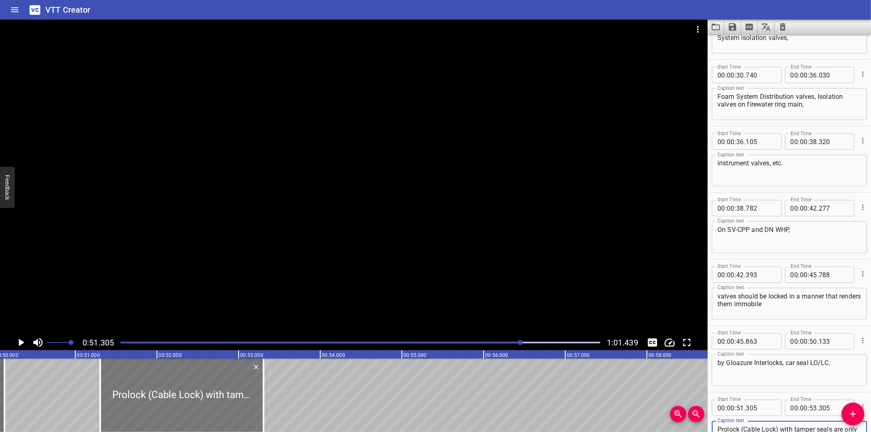
scroll to position [0, 4067]
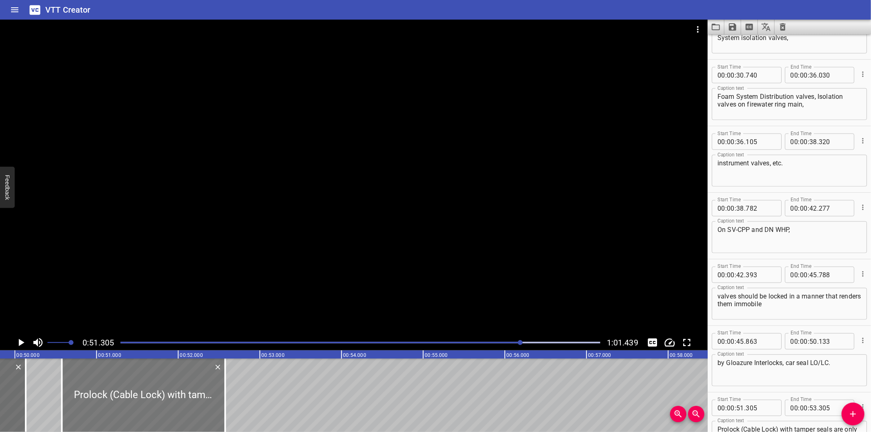
drag, startPoint x: 248, startPoint y: 409, endPoint x: 184, endPoint y: 411, distance: 64.6
click at [184, 411] on div at bounding box center [143, 394] width 163 height 73
click at [247, 229] on div at bounding box center [353, 177] width 707 height 315
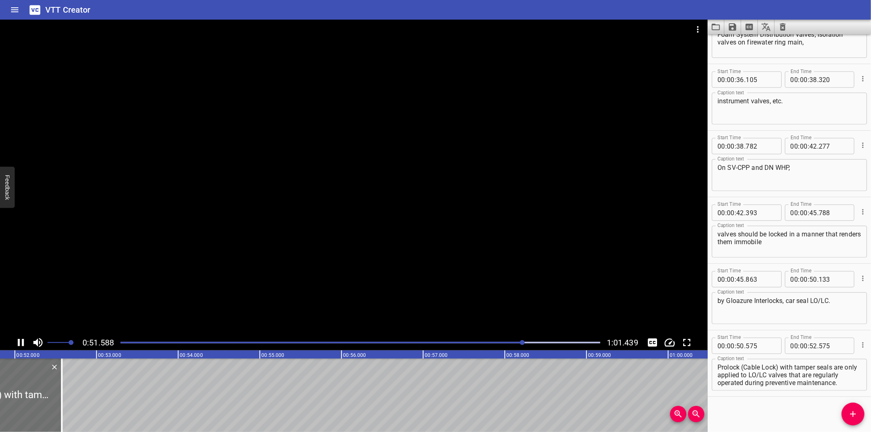
scroll to position [0, 4242]
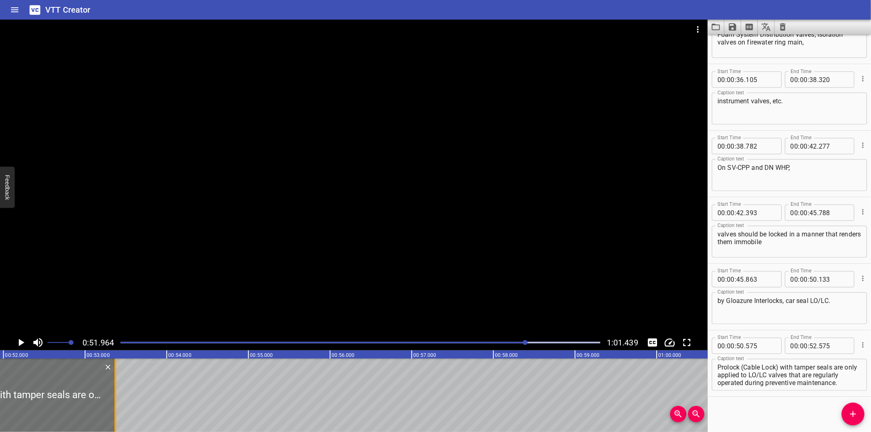
drag, startPoint x: 51, startPoint y: 410, endPoint x: 207, endPoint y: 402, distance: 156.6
click at [119, 402] on div at bounding box center [115, 394] width 8 height 73
click at [730, 401] on div "Start Time 00 : 00 : 00 . 000 Start Time End Time 00 : 00 : 02 . 180 End Time C…" at bounding box center [788, 233] width 163 height 398
click at [204, 262] on div at bounding box center [353, 177] width 707 height 315
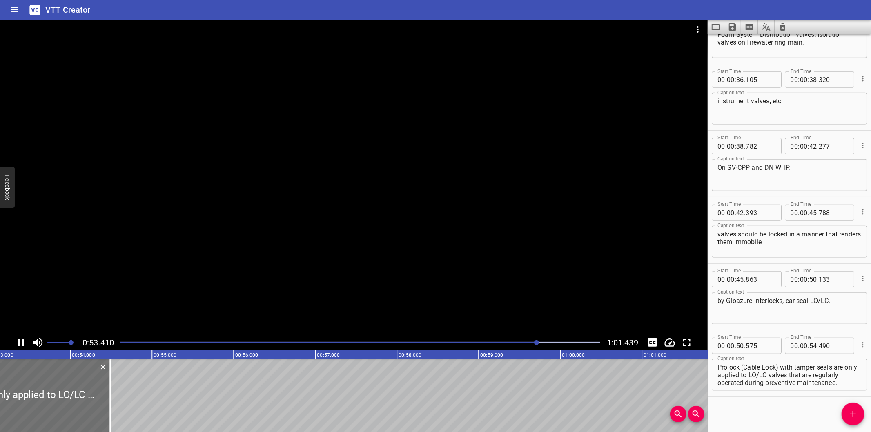
scroll to position [0, 4367]
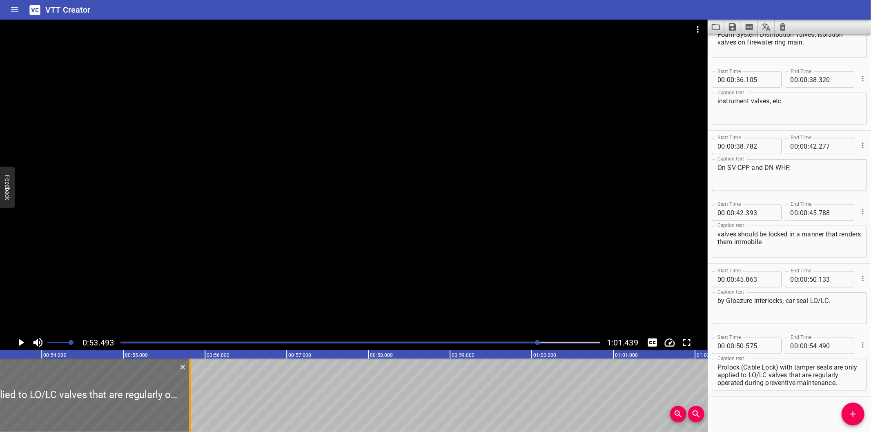
drag, startPoint x: 123, startPoint y: 398, endPoint x: 236, endPoint y: 403, distance: 112.8
click at [194, 403] on div at bounding box center [190, 394] width 8 height 73
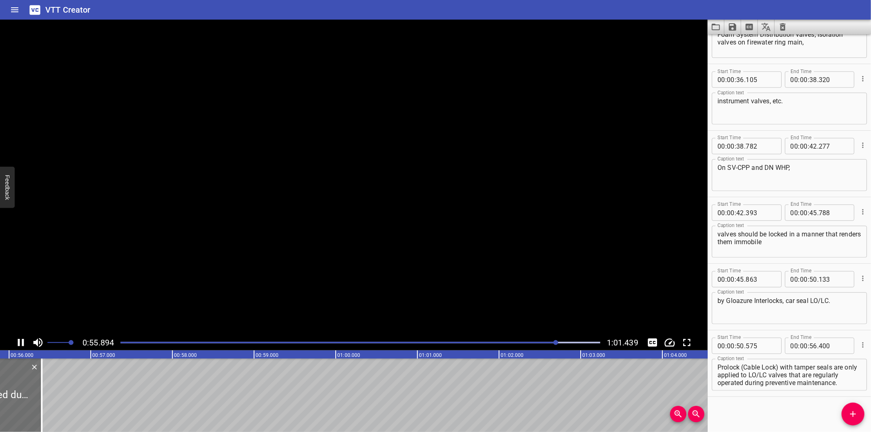
scroll to position [0, 4579]
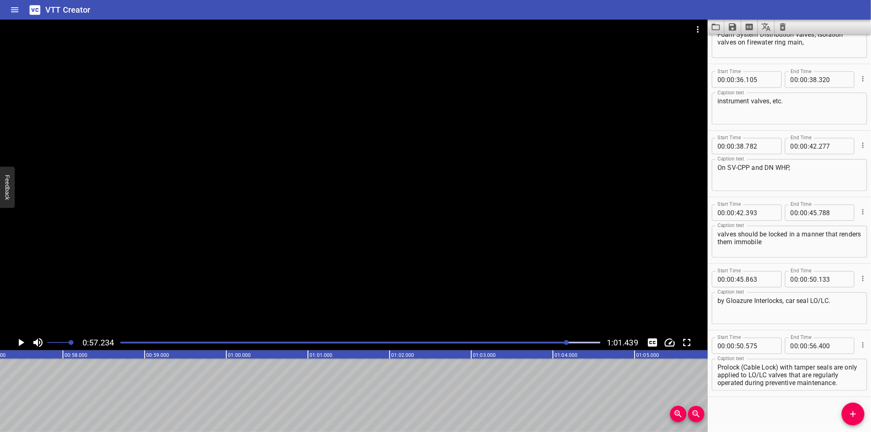
click at [528, 340] on div at bounding box center [360, 342] width 489 height 11
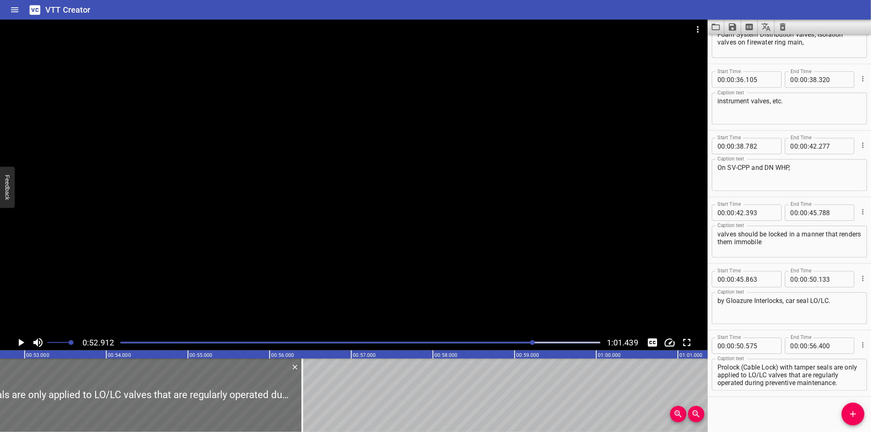
scroll to position [0, 4320]
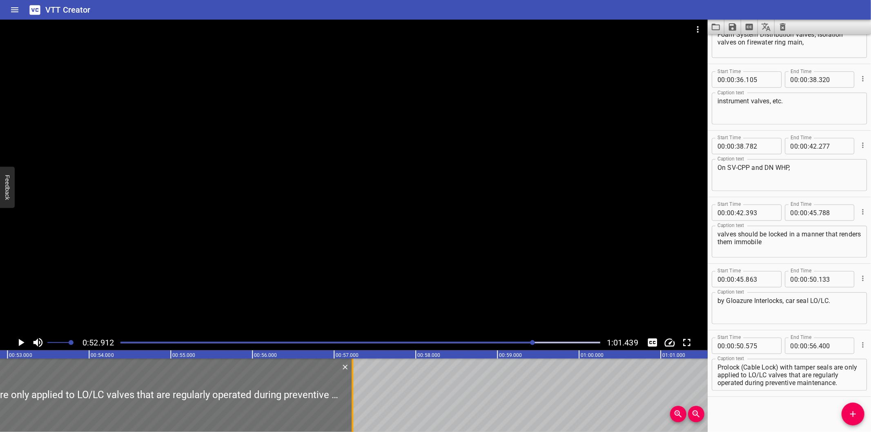
drag, startPoint x: 284, startPoint y: 397, endPoint x: 351, endPoint y: 397, distance: 67.4
click at [351, 397] on div at bounding box center [352, 394] width 2 height 73
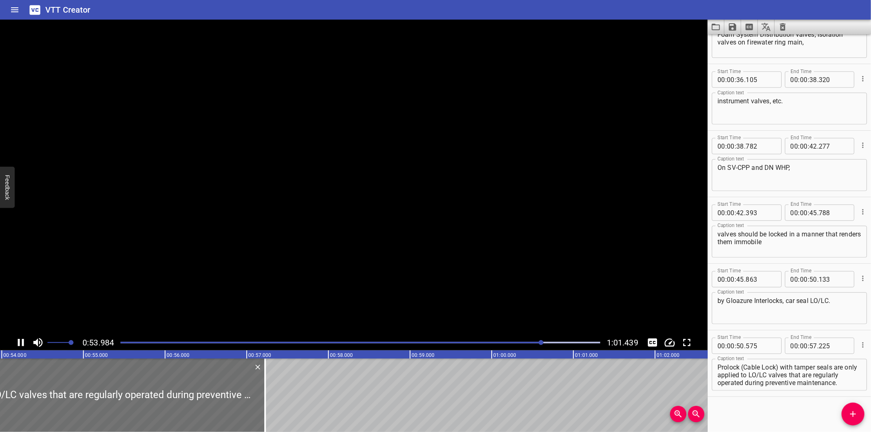
scroll to position [0, 4430]
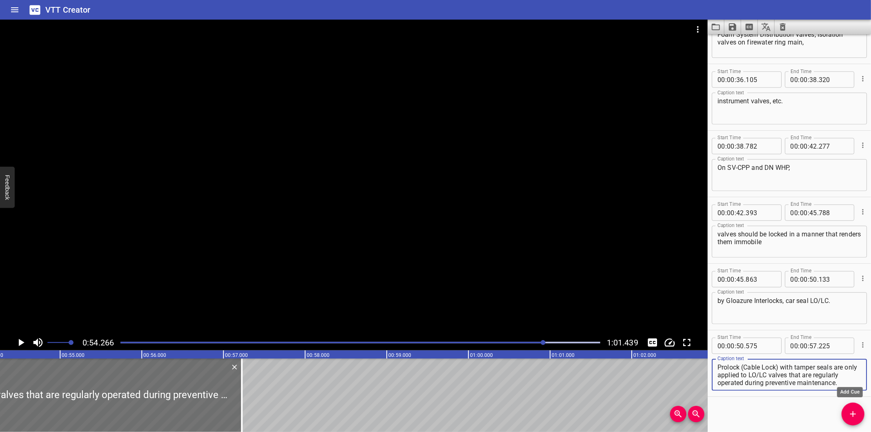
drag, startPoint x: 802, startPoint y: 373, endPoint x: 851, endPoint y: 416, distance: 65.1
click at [851, 416] on div "Start Time 00 : 00 : 00 . 000 Start Time End Time 00 : 00 : 02 . 180 End Time C…" at bounding box center [788, 233] width 163 height 398
click at [483, 287] on div at bounding box center [353, 177] width 707 height 315
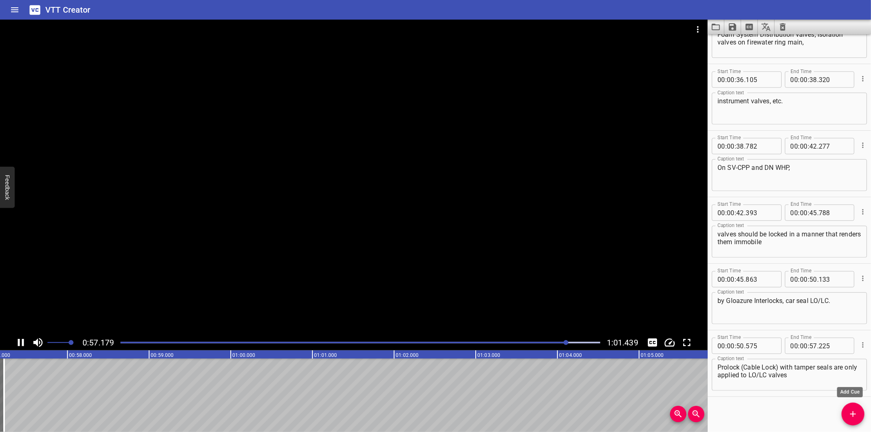
click at [850, 414] on icon "Add Cue" at bounding box center [853, 414] width 10 height 10
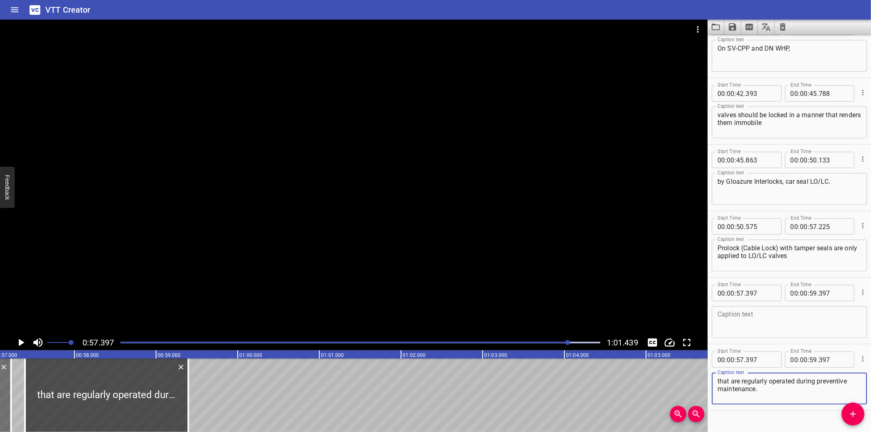
scroll to position [0, 4595]
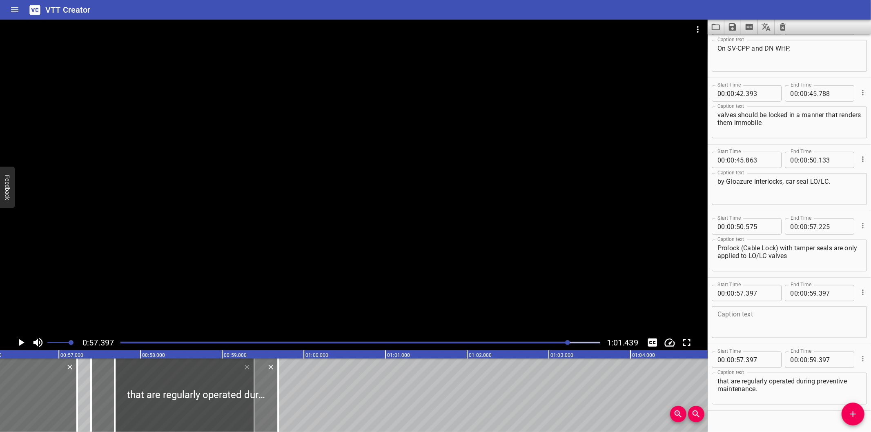
drag, startPoint x: 160, startPoint y: 393, endPoint x: 353, endPoint y: 385, distance: 193.2
click at [278, 386] on div at bounding box center [196, 394] width 163 height 73
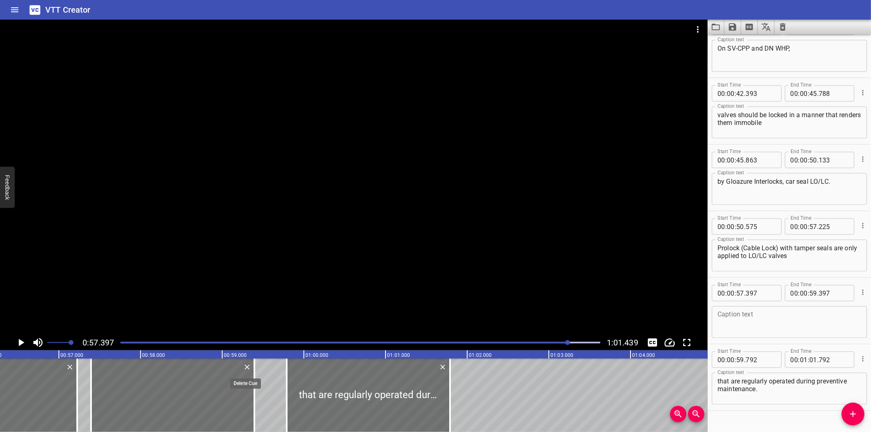
click at [248, 369] on icon "Delete" at bounding box center [247, 367] width 5 height 5
click at [248, 369] on div "Guidelines on Locking Valve Valves should be locked in a manner that renders th…" at bounding box center [303, 394] width 9797 height 73
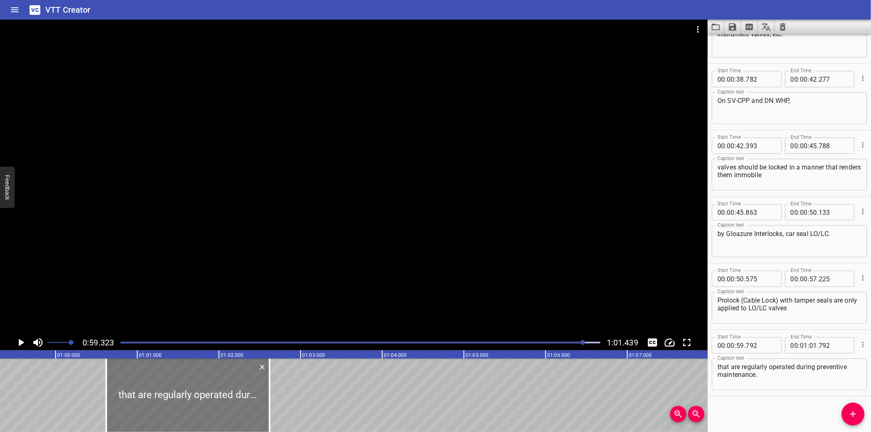
drag, startPoint x: 338, startPoint y: 392, endPoint x: 160, endPoint y: 393, distance: 178.0
click at [160, 393] on div at bounding box center [187, 394] width 163 height 73
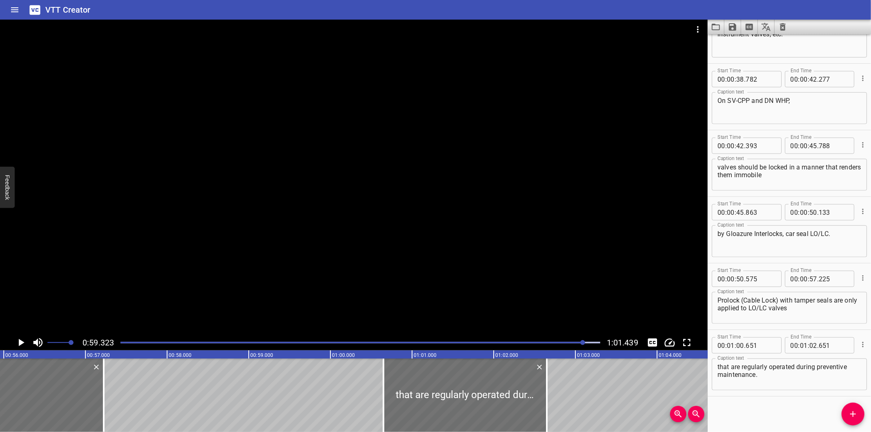
scroll to position [0, 4511]
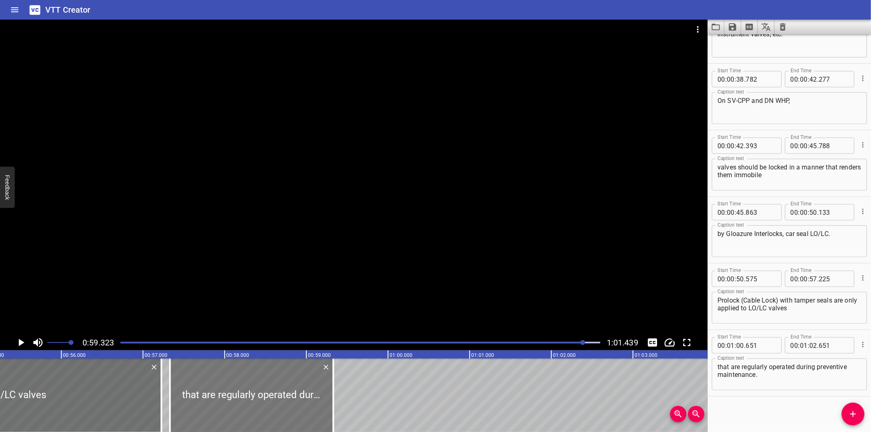
drag, startPoint x: 504, startPoint y: 394, endPoint x: 233, endPoint y: 395, distance: 271.0
click at [233, 395] on div at bounding box center [251, 394] width 163 height 73
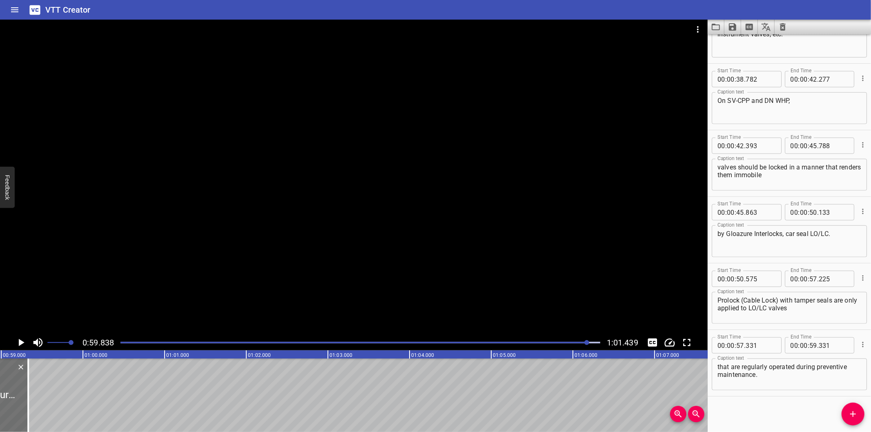
scroll to position [0, 4885]
click at [569, 345] on div at bounding box center [360, 342] width 489 height 11
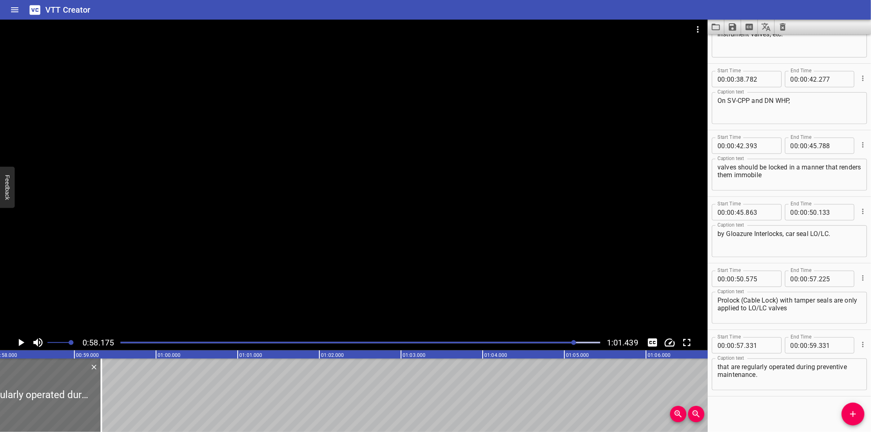
scroll to position [0, 4749]
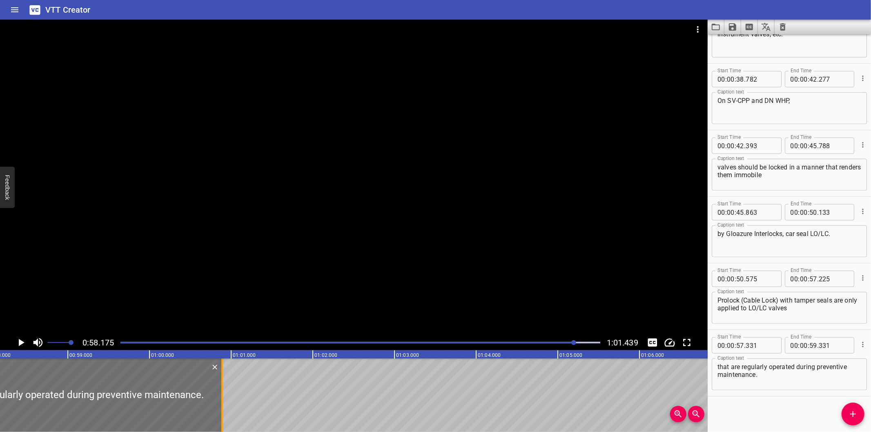
drag, startPoint x: 93, startPoint y: 400, endPoint x: 220, endPoint y: 398, distance: 127.4
click at [220, 398] on div at bounding box center [222, 394] width 8 height 73
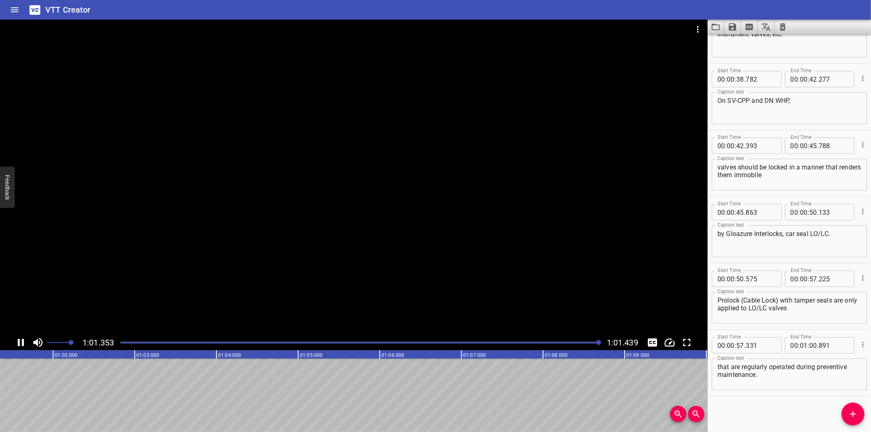
scroll to position [0, 5015]
click at [732, 27] on icon "Save captions to file" at bounding box center [732, 27] width 10 height 10
click at [741, 39] on li "Save to VTT file" at bounding box center [754, 45] width 60 height 15
click at [766, 414] on div "Start Time 00 : 00 : 00 . 000 Start Time End Time 00 : 00 : 02 . 180 End Time C…" at bounding box center [788, 233] width 163 height 398
click at [409, 230] on div at bounding box center [353, 177] width 707 height 315
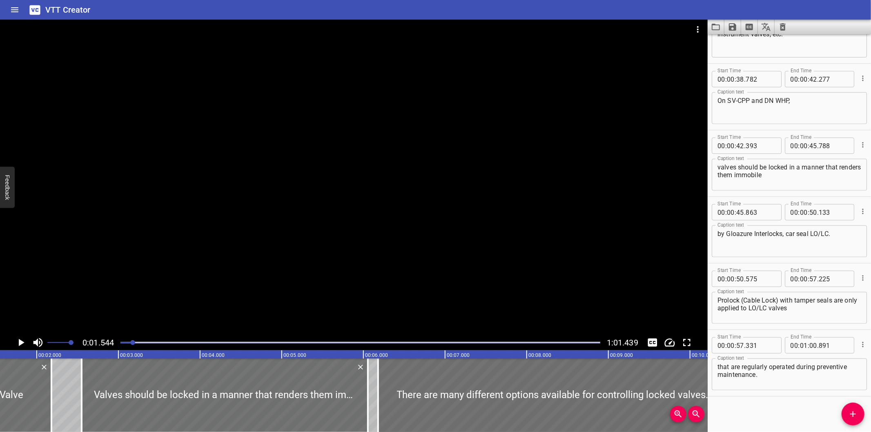
scroll to position [0, 126]
click at [790, 410] on div "Start Time 00 : 00 : 00 . 000 Start Time End Time 00 : 00 : 02 . 180 End Time C…" at bounding box center [788, 233] width 163 height 398
click at [587, 345] on div at bounding box center [360, 342] width 489 height 11
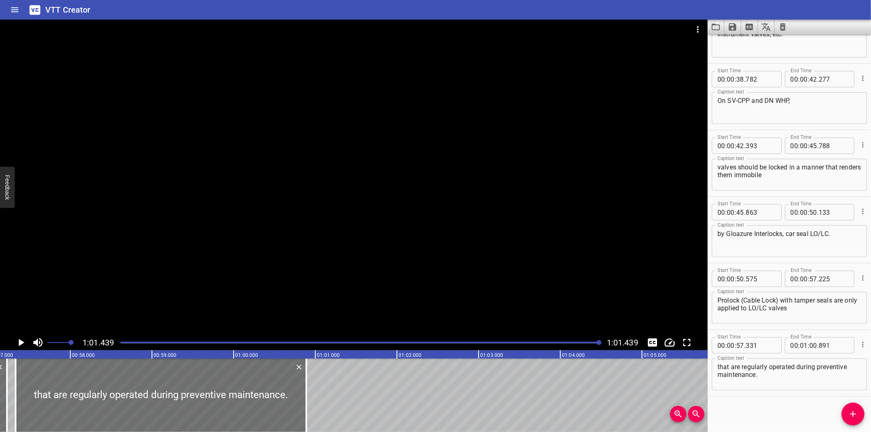
click at [693, 31] on icon "Video Options" at bounding box center [698, 29] width 10 height 10
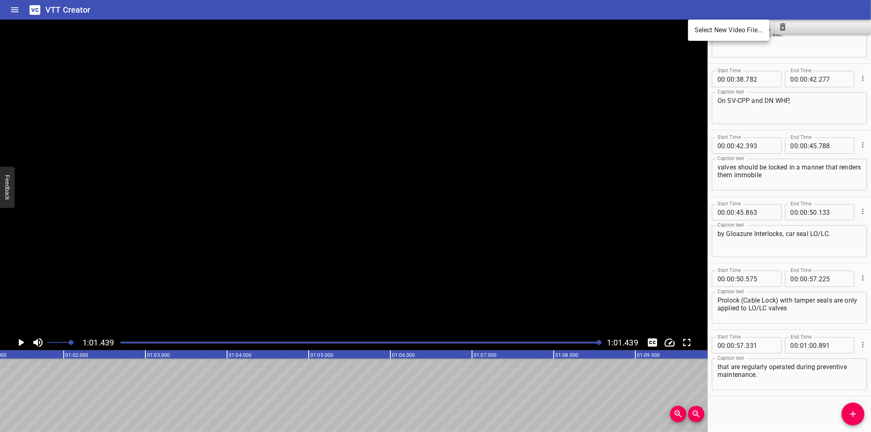
click at [699, 31] on li "Select New Video File..." at bounding box center [728, 30] width 81 height 15
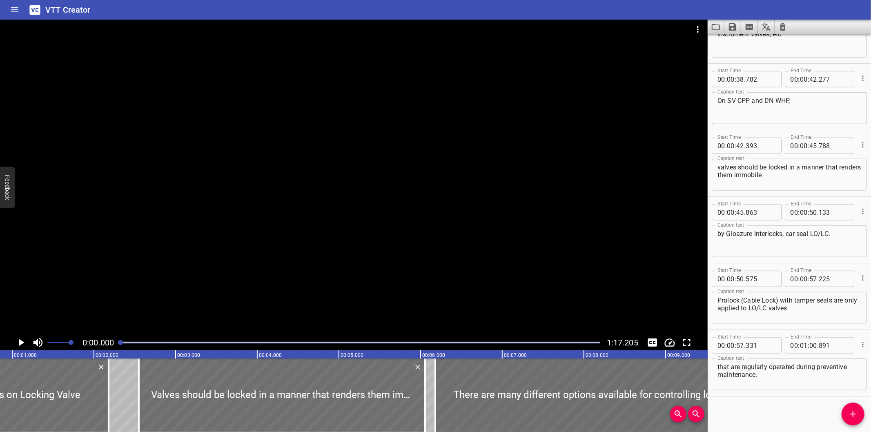
click at [219, 219] on div at bounding box center [353, 177] width 707 height 315
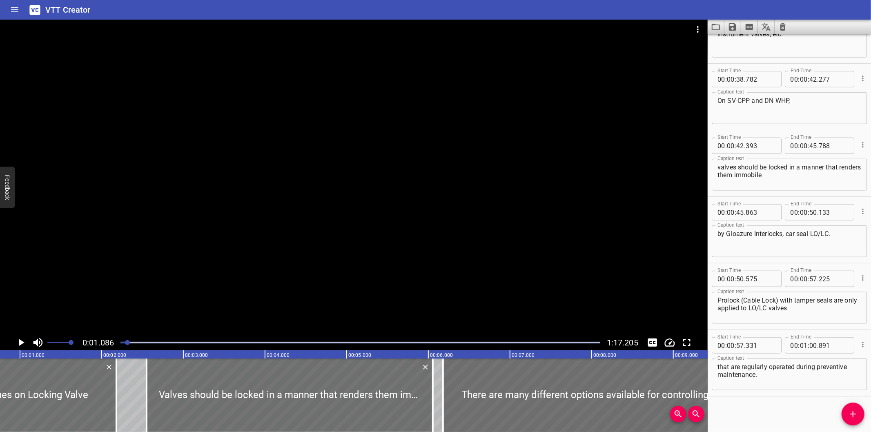
scroll to position [0, 88]
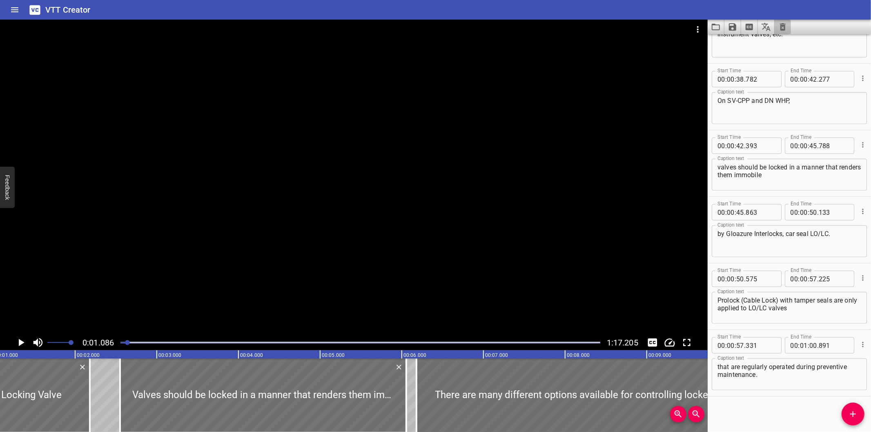
click at [781, 29] on icon "Clear captions" at bounding box center [783, 26] width 6 height 7
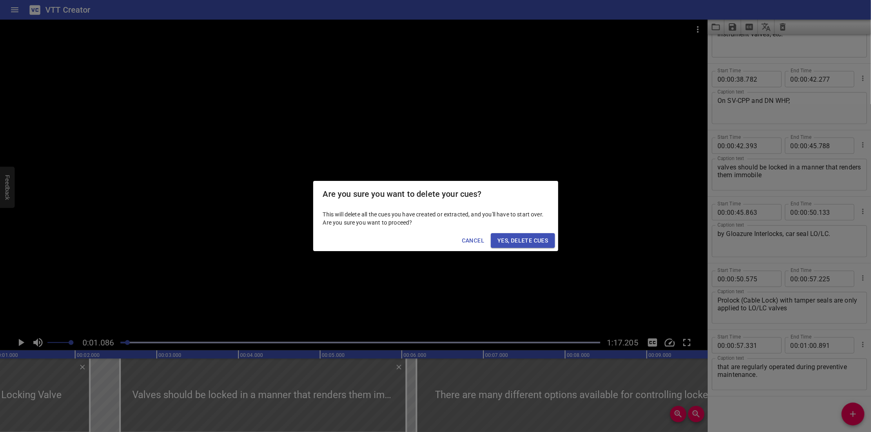
click at [527, 233] on button "Yes, Delete Cues" at bounding box center [523, 240] width 64 height 15
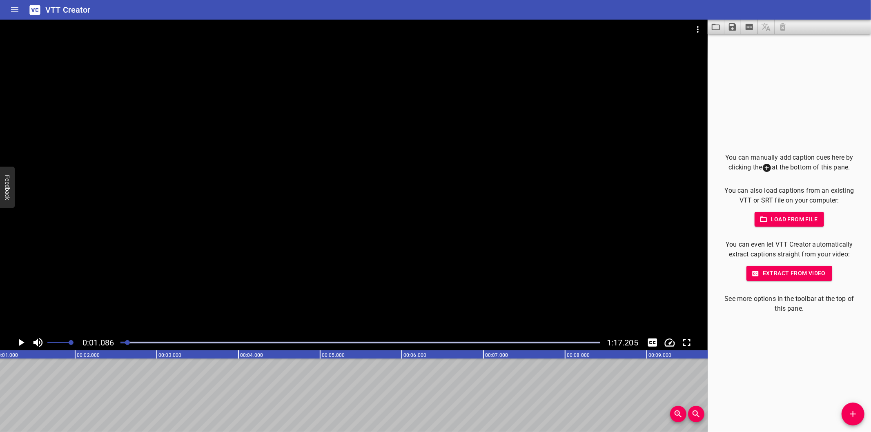
click at [120, 343] on div at bounding box center [360, 342] width 489 height 11
click at [758, 391] on div "You can manually add caption cues here by clicking the at the bottom of this pa…" at bounding box center [788, 233] width 163 height 398
click at [160, 280] on div at bounding box center [353, 177] width 707 height 315
drag, startPoint x: 225, startPoint y: 316, endPoint x: 252, endPoint y: 242, distance: 79.2
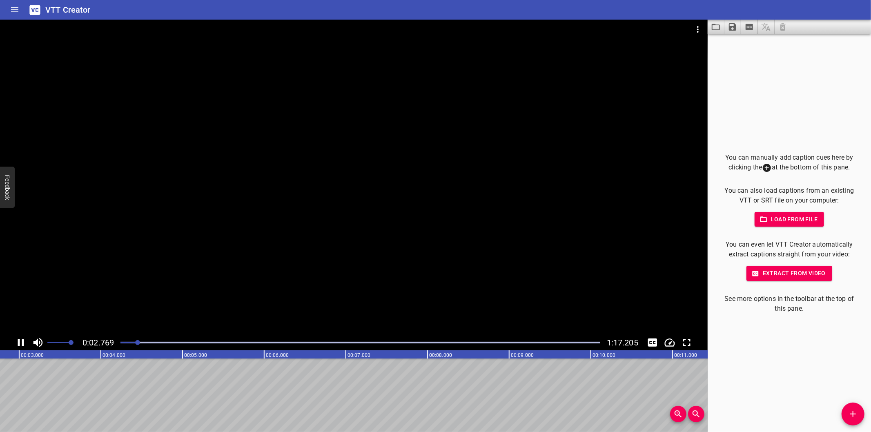
click at [252, 242] on div at bounding box center [353, 177] width 707 height 315
click at [188, 260] on div at bounding box center [353, 177] width 707 height 315
click at [127, 345] on div at bounding box center [360, 342] width 489 height 11
click at [123, 345] on div at bounding box center [360, 342] width 489 height 11
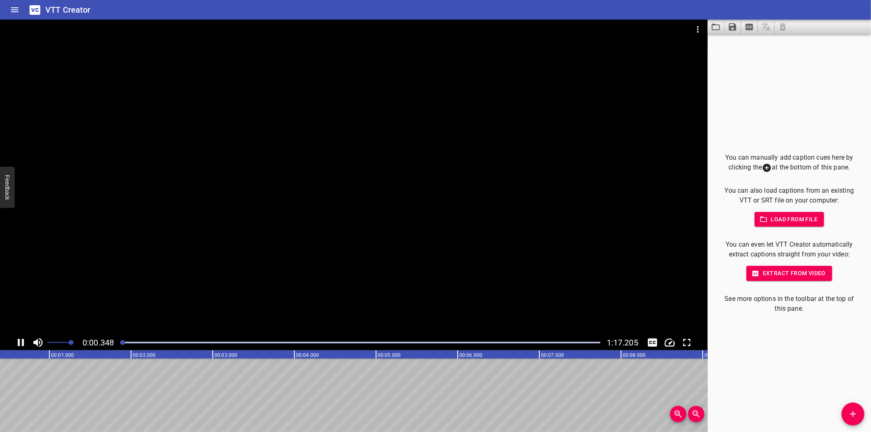
click at [123, 345] on div at bounding box center [122, 342] width 5 height 5
click at [121, 345] on div at bounding box center [122, 342] width 5 height 5
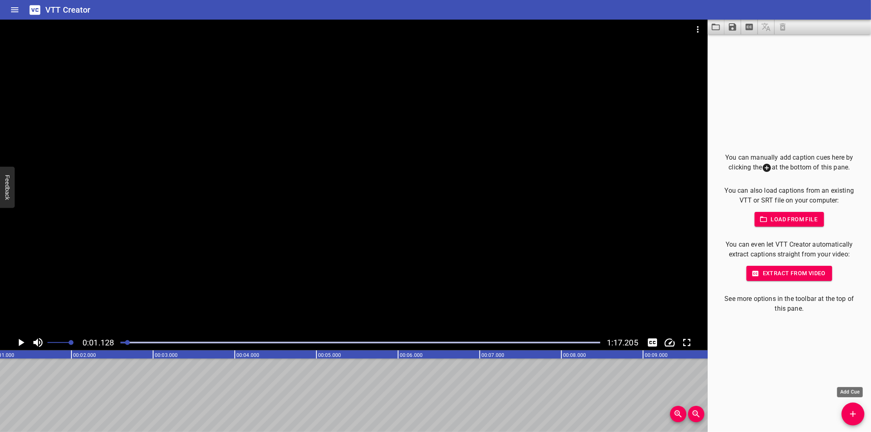
drag, startPoint x: 858, startPoint y: 419, endPoint x: 853, endPoint y: 420, distance: 5.3
click at [858, 419] on button "Add Cue" at bounding box center [852, 413] width 23 height 23
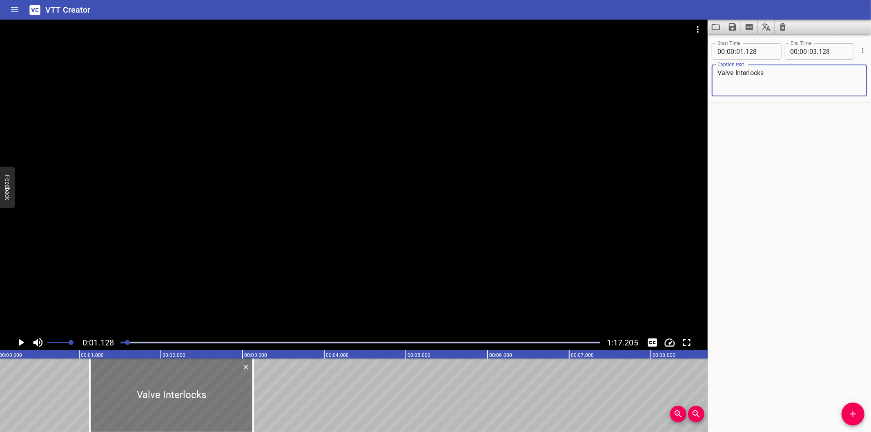
scroll to position [0, 0]
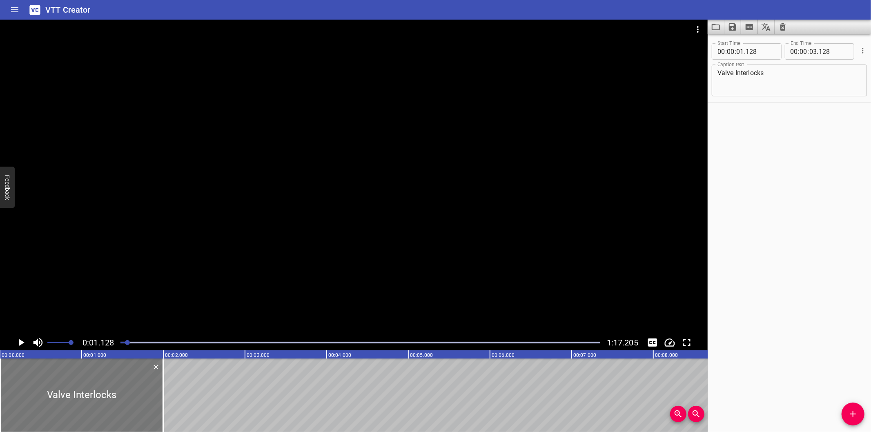
drag, startPoint x: 149, startPoint y: 389, endPoint x: 48, endPoint y: 388, distance: 100.8
click at [47, 388] on div at bounding box center [81, 394] width 163 height 73
drag, startPoint x: 165, startPoint y: 411, endPoint x: 138, endPoint y: 414, distance: 27.5
click at [138, 414] on div at bounding box center [136, 394] width 8 height 73
click at [198, 255] on div at bounding box center [353, 177] width 707 height 315
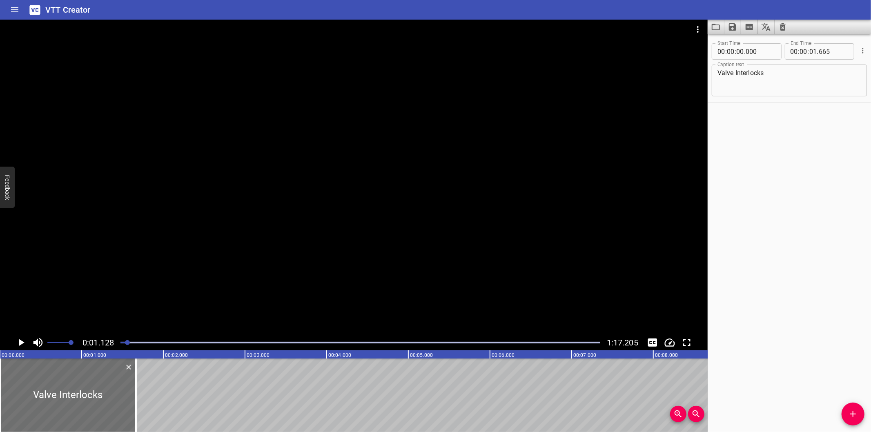
click at [198, 255] on div at bounding box center [353, 177] width 707 height 315
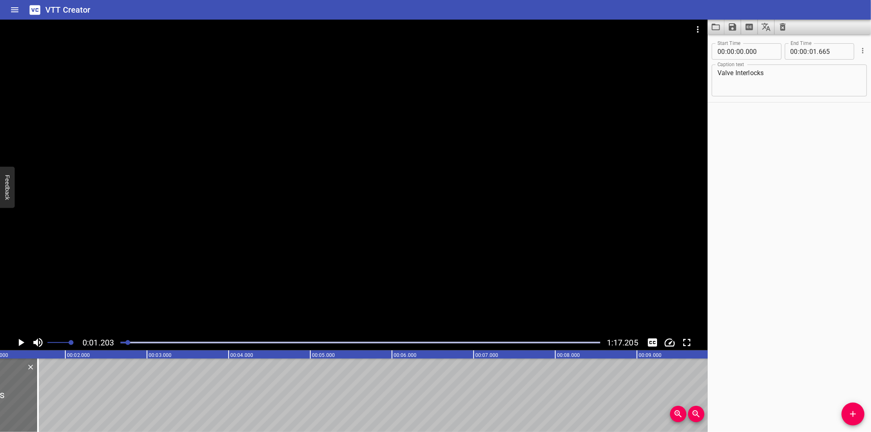
scroll to position [0, 98]
drag, startPoint x: 125, startPoint y: 341, endPoint x: 119, endPoint y: 343, distance: 6.3
click at [120, 343] on div at bounding box center [122, 342] width 5 height 5
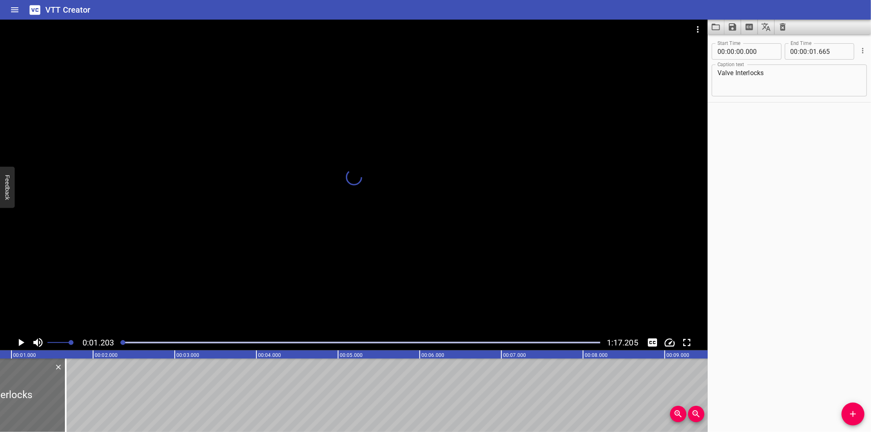
click at [120, 343] on div at bounding box center [122, 342] width 5 height 5
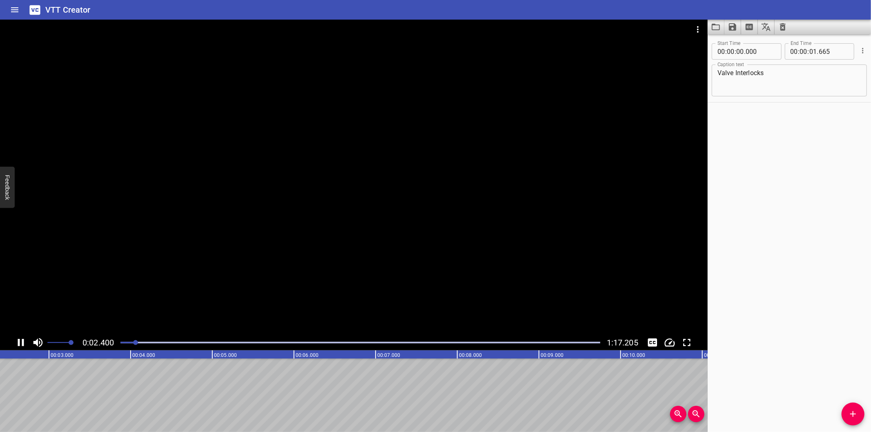
scroll to position [0, 215]
click at [856, 412] on icon "Add Cue" at bounding box center [853, 414] width 10 height 10
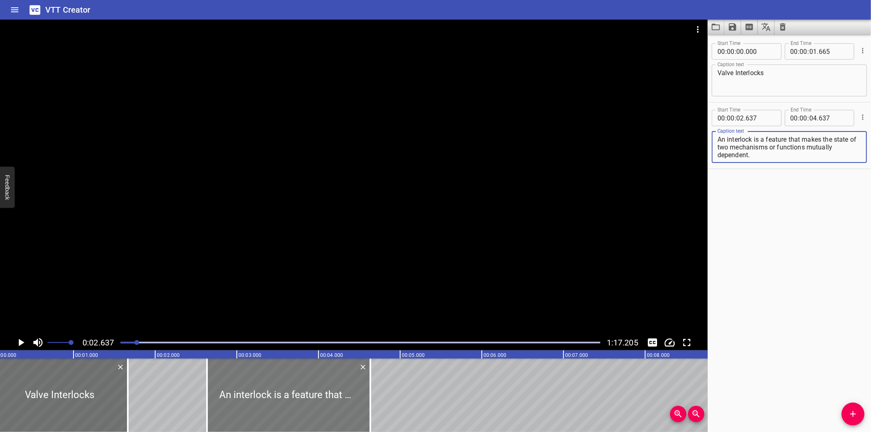
scroll to position [0, 3]
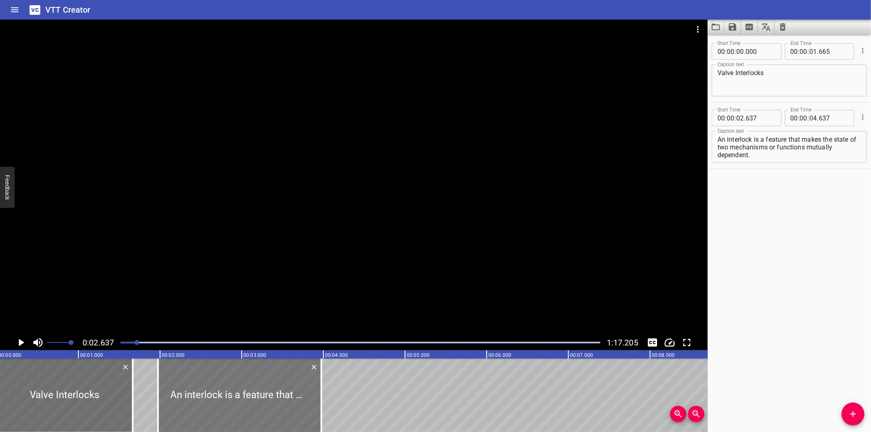
drag, startPoint x: 262, startPoint y: 401, endPoint x: 208, endPoint y: 406, distance: 54.1
click at [208, 406] on div at bounding box center [239, 394] width 163 height 73
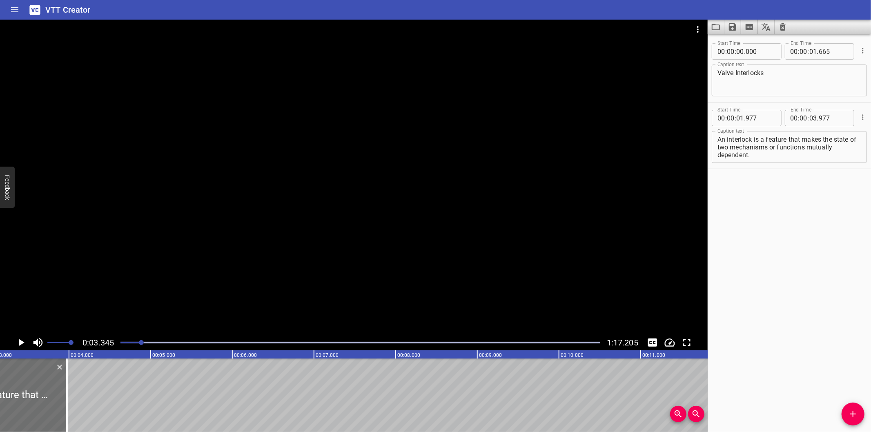
scroll to position [0, 273]
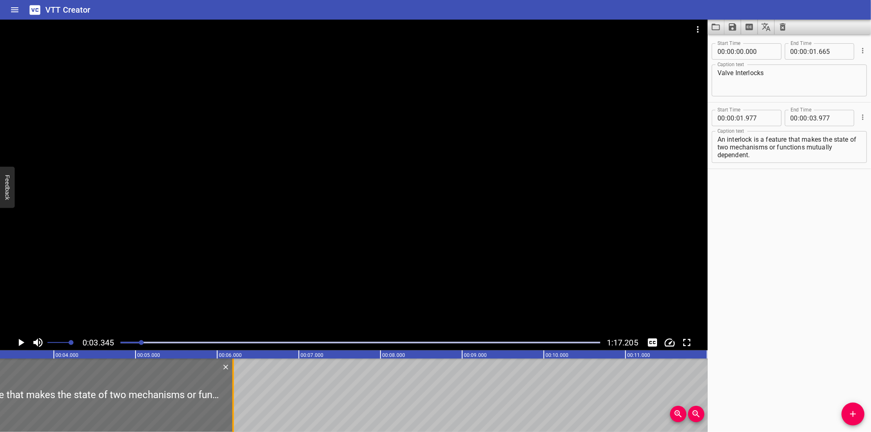
drag, startPoint x: 52, startPoint y: 409, endPoint x: 236, endPoint y: 411, distance: 183.7
click at [236, 411] on div at bounding box center [233, 394] width 8 height 73
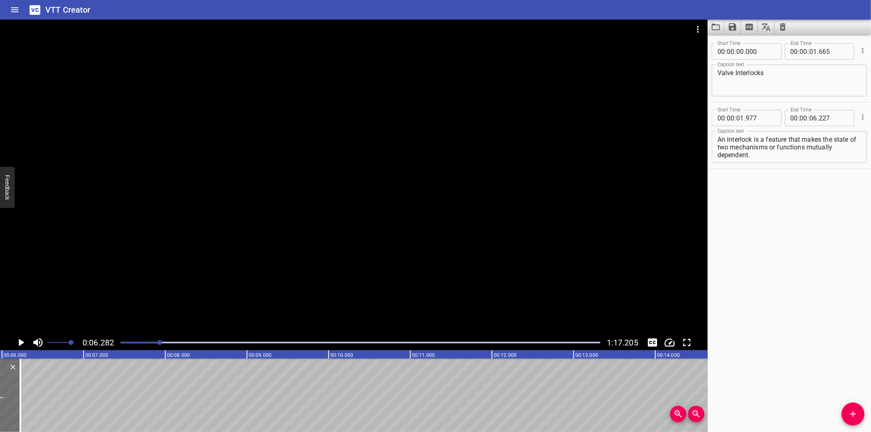
scroll to position [0, 452]
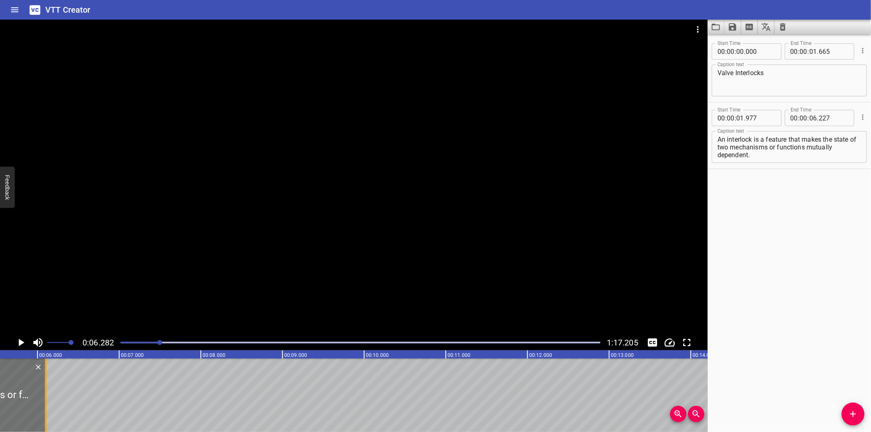
drag, startPoint x: 56, startPoint y: 409, endPoint x: 46, endPoint y: 408, distance: 10.2
click at [46, 408] on div at bounding box center [46, 394] width 2 height 73
click at [156, 344] on div at bounding box center [360, 342] width 489 height 11
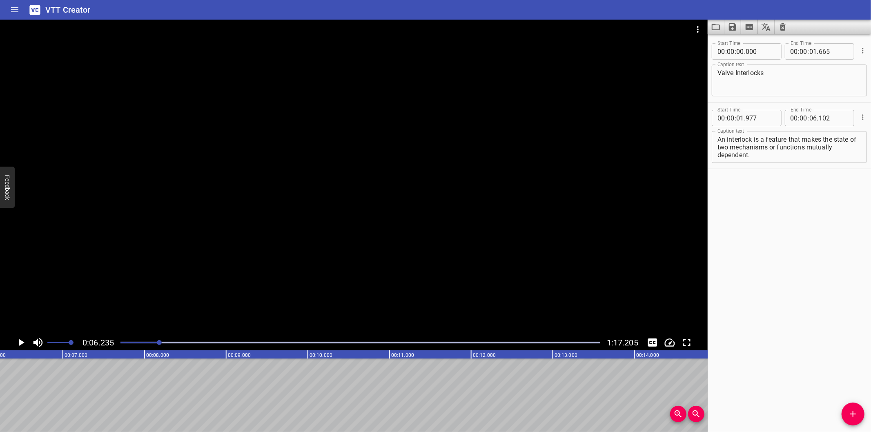
click at [150, 345] on div at bounding box center [360, 342] width 489 height 11
click at [157, 345] on div at bounding box center [159, 342] width 5 height 5
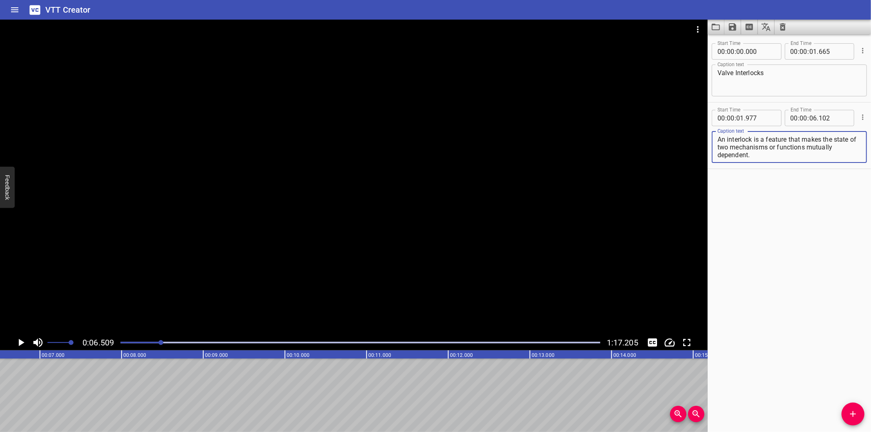
drag, startPoint x: 779, startPoint y: 148, endPoint x: 834, endPoint y: 211, distance: 83.3
click at [829, 204] on div "Start Time 00 : 00 : 00 . 000 Start Time End Time 00 : 00 : 01 . 665 End Time C…" at bounding box center [788, 233] width 163 height 398
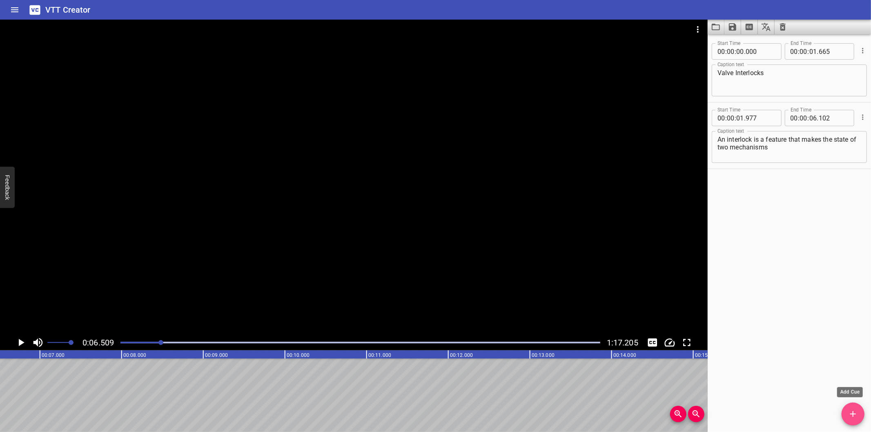
click at [848, 410] on icon "Add Cue" at bounding box center [853, 414] width 10 height 10
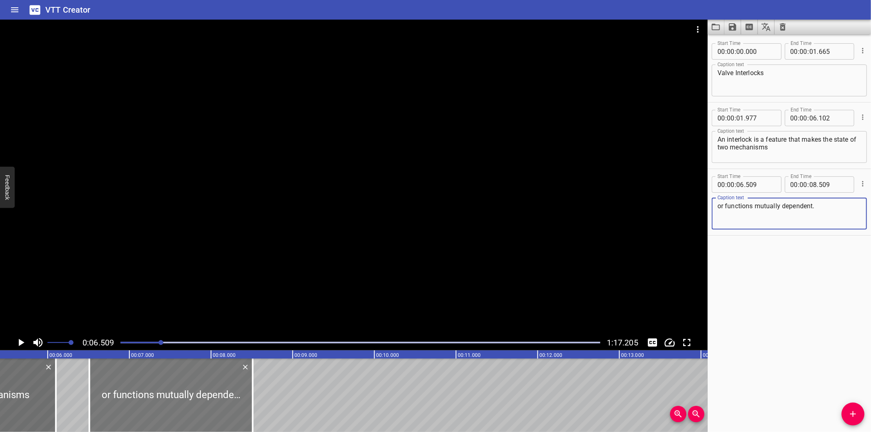
scroll to position [0, 380]
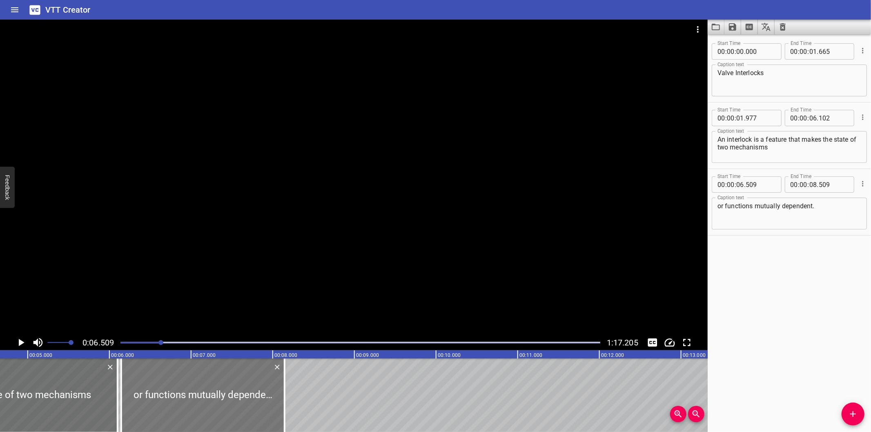
drag, startPoint x: 223, startPoint y: 405, endPoint x: 194, endPoint y: 402, distance: 29.1
click at [193, 403] on div at bounding box center [202, 394] width 163 height 73
click at [763, 186] on input "number" at bounding box center [760, 184] width 30 height 16
click at [346, 164] on div at bounding box center [353, 177] width 707 height 315
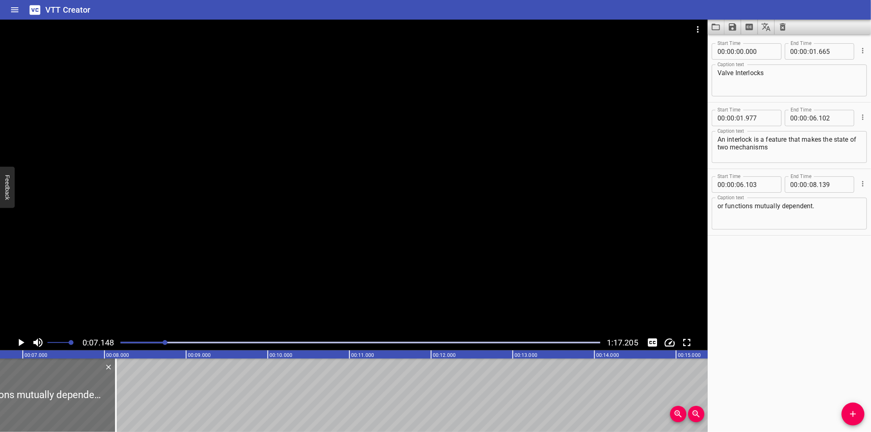
scroll to position [0, 584]
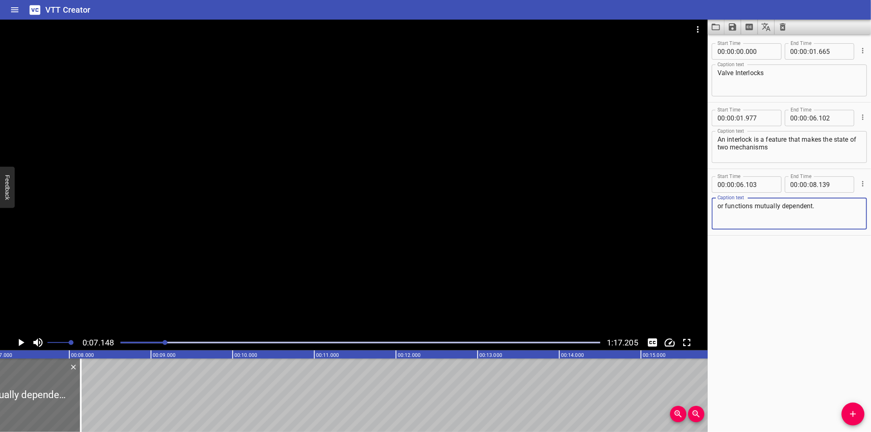
click at [836, 215] on textarea "or functions mutually dependent." at bounding box center [789, 213] width 144 height 23
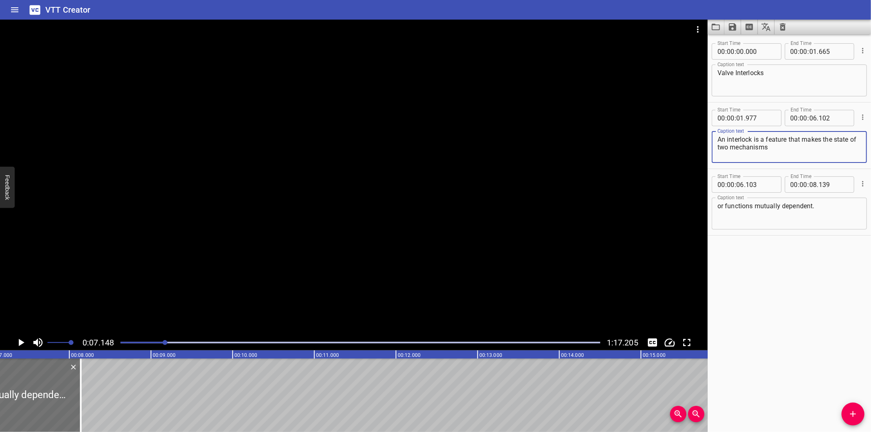
click at [823, 148] on textarea "An interlock is a feature that makes the state of two mechanisms" at bounding box center [789, 147] width 144 height 23
drag, startPoint x: 80, startPoint y: 397, endPoint x: 91, endPoint y: 401, distance: 11.1
click at [91, 401] on div at bounding box center [91, 394] width 2 height 73
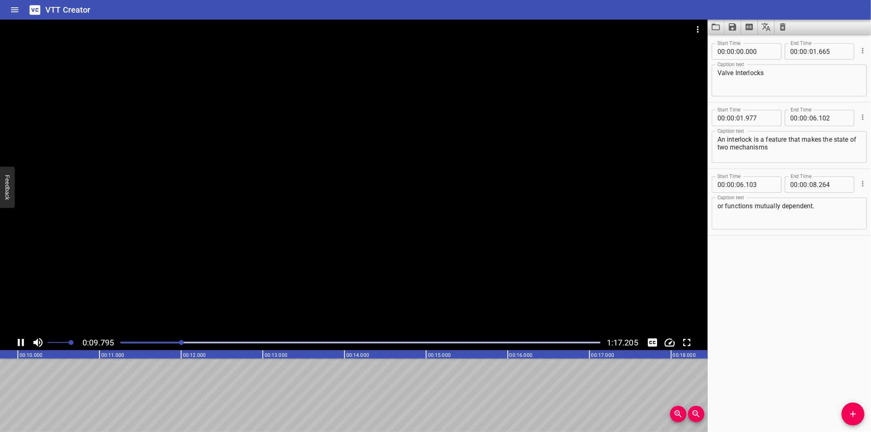
scroll to position [0, 807]
click at [760, 368] on div "Start Time 00 : 00 : 00 . 000 Start Time End Time 00 : 00 : 01 . 665 End Time C…" at bounding box center [788, 233] width 163 height 398
click at [760, 344] on div "Start Time 00 : 00 : 00 . 000 Start Time End Time 00 : 00 : 01 . 665 End Time C…" at bounding box center [788, 233] width 163 height 398
click at [741, 388] on div "Start Time 00 : 00 : 00 . 000 Start Time End Time 00 : 00 : 01 . 665 End Time C…" at bounding box center [788, 233] width 163 height 398
click at [332, 270] on div at bounding box center [353, 177] width 707 height 315
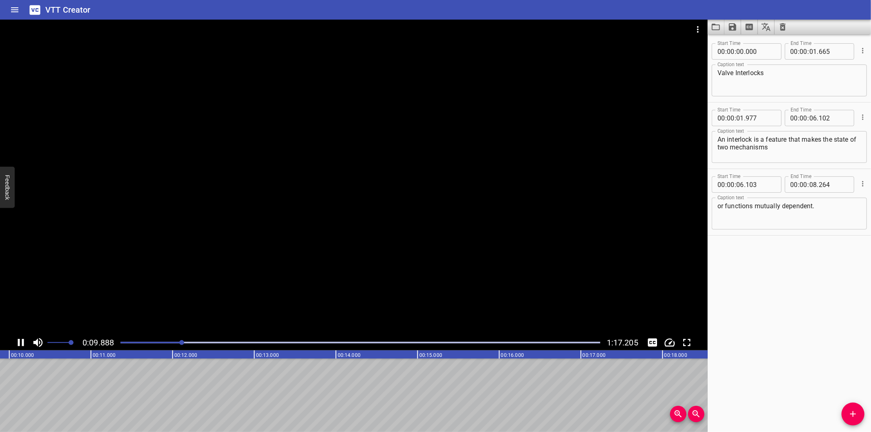
click at [160, 344] on div at bounding box center [360, 342] width 489 height 11
drag, startPoint x: 809, startPoint y: 318, endPoint x: 745, endPoint y: 337, distance: 66.6
click at [807, 319] on div "Start Time 00 : 00 : 00 . 000 Start Time End Time 00 : 00 : 01 . 665 End Time C…" at bounding box center [788, 233] width 163 height 398
click at [749, 369] on div "Start Time 00 : 00 : 00 . 000 Start Time End Time 00 : 00 : 01 . 665 End Time C…" at bounding box center [788, 233] width 163 height 398
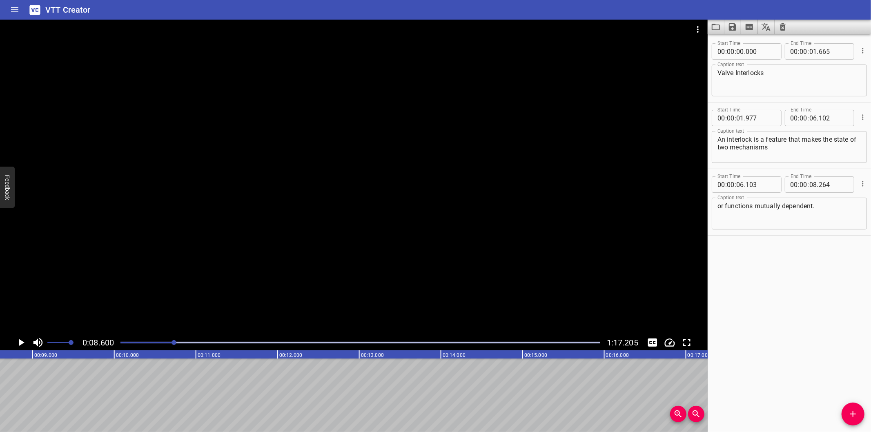
click at [292, 266] on div at bounding box center [353, 177] width 707 height 315
click at [758, 354] on div "Start Time 00 : 00 : 00 . 000 Start Time End Time 00 : 00 : 01 . 665 End Time C…" at bounding box center [788, 233] width 163 height 398
drag, startPoint x: 142, startPoint y: 295, endPoint x: 149, endPoint y: 310, distance: 16.8
click at [143, 295] on div at bounding box center [353, 177] width 707 height 315
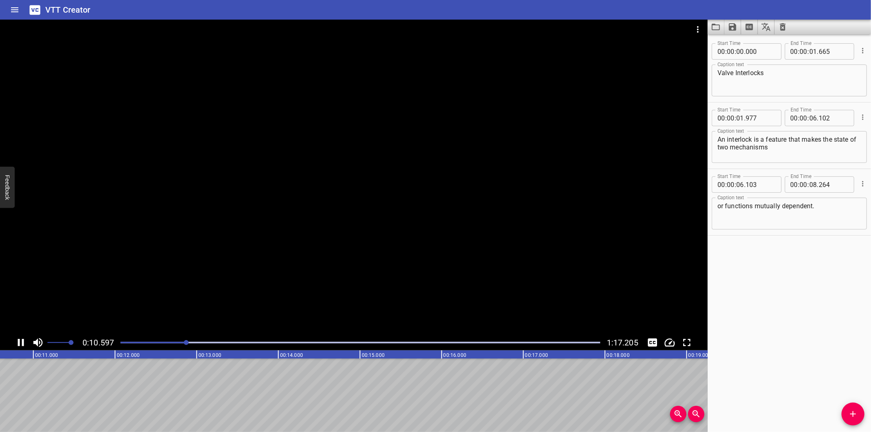
click at [165, 339] on div at bounding box center [360, 342] width 489 height 11
click at [156, 340] on div at bounding box center [360, 342] width 489 height 11
click at [174, 345] on div at bounding box center [360, 342] width 489 height 11
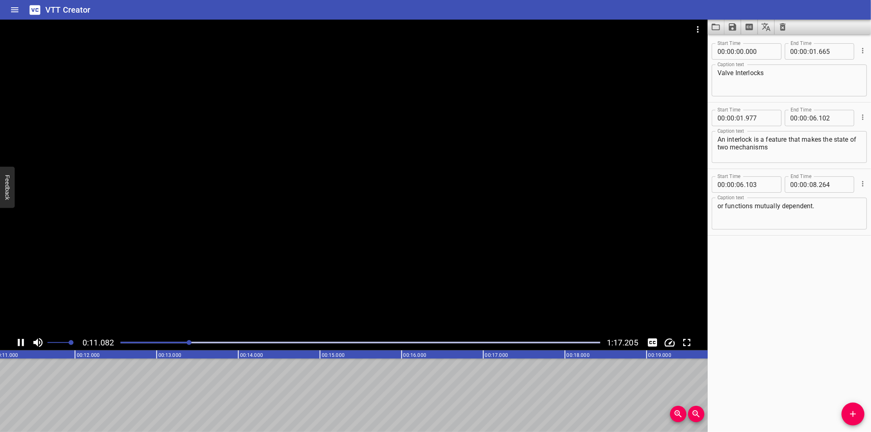
drag, startPoint x: 848, startPoint y: 416, endPoint x: 841, endPoint y: 415, distance: 7.4
click at [849, 416] on icon "Add Cue" at bounding box center [853, 414] width 10 height 10
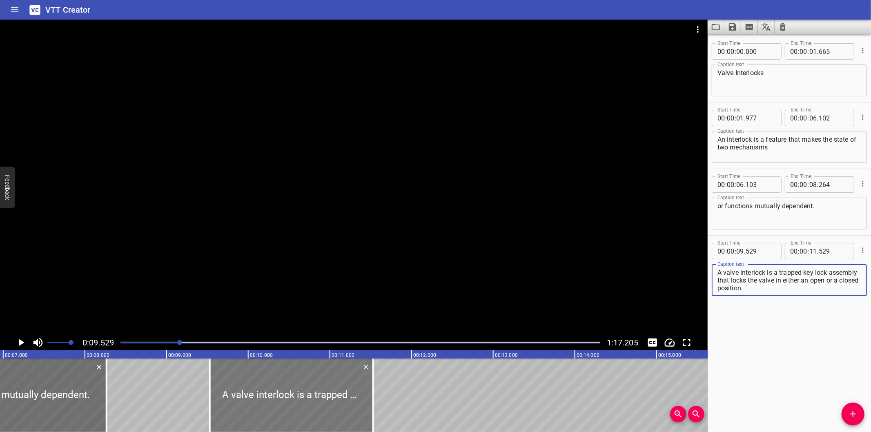
scroll to position [0, 566]
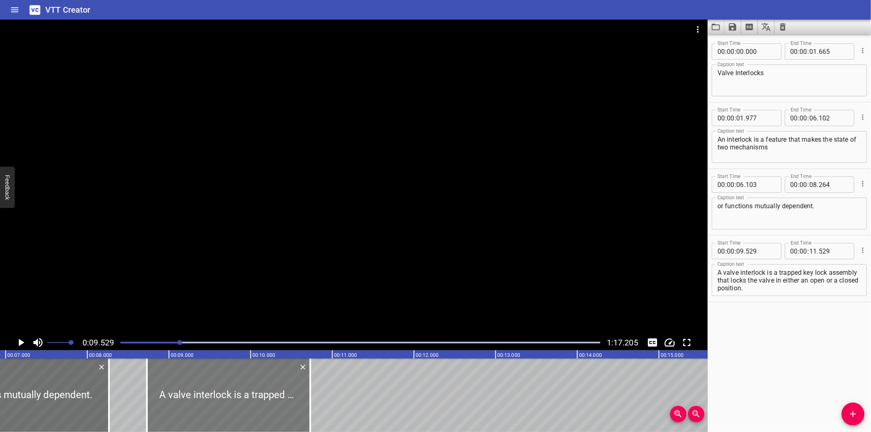
drag, startPoint x: 245, startPoint y: 402, endPoint x: 191, endPoint y: 406, distance: 54.8
click at [191, 406] on div at bounding box center [228, 394] width 163 height 73
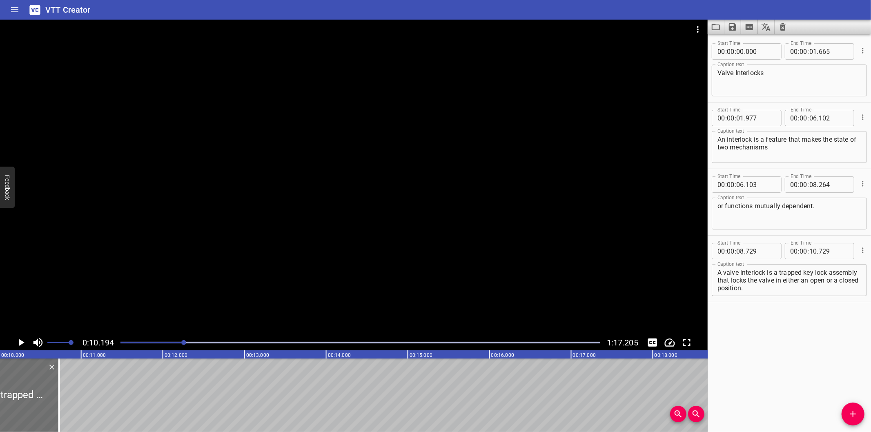
scroll to position [0, 832]
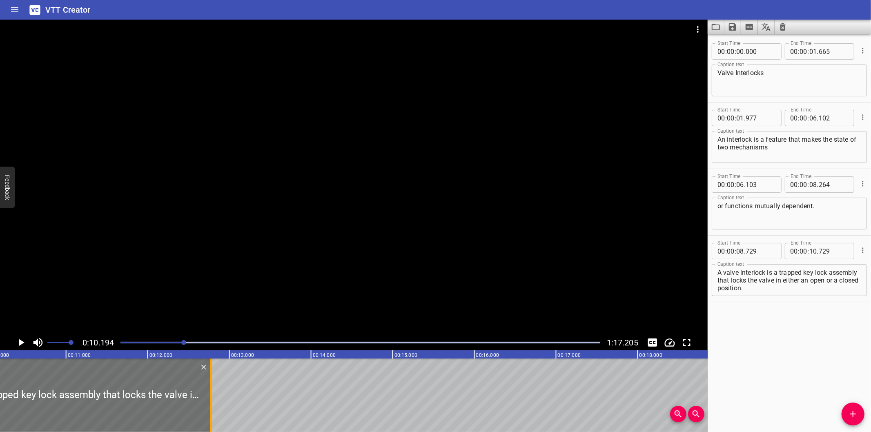
drag, startPoint x: 43, startPoint y: 409, endPoint x: 210, endPoint y: 404, distance: 167.0
click at [210, 404] on div at bounding box center [211, 394] width 2 height 73
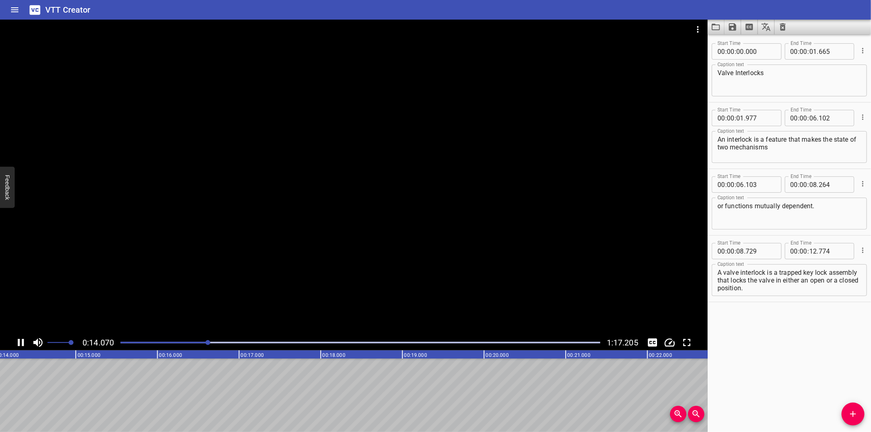
scroll to position [0, 1159]
click at [202, 289] on div at bounding box center [353, 177] width 707 height 315
click at [192, 345] on div at bounding box center [360, 342] width 489 height 11
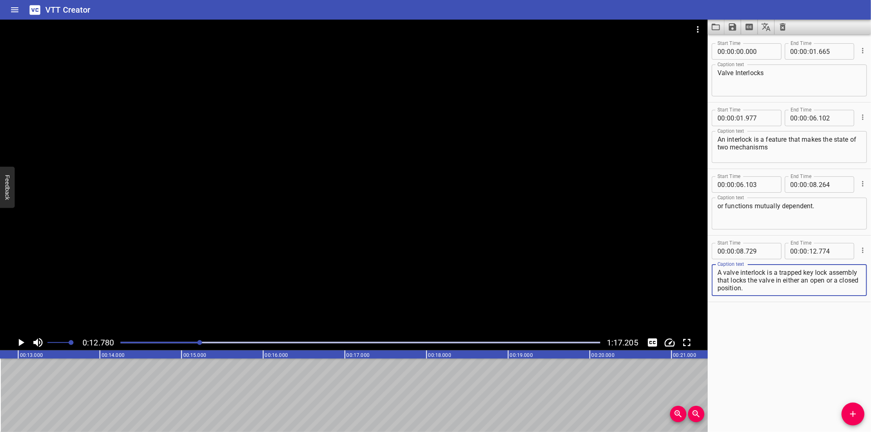
drag, startPoint x: 748, startPoint y: 278, endPoint x: 826, endPoint y: 300, distance: 81.0
click at [826, 300] on div "Start Time 00 : 00 : 08 . 729 Start Time End Time 00 : 00 : 12 . 774 End Time C…" at bounding box center [788, 269] width 163 height 66
click at [851, 411] on icon "Add Cue" at bounding box center [853, 414] width 10 height 10
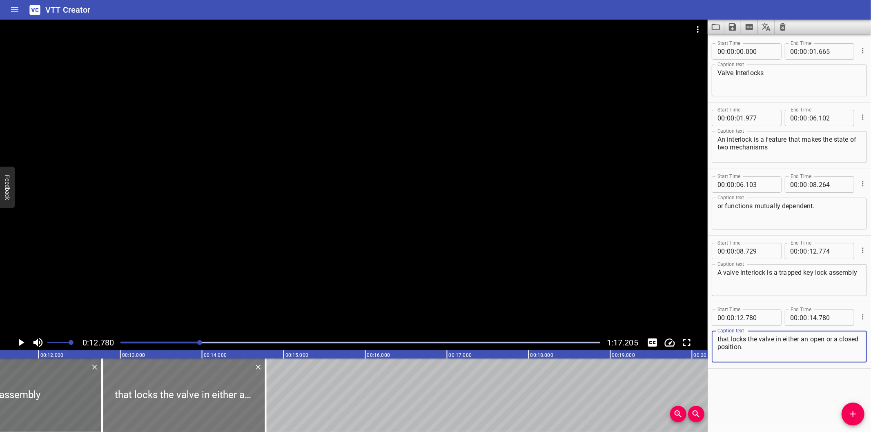
scroll to position [0, 922]
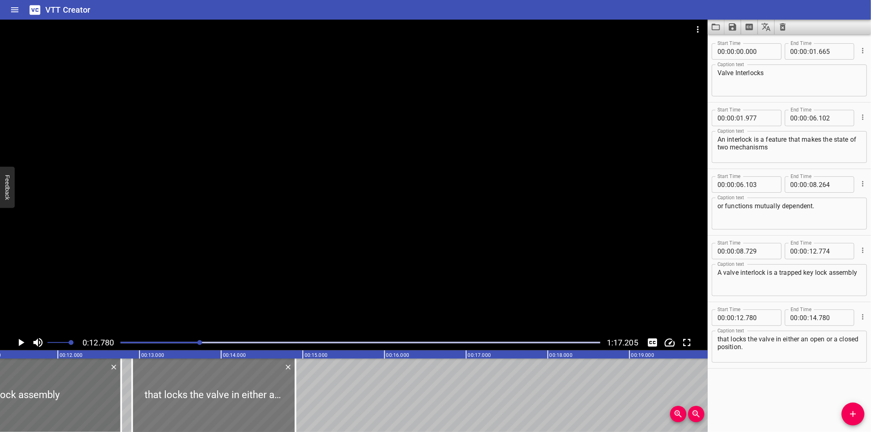
drag, startPoint x: 165, startPoint y: 388, endPoint x: 173, endPoint y: 398, distance: 13.1
click at [173, 398] on div at bounding box center [213, 394] width 163 height 73
click at [192, 344] on div at bounding box center [360, 342] width 489 height 11
click at [192, 344] on div at bounding box center [191, 342] width 5 height 5
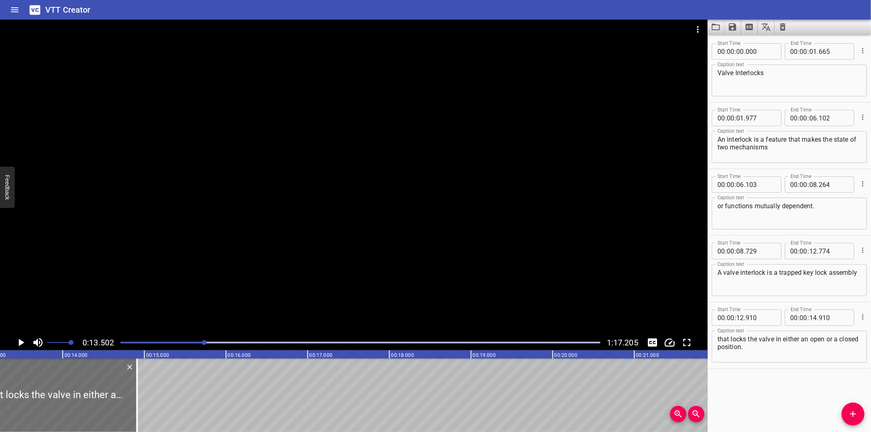
scroll to position [0, 1102]
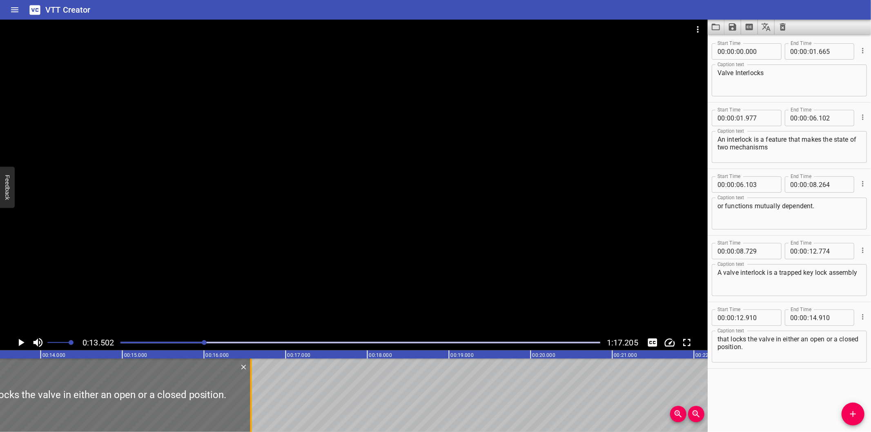
drag, startPoint x: 116, startPoint y: 406, endPoint x: 252, endPoint y: 404, distance: 135.9
click at [252, 404] on div at bounding box center [251, 394] width 8 height 73
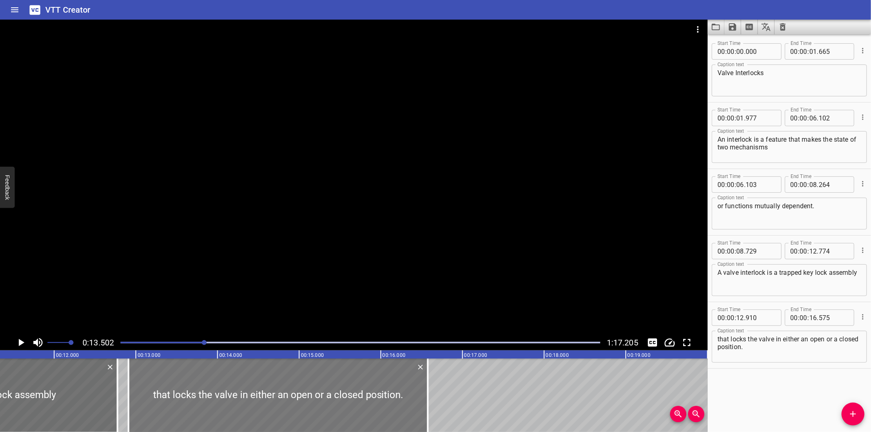
scroll to position [0, 920]
click at [290, 258] on div at bounding box center [353, 177] width 707 height 315
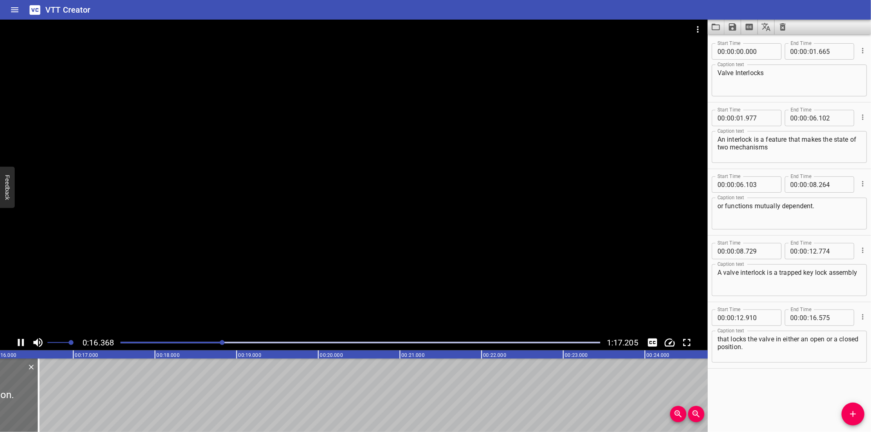
scroll to position [0, 1345]
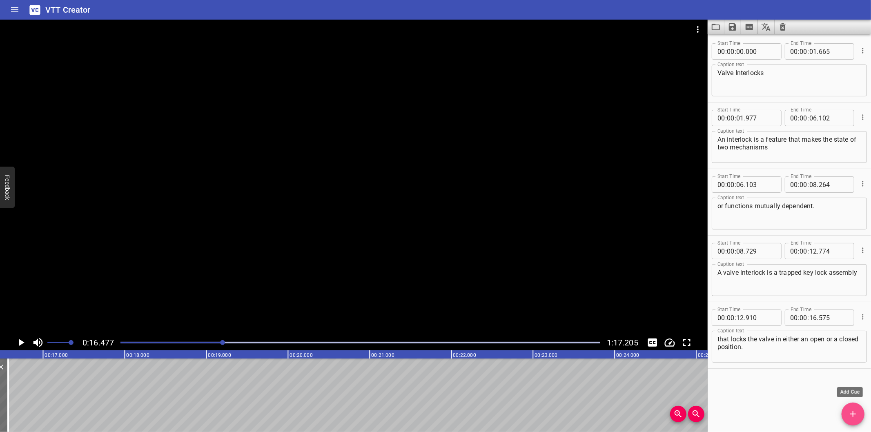
click at [848, 414] on icon "Add Cue" at bounding box center [853, 414] width 10 height 10
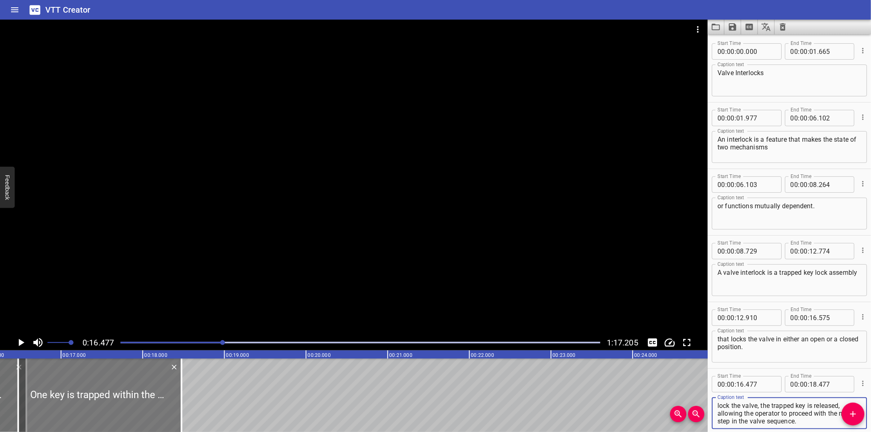
scroll to position [0, 1285]
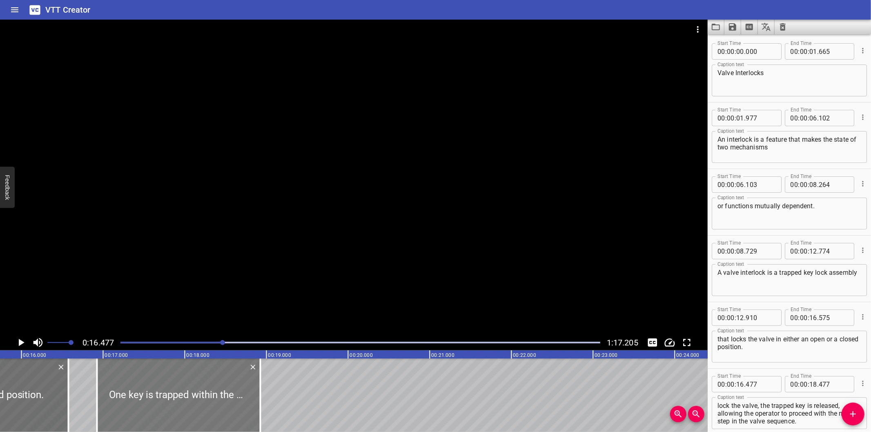
drag, startPoint x: 181, startPoint y: 395, endPoint x: 218, endPoint y: 410, distance: 39.7
click at [218, 410] on div at bounding box center [178, 394] width 163 height 73
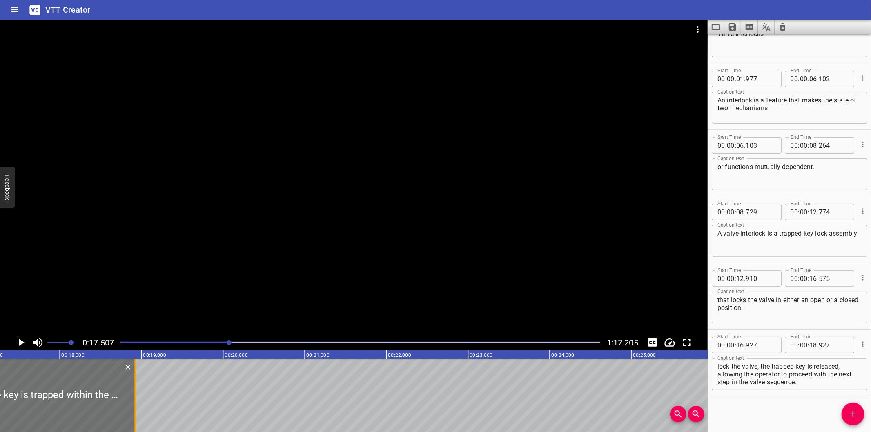
scroll to position [0, 1429]
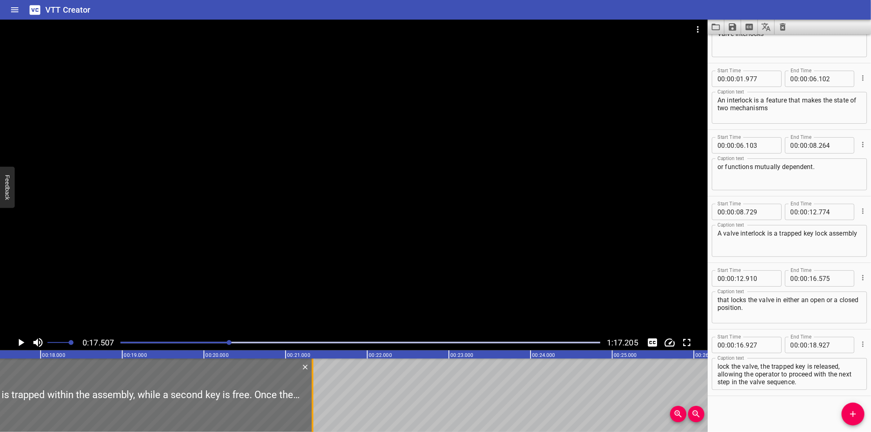
drag, startPoint x: 114, startPoint y: 407, endPoint x: 311, endPoint y: 407, distance: 196.3
click at [311, 407] on div at bounding box center [312, 394] width 8 height 73
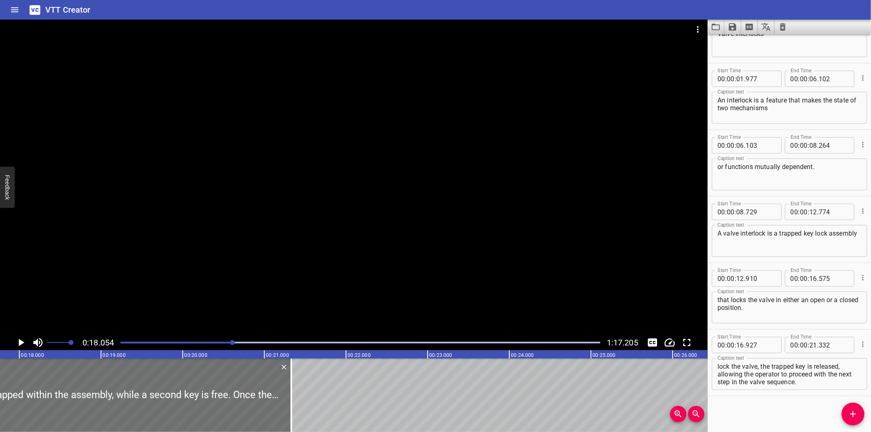
scroll to position [0, 1474]
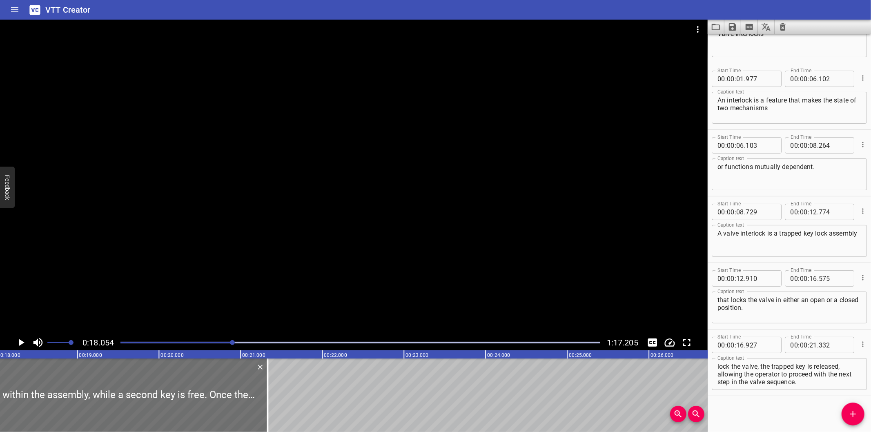
click at [283, 274] on div at bounding box center [353, 177] width 707 height 315
click at [296, 274] on div at bounding box center [353, 177] width 707 height 315
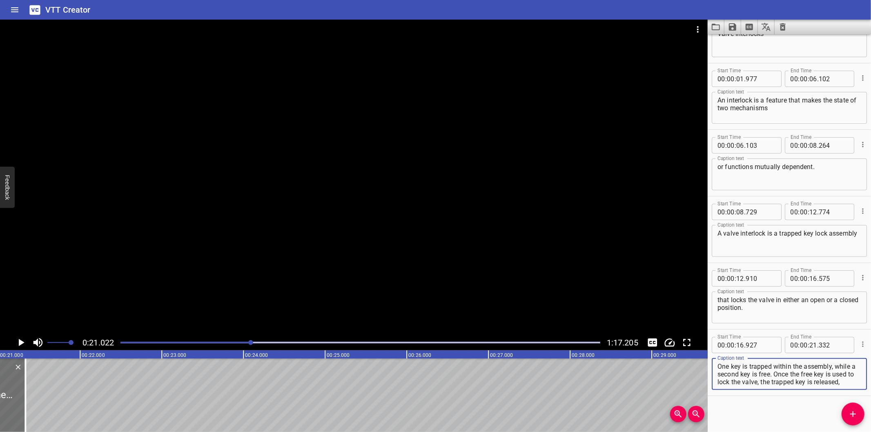
scroll to position [23, 0]
drag, startPoint x: 797, startPoint y: 374, endPoint x: 830, endPoint y: 420, distance: 57.1
click at [830, 420] on div "Start Time 00 : 00 : 00 . 000 Start Time End Time 00 : 00 : 01 . 665 End Time C…" at bounding box center [788, 233] width 163 height 398
click at [852, 418] on icon "Add Cue" at bounding box center [853, 414] width 10 height 10
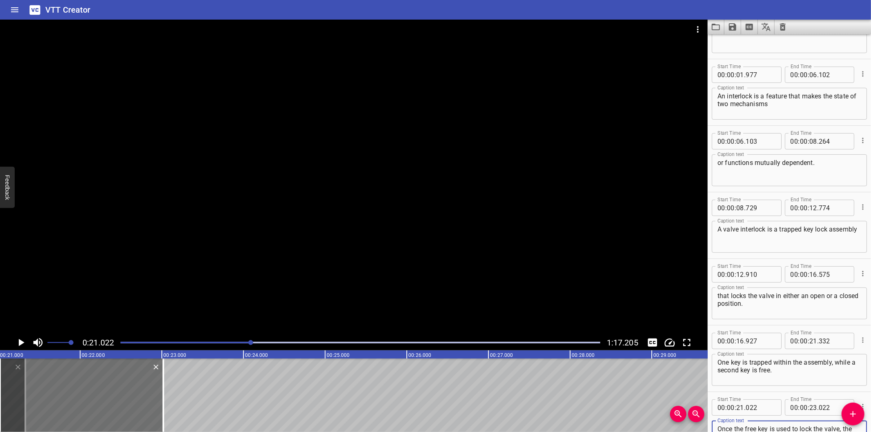
scroll to position [7, 0]
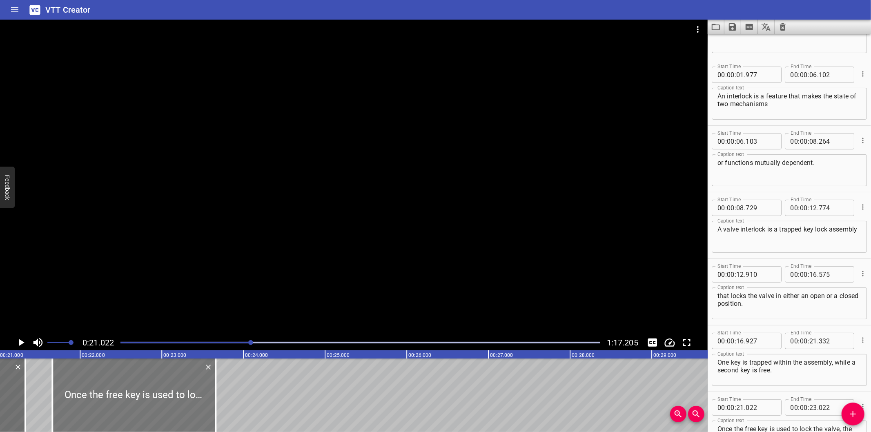
drag, startPoint x: 145, startPoint y: 398, endPoint x: 181, endPoint y: 396, distance: 36.4
click at [181, 396] on div at bounding box center [133, 394] width 163 height 73
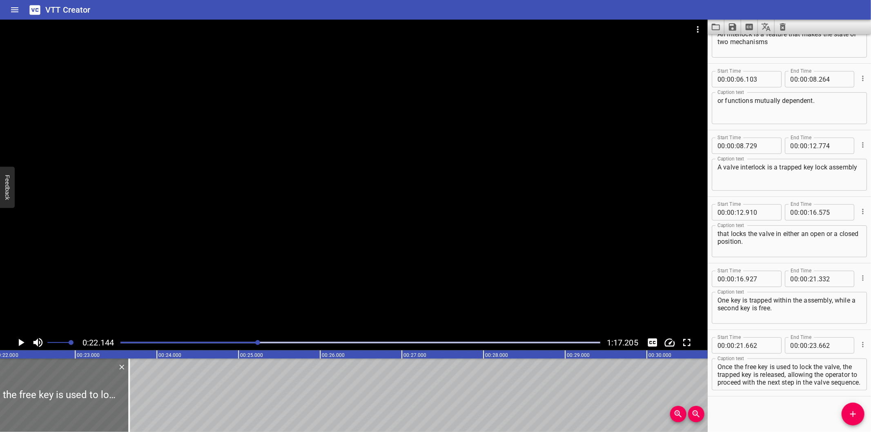
scroll to position [0, 1807]
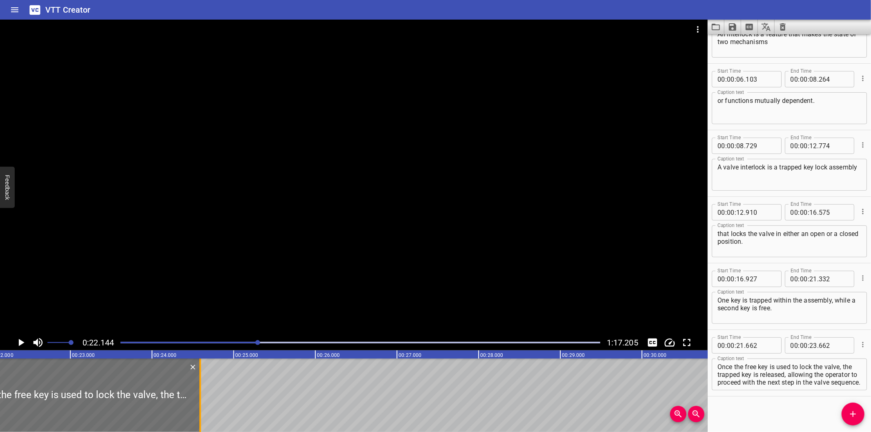
drag, startPoint x: 126, startPoint y: 403, endPoint x: 202, endPoint y: 409, distance: 76.2
click at [202, 409] on div at bounding box center [200, 394] width 8 height 73
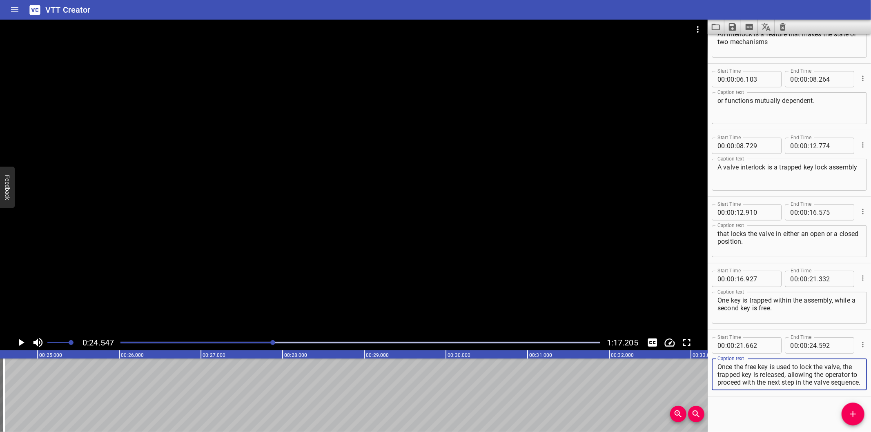
scroll to position [7, 0]
drag, startPoint x: 718, startPoint y: 373, endPoint x: 838, endPoint y: 399, distance: 123.5
click at [838, 399] on div "Start Time 00 : 00 : 00 . 000 Start Time End Time 00 : 00 : 01 . 665 End Time C…" at bounding box center [788, 233] width 163 height 398
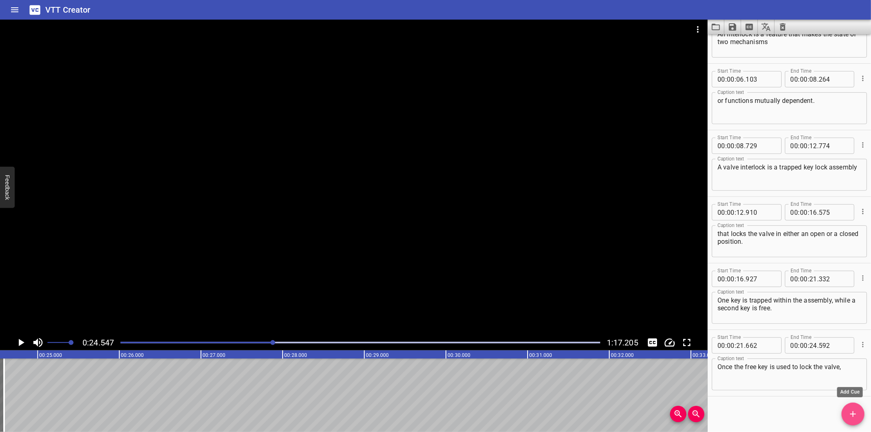
click at [853, 411] on icon "Add Cue" at bounding box center [853, 414] width 6 height 6
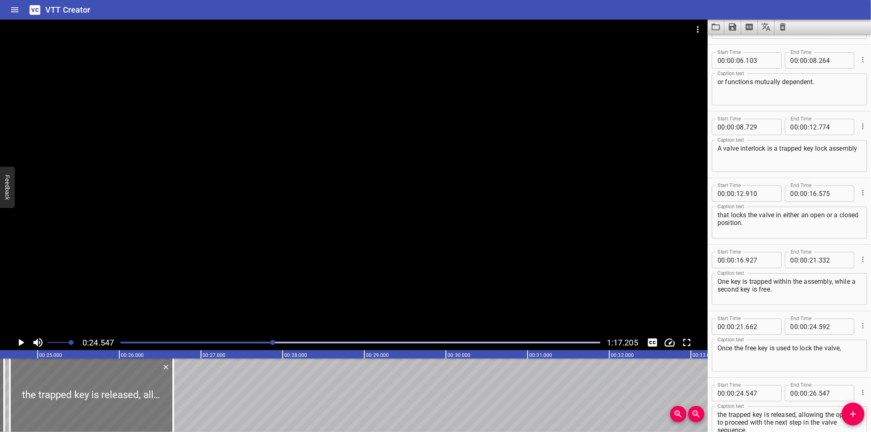
drag, startPoint x: 118, startPoint y: 403, endPoint x: 127, endPoint y: 403, distance: 9.4
click at [127, 403] on div at bounding box center [91, 394] width 163 height 73
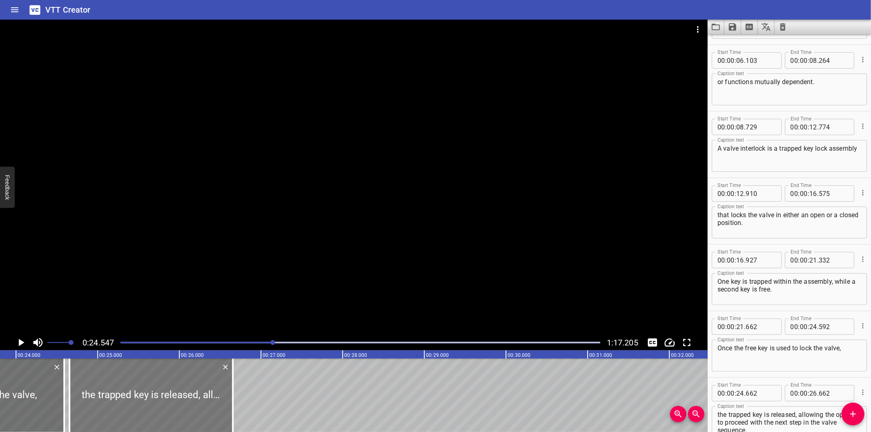
click at [151, 402] on div at bounding box center [150, 394] width 163 height 73
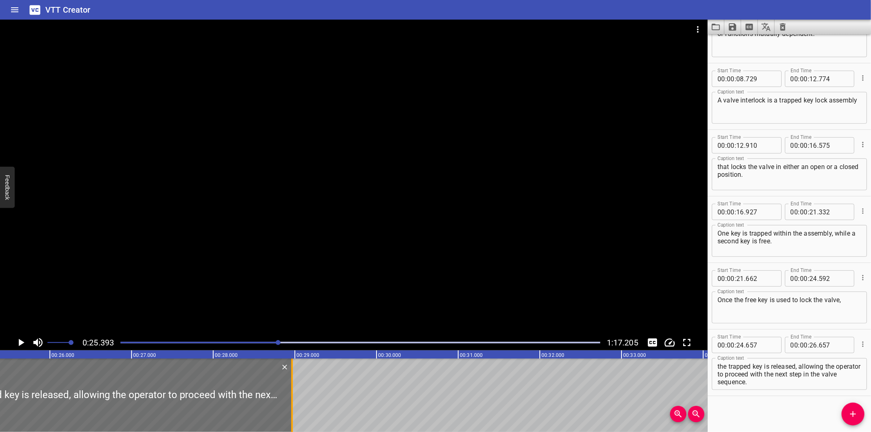
drag, startPoint x: 105, startPoint y: 413, endPoint x: 292, endPoint y: 403, distance: 186.8
click at [292, 403] on div at bounding box center [292, 394] width 2 height 73
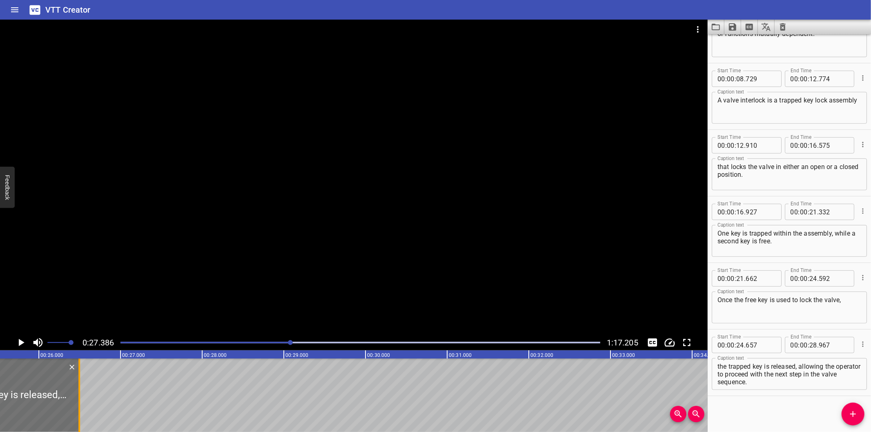
drag, startPoint x: 280, startPoint y: 411, endPoint x: 79, endPoint y: 416, distance: 201.7
click at [79, 416] on div at bounding box center [79, 394] width 2 height 73
drag, startPoint x: 799, startPoint y: 364, endPoint x: 841, endPoint y: 409, distance: 61.5
click at [841, 409] on div "Start Time 00 : 00 : 00 . 000 Start Time End Time 00 : 00 : 01 . 665 End Time C…" at bounding box center [788, 233] width 163 height 398
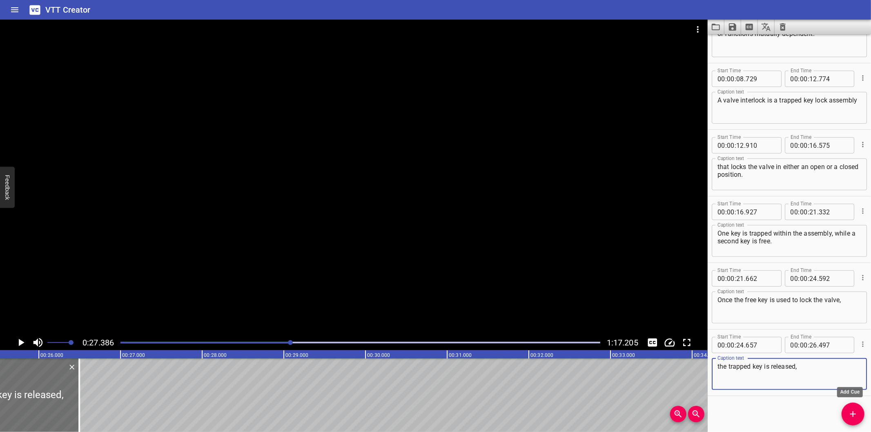
click at [850, 414] on icon "Add Cue" at bounding box center [853, 414] width 6 height 6
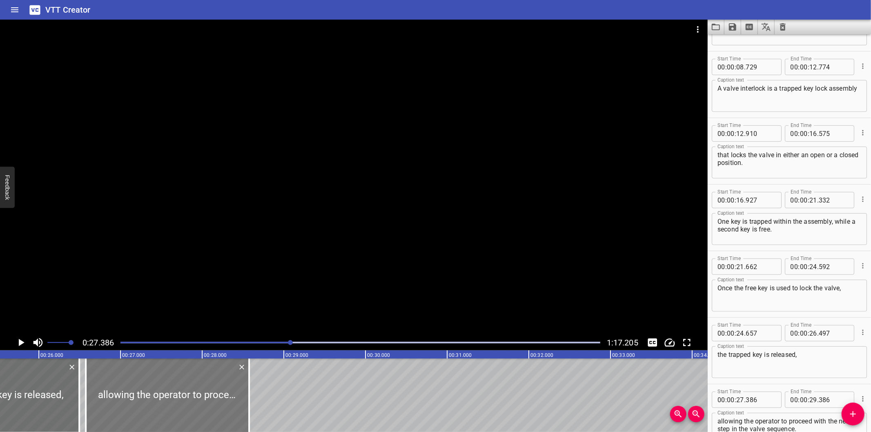
drag, startPoint x: 219, startPoint y: 407, endPoint x: 153, endPoint y: 406, distance: 66.1
click at [153, 406] on div at bounding box center [167, 394] width 163 height 73
click at [251, 248] on div at bounding box center [353, 177] width 707 height 315
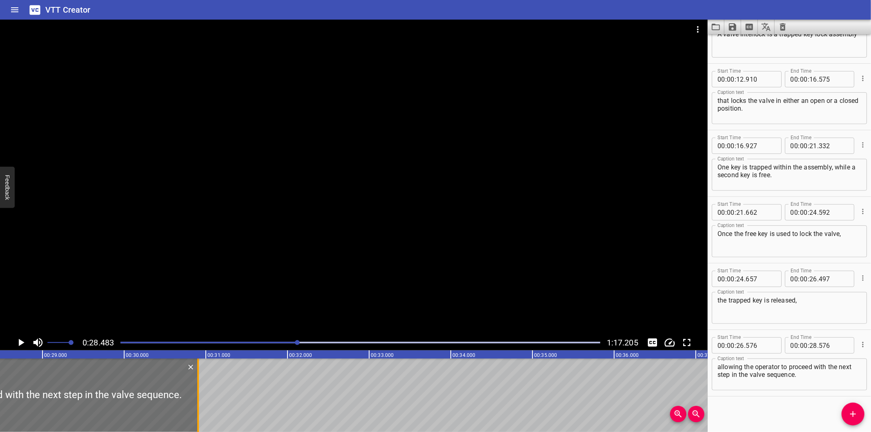
drag, startPoint x: 7, startPoint y: 403, endPoint x: 197, endPoint y: 394, distance: 190.4
click at [197, 394] on div at bounding box center [198, 394] width 2 height 73
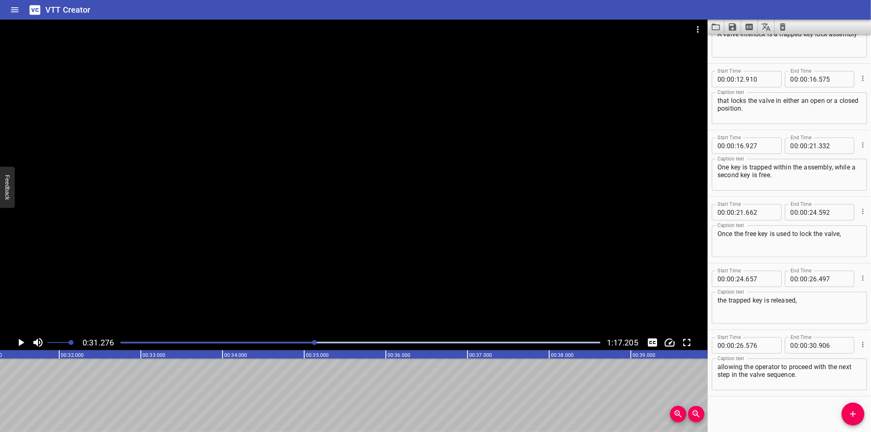
drag, startPoint x: 776, startPoint y: 406, endPoint x: 772, endPoint y: 403, distance: 5.6
click at [776, 406] on div "Start Time 00 : 00 : 00 . 000 Start Time End Time 00 : 00 : 01 . 665 End Time C…" at bounding box center [788, 233] width 163 height 398
click at [309, 282] on div at bounding box center [353, 177] width 707 height 315
click at [300, 342] on div "Play progress" at bounding box center [76, 343] width 480 height 2
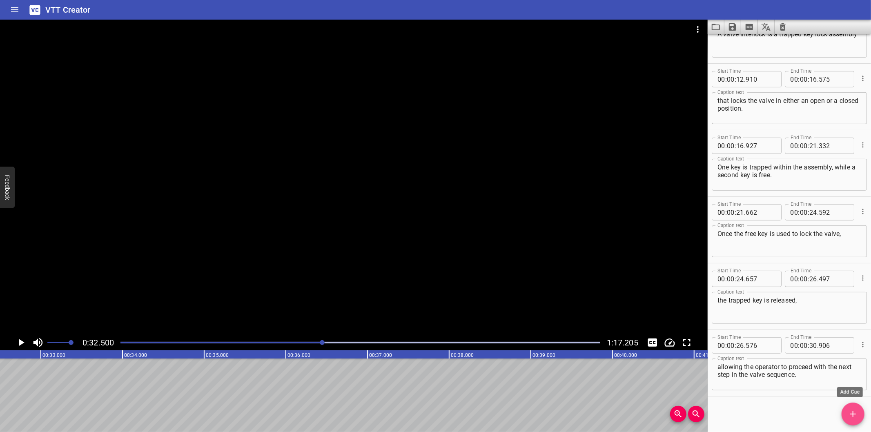
click at [858, 417] on span "Add Cue" at bounding box center [852, 414] width 23 height 10
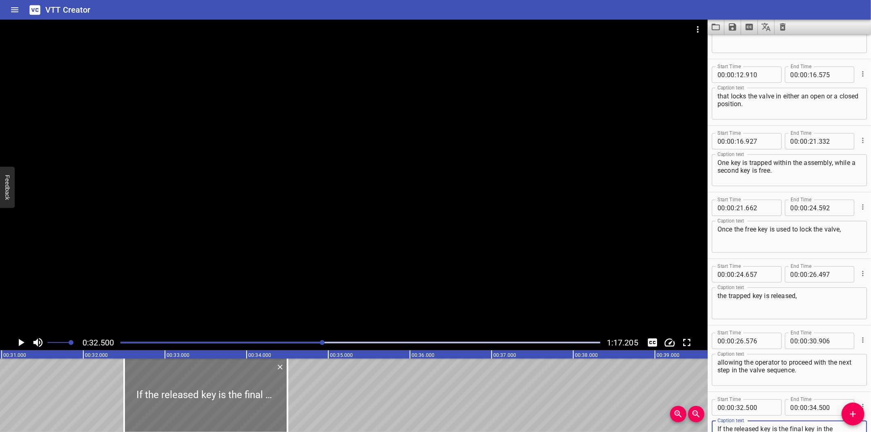
scroll to position [0, 2502]
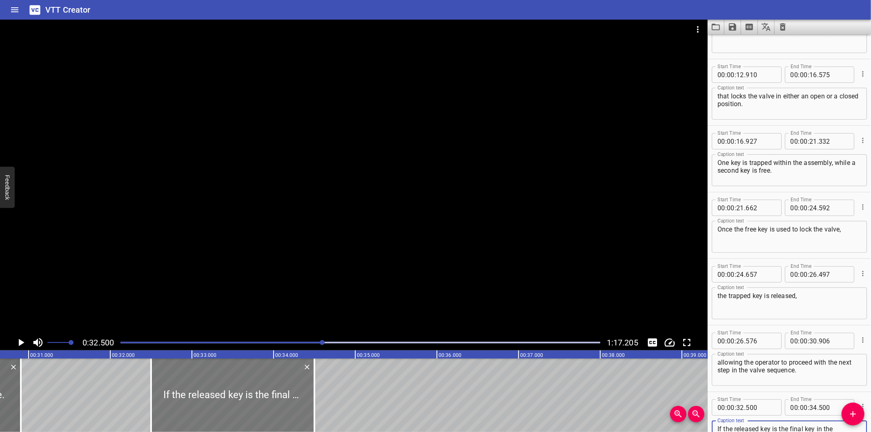
click at [256, 401] on div at bounding box center [232, 394] width 163 height 73
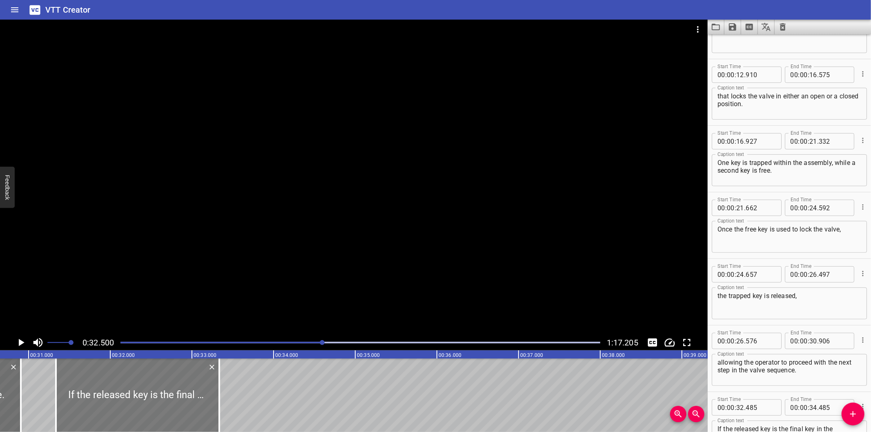
drag, startPoint x: 256, startPoint y: 401, endPoint x: 162, endPoint y: 404, distance: 93.9
click at [162, 404] on div at bounding box center [137, 394] width 163 height 73
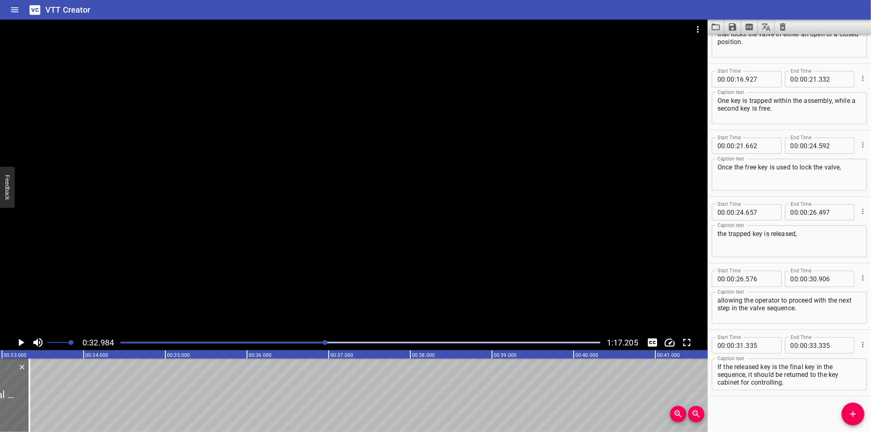
scroll to position [0, 2692]
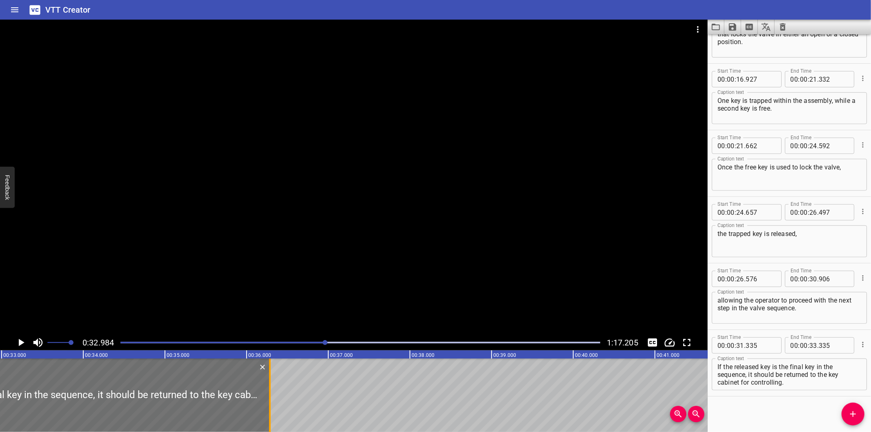
drag, startPoint x: 27, startPoint y: 408, endPoint x: 278, endPoint y: 409, distance: 251.0
click at [274, 409] on div at bounding box center [270, 394] width 8 height 73
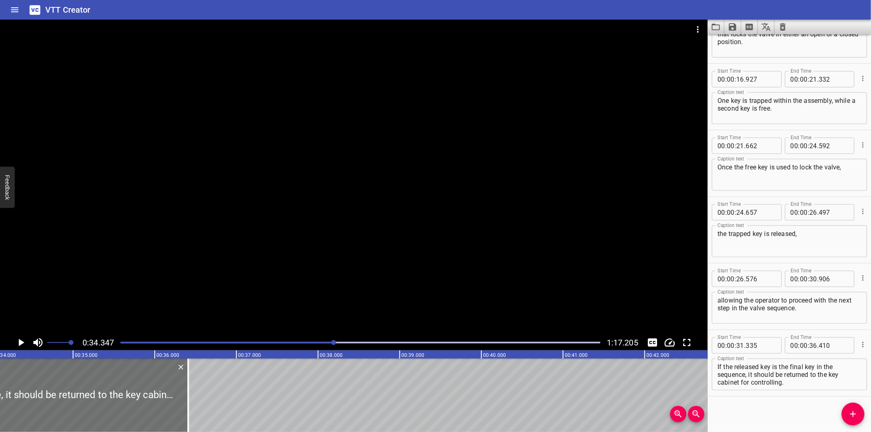
scroll to position [0, 2773]
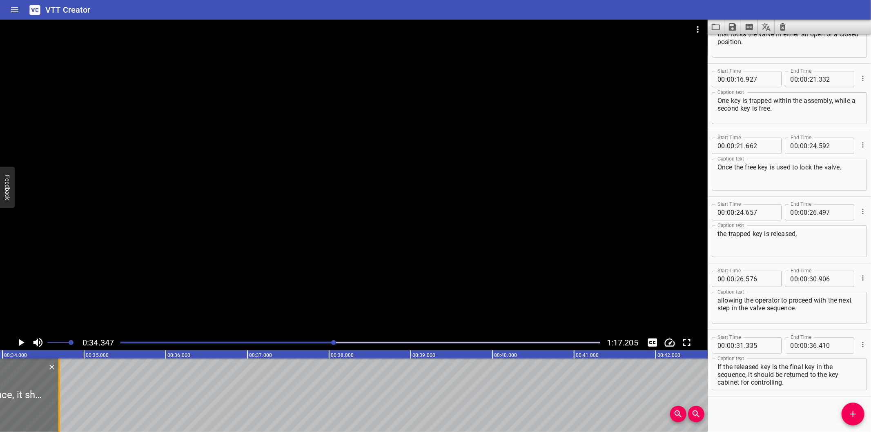
drag, startPoint x: 199, startPoint y: 406, endPoint x: 59, endPoint y: 411, distance: 140.1
click at [59, 411] on div at bounding box center [59, 394] width 2 height 73
drag, startPoint x: 748, startPoint y: 373, endPoint x: 827, endPoint y: 389, distance: 80.5
click at [827, 389] on div "Caption text If the released key is the final key in the sequence, it should be…" at bounding box center [788, 373] width 155 height 37
click at [851, 413] on icon "Add Cue" at bounding box center [853, 414] width 10 height 10
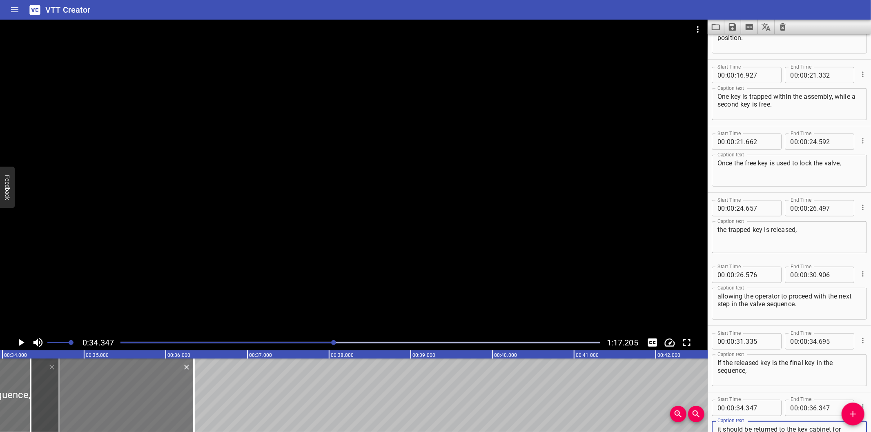
scroll to position [317, 0]
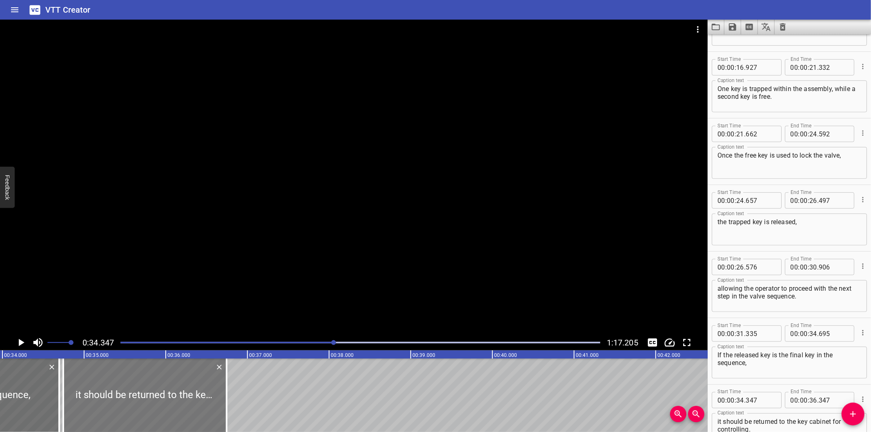
drag, startPoint x: 122, startPoint y: 413, endPoint x: 153, endPoint y: 413, distance: 31.8
click at [153, 413] on div at bounding box center [144, 394] width 163 height 73
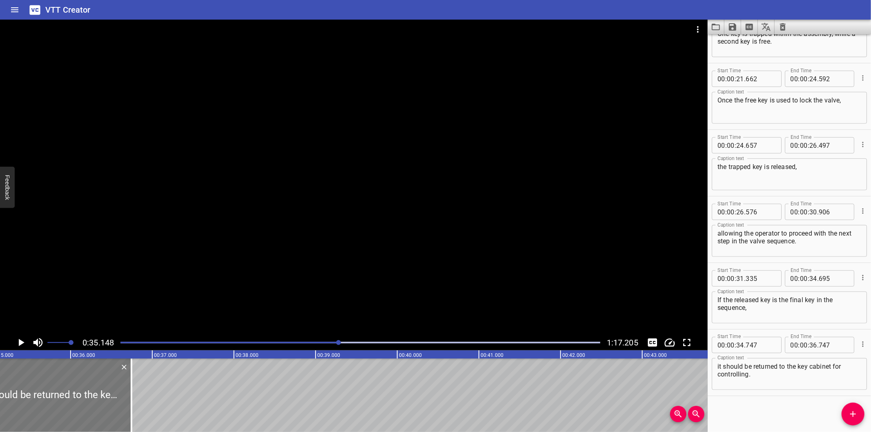
scroll to position [0, 2870]
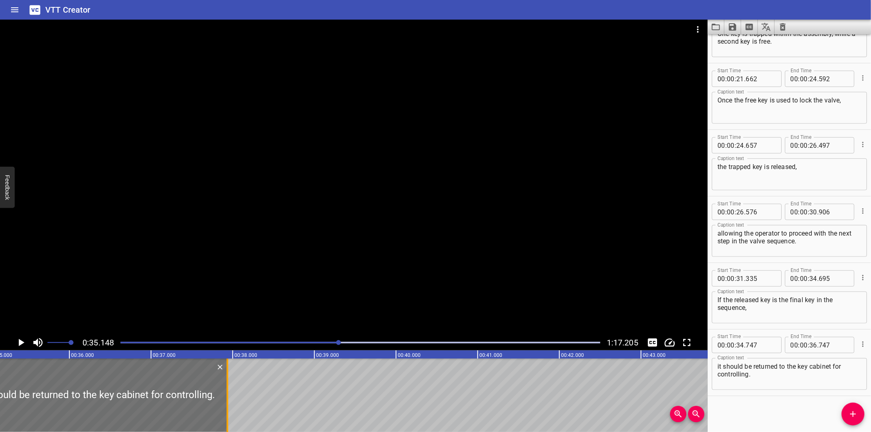
drag, startPoint x: 156, startPoint y: 411, endPoint x: 229, endPoint y: 410, distance: 72.7
click at [229, 410] on div at bounding box center [227, 394] width 8 height 73
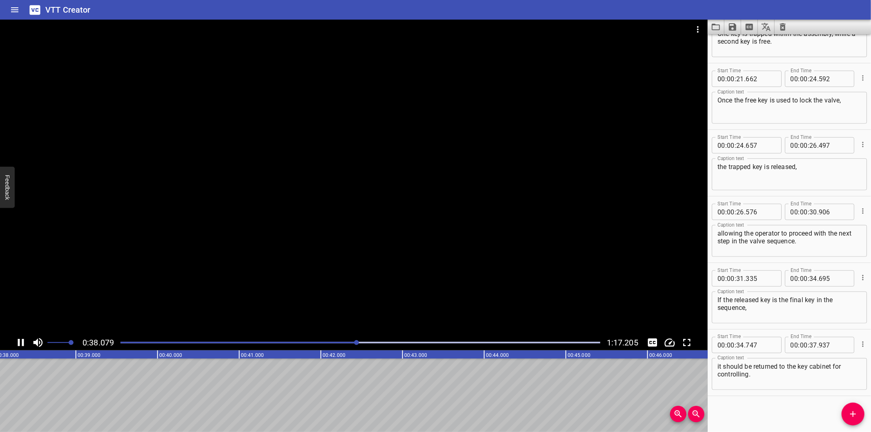
scroll to position [0, 3127]
click at [858, 414] on span "Add Cue" at bounding box center [852, 414] width 23 height 10
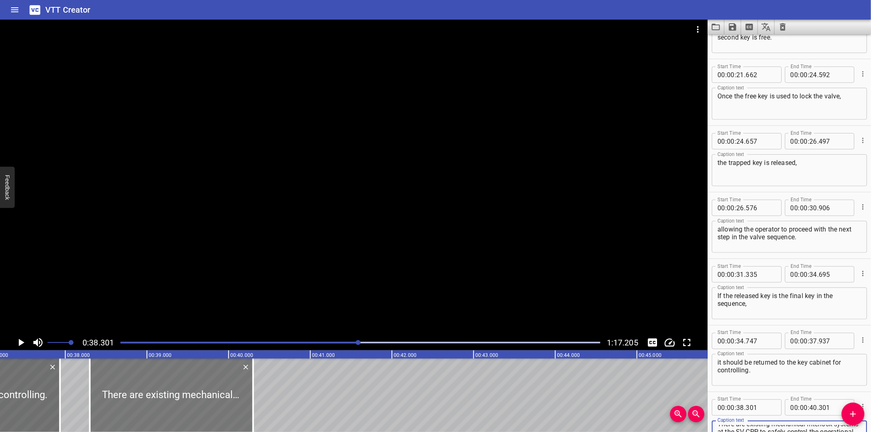
scroll to position [0, 3006]
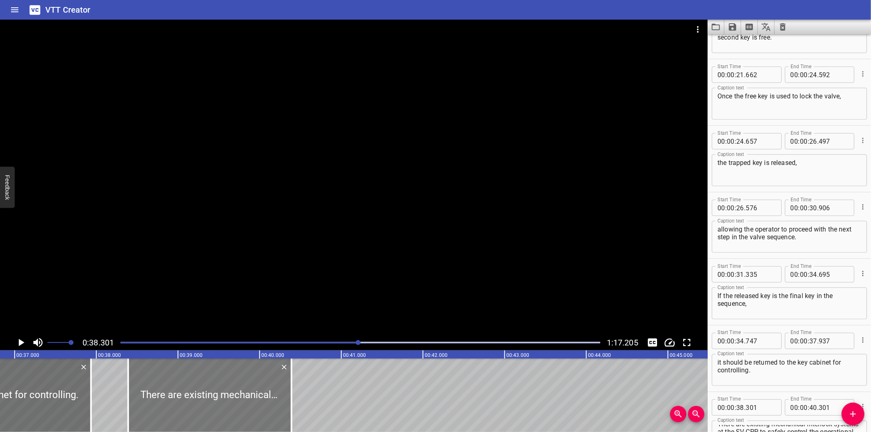
drag, startPoint x: 213, startPoint y: 399, endPoint x: 217, endPoint y: 403, distance: 6.1
click at [217, 403] on div at bounding box center [209, 394] width 163 height 73
drag, startPoint x: 89, startPoint y: 406, endPoint x: 84, endPoint y: 407, distance: 4.7
click at [84, 407] on div at bounding box center [84, 394] width 8 height 73
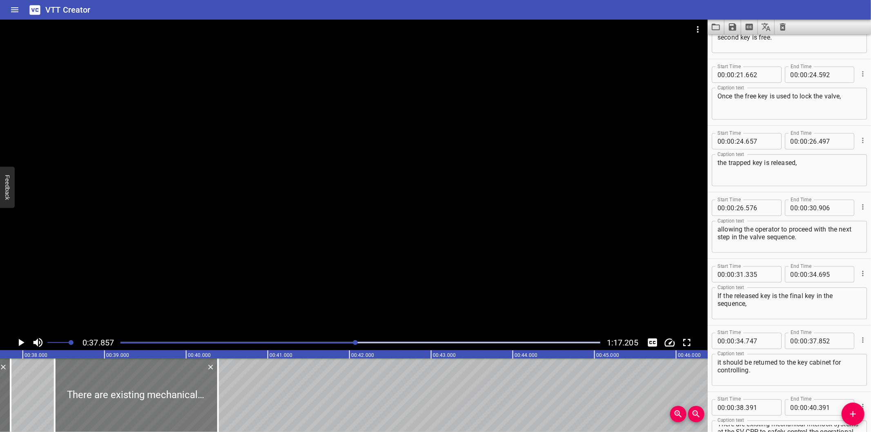
scroll to position [0, 3090]
drag, startPoint x: 171, startPoint y: 396, endPoint x: 86, endPoint y: 402, distance: 85.5
click at [86, 402] on div at bounding box center [124, 394] width 163 height 73
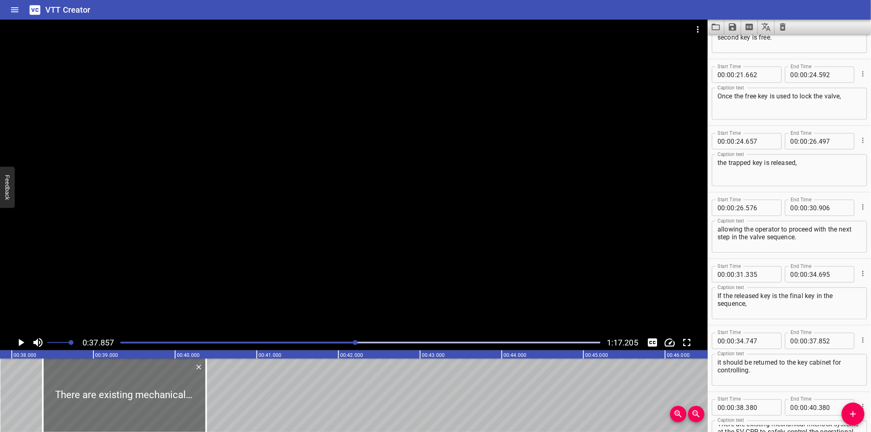
click at [132, 280] on div at bounding box center [353, 177] width 707 height 315
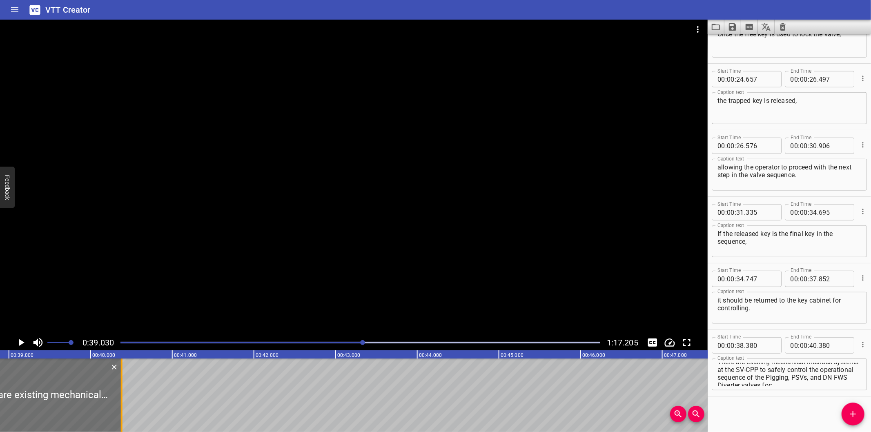
scroll to position [0, 3186]
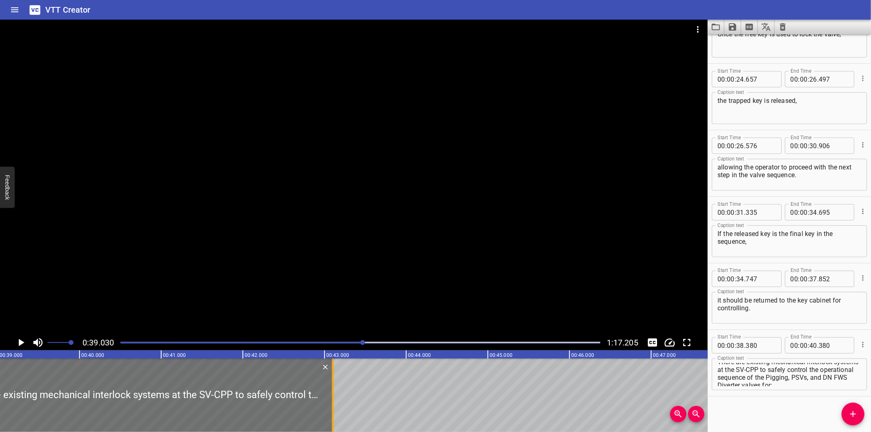
drag, startPoint x: 110, startPoint y: 388, endPoint x: 332, endPoint y: 406, distance: 222.8
click at [332, 406] on div at bounding box center [333, 394] width 2 height 73
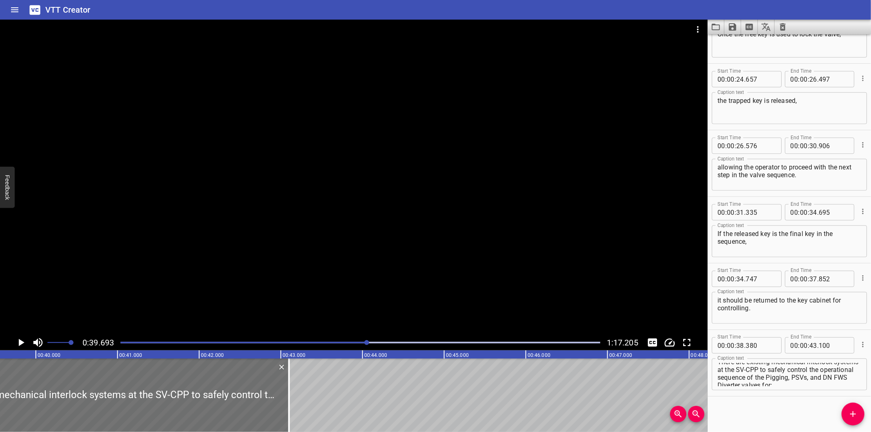
scroll to position [0, 3240]
click at [238, 411] on div at bounding box center [85, 394] width 385 height 73
click at [528, 173] on div at bounding box center [353, 177] width 707 height 315
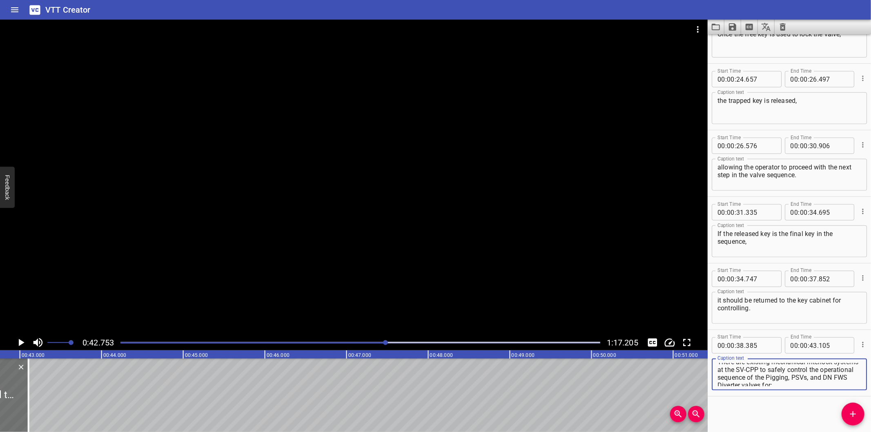
scroll to position [7, 0]
drag, startPoint x: 787, startPoint y: 368, endPoint x: 852, endPoint y: 414, distance: 80.5
click at [852, 414] on div "Start Time 00 : 00 : 00 . 000 Start Time End Time 00 : 00 : 01 . 665 End Time C…" at bounding box center [788, 233] width 163 height 398
click at [854, 418] on icon "Add Cue" at bounding box center [853, 414] width 10 height 10
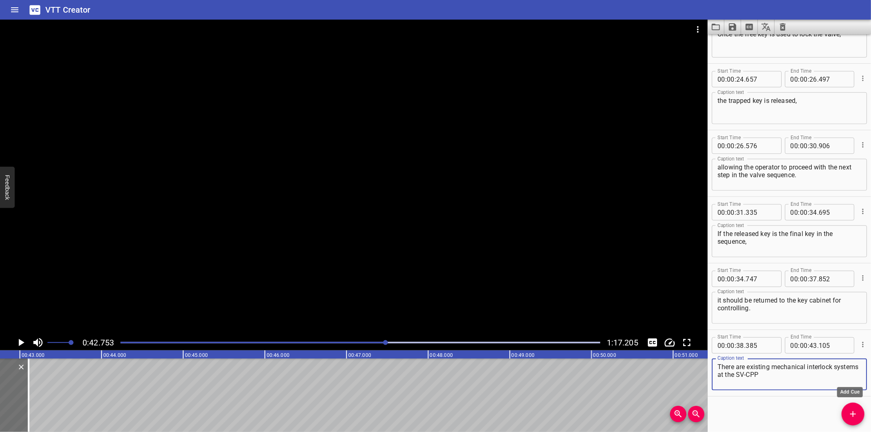
click at [854, 418] on icon "Add Cue" at bounding box center [853, 414] width 10 height 10
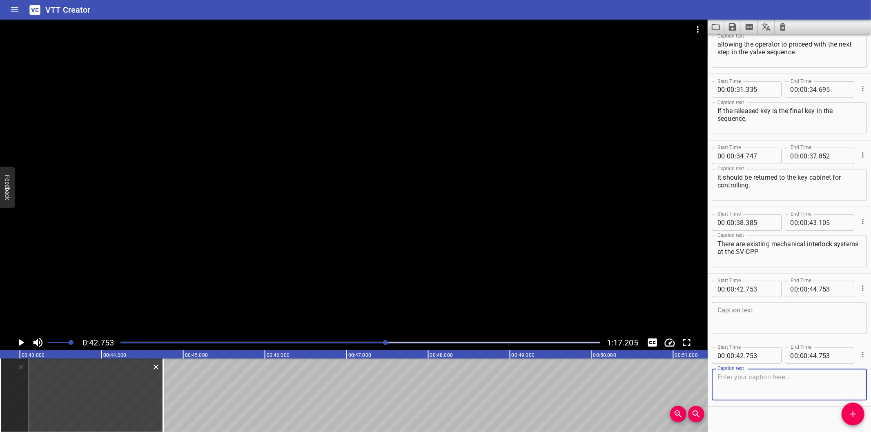
scroll to position [571, 0]
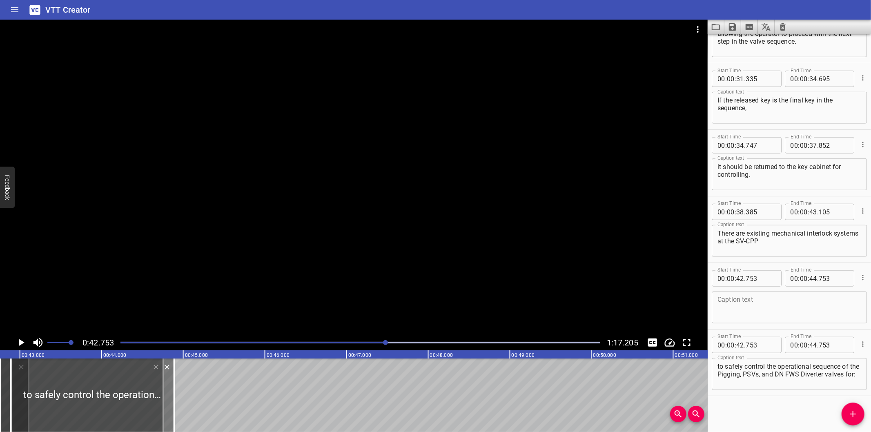
drag, startPoint x: 122, startPoint y: 390, endPoint x: 345, endPoint y: 389, distance: 223.3
click at [174, 389] on div at bounding box center [92, 394] width 163 height 73
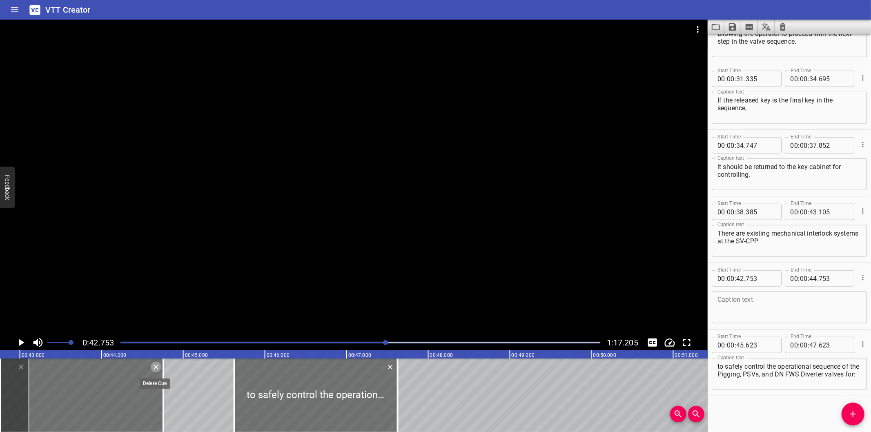
click at [158, 366] on icon "Delete" at bounding box center [156, 367] width 8 height 8
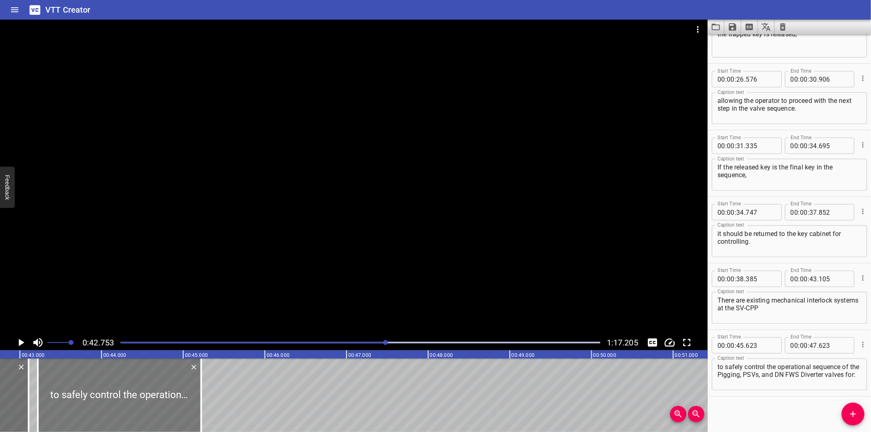
drag, startPoint x: 307, startPoint y: 405, endPoint x: 110, endPoint y: 406, distance: 196.3
click at [110, 406] on div at bounding box center [119, 394] width 163 height 73
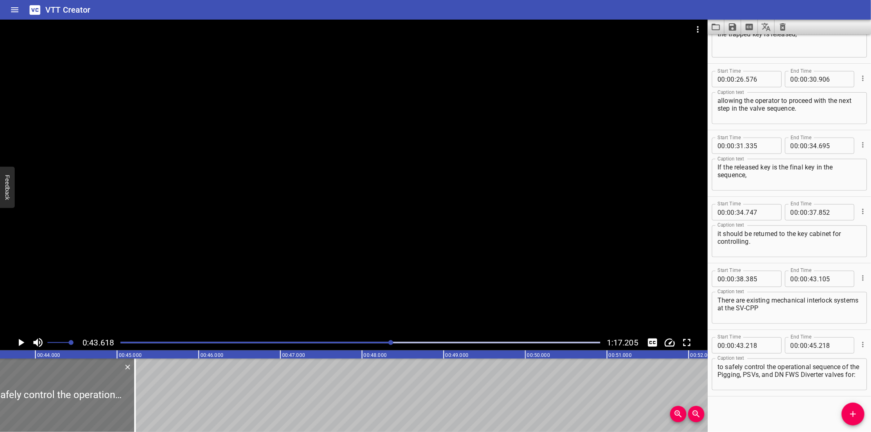
scroll to position [0, 3561]
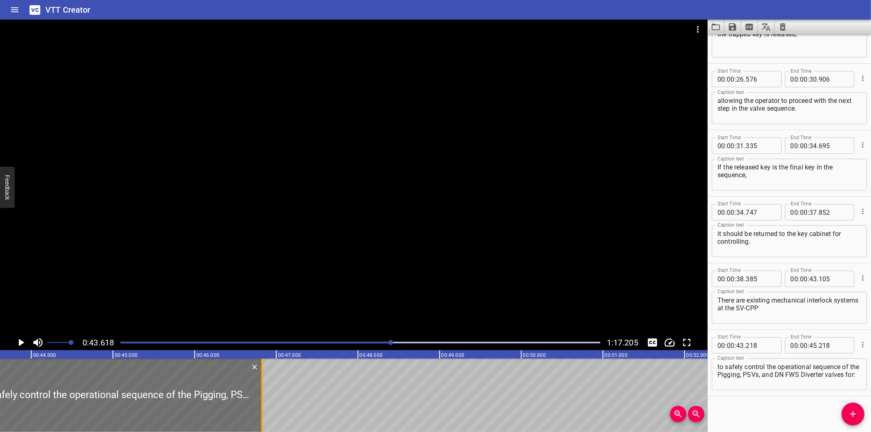
drag, startPoint x: 130, startPoint y: 410, endPoint x: 260, endPoint y: 410, distance: 130.6
click at [261, 410] on div at bounding box center [262, 394] width 2 height 73
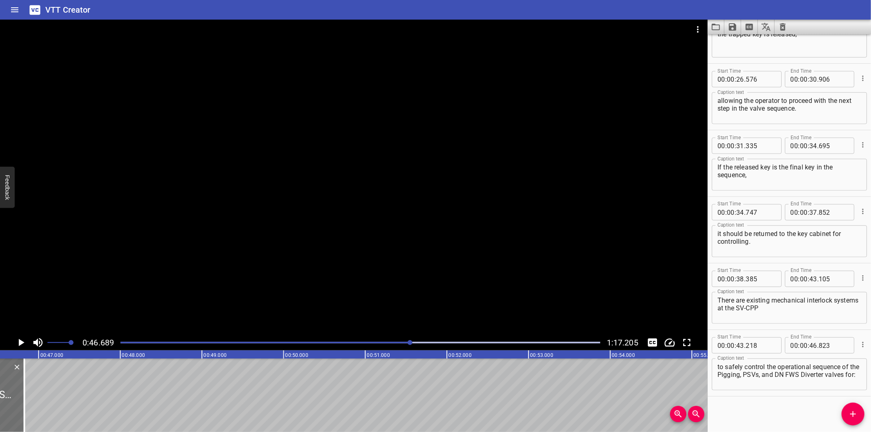
scroll to position [0, 3811]
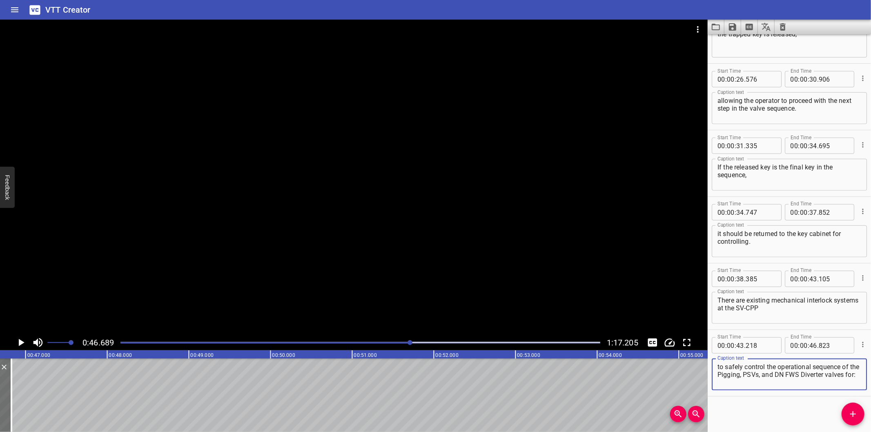
drag, startPoint x: 754, startPoint y: 373, endPoint x: 789, endPoint y: 397, distance: 43.1
click at [789, 397] on div "Start Time 00 : 00 : 00 . 000 Start Time End Time 00 : 00 : 01 . 665 End Time C…" at bounding box center [788, 233] width 163 height 398
click at [855, 411] on icon "Add Cue" at bounding box center [853, 414] width 10 height 10
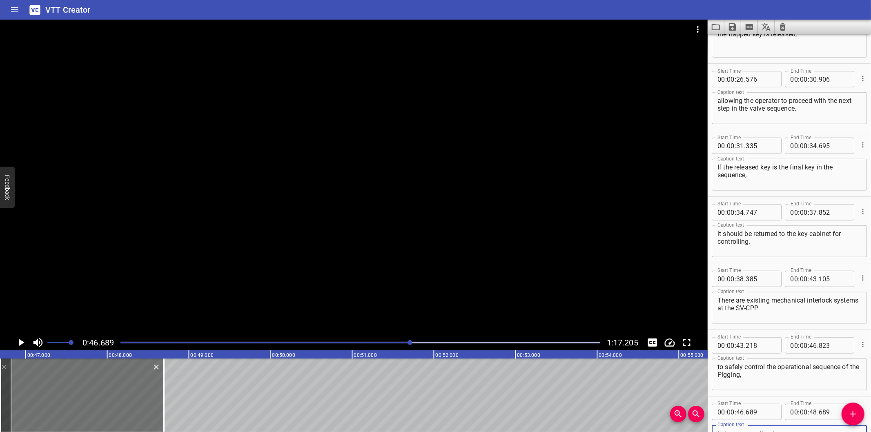
scroll to position [509, 0]
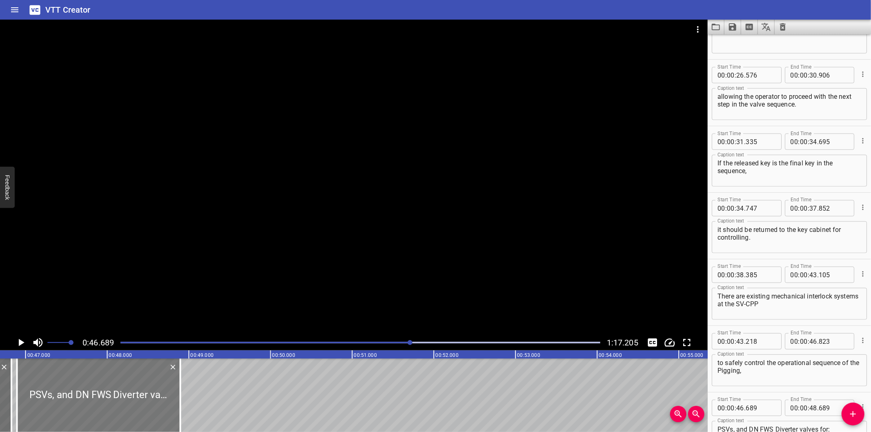
drag, startPoint x: 124, startPoint y: 407, endPoint x: 140, endPoint y: 411, distance: 16.0
click at [140, 411] on div at bounding box center [98, 394] width 163 height 73
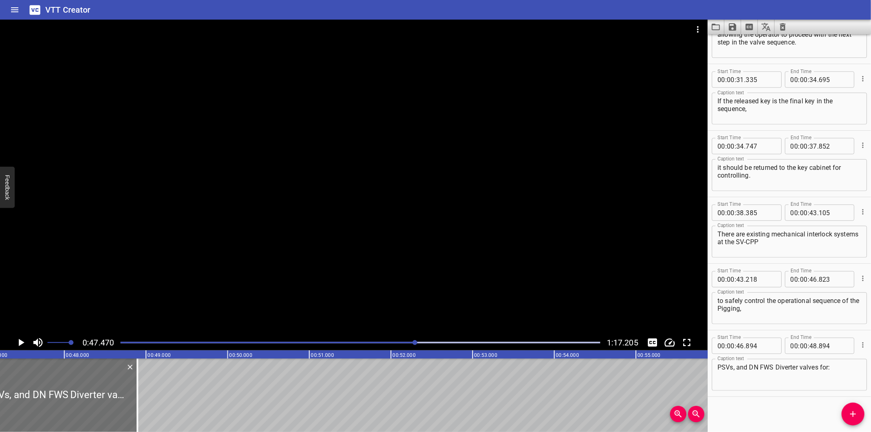
scroll to position [0, 3875]
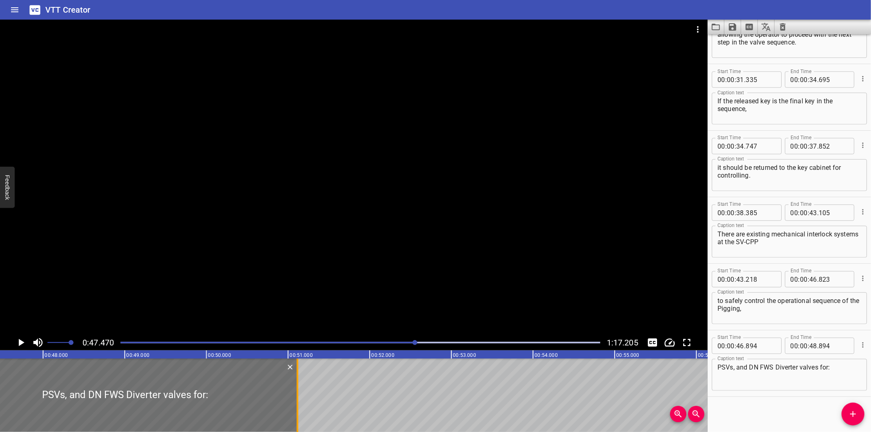
drag, startPoint x: 117, startPoint y: 407, endPoint x: 298, endPoint y: 407, distance: 181.6
click at [298, 407] on div at bounding box center [297, 394] width 8 height 73
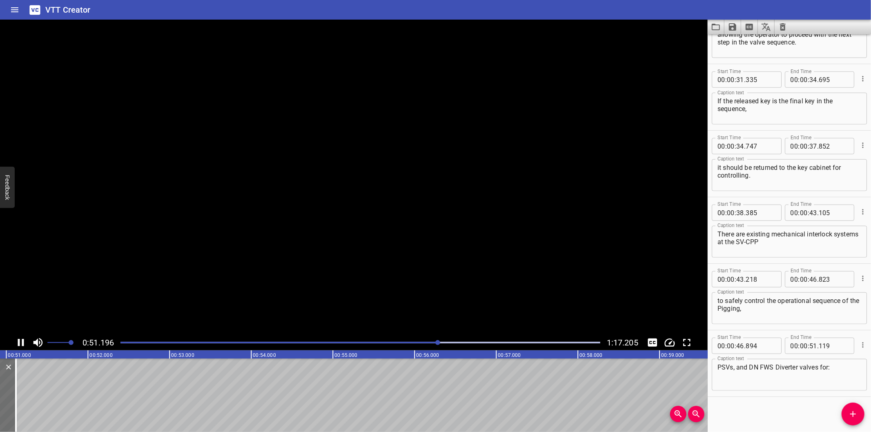
scroll to position [0, 4183]
drag, startPoint x: 862, startPoint y: 414, endPoint x: 842, endPoint y: 411, distance: 20.5
click at [862, 414] on span "Add Cue" at bounding box center [852, 414] width 23 height 10
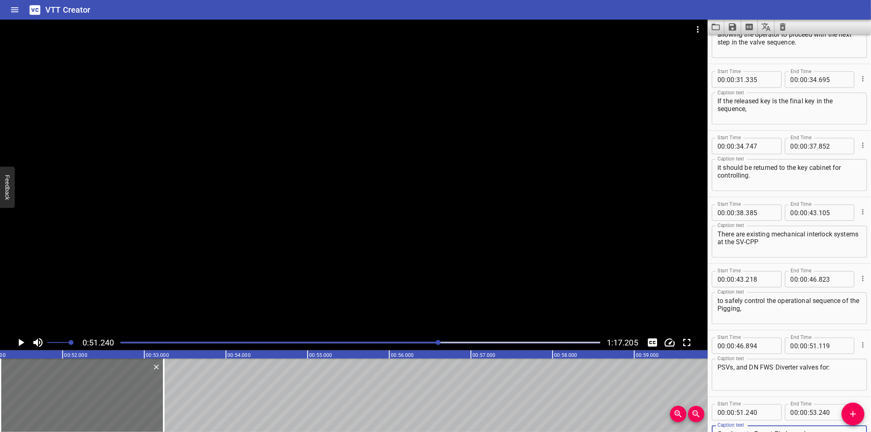
scroll to position [576, 0]
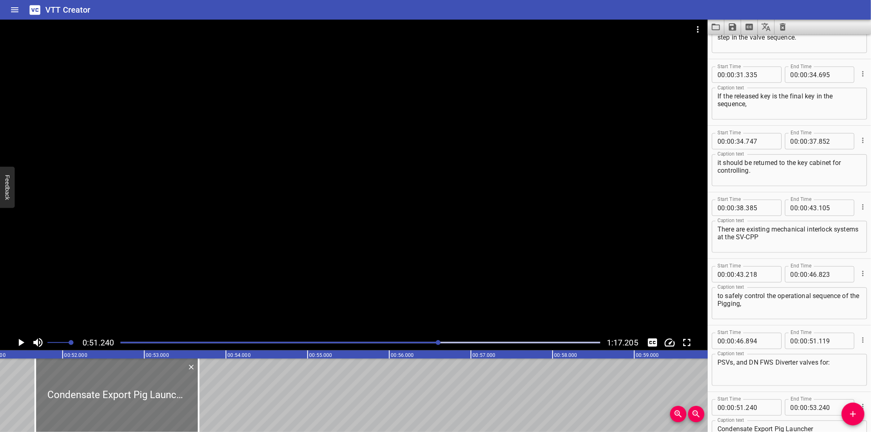
drag, startPoint x: 124, startPoint y: 403, endPoint x: 158, endPoint y: 402, distance: 34.7
click at [158, 402] on div at bounding box center [116, 394] width 163 height 73
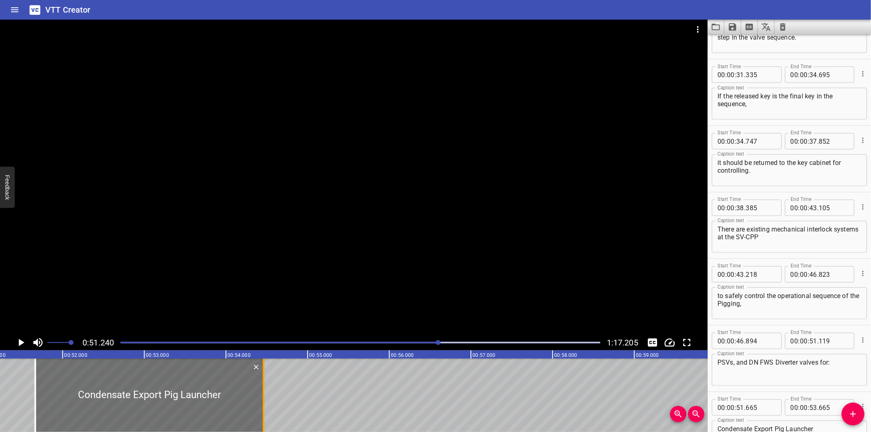
drag, startPoint x: 197, startPoint y: 408, endPoint x: 261, endPoint y: 411, distance: 64.6
click at [261, 411] on div at bounding box center [263, 394] width 8 height 73
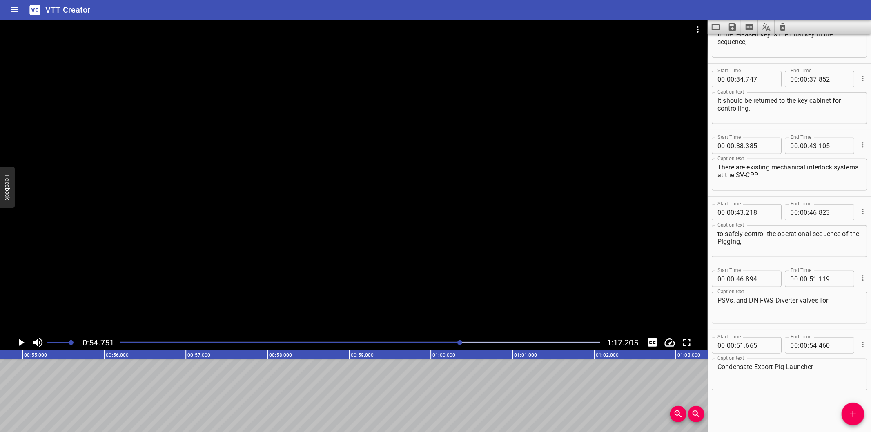
scroll to position [0, 4470]
click at [856, 417] on icon "Add Cue" at bounding box center [853, 414] width 10 height 10
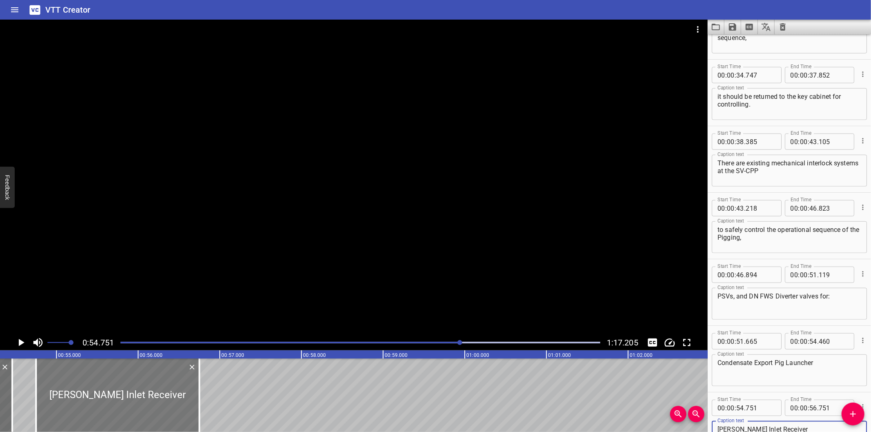
scroll to position [0, 4409]
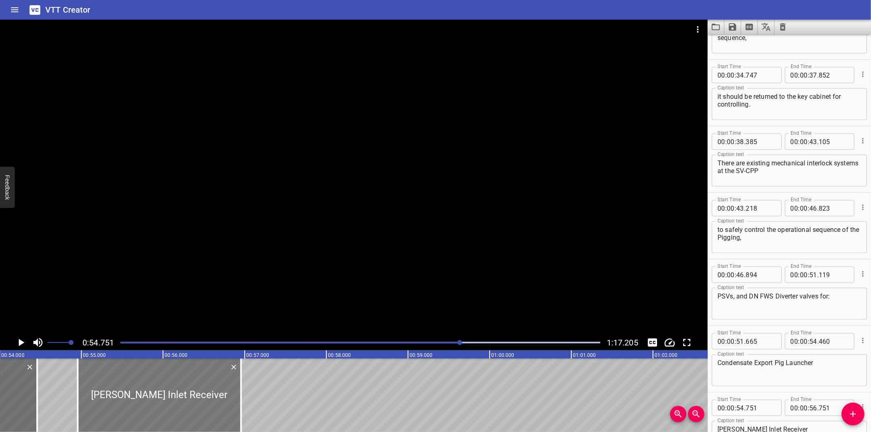
drag, startPoint x: 141, startPoint y: 402, endPoint x: 158, endPoint y: 402, distance: 16.8
click at [158, 402] on div at bounding box center [159, 394] width 163 height 73
drag, startPoint x: 242, startPoint y: 403, endPoint x: 261, endPoint y: 404, distance: 19.6
click at [261, 404] on div at bounding box center [260, 394] width 8 height 73
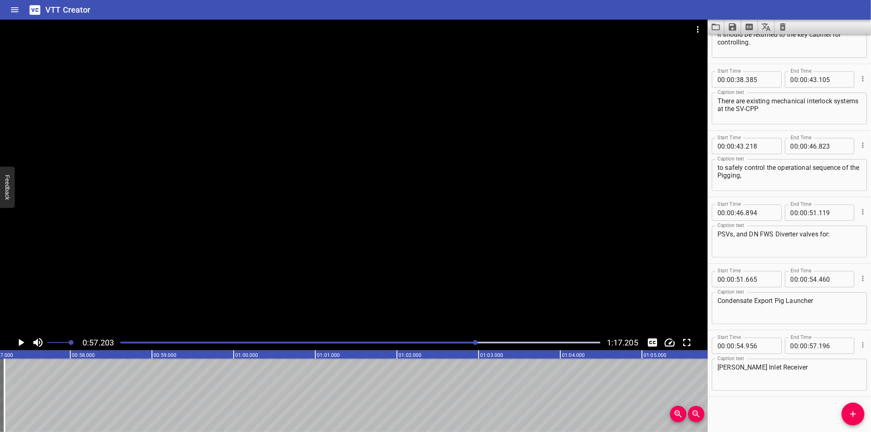
scroll to position [0, 4670]
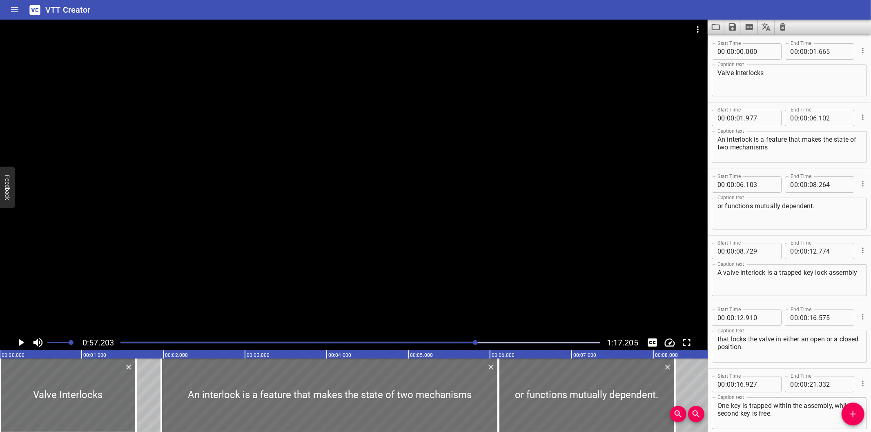
scroll to position [704, 0]
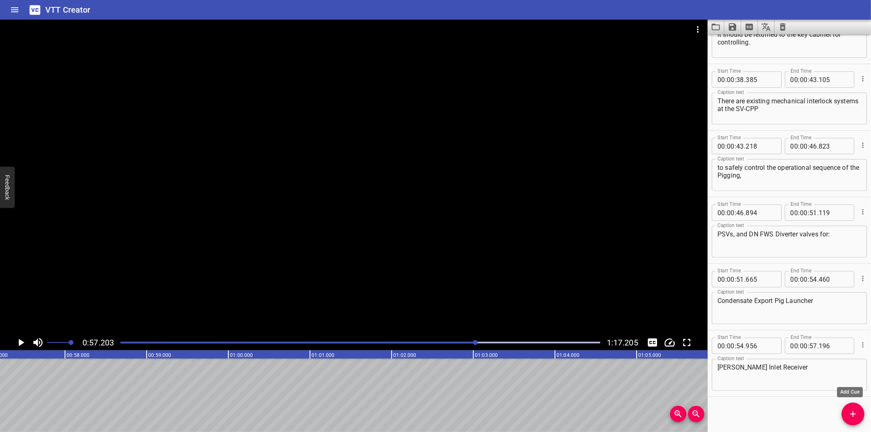
click at [850, 407] on button "Add Cue" at bounding box center [852, 413] width 23 height 23
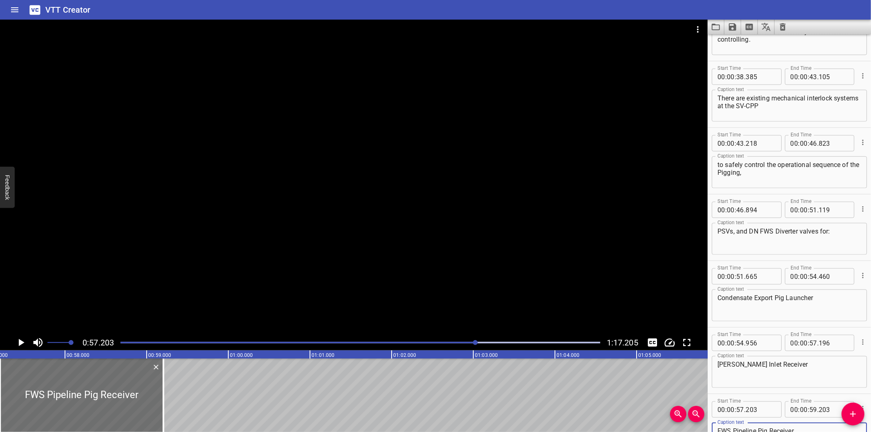
scroll to position [0, 4640]
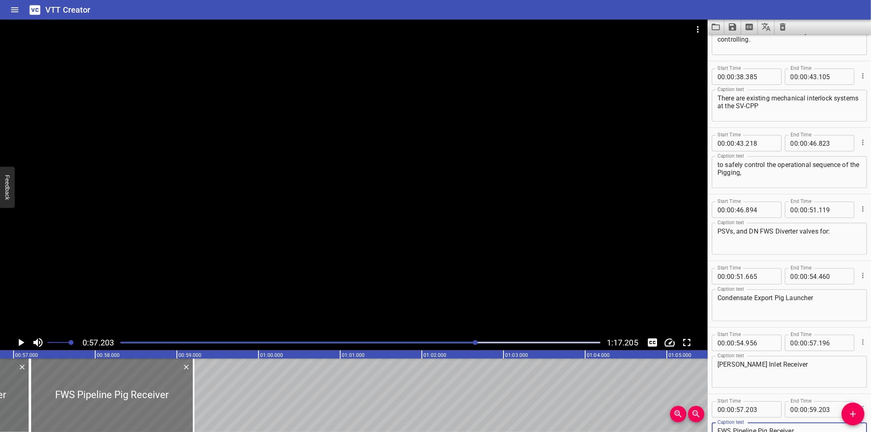
type textarea "FWS Pipeline Pig Receiver"
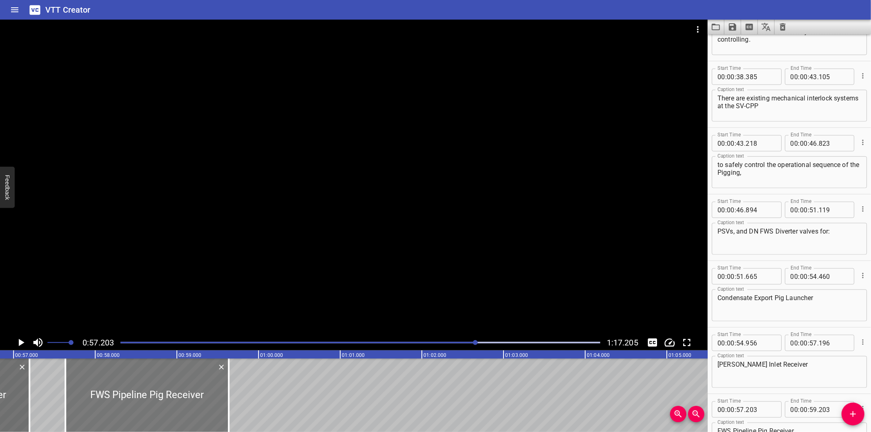
drag, startPoint x: 160, startPoint y: 404, endPoint x: 195, endPoint y: 406, distance: 35.2
click at [195, 406] on div at bounding box center [146, 394] width 163 height 73
type input "633"
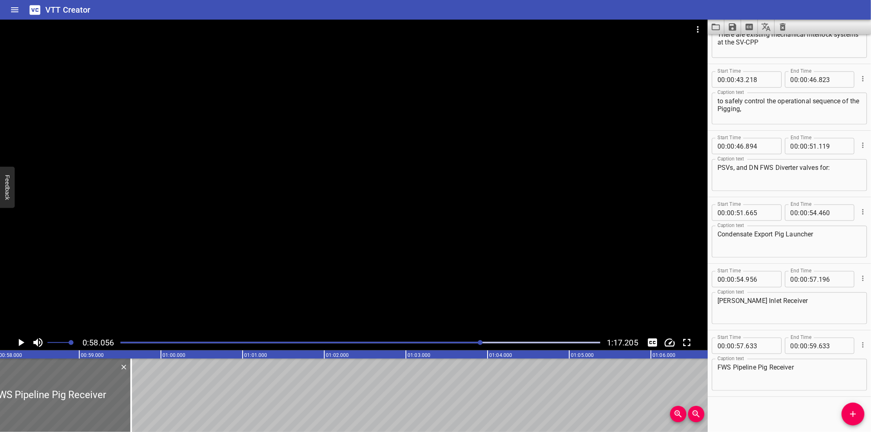
scroll to position [0, 4740]
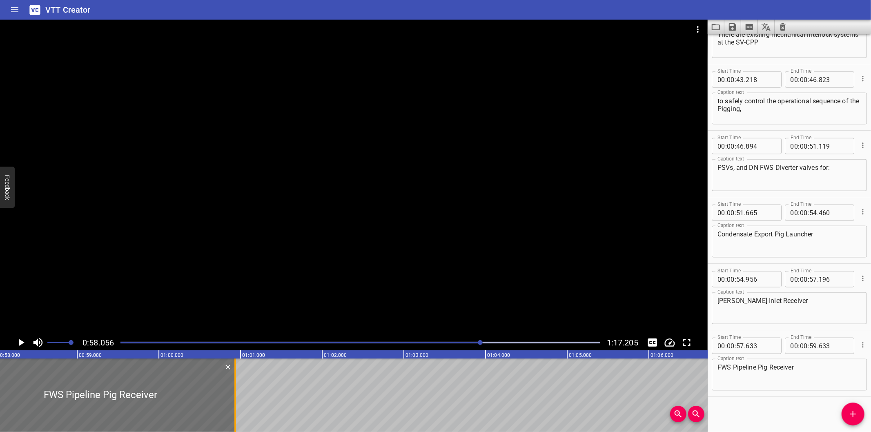
drag, startPoint x: 129, startPoint y: 418, endPoint x: 235, endPoint y: 409, distance: 106.6
click at [235, 409] on div at bounding box center [235, 394] width 2 height 73
type input "01"
type input "00"
type input "933"
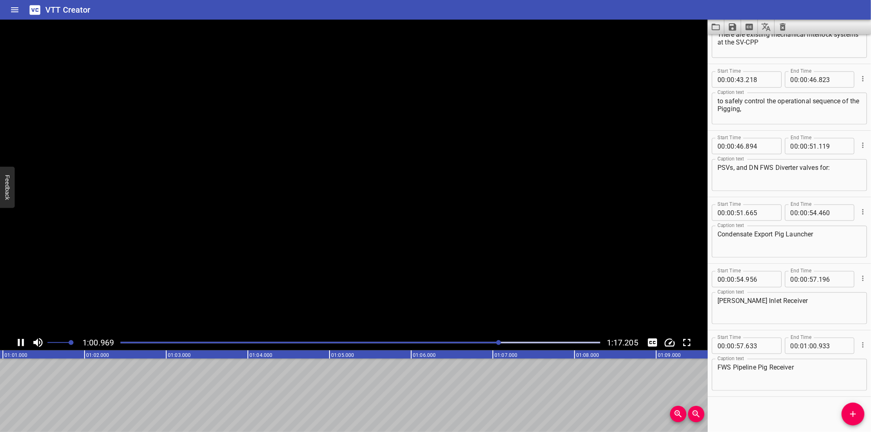
scroll to position [0, 4999]
click at [852, 415] on icon "Add Cue" at bounding box center [853, 414] width 10 height 10
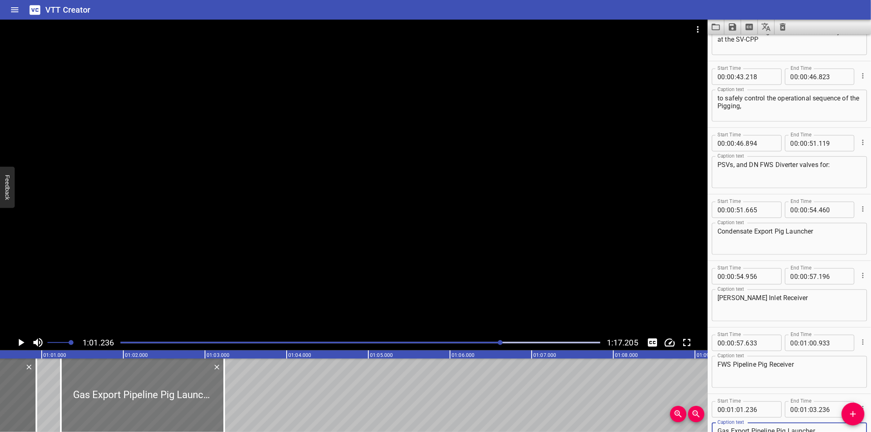
scroll to position [0, 4938]
type textarea "Gas Export Pipeline Pig Launcher"
drag, startPoint x: 183, startPoint y: 405, endPoint x: 191, endPoint y: 406, distance: 8.2
click at [191, 406] on div at bounding box center [150, 394] width 163 height 73
type input "336"
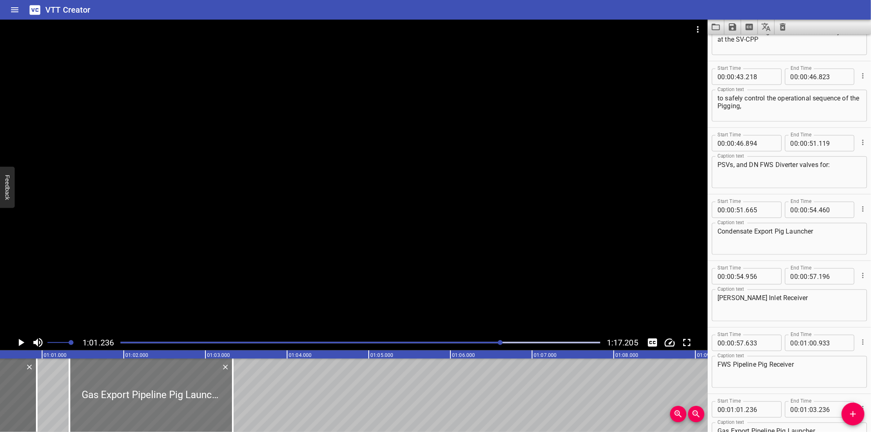
type input "336"
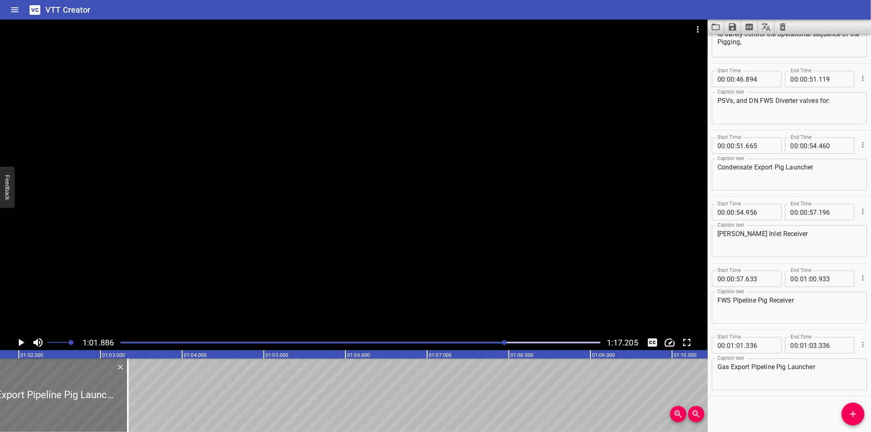
scroll to position [0, 5052]
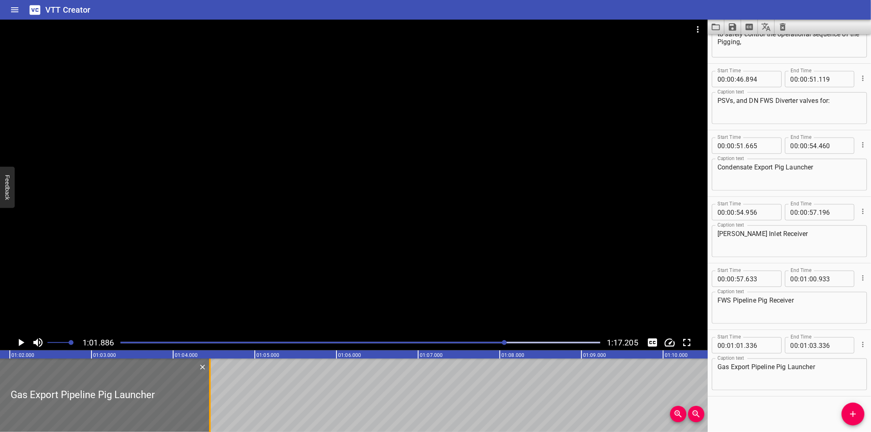
drag, startPoint x: 116, startPoint y: 407, endPoint x: 207, endPoint y: 407, distance: 91.0
click at [207, 407] on div at bounding box center [210, 394] width 8 height 73
type input "04"
type input "451"
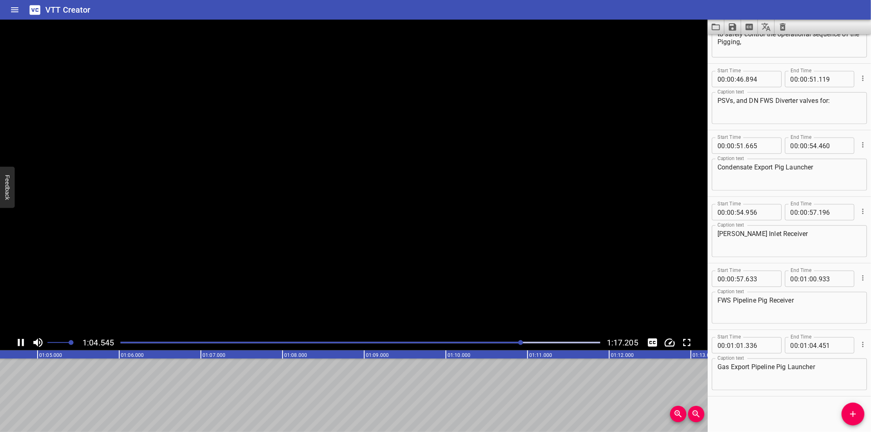
scroll to position [0, 5283]
click at [849, 415] on icon "Add Cue" at bounding box center [853, 414] width 10 height 10
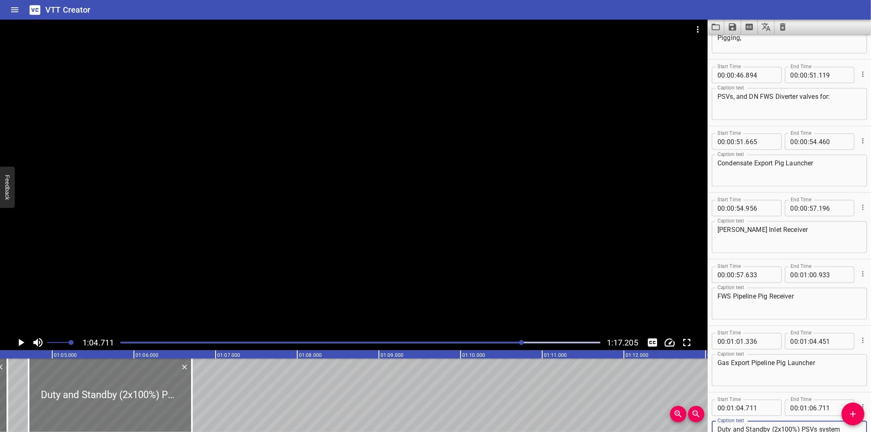
scroll to position [0, 5253]
type textarea "Duty and Standby (2x100%) PSVs system"
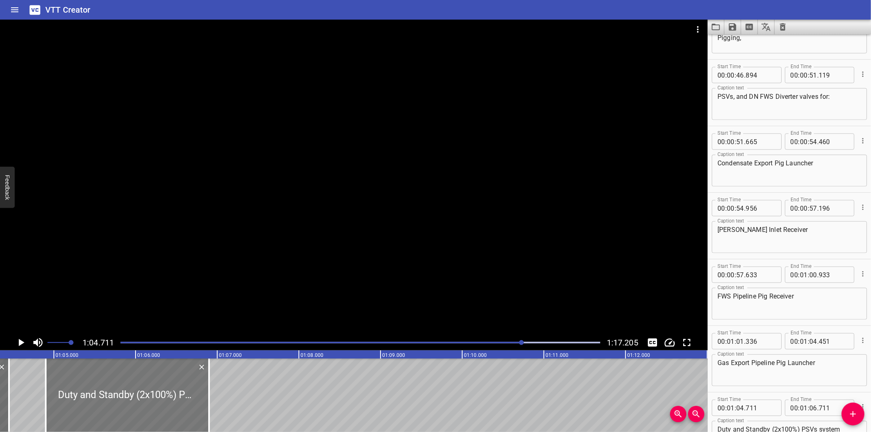
drag, startPoint x: 103, startPoint y: 397, endPoint x: 119, endPoint y: 405, distance: 17.3
click at [119, 405] on div at bounding box center [127, 394] width 163 height 73
type input "901"
drag, startPoint x: 208, startPoint y: 416, endPoint x: 183, endPoint y: 410, distance: 26.1
click at [183, 410] on div at bounding box center [184, 394] width 2 height 73
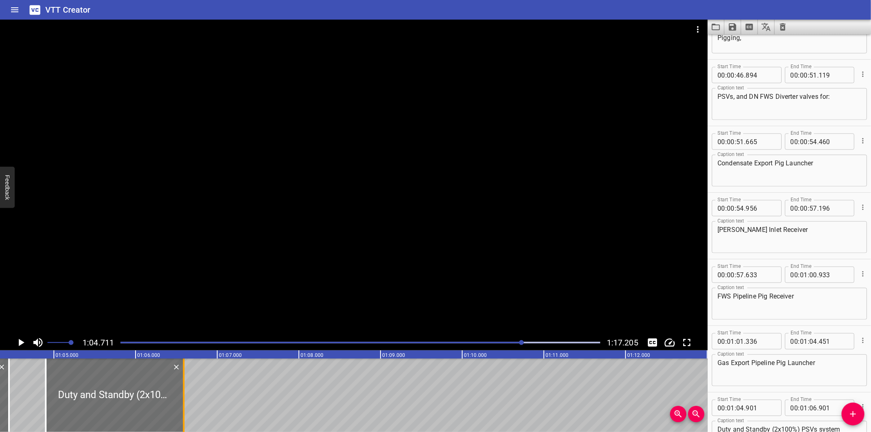
type input "591"
click at [851, 417] on icon "Add Cue" at bounding box center [853, 414] width 10 height 10
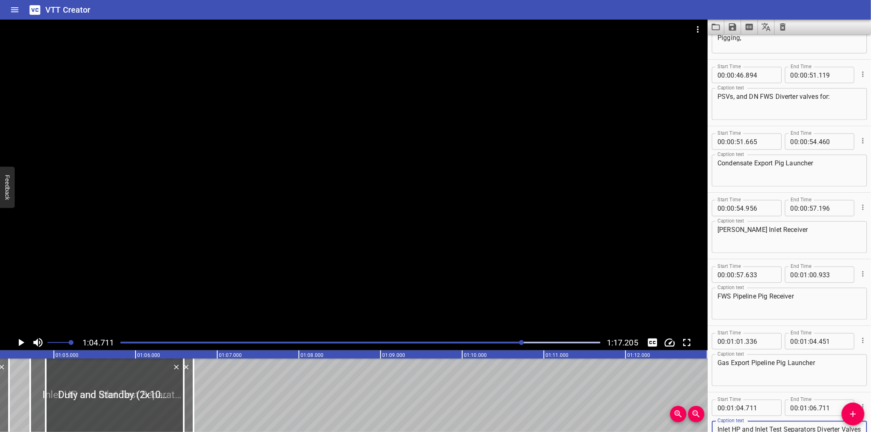
type textarea "Inlet HP and Inlet Test Separators Diverter Valves of DN FWS"
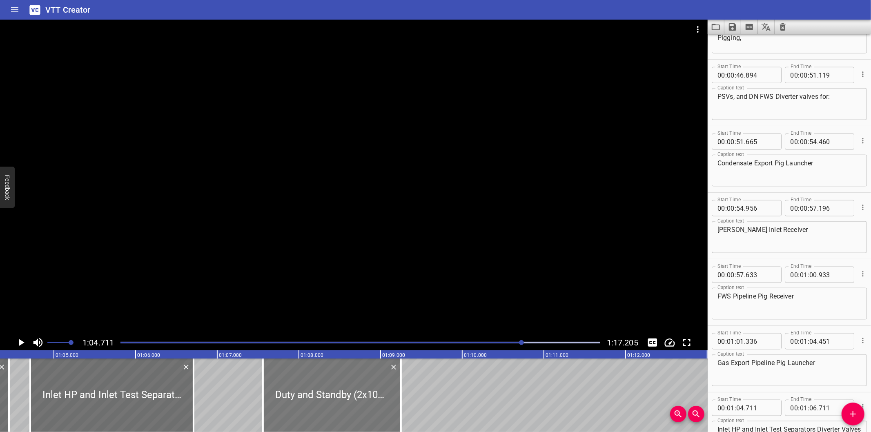
drag, startPoint x: 154, startPoint y: 390, endPoint x: 373, endPoint y: 402, distance: 219.1
click at [373, 402] on div at bounding box center [332, 394] width 138 height 73
type input "07"
type input "581"
type input "09"
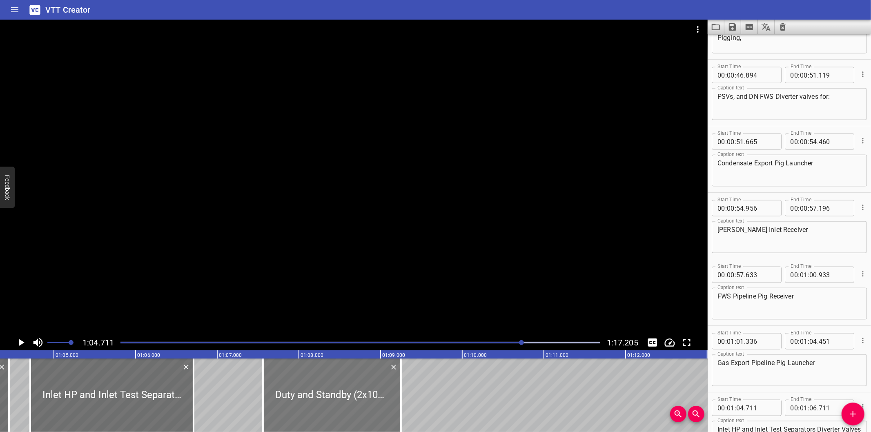
type input "271"
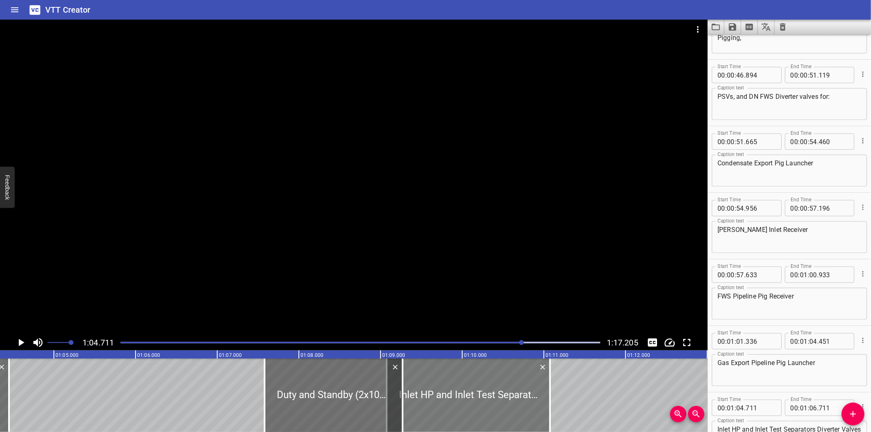
drag, startPoint x: 149, startPoint y: 390, endPoint x: 480, endPoint y: 402, distance: 330.8
type input "09"
type input "116"
type input "11"
type input "116"
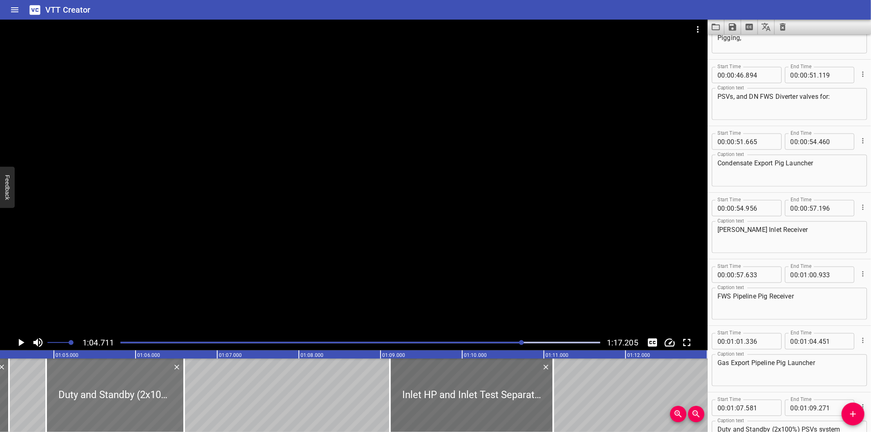
drag, startPoint x: 305, startPoint y: 401, endPoint x: 86, endPoint y: 397, distance: 218.4
click at [86, 397] on div at bounding box center [115, 394] width 138 height 73
type input "04"
type input "906"
type input "06"
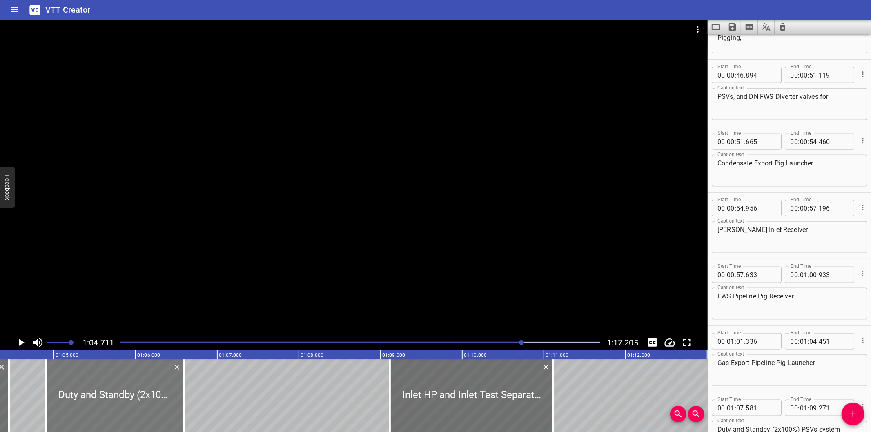
type input "596"
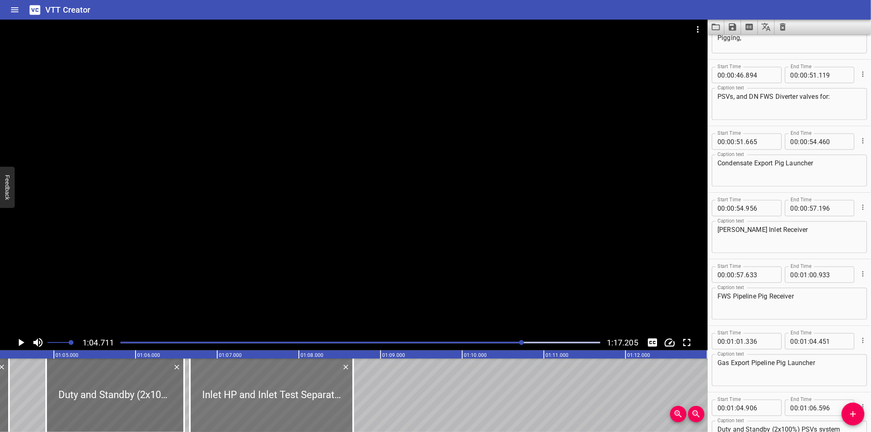
drag, startPoint x: 450, startPoint y: 414, endPoint x: 256, endPoint y: 414, distance: 194.3
click at [256, 414] on div at bounding box center [271, 394] width 163 height 73
type input "06"
type input "666"
type input "08"
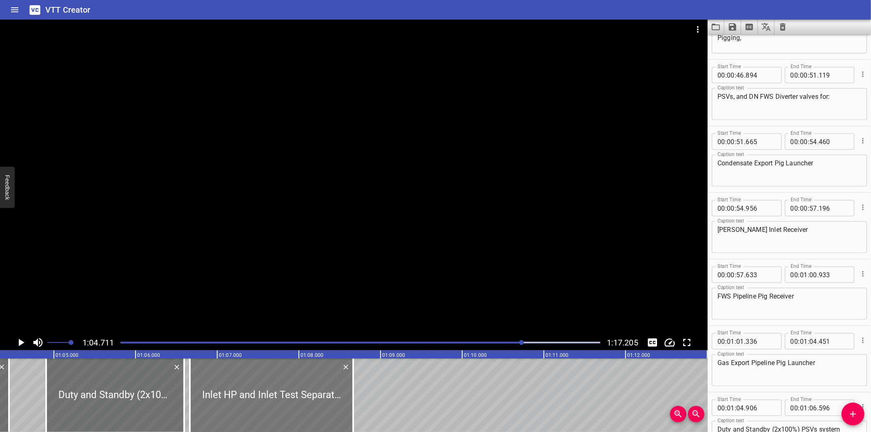
type input "666"
click at [266, 278] on div at bounding box center [353, 177] width 707 height 315
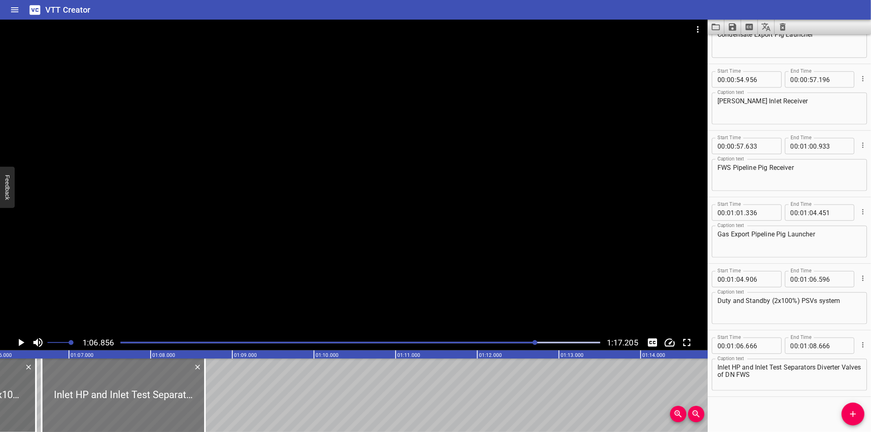
scroll to position [0, 5397]
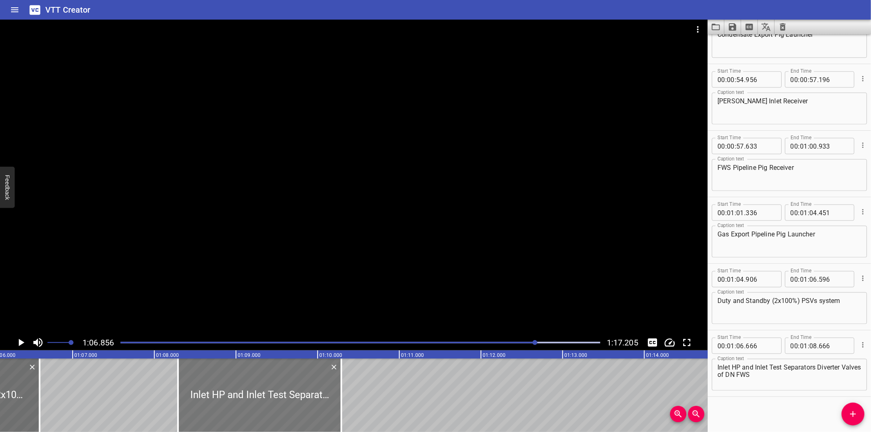
drag, startPoint x: 139, startPoint y: 398, endPoint x: 289, endPoint y: 398, distance: 149.8
click at [310, 398] on div at bounding box center [259, 394] width 163 height 73
type input "08"
type input "791"
type input "10"
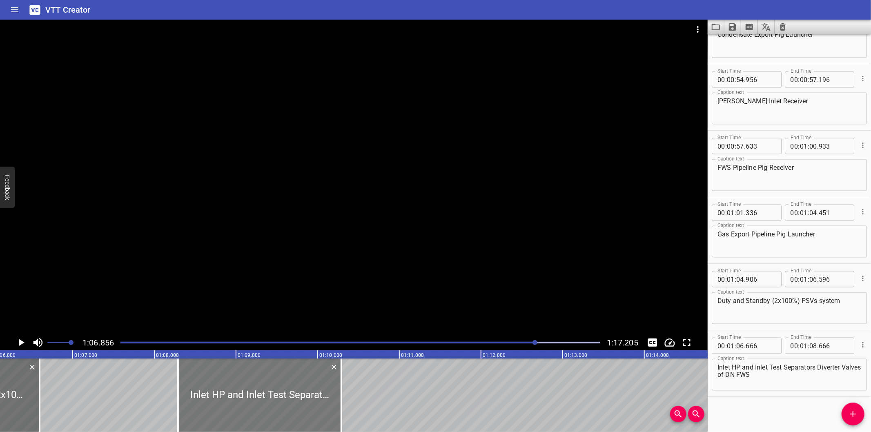
type input "791"
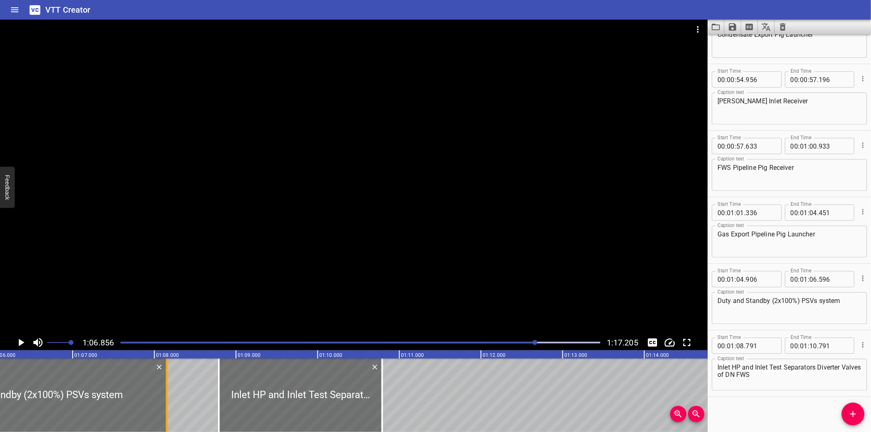
drag, startPoint x: 40, startPoint y: 402, endPoint x: 182, endPoint y: 403, distance: 142.1
click at [167, 403] on div at bounding box center [167, 394] width 2 height 73
type input "08"
type input "336"
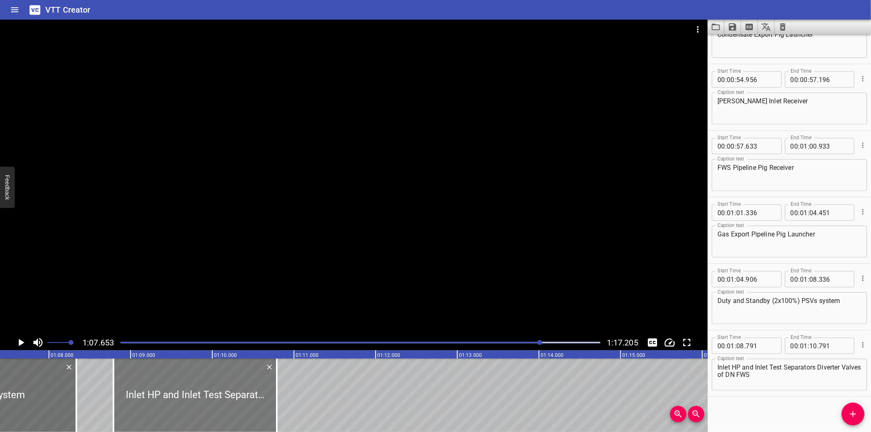
scroll to position [0, 5523]
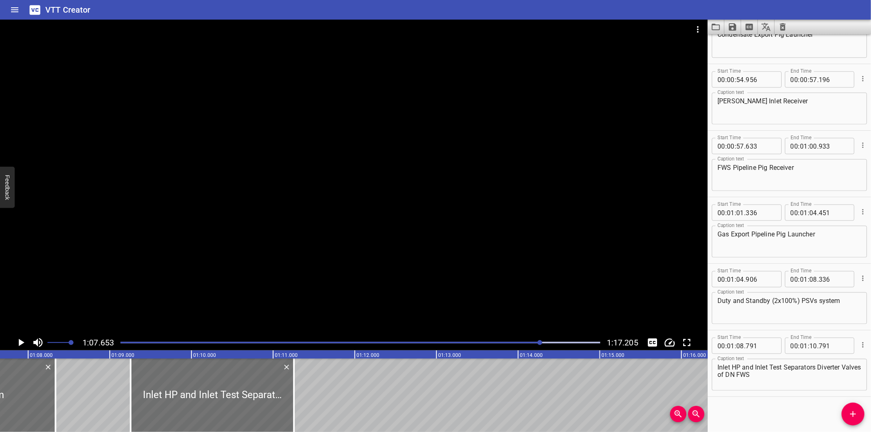
drag, startPoint x: 215, startPoint y: 407, endPoint x: 386, endPoint y: 426, distance: 171.7
click at [387, 426] on div "00:00.000 00:01.000 00:02.000 00:03.000 00:04.000 00:05.000 00:06.000 00:07.000…" at bounding box center [353, 391] width 707 height 82
type input "10"
type input "916"
type input "12"
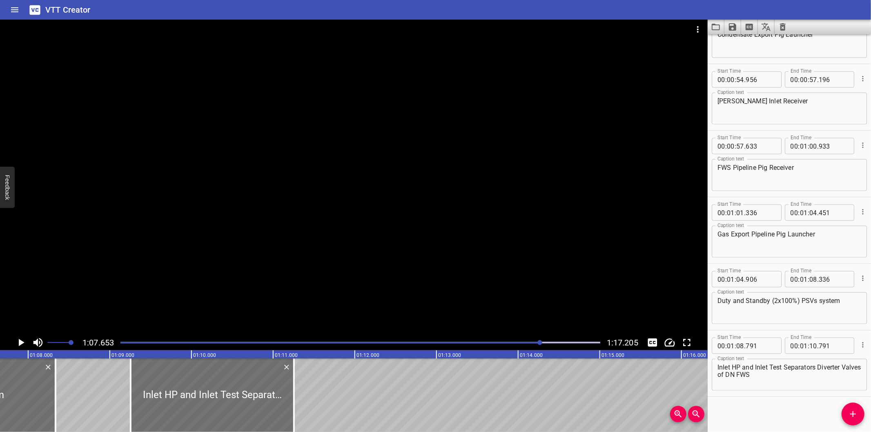
type input "916"
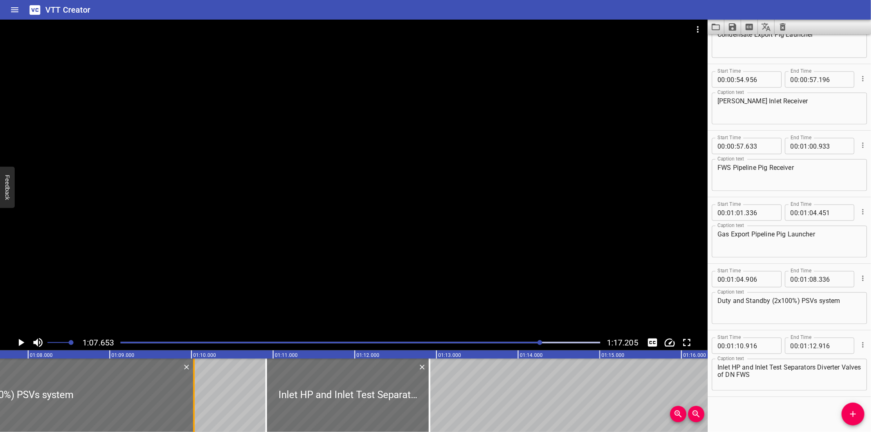
click at [195, 395] on div at bounding box center [194, 394] width 8 height 73
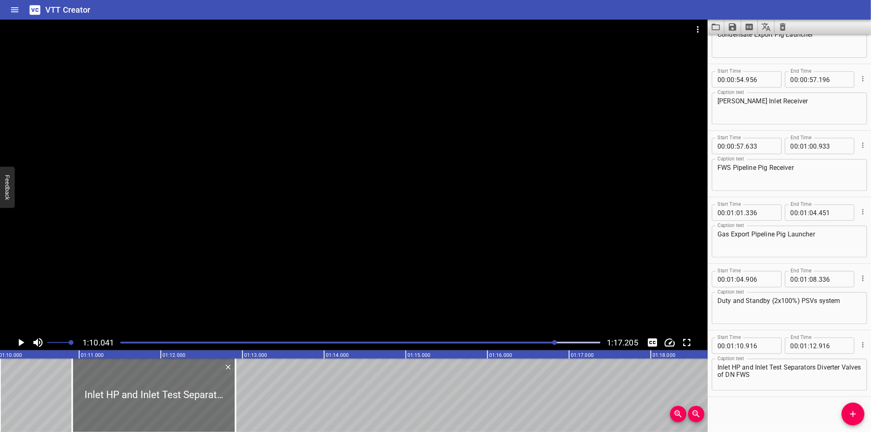
scroll to position [0, 5718]
click at [531, 344] on div at bounding box center [360, 342] width 489 height 11
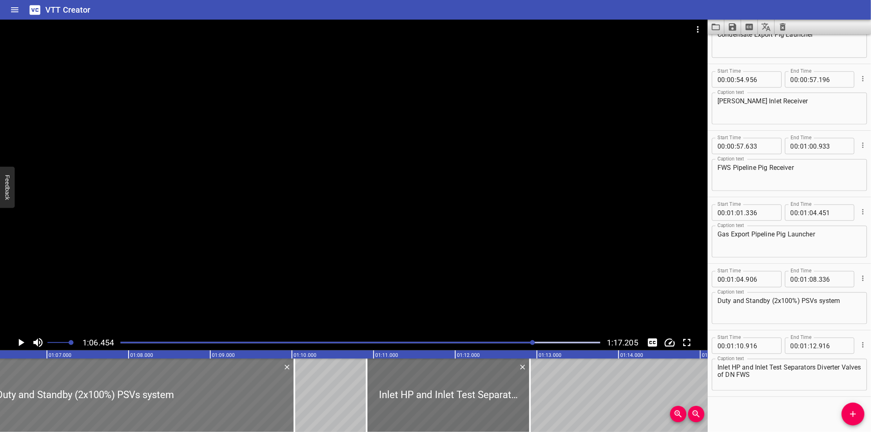
scroll to position [0, 5425]
drag, startPoint x: 293, startPoint y: 394, endPoint x: 300, endPoint y: 397, distance: 7.4
click at [300, 397] on div at bounding box center [299, 394] width 8 height 73
type input "421"
drag, startPoint x: 161, startPoint y: 403, endPoint x: 309, endPoint y: 404, distance: 148.2
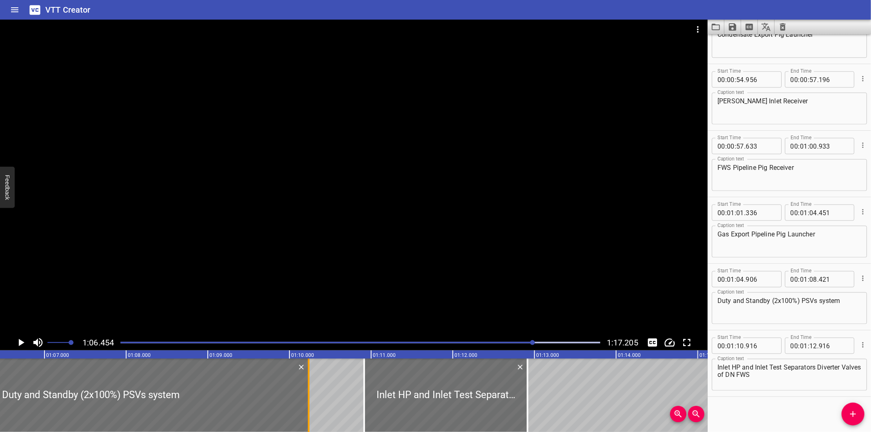
click at [309, 404] on div at bounding box center [309, 394] width 2 height 73
type input "10"
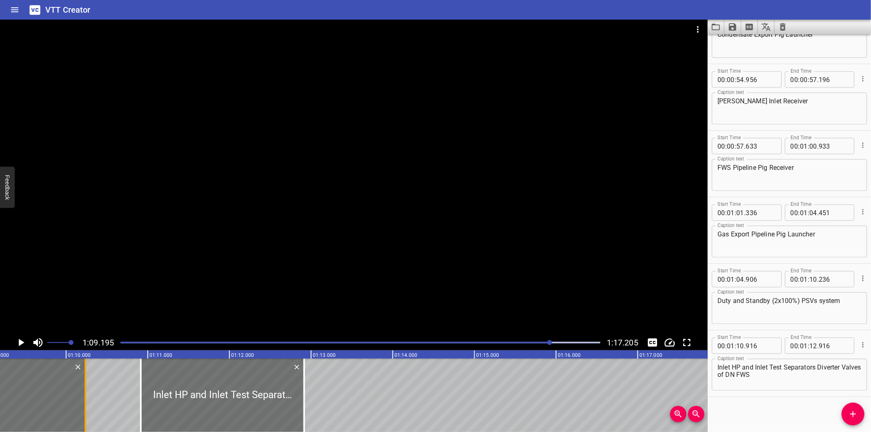
click at [86, 412] on div at bounding box center [85, 394] width 8 height 73
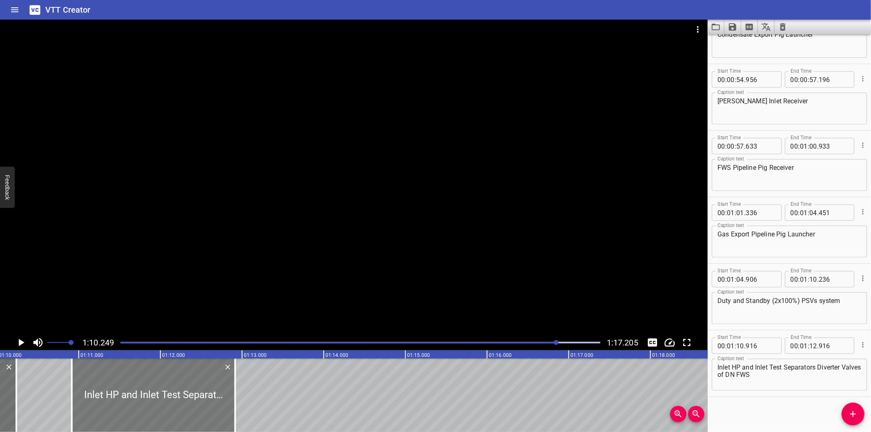
scroll to position [0, 5735]
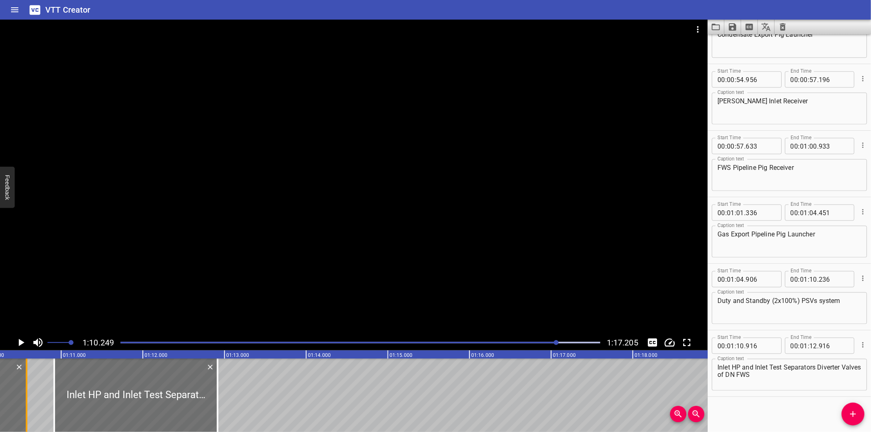
drag, startPoint x: 86, startPoint y: 412, endPoint x: 28, endPoint y: 412, distance: 58.4
click at [28, 412] on div at bounding box center [26, 394] width 8 height 73
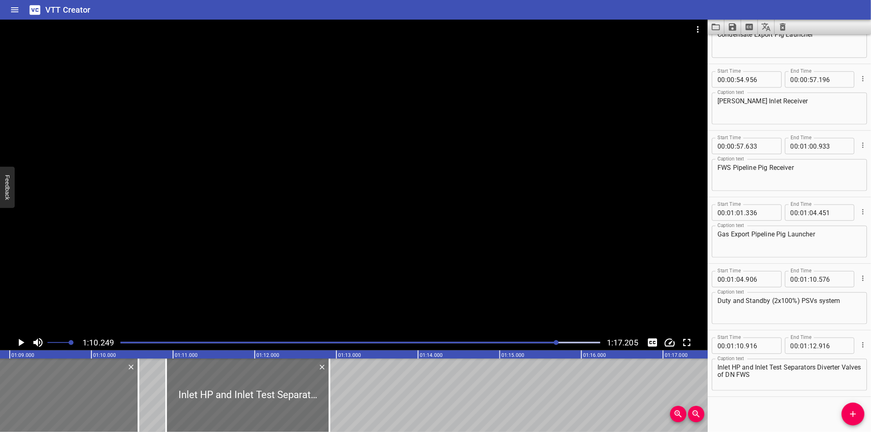
scroll to position [0, 5614]
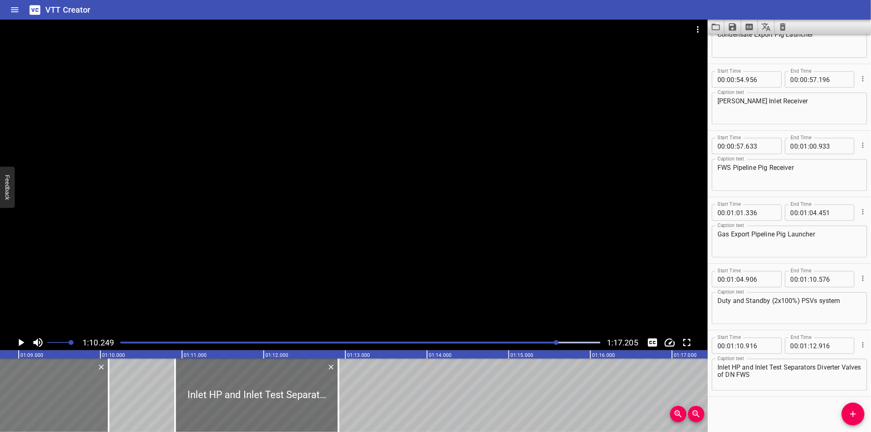
drag, startPoint x: 109, startPoint y: 409, endPoint x: 115, endPoint y: 409, distance: 6.1
click at [108, 409] on div at bounding box center [109, 394] width 2 height 73
click at [542, 346] on div at bounding box center [360, 342] width 489 height 11
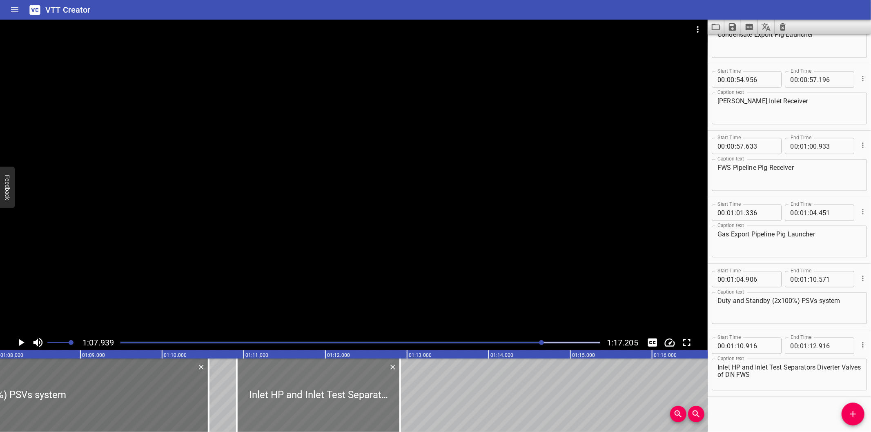
scroll to position [0, 5546]
drag, startPoint x: 216, startPoint y: 411, endPoint x: 207, endPoint y: 407, distance: 9.6
click at [213, 410] on div at bounding box center [215, 394] width 8 height 73
drag, startPoint x: 207, startPoint y: 407, endPoint x: 202, endPoint y: 407, distance: 5.0
click at [214, 407] on div at bounding box center [215, 394] width 2 height 73
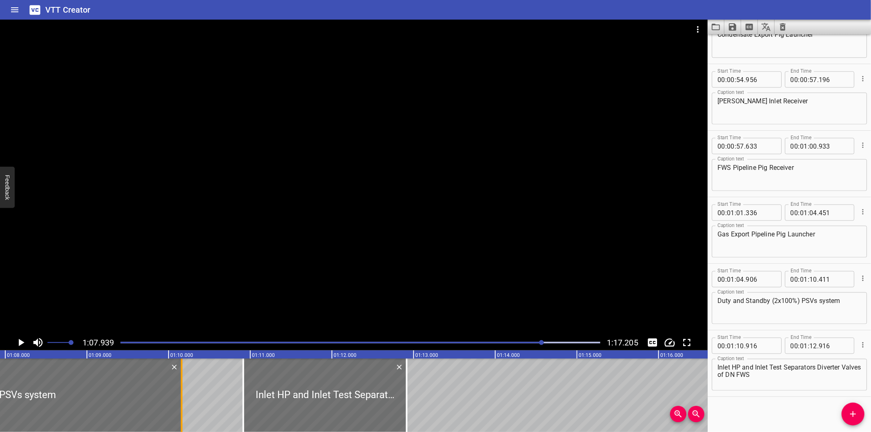
drag, startPoint x: 200, startPoint y: 401, endPoint x: 182, endPoint y: 399, distance: 18.5
click at [182, 399] on div at bounding box center [182, 394] width 2 height 73
type input "161"
click at [517, 344] on div at bounding box center [360, 342] width 489 height 11
click at [539, 344] on div at bounding box center [541, 342] width 5 height 5
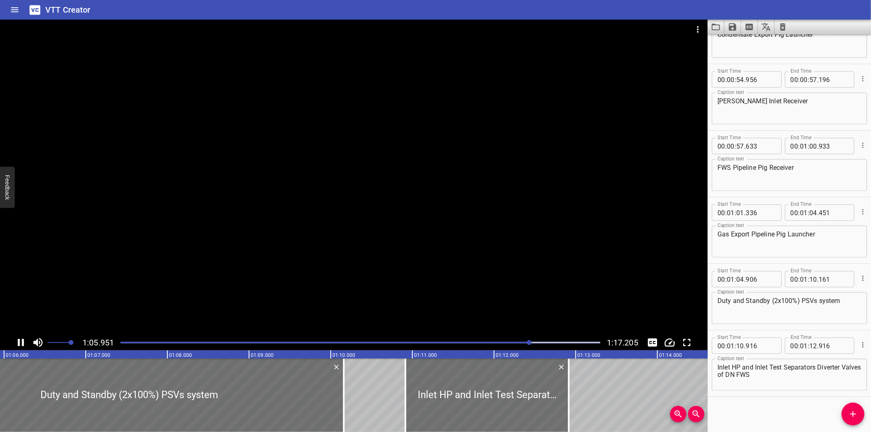
scroll to position [0, 5399]
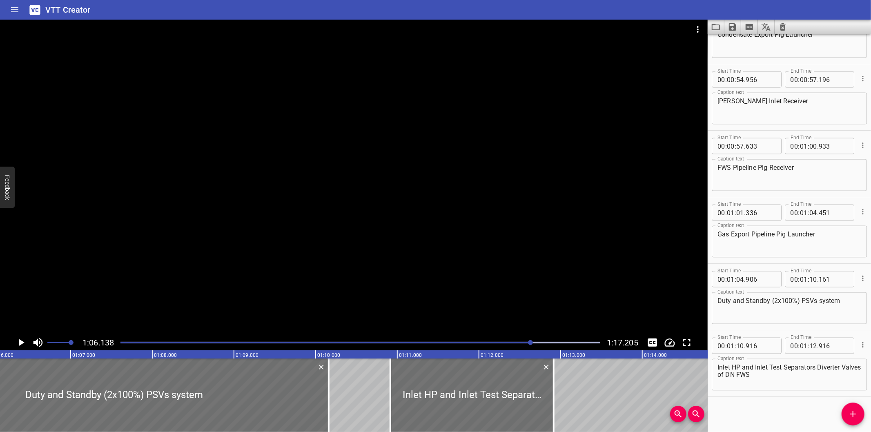
click at [753, 404] on div "Start Time 00 : 00 : 00 . 000 Start Time End Time 00 : 00 : 01 . 665 End Time C…" at bounding box center [788, 233] width 163 height 398
click at [429, 276] on div at bounding box center [353, 177] width 707 height 315
click at [418, 276] on div at bounding box center [353, 177] width 707 height 315
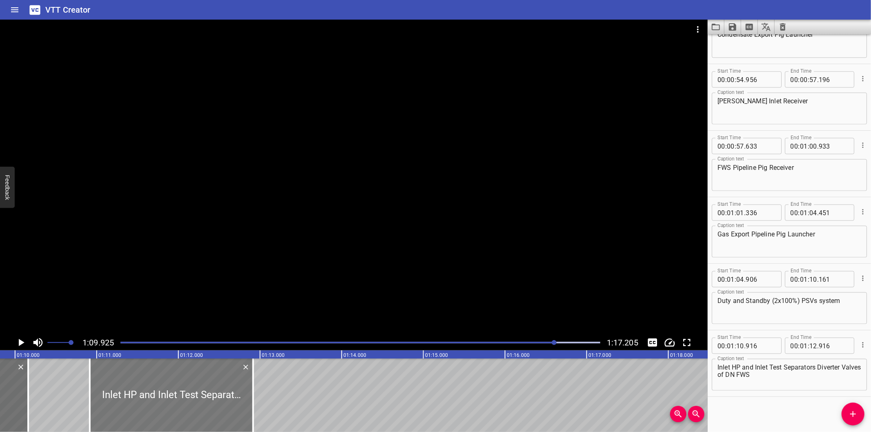
scroll to position [0, 5709]
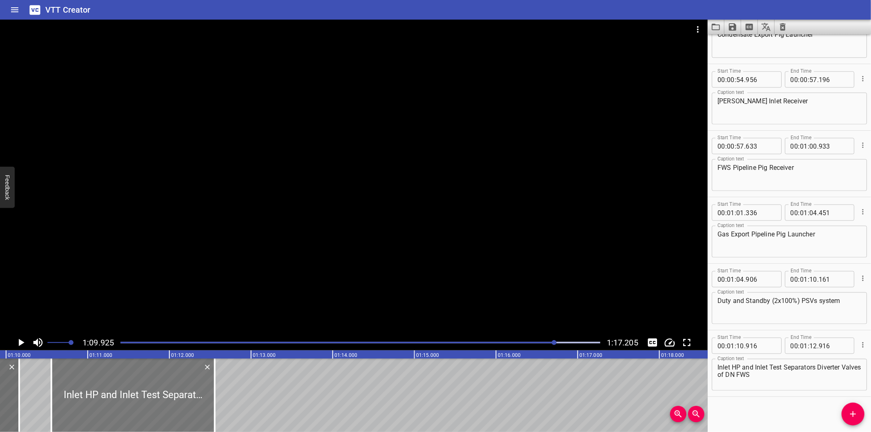
drag, startPoint x: 189, startPoint y: 393, endPoint x: 162, endPoint y: 393, distance: 26.1
click at [162, 393] on div at bounding box center [132, 394] width 163 height 73
type input "556"
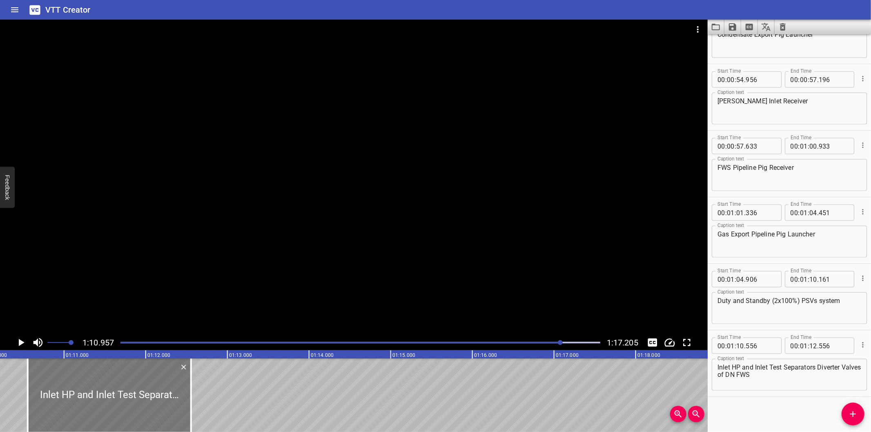
scroll to position [0, 5732]
click at [149, 403] on div at bounding box center [107, 394] width 163 height 73
type input "526"
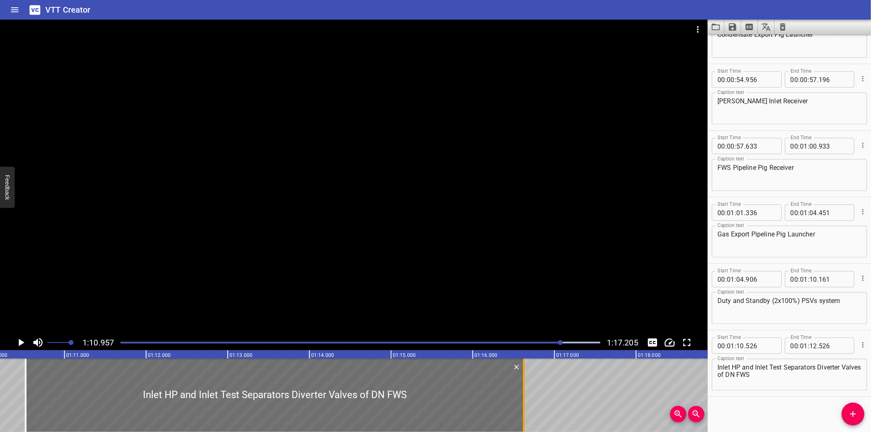
drag, startPoint x: 229, startPoint y: 400, endPoint x: 521, endPoint y: 397, distance: 292.7
click at [521, 397] on div at bounding box center [524, 394] width 8 height 73
type input "16"
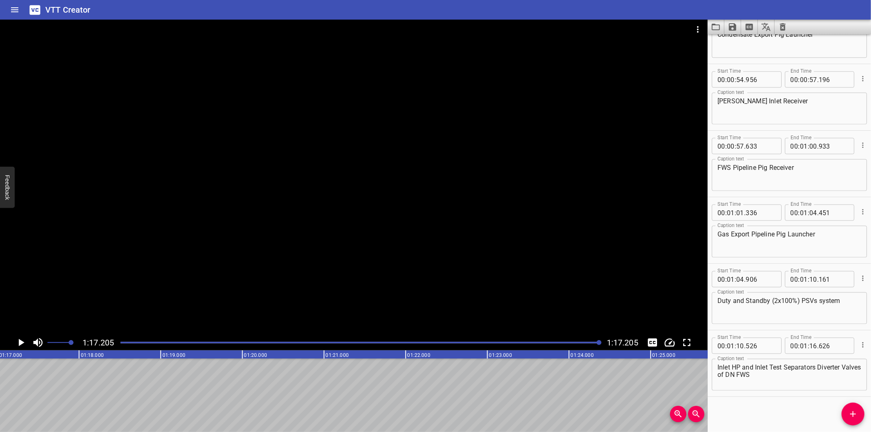
scroll to position [0, 6303]
click at [589, 344] on div at bounding box center [360, 342] width 489 height 11
click at [583, 345] on div at bounding box center [360, 342] width 489 height 11
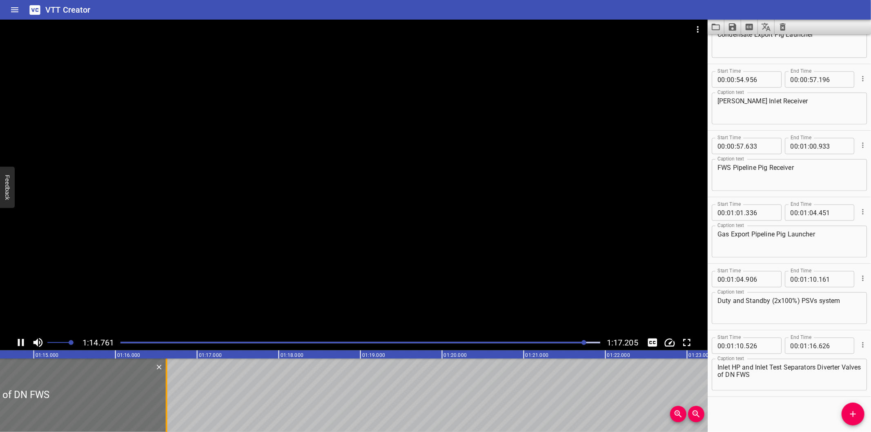
scroll to position [0, 6110]
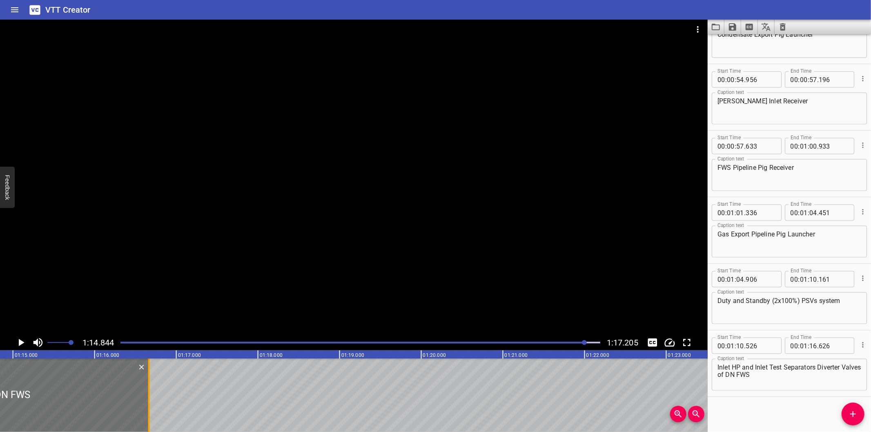
click at [149, 403] on div at bounding box center [149, 394] width 2 height 73
type input "671"
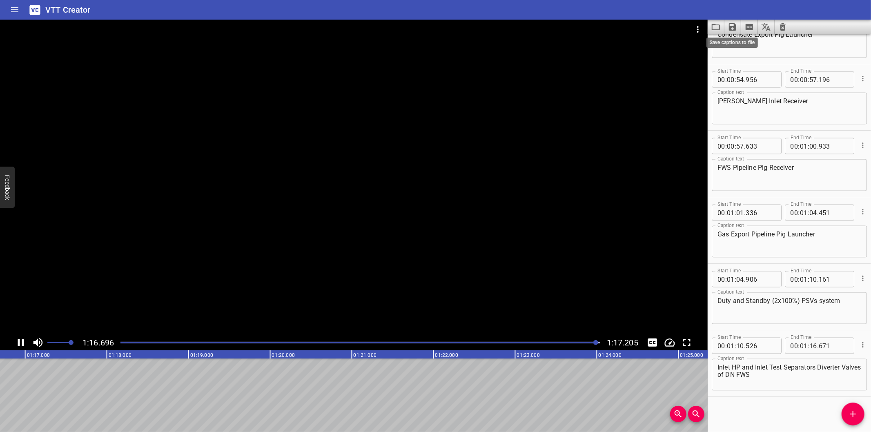
click at [731, 26] on icon "Save captions to file" at bounding box center [732, 26] width 7 height 7
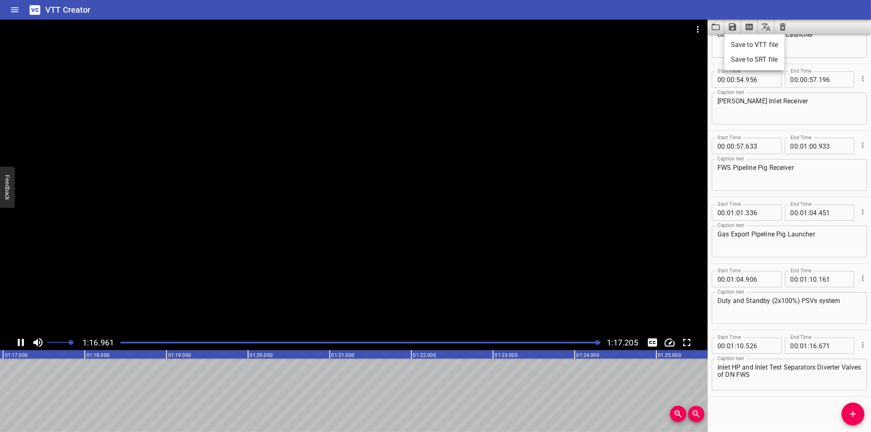
scroll to position [0, 6303]
click at [738, 47] on li "Save to VTT file" at bounding box center [754, 45] width 60 height 15
drag, startPoint x: 88, startPoint y: 430, endPoint x: 135, endPoint y: 419, distance: 47.9
drag, startPoint x: 94, startPoint y: 431, endPoint x: 132, endPoint y: 419, distance: 40.2
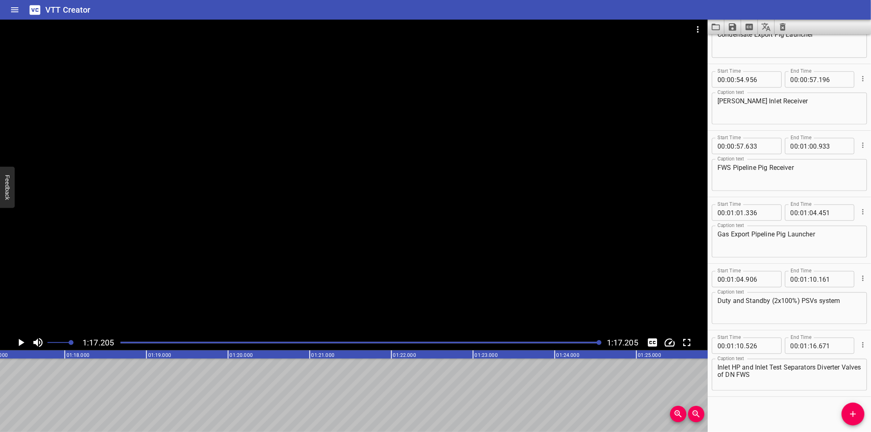
drag, startPoint x: 768, startPoint y: 410, endPoint x: 754, endPoint y: 376, distance: 37.0
click at [768, 410] on div "Start Time 00 : 00 : 00 . 000 Start Time End Time 00 : 00 : 01 . 665 End Time C…" at bounding box center [788, 233] width 163 height 398
click at [699, 24] on icon "Video Options" at bounding box center [698, 29] width 10 height 10
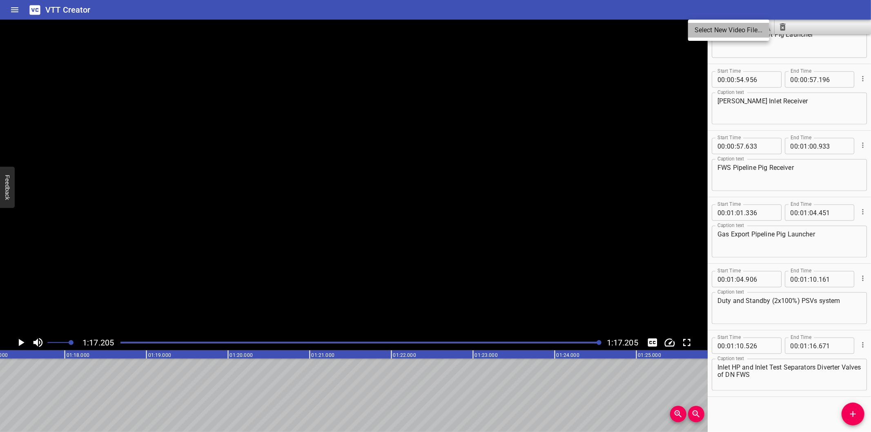
click at [700, 24] on li "Select New Video File..." at bounding box center [728, 30] width 81 height 15
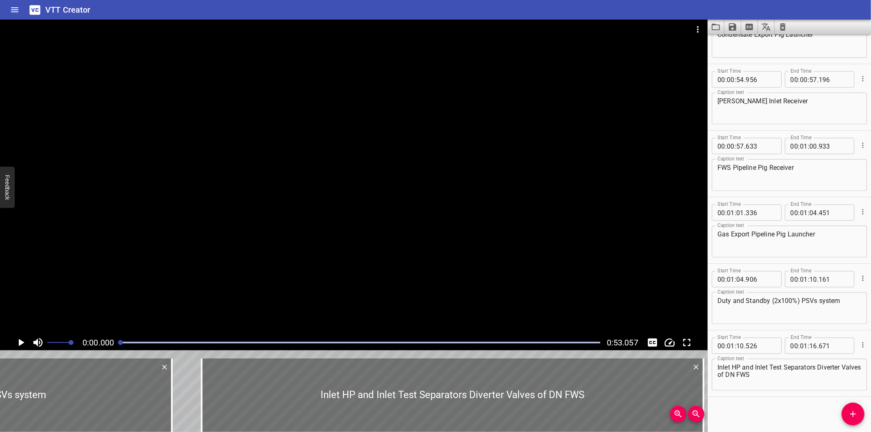
click at [244, 164] on div at bounding box center [353, 177] width 707 height 315
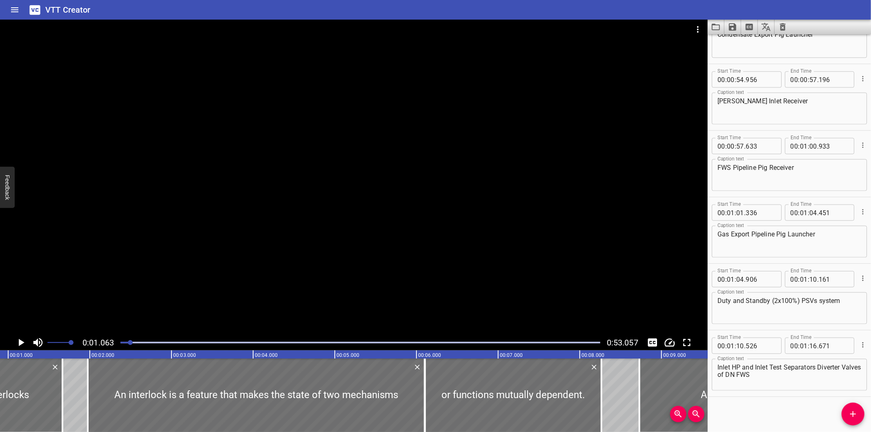
scroll to position [0, 87]
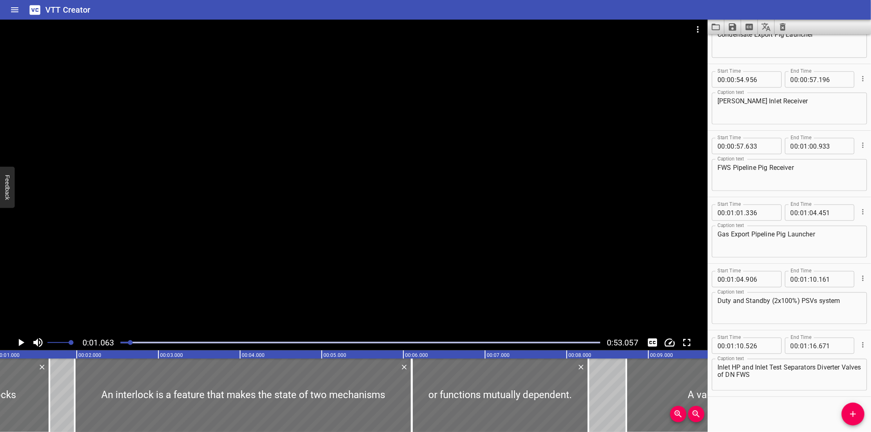
drag, startPoint x: 761, startPoint y: 409, endPoint x: 757, endPoint y: 405, distance: 5.2
click at [761, 409] on div "Start Time 00 : 00 : 00 . 000 Start Time End Time 00 : 00 : 01 . 665 End Time C…" at bounding box center [788, 233] width 163 height 398
click at [783, 26] on icon "Clear captions" at bounding box center [783, 26] width 6 height 7
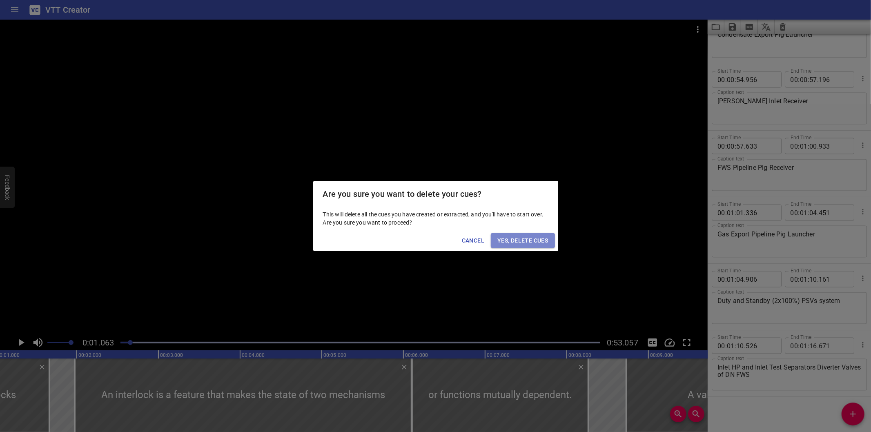
drag, startPoint x: 532, startPoint y: 240, endPoint x: 507, endPoint y: 247, distance: 26.2
click at [535, 239] on span "Yes, Delete Cues" at bounding box center [522, 241] width 51 height 10
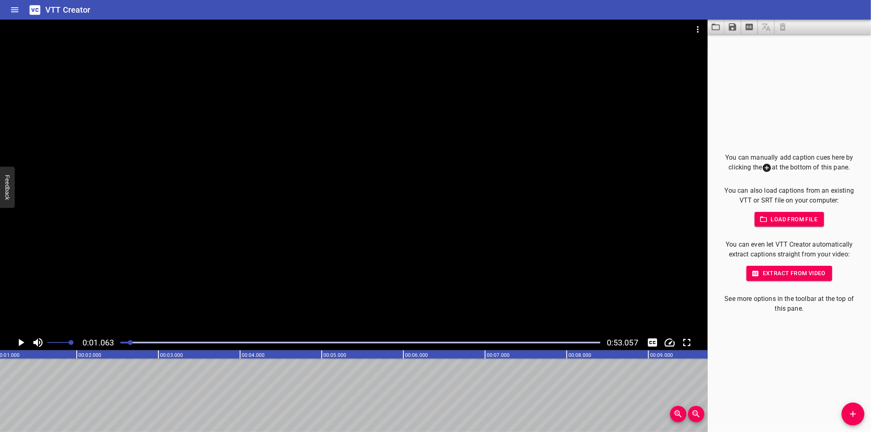
click at [120, 343] on div at bounding box center [360, 342] width 489 height 11
click at [141, 302] on div at bounding box center [353, 177] width 707 height 315
click at [851, 417] on icon "Add Cue" at bounding box center [853, 414] width 10 height 10
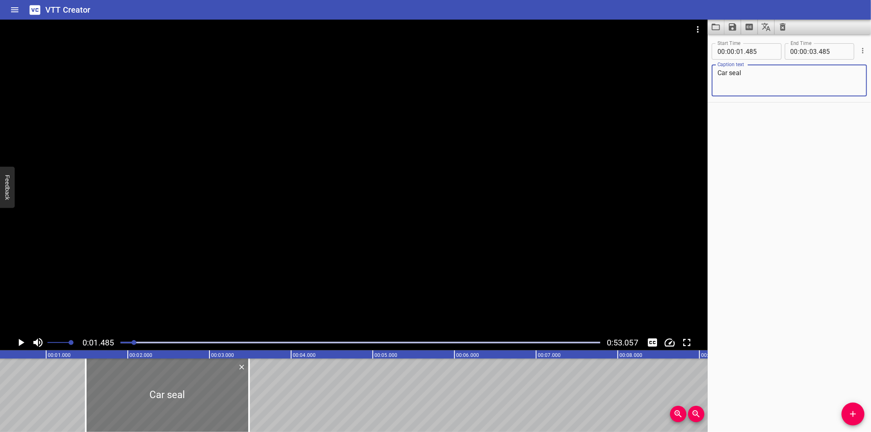
scroll to position [0, 0]
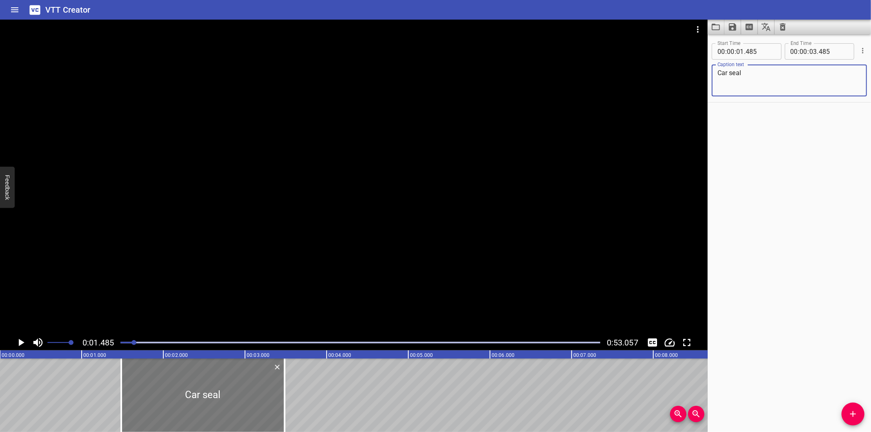
type textarea "Car seal"
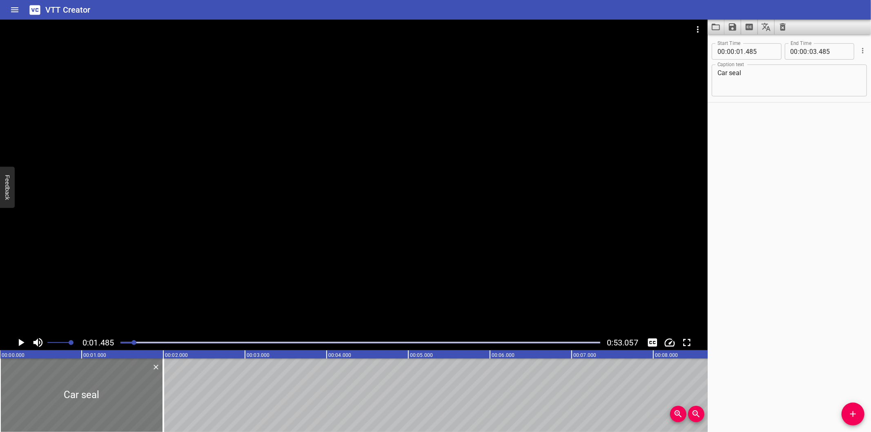
drag, startPoint x: 212, startPoint y: 414, endPoint x: 45, endPoint y: 414, distance: 167.0
click at [46, 414] on div at bounding box center [81, 394] width 163 height 73
type input "00"
type input "000"
type input "02"
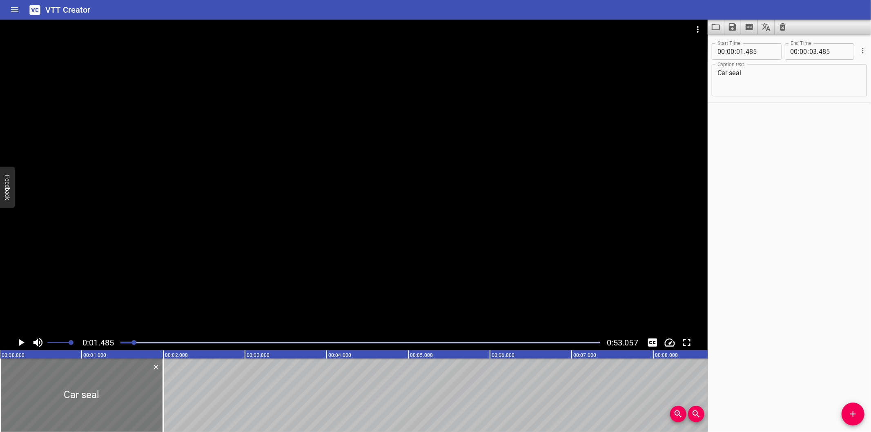
type input "000"
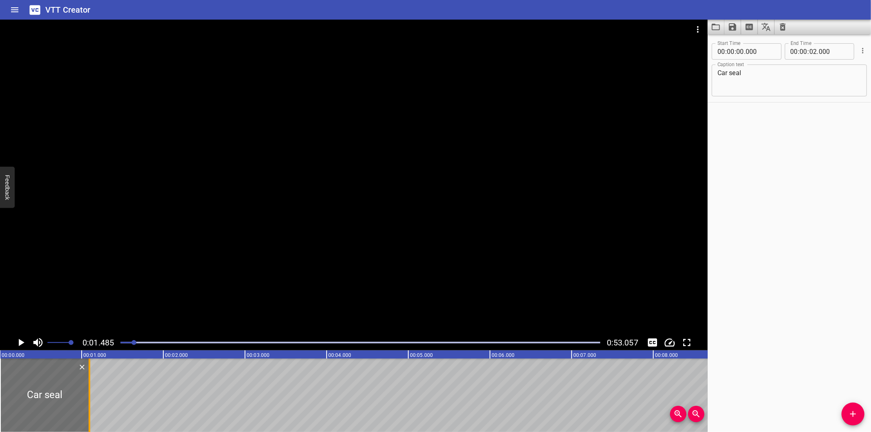
drag, startPoint x: 161, startPoint y: 402, endPoint x: 87, endPoint y: 404, distance: 73.9
click at [87, 404] on div at bounding box center [89, 394] width 8 height 73
type input "01"
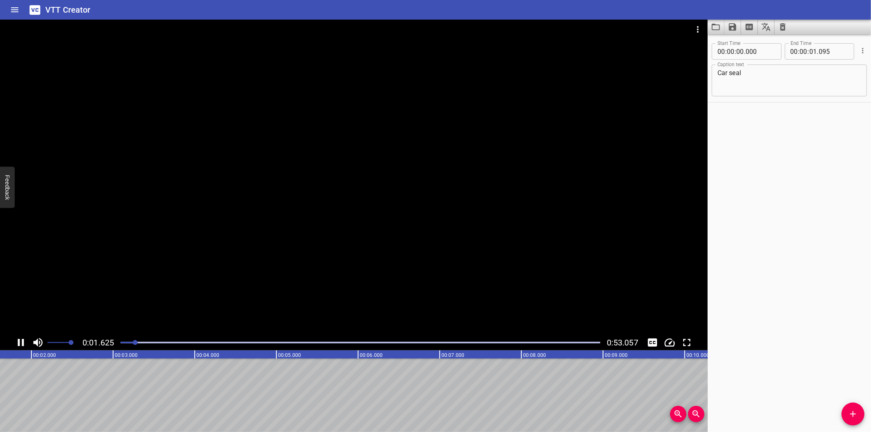
click at [120, 345] on div at bounding box center [360, 342] width 489 height 11
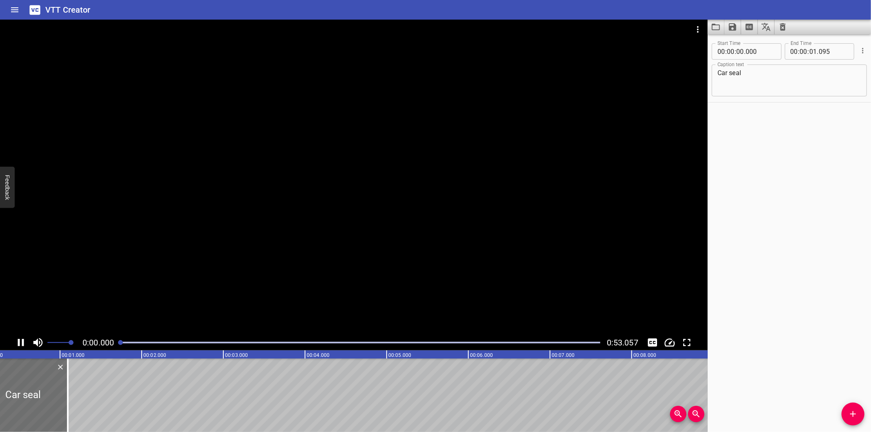
click at [120, 345] on div at bounding box center [360, 342] width 489 height 11
click at [60, 397] on div at bounding box center [61, 394] width 2 height 73
type input "110"
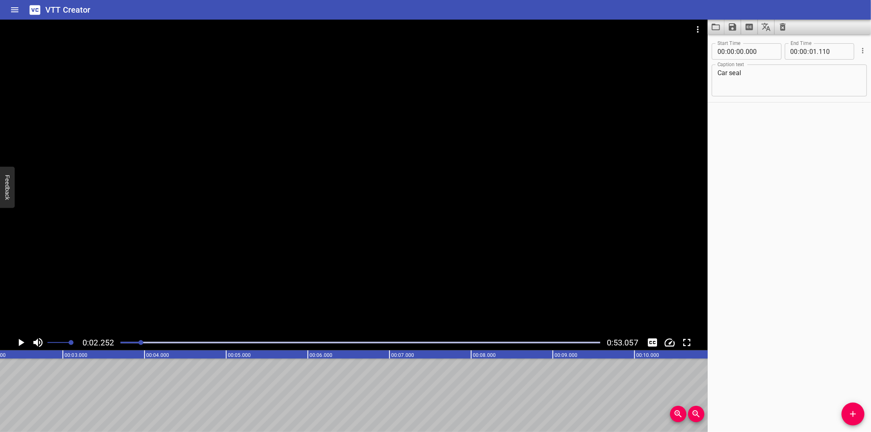
scroll to position [0, 184]
click at [771, 364] on div "Start Time 00 : 00 : 00 . 000 Start Time End Time 00 : 00 : 01 . 110 End Time C…" at bounding box center [788, 233] width 163 height 398
click at [748, 266] on div "Start Time 00 : 00 : 00 . 000 Start Time End Time 00 : 00 : 01 . 110 End Time C…" at bounding box center [788, 233] width 163 height 398
click at [127, 341] on div at bounding box center [360, 342] width 489 height 11
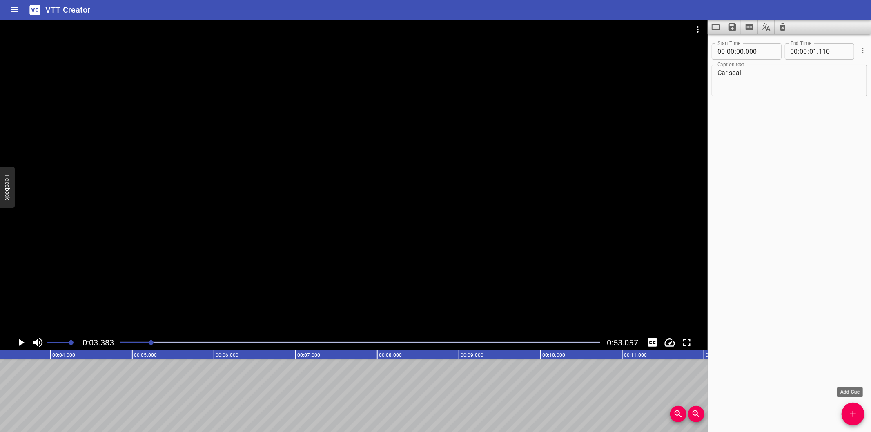
click at [843, 411] on span "Add Cue" at bounding box center [852, 414] width 23 height 10
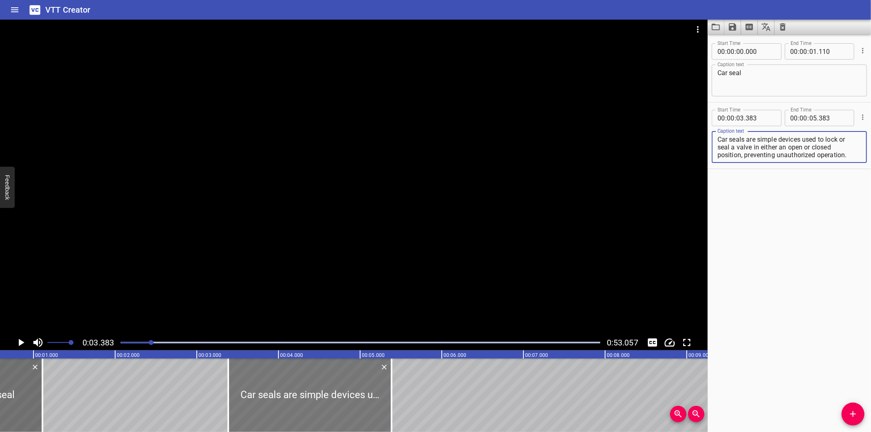
scroll to position [0, 34]
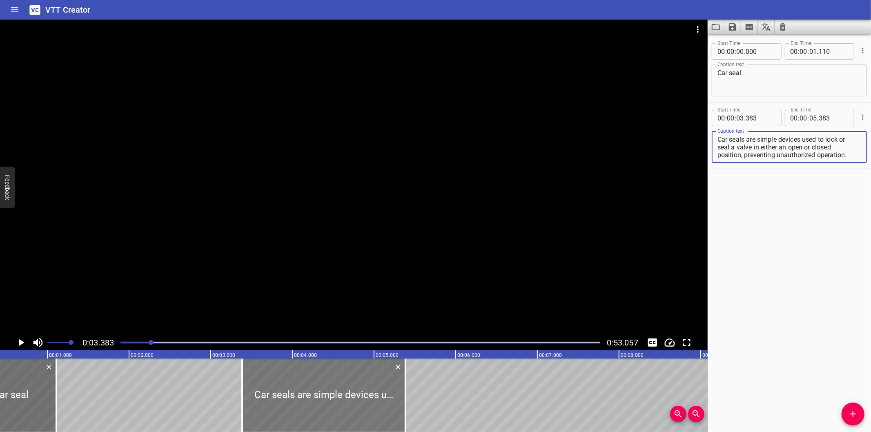
type textarea "Car seals are simple devices used to lock or seal a valve in either an open or …"
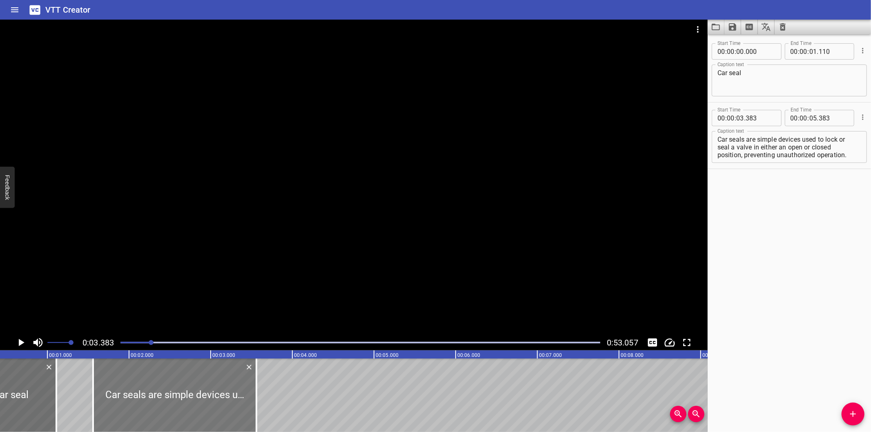
drag, startPoint x: 271, startPoint y: 390, endPoint x: 122, endPoint y: 405, distance: 149.7
click at [122, 405] on div at bounding box center [174, 394] width 163 height 73
type input "01"
type input "558"
type input "03"
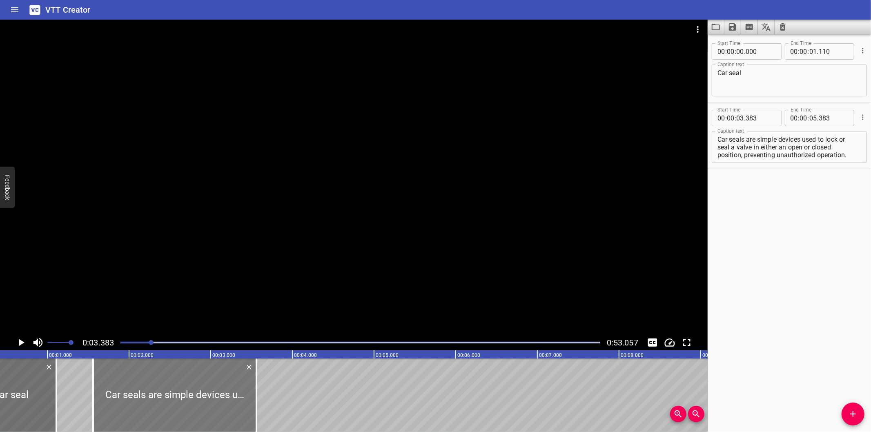
type input "558"
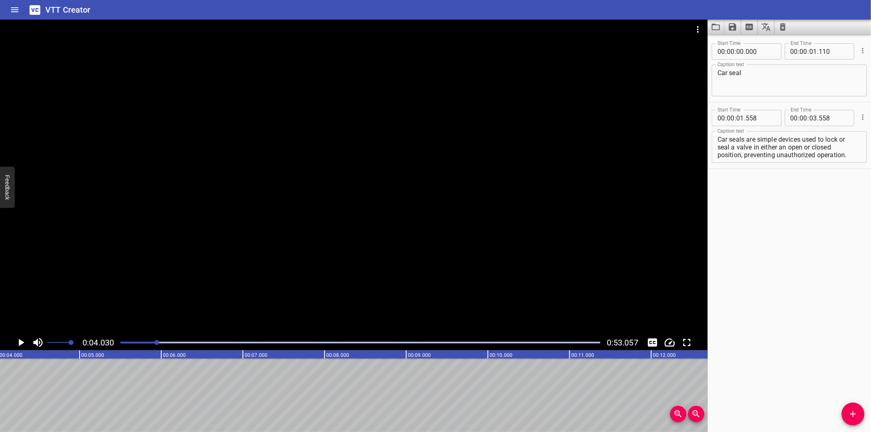
click at [137, 338] on div at bounding box center [360, 342] width 489 height 11
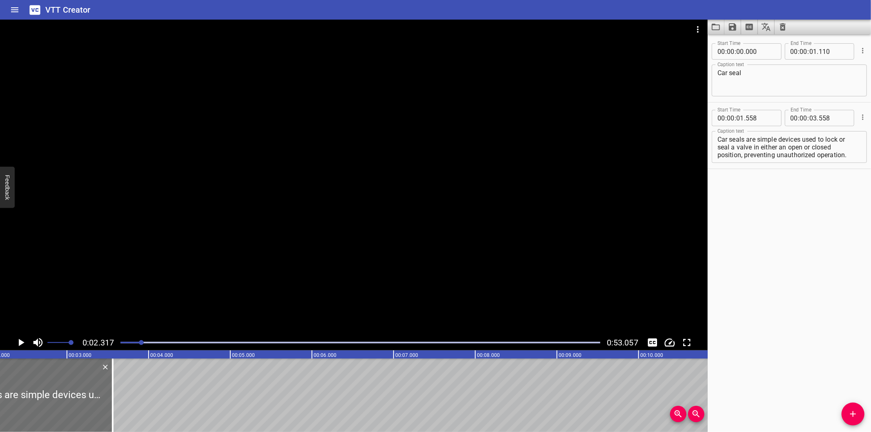
scroll to position [0, 189]
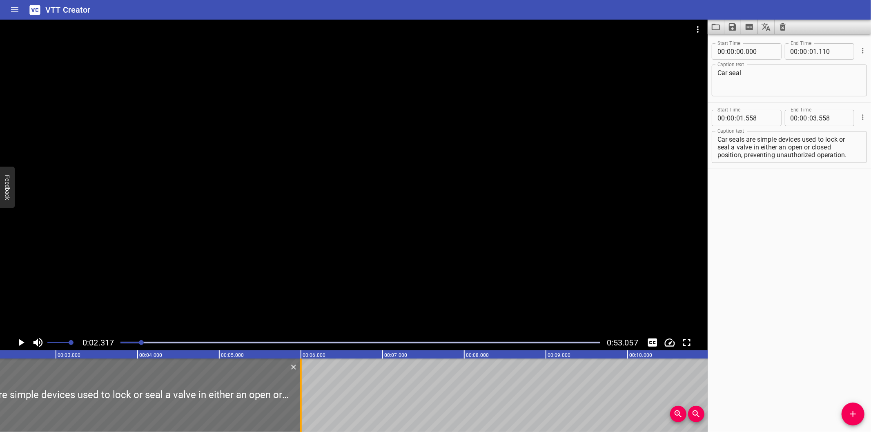
drag, startPoint x: 108, startPoint y: 409, endPoint x: 300, endPoint y: 407, distance: 191.9
click at [300, 407] on div at bounding box center [301, 394] width 2 height 73
type input "06"
type input "003"
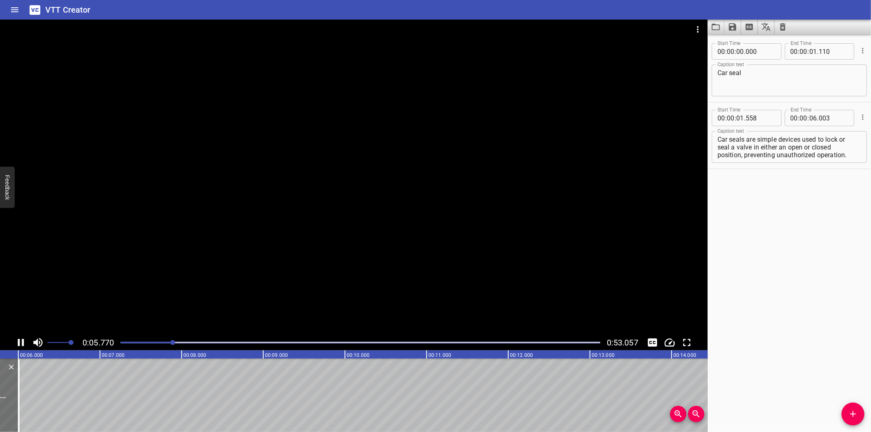
scroll to position [0, 478]
click at [718, 147] on textarea "Car seals are simple devices used to lock or seal a valve in either an open or …" at bounding box center [789, 147] width 144 height 23
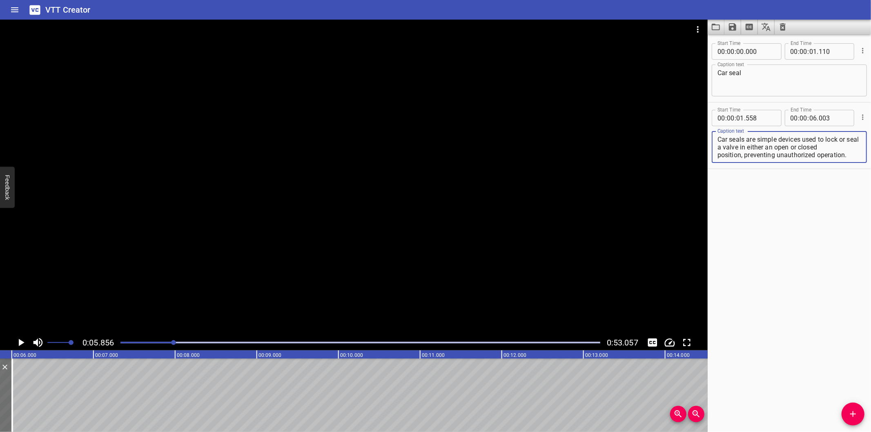
click at [718, 156] on textarea "Car seals are simple devices used to lock or seal a valve in either an open or …" at bounding box center [789, 147] width 144 height 23
drag, startPoint x: 169, startPoint y: 431, endPoint x: 236, endPoint y: 413, distance: 69.1
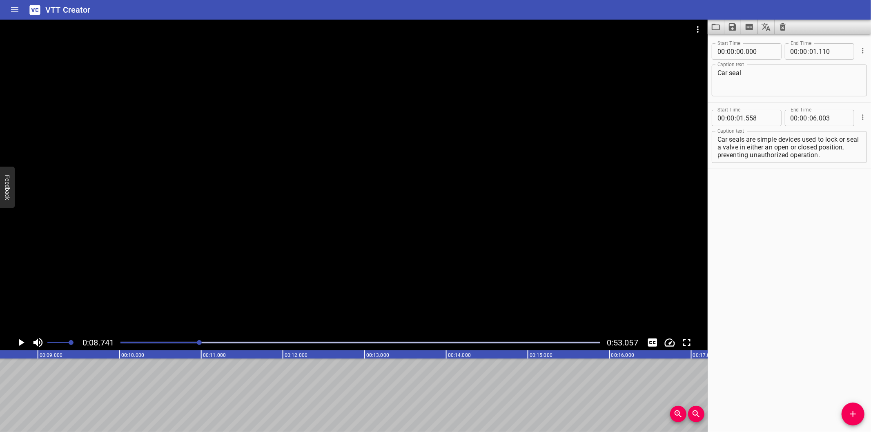
scroll to position [0, 713]
click at [640, 267] on div at bounding box center [353, 177] width 707 height 315
click at [431, 227] on div at bounding box center [353, 177] width 707 height 315
click at [727, 373] on div "Start Time 00 : 00 : 00 . 000 Start Time End Time 00 : 00 : 01 . 110 End Time C…" at bounding box center [788, 233] width 163 height 398
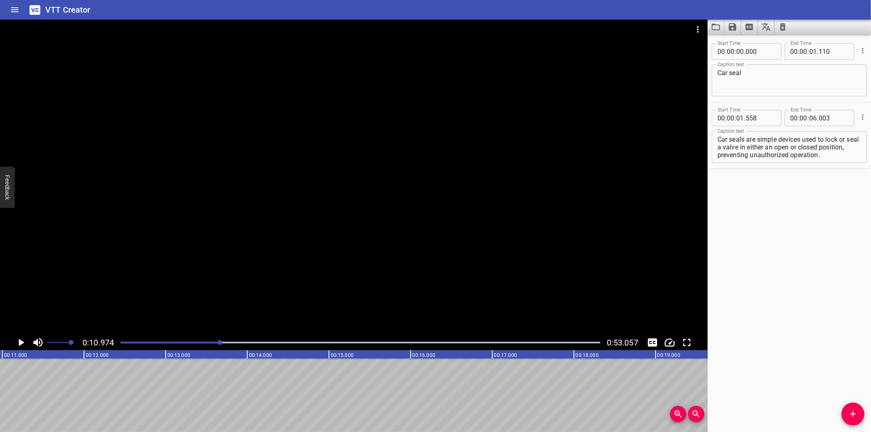
drag, startPoint x: 763, startPoint y: 317, endPoint x: 759, endPoint y: 316, distance: 4.2
click at [763, 317] on div "Start Time 00 : 00 : 00 . 000 Start Time End Time 00 : 00 : 01 . 110 End Time C…" at bounding box center [788, 233] width 163 height 398
click at [262, 278] on div at bounding box center [353, 177] width 707 height 315
click at [209, 345] on div at bounding box center [360, 342] width 489 height 11
drag, startPoint x: 198, startPoint y: 342, endPoint x: 178, endPoint y: 342, distance: 19.2
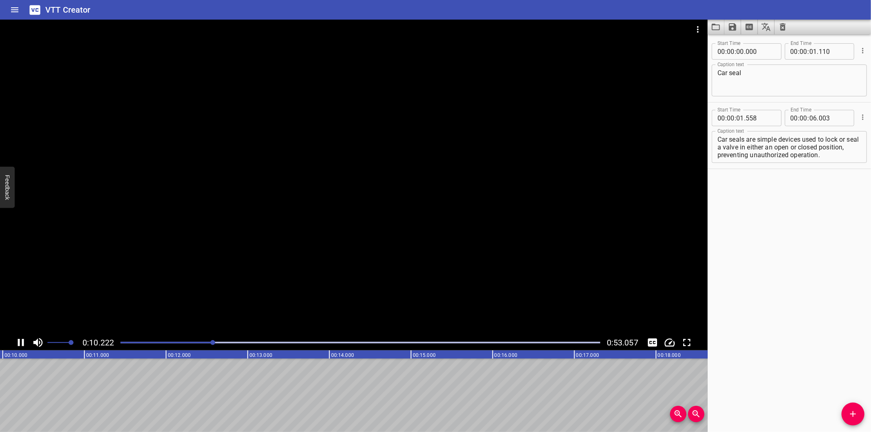
click at [145, 344] on div at bounding box center [360, 342] width 489 height 11
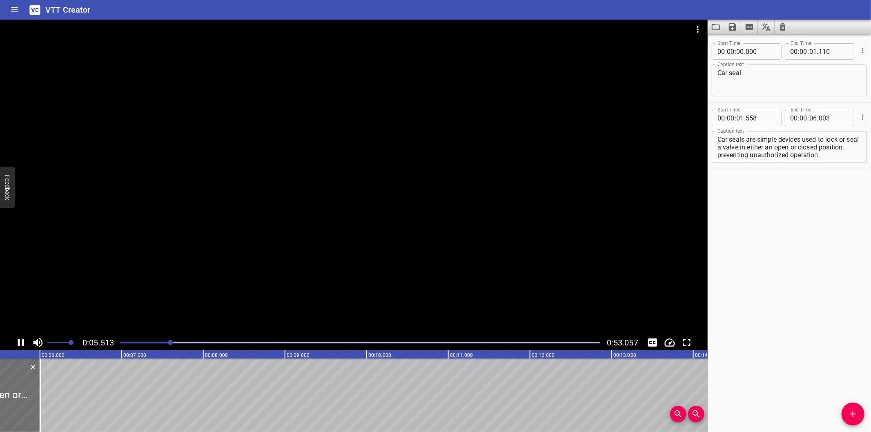
scroll to position [0, 470]
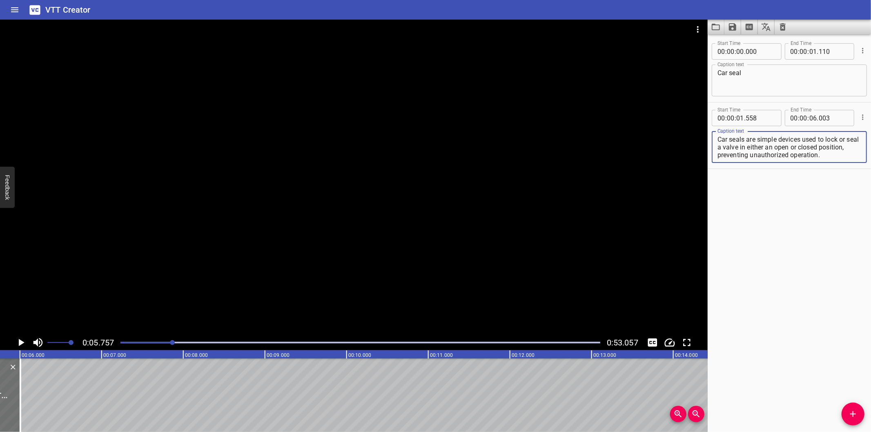
drag, startPoint x: 752, startPoint y: 146, endPoint x: 836, endPoint y: 176, distance: 89.3
click at [836, 176] on div "Start Time 00 : 00 : 00 . 000 Start Time End Time 00 : 00 : 01 . 110 End Time C…" at bounding box center [788, 233] width 163 height 398
click at [797, 162] on div "Car seals are simple devices used to lock or seal a valve in either an open or …" at bounding box center [788, 147] width 155 height 32
click at [737, 147] on textarea "Car seals are simple devices used to lock or seal a valve in either an open or …" at bounding box center [789, 147] width 144 height 23
drag, startPoint x: 753, startPoint y: 147, endPoint x: 879, endPoint y: 231, distance: 151.4
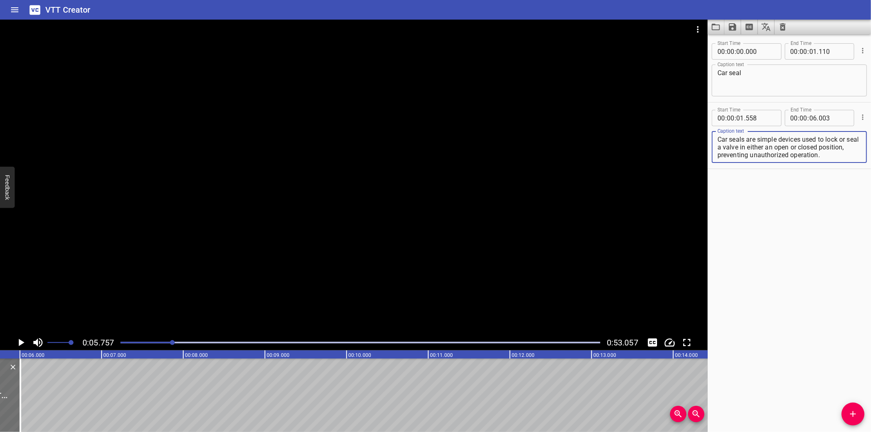
click at [870, 231] on html "VTT Creator Caption Editor Batch Transcribe Login Sign Up Privacy Contact 0:05.…" at bounding box center [435, 216] width 871 height 432
type textarea "Car seals are simple devices used to lock or seal a valve"
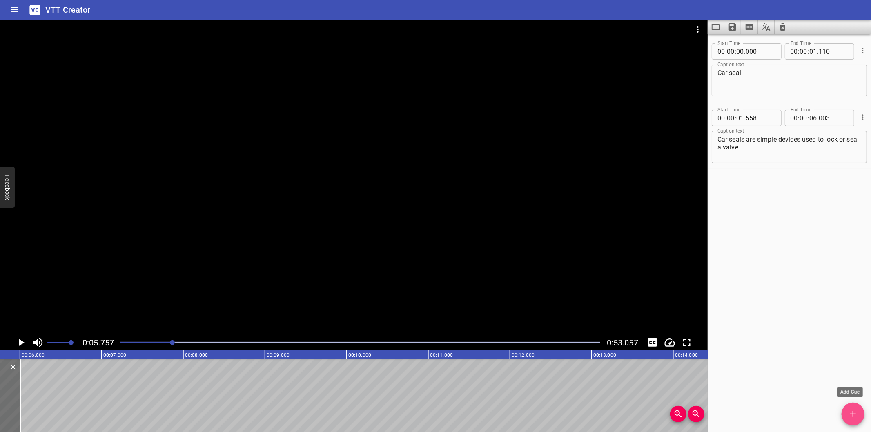
click at [845, 414] on span "Add Cue" at bounding box center [852, 414] width 23 height 10
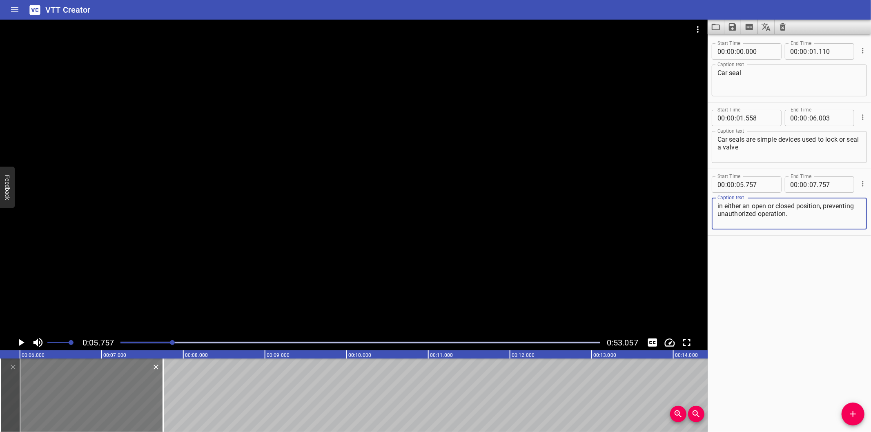
type textarea "in either an open or closed position, preventing unauthorized operation."
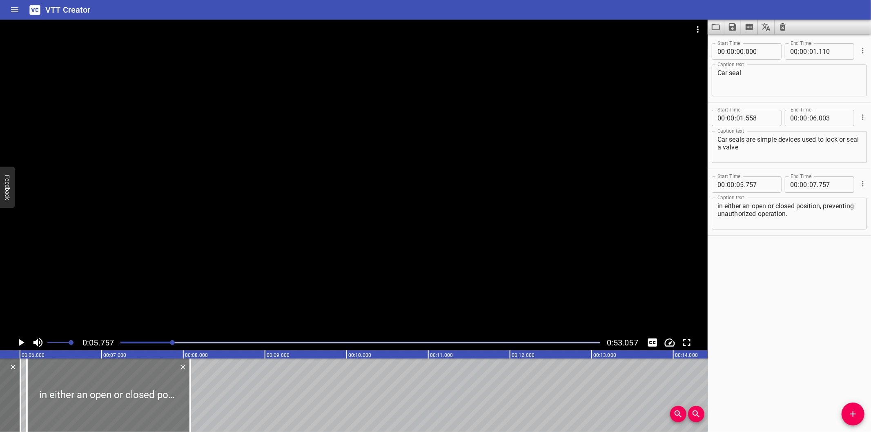
drag, startPoint x: 111, startPoint y: 406, endPoint x: 136, endPoint y: 407, distance: 24.9
click at [136, 407] on div at bounding box center [108, 394] width 163 height 73
type input "06"
type input "087"
type input "08"
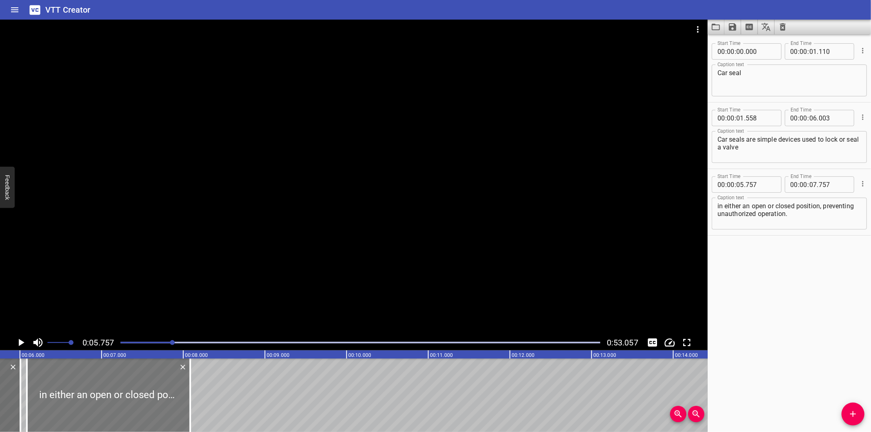
type input "087"
click at [18, 394] on div at bounding box center [19, 394] width 2 height 73
type input "05"
type input "988"
click at [51, 393] on div at bounding box center [107, 394] width 163 height 73
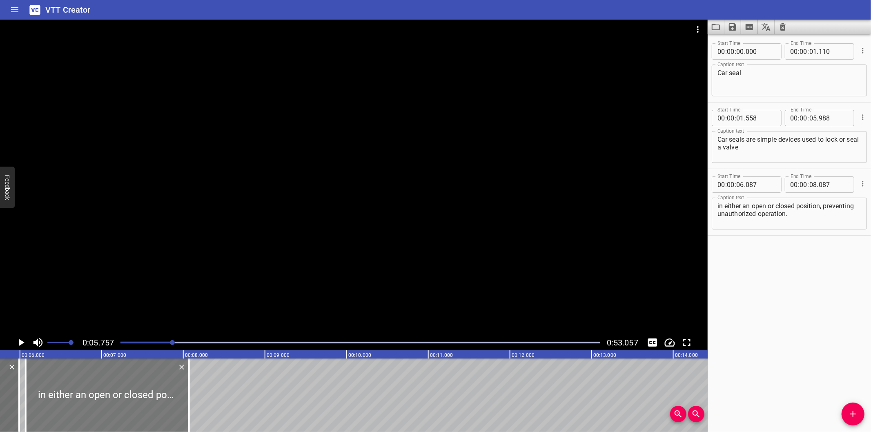
type input "072"
click at [185, 261] on div at bounding box center [353, 177] width 707 height 315
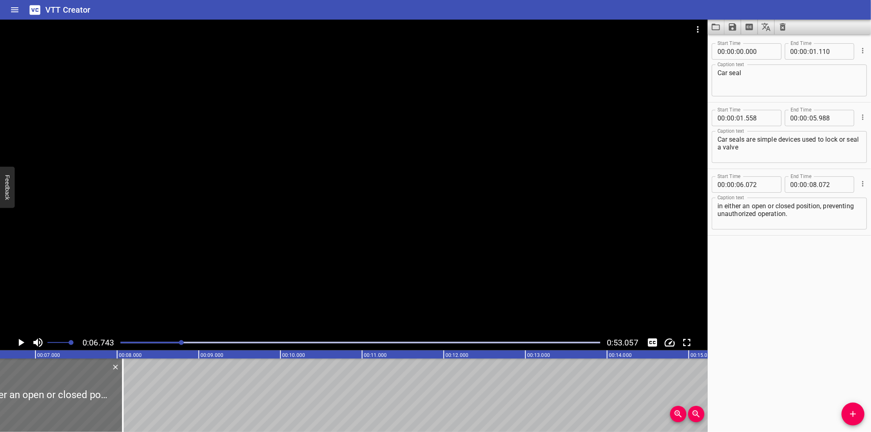
scroll to position [0, 550]
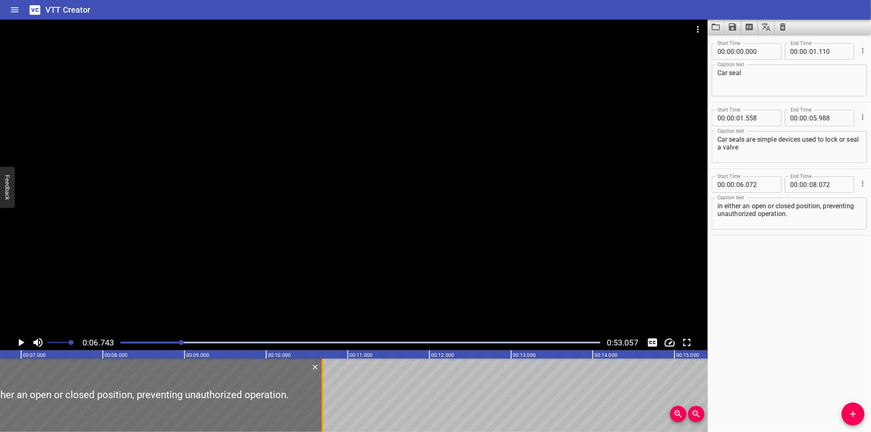
drag, startPoint x: 106, startPoint y: 413, endPoint x: 320, endPoint y: 395, distance: 214.6
click at [320, 395] on div at bounding box center [322, 394] width 8 height 73
type input "10"
type input "692"
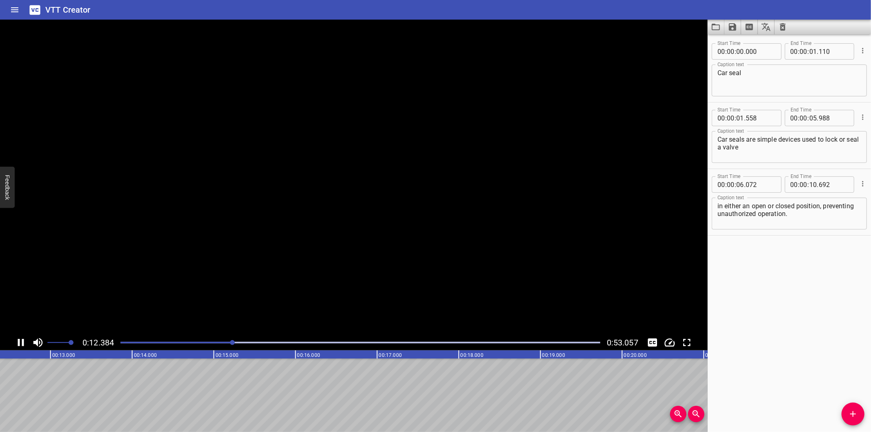
scroll to position [0, 1034]
click at [839, 218] on textarea "in either an open or closed position, preventing unauthorized operation." at bounding box center [789, 213] width 144 height 23
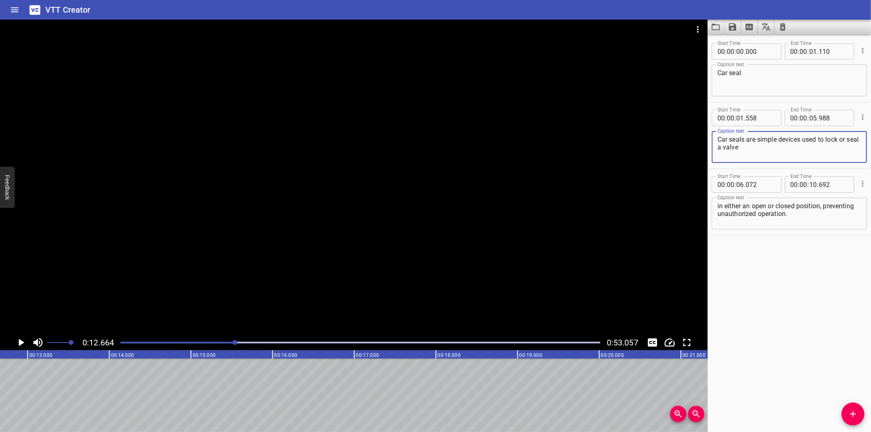
click at [827, 150] on textarea "Car seals are simple devices used to lock or seal a valve" at bounding box center [789, 147] width 144 height 23
click at [853, 415] on icon "Add Cue" at bounding box center [853, 414] width 6 height 6
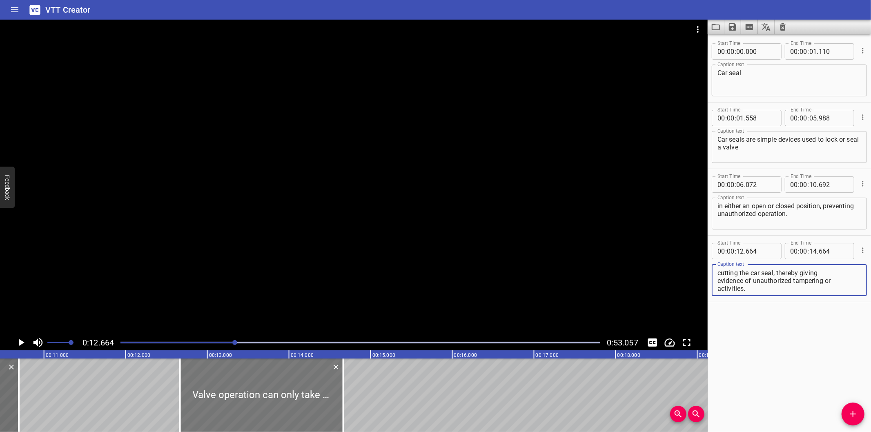
scroll to position [0, 852]
type textarea "Valve operation can only take place by cutting the car seal, thereby giving evi…"
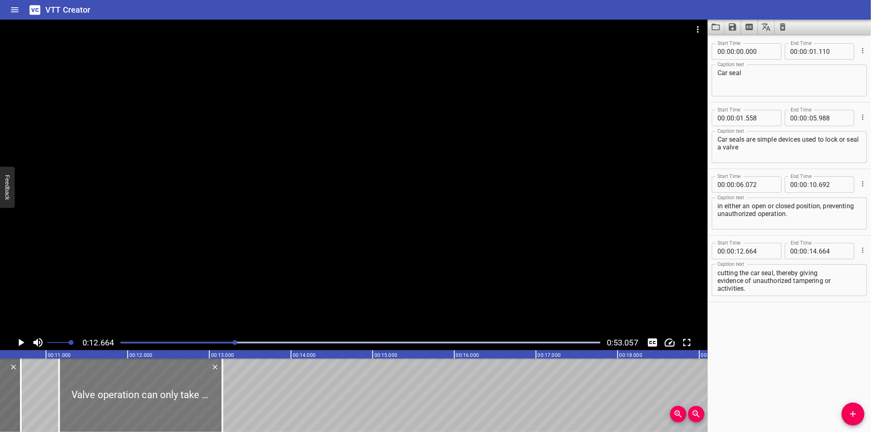
drag, startPoint x: 246, startPoint y: 409, endPoint x: 123, endPoint y: 414, distance: 123.0
click at [123, 414] on div at bounding box center [140, 394] width 163 height 73
type input "11"
type input "159"
type input "13"
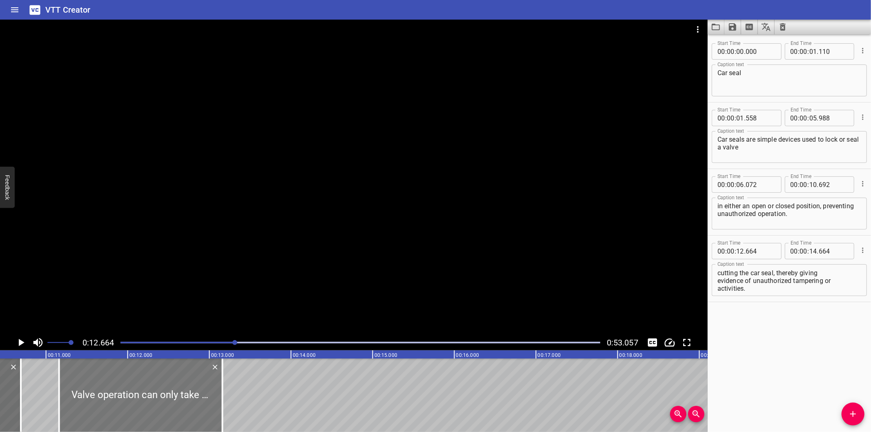
type input "159"
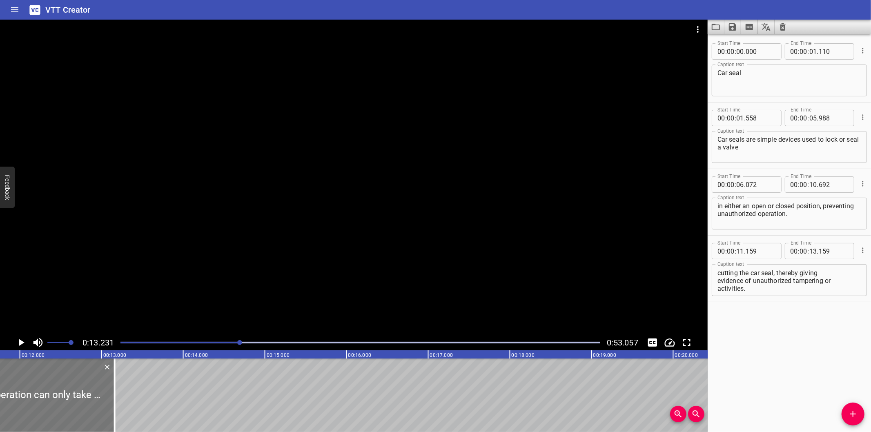
scroll to position [0, 959]
click at [72, 409] on div at bounding box center [31, 394] width 163 height 73
type input "134"
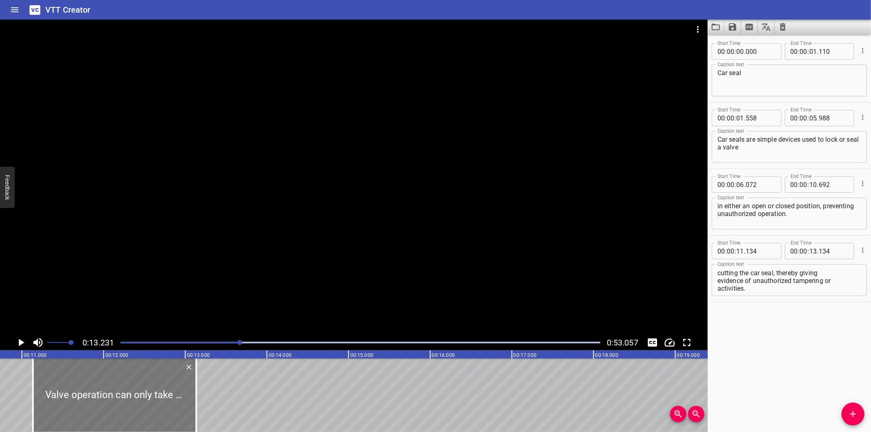
scroll to position [0, 868]
drag, startPoint x: 108, startPoint y: 403, endPoint x: 108, endPoint y: 411, distance: 8.2
click at [108, 411] on div at bounding box center [122, 394] width 163 height 73
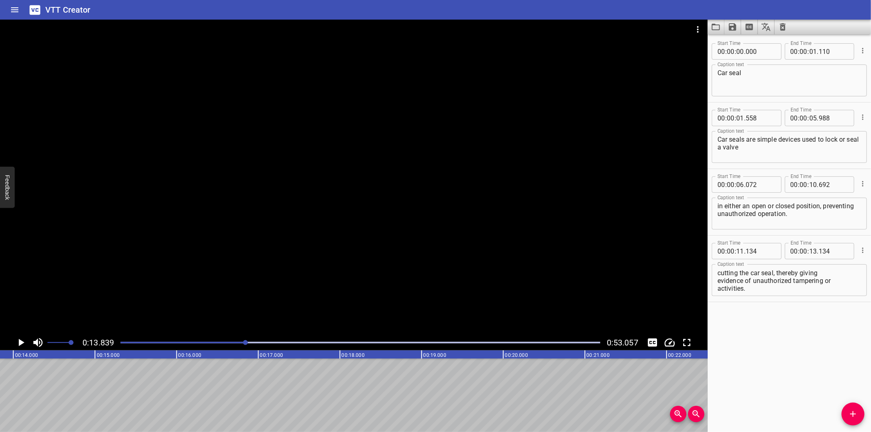
click at [229, 342] on div "Play progress" at bounding box center [6, 343] width 480 height 2
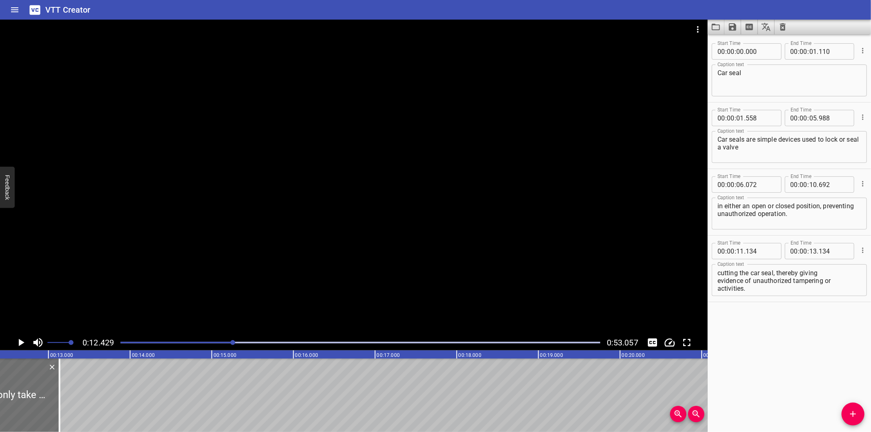
scroll to position [0, 1014]
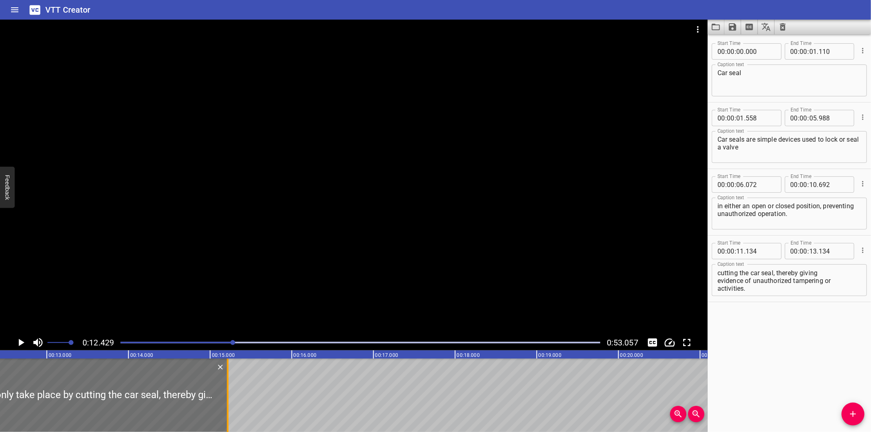
drag, startPoint x: 59, startPoint y: 407, endPoint x: 229, endPoint y: 407, distance: 170.2
click at [229, 407] on div at bounding box center [228, 394] width 8 height 73
type input "15"
type input "219"
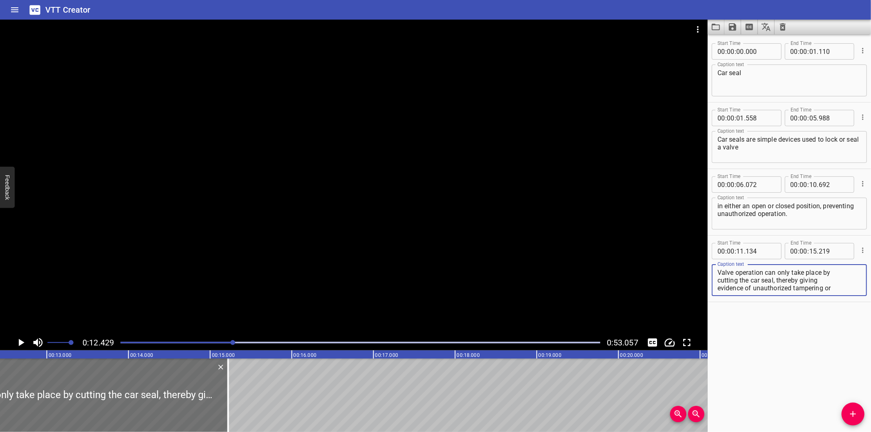
click at [718, 281] on textarea "Valve operation can only take place by cutting the car seal, thereby giving evi…" at bounding box center [789, 280] width 144 height 23
click at [717, 287] on textarea "Valve operation can only take place by cutting the car seal, thereby giving evi…" at bounding box center [789, 280] width 144 height 23
click at [716, 290] on div "Valve operation can only take place by cutting the car seal, thereby giving evi…" at bounding box center [788, 280] width 155 height 32
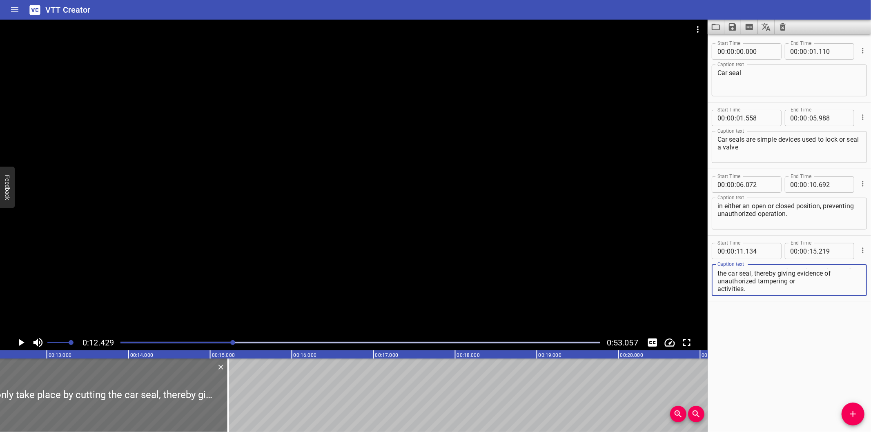
click at [717, 289] on textarea "Valve operation can only take place by cutting the car seal, thereby giving evi…" at bounding box center [789, 280] width 144 height 23
click at [757, 287] on textarea "Valve operation can only take place by cutting the car seal, thereby giving evi…" at bounding box center [789, 280] width 144 height 23
click at [765, 353] on div "Start Time 00 : 00 : 00 . 000 Start Time End Time 00 : 00 : 01 . 110 End Time C…" at bounding box center [788, 233] width 163 height 398
click at [341, 231] on div at bounding box center [353, 177] width 707 height 315
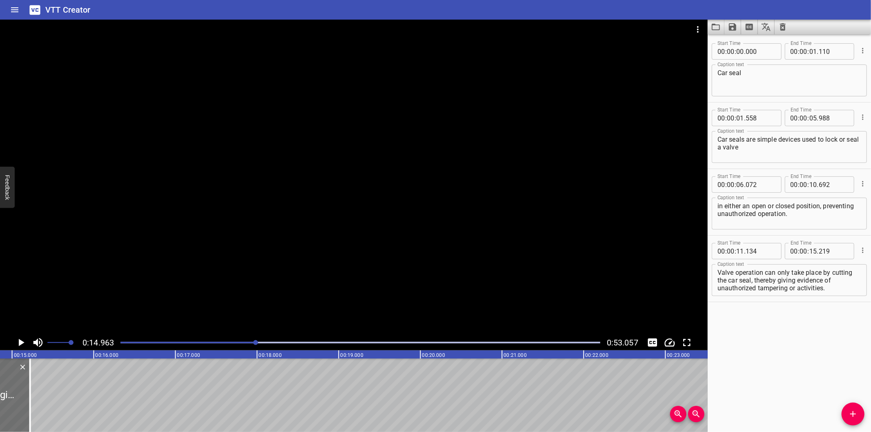
scroll to position [0, 1221]
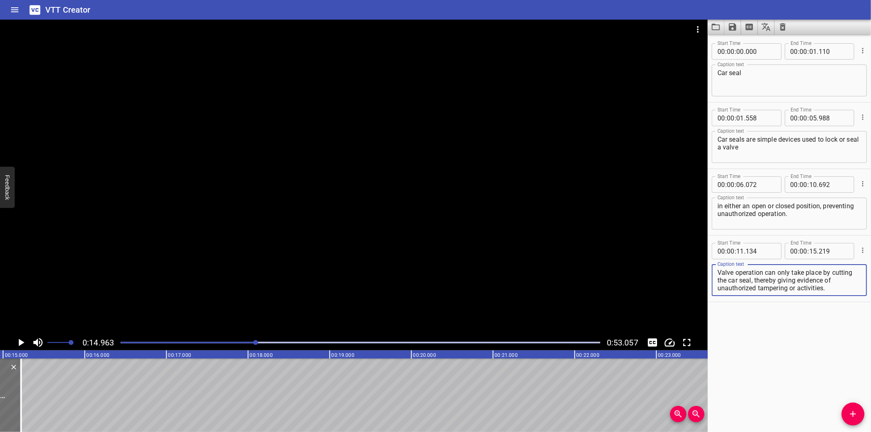
drag, startPoint x: 754, startPoint y: 280, endPoint x: 873, endPoint y: 312, distance: 123.1
click at [870, 312] on html "VTT Creator Caption Editor Batch Transcribe Login Sign Up Privacy Contact 0:14.…" at bounding box center [435, 216] width 871 height 432
type textarea "Valve operation can only take place by cutting the car seal,"
click at [855, 410] on icon "Add Cue" at bounding box center [853, 414] width 10 height 10
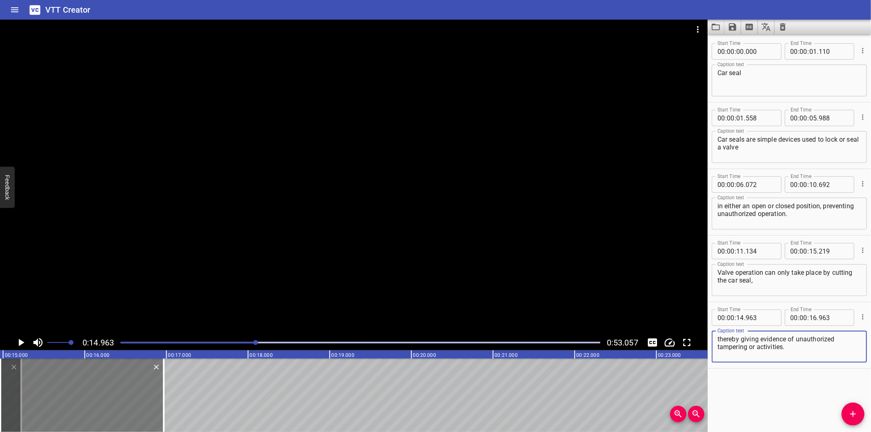
type textarea "thereby giving evidence of unauthorized tampering or activities. ​"
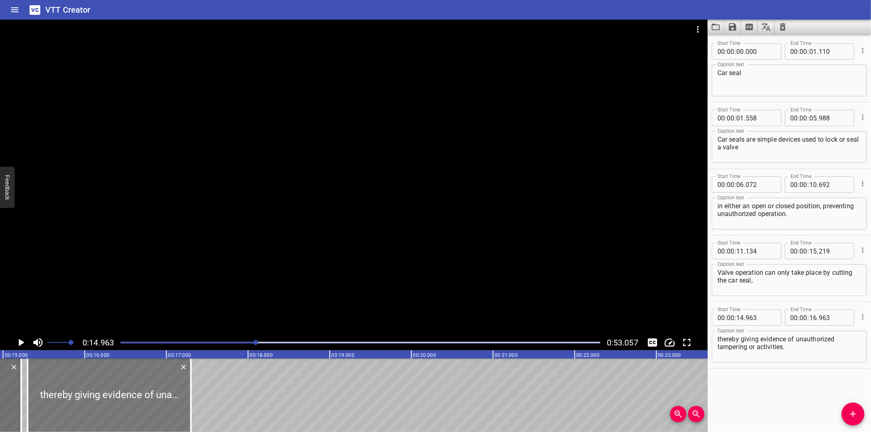
drag, startPoint x: 75, startPoint y: 399, endPoint x: 100, endPoint y: 401, distance: 25.0
click at [100, 401] on div at bounding box center [109, 394] width 163 height 73
type input "15"
type input "298"
type input "17"
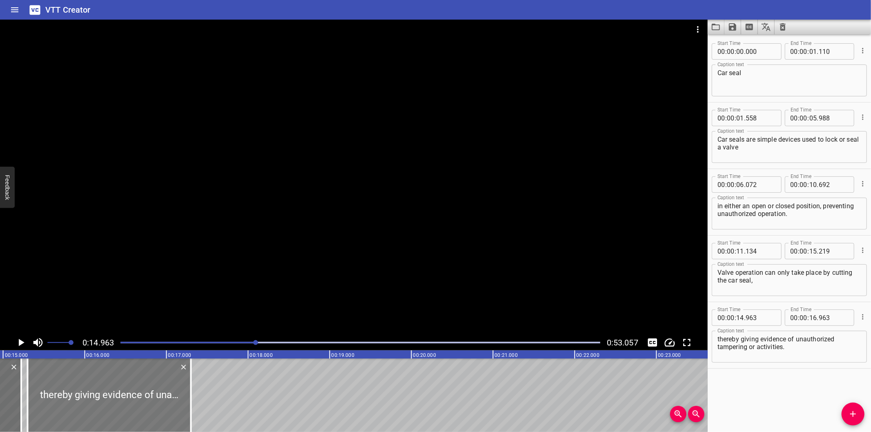
type input "298"
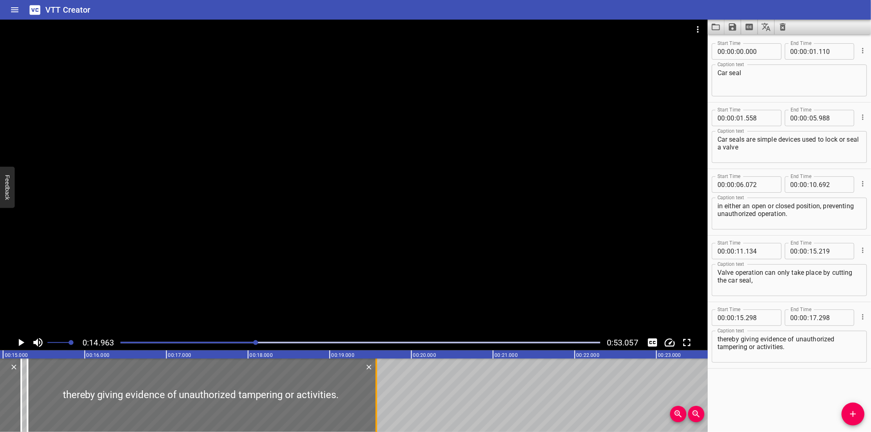
drag, startPoint x: 188, startPoint y: 407, endPoint x: 373, endPoint y: 405, distance: 185.3
click at [373, 405] on div at bounding box center [376, 394] width 8 height 73
type input "19"
type input "568"
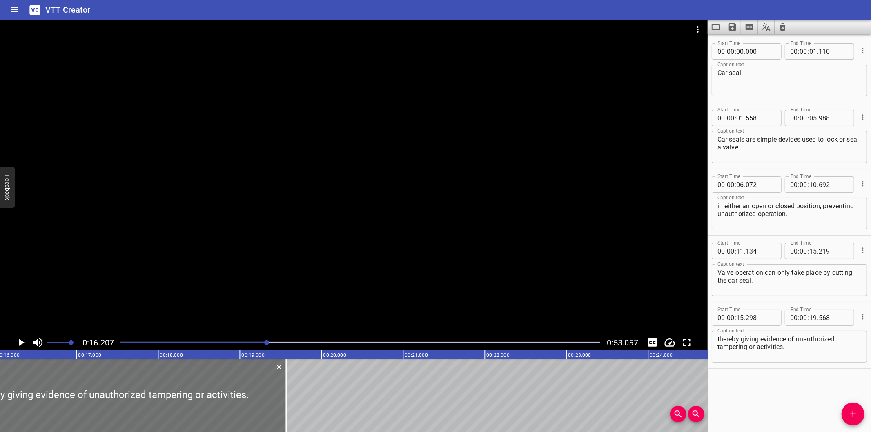
scroll to position [0, 1323]
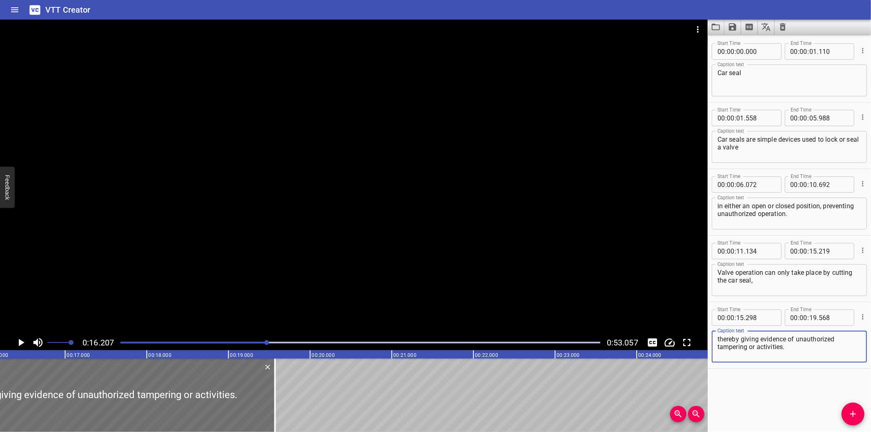
click at [826, 357] on textarea "thereby giving evidence of unauthorized tampering or activities. ​" at bounding box center [789, 346] width 144 height 23
click at [822, 352] on textarea "thereby giving evidence of unauthorized tampering or activities." at bounding box center [789, 346] width 144 height 23
type textarea "thereby giving evidence of unauthorized tampering or activities."
click at [405, 242] on div at bounding box center [353, 177] width 707 height 315
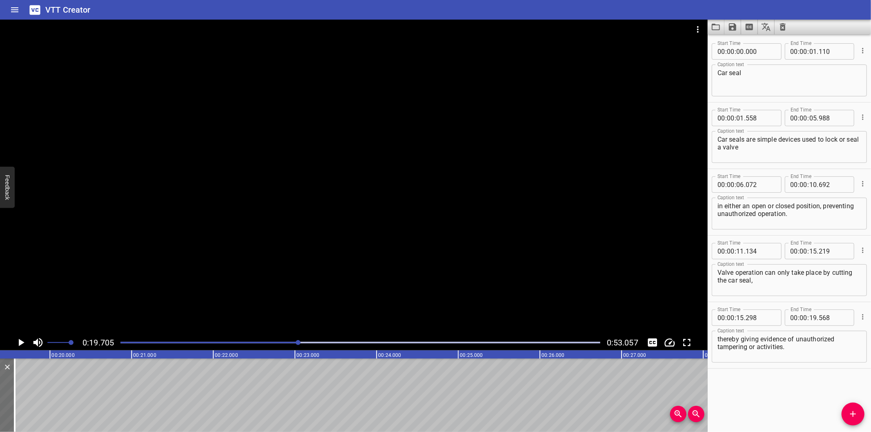
scroll to position [0, 1609]
click at [736, 376] on div "Start Time 00 : 00 : 00 . 000 Start Time End Time 00 : 00 : 01 . 110 End Time C…" at bounding box center [788, 233] width 163 height 398
click at [289, 343] on div "Play progress" at bounding box center [59, 343] width 480 height 2
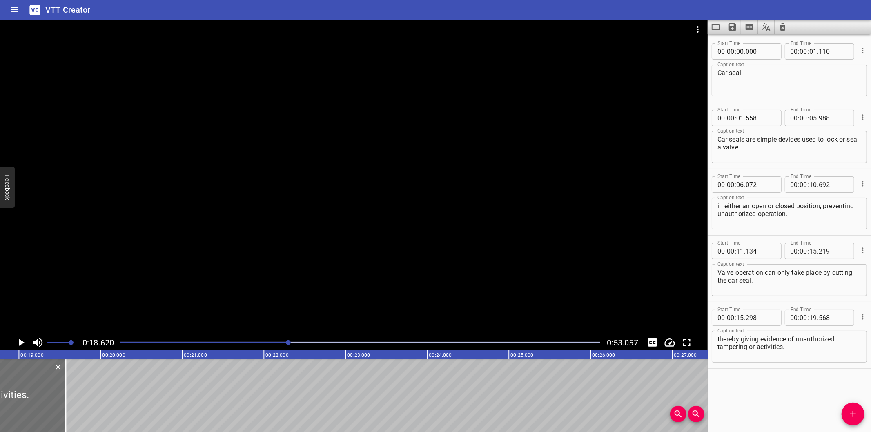
scroll to position [0, 1520]
drag, startPoint x: 758, startPoint y: 170, endPoint x: 728, endPoint y: 185, distance: 34.0
click at [758, 170] on div "Start Time 00 : 00 : 06 . 072 Start Time End Time 00 : 00 : 10 . 692 End Time C…" at bounding box center [788, 202] width 163 height 66
click at [184, 280] on div at bounding box center [353, 177] width 707 height 315
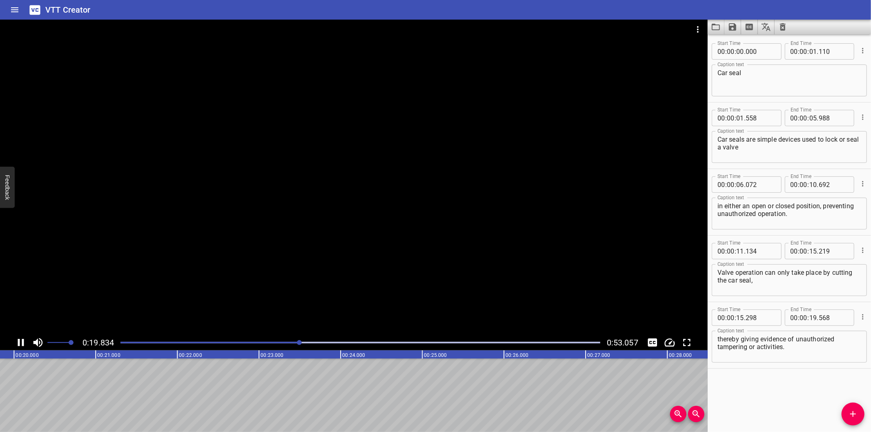
scroll to position [0, 1632]
click at [327, 297] on div at bounding box center [353, 177] width 707 height 315
click at [752, 389] on div "Start Time 00 : 00 : 00 . 000 Start Time End Time 00 : 00 : 01 . 110 End Time C…" at bounding box center [788, 233] width 163 height 398
click at [311, 345] on div at bounding box center [360, 342] width 489 height 11
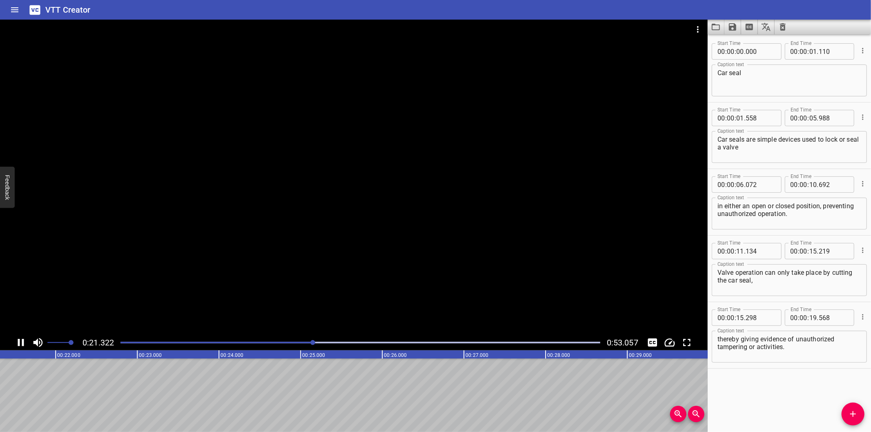
click at [302, 345] on div at bounding box center [360, 342] width 489 height 11
click at [293, 345] on div at bounding box center [360, 342] width 489 height 11
click at [286, 345] on div at bounding box center [360, 342] width 489 height 11
click at [280, 344] on div at bounding box center [360, 342] width 489 height 11
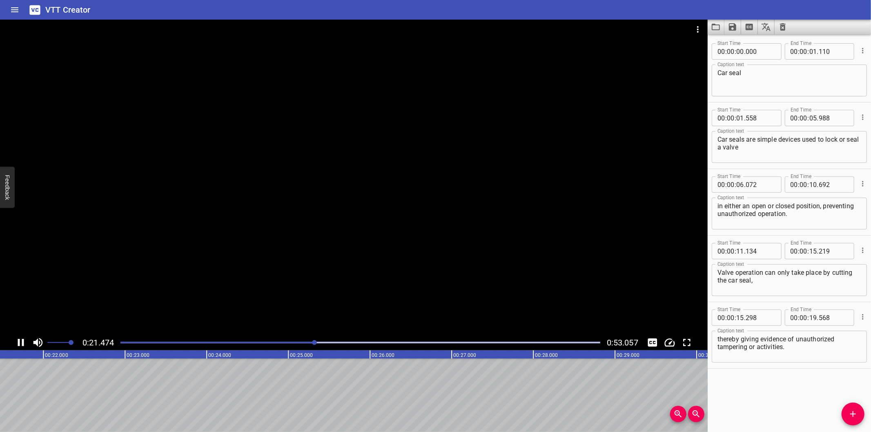
scroll to position [0, 1765]
drag, startPoint x: 852, startPoint y: 414, endPoint x: 848, endPoint y: 408, distance: 6.7
click at [852, 414] on icon "Add Cue" at bounding box center [853, 414] width 10 height 10
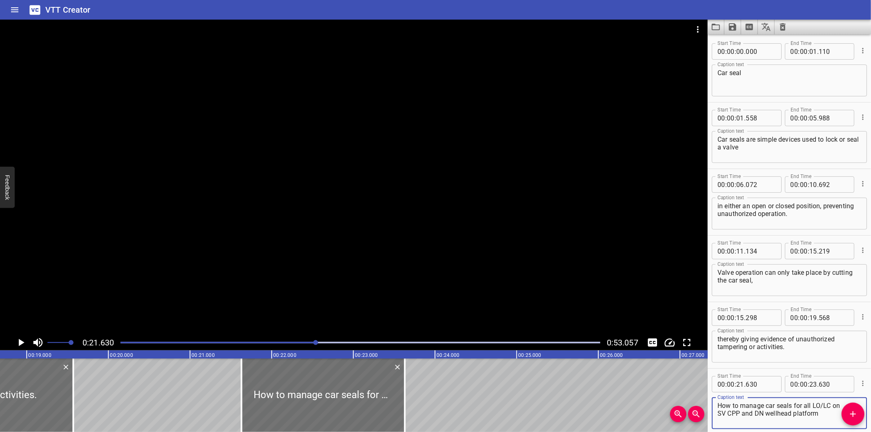
scroll to position [0, 1524]
type textarea "How to manage car seals for all LO/LC on SV CPP and DN wellhead platform​"
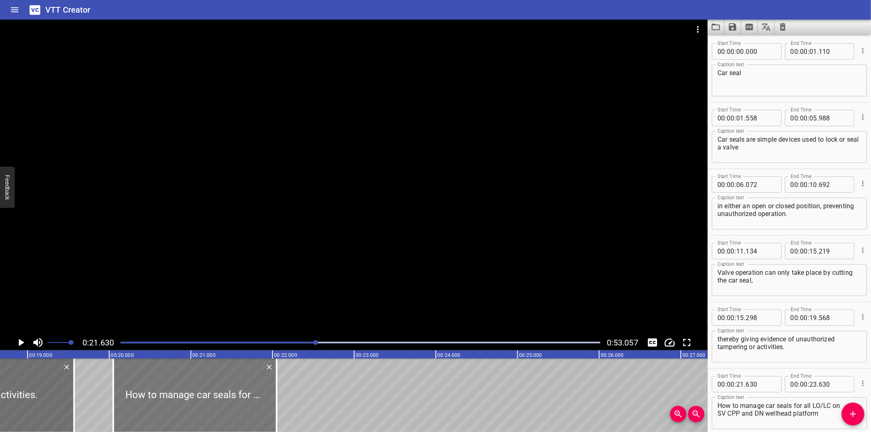
drag, startPoint x: 297, startPoint y: 390, endPoint x: 168, endPoint y: 395, distance: 129.1
click at [168, 395] on div at bounding box center [194, 394] width 163 height 73
type input "20"
type input "050"
type input "22"
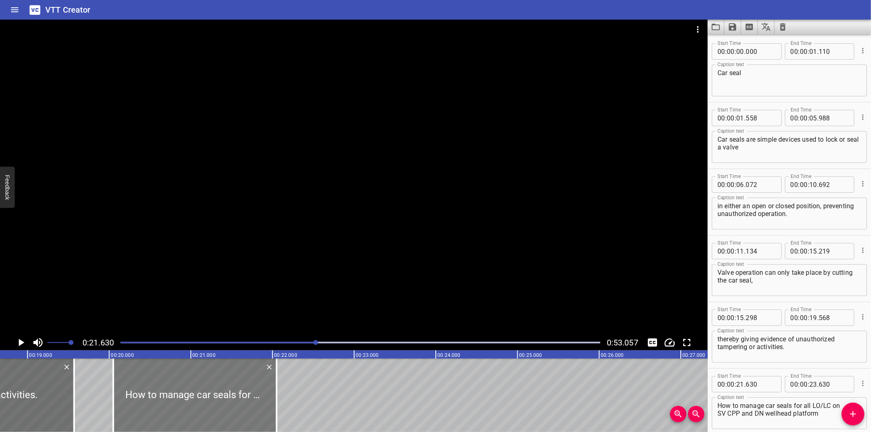
type input "050"
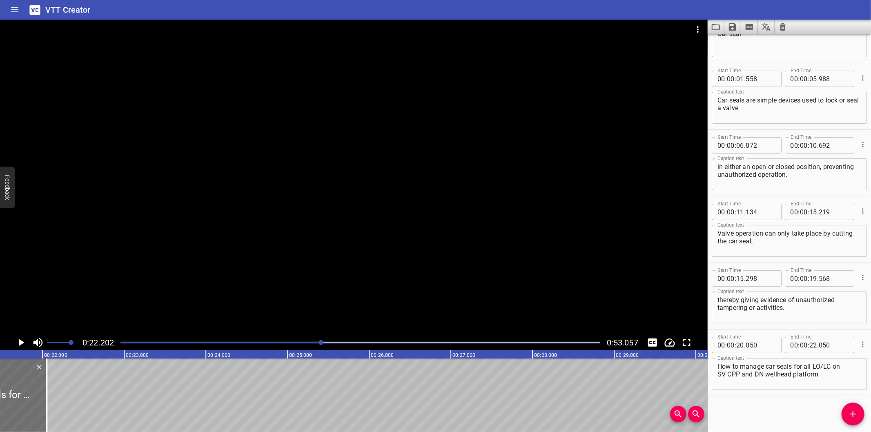
scroll to position [0, 1752]
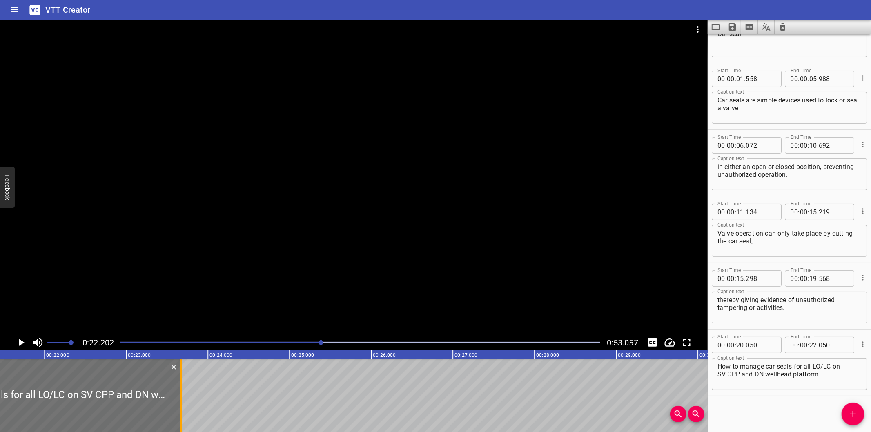
drag, startPoint x: 49, startPoint y: 402, endPoint x: 248, endPoint y: 390, distance: 198.7
click at [185, 390] on div at bounding box center [181, 394] width 8 height 73
type input "24"
type input "480"
click at [185, 390] on div at bounding box center [181, 394] width 8 height 73
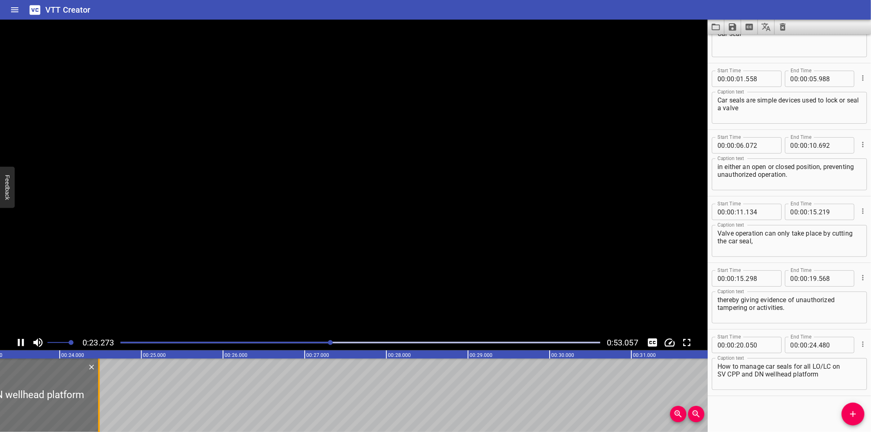
scroll to position [0, 1920]
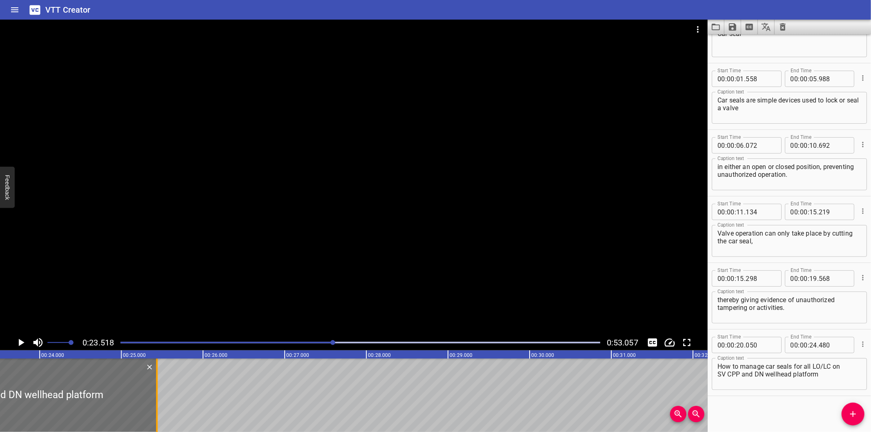
drag, startPoint x: 80, startPoint y: 409, endPoint x: 222, endPoint y: 406, distance: 142.1
click at [161, 406] on div at bounding box center [157, 394] width 8 height 73
type input "26"
type input "220"
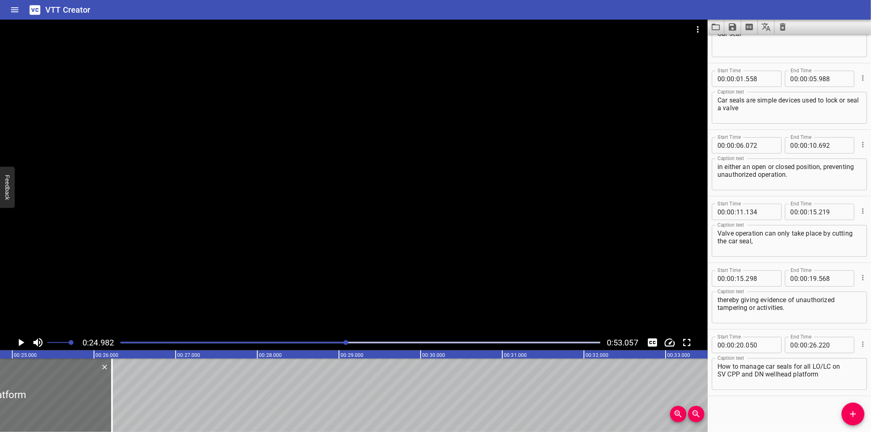
scroll to position [0, 2039]
click at [719, 373] on textarea "How to manage car seals for all LO/LC on SV CPP and DN wellhead platform​" at bounding box center [789, 373] width 144 height 23
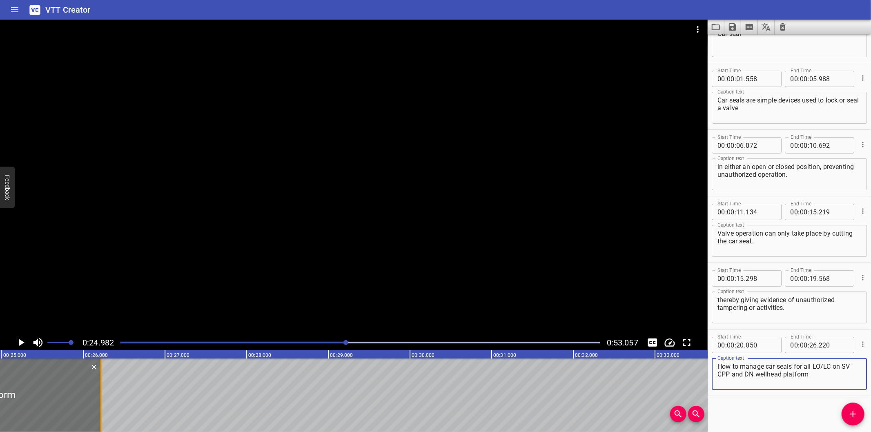
type textarea "How to manage car seals for all LO/LC on SV CPP and DN wellhead platform​"
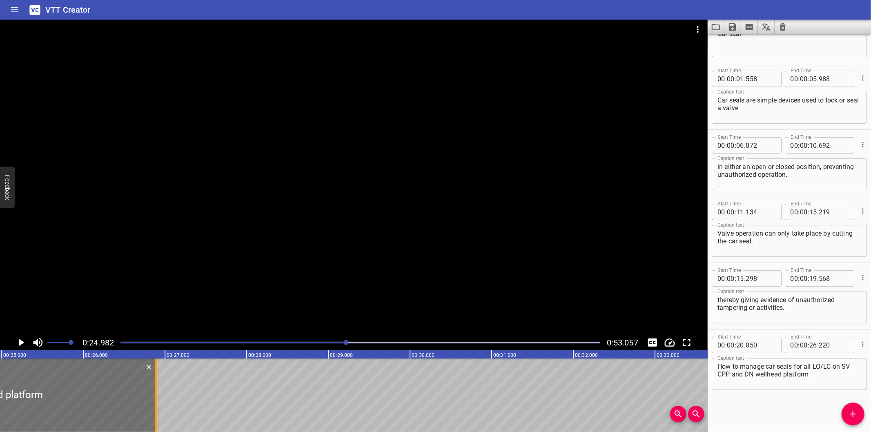
drag, startPoint x: 99, startPoint y: 398, endPoint x: 154, endPoint y: 400, distance: 54.7
click at [154, 400] on div at bounding box center [156, 394] width 8 height 73
type input "890"
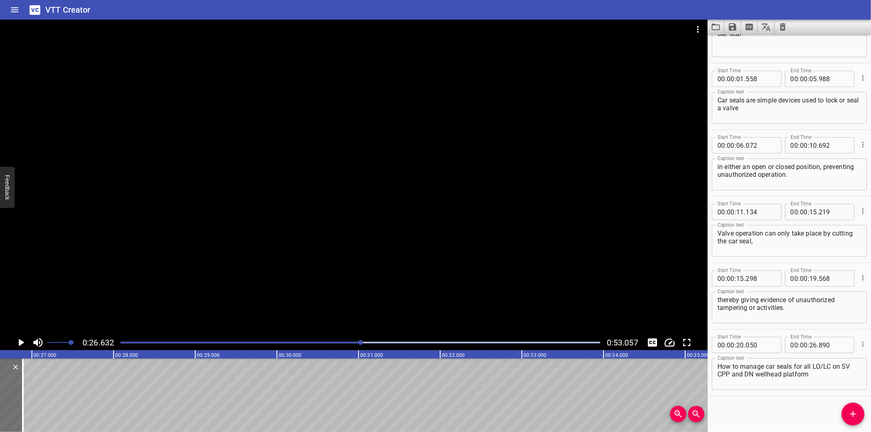
scroll to position [0, 2174]
click at [753, 398] on div "Start Time 00 : 00 : 00 . 000 Start Time End Time 00 : 00 : 01 . 110 End Time C…" at bounding box center [788, 233] width 163 height 398
click at [728, 404] on div "Start Time 00 : 00 : 00 . 000 Start Time End Time 00 : 00 : 01 . 110 End Time C…" at bounding box center [788, 233] width 163 height 398
click at [736, 411] on div "Start Time 00 : 00 : 00 . 000 Start Time End Time 00 : 00 : 01 . 110 End Time C…" at bounding box center [788, 233] width 163 height 398
